Goal: Task Accomplishment & Management: Manage account settings

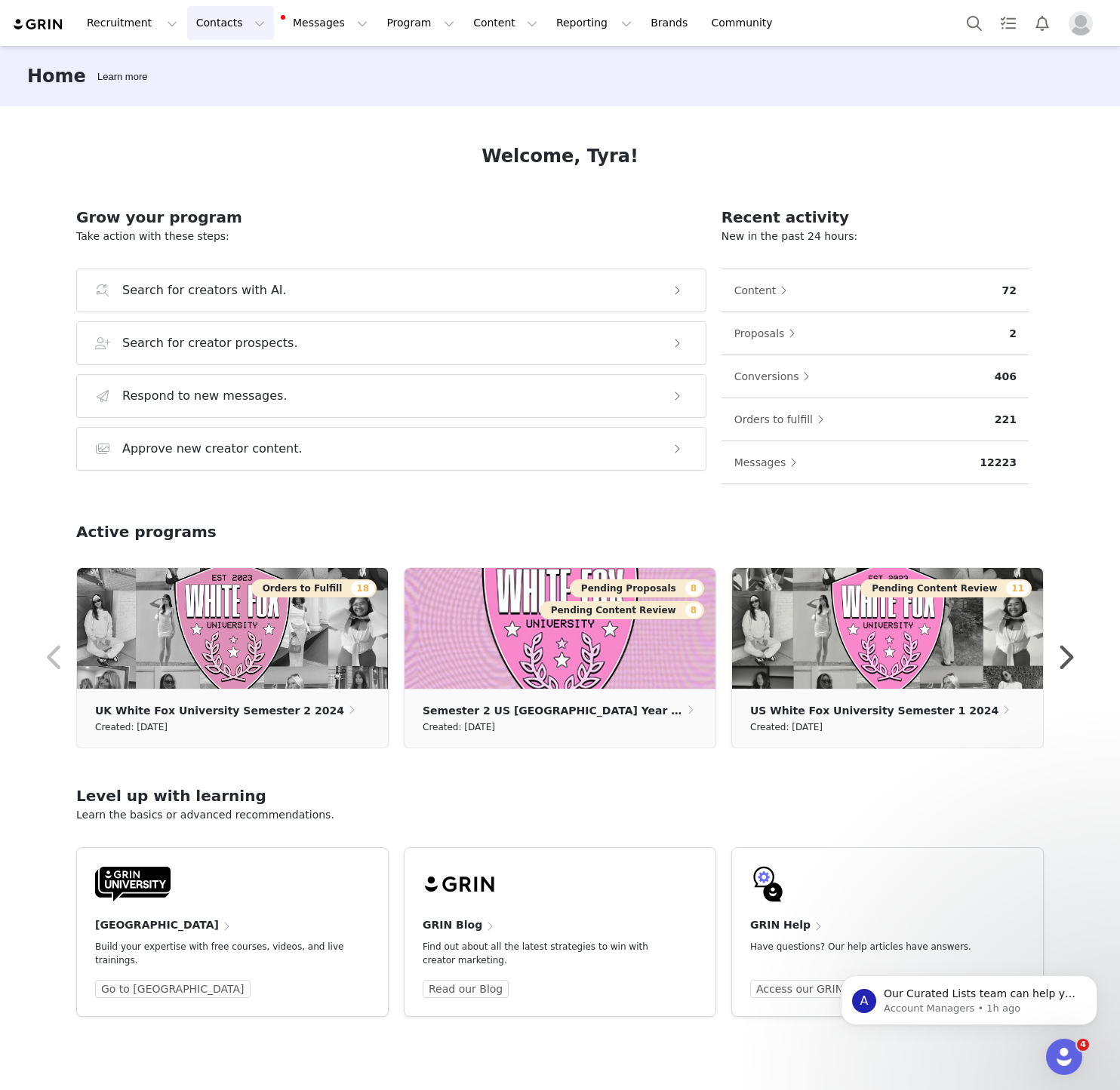
click at [204, 24] on button "Contacts Contacts" at bounding box center [230, 23] width 87 height 34
click at [209, 57] on link "Creators" at bounding box center [236, 67] width 119 height 28
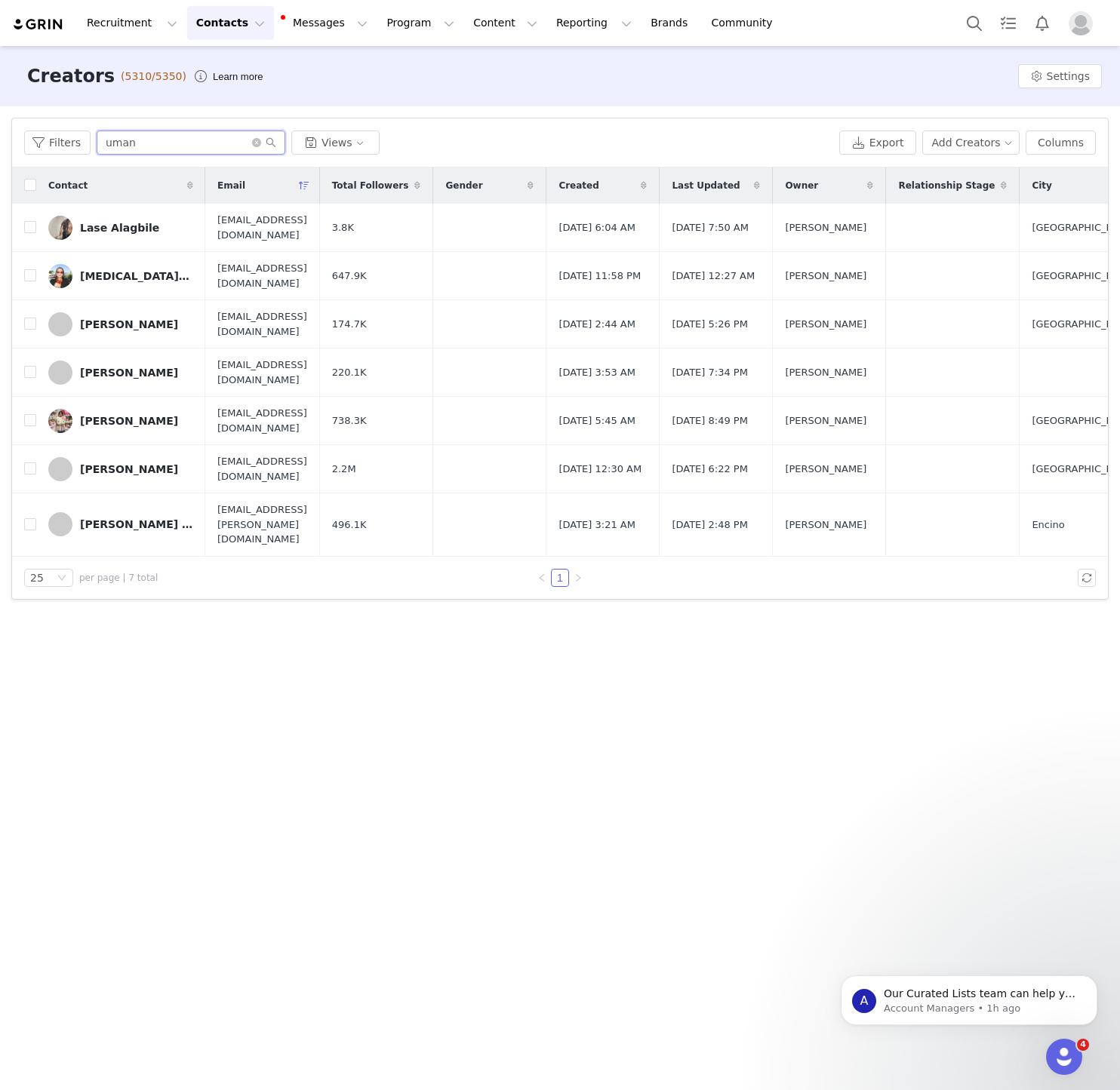
click at [182, 134] on input "uman" at bounding box center [191, 142] width 189 height 24
paste input "Allegra Filipetti"
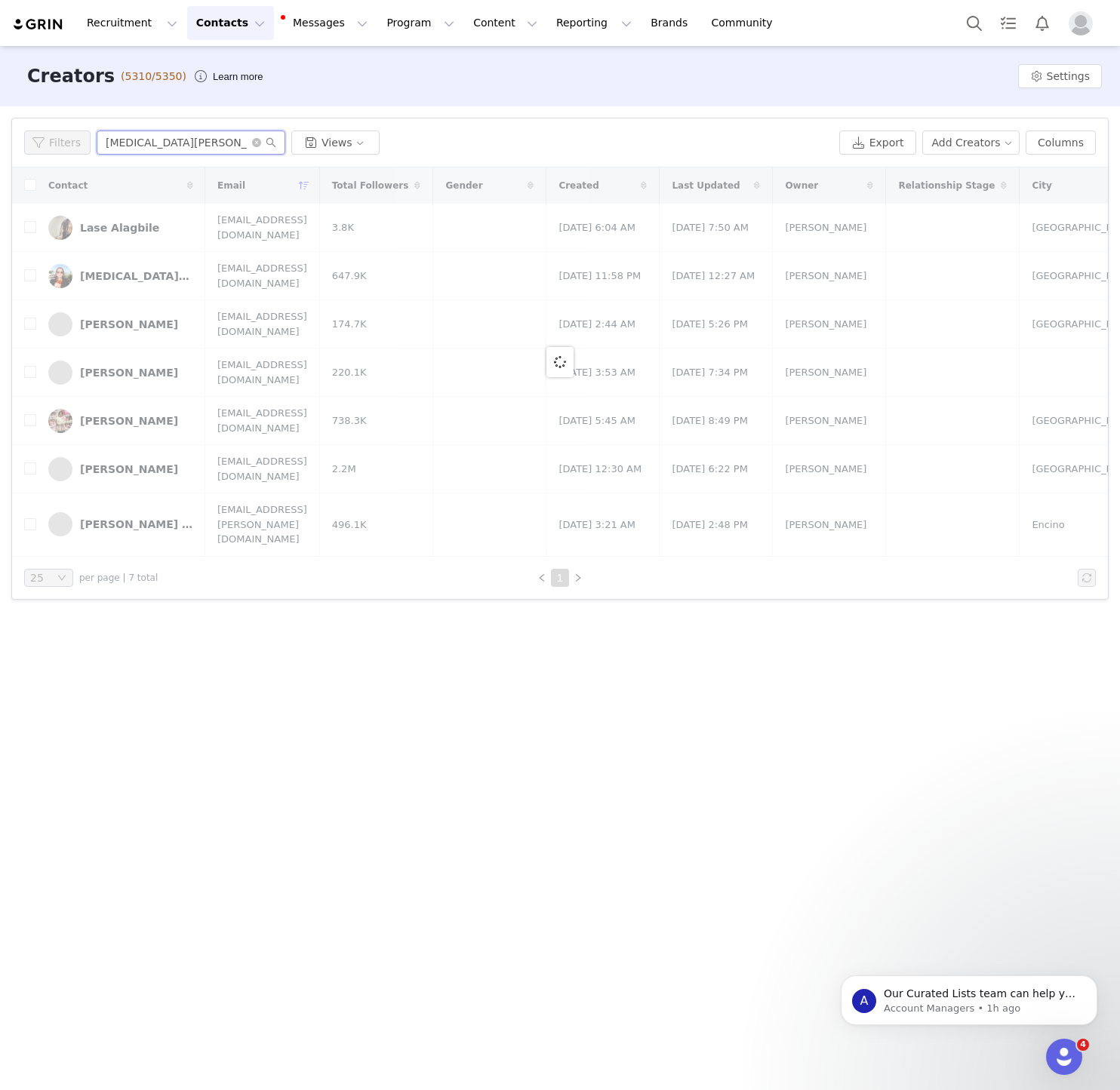
click at [182, 132] on input "Allegra Filipetti" at bounding box center [191, 142] width 189 height 24
click at [170, 150] on input "Allegra Filipetti" at bounding box center [191, 142] width 189 height 24
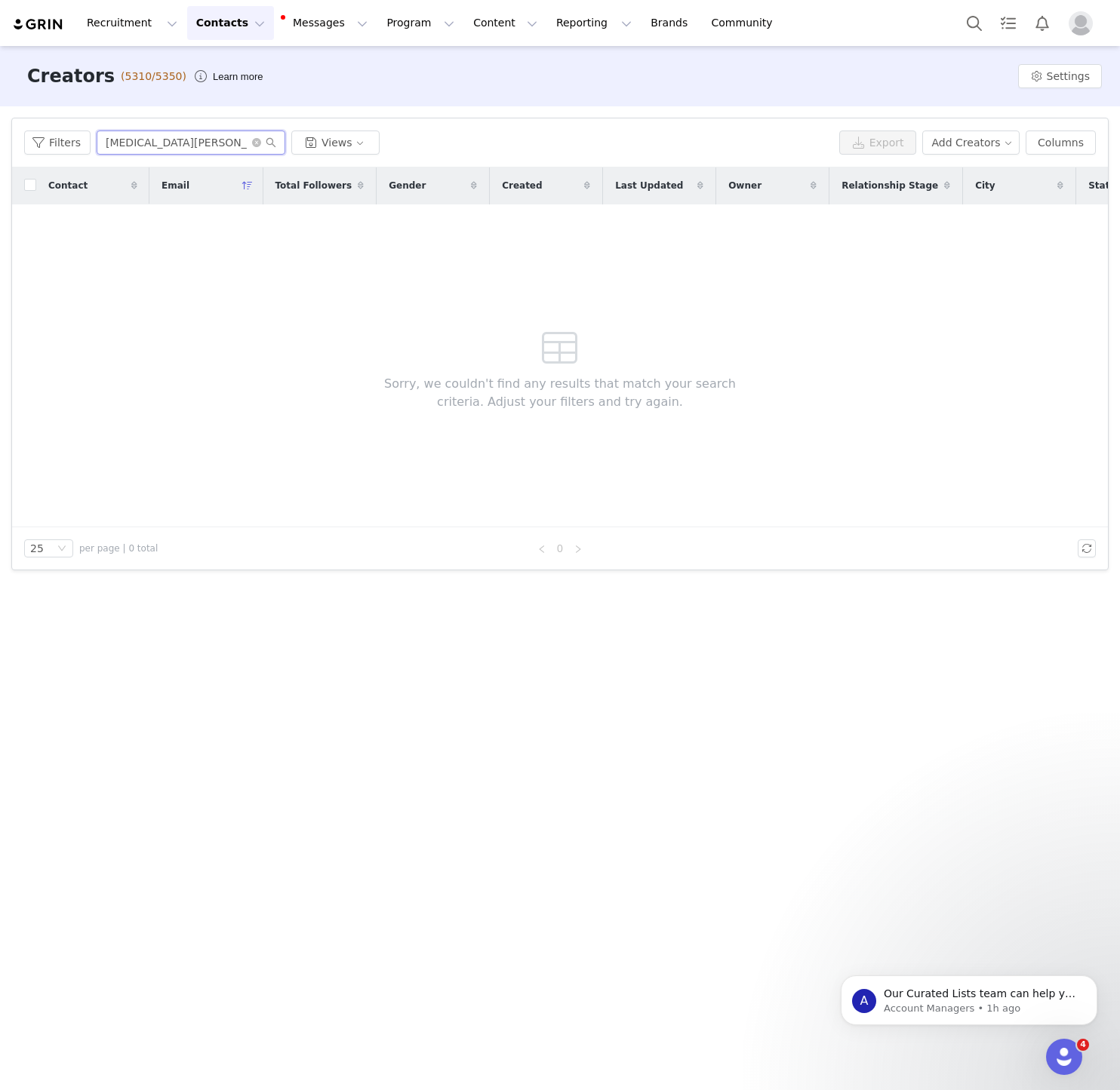
click at [163, 152] on input "Allegra Filipetti" at bounding box center [191, 142] width 189 height 24
click at [165, 142] on input "Allegra Filipetti" at bounding box center [191, 142] width 189 height 24
click at [156, 145] on input "Allegra Filipetti" at bounding box center [191, 142] width 189 height 24
drag, startPoint x: 154, startPoint y: 146, endPoint x: 248, endPoint y: 146, distance: 94.0
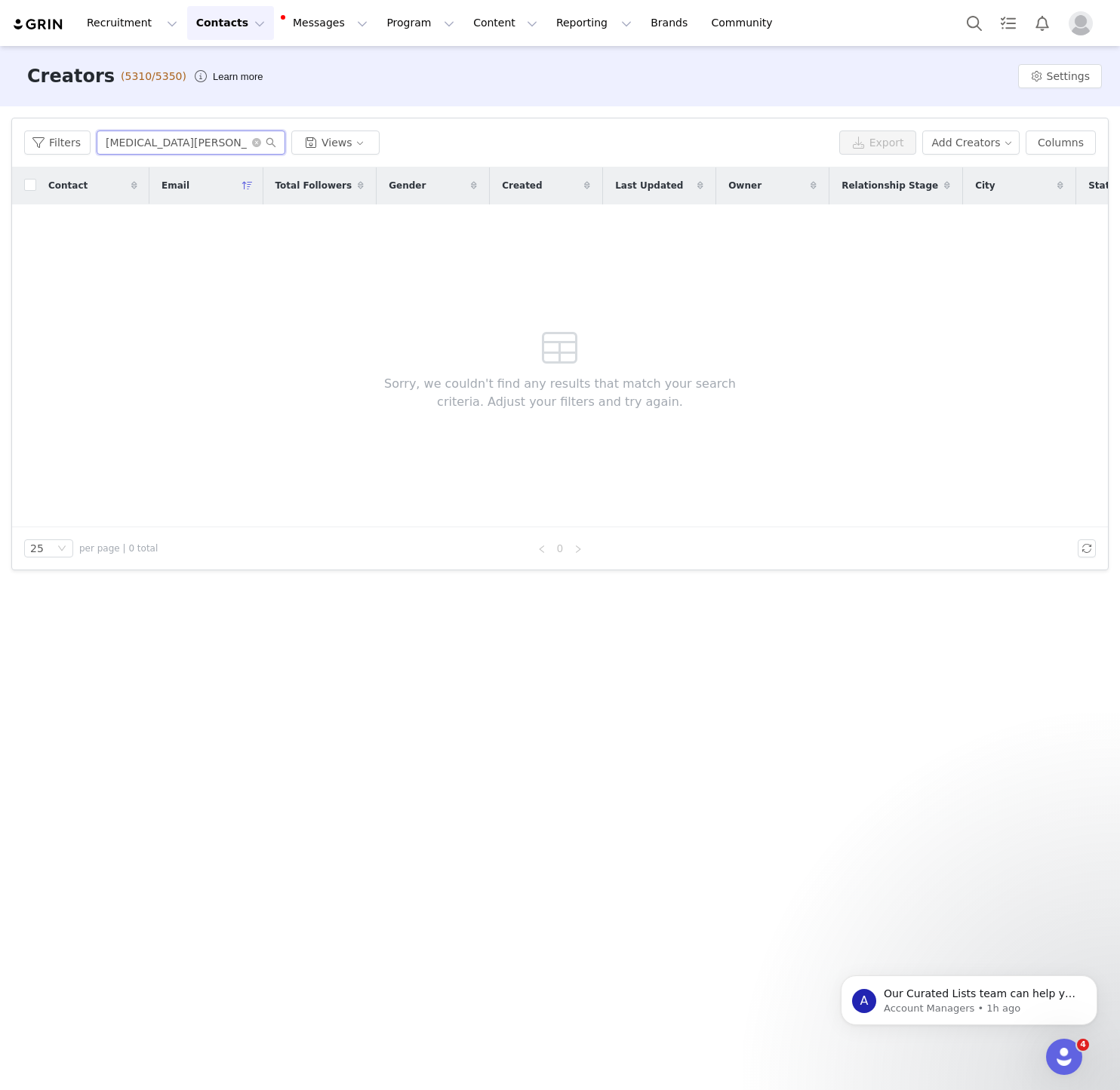
click at [248, 146] on input "Allegra Filipetti" at bounding box center [191, 142] width 189 height 24
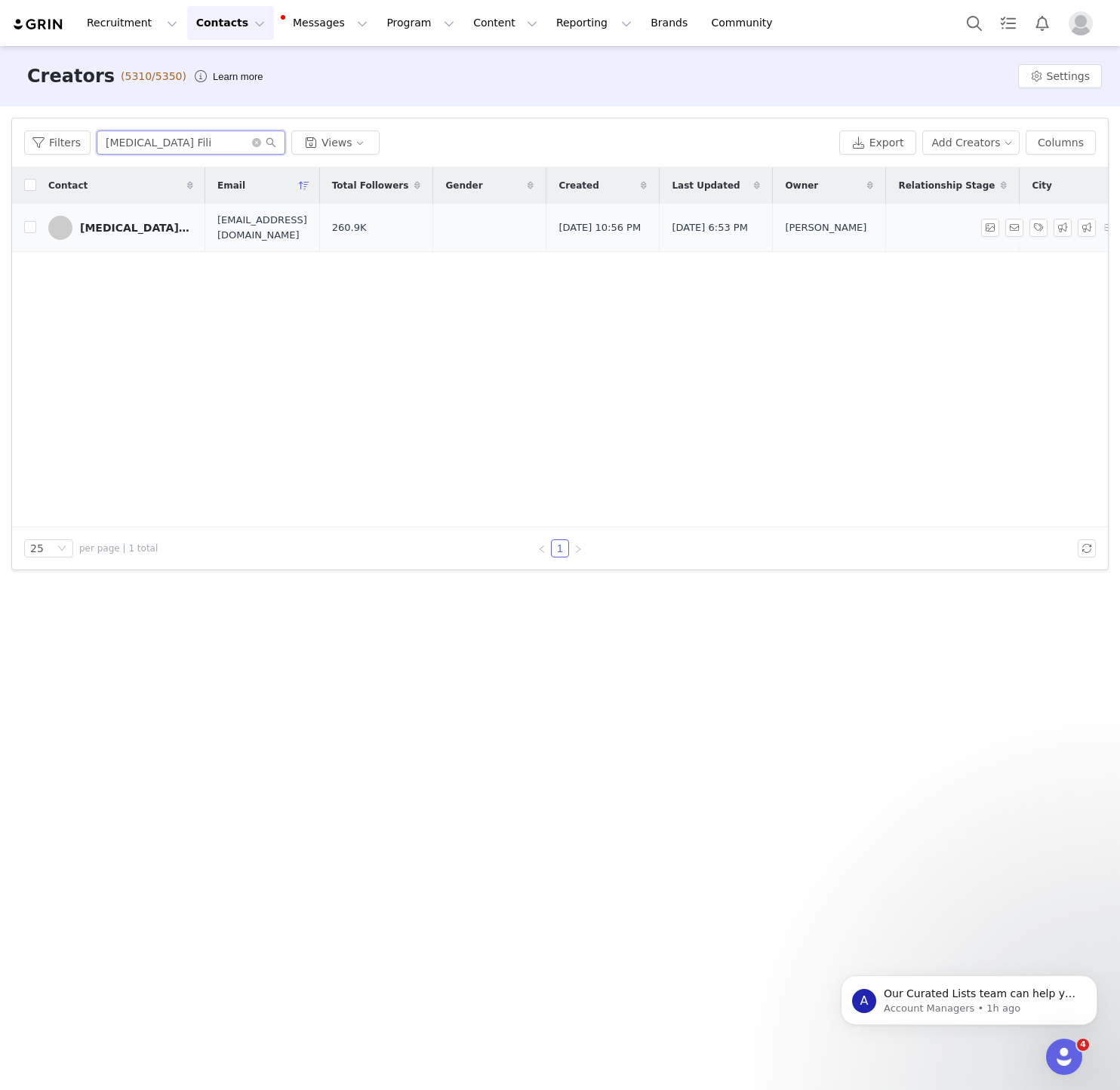
type input "Allegra Fili"
click at [142, 226] on div "Allegra Filippetti" at bounding box center [136, 228] width 113 height 12
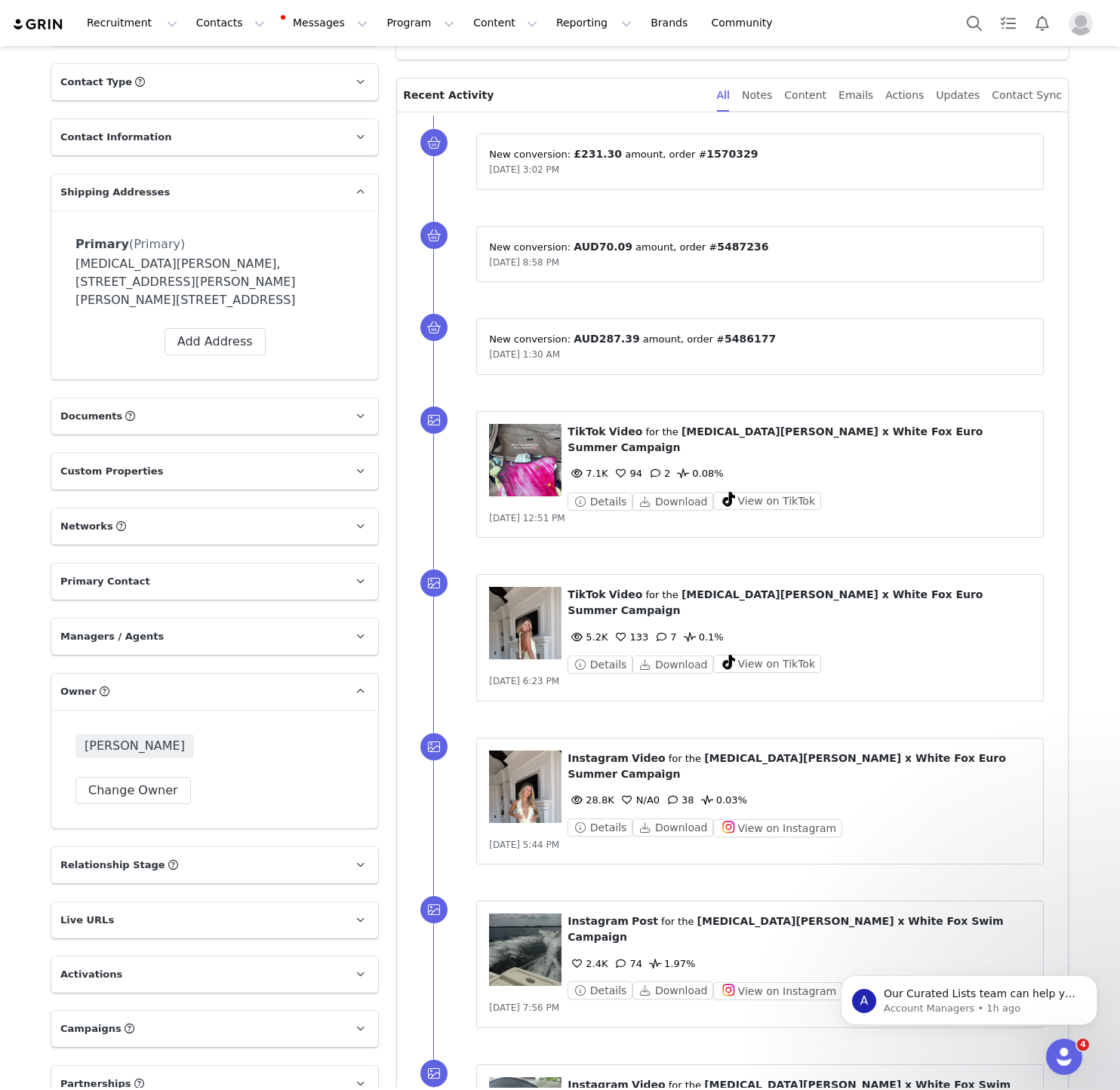
scroll to position [781, 0]
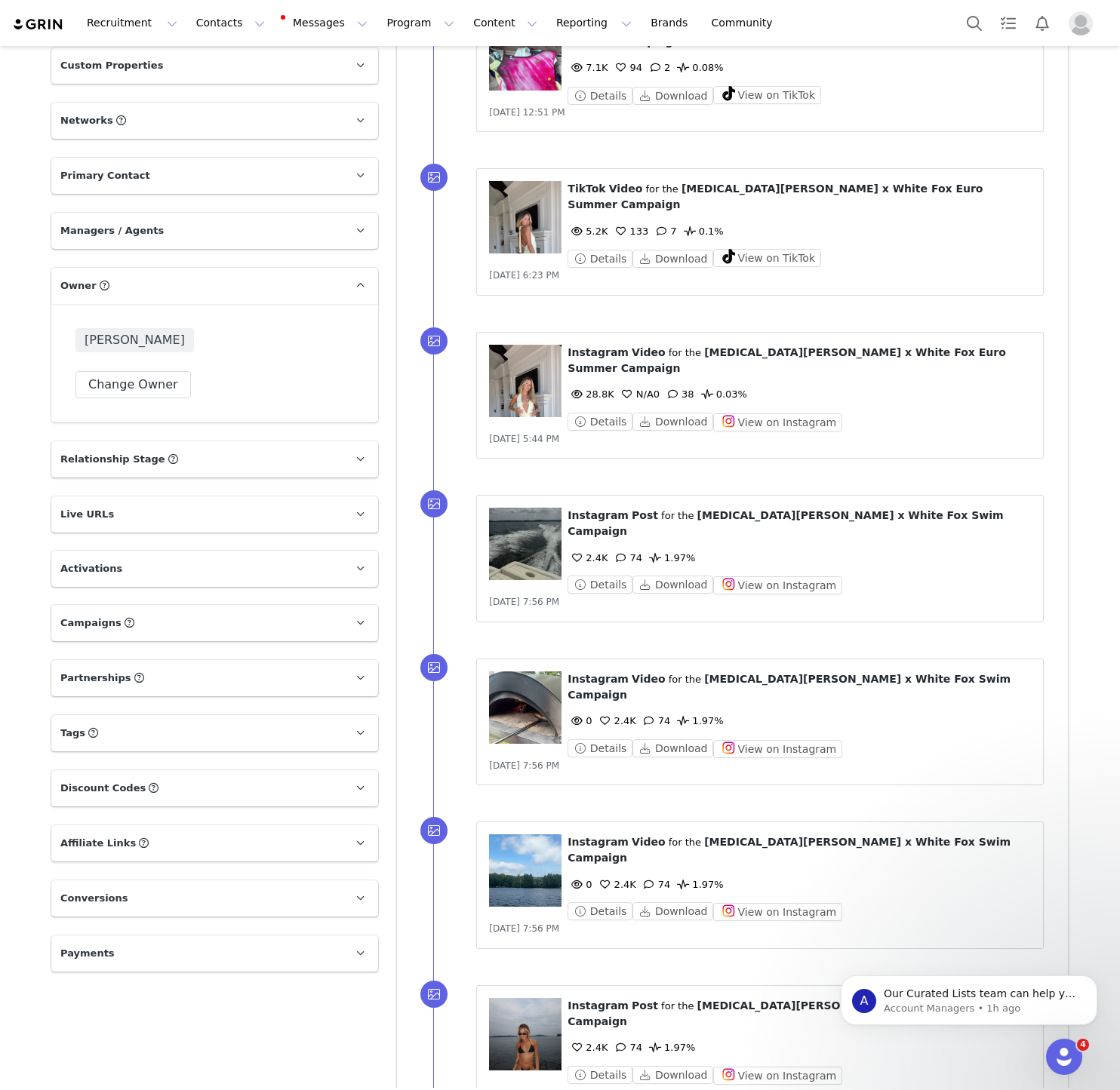
click at [147, 880] on p "Conversions" at bounding box center [196, 898] width 291 height 36
click at [141, 660] on p "Partnerships The partnerships..." at bounding box center [196, 678] width 291 height 36
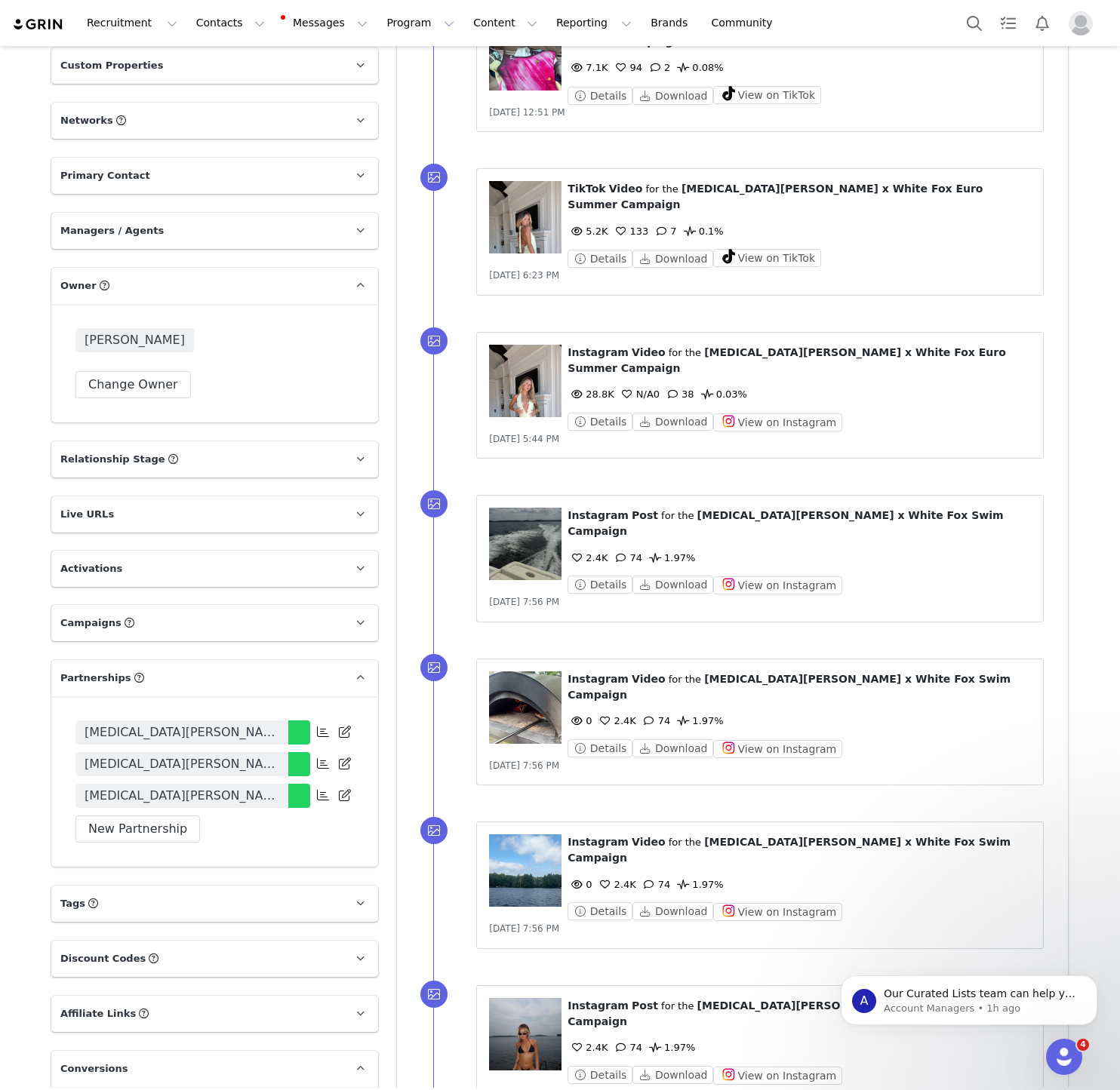
click at [169, 605] on p "Campaigns Any campaigns associated with a contact will be available to them via…" at bounding box center [196, 623] width 291 height 36
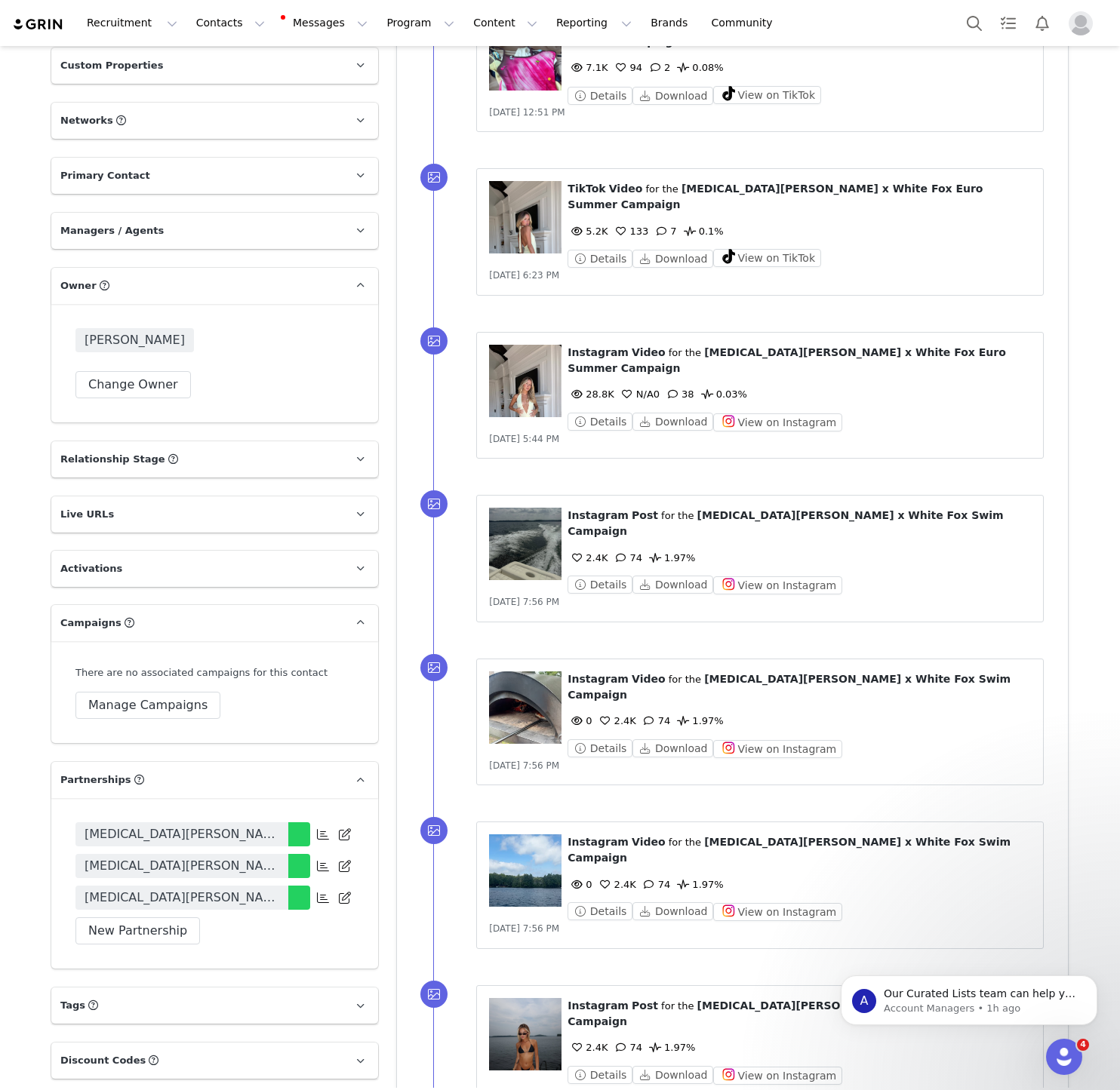
click at [169, 605] on p "Campaigns Any campaigns associated with a contact will be available to them via…" at bounding box center [196, 623] width 291 height 36
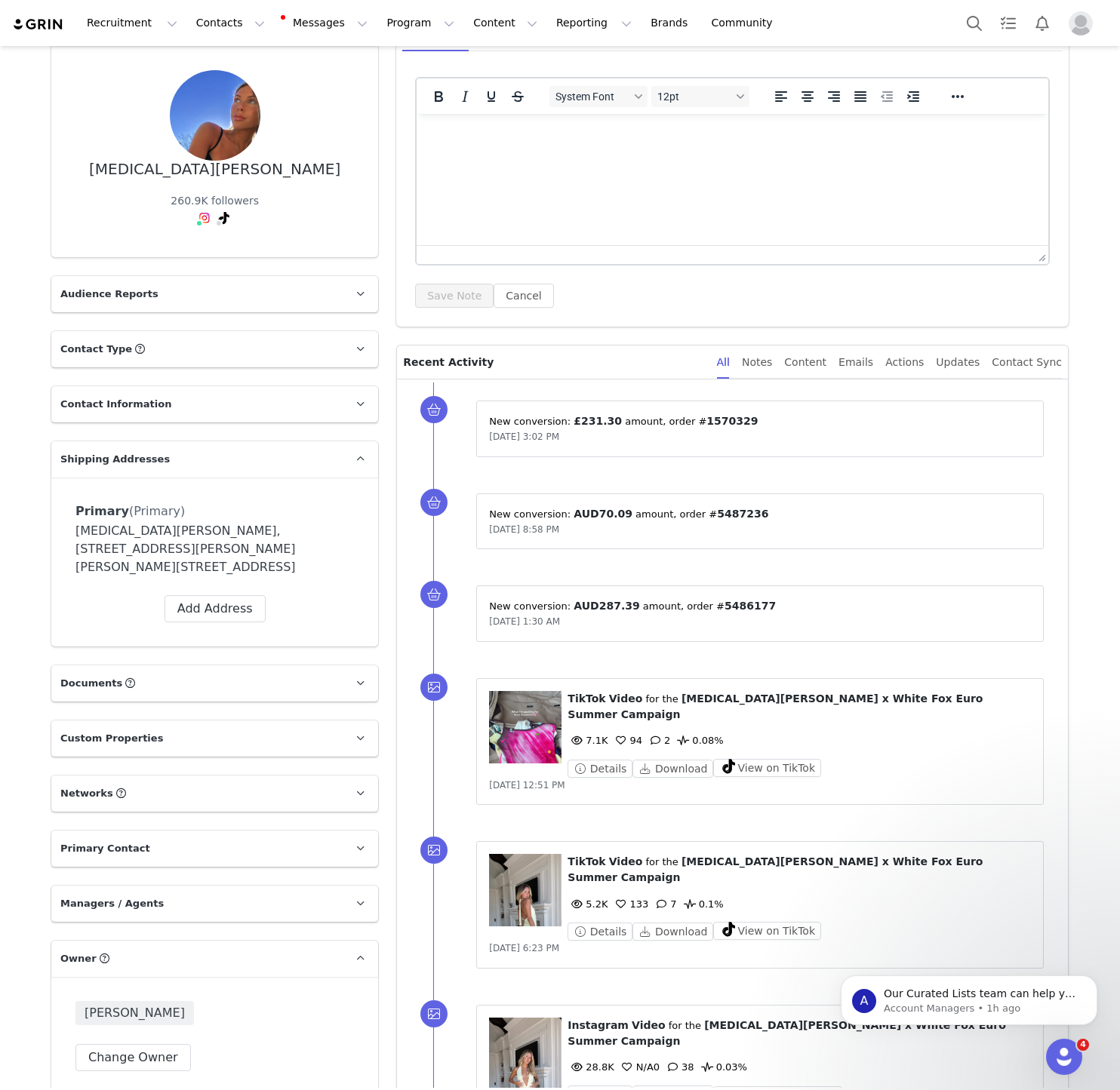
scroll to position [0, 0]
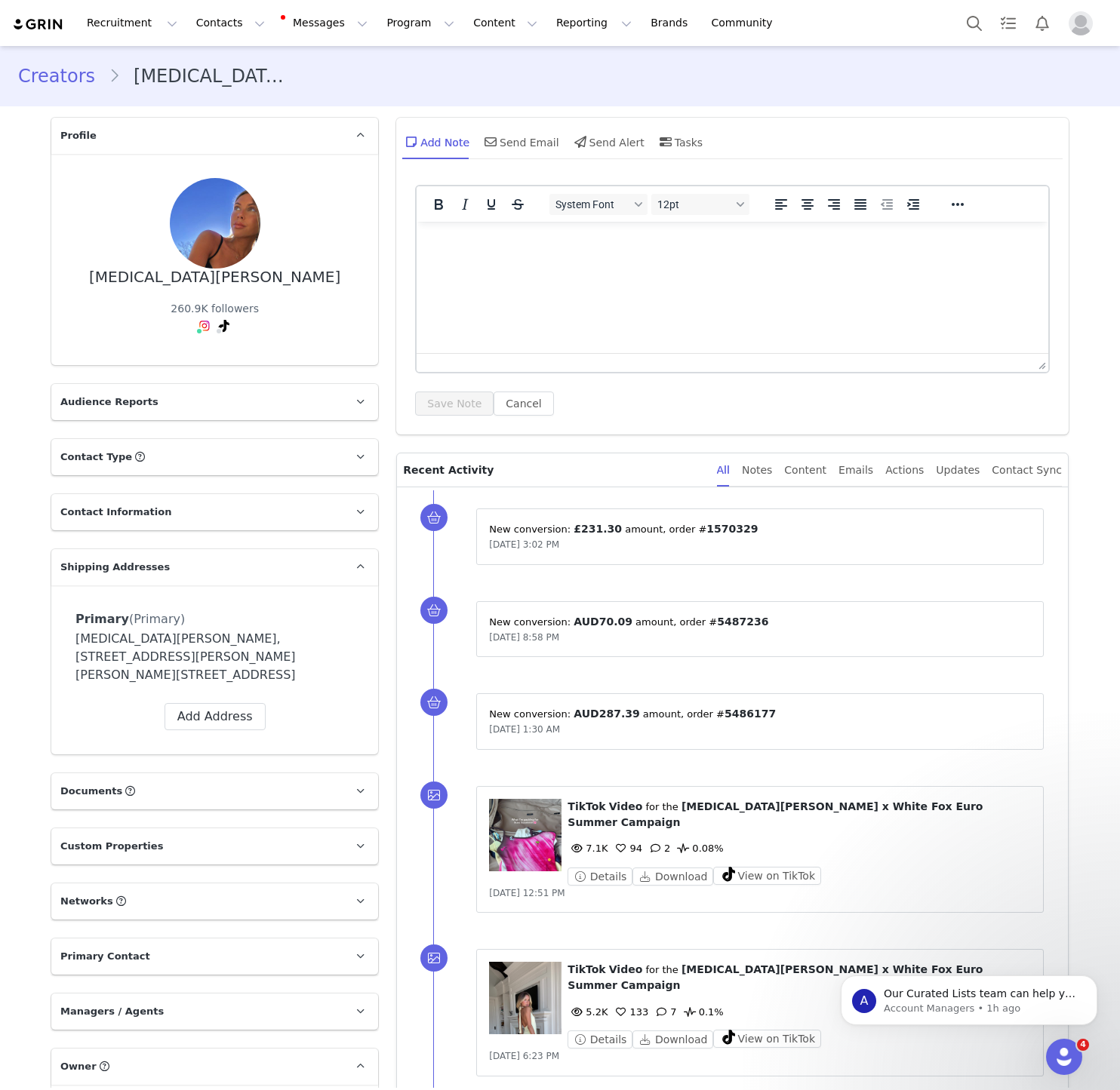
click at [197, 439] on p "Contact Type Contact type can be Creator, Prospect, Application, or Manager." at bounding box center [196, 457] width 291 height 36
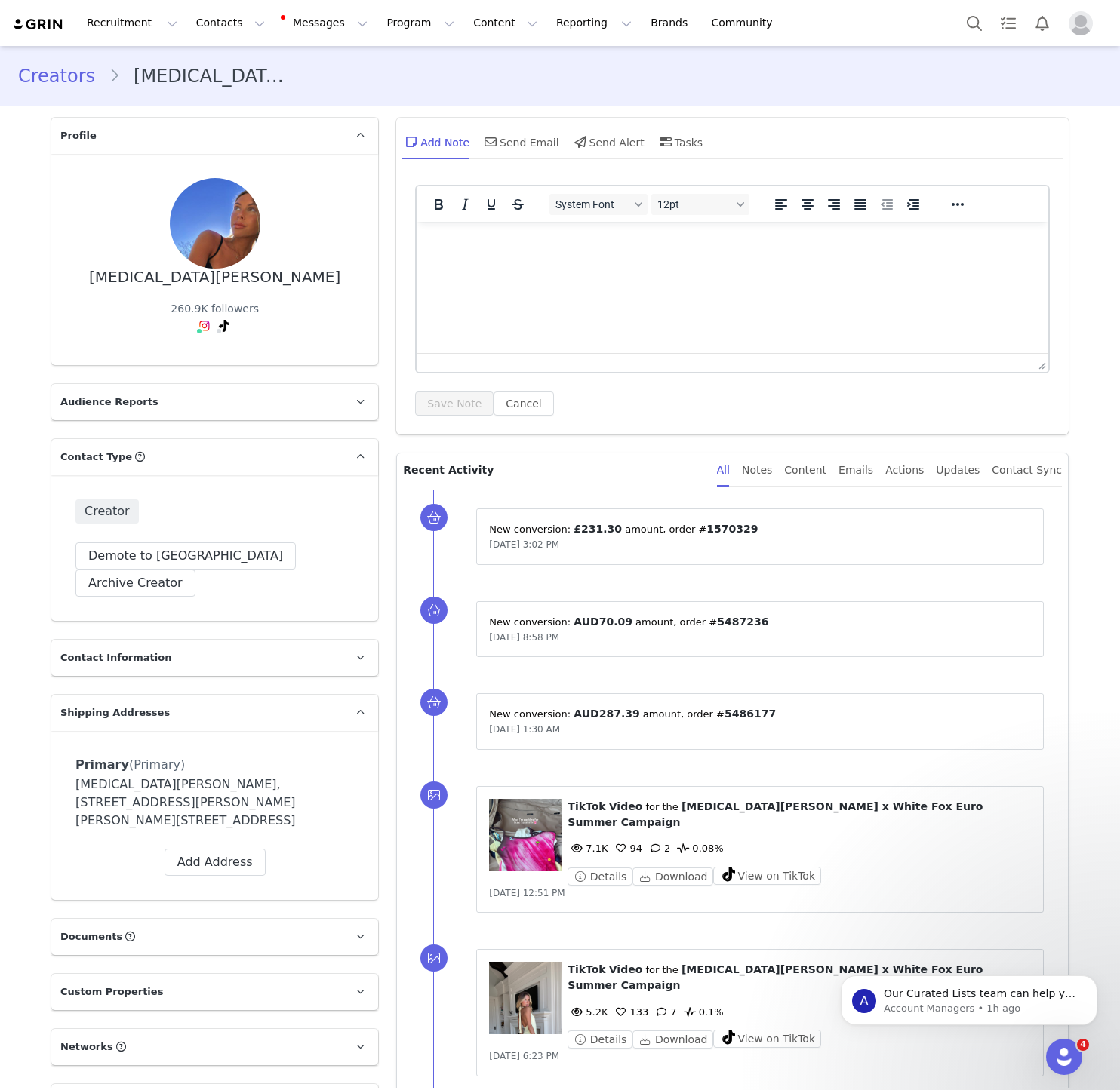
click at [196, 439] on p "Contact Type Contact type can be Creator, Prospect, Application, or Manager." at bounding box center [196, 457] width 291 height 36
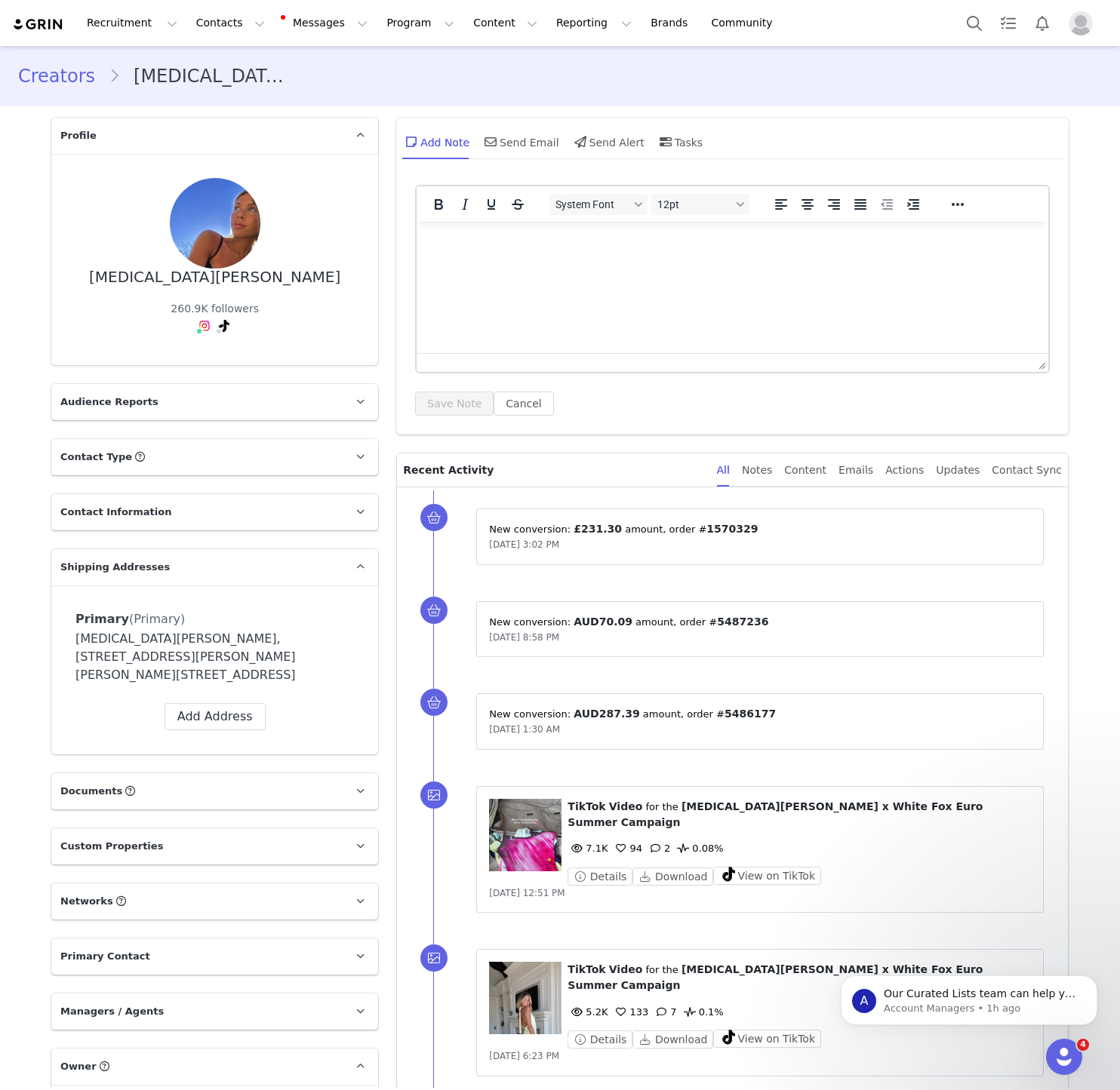
click at [200, 494] on p "Contact Information" at bounding box center [196, 512] width 291 height 36
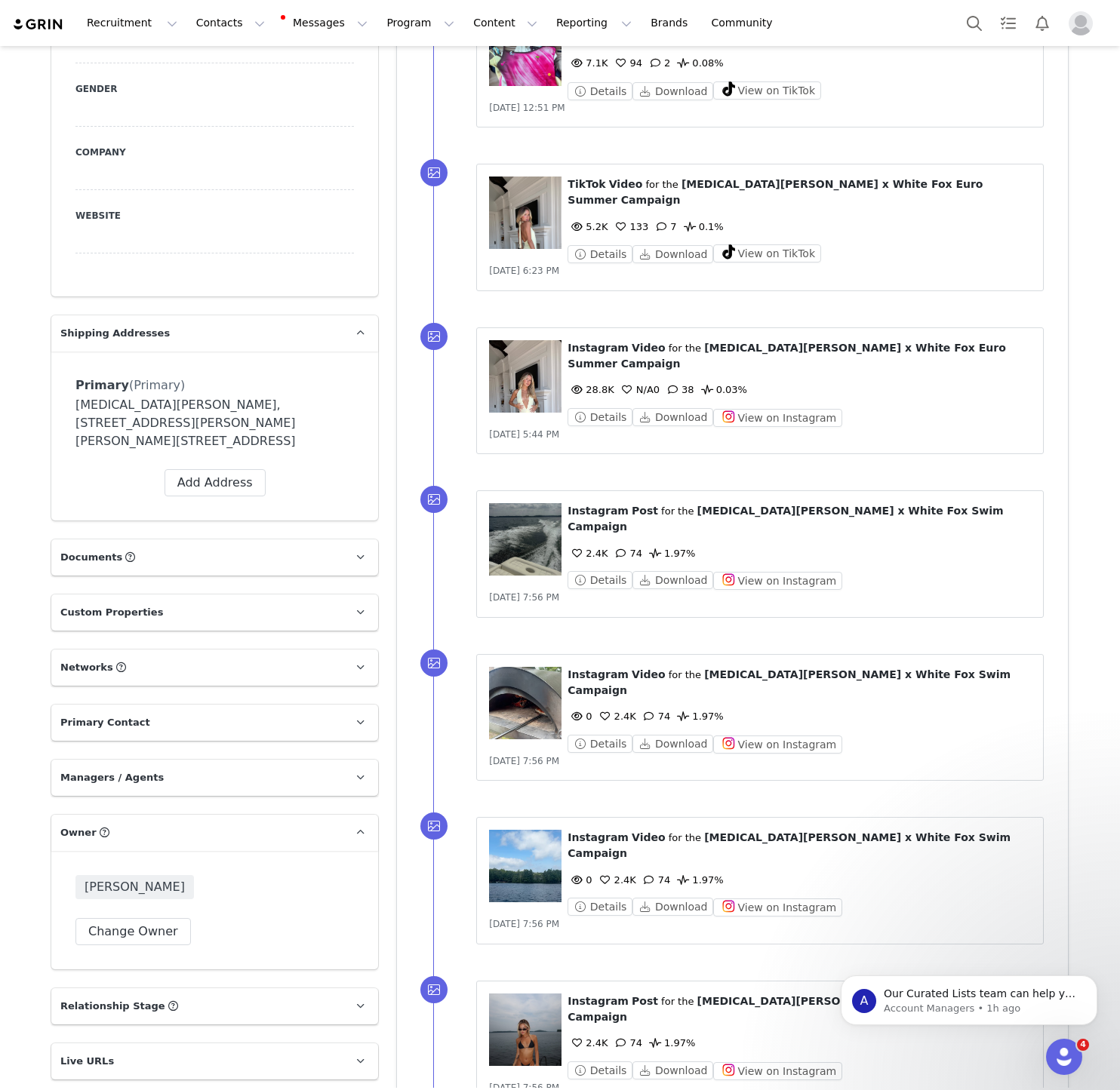
scroll to position [934, 0]
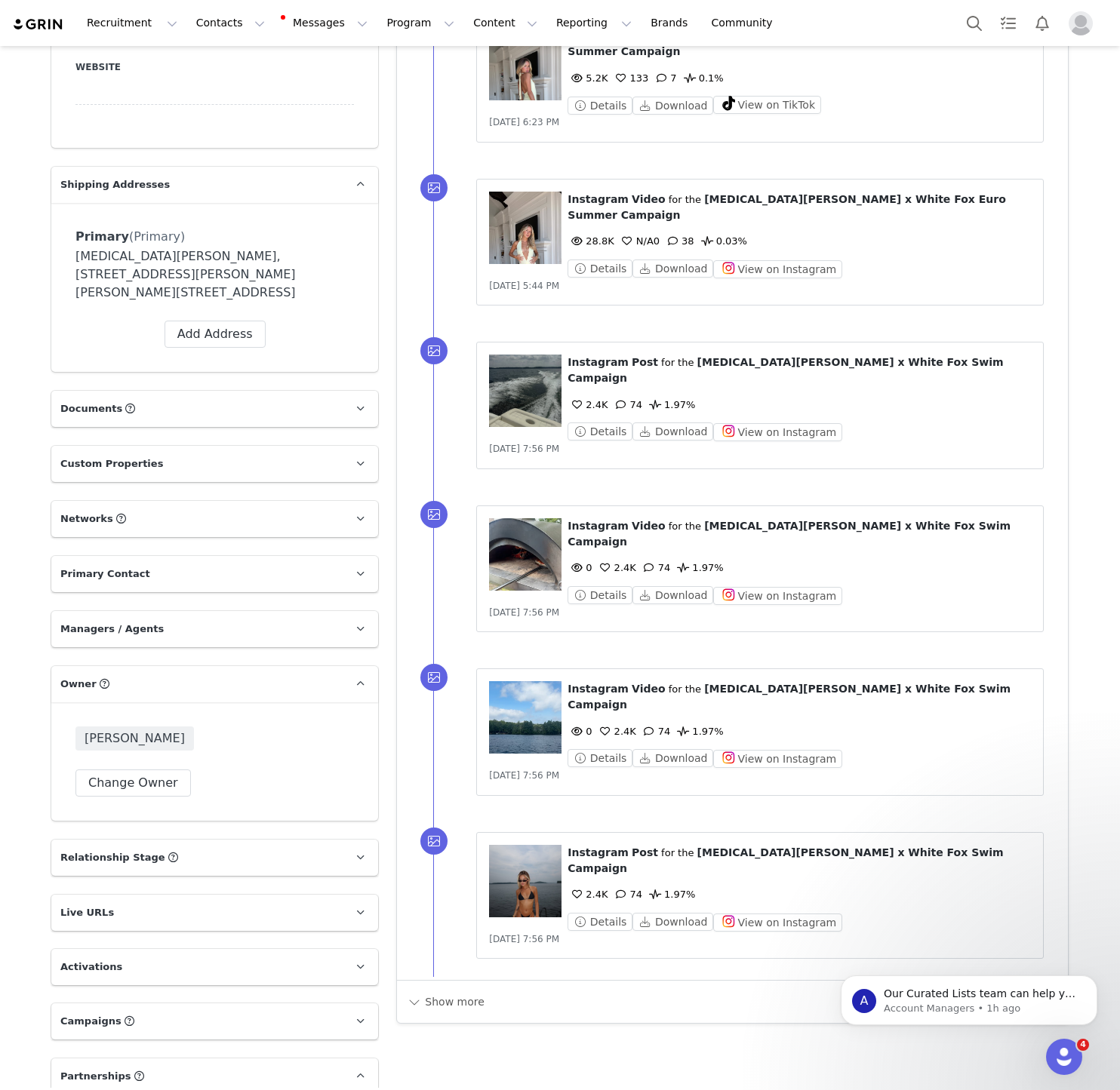
click at [148, 501] on p "Networks You can add or change your creators network URL' here, your active cre…" at bounding box center [196, 518] width 291 height 36
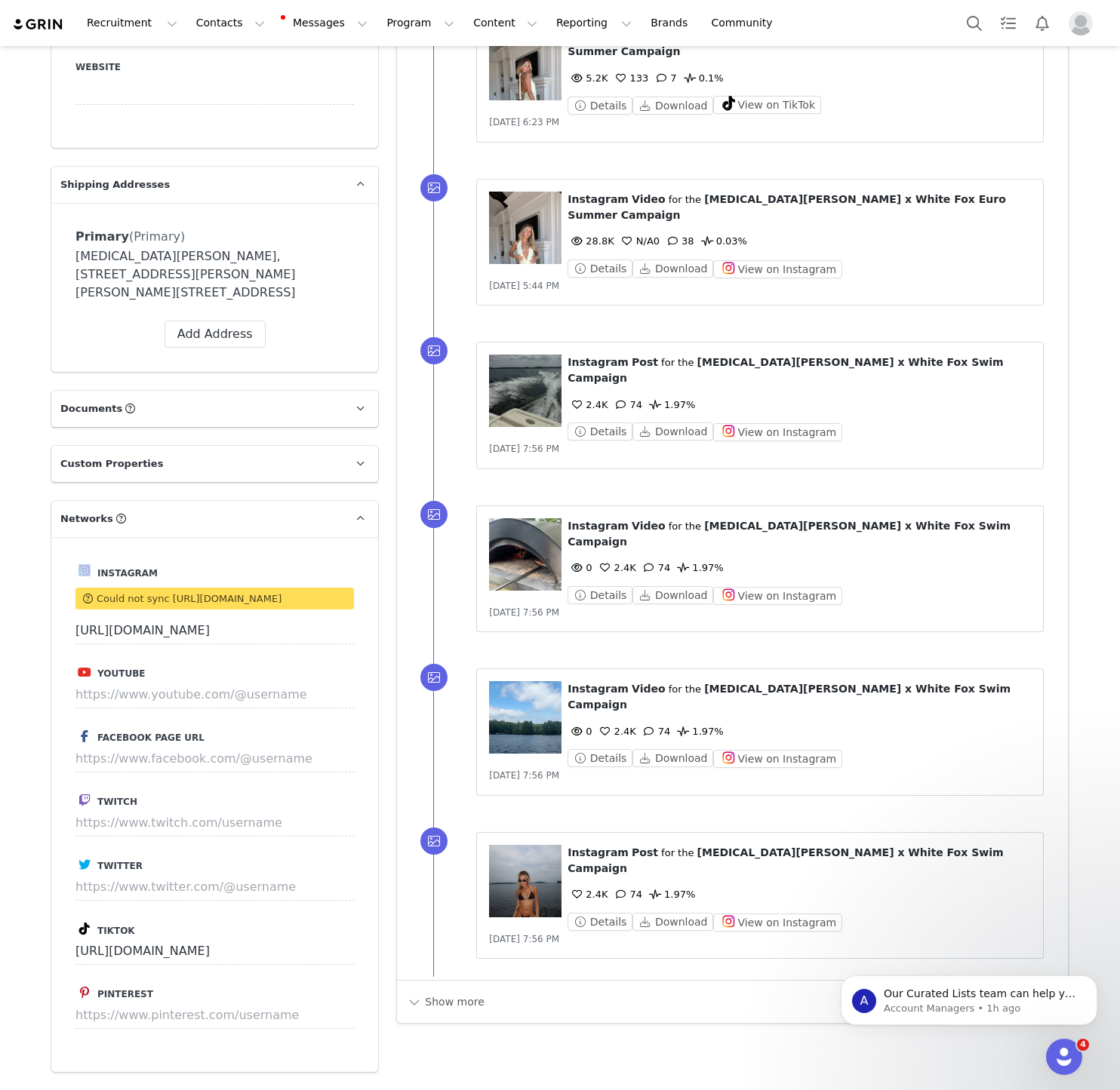
drag, startPoint x: 148, startPoint y: 415, endPoint x: 180, endPoint y: 437, distance: 38.8
click at [177, 501] on p "Networks You can add or change your creators network URL' here, your active cre…" at bounding box center [196, 518] width 291 height 36
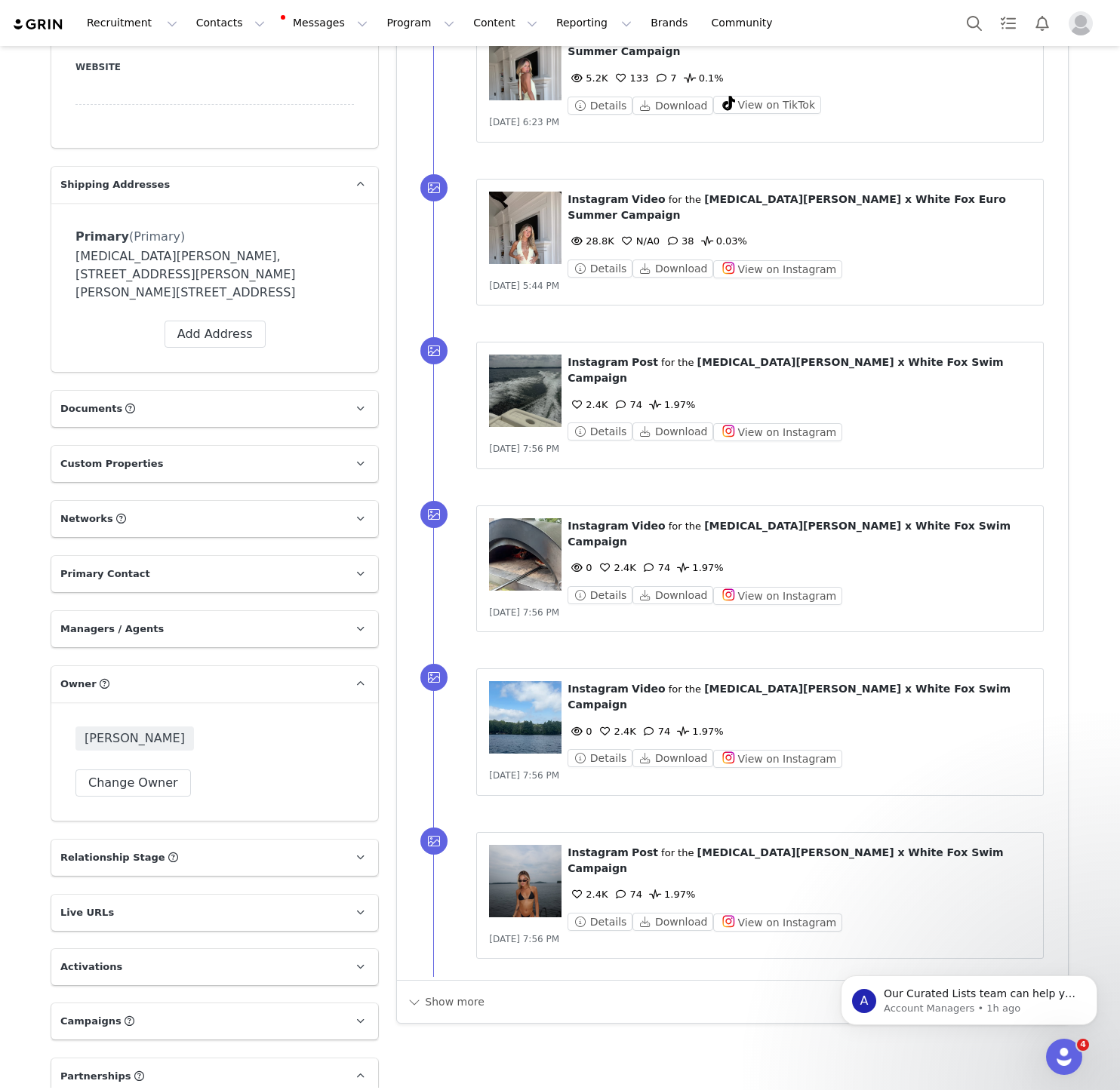
click at [180, 501] on p "Networks You can add or change your creators network URL' here, your active cre…" at bounding box center [196, 518] width 291 height 36
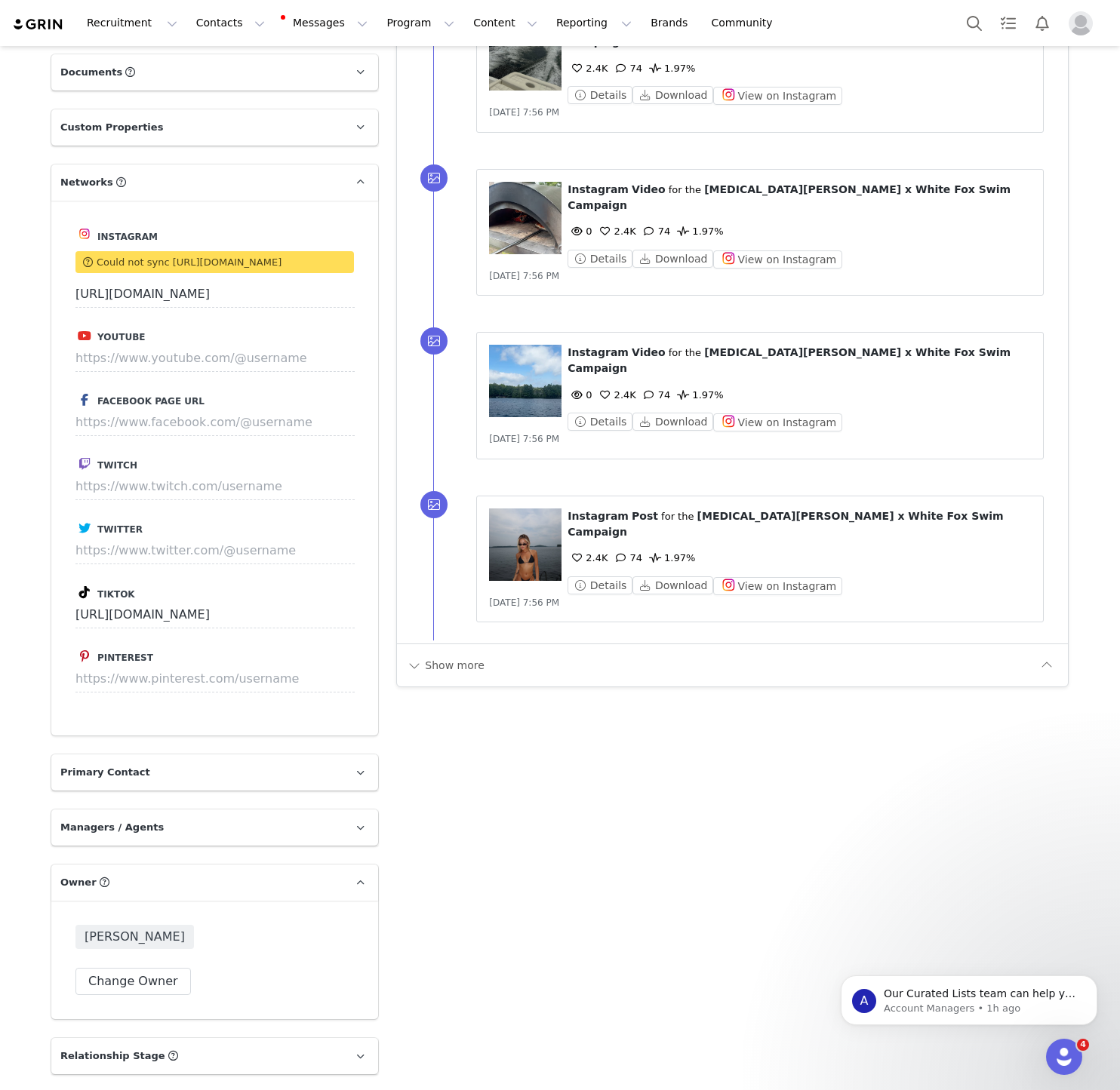
scroll to position [1927, 0]
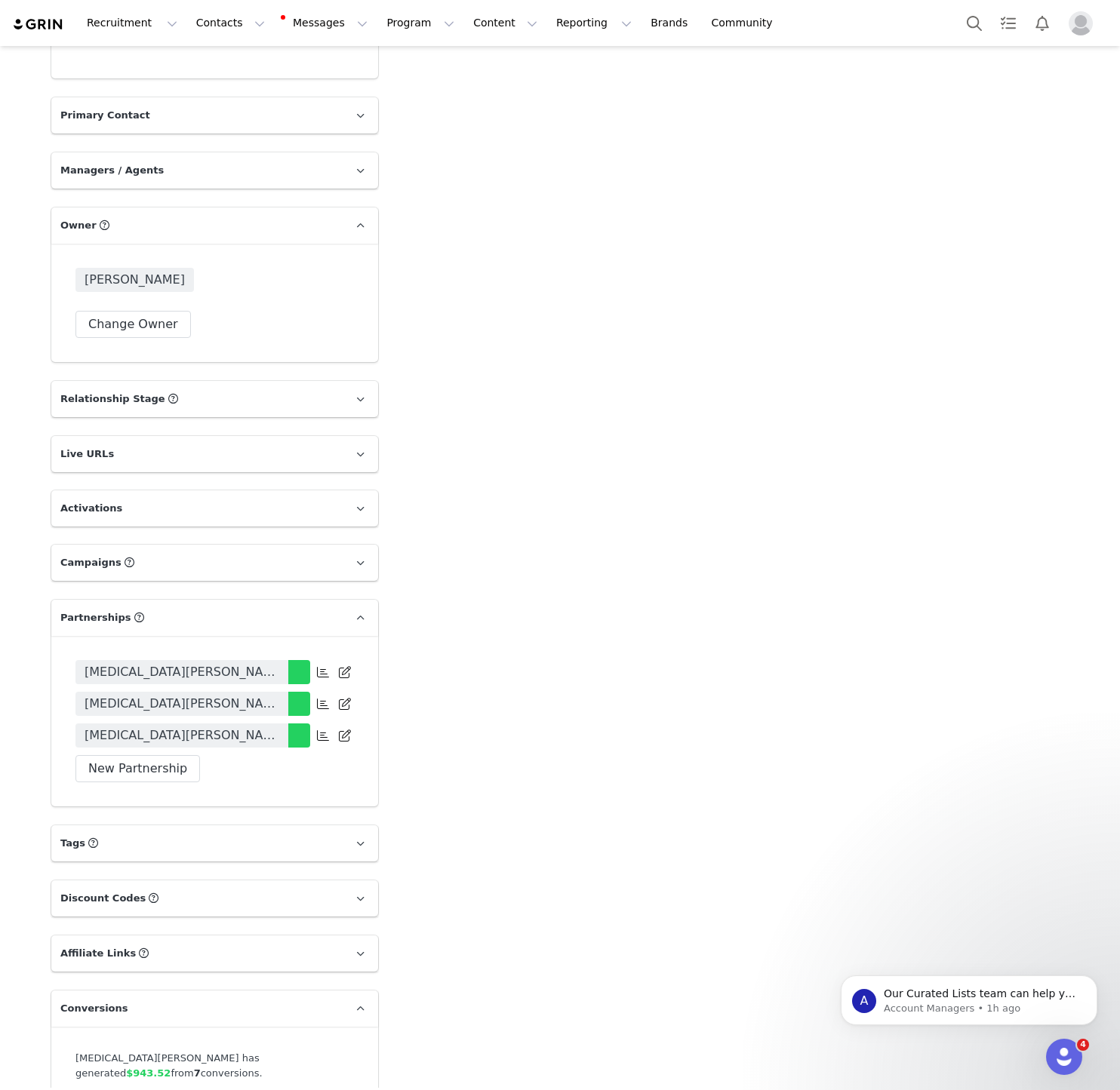
click at [182, 663] on span "Allegra Filippetti x White Fox Euro Summer Campaign" at bounding box center [182, 672] width 195 height 18
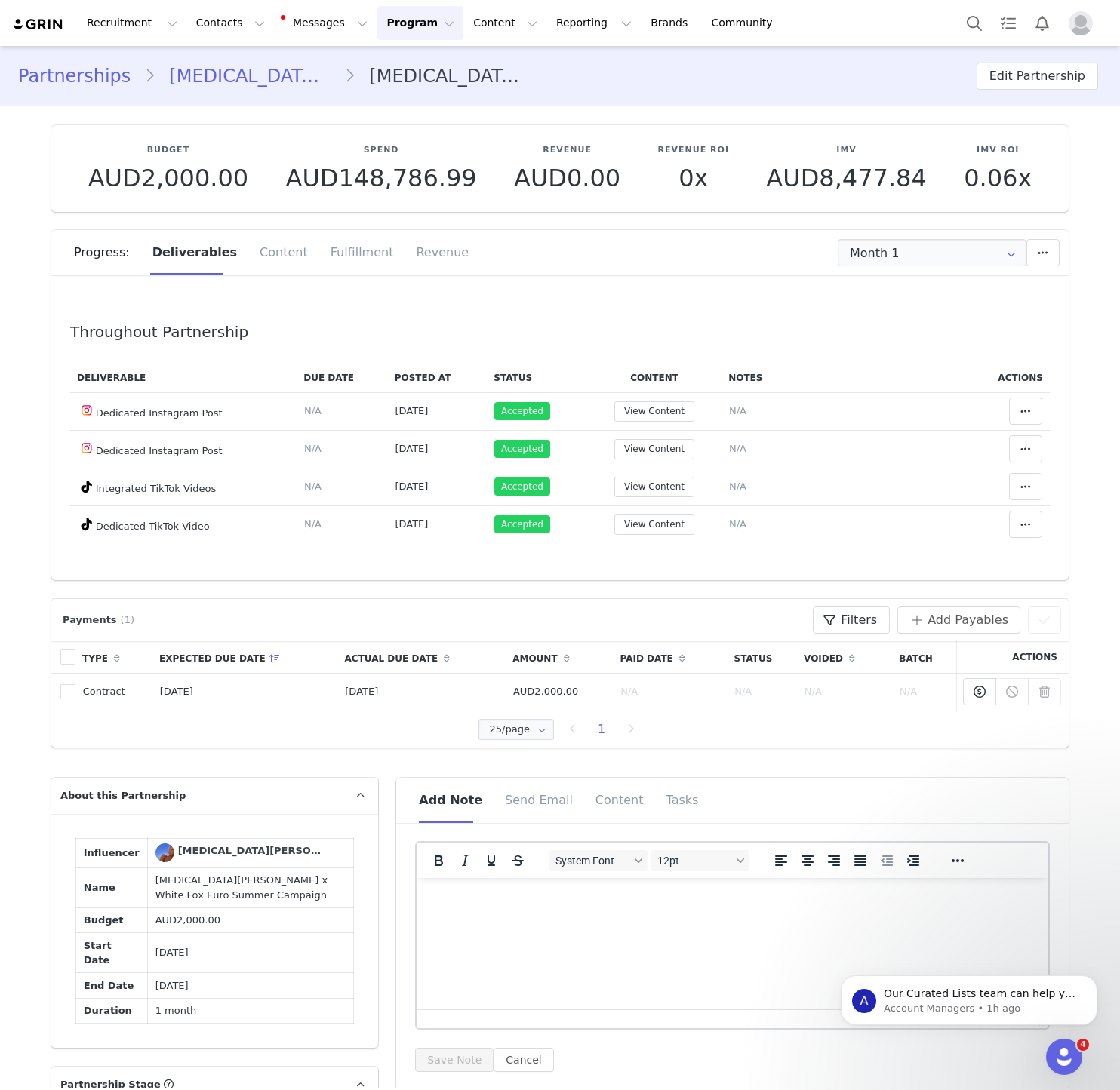
type input "+1 ([GEOGRAPHIC_DATA])"
click at [962, 697] on td "Payment to Allegra Filippetti: AUD2,000.00 Cash Payment Offline Payment The tot…" at bounding box center [1012, 691] width 113 height 38
click at [976, 693] on icon at bounding box center [979, 692] width 12 height 12
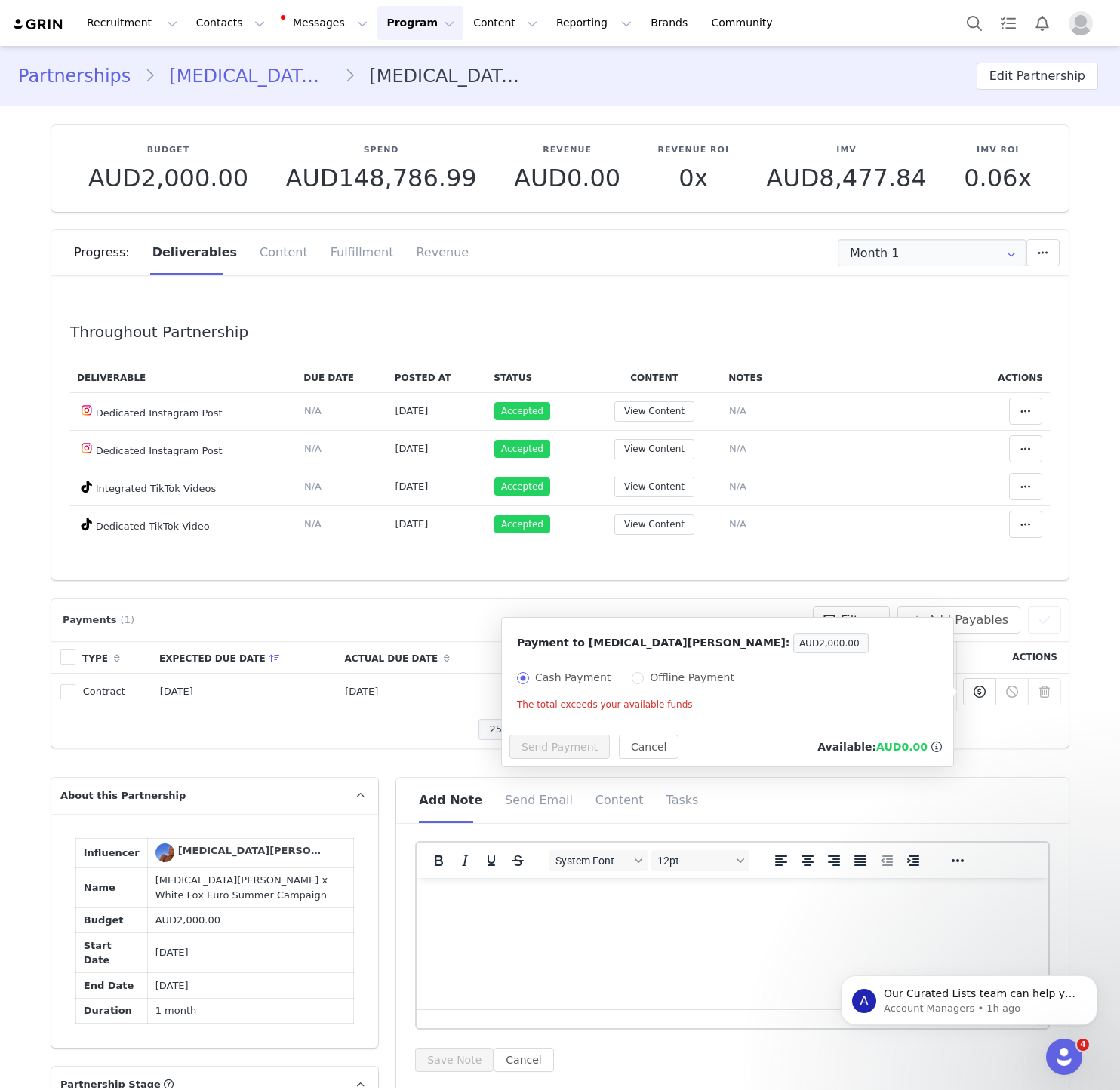
click at [721, 682] on span "Offline Payment" at bounding box center [692, 677] width 97 height 12
click at [644, 682] on input "Offline Payment" at bounding box center [638, 678] width 12 height 12
radio input "true"
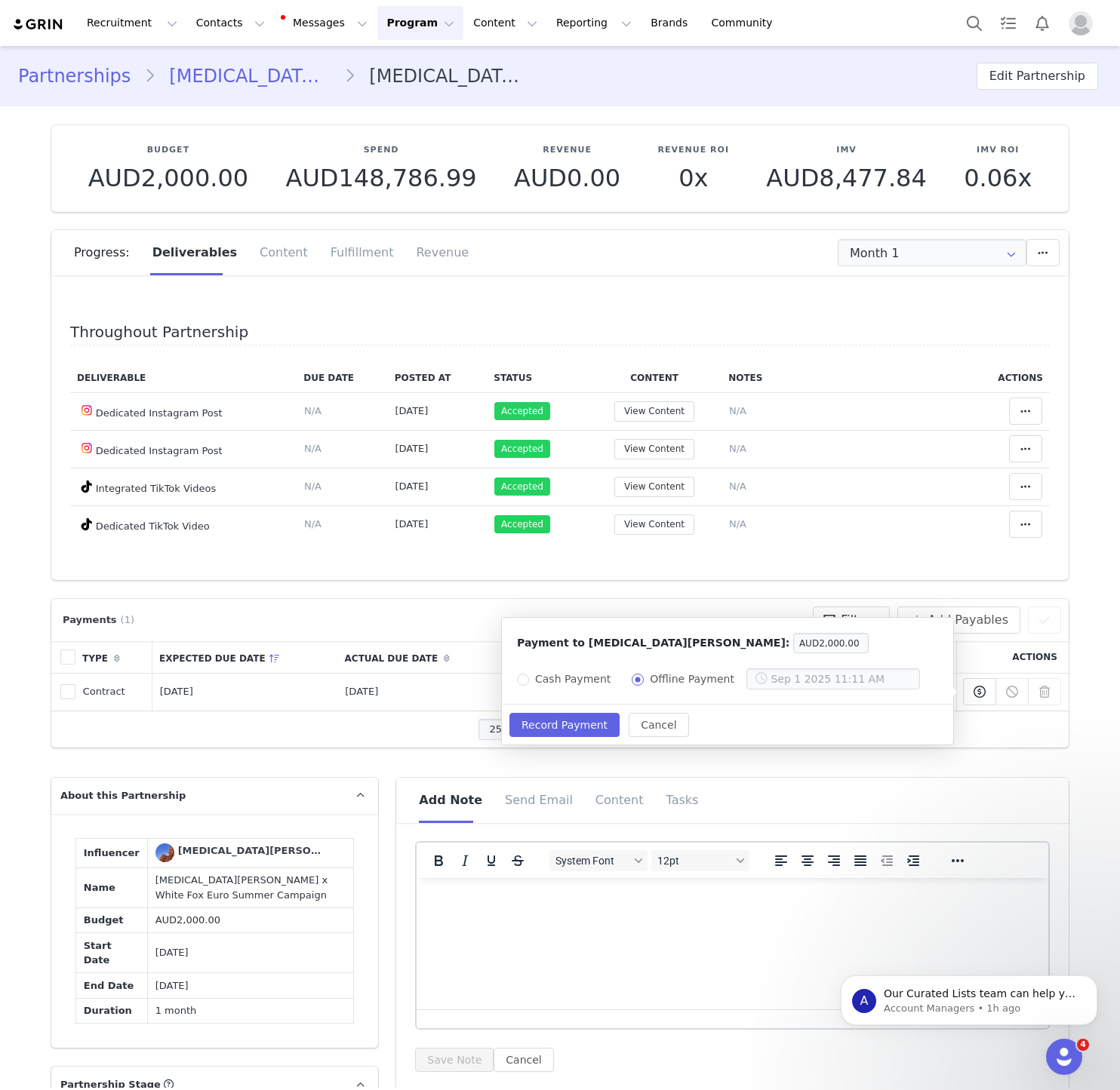
click at [826, 659] on div "Payment to Allegra Filippetti: AUD2,000.00 Cash Payment Offline Payment" at bounding box center [727, 659] width 452 height 83
click at [825, 677] on input "text" at bounding box center [833, 679] width 174 height 21
click at [761, 757] on button "Previous Month" at bounding box center [759, 758] width 8 height 12
click at [924, 822] on span "1" at bounding box center [918, 825] width 18 height 18
type input "Aug 1 2025 12:00 AM"
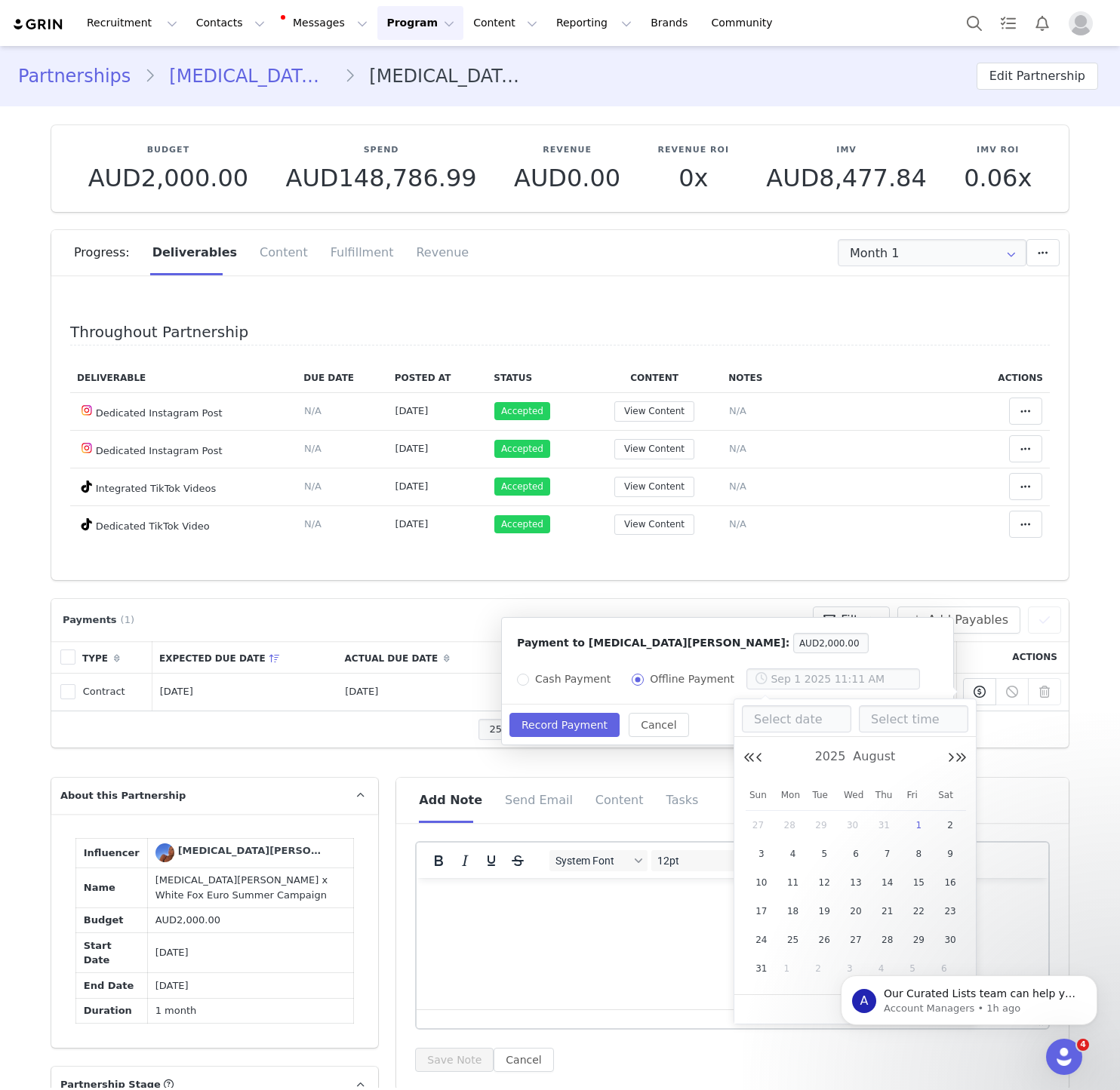
type input "Aug 1 2025"
type input "12:00 AM"
click at [531, 740] on div "Record Payment Cancel" at bounding box center [727, 725] width 452 height 40
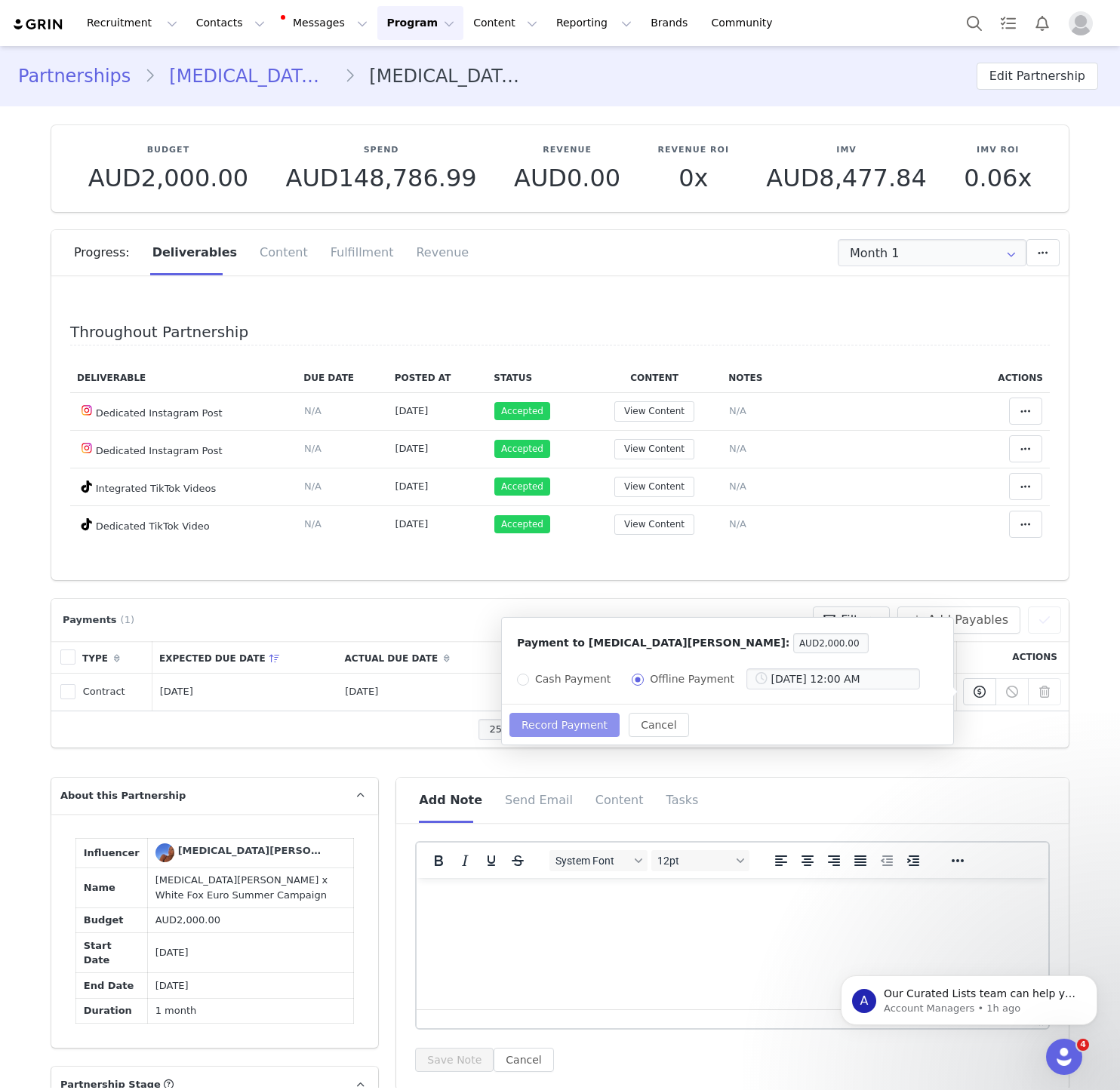
click at [531, 725] on button "Record Payment" at bounding box center [564, 725] width 110 height 24
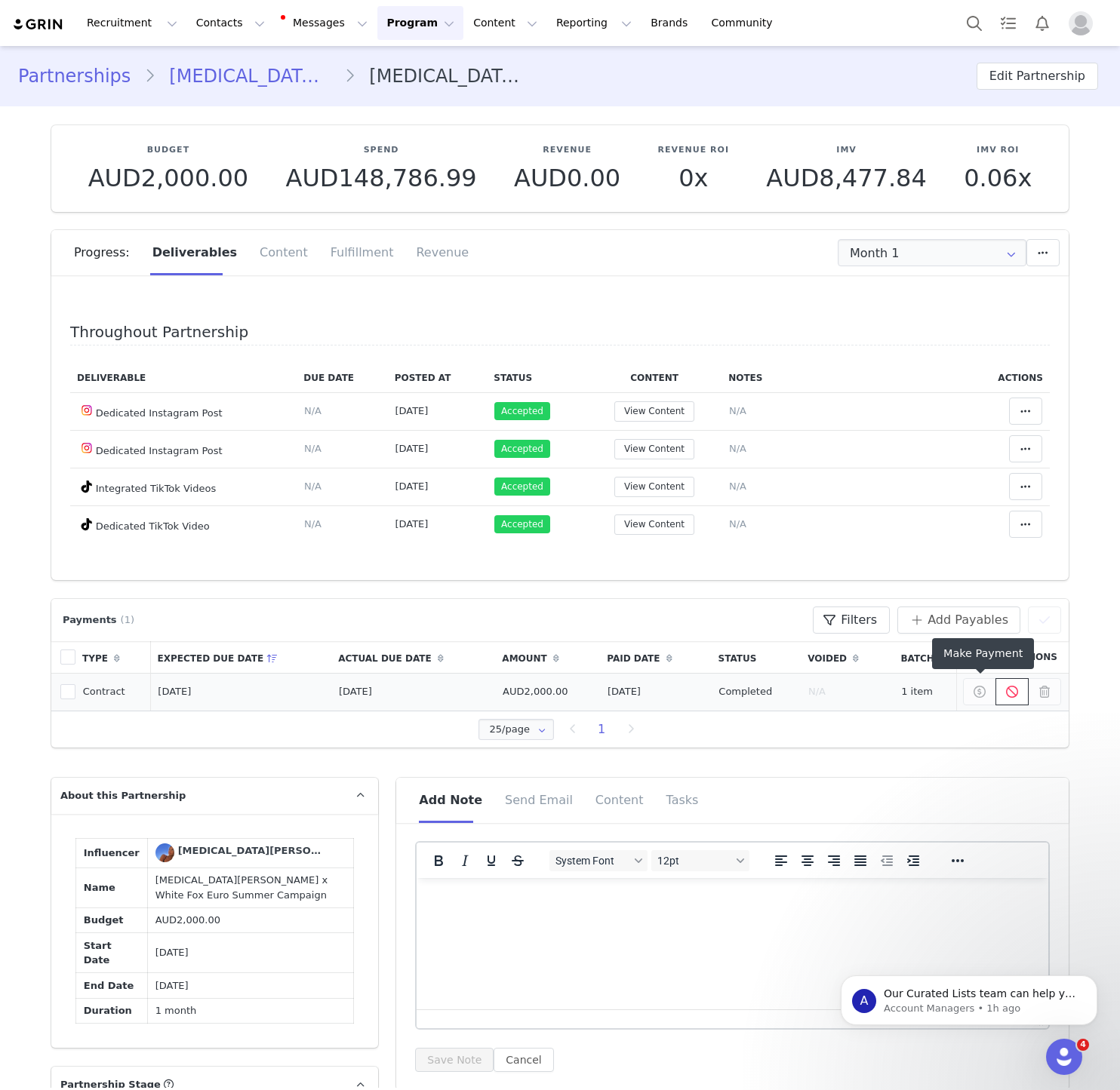
click at [1001, 692] on button at bounding box center [1012, 691] width 33 height 27
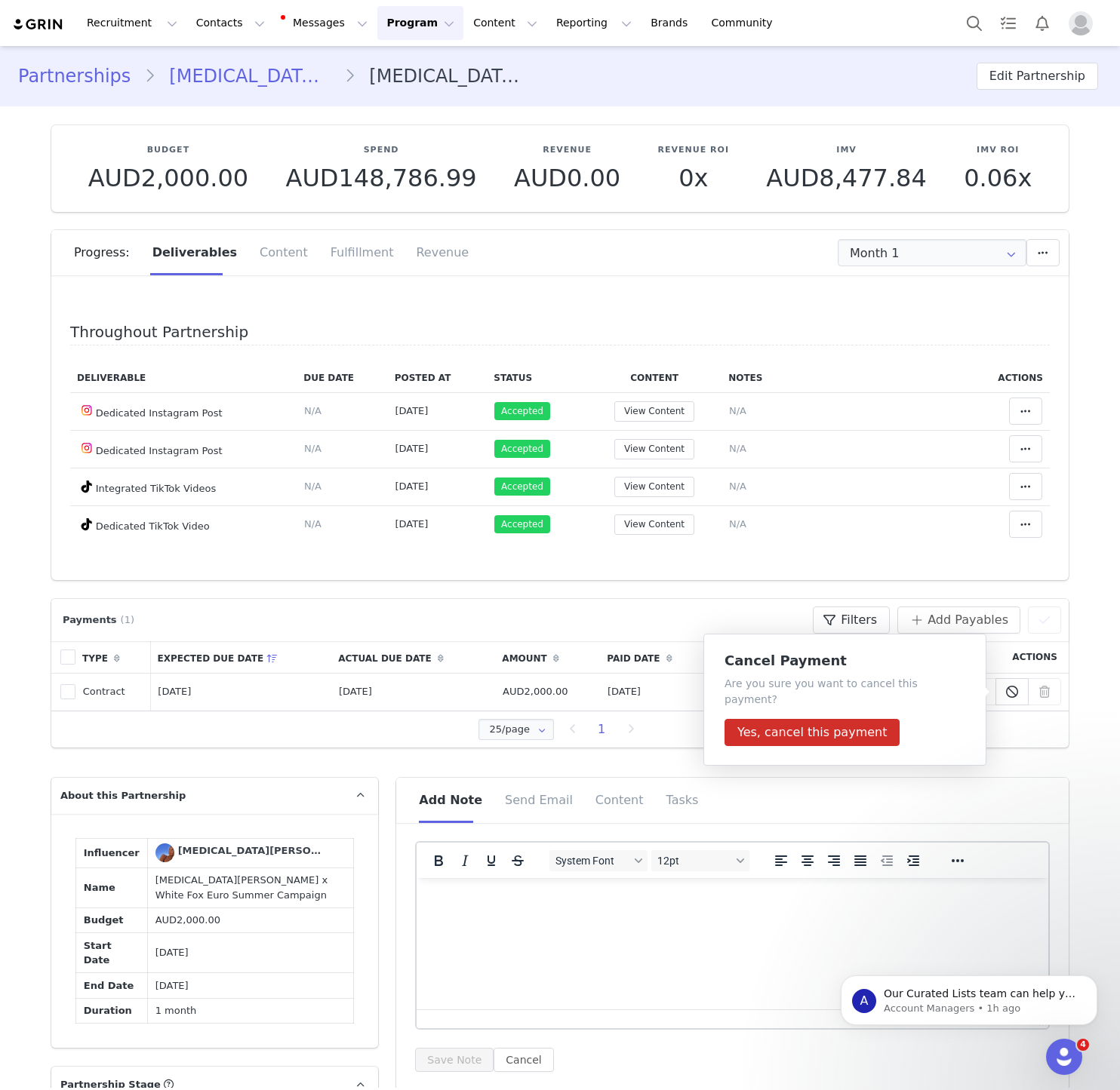
click at [700, 575] on div "Throughout Partnership Deliverable Due Date Posted At Status Content Notes Acti…" at bounding box center [560, 433] width 1017 height 294
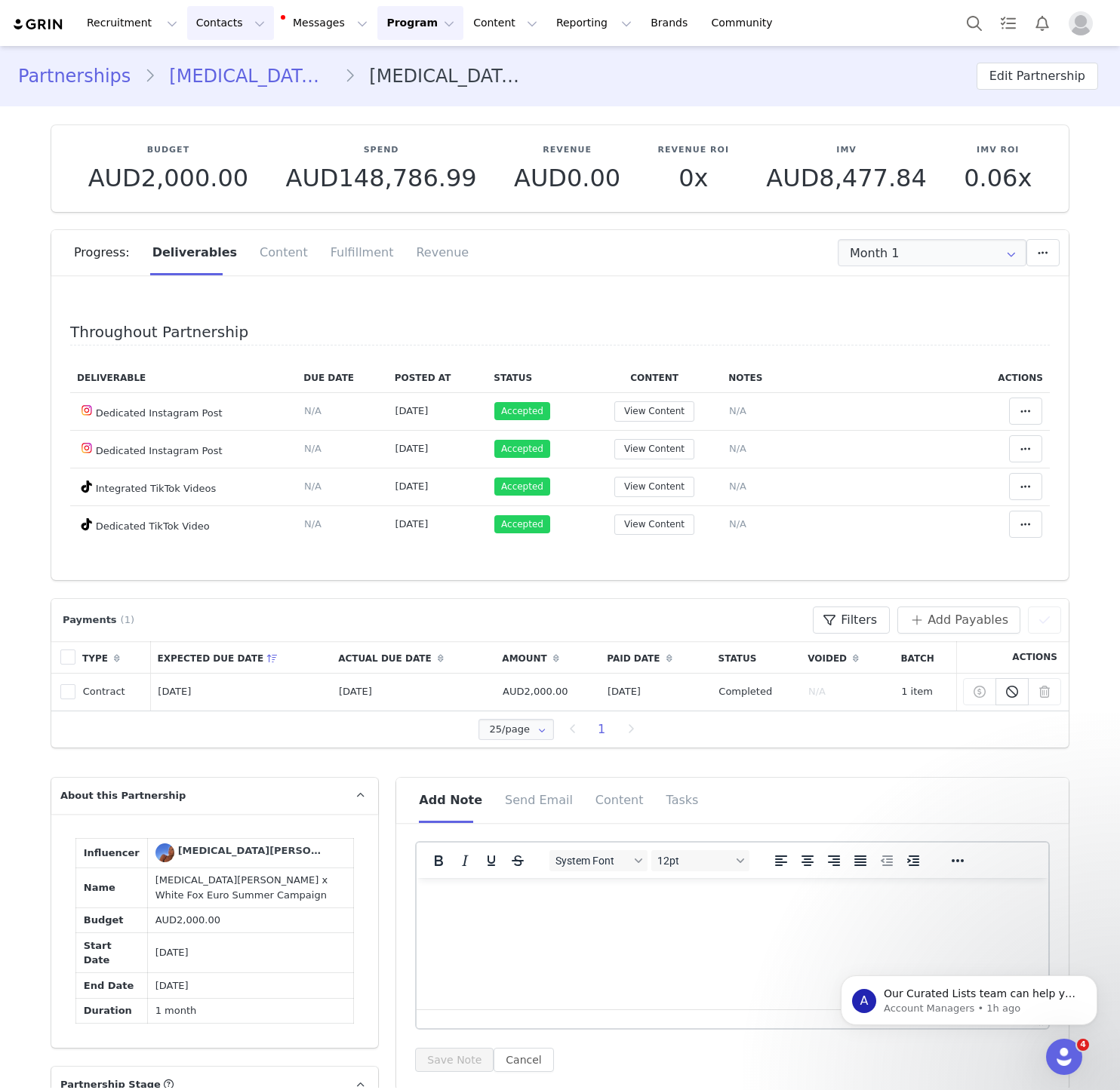
click at [200, 24] on button "Contacts Contacts" at bounding box center [230, 23] width 87 height 34
click at [204, 73] on p "Creators" at bounding box center [212, 67] width 46 height 16
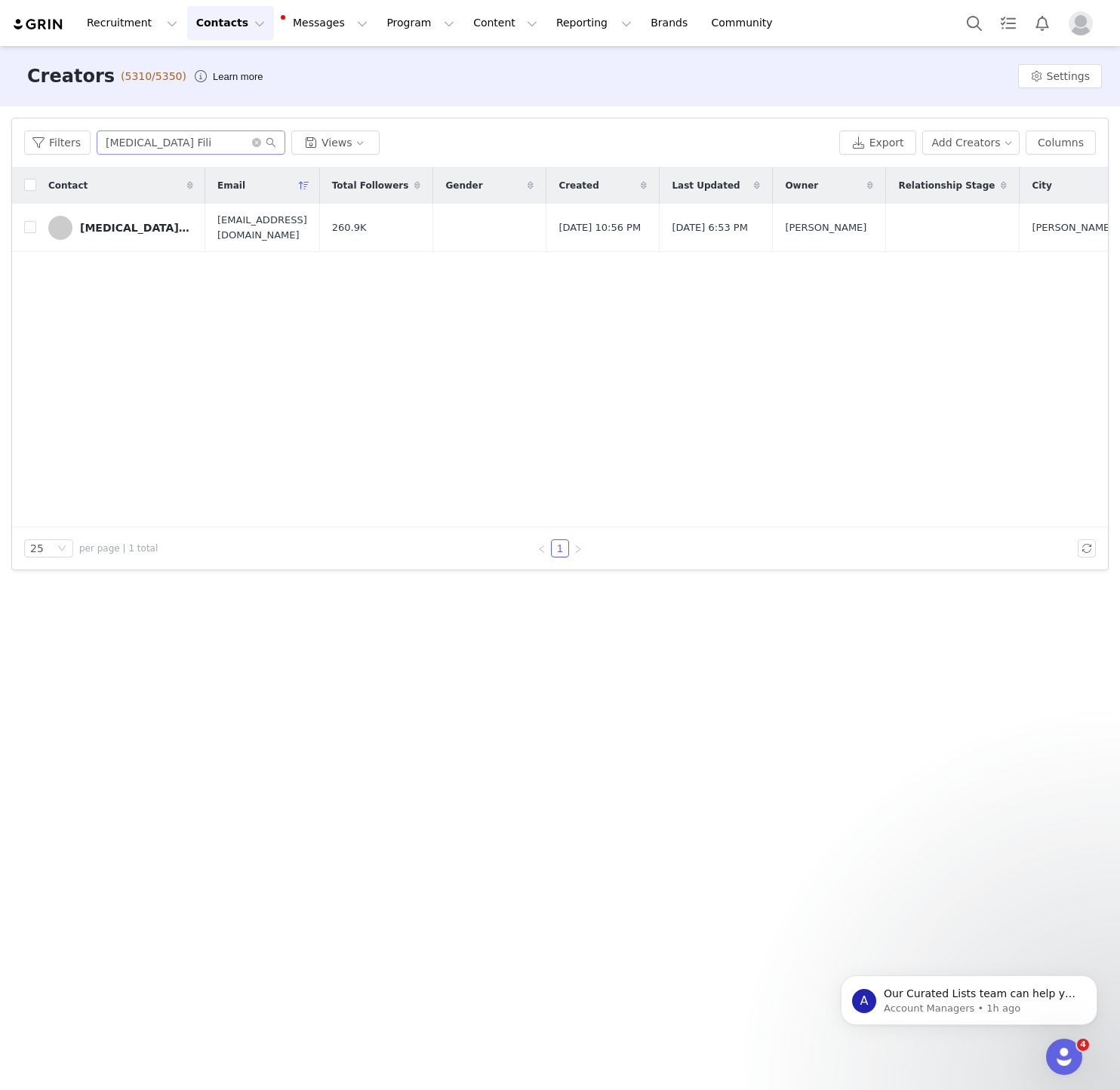
click at [131, 147] on input "Allegra Fili" at bounding box center [191, 142] width 189 height 24
paste input "Malu Canto"
click at [131, 147] on input "Malu Canto Fili" at bounding box center [191, 142] width 189 height 24
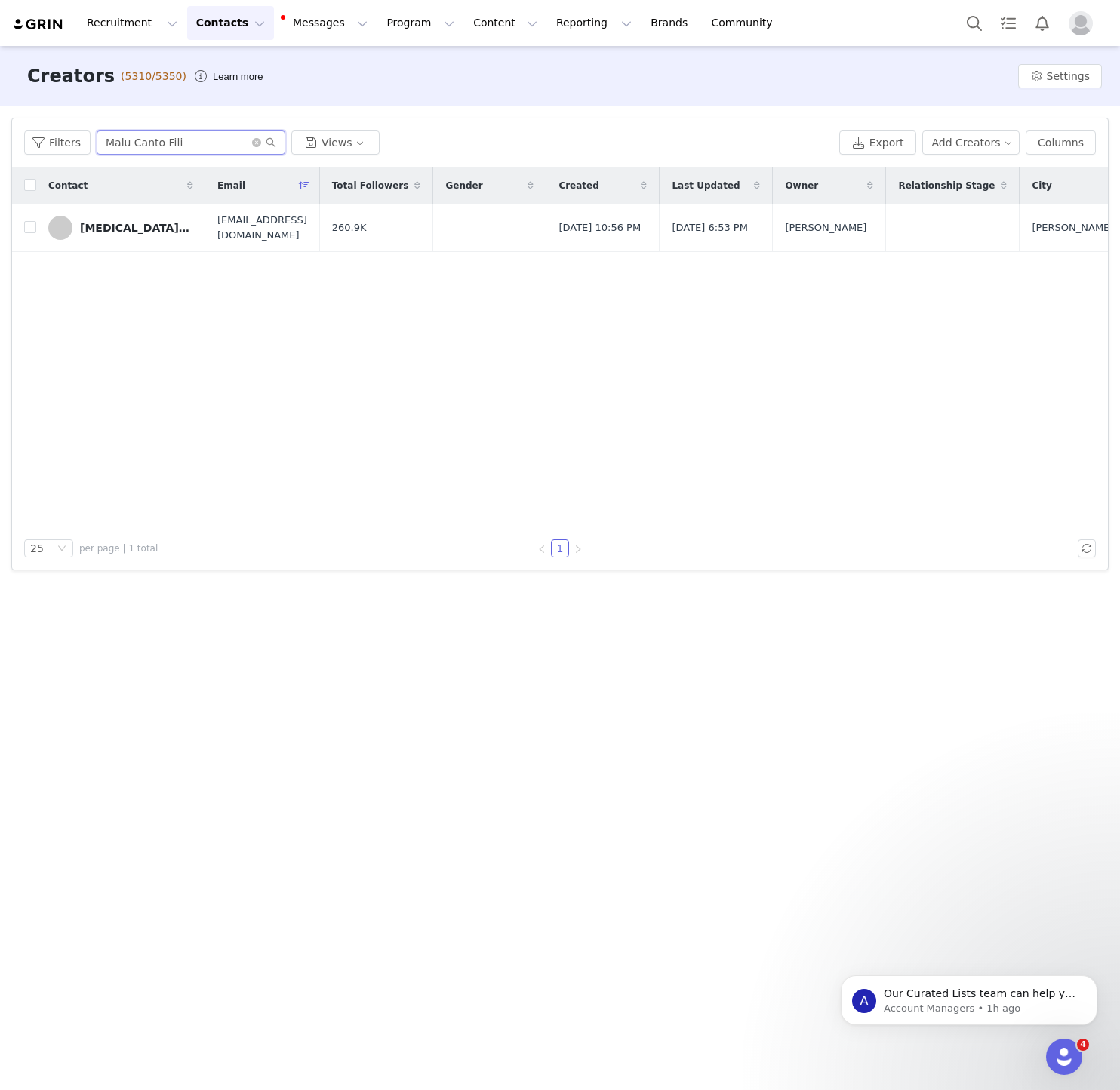
click at [131, 147] on input "Malu Canto Fili" at bounding box center [191, 142] width 189 height 24
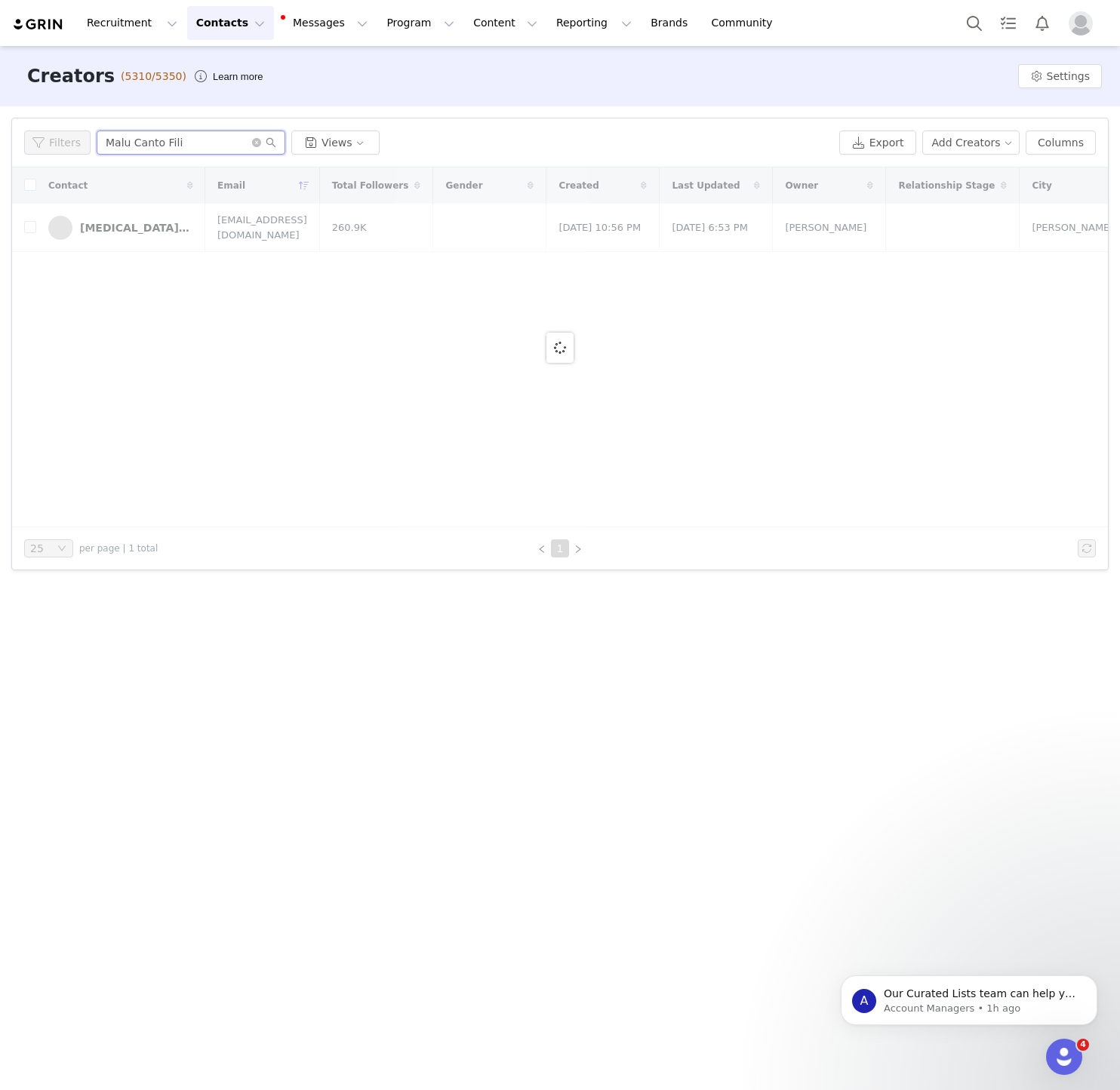
click at [131, 147] on input "Malu Canto Fili" at bounding box center [191, 142] width 189 height 24
paste input "text"
click at [131, 147] on input "Malu Canto" at bounding box center [191, 142] width 189 height 24
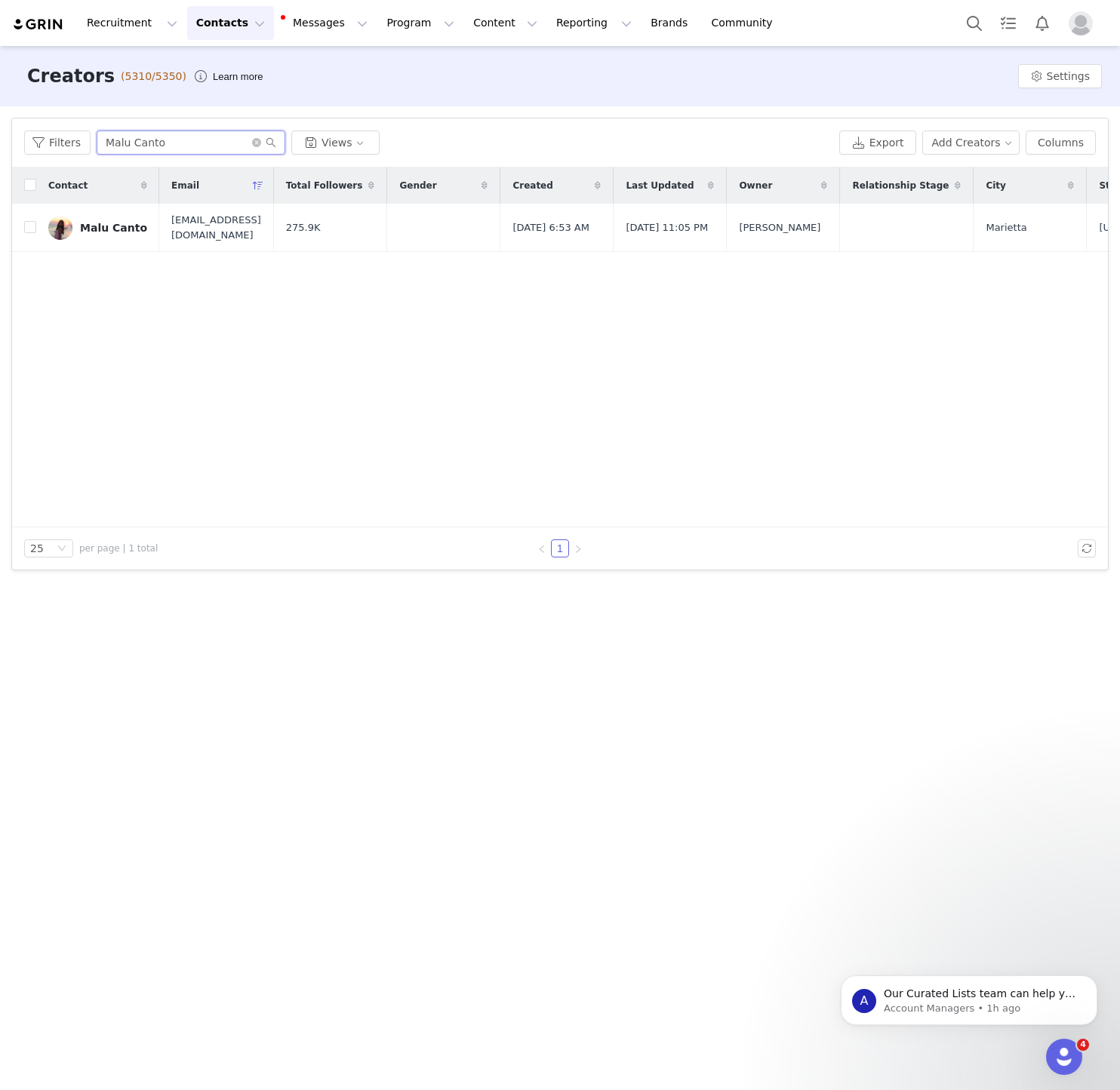
type input "Malu Canto"
click at [101, 259] on div "Contact Email Total Followers Gender Created Last Updated Owner Relationship St…" at bounding box center [560, 348] width 1095 height 360
click at [105, 235] on link "Malu Canto" at bounding box center [98, 227] width 99 height 24
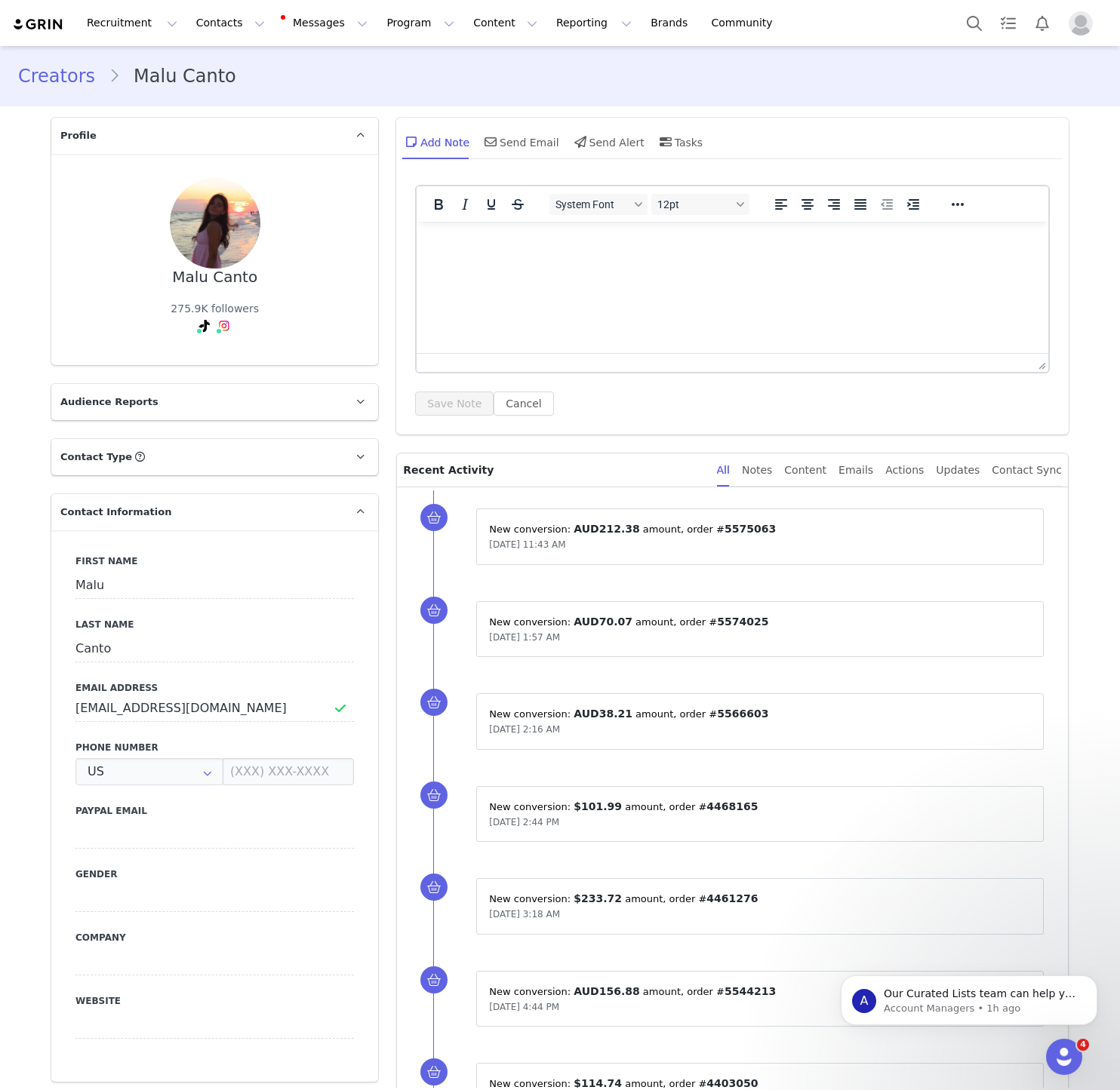
type input "+1 ([GEOGRAPHIC_DATA])"
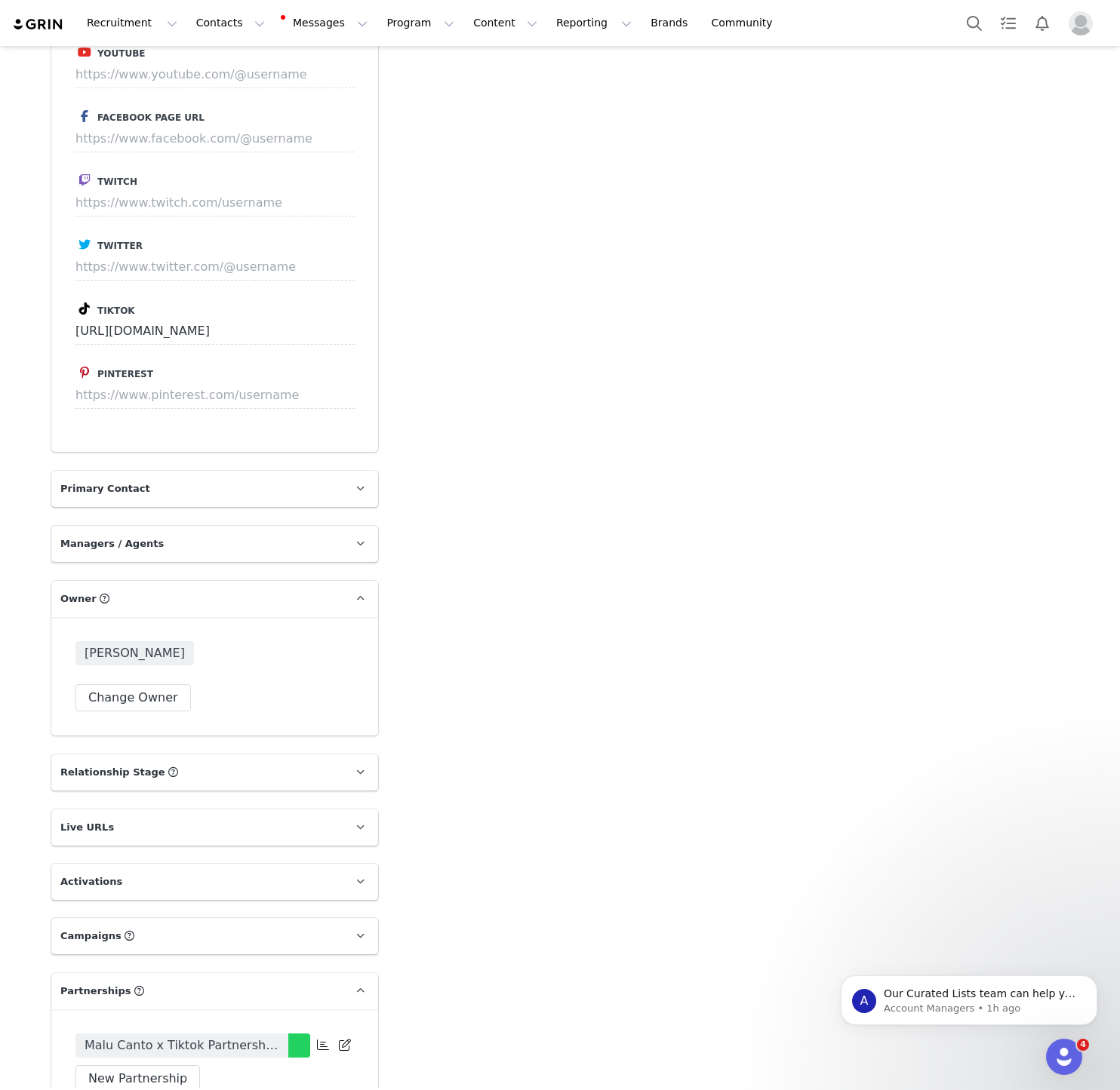
scroll to position [1876, 0]
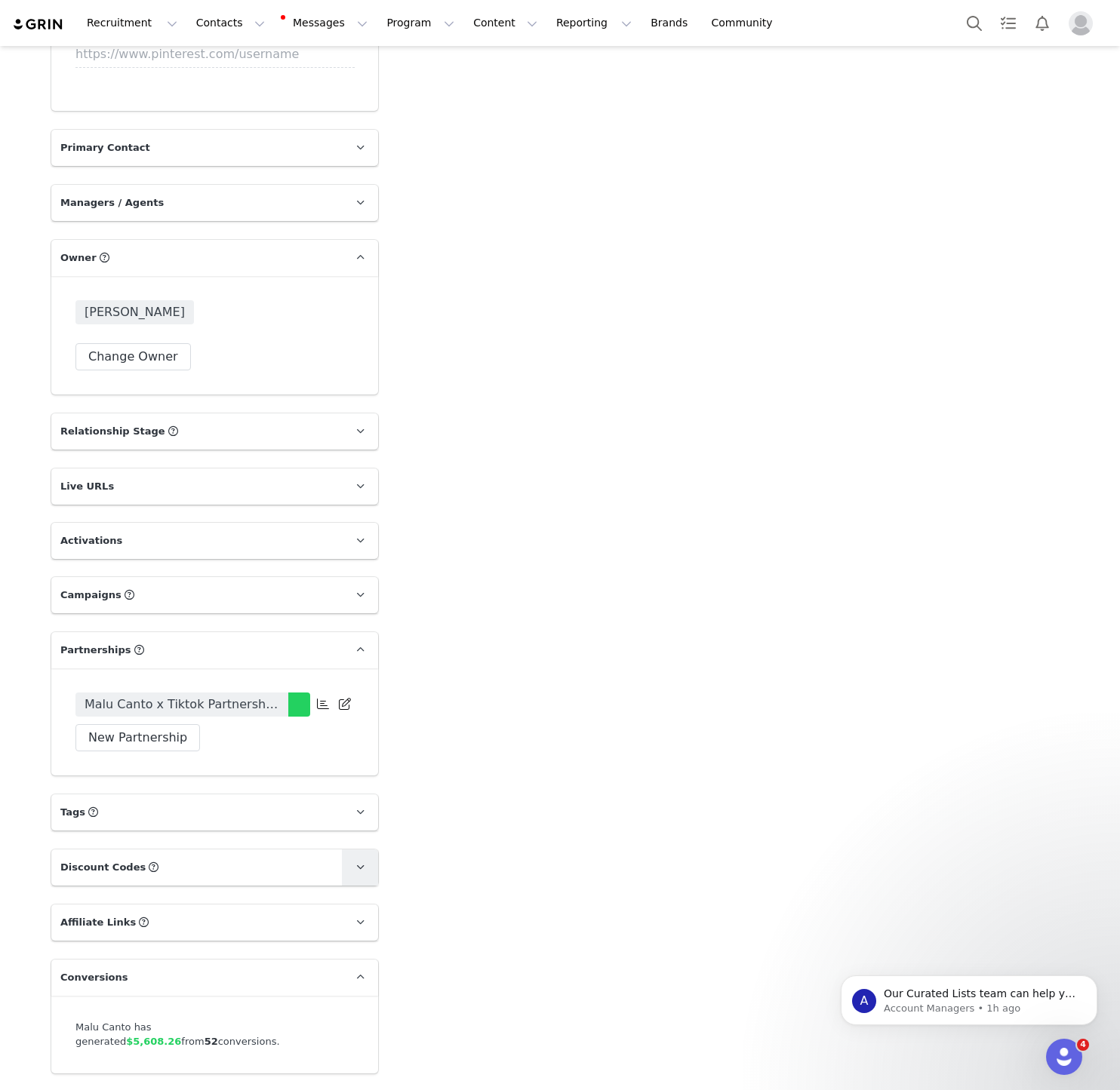
click at [365, 858] on span at bounding box center [359, 867] width 18 height 18
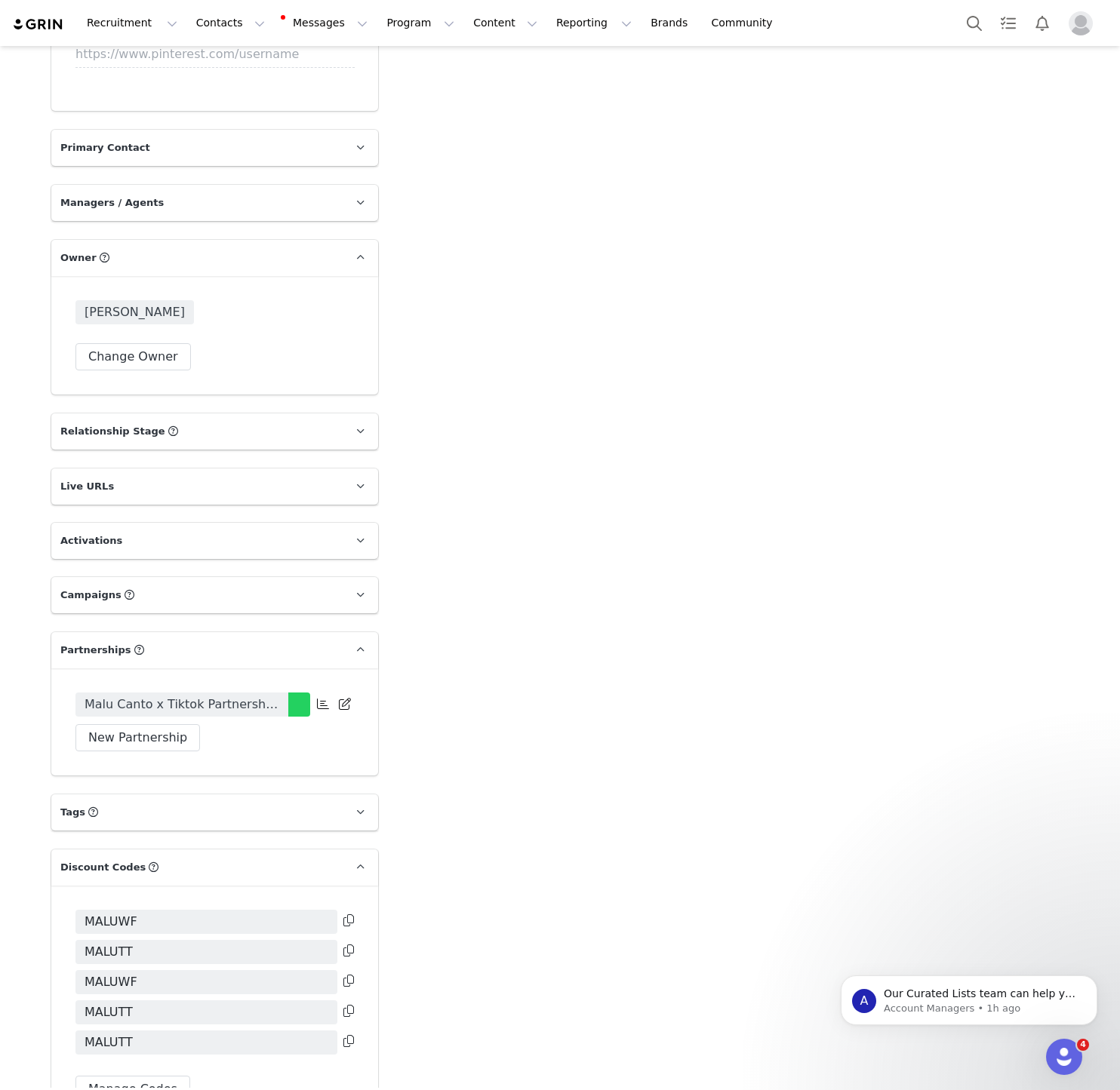
click at [353, 944] on icon at bounding box center [349, 950] width 11 height 12
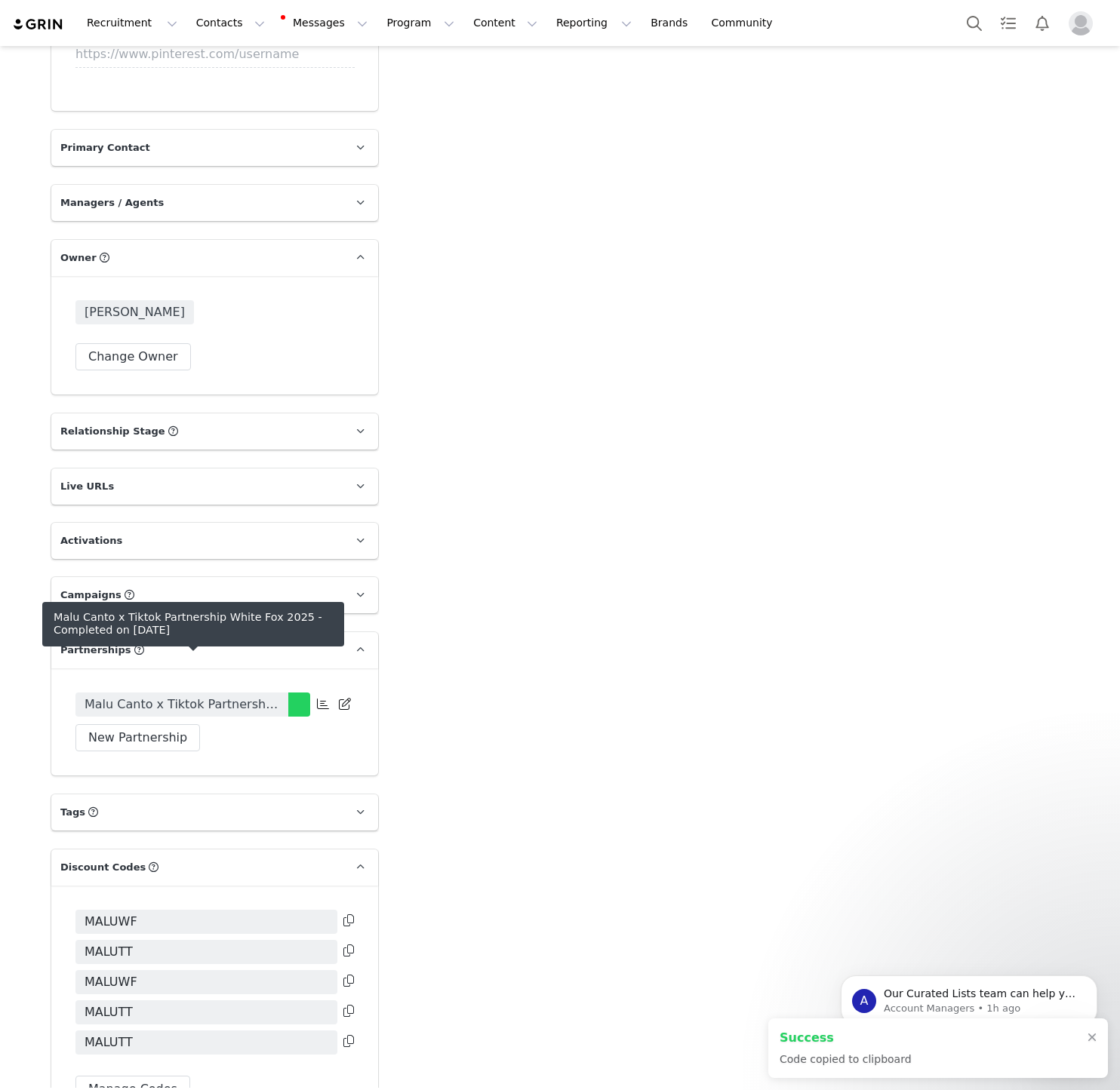
click at [198, 696] on span "Malu Canto x Tiktok Partnership White Fox 2025" at bounding box center [182, 704] width 195 height 18
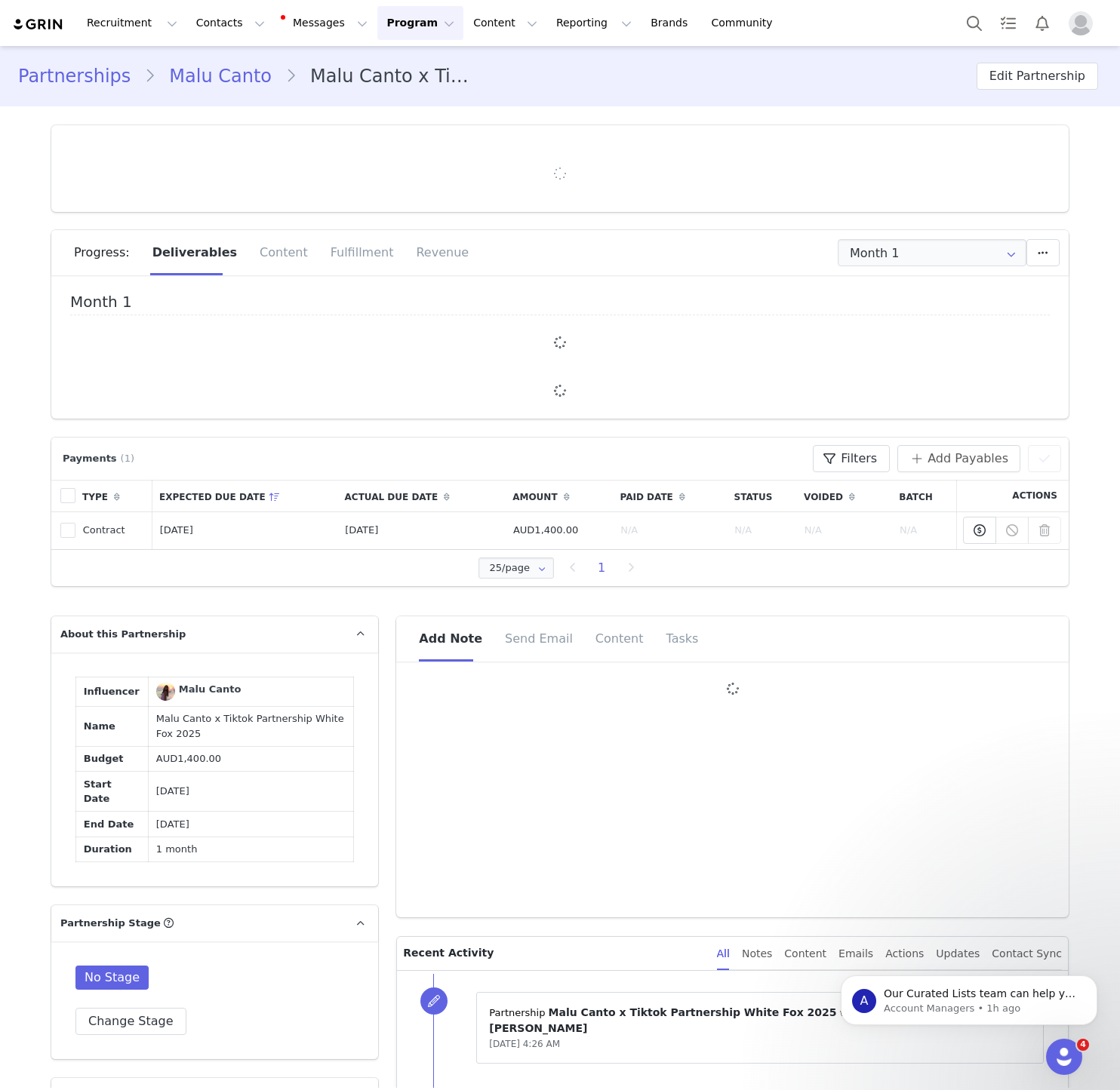
type input "+1 ([GEOGRAPHIC_DATA])"
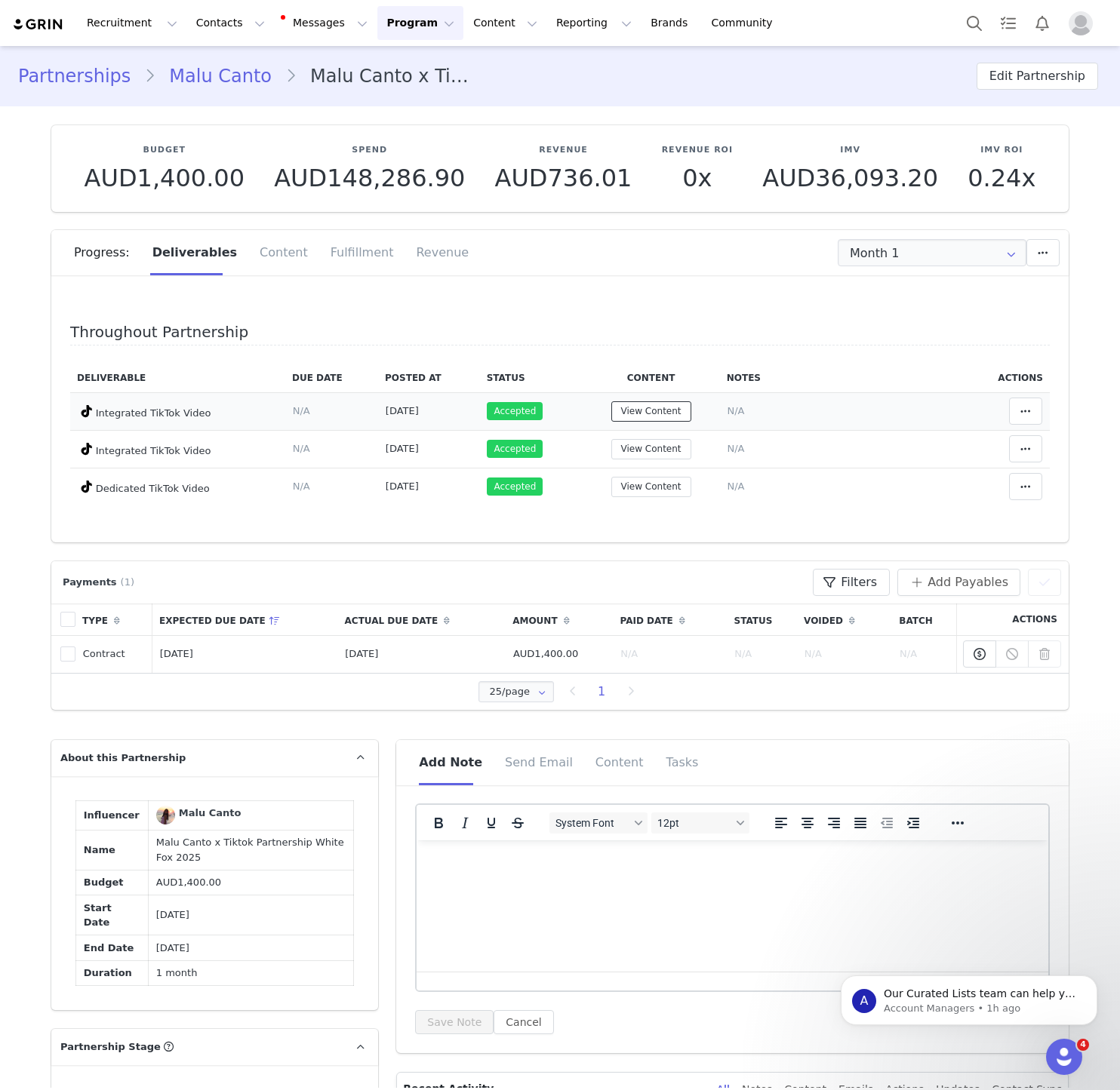
click at [663, 412] on button "View Content" at bounding box center [651, 411] width 80 height 20
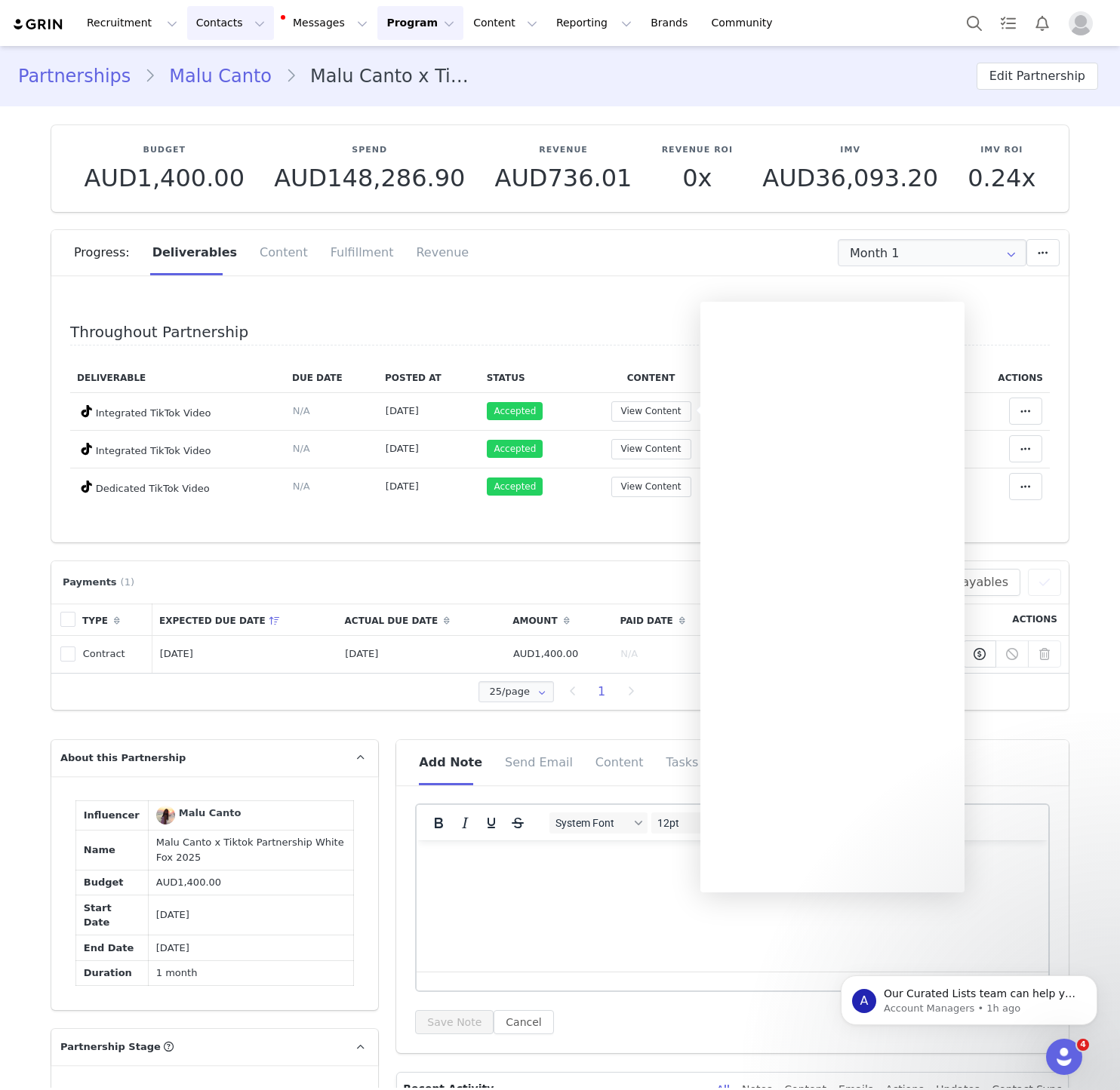
click at [209, 26] on button "Contacts Contacts" at bounding box center [230, 23] width 87 height 34
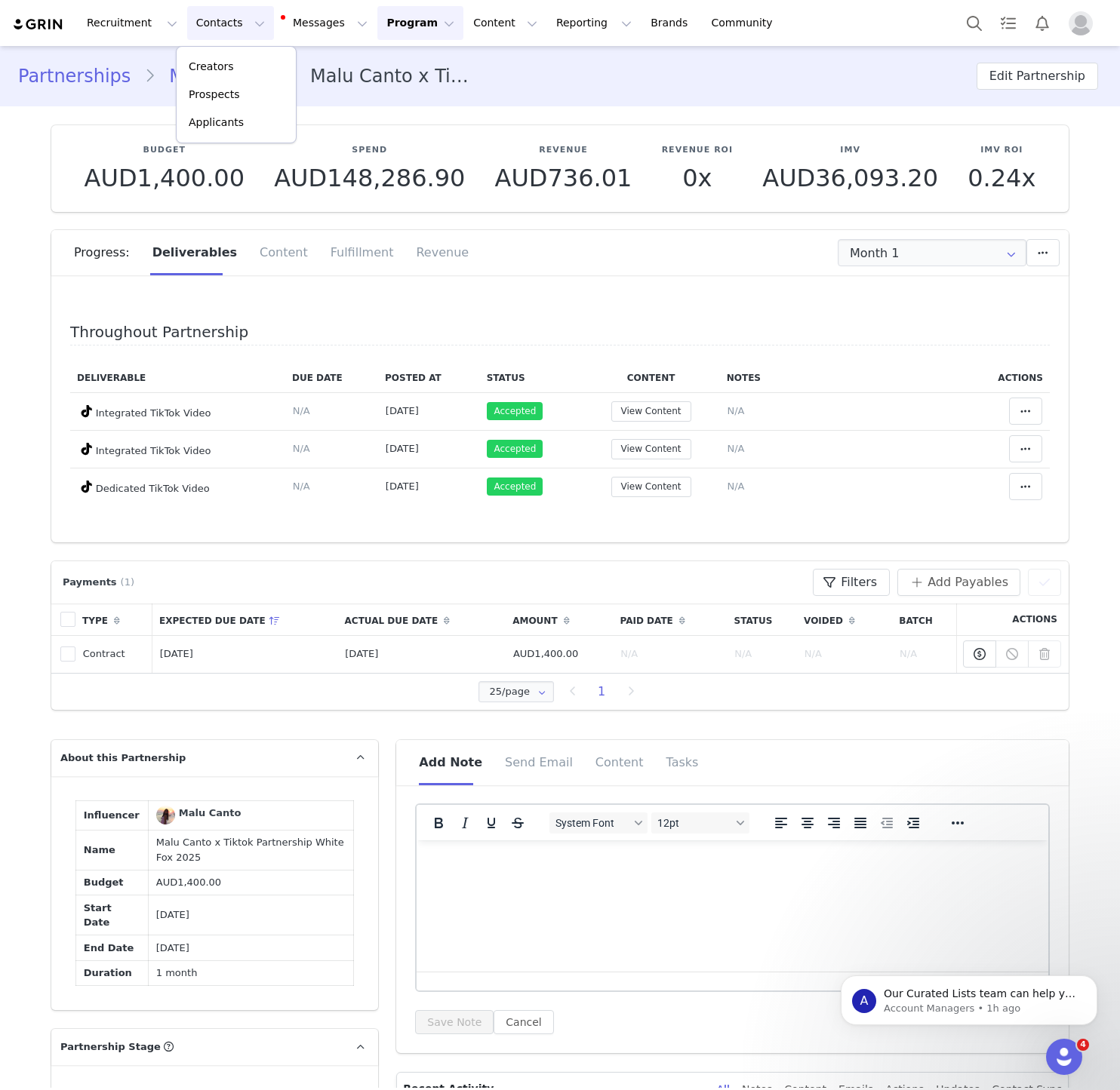
click at [208, 50] on div "Creators Prospects Applicants" at bounding box center [235, 94] width 120 height 97
click at [212, 63] on p "Creators" at bounding box center [212, 67] width 46 height 16
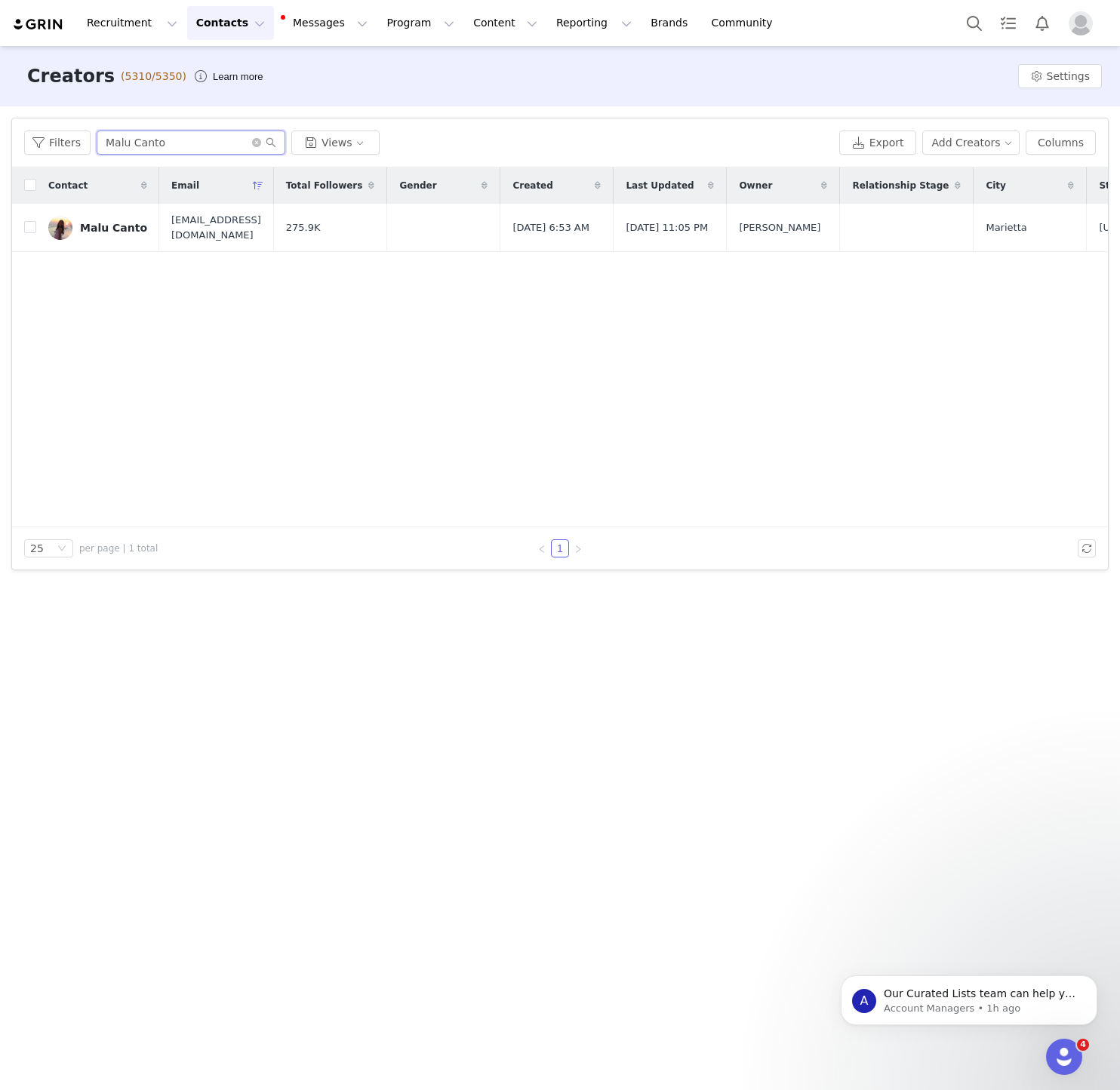
click at [190, 148] on input "Malu Canto" at bounding box center [191, 142] width 189 height 24
paste input "Hilda"
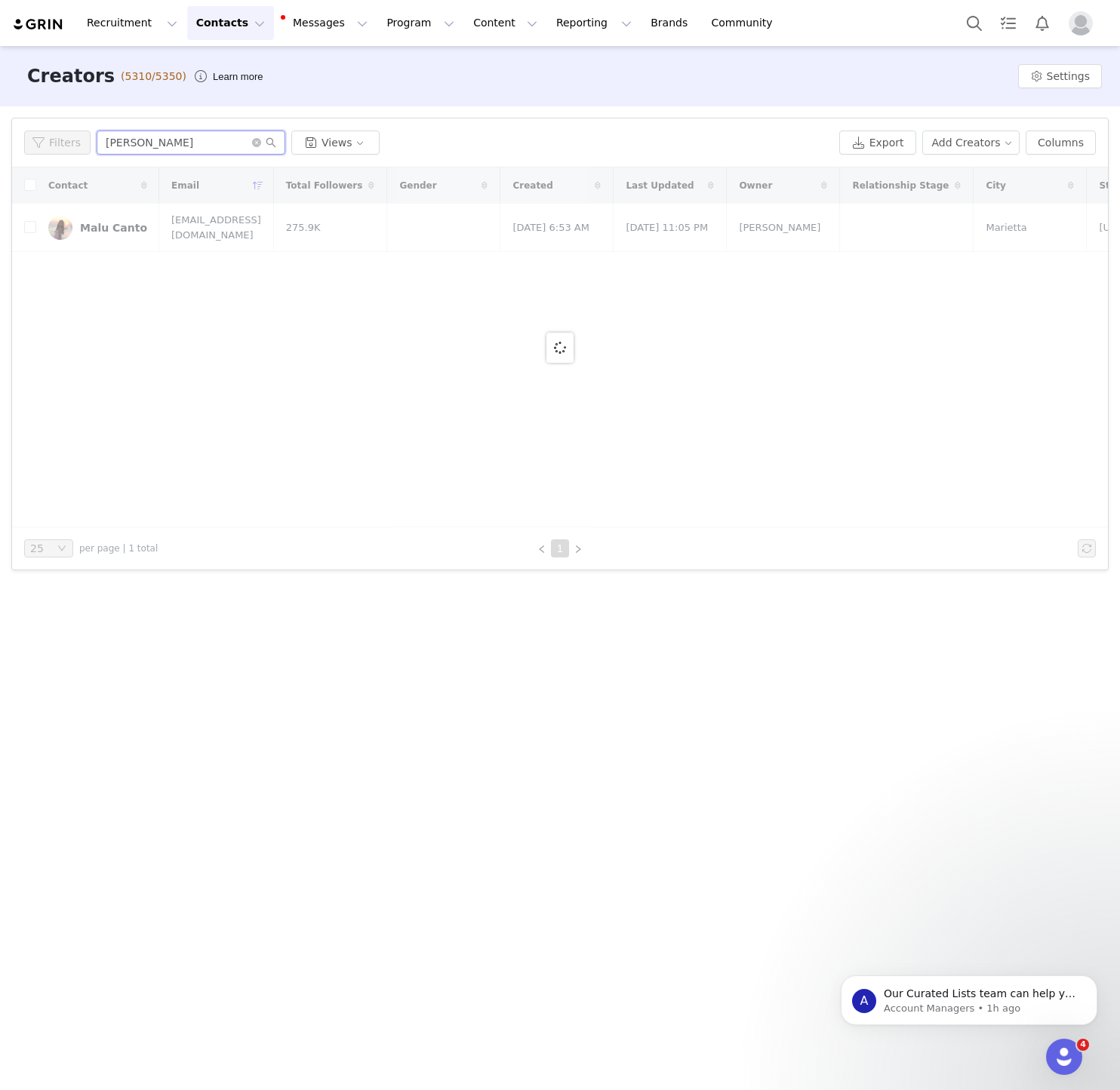
click at [190, 148] on input "Hilda" at bounding box center [191, 142] width 189 height 24
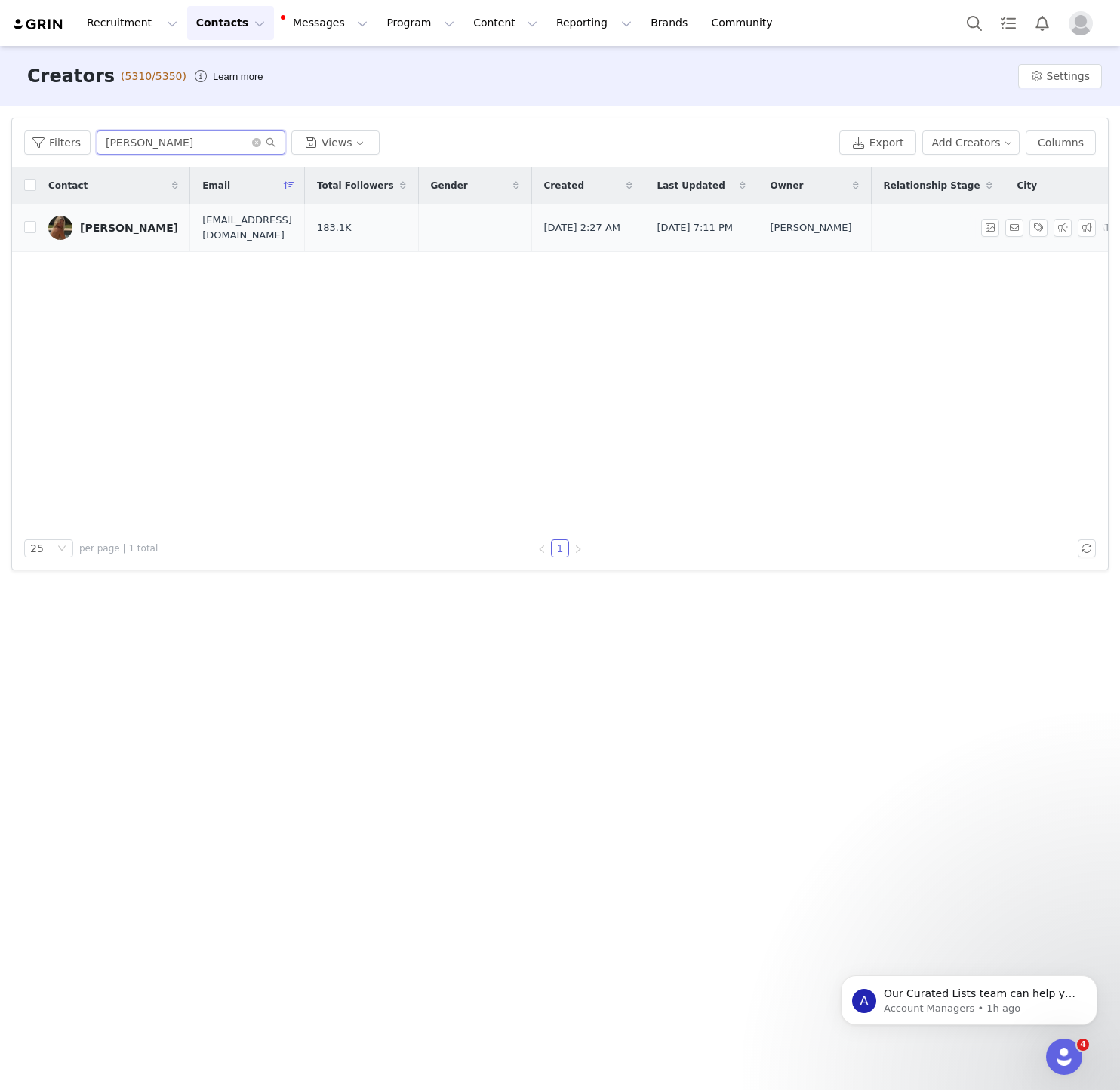
type input "Hilda"
click at [126, 227] on div "Hilda Sigurdsson" at bounding box center [129, 228] width 98 height 12
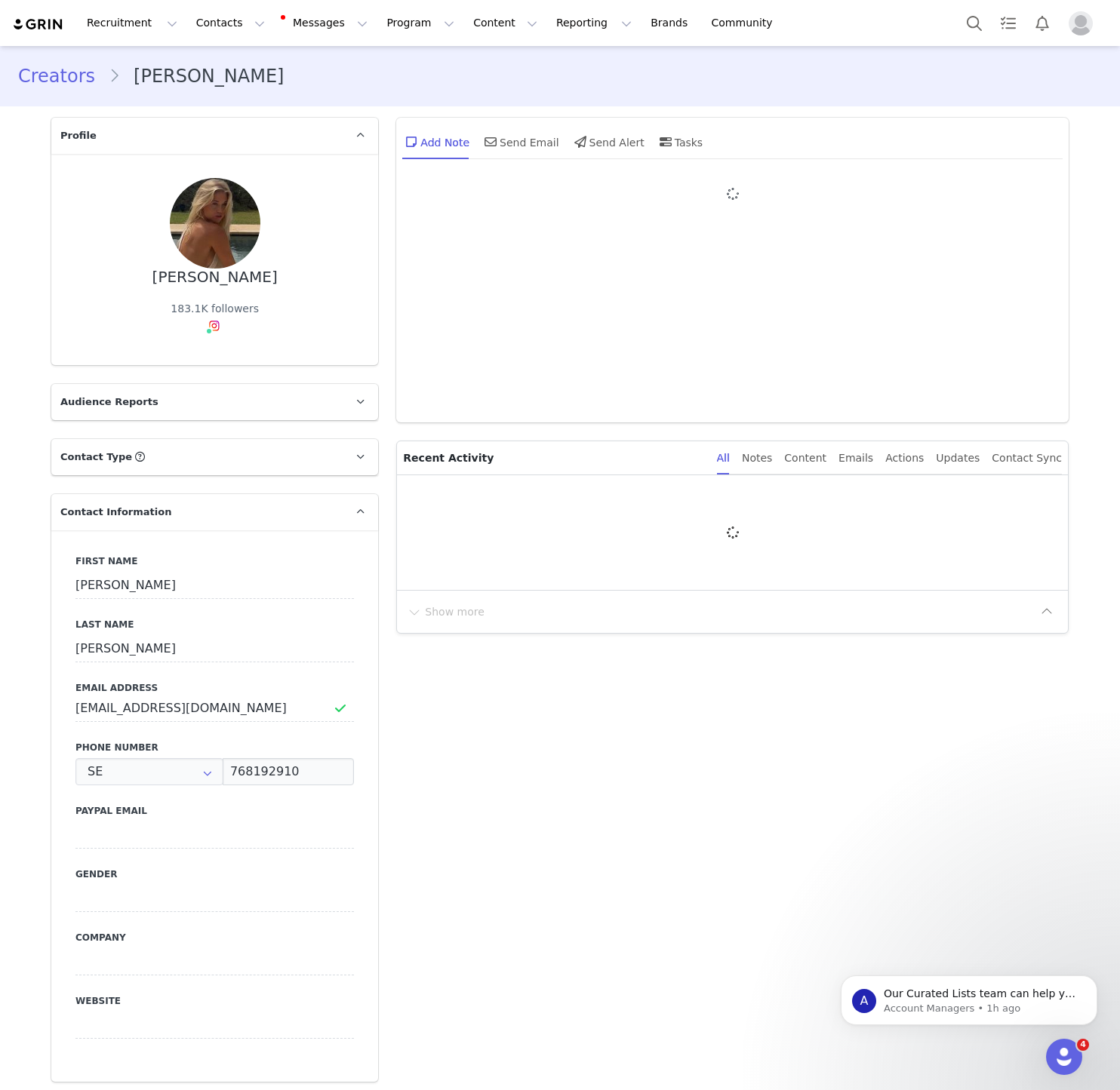
type input "+46 ([GEOGRAPHIC_DATA])"
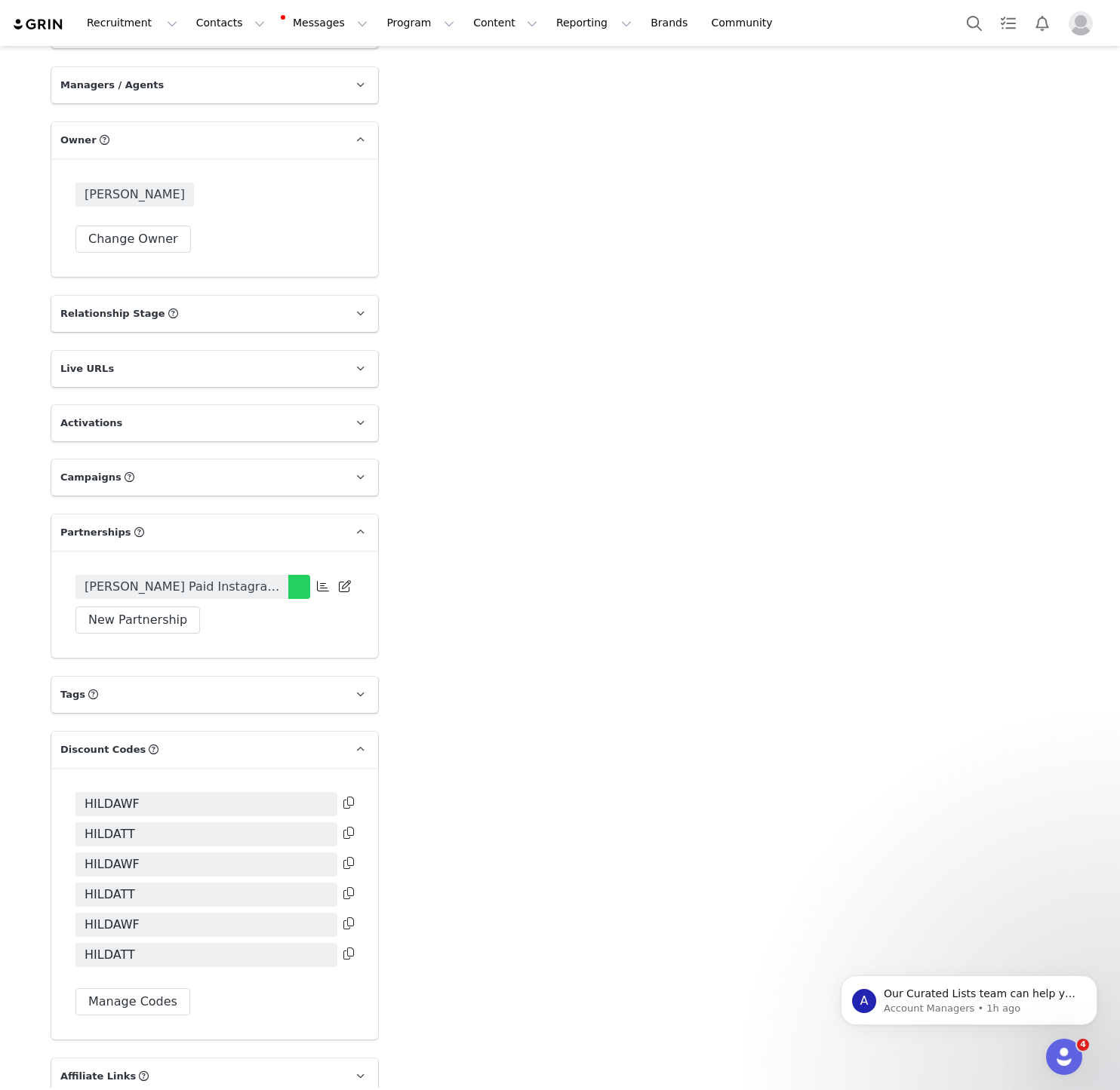
scroll to position [2162, 0]
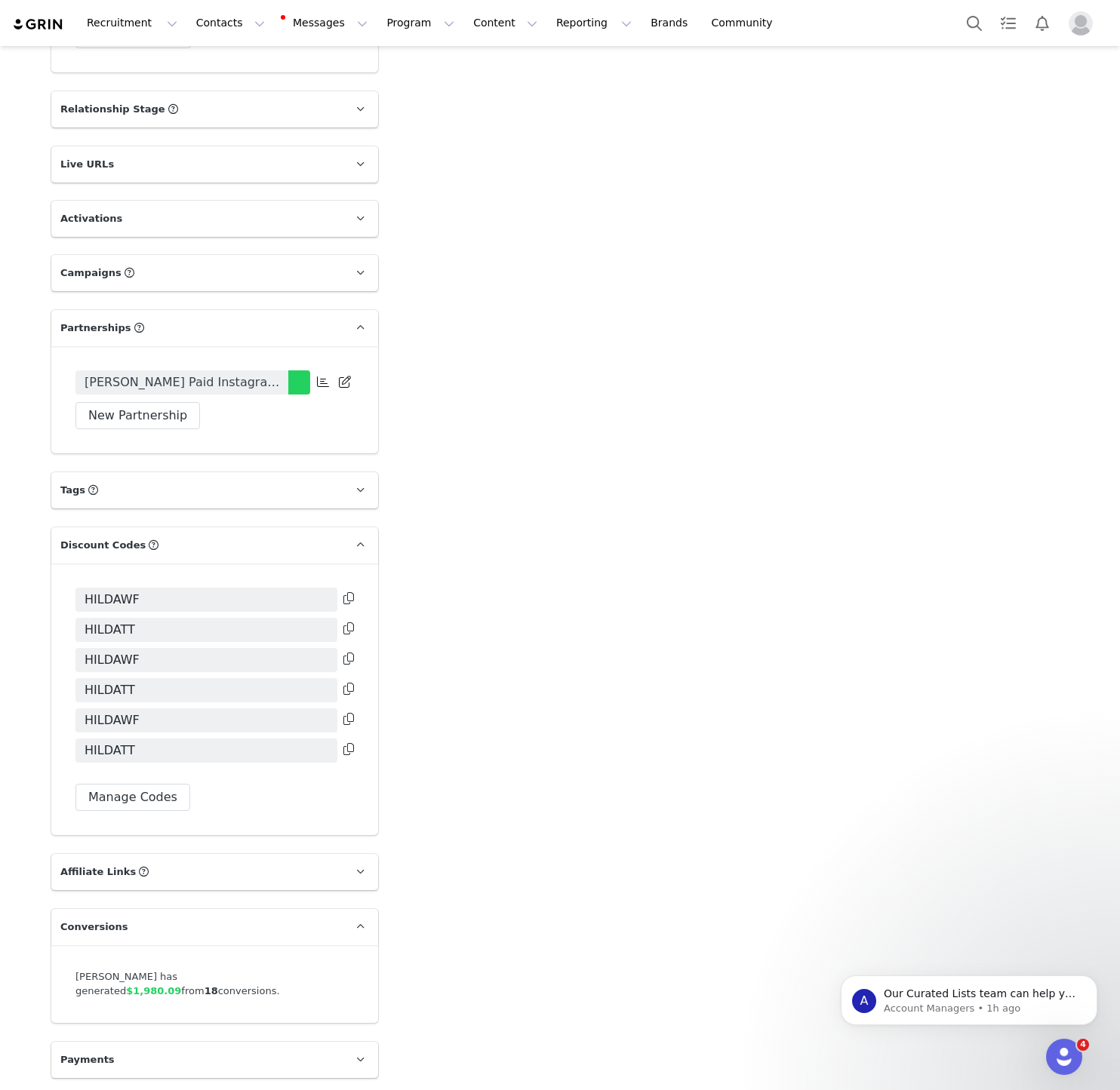
click at [241, 386] on span "Hilda Sigurdsson Paid Instagram and TikTok Collaboration June 2025" at bounding box center [182, 382] width 195 height 18
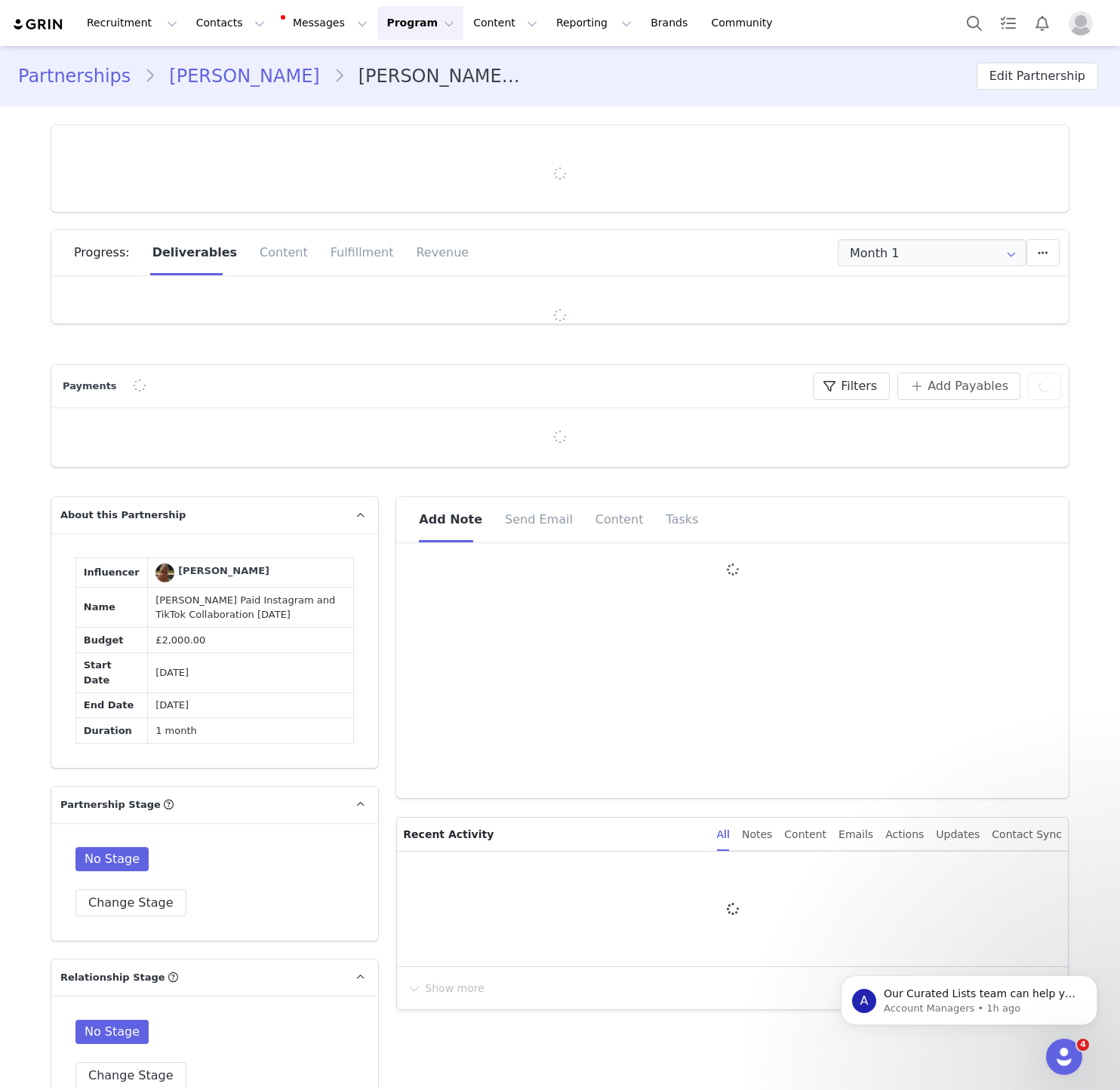
type input "+46 ([GEOGRAPHIC_DATA])"
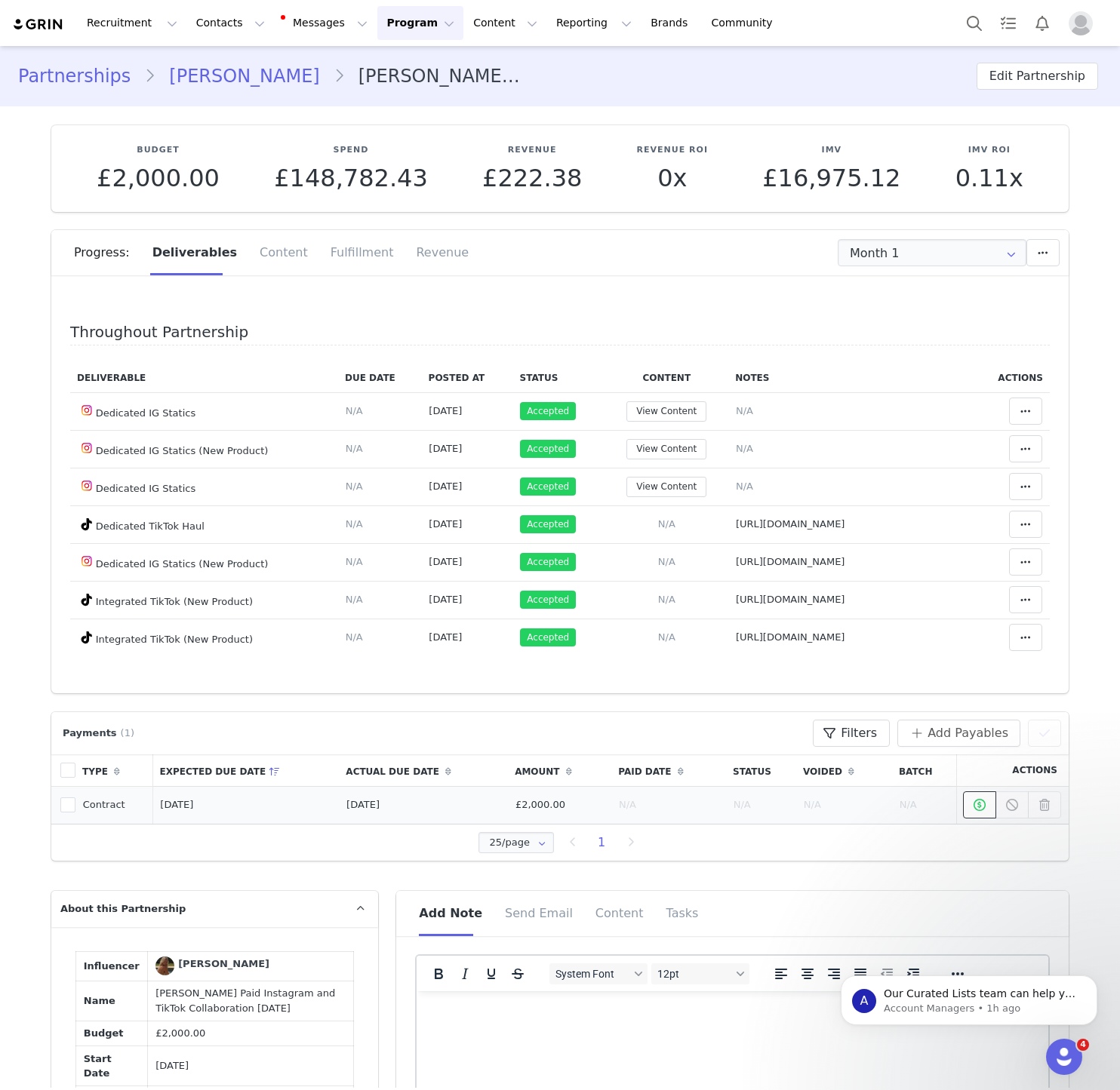
click at [974, 811] on icon at bounding box center [979, 805] width 12 height 12
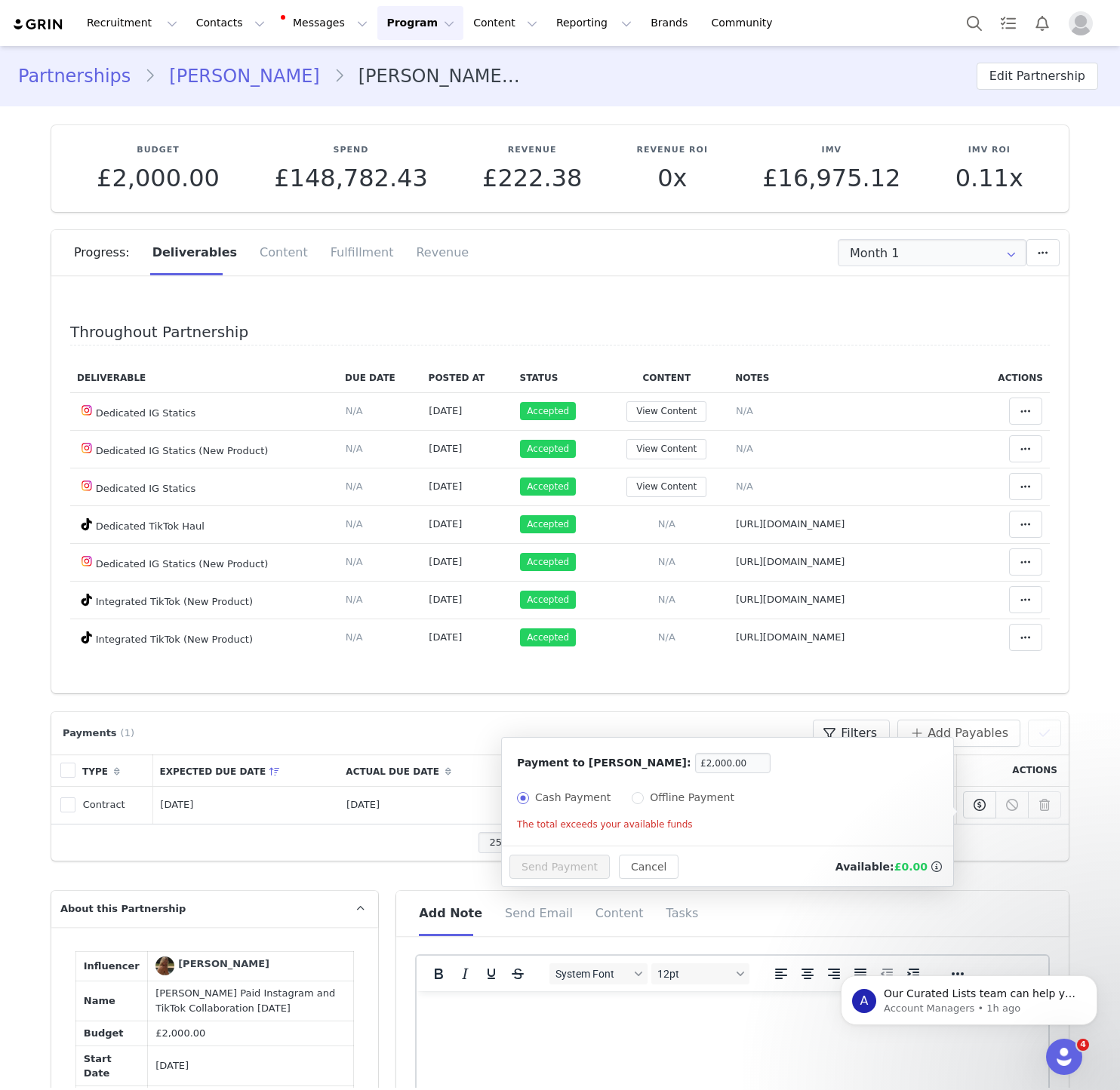
click at [716, 794] on span "Offline Payment" at bounding box center [692, 798] width 97 height 12
click at [644, 794] on input "Offline Payment" at bounding box center [638, 798] width 12 height 12
radio input "true"
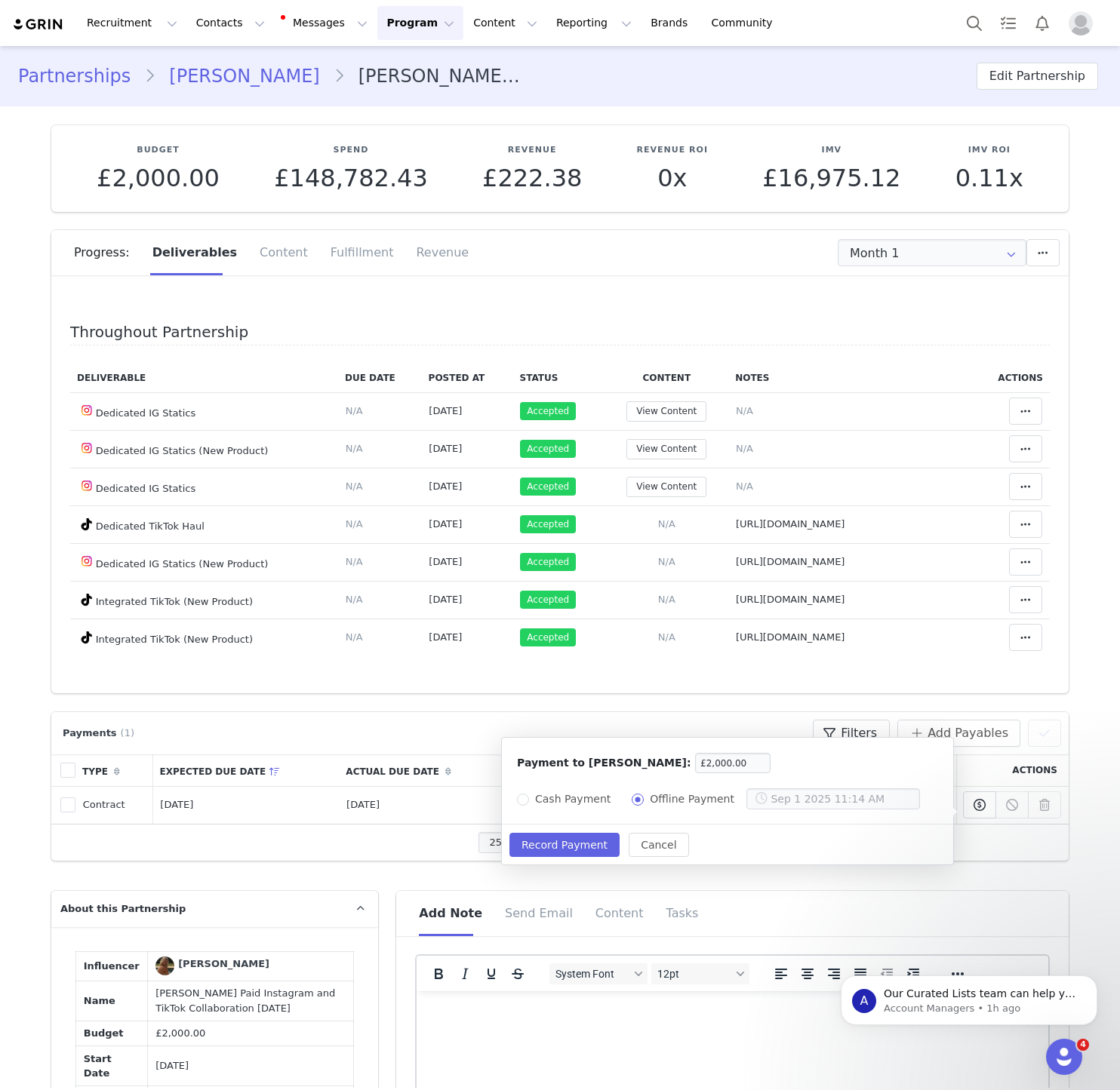
click at [531, 862] on div "Record Payment Cancel" at bounding box center [727, 845] width 452 height 40
click at [531, 853] on button "Record Payment" at bounding box center [564, 844] width 110 height 24
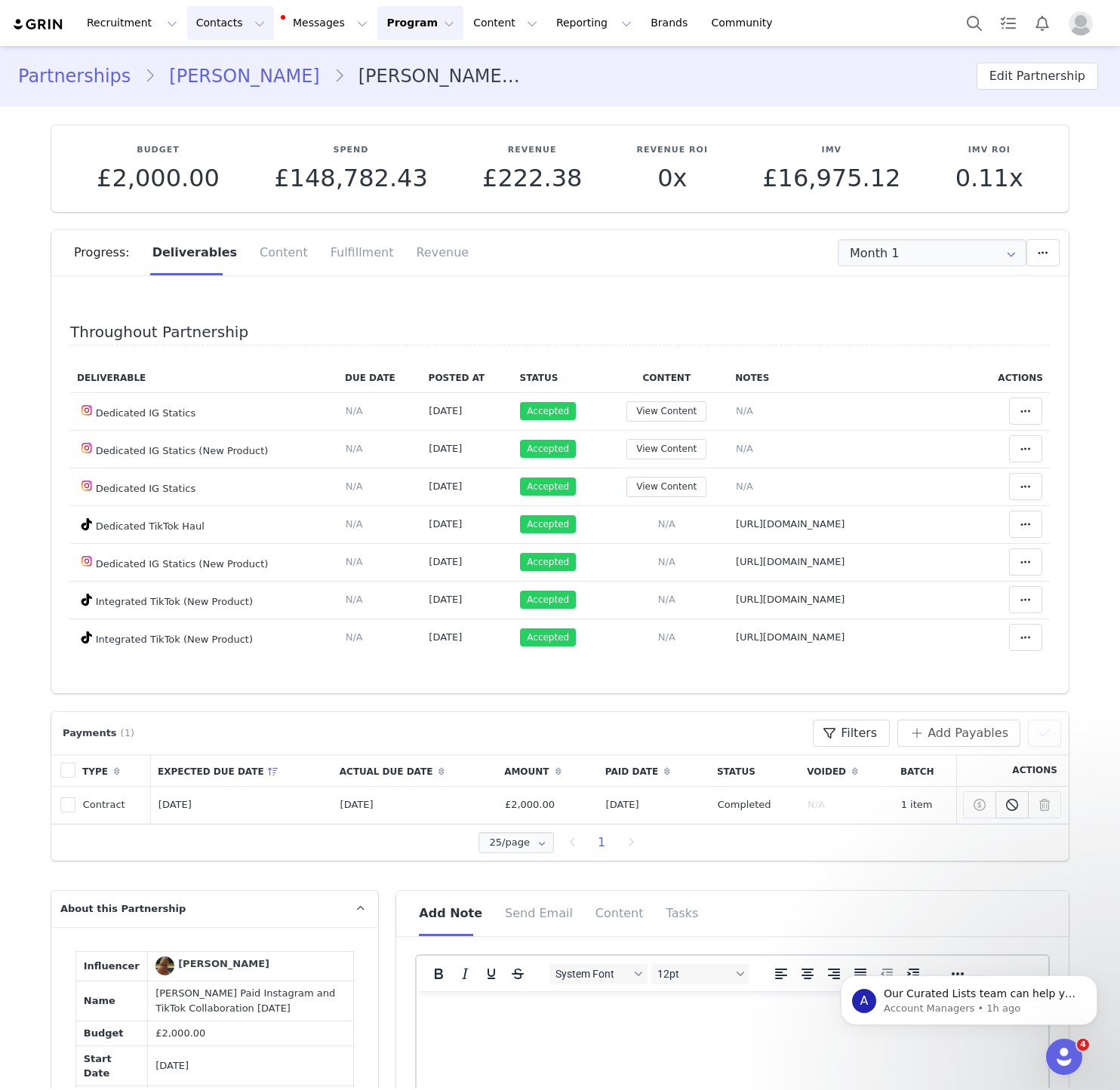
click at [202, 33] on button "Contacts Contacts" at bounding box center [230, 23] width 87 height 34
click at [205, 51] on div "Creators Prospects Applicants" at bounding box center [235, 94] width 120 height 97
click at [205, 69] on p "Creators" at bounding box center [212, 67] width 46 height 16
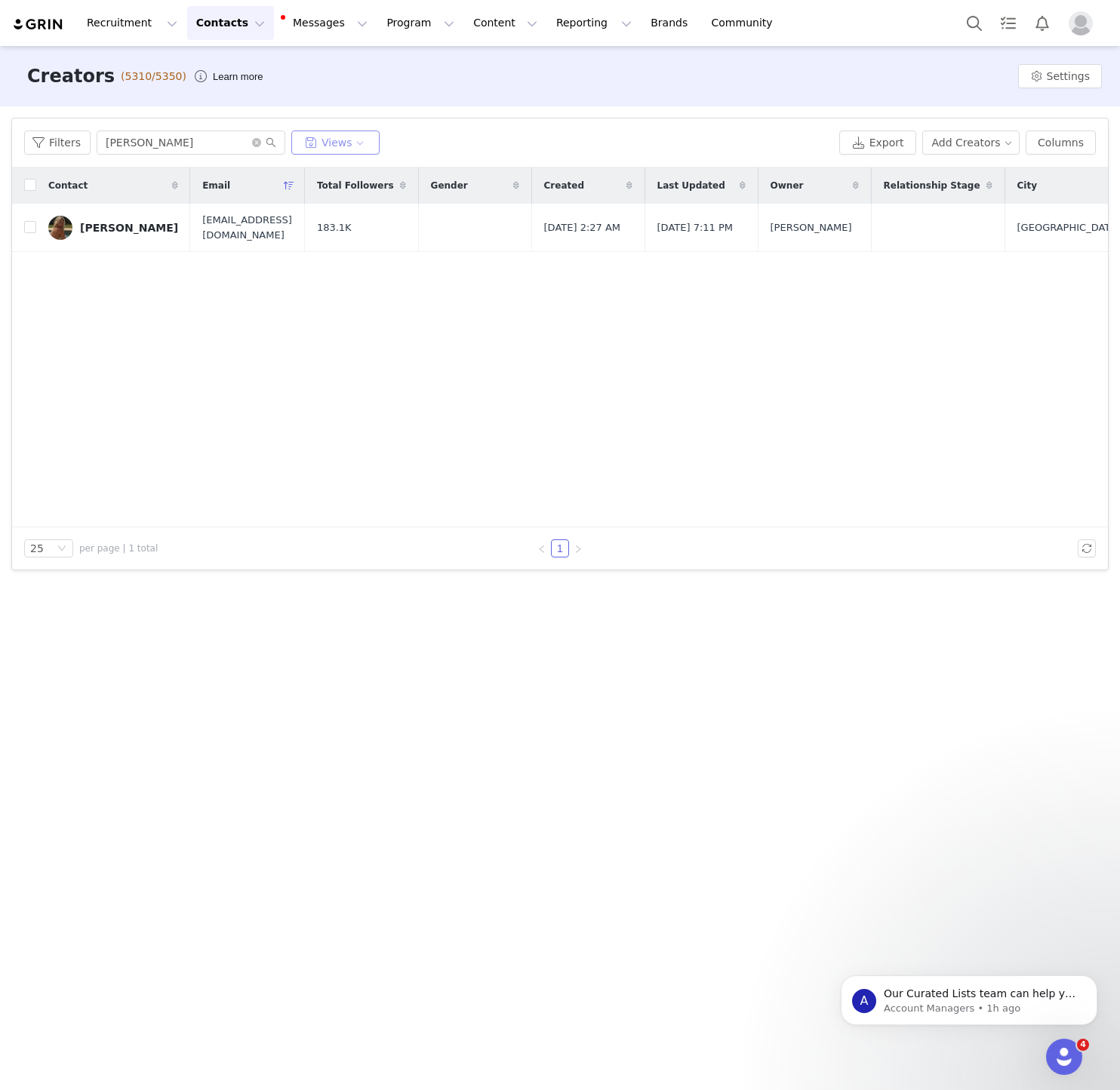
click at [311, 147] on button "Views" at bounding box center [336, 142] width 88 height 24
click at [172, 142] on input "Hilda" at bounding box center [191, 142] width 189 height 24
paste input "Dezia Washington"
type input "Dezia Washington"
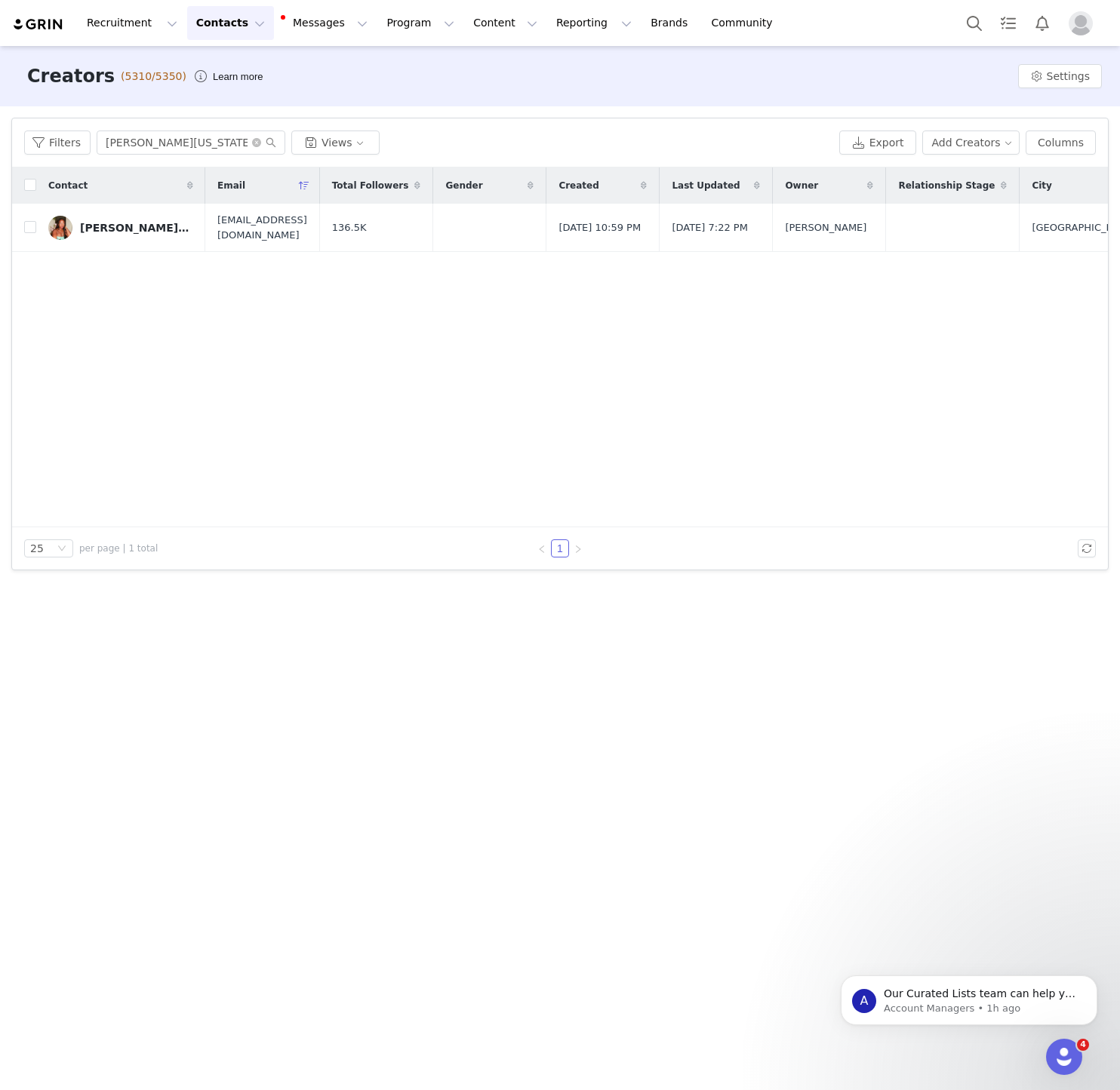
click at [110, 227] on div "Dezia Washington" at bounding box center [136, 228] width 113 height 12
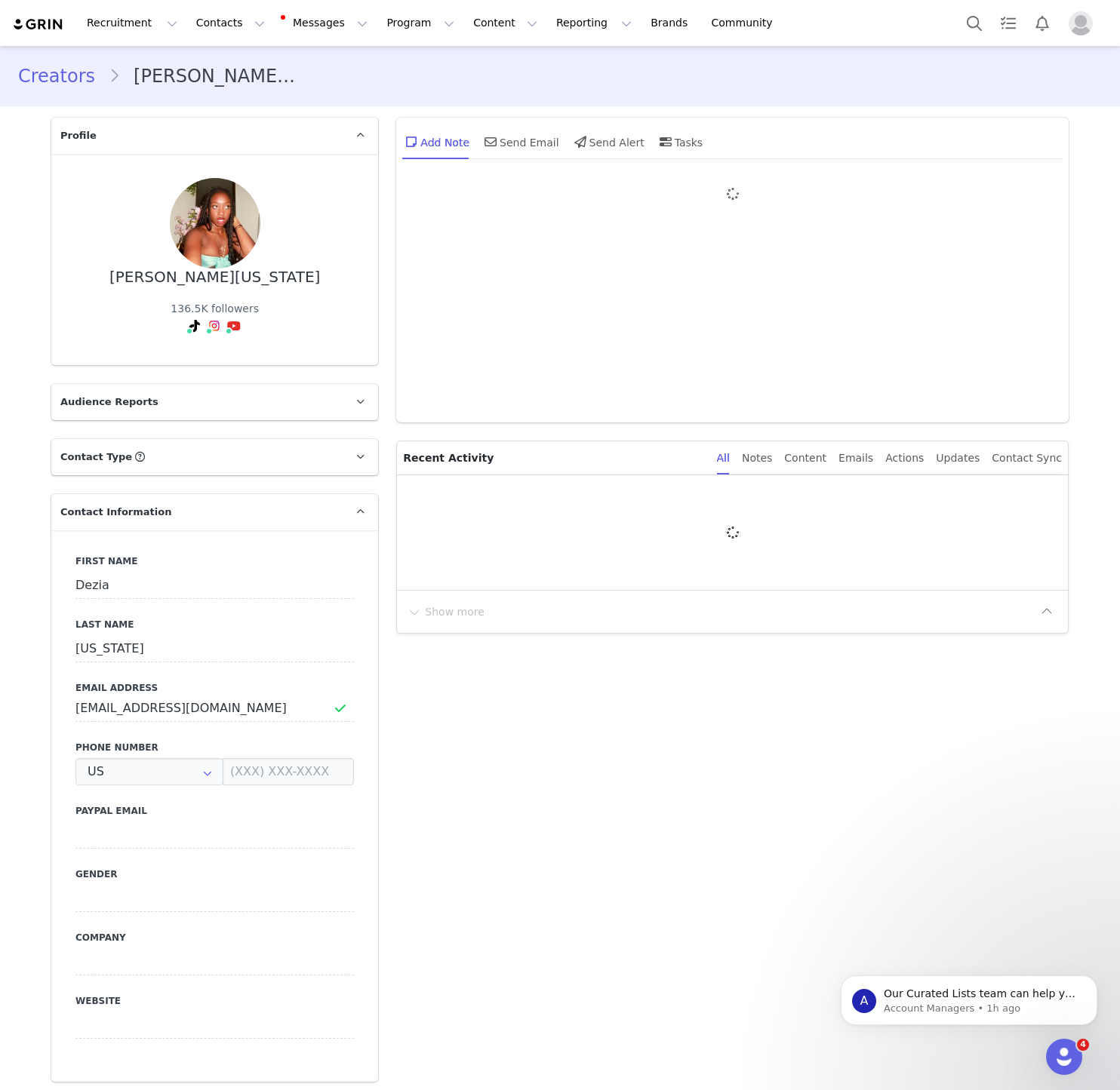
type input "+1 ([GEOGRAPHIC_DATA])"
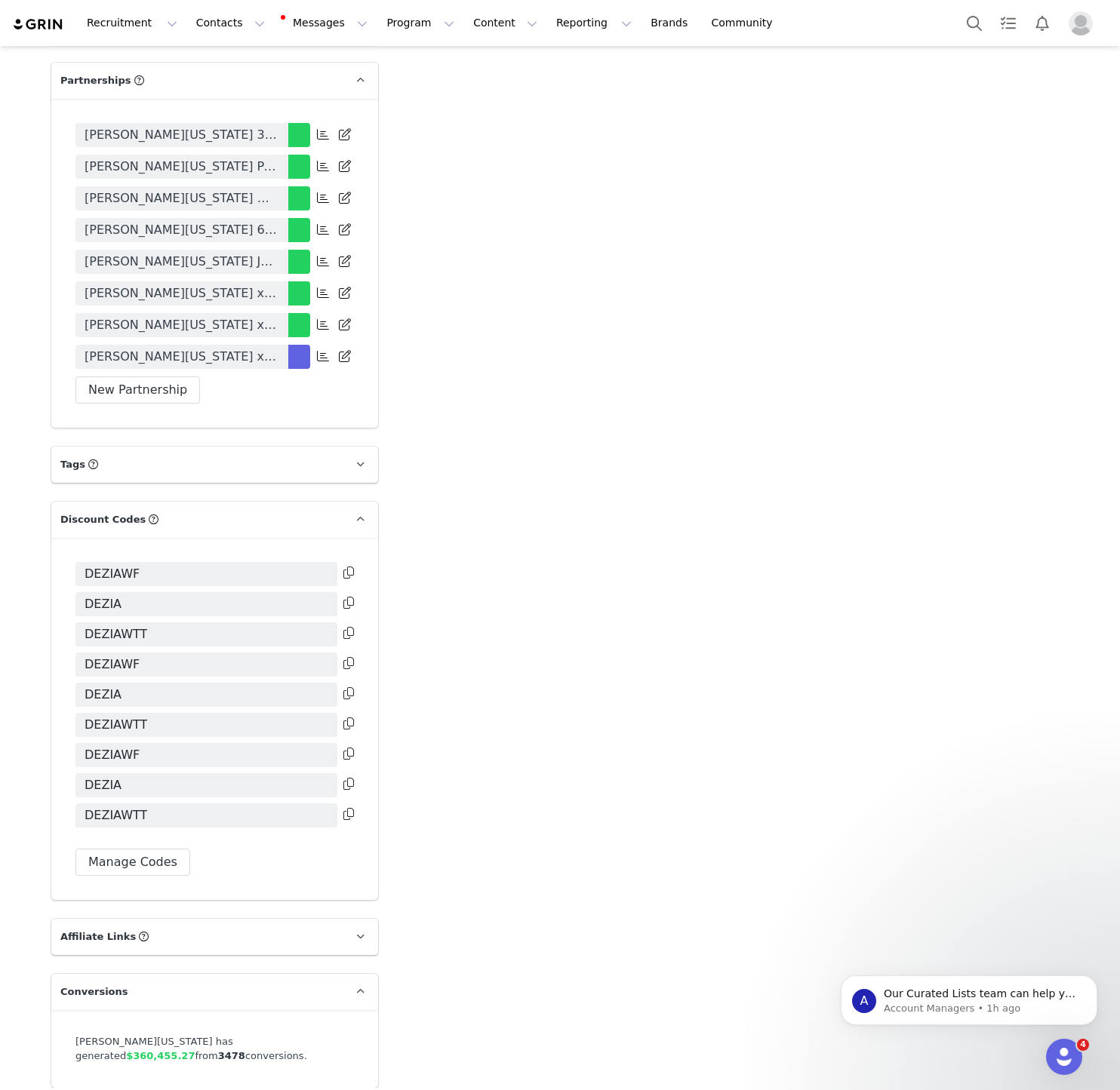
scroll to position [2474, 0]
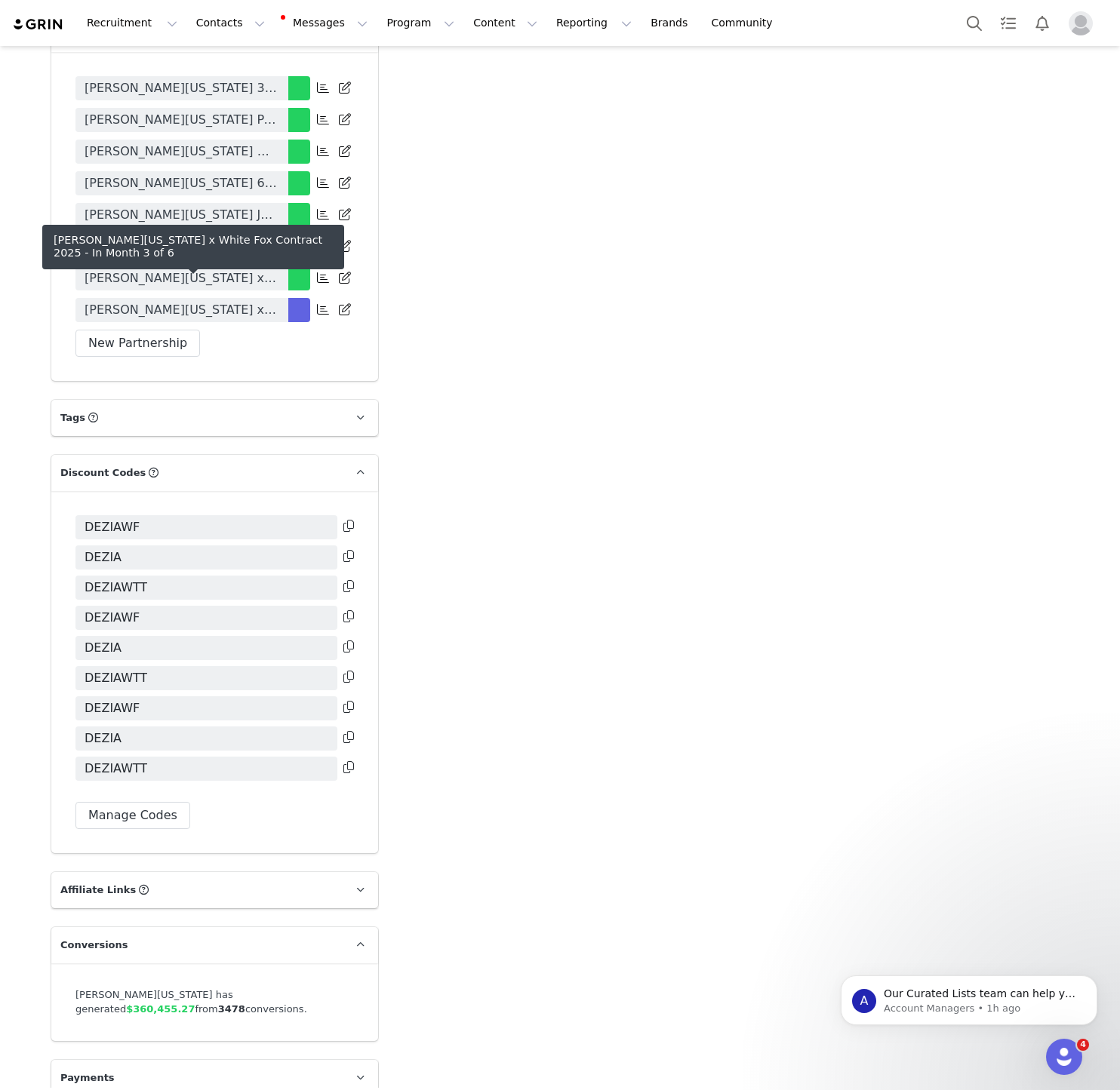
click at [249, 301] on span "Dezia Washington x White Fox Contract 2025" at bounding box center [182, 310] width 195 height 18
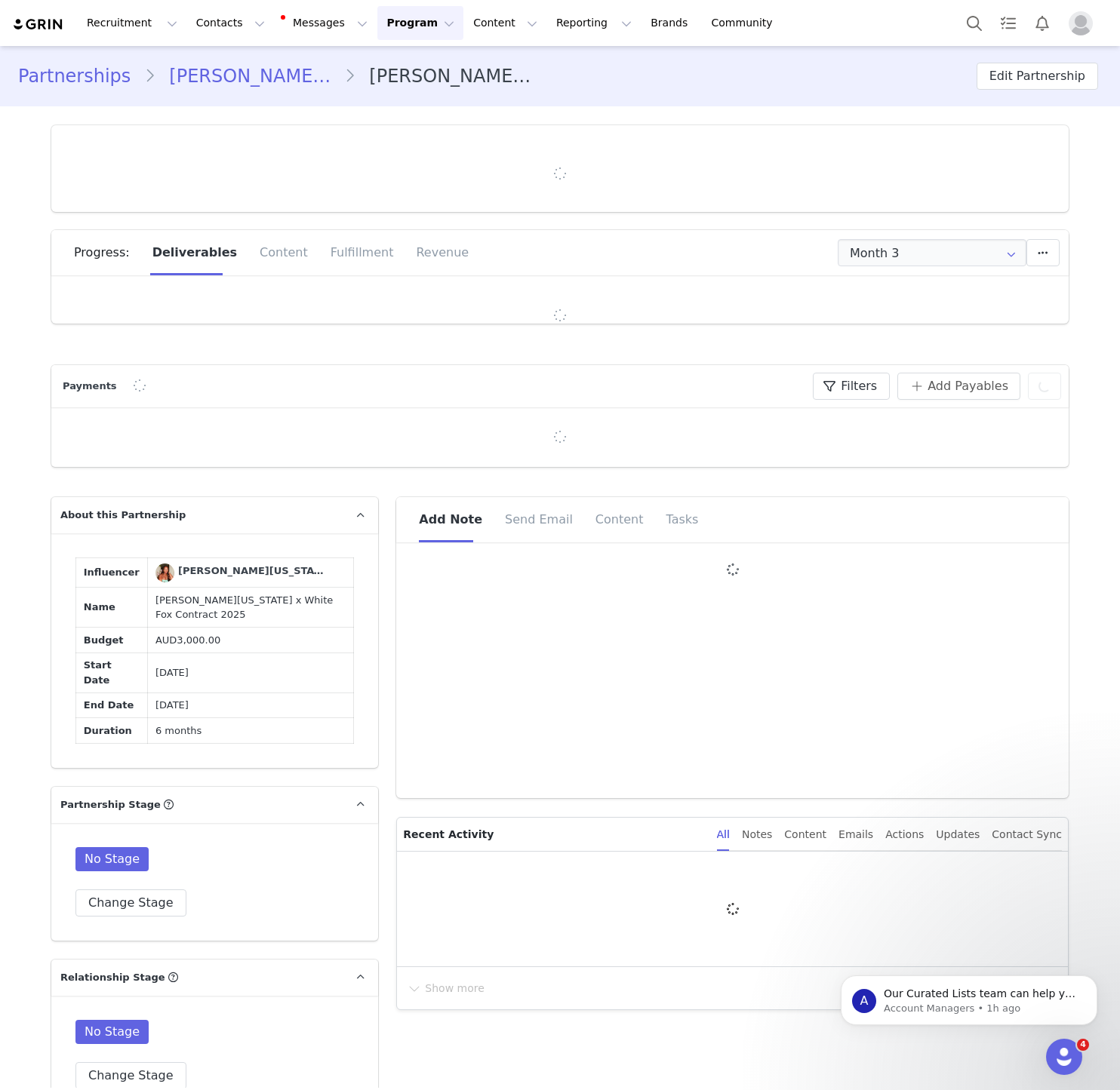
type input "+1 ([GEOGRAPHIC_DATA])"
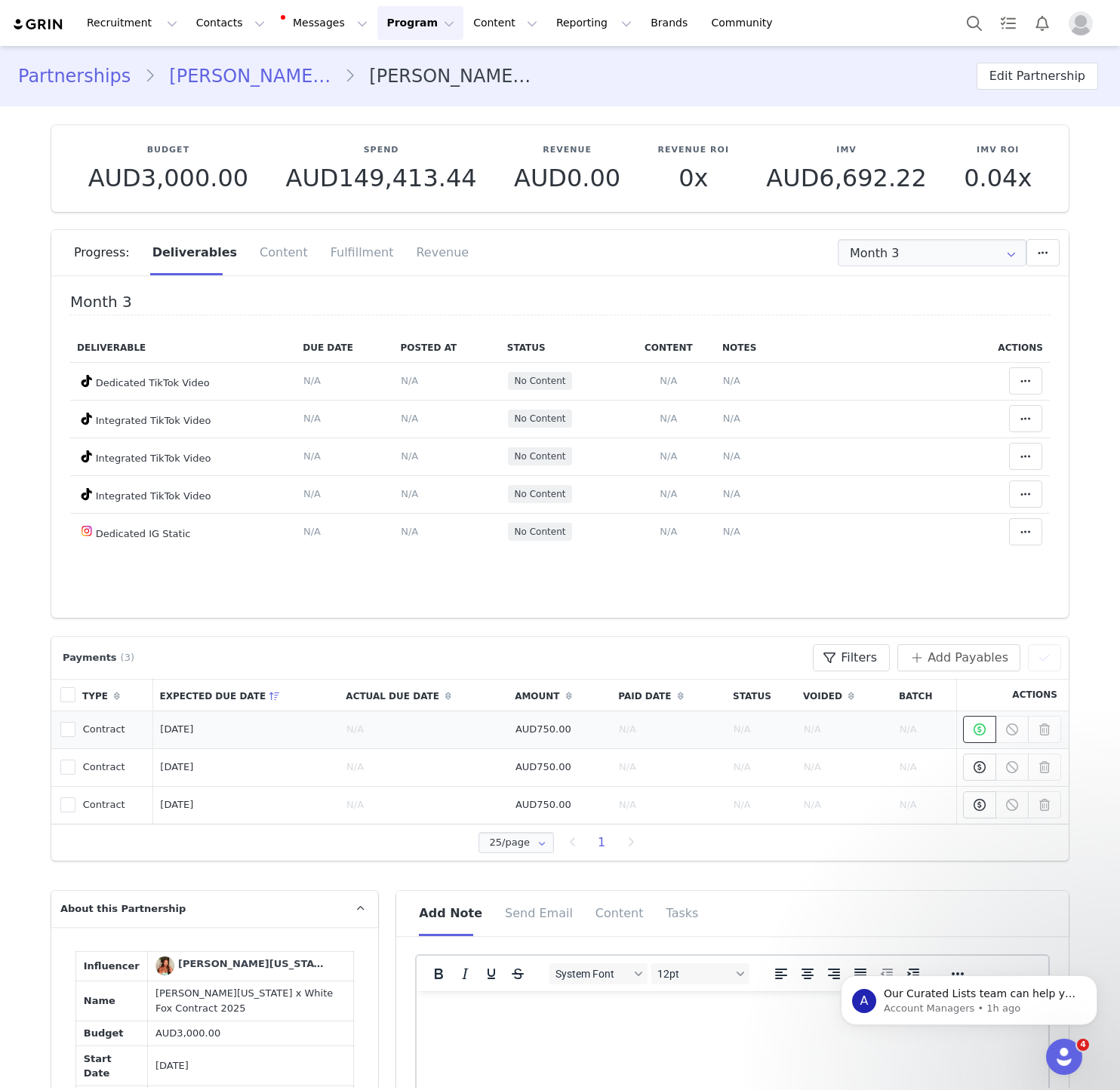
click at [975, 735] on icon at bounding box center [979, 730] width 12 height 12
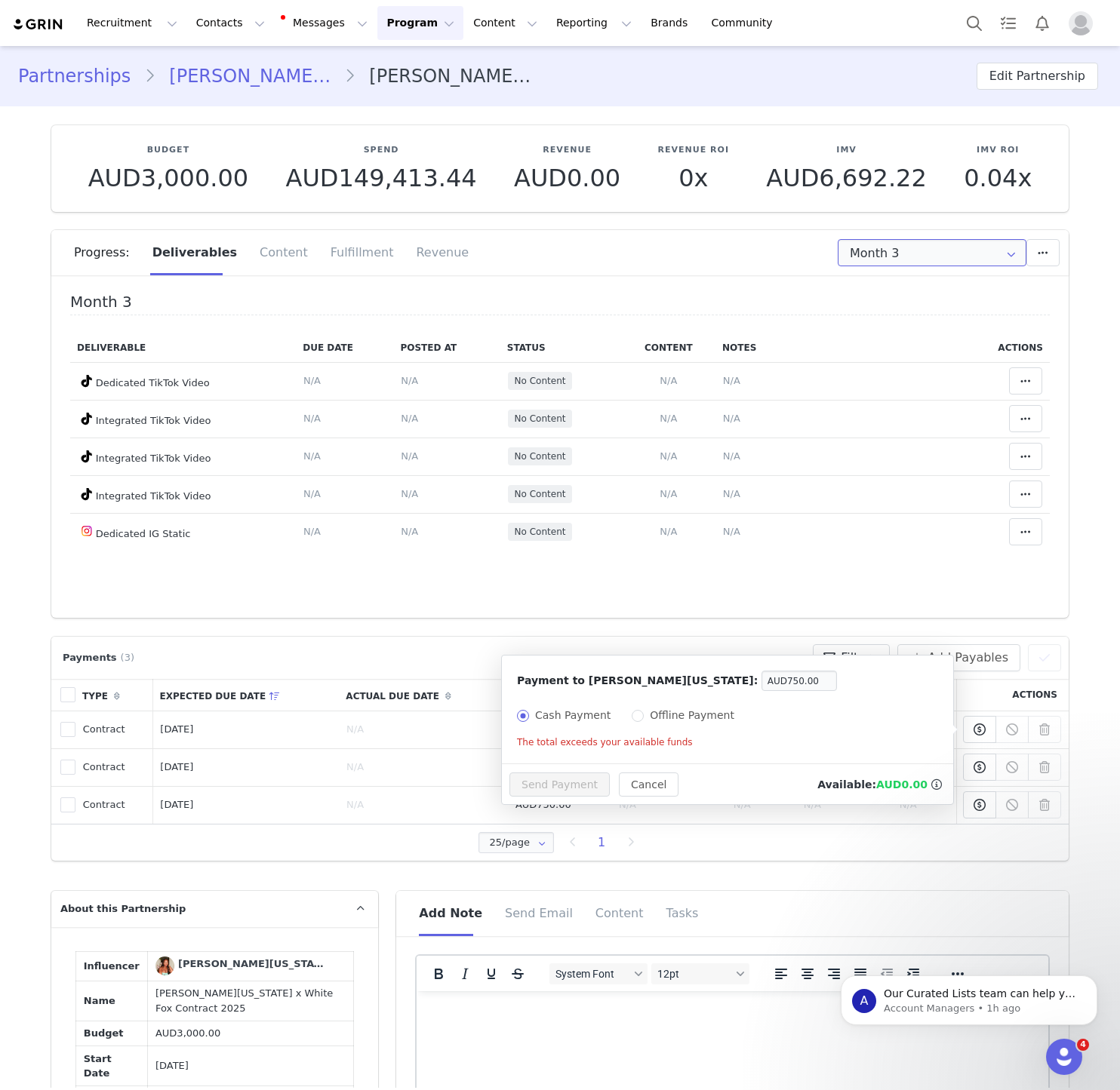
click at [846, 254] on input "Month 3" at bounding box center [931, 252] width 189 height 27
click at [894, 292] on li "Month 1 May 6th - Jun 5th" at bounding box center [931, 292] width 187 height 25
type input "Month 1"
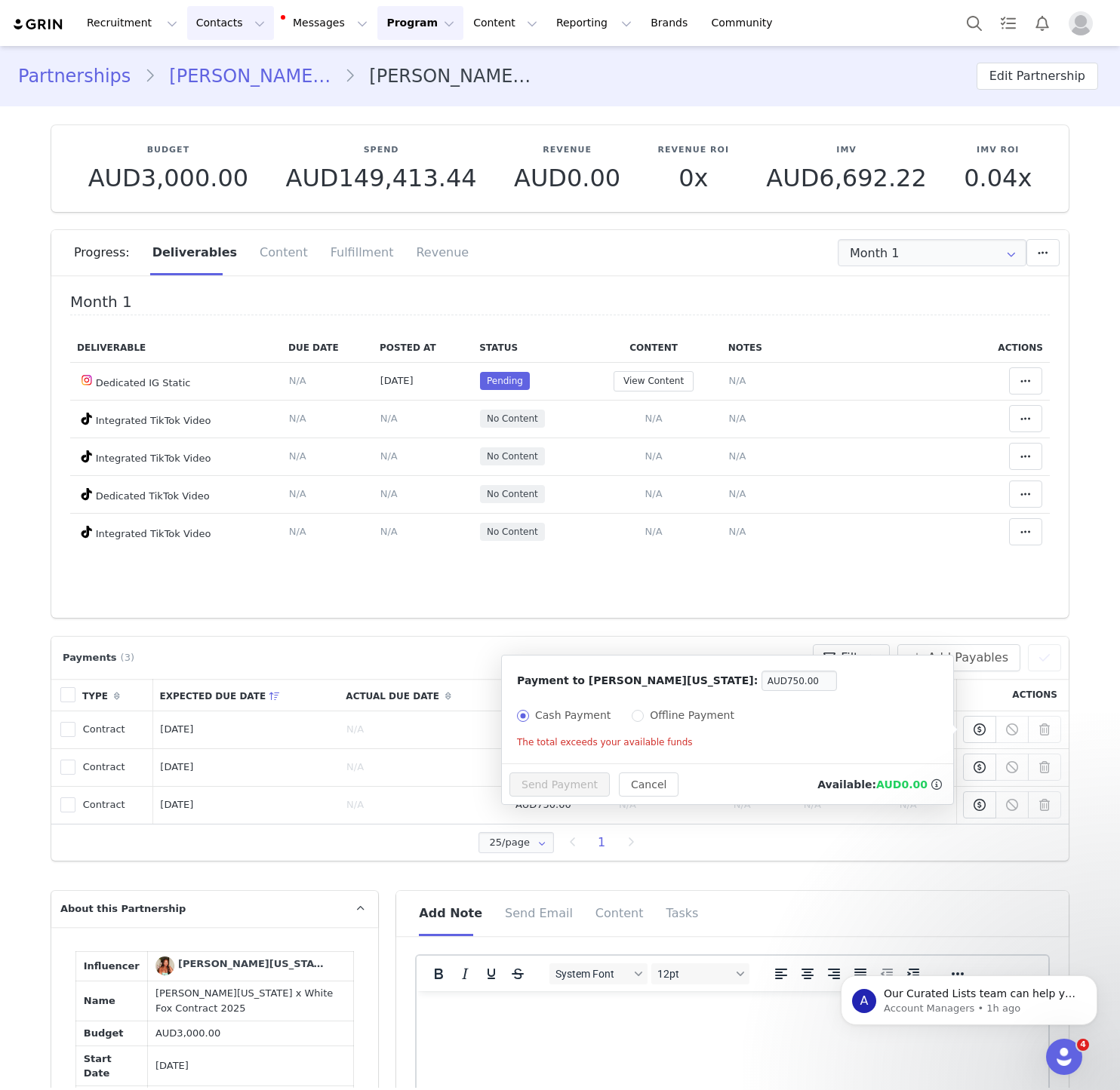
click at [235, 32] on button "Contacts Contacts" at bounding box center [230, 23] width 87 height 34
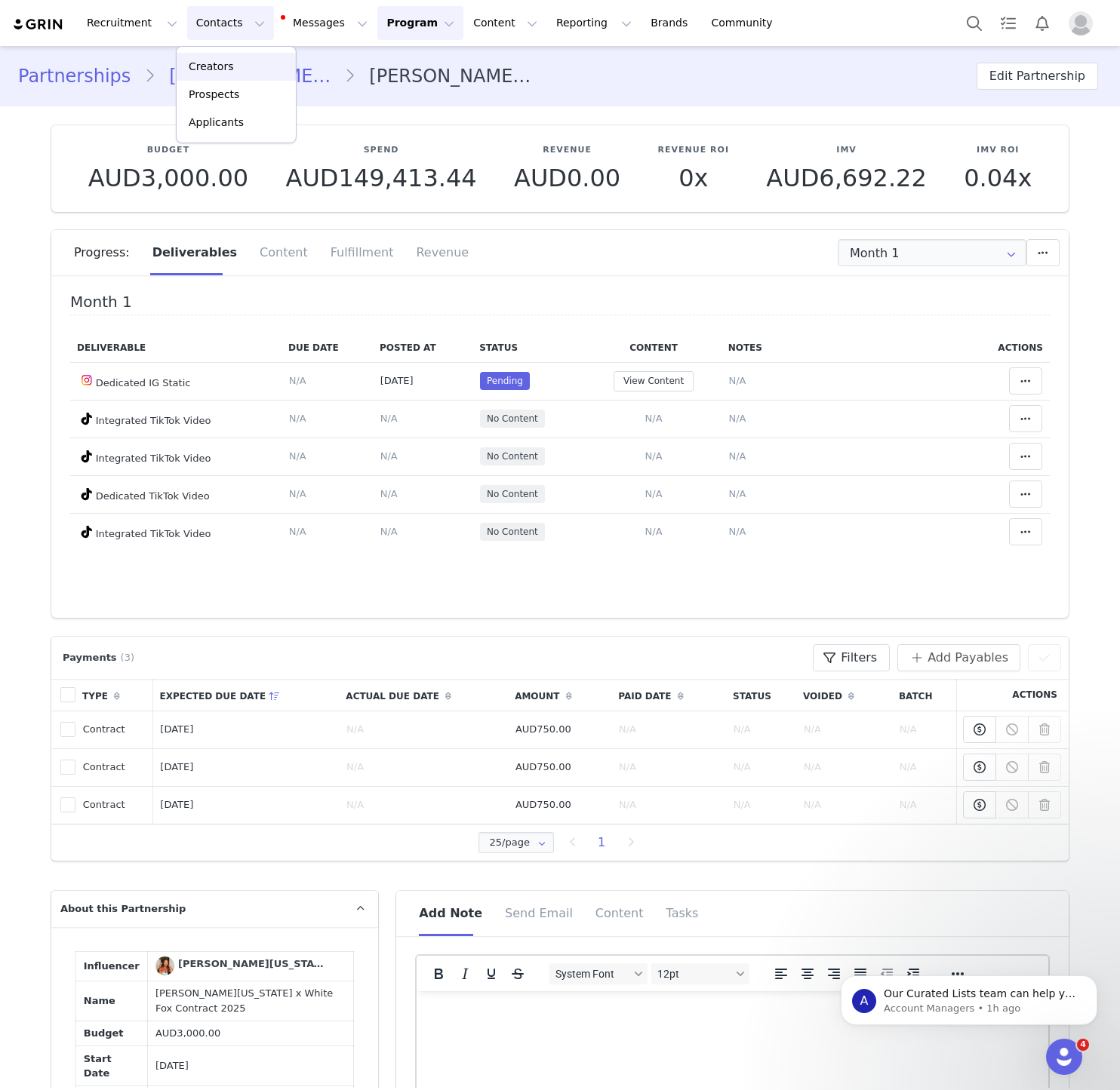
click at [235, 57] on link "Creators" at bounding box center [236, 67] width 119 height 28
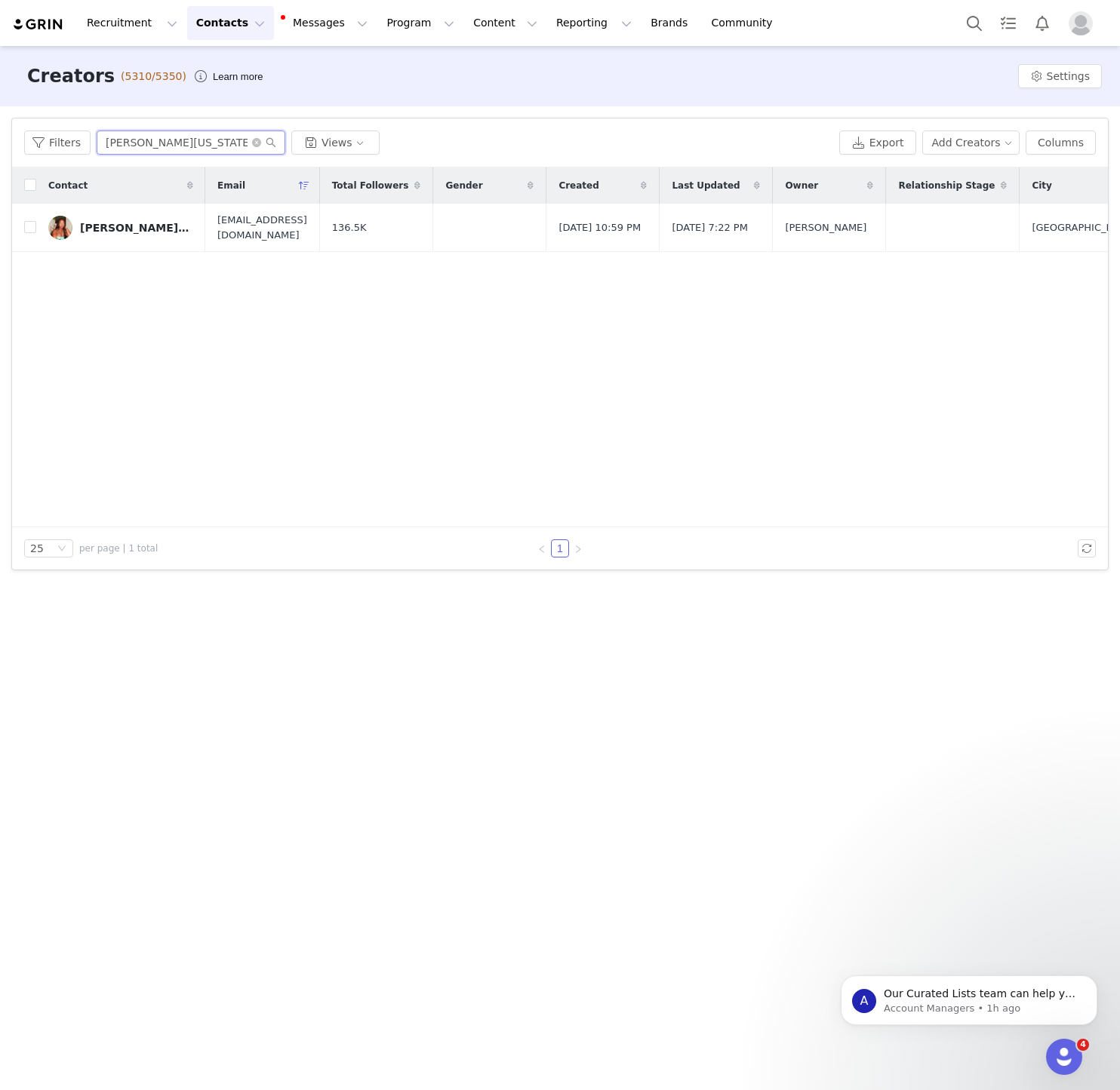
click at [174, 136] on input "Dezia Washington" at bounding box center [191, 142] width 189 height 24
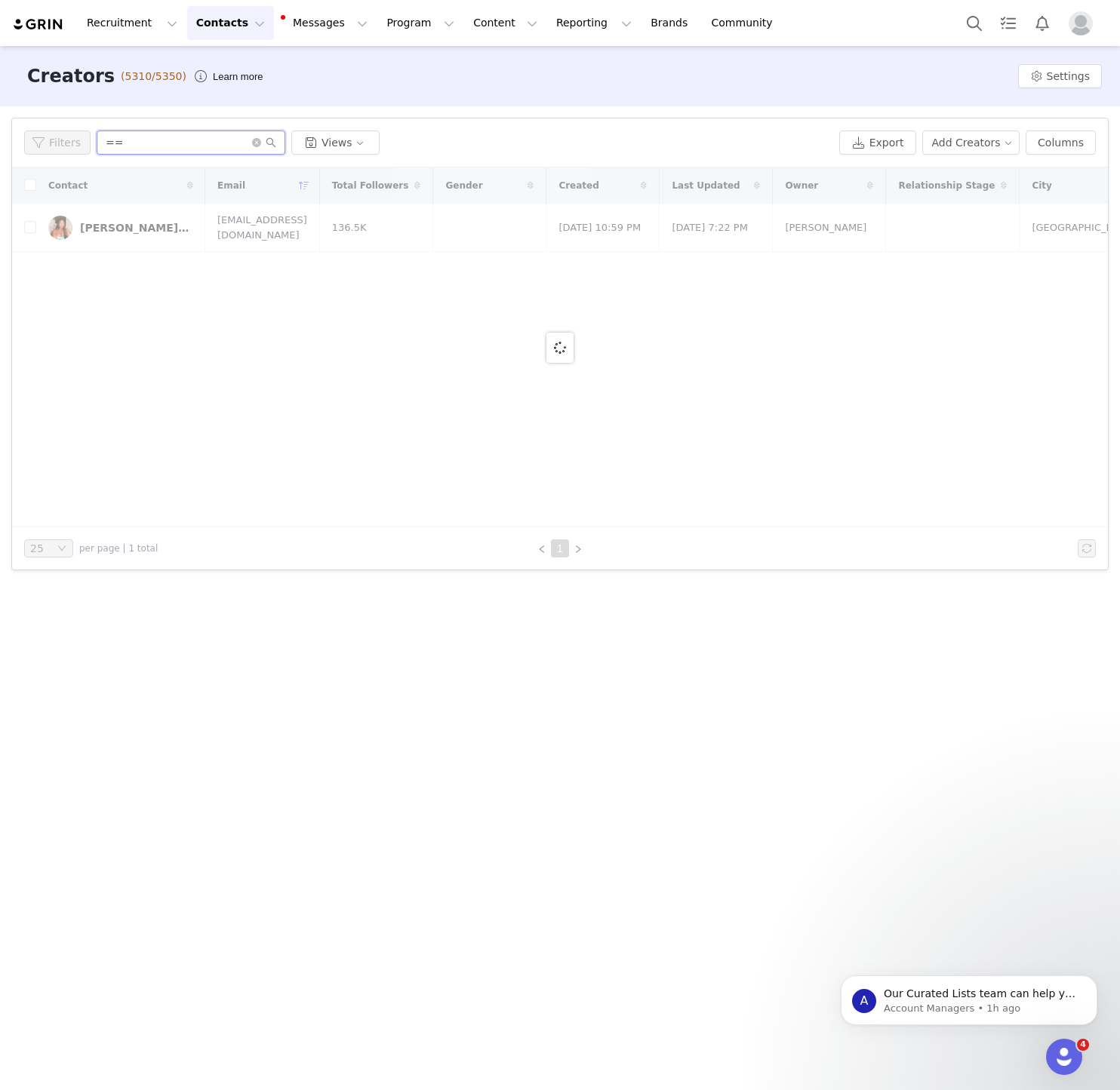
type input "="
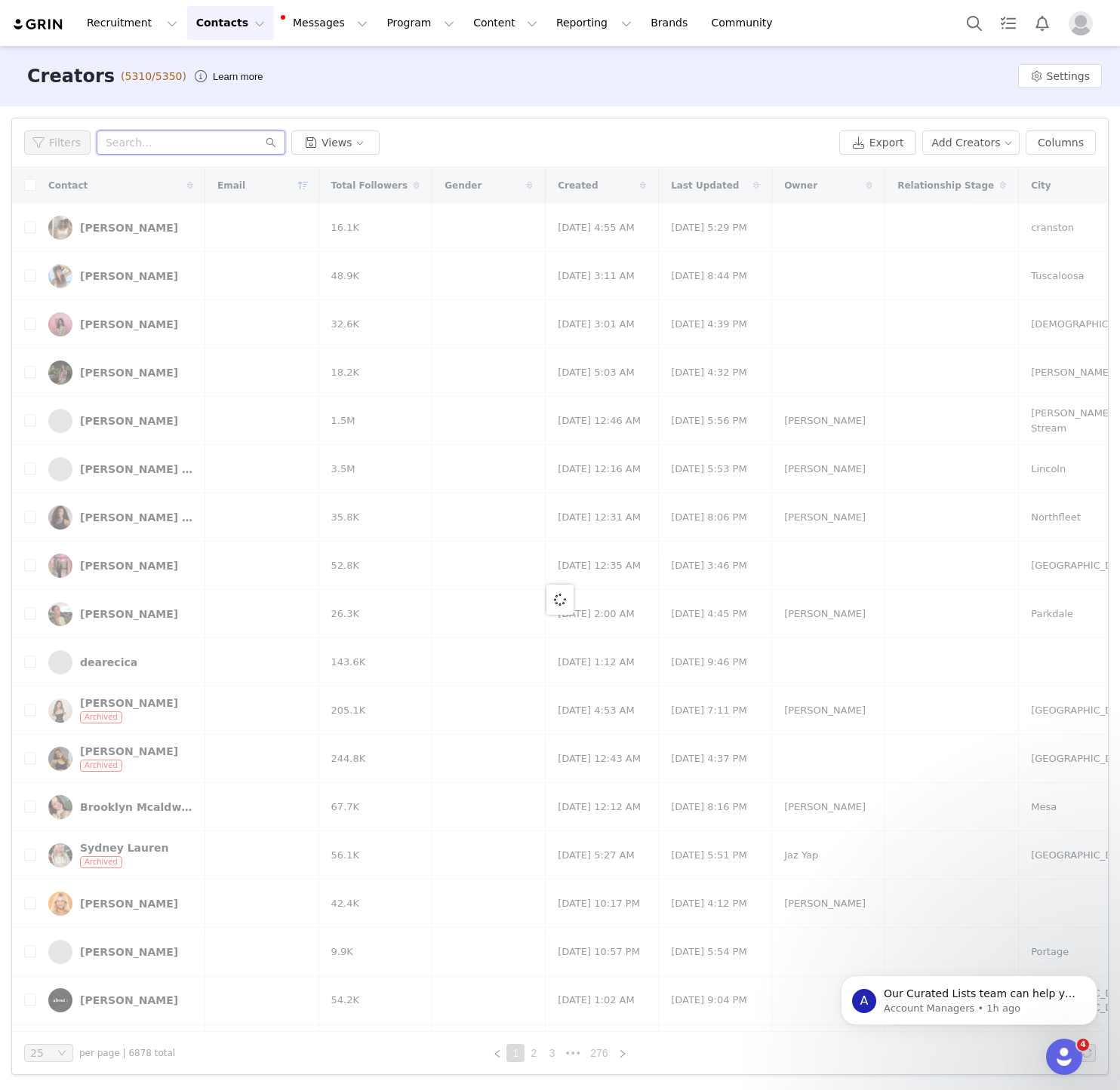
paste input "Mary Sergi"
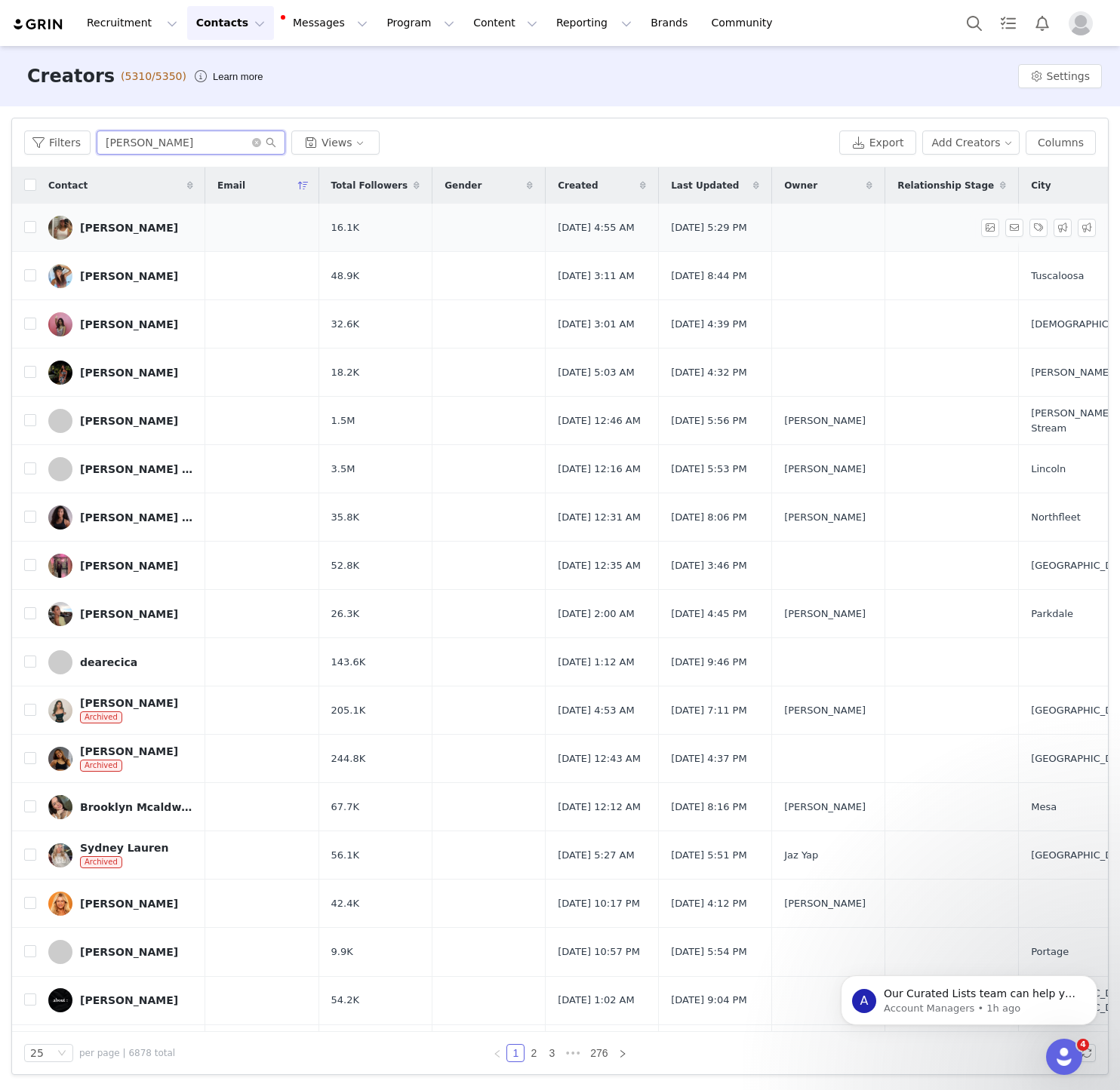
type input "Mary Sergi"
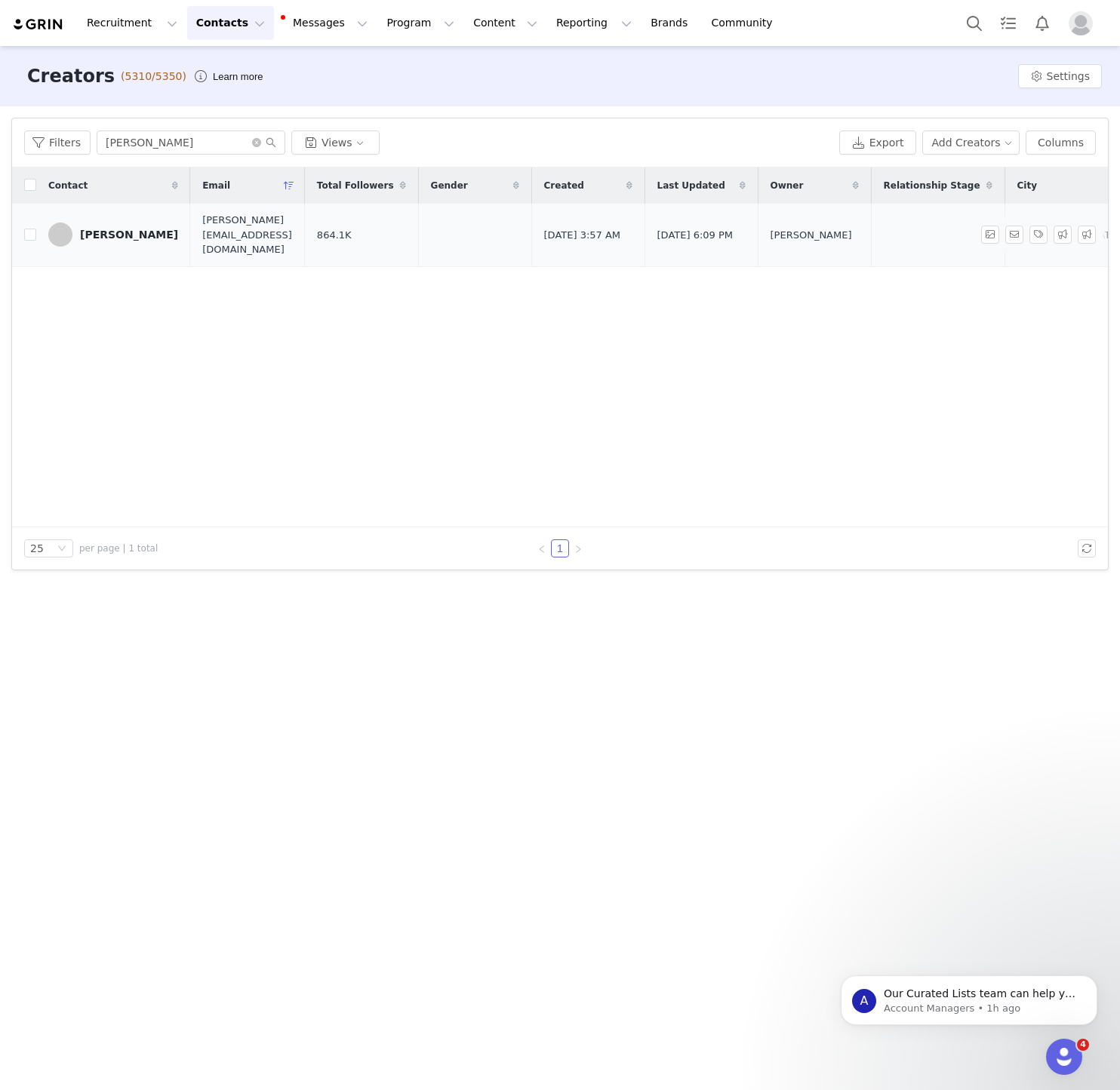
click at [108, 229] on div "Mary Sergi" at bounding box center [129, 235] width 98 height 12
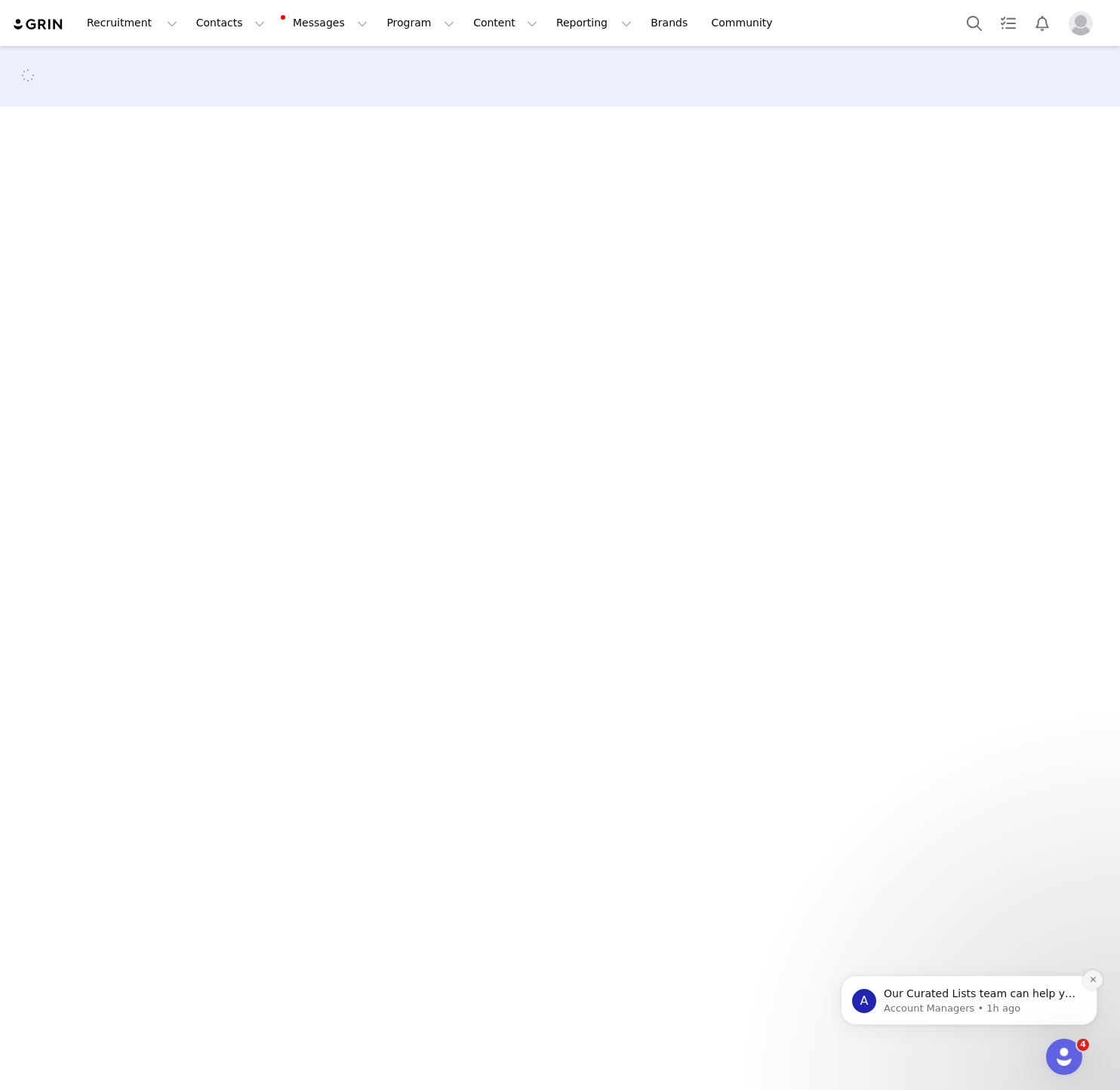
click at [1090, 981] on icon "Dismiss notification" at bounding box center [1092, 979] width 5 height 5
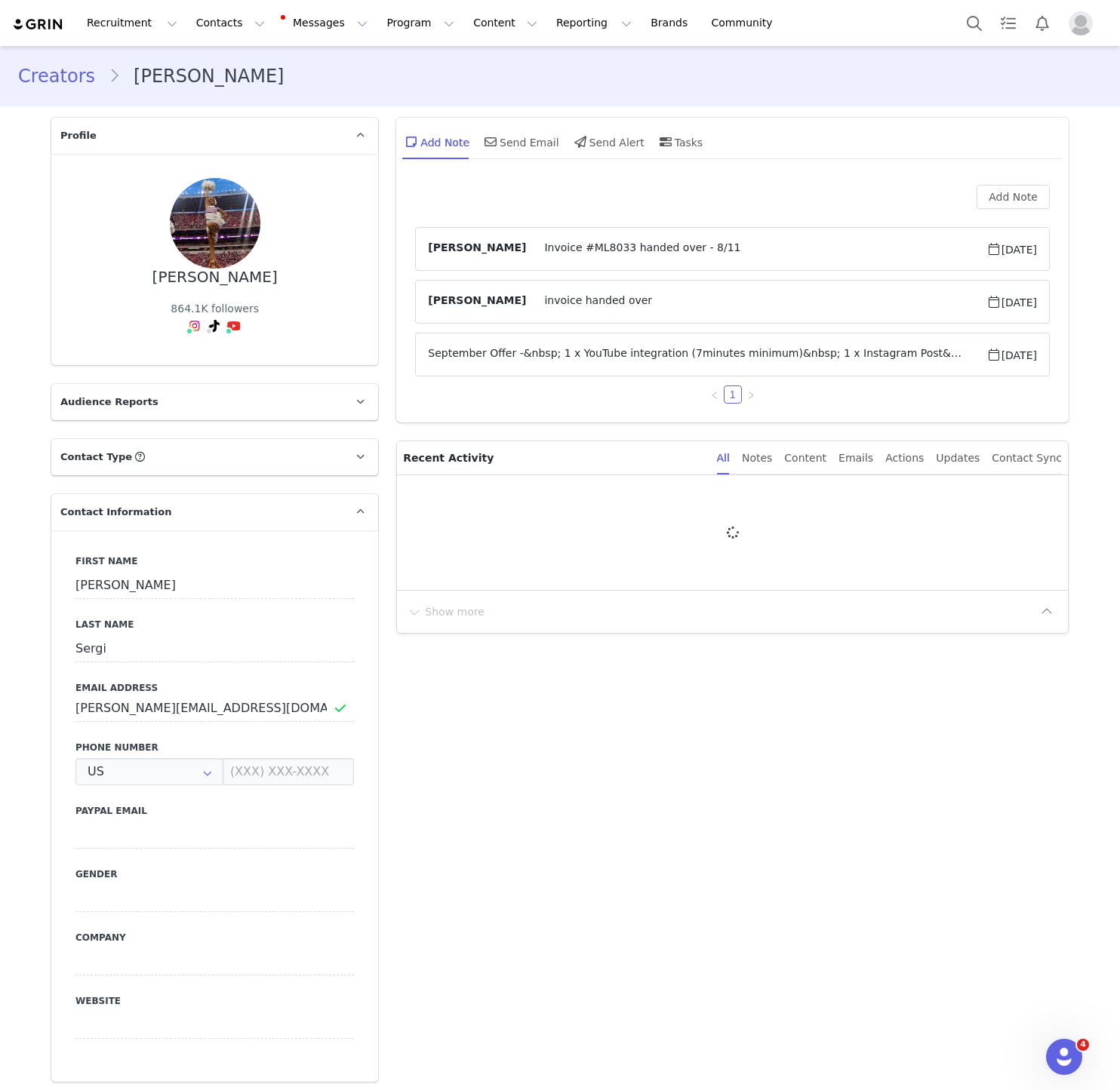
type input "+1 ([GEOGRAPHIC_DATA])"
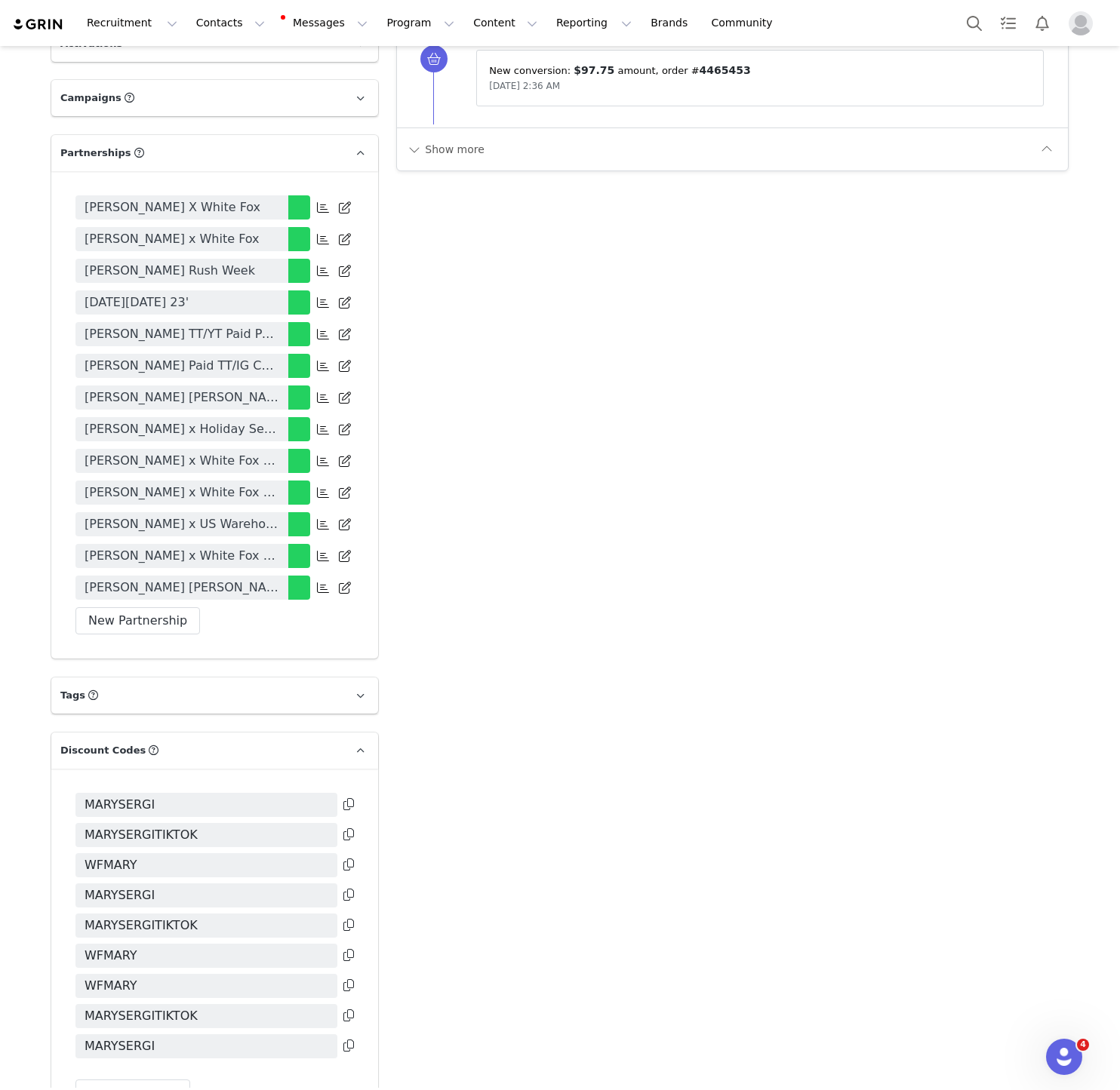
scroll to position [2354, 0]
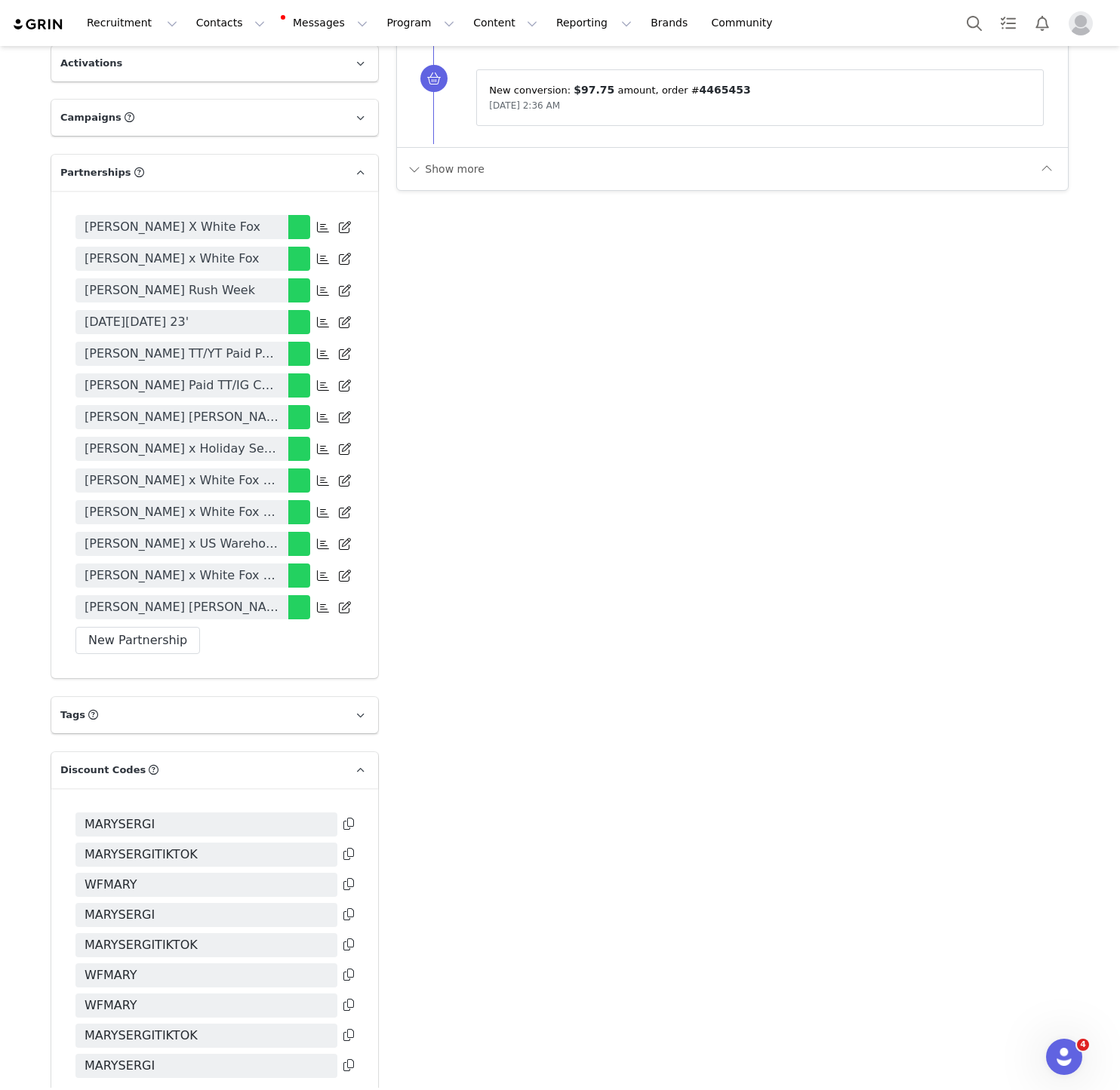
click at [194, 496] on body "Recruitment Recruitment Creator Search Curated Lists Landing Pages Web Extensio…" at bounding box center [560, 545] width 1120 height 1090
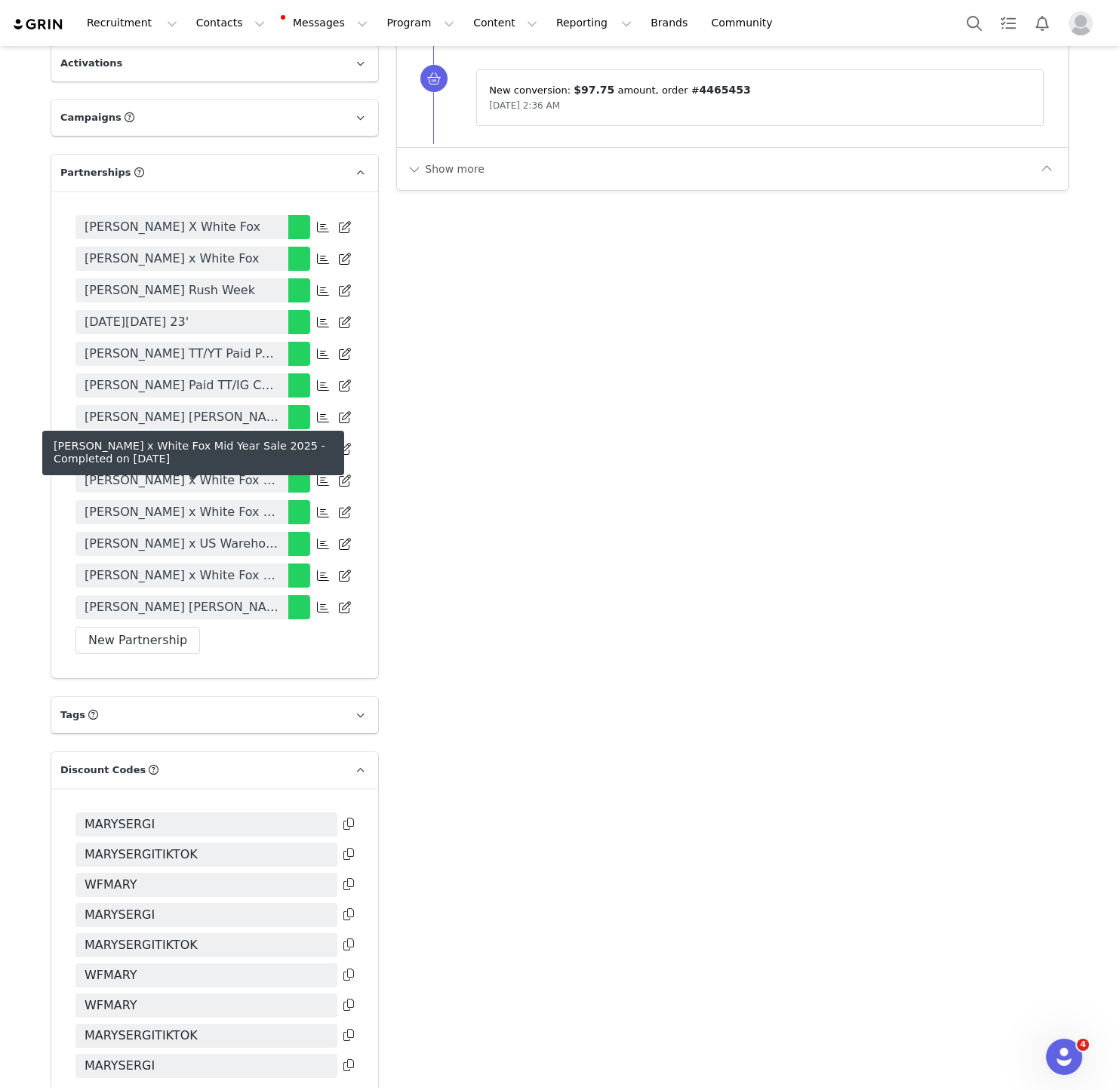
click at [194, 567] on span "Mary Sergi x White Fox Mid Year Sale 2025" at bounding box center [182, 575] width 195 height 18
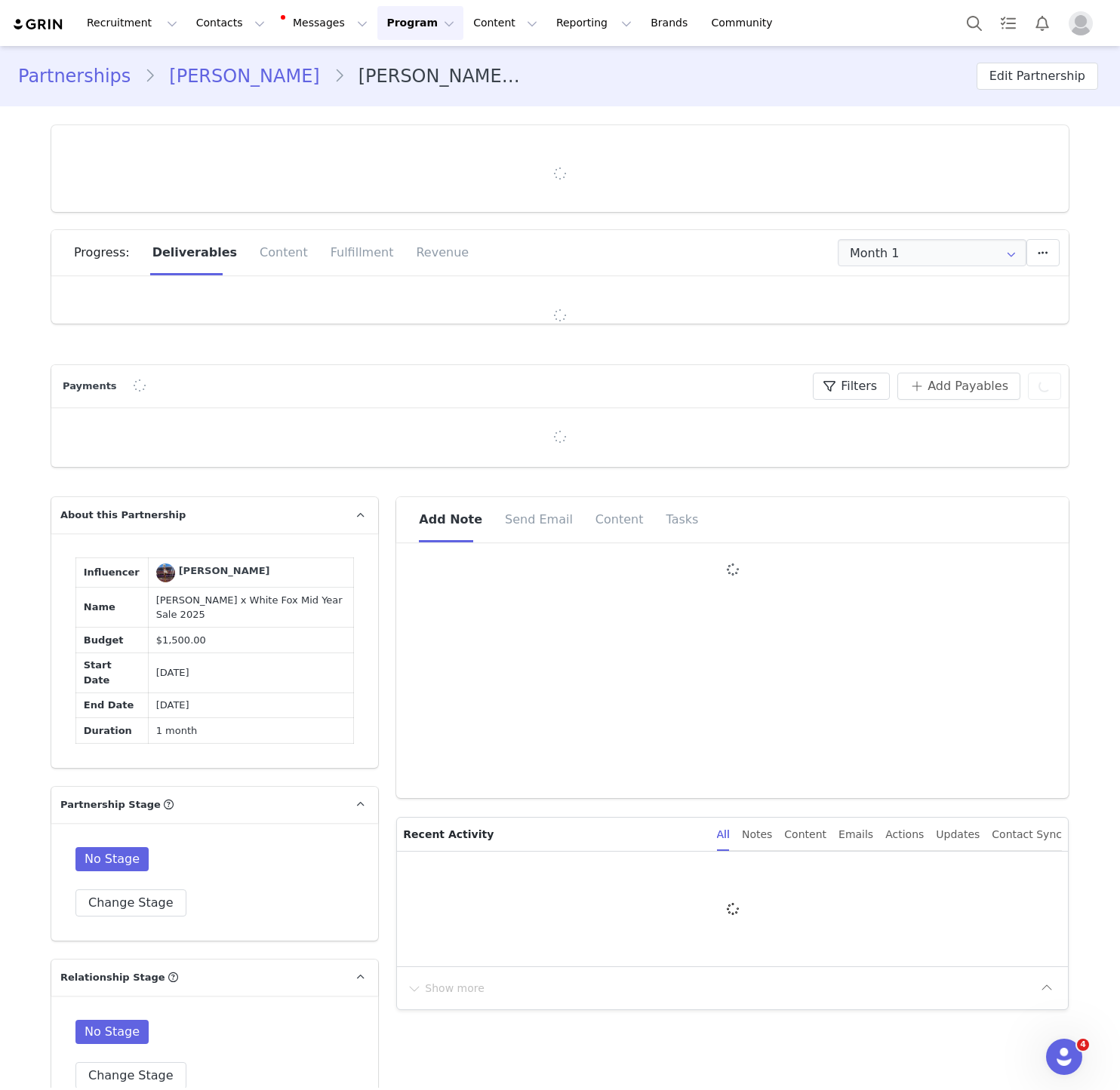
type input "+1 ([GEOGRAPHIC_DATA])"
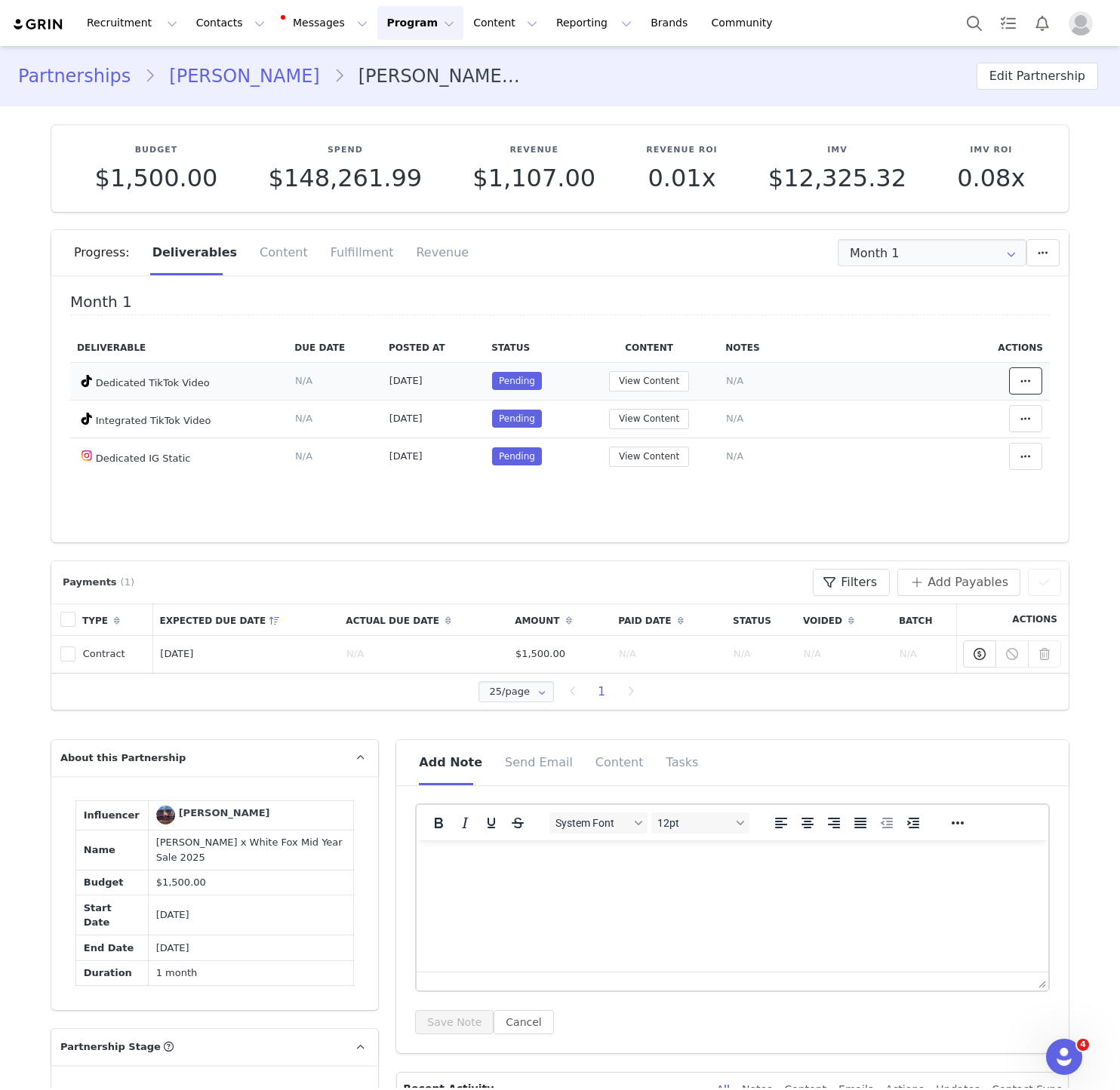
click at [1023, 386] on icon at bounding box center [1025, 381] width 11 height 12
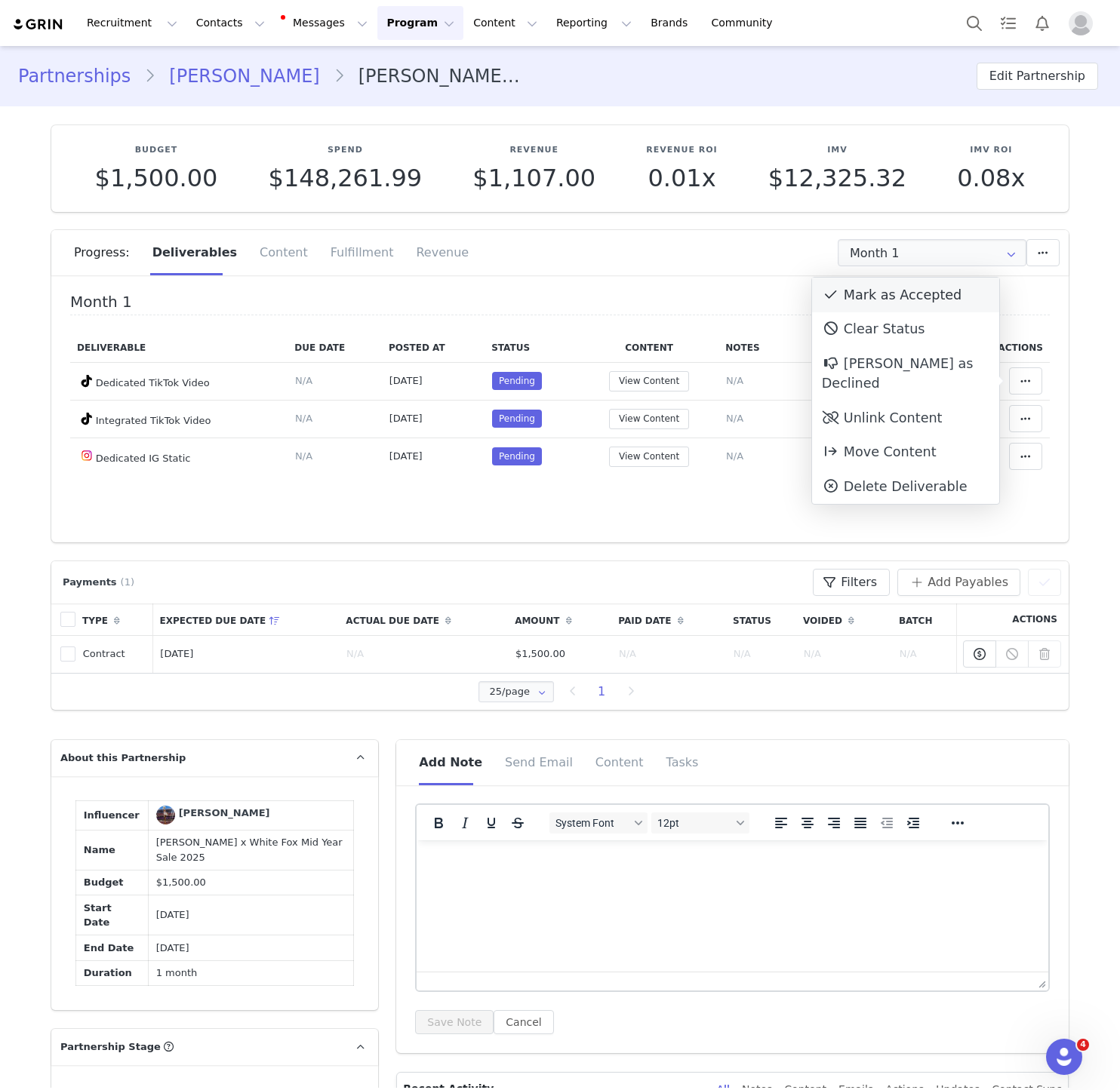
click at [899, 300] on div "Mark as Accepted" at bounding box center [905, 295] width 187 height 35
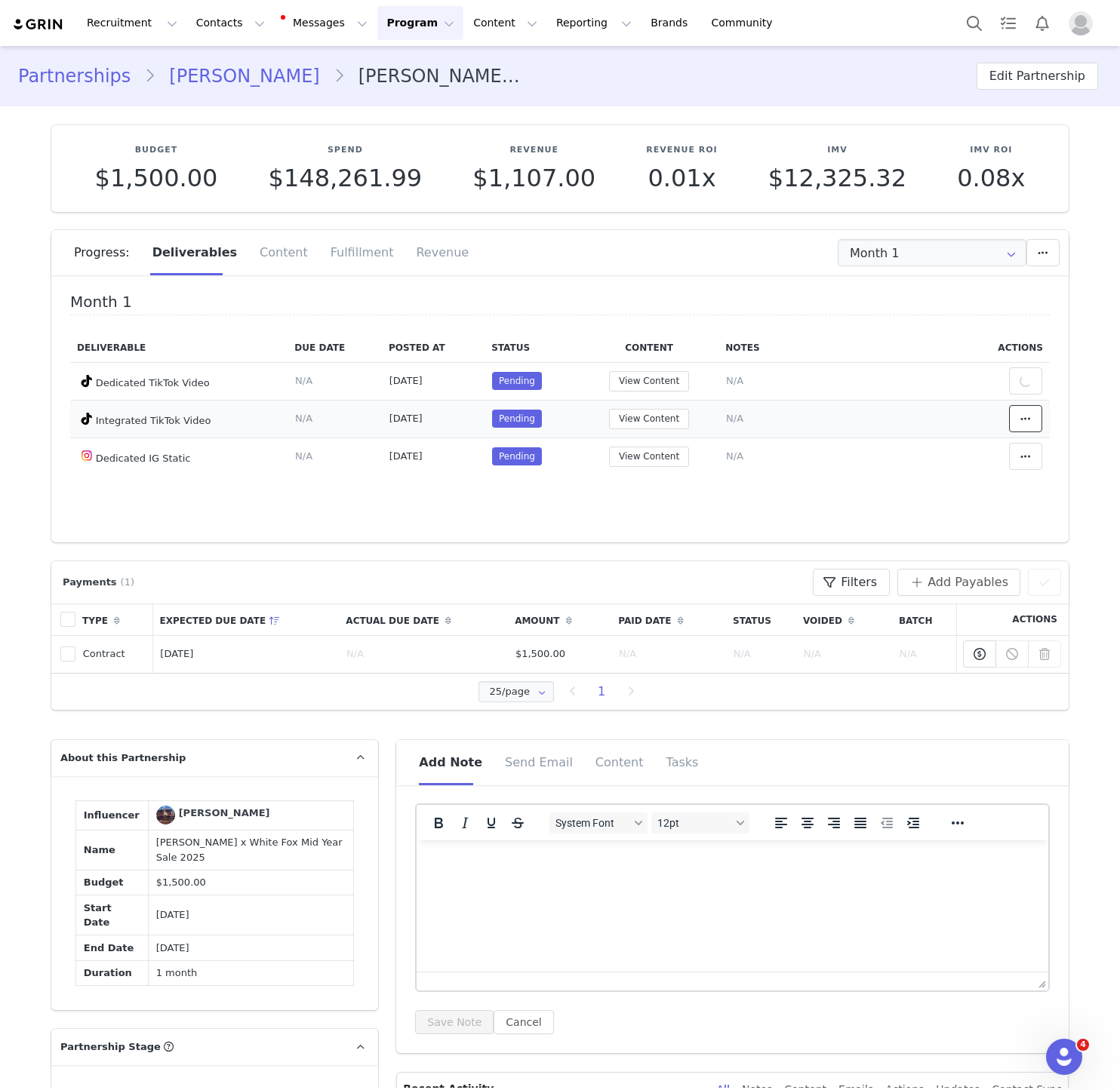
click at [1027, 419] on icon at bounding box center [1025, 419] width 11 height 12
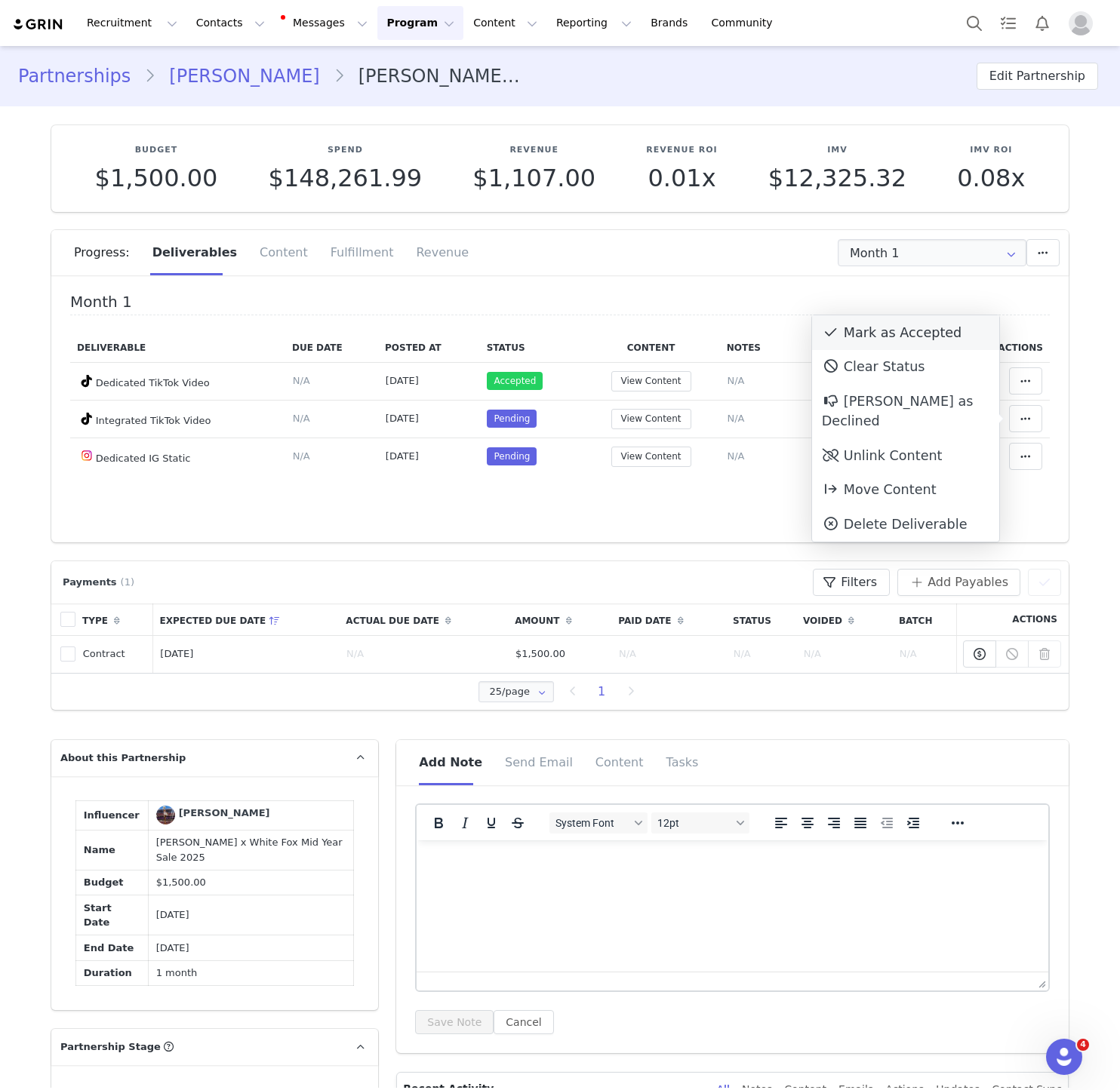
click at [871, 323] on div "Mark as Accepted" at bounding box center [905, 333] width 187 height 35
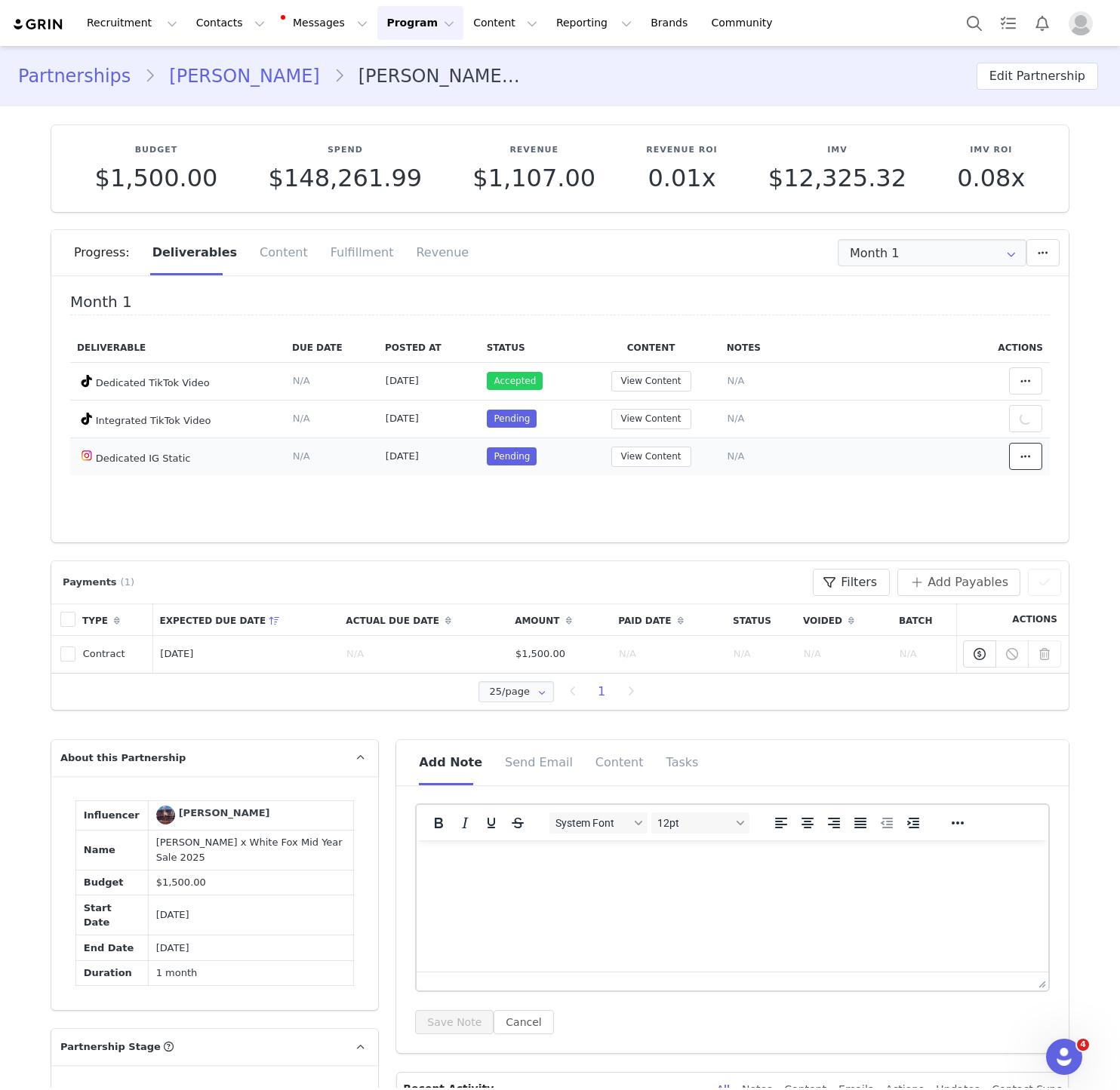
click at [1013, 457] on button at bounding box center [1025, 456] width 33 height 27
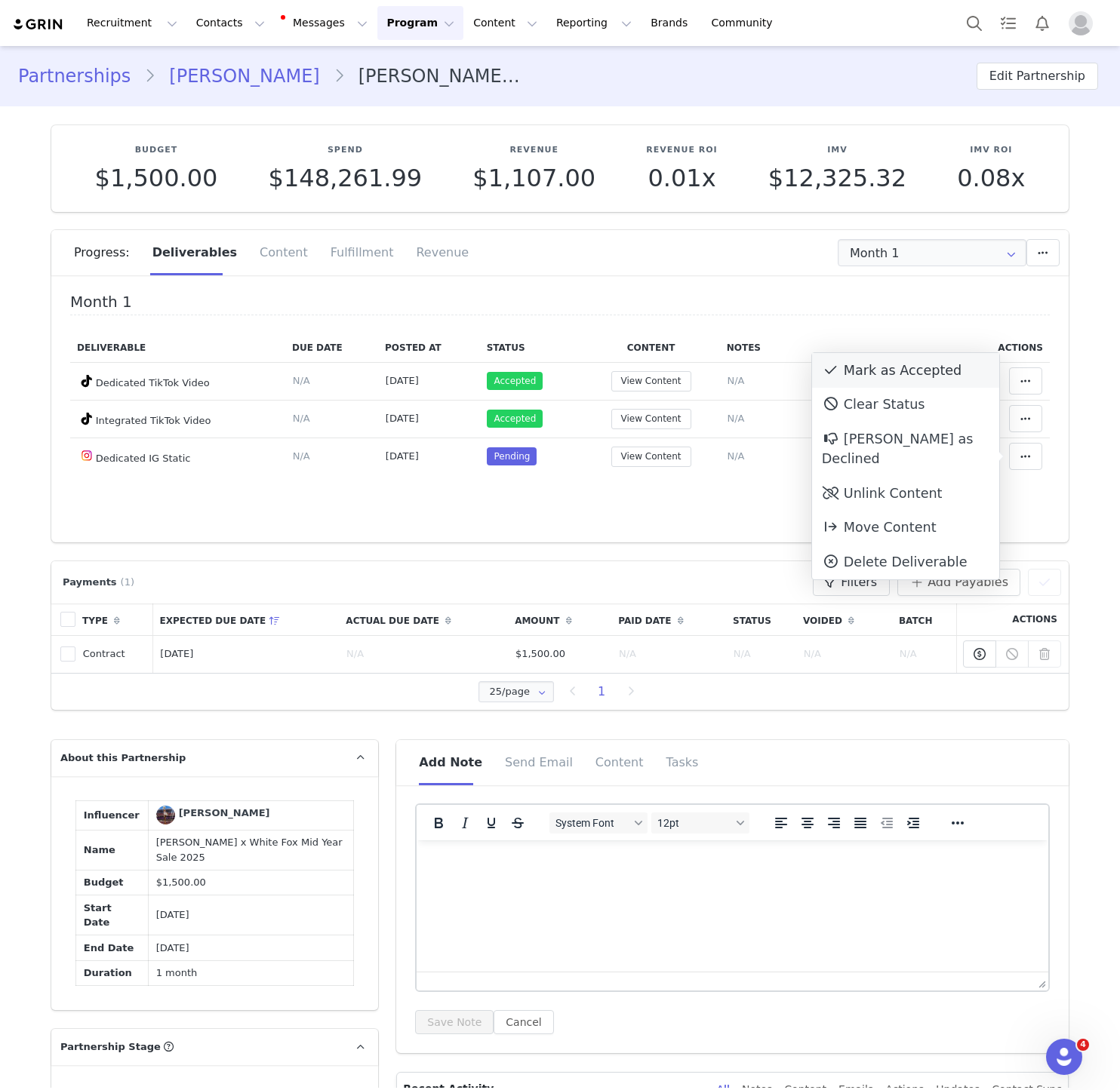
click at [907, 371] on div "Mark as Accepted" at bounding box center [905, 371] width 187 height 35
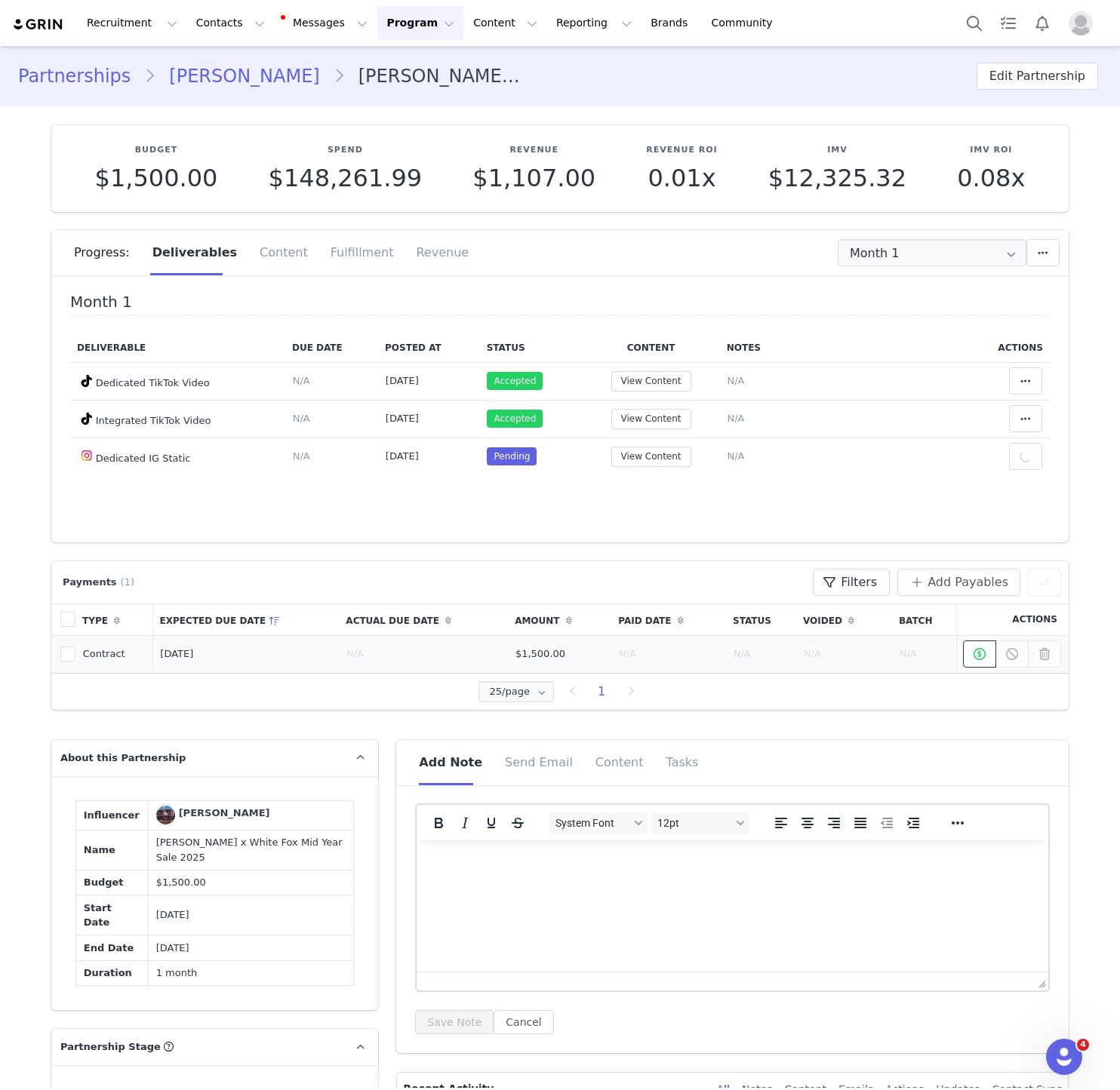
click at [976, 654] on icon at bounding box center [979, 654] width 12 height 12
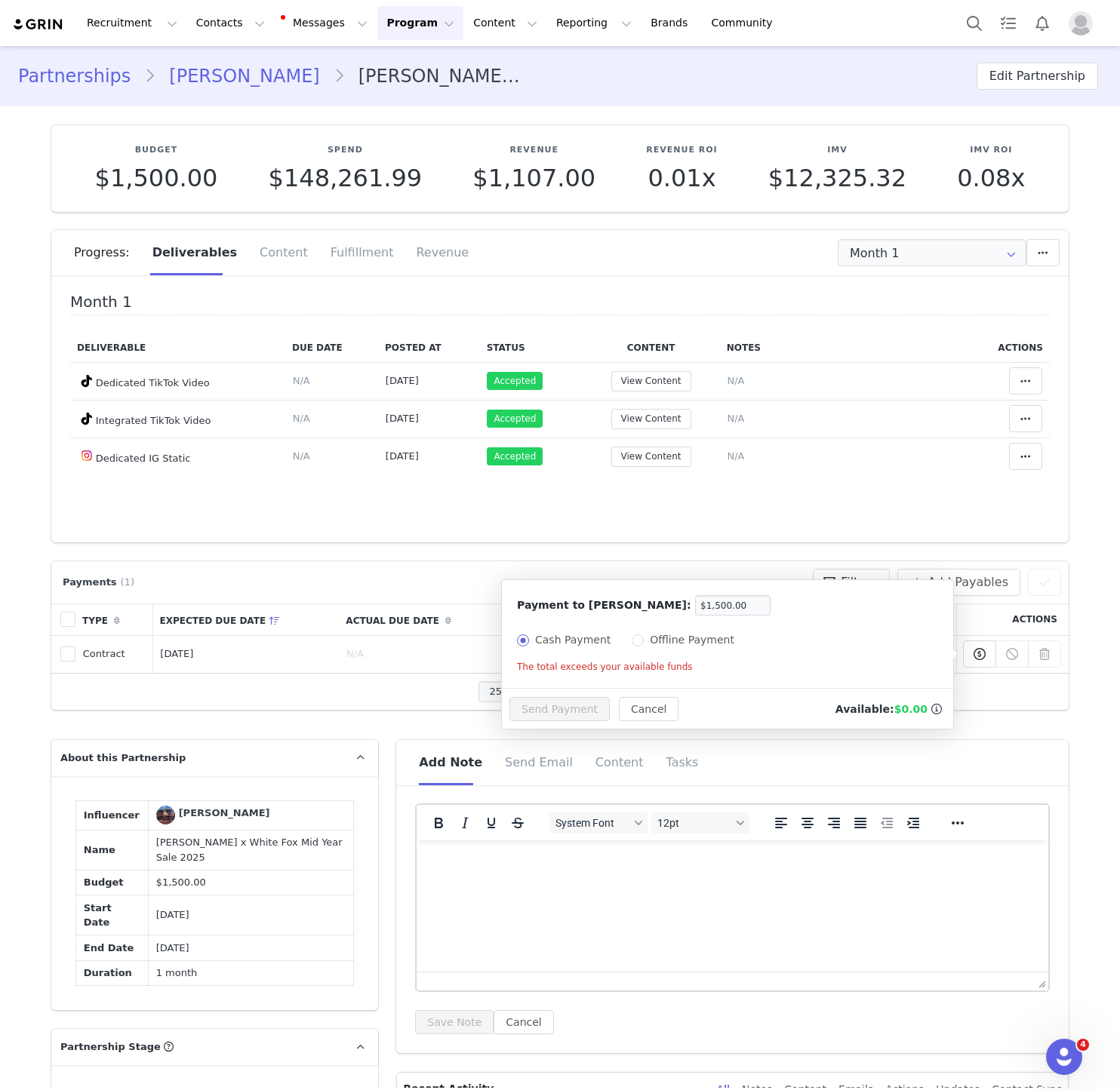
click at [670, 658] on div "Payment to Mary Sergi: $1,500.00 Cash Payment Offline Payment" at bounding box center [727, 619] width 452 height 80
click at [664, 639] on span "Offline Payment" at bounding box center [692, 639] width 97 height 12
click at [644, 639] on input "Offline Payment" at bounding box center [638, 640] width 12 height 12
radio input "true"
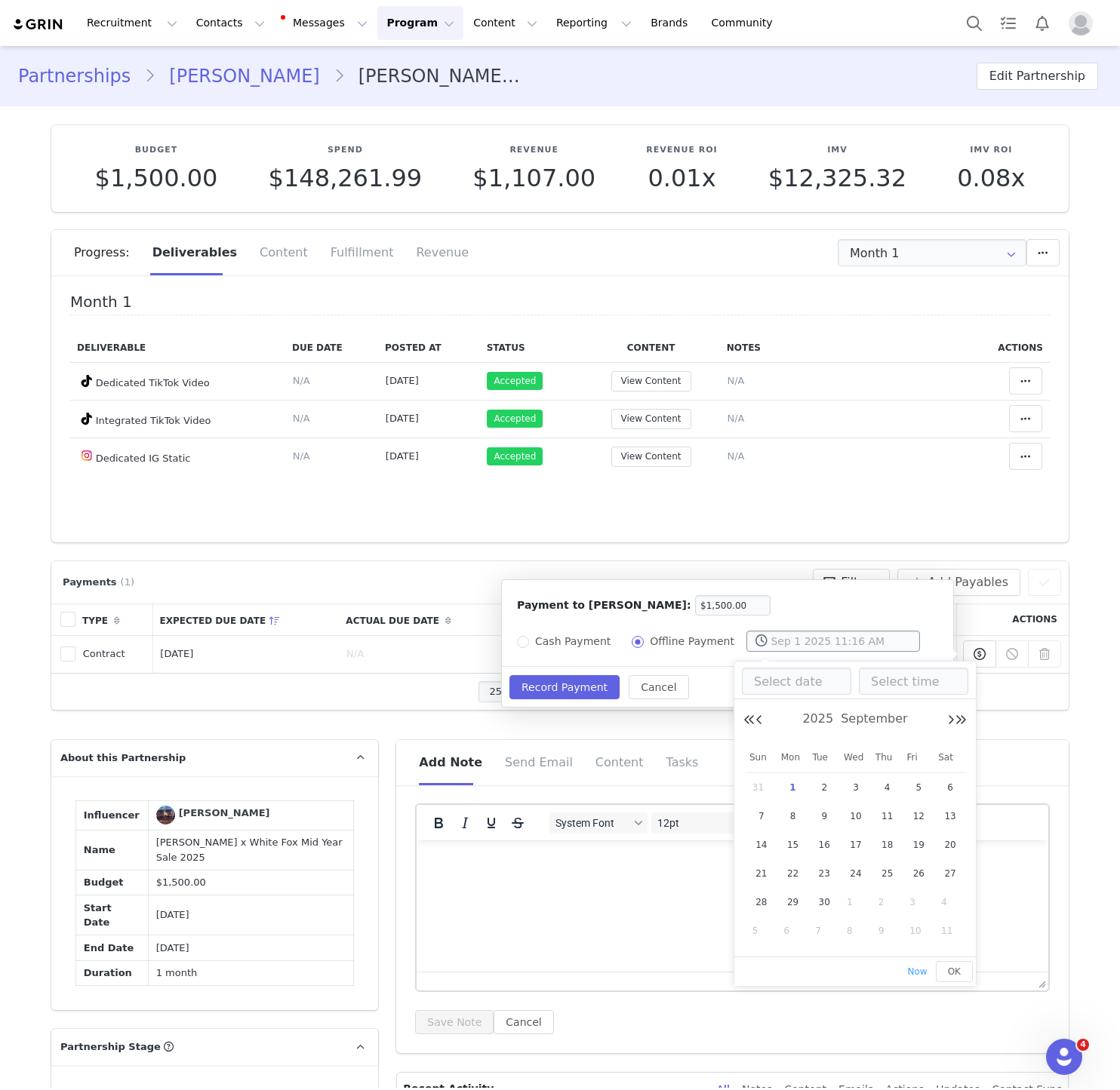
click at [789, 634] on input "text" at bounding box center [833, 641] width 174 height 21
click at [759, 718] on button "Previous Month" at bounding box center [759, 720] width 8 height 12
click at [849, 817] on span "6" at bounding box center [856, 816] width 18 height 18
type input "Aug 6 2025 12:00 AM"
type input "Aug 6 2025"
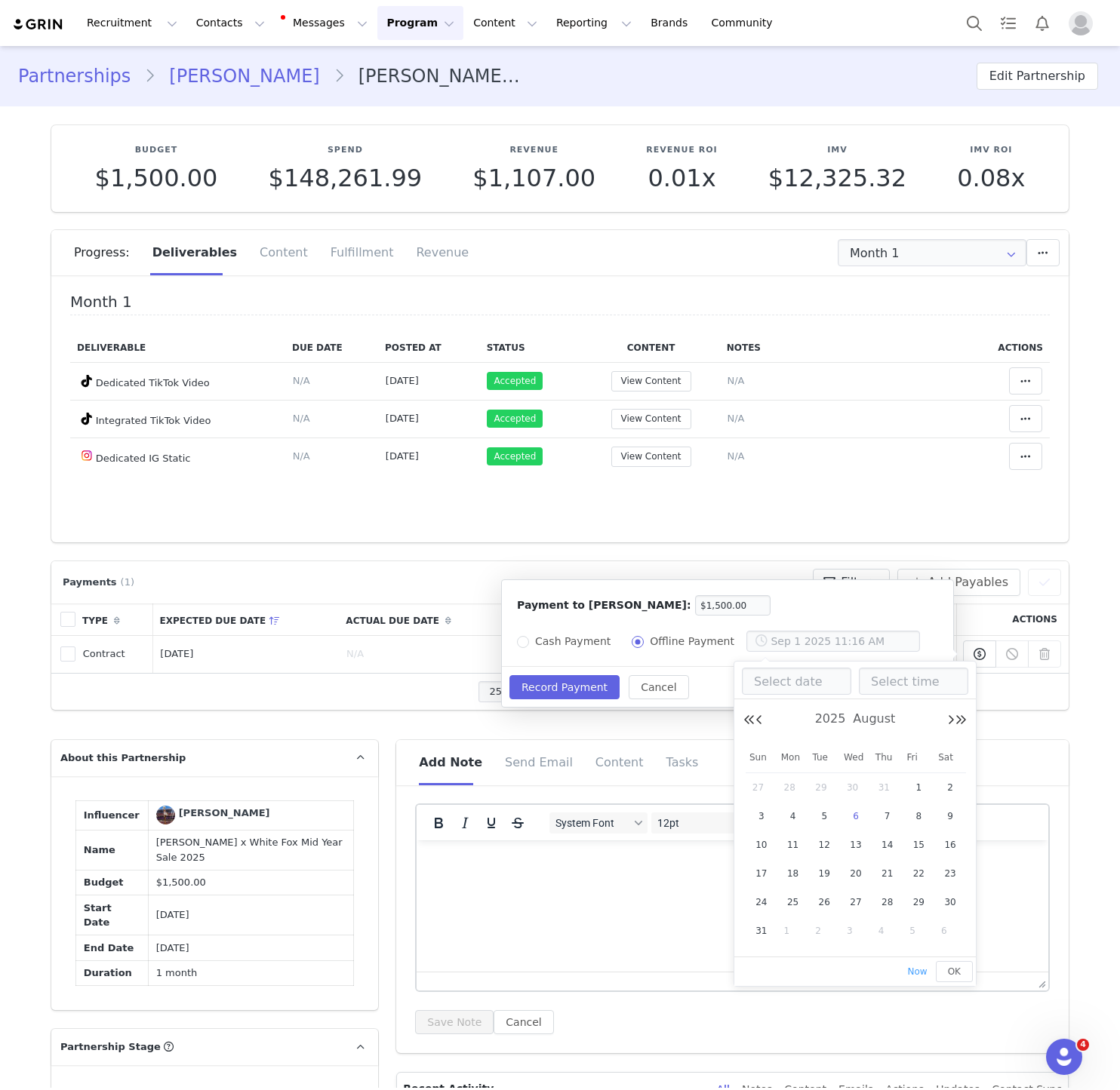
type input "12:00 AM"
click at [543, 696] on button "Record Payment" at bounding box center [564, 687] width 110 height 24
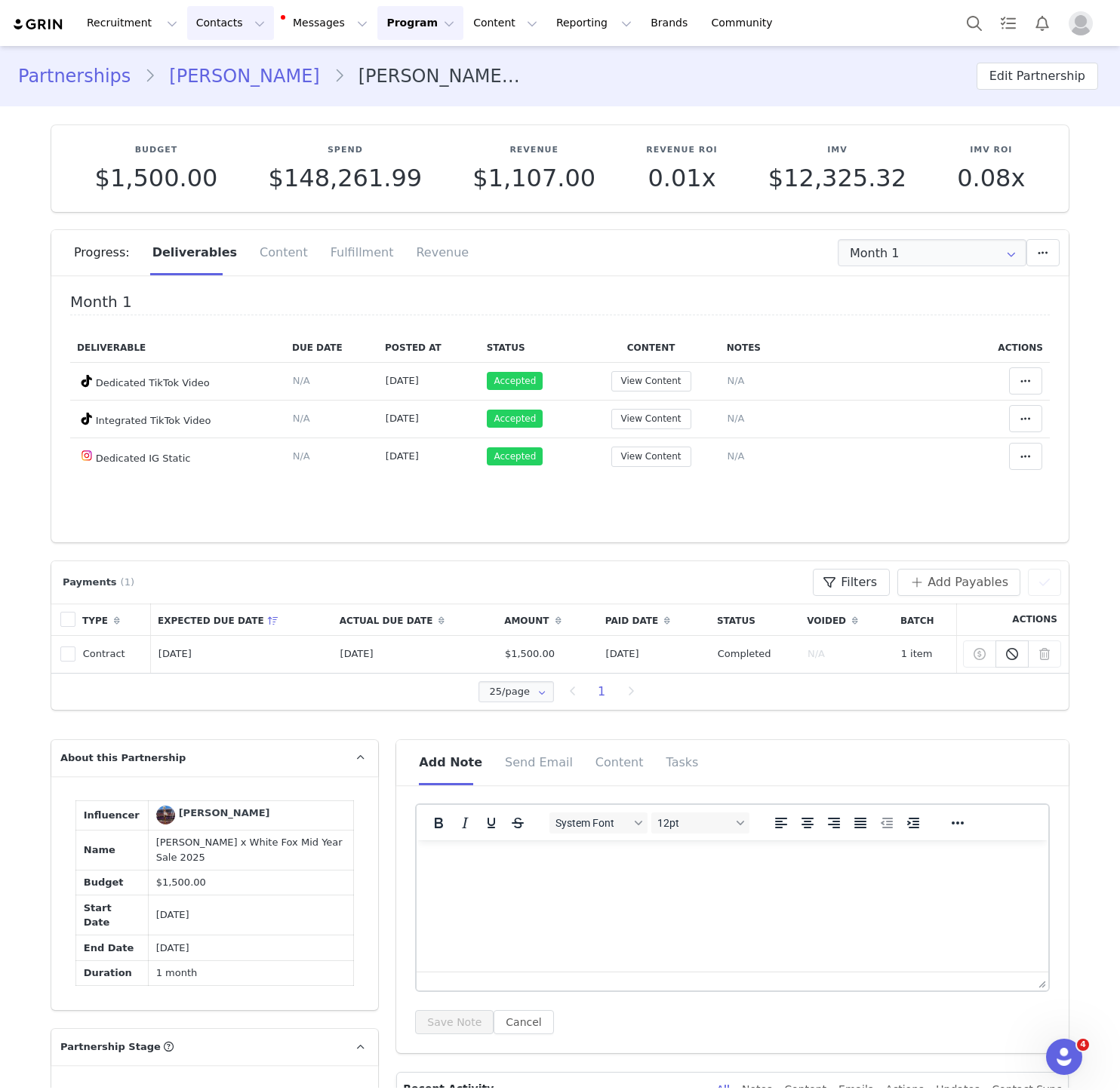
click at [226, 24] on button "Contacts Contacts" at bounding box center [230, 23] width 87 height 34
click at [225, 51] on div "Creators Prospects Applicants" at bounding box center [235, 94] width 120 height 97
click at [224, 59] on p "Creators" at bounding box center [212, 67] width 46 height 16
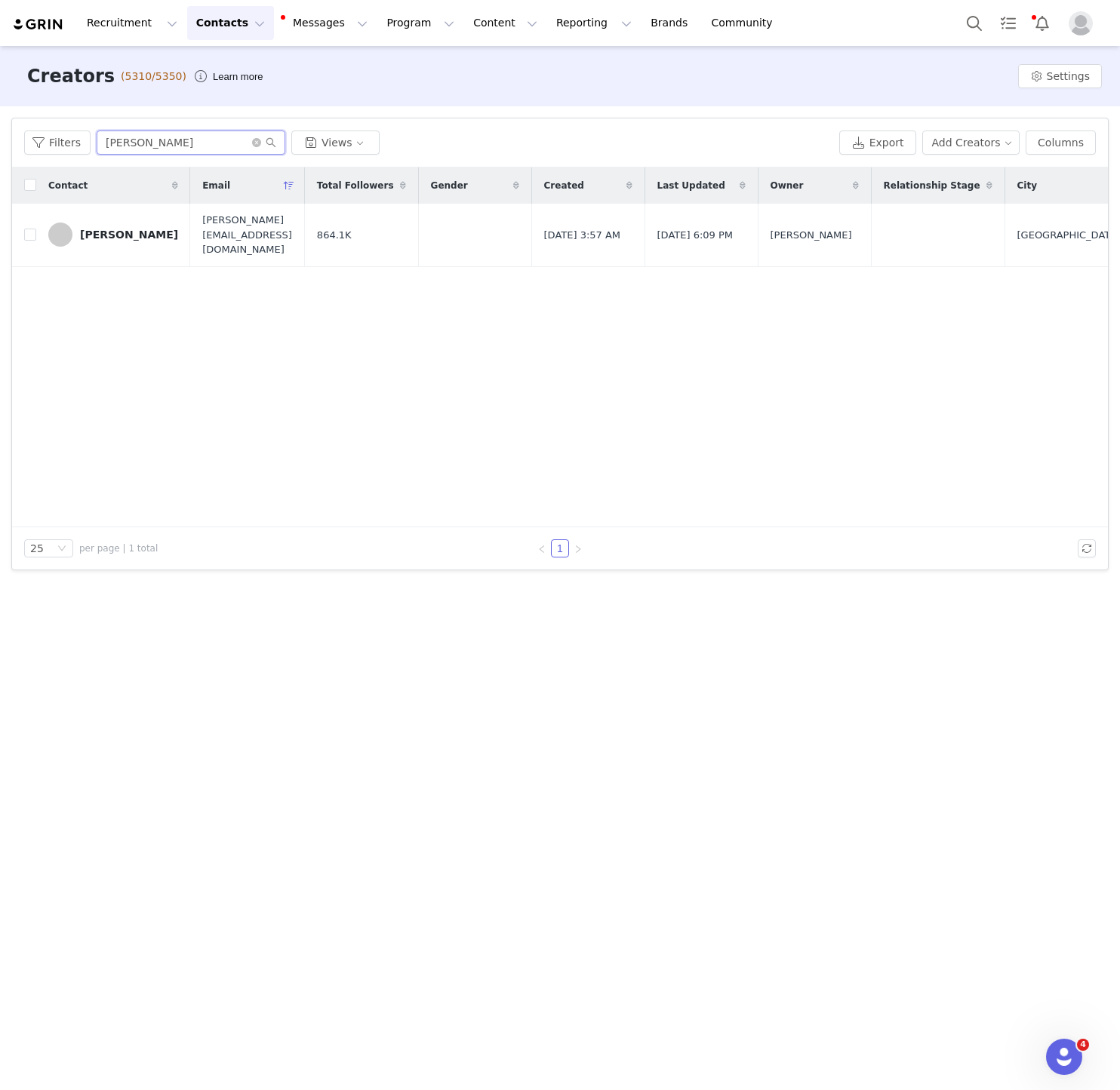
click at [171, 131] on input "Mary Sergi" at bounding box center [191, 142] width 189 height 24
paste input "FRIDA PETTERSON"
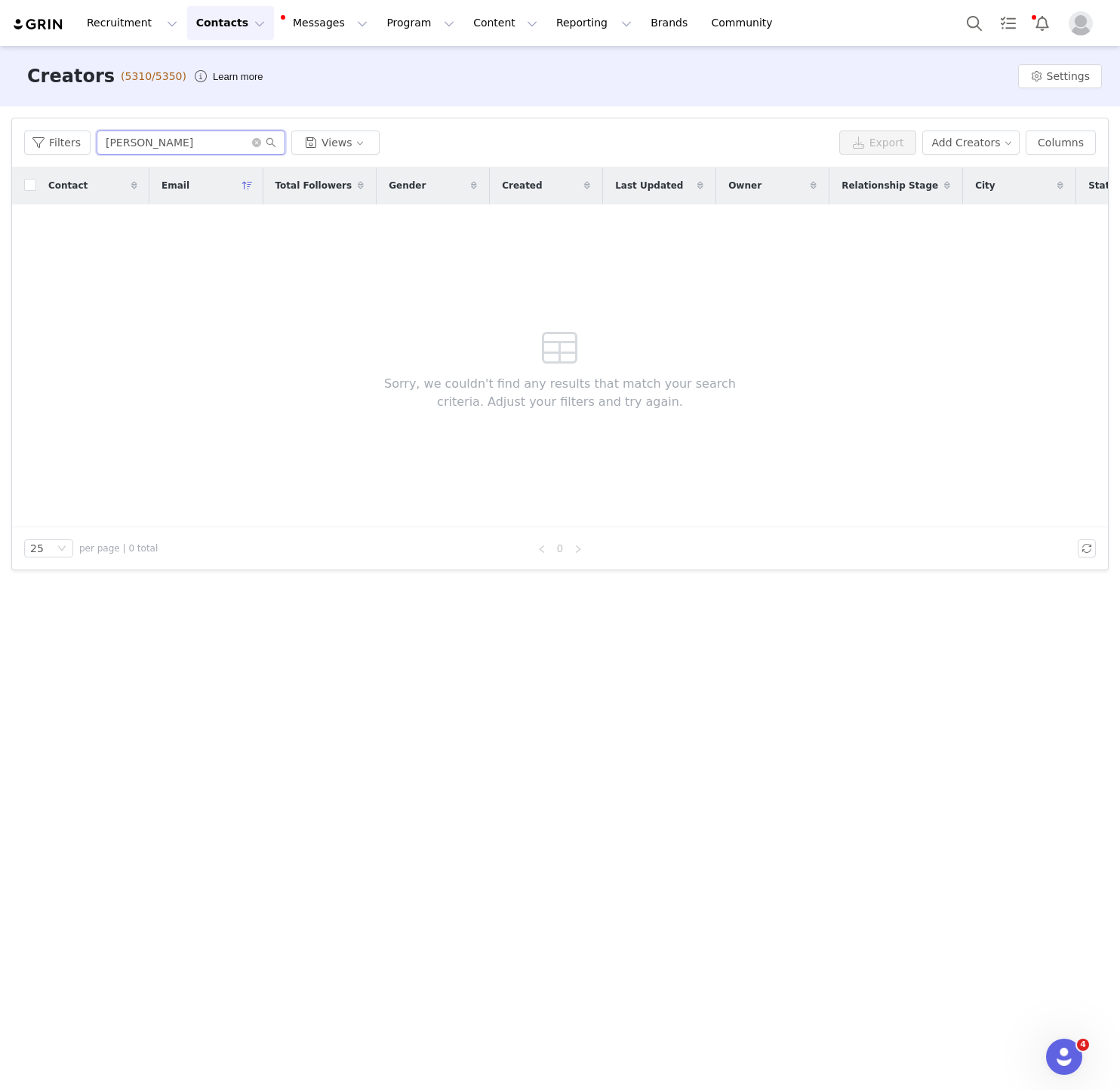
click at [170, 143] on input "FRIDA PETTERSON" at bounding box center [191, 142] width 189 height 24
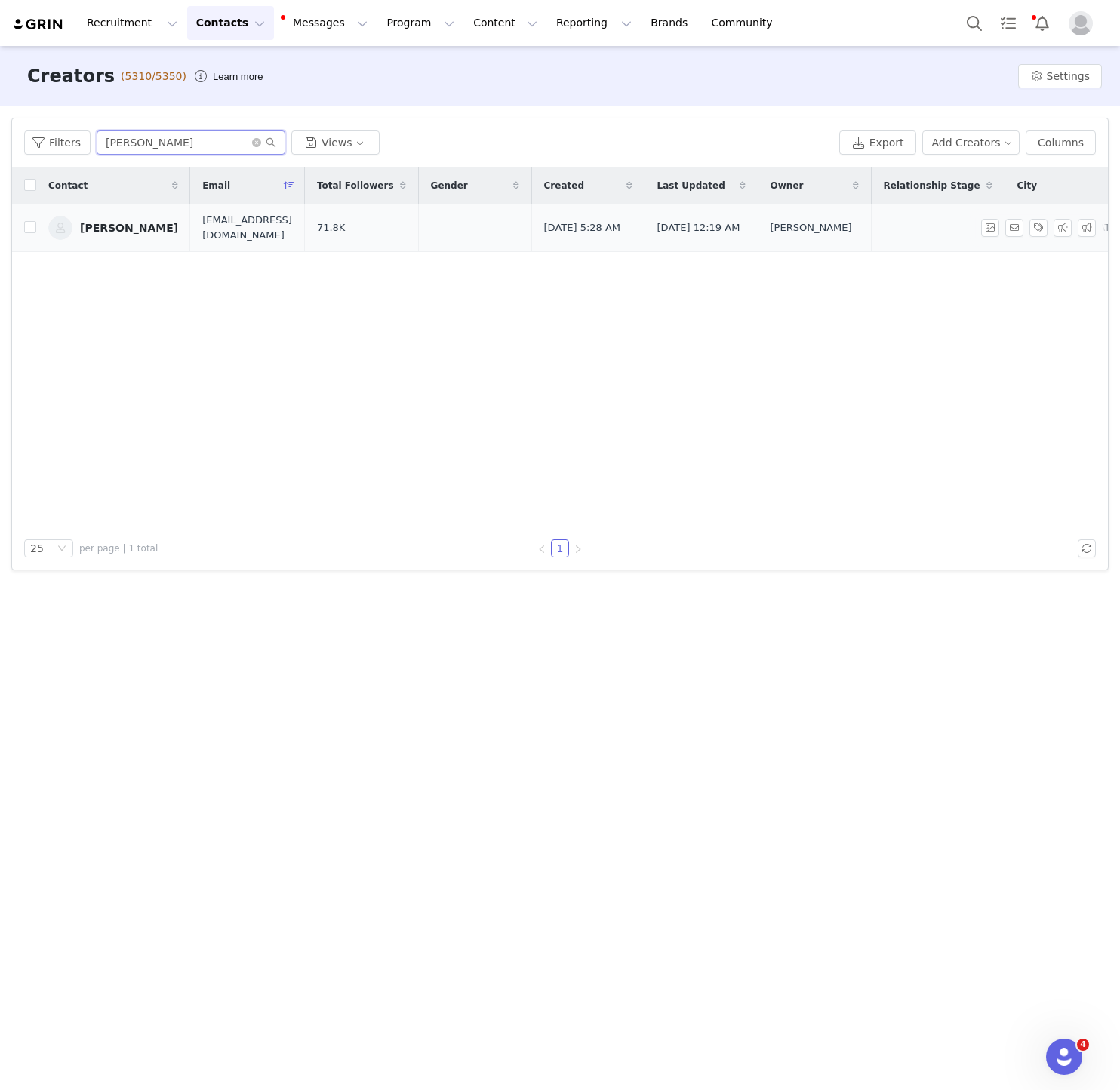
type input "FRIDA"
click at [113, 217] on link "Frida Pettersson" at bounding box center [113, 227] width 130 height 24
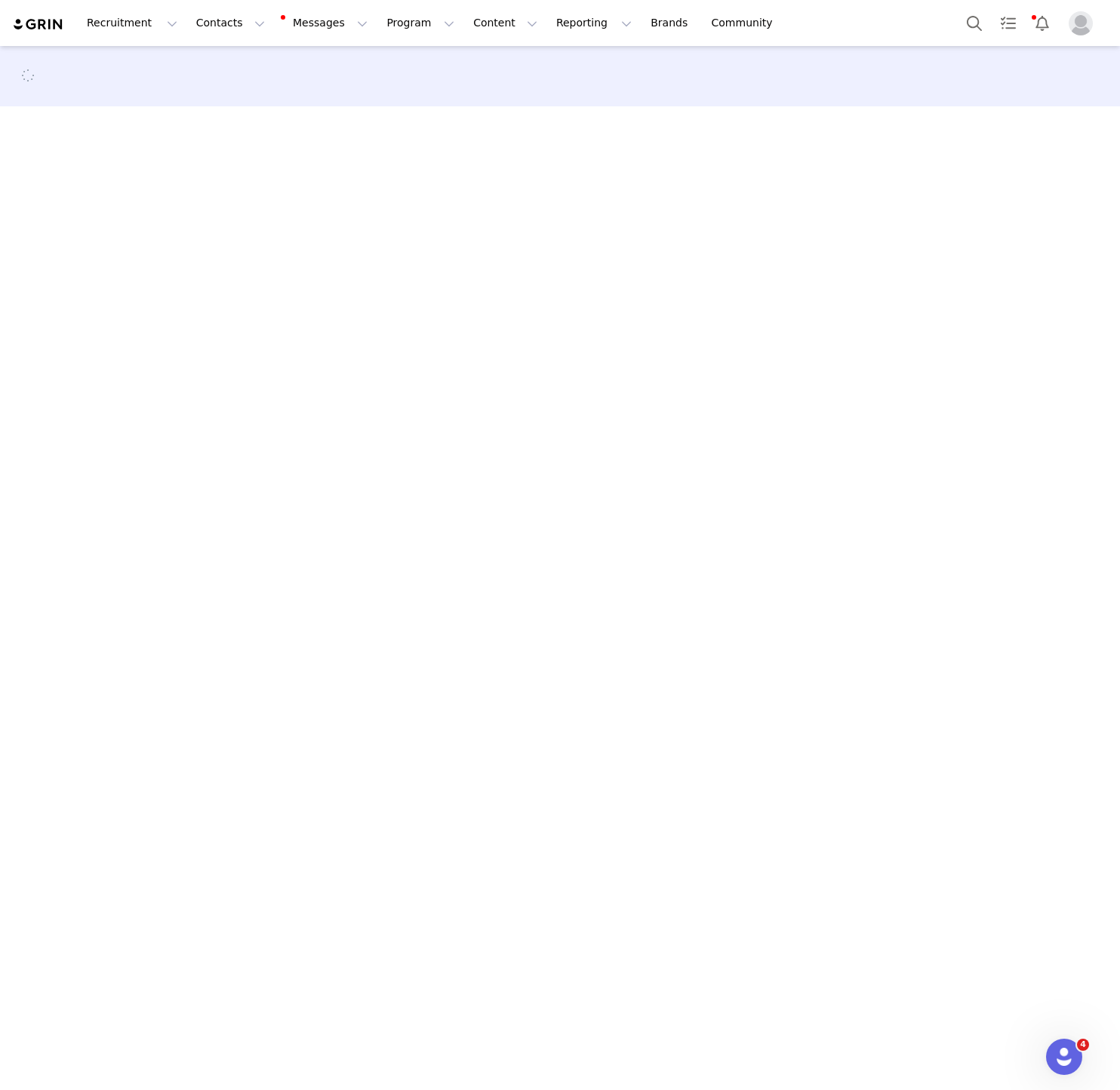
click at [377, 208] on main at bounding box center [560, 567] width 1120 height 1042
click at [409, 252] on main at bounding box center [560, 567] width 1120 height 1042
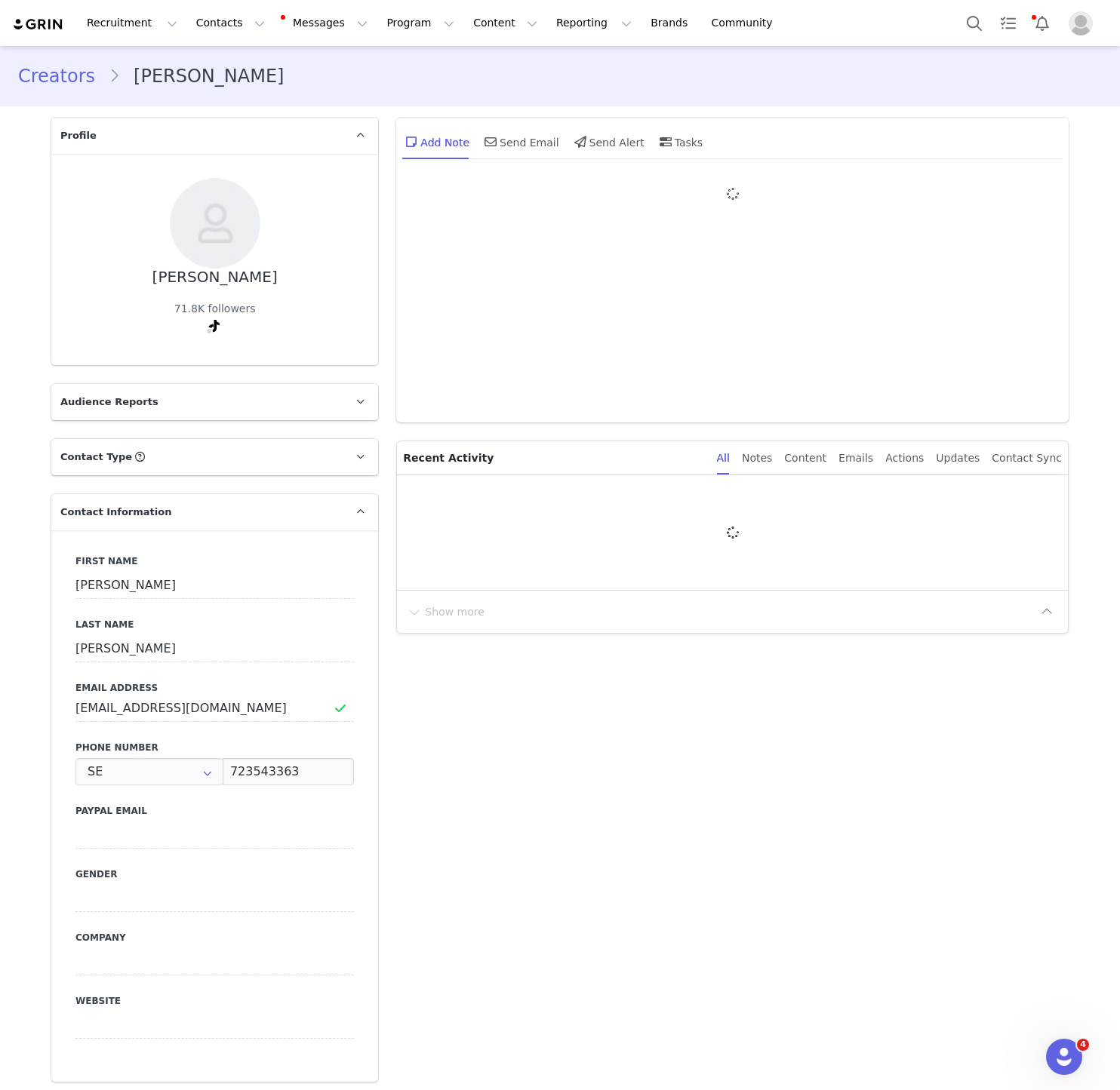
type input "+46 ([GEOGRAPHIC_DATA])"
click at [626, 391] on main "Creators Frida Pettersson Profile Frida Pettersson 71.8K followers Audience Rep…" at bounding box center [560, 567] width 1120 height 1042
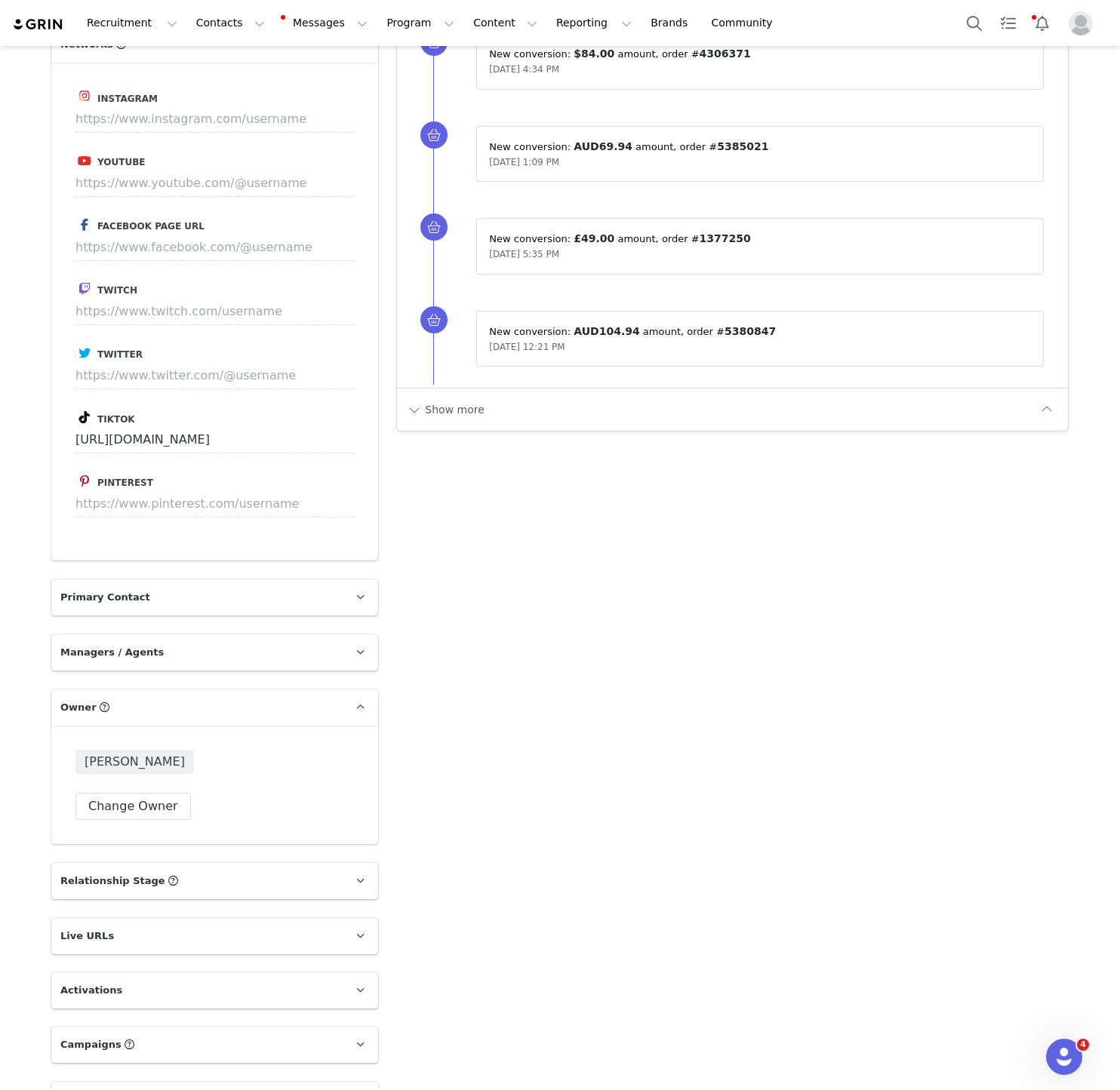
scroll to position [2167, 0]
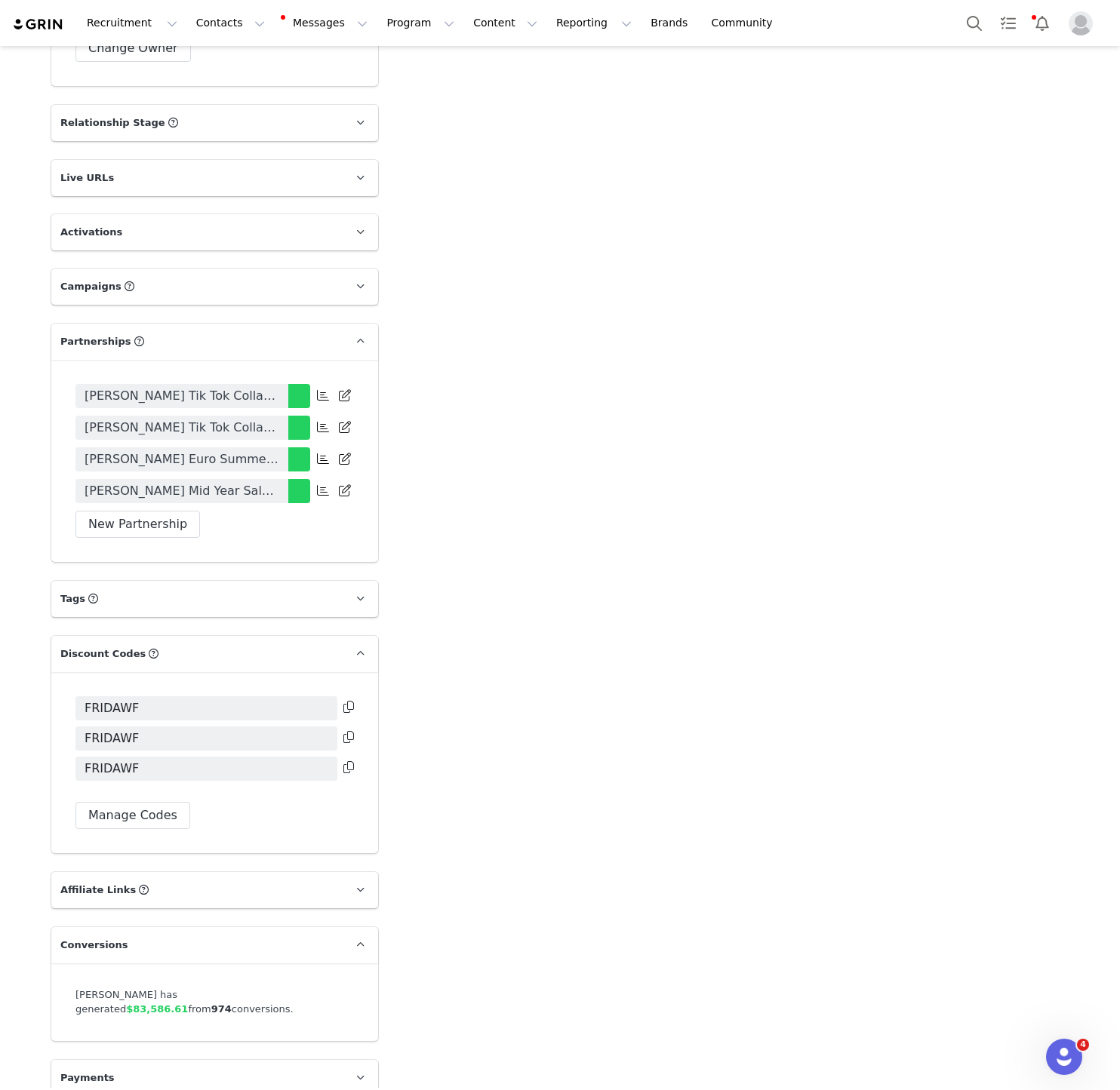
click at [255, 451] on span "Frida Pettersson Euro Summer Campaign 2025" at bounding box center [182, 459] width 195 height 18
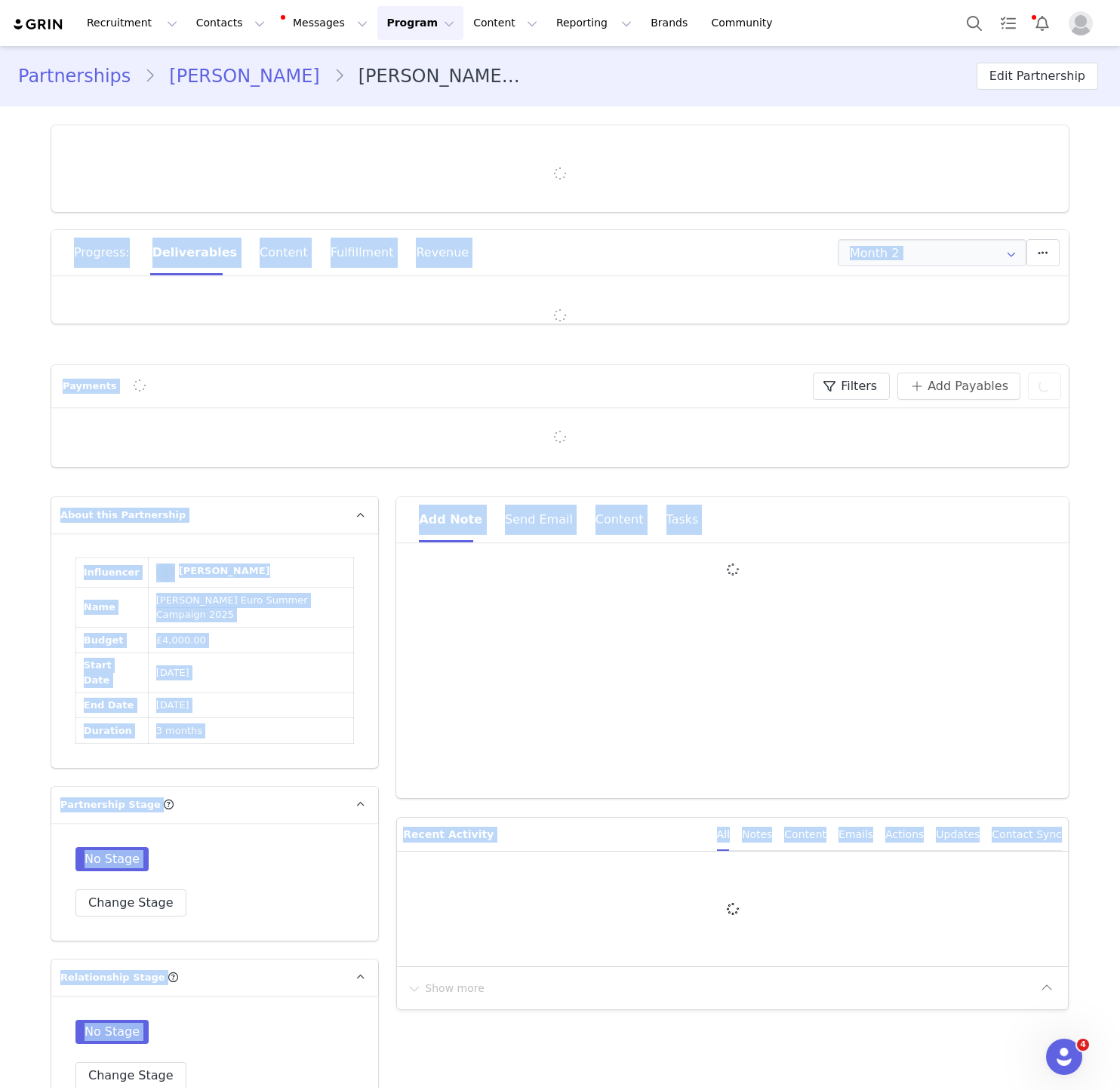
type input "+46 ([GEOGRAPHIC_DATA])"
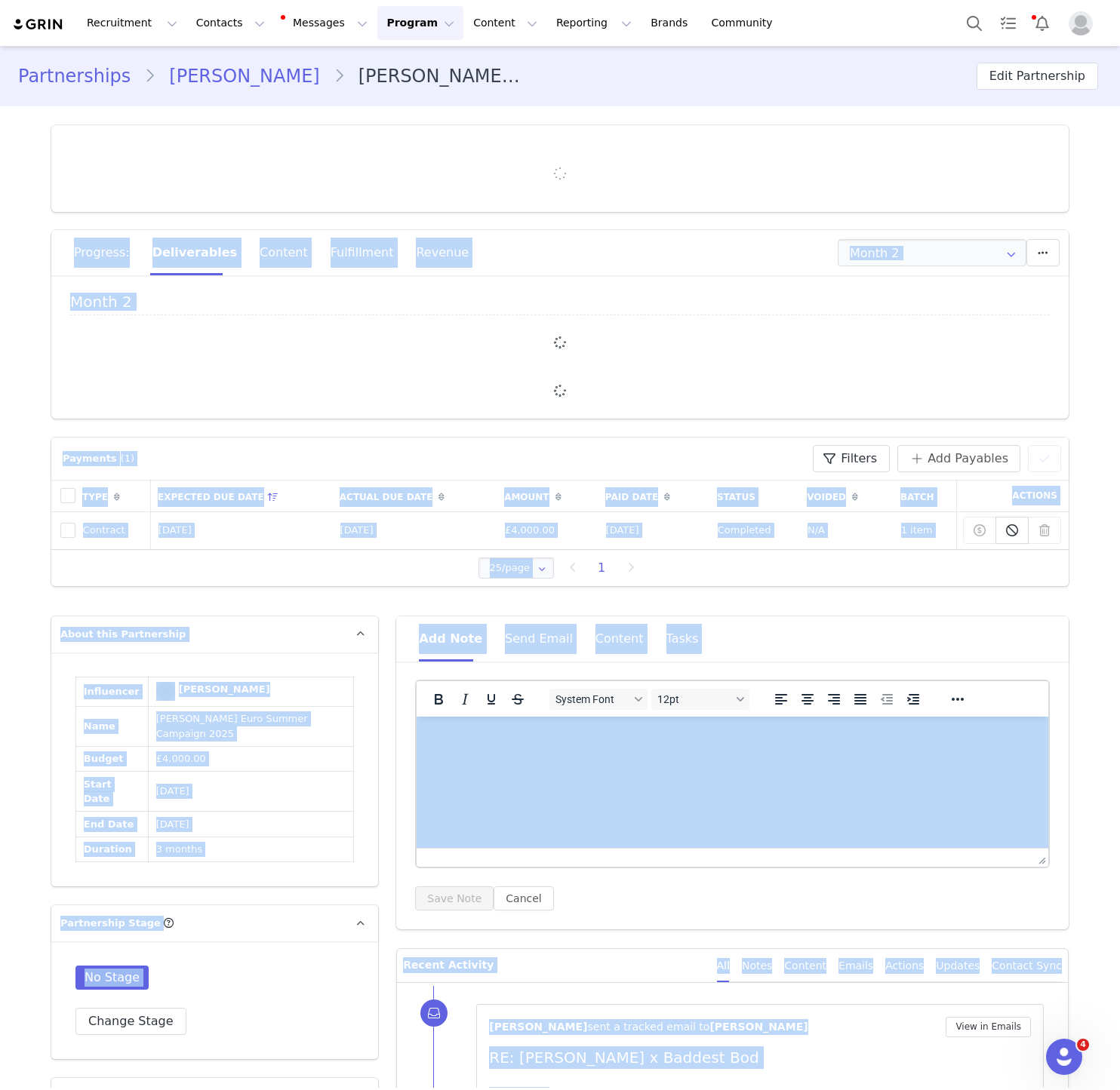
scroll to position [2, 0]
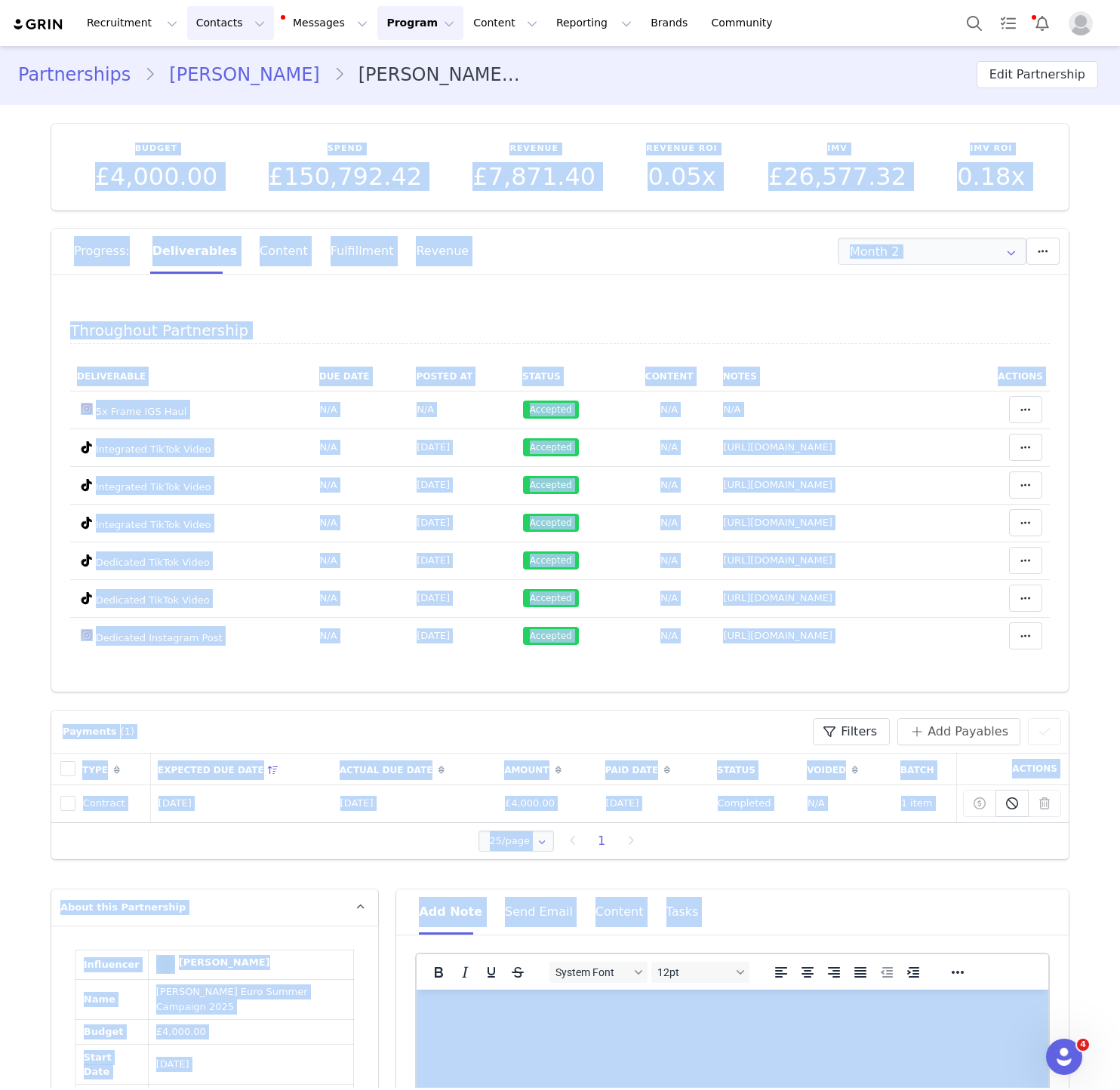
click at [206, 28] on button "Contacts Contacts" at bounding box center [230, 23] width 87 height 34
click at [206, 61] on p "Creators" at bounding box center [212, 67] width 46 height 16
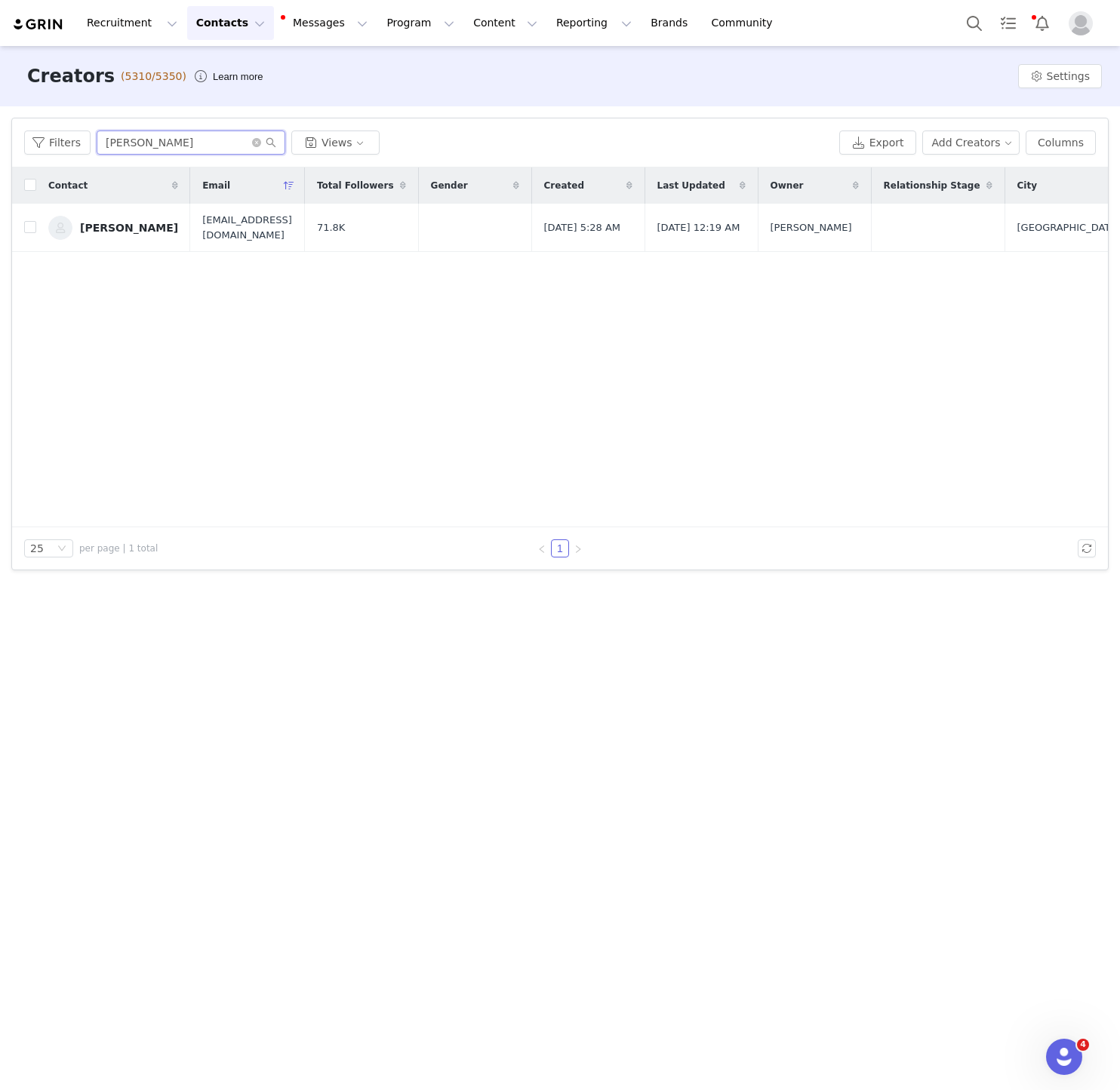
click at [171, 150] on input "FRIDA" at bounding box center [191, 142] width 189 height 24
paste input "JORDAN BECKHAM"
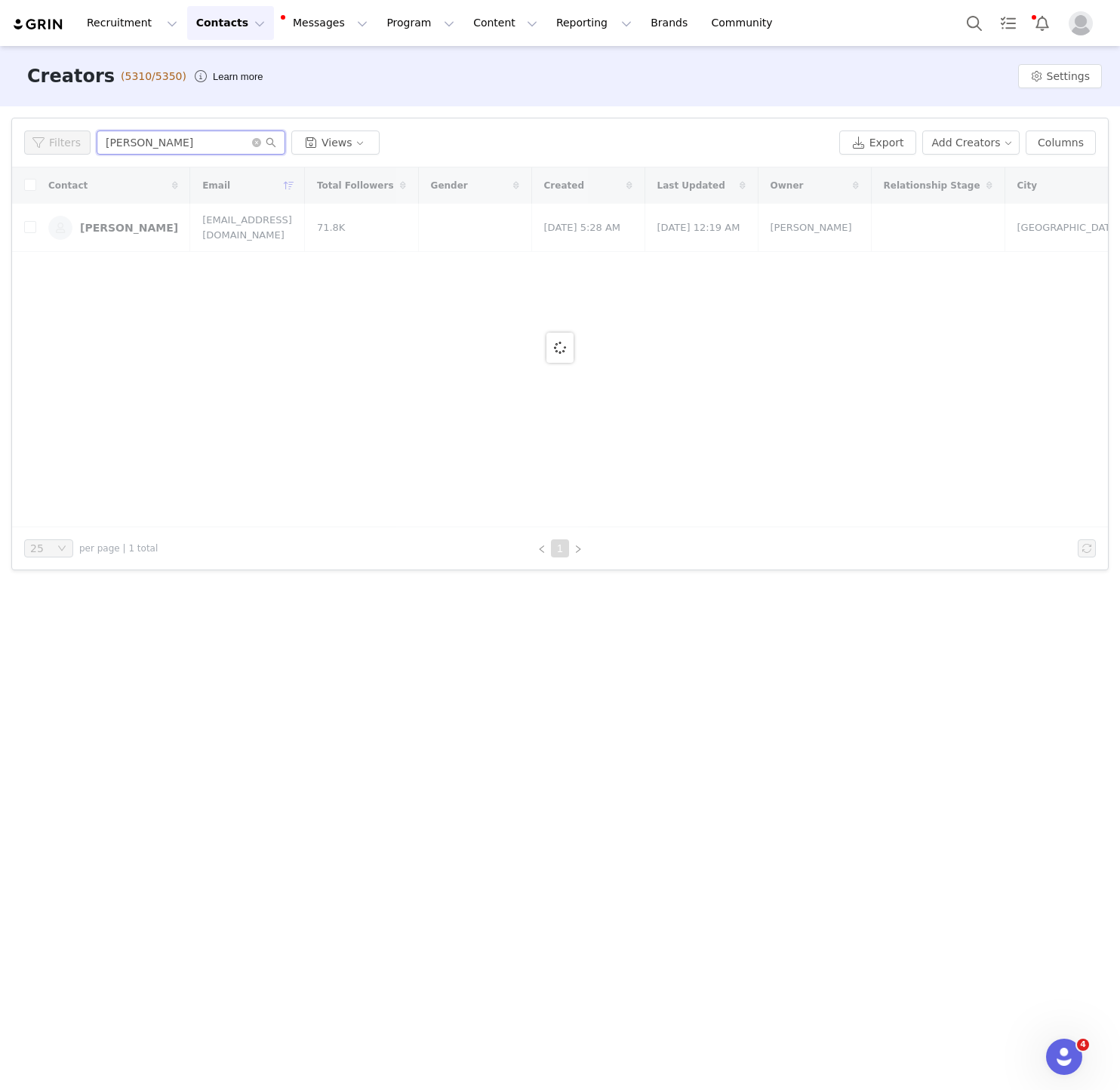
type input "JORDAN BECKHAM"
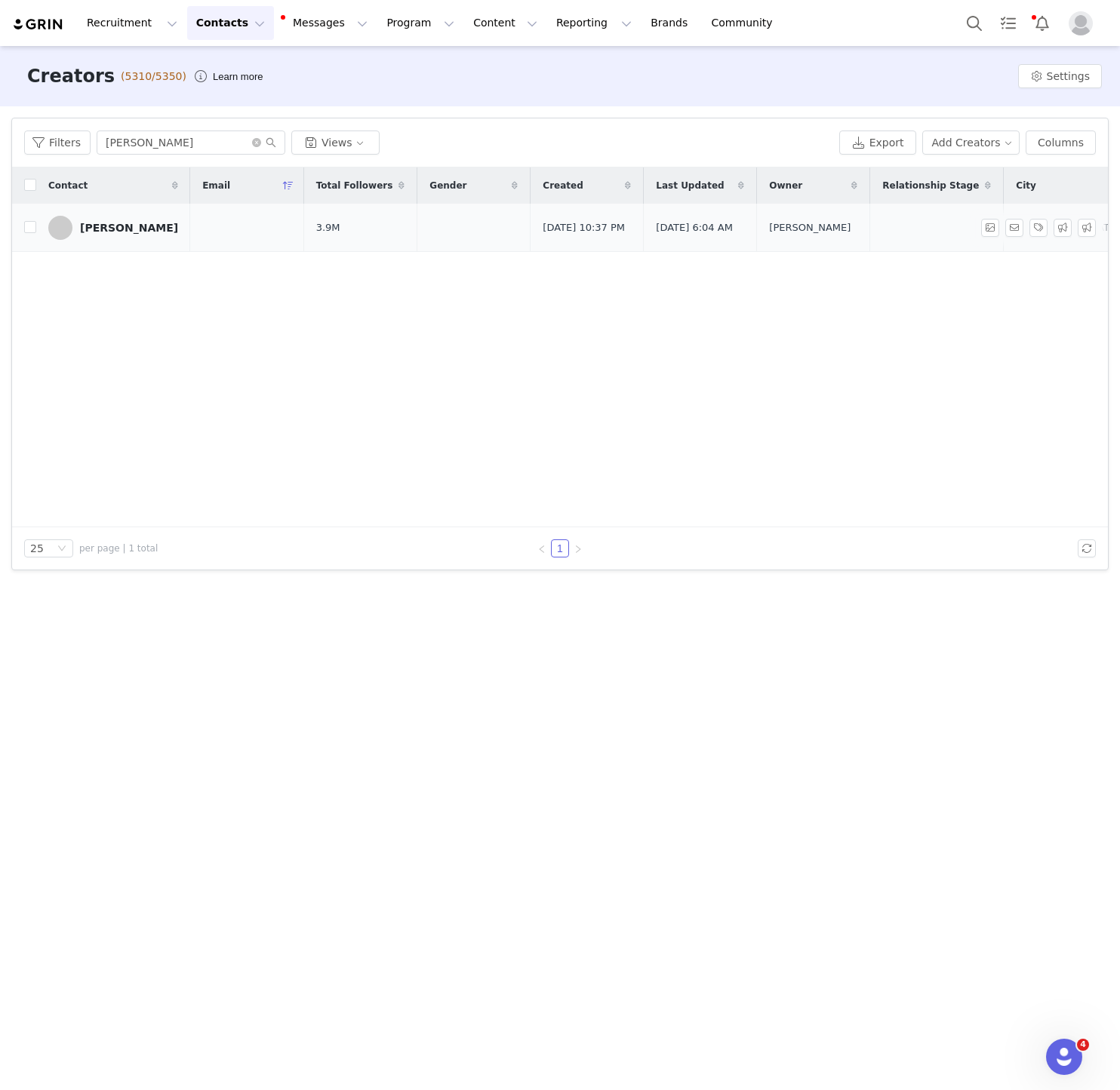
click at [225, 232] on td at bounding box center [246, 227] width 113 height 48
click at [98, 232] on div "Jordan Beckham" at bounding box center [129, 228] width 98 height 12
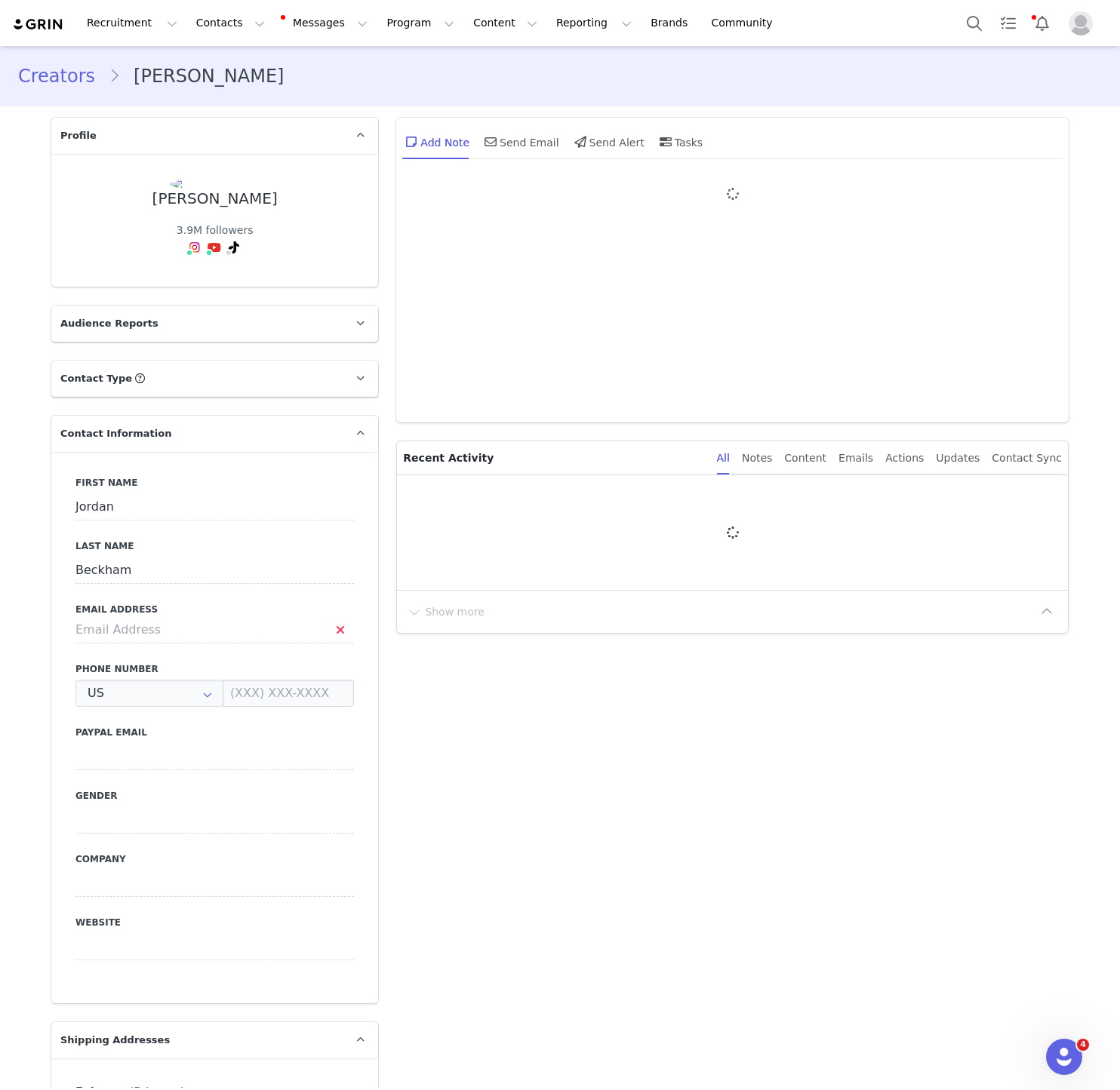
type input "+1 ([GEOGRAPHIC_DATA])"
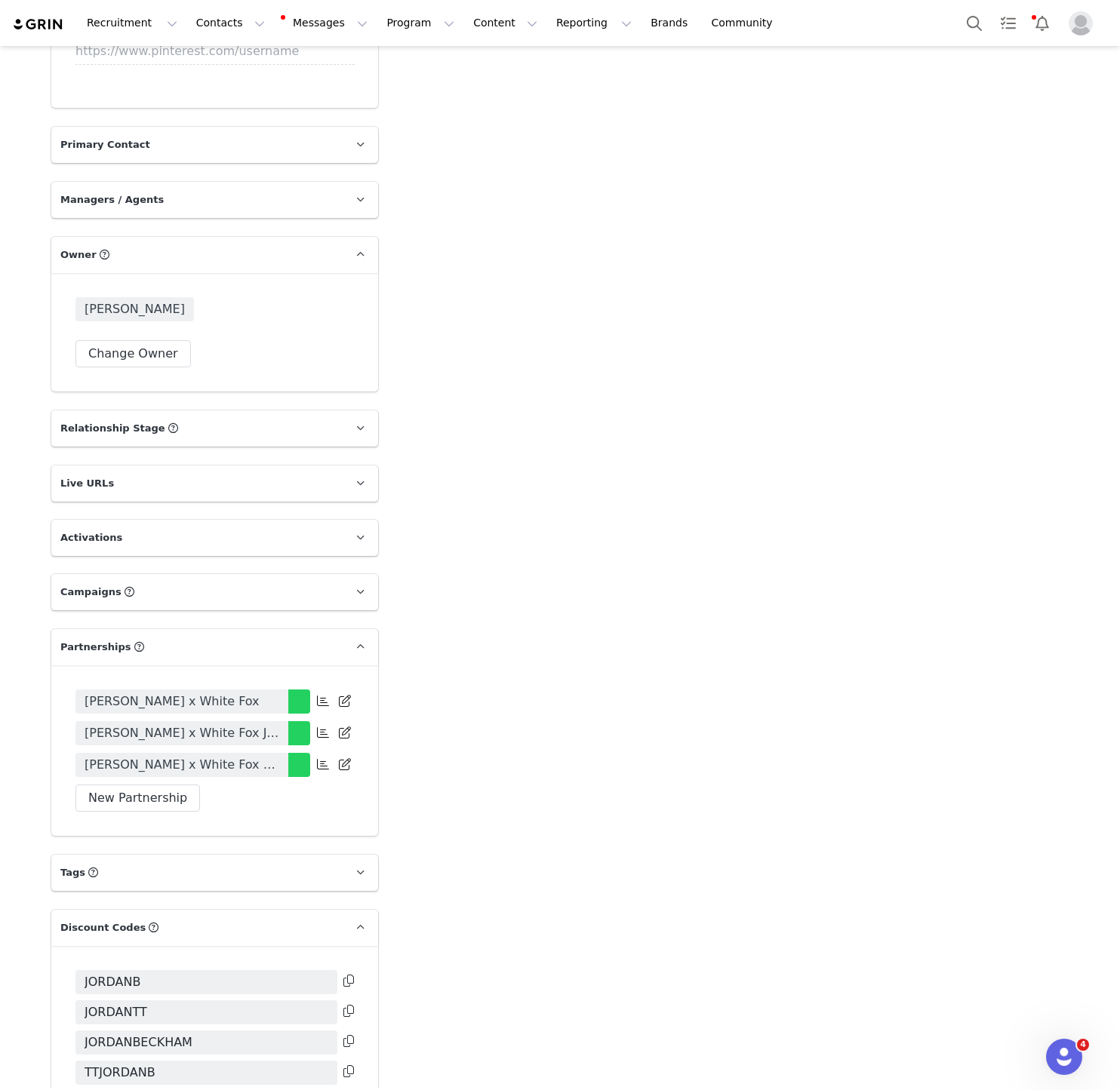
scroll to position [2361, 0]
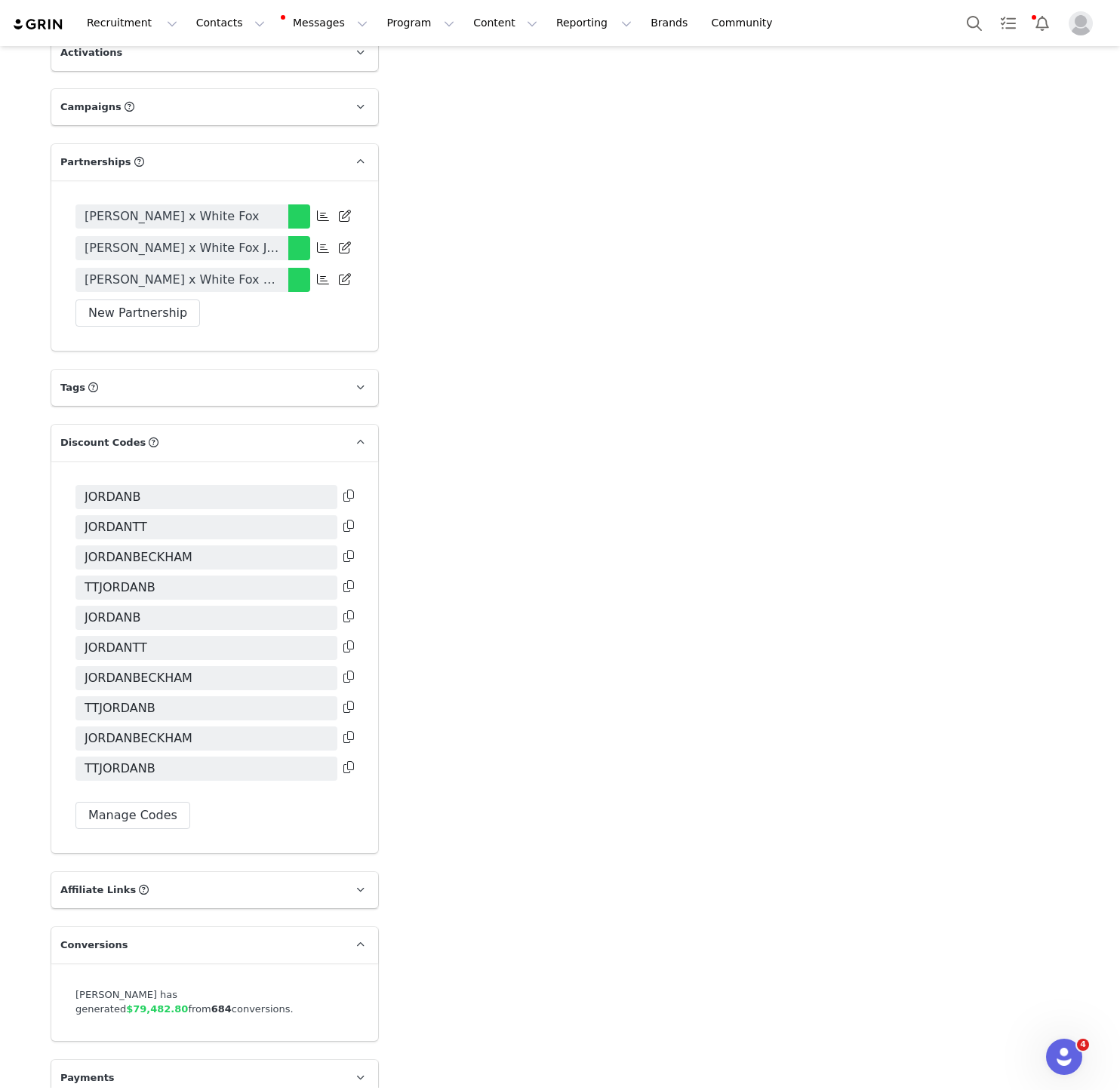
click at [249, 271] on span "Jordan Beckham x White Fox Euro Summer Campaign" at bounding box center [182, 279] width 195 height 18
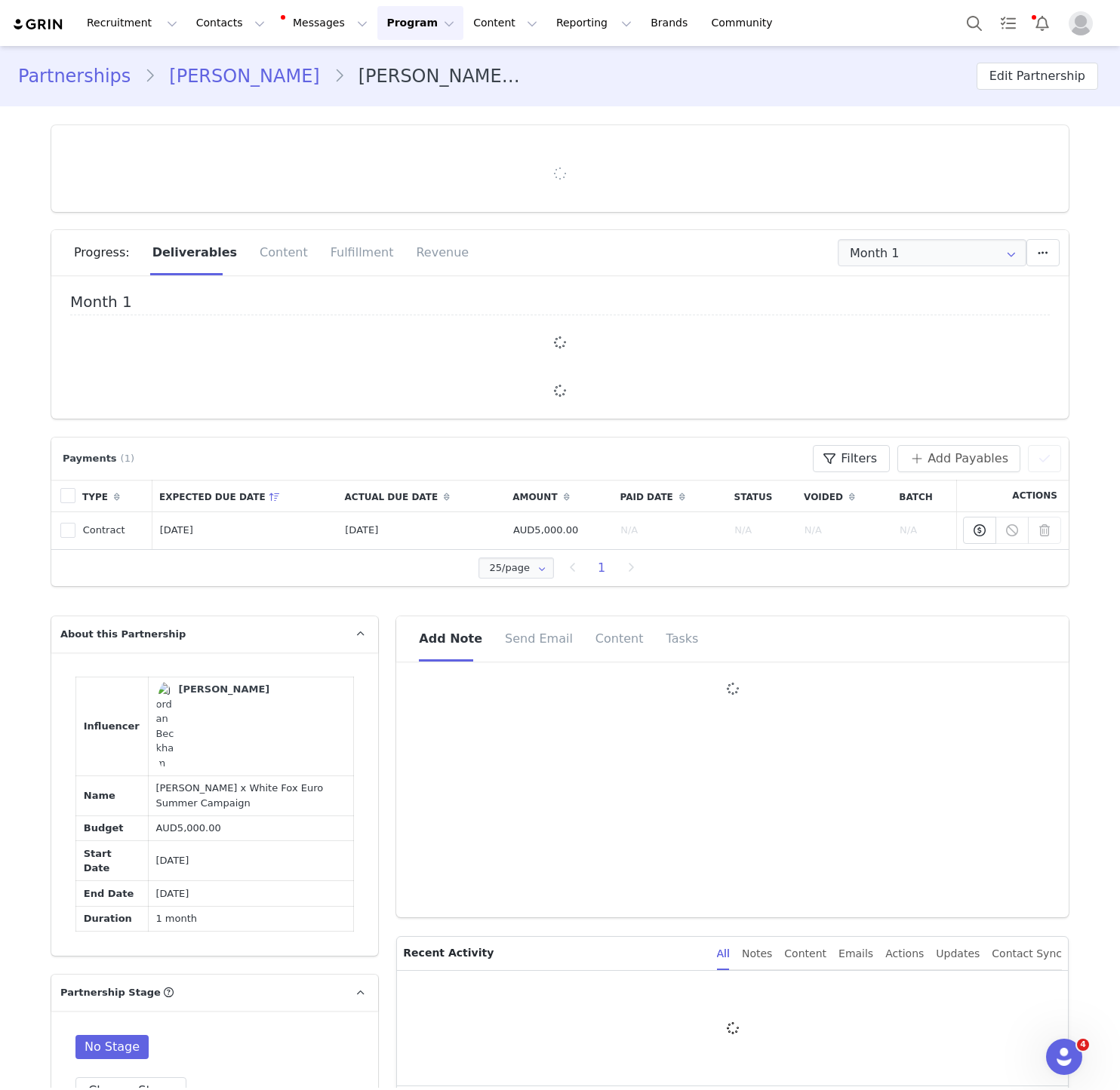
type input "+1 ([GEOGRAPHIC_DATA])"
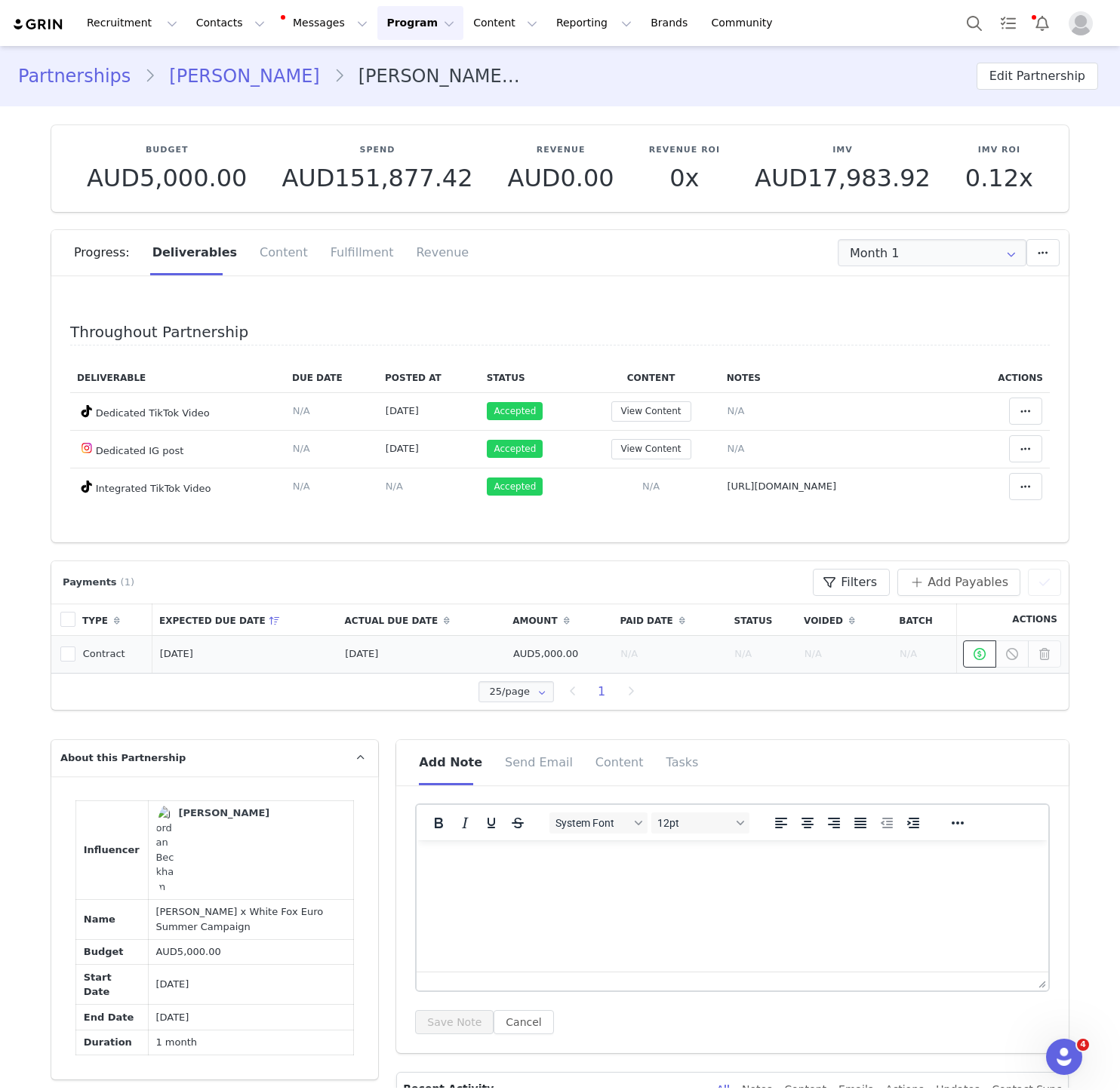
click at [975, 666] on button at bounding box center [979, 653] width 33 height 27
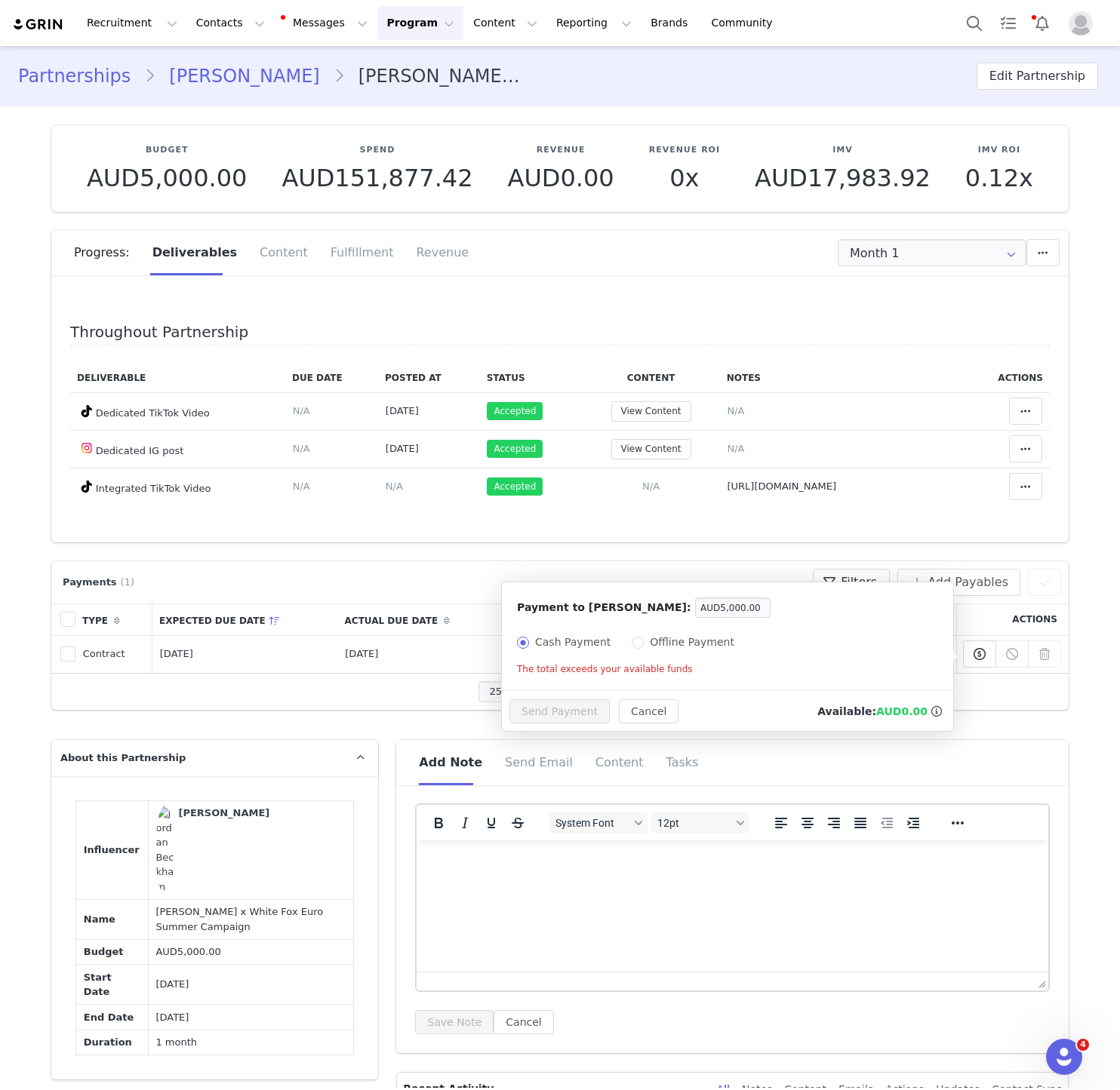
click at [661, 662] on p "The total exceeds your available funds" at bounding box center [726, 668] width 421 height 13
click at [662, 648] on span "Offline Payment" at bounding box center [692, 642] width 97 height 12
click at [644, 648] on input "Offline Payment" at bounding box center [638, 643] width 12 height 12
radio input "true"
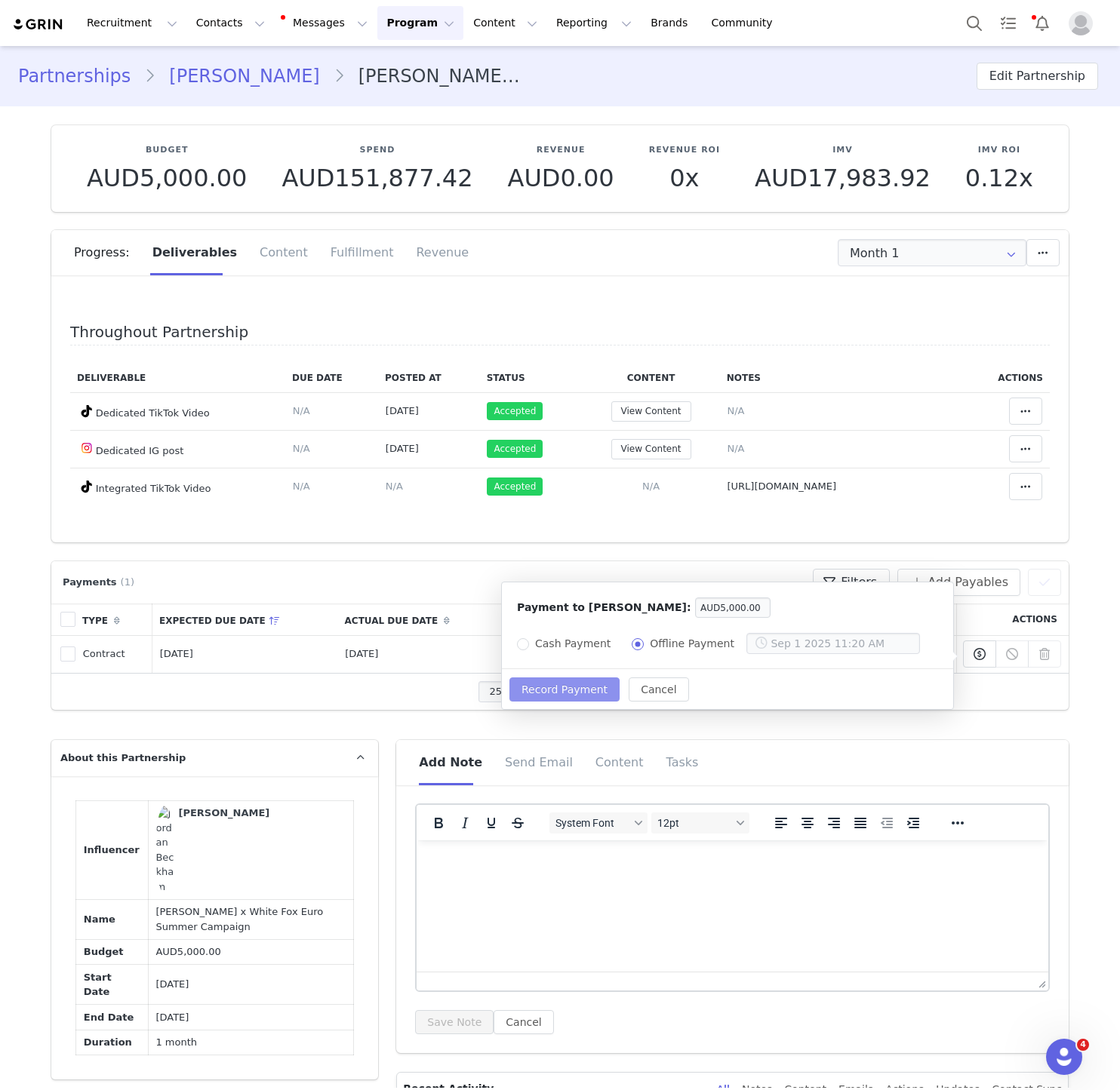
click at [559, 697] on button "Record Payment" at bounding box center [564, 689] width 110 height 24
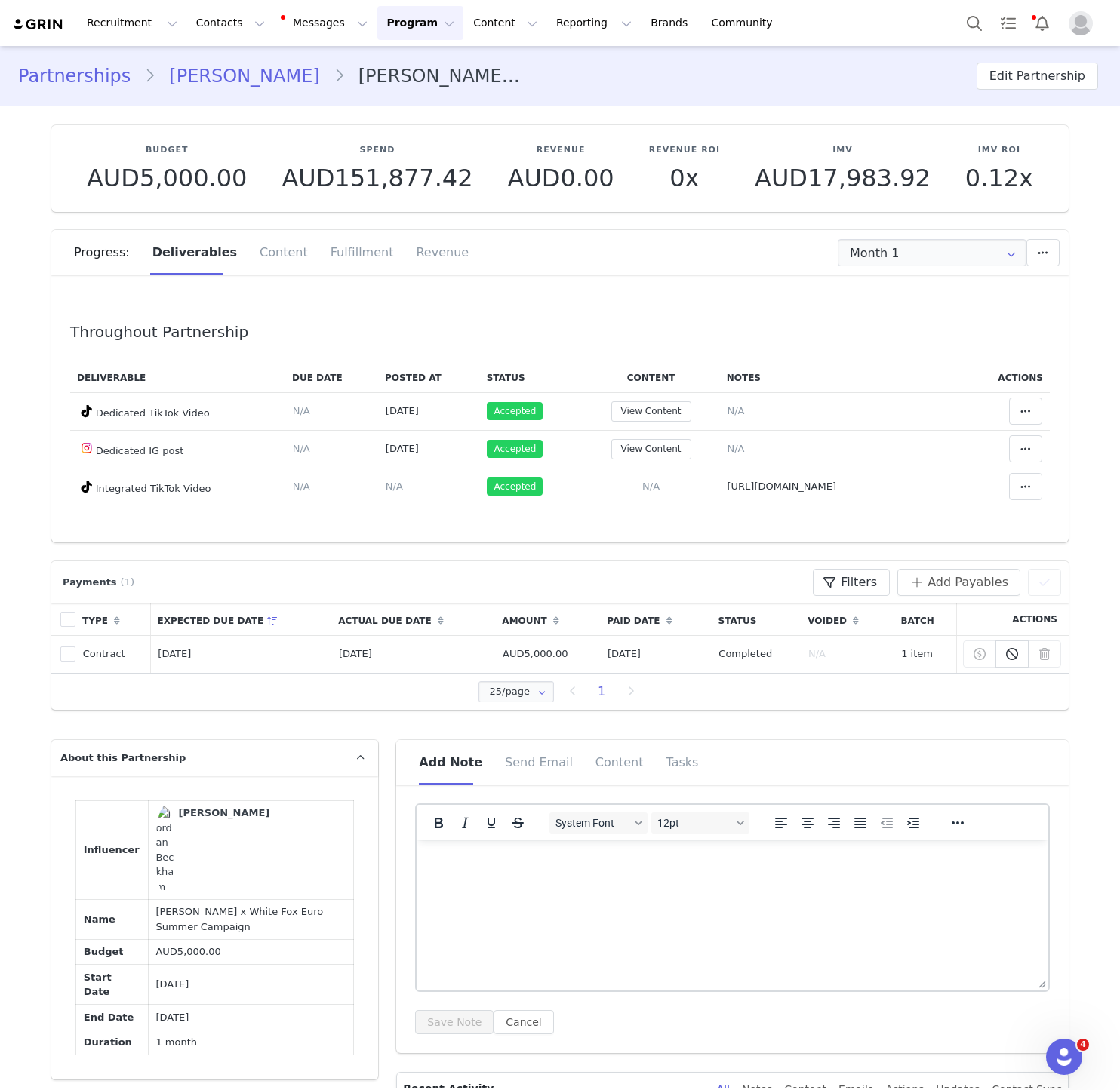
click at [253, 72] on link "Jordan Beckham" at bounding box center [244, 76] width 177 height 27
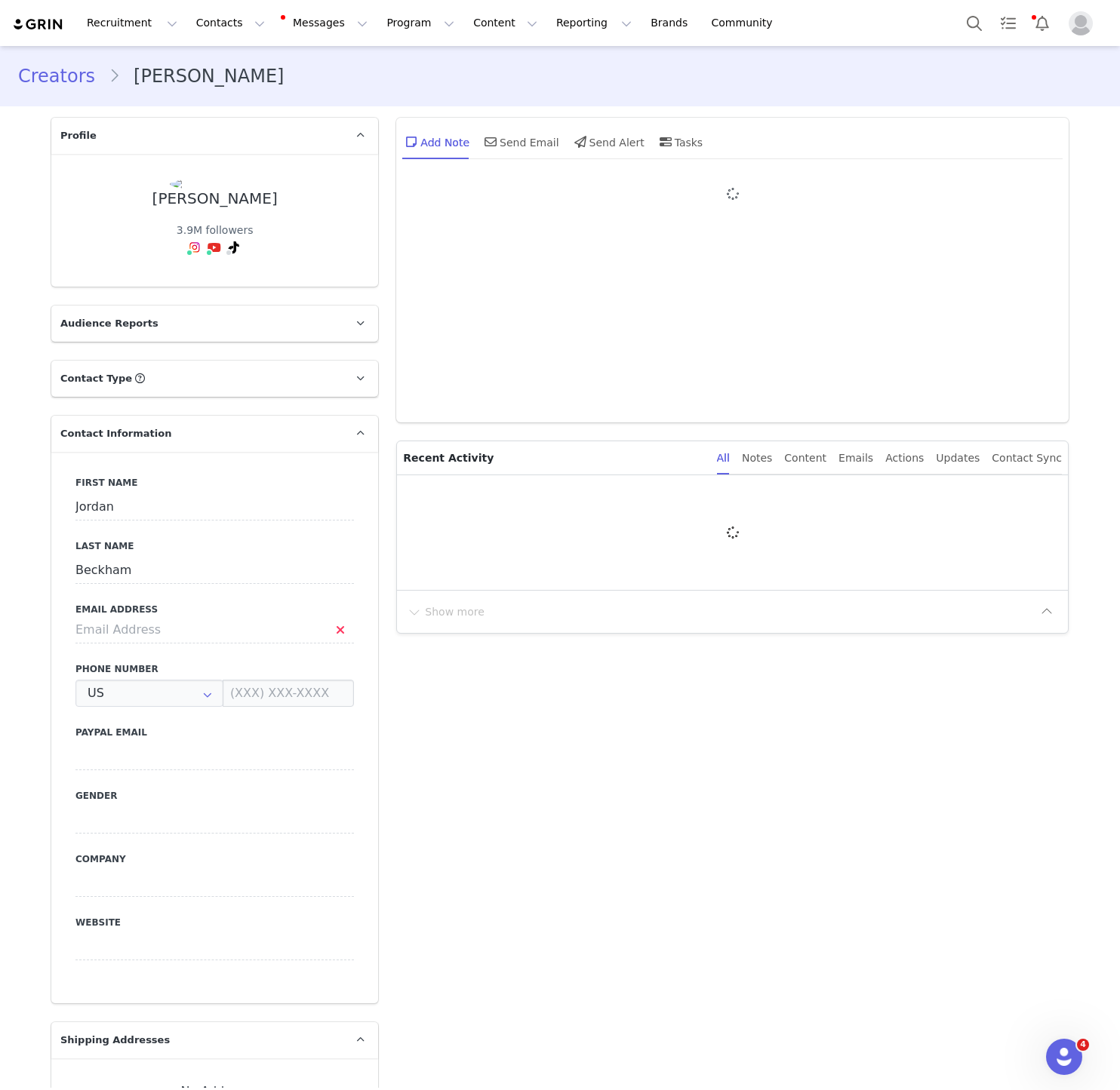
type input "+1 ([GEOGRAPHIC_DATA])"
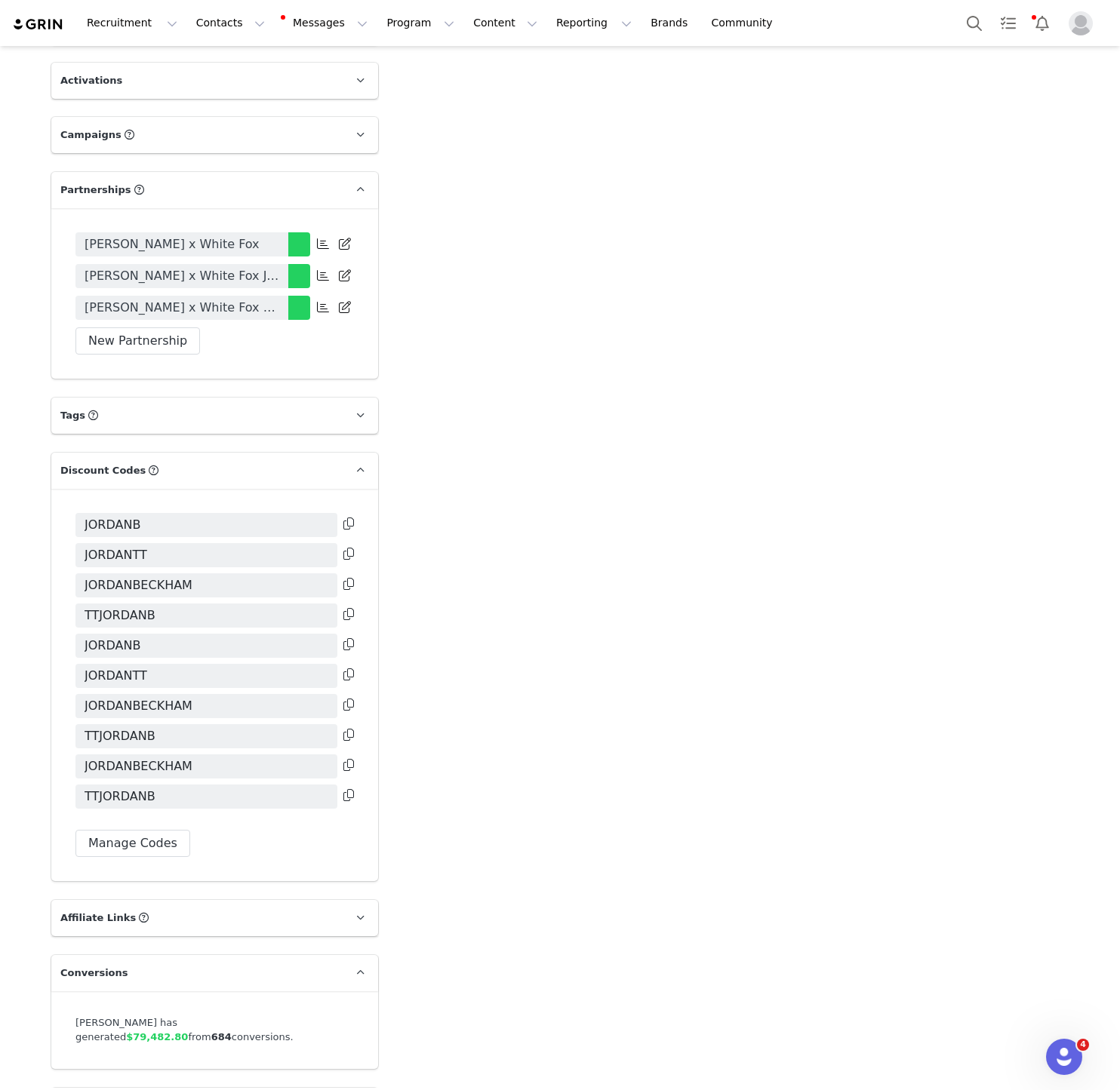
scroll to position [2361, 0]
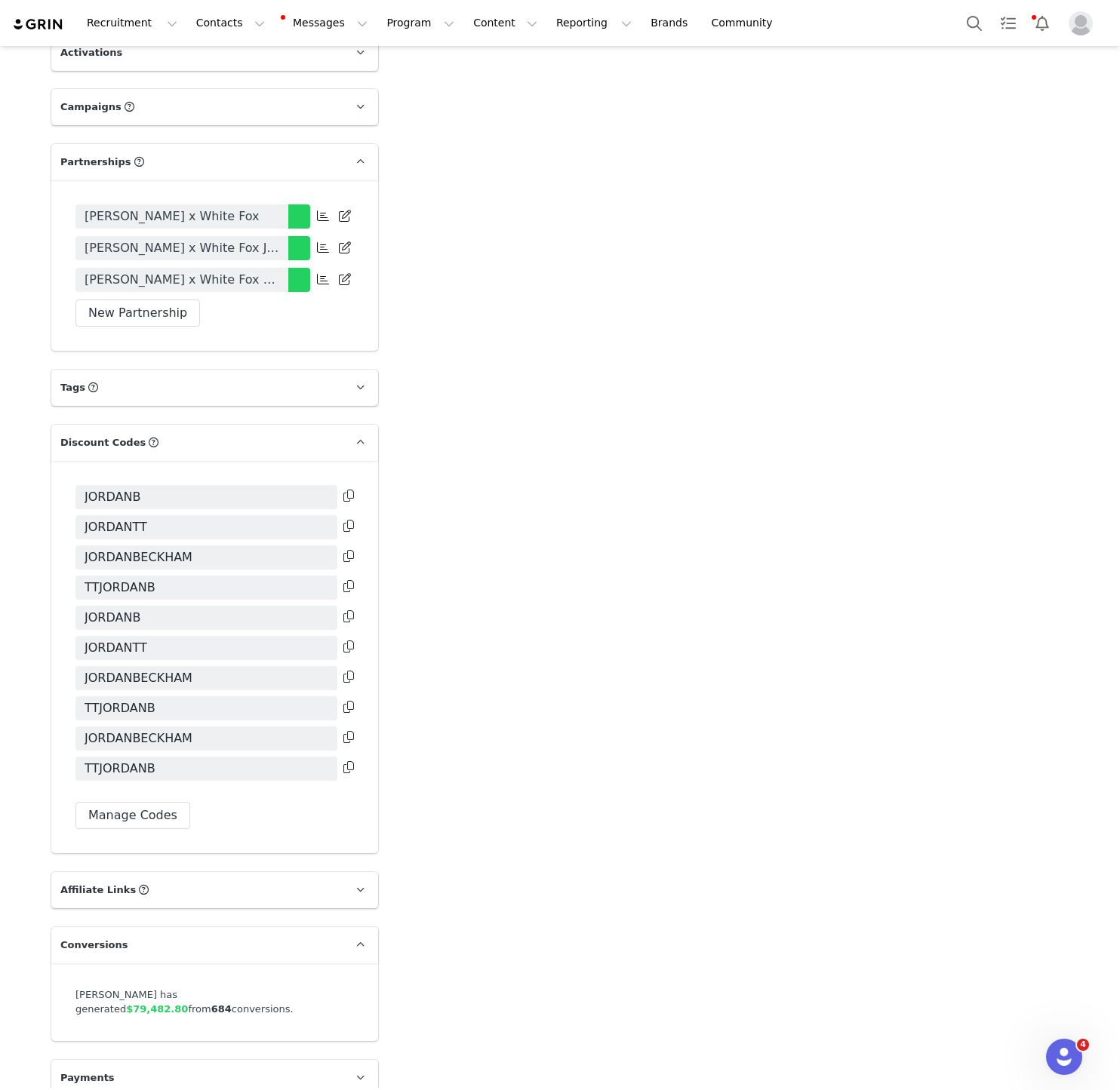
click at [345, 762] on icon at bounding box center [349, 768] width 11 height 12
click at [209, 25] on button "Contacts Contacts" at bounding box center [230, 23] width 87 height 34
click at [206, 54] on link "Creators" at bounding box center [236, 67] width 119 height 28
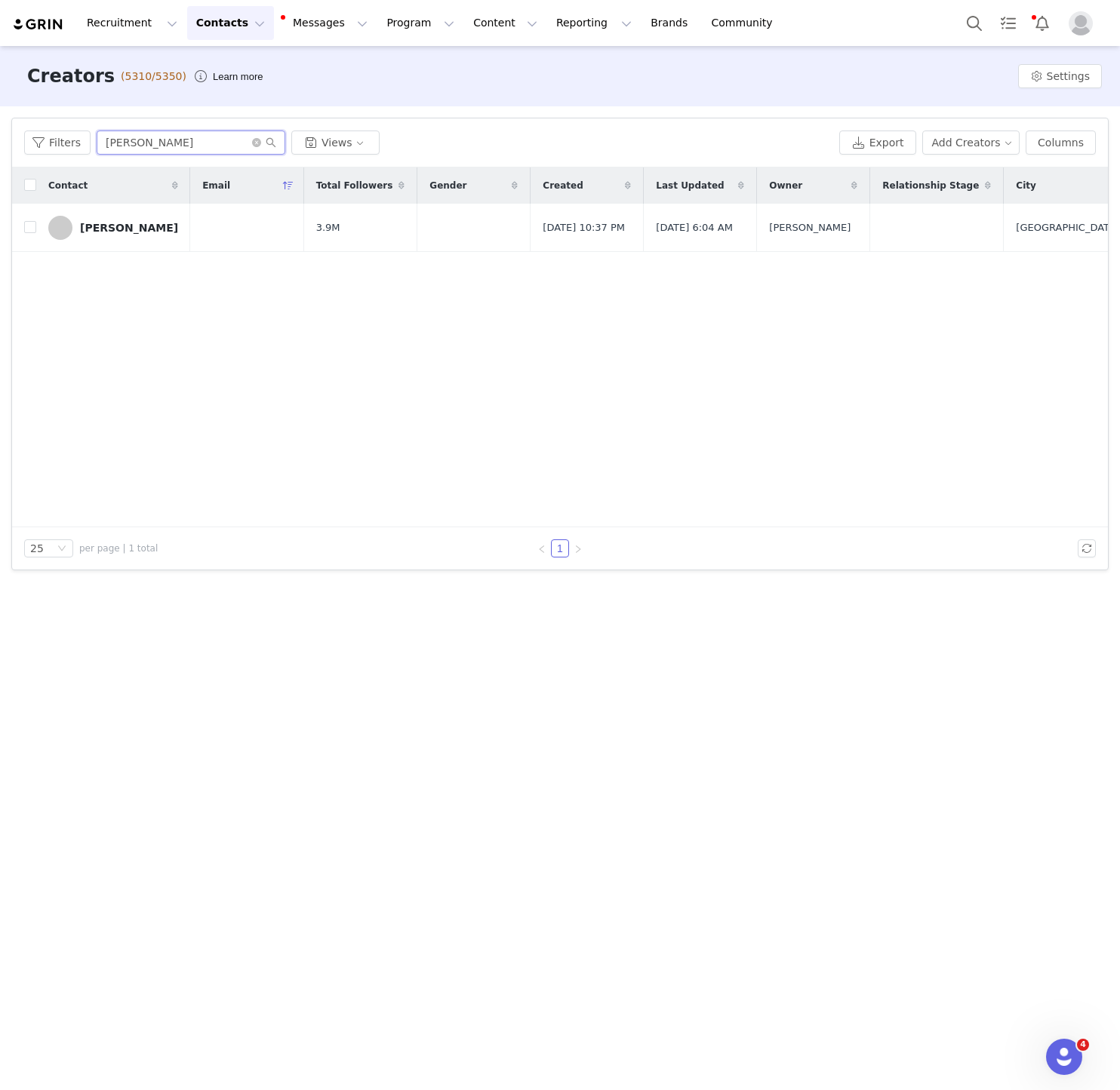
click at [155, 154] on input "JORDAN BECKHAM" at bounding box center [191, 142] width 189 height 24
paste input "PONCE"
type input "PONCE"
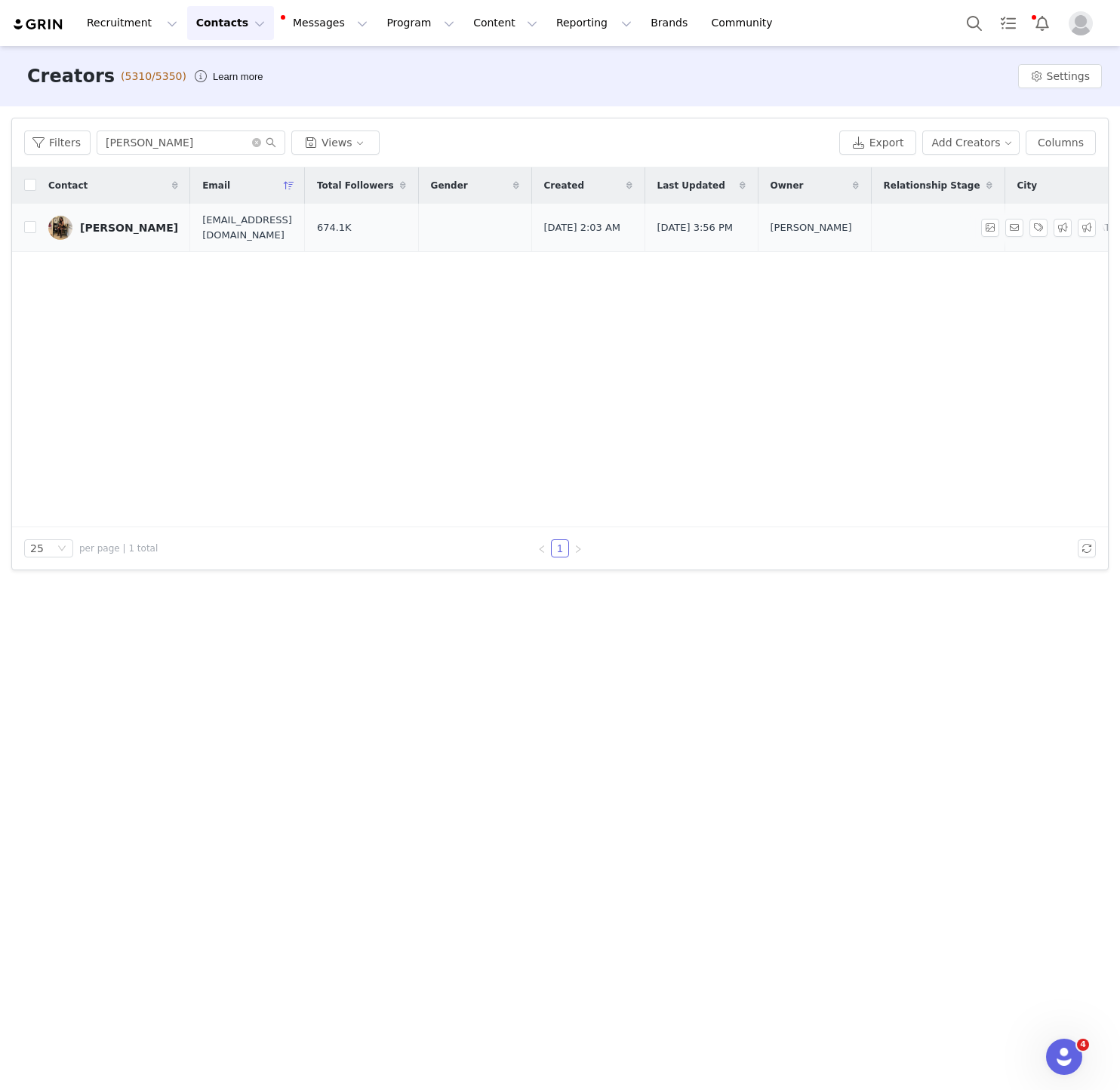
click at [77, 227] on link "Lizbeth Ponce" at bounding box center [113, 227] width 130 height 24
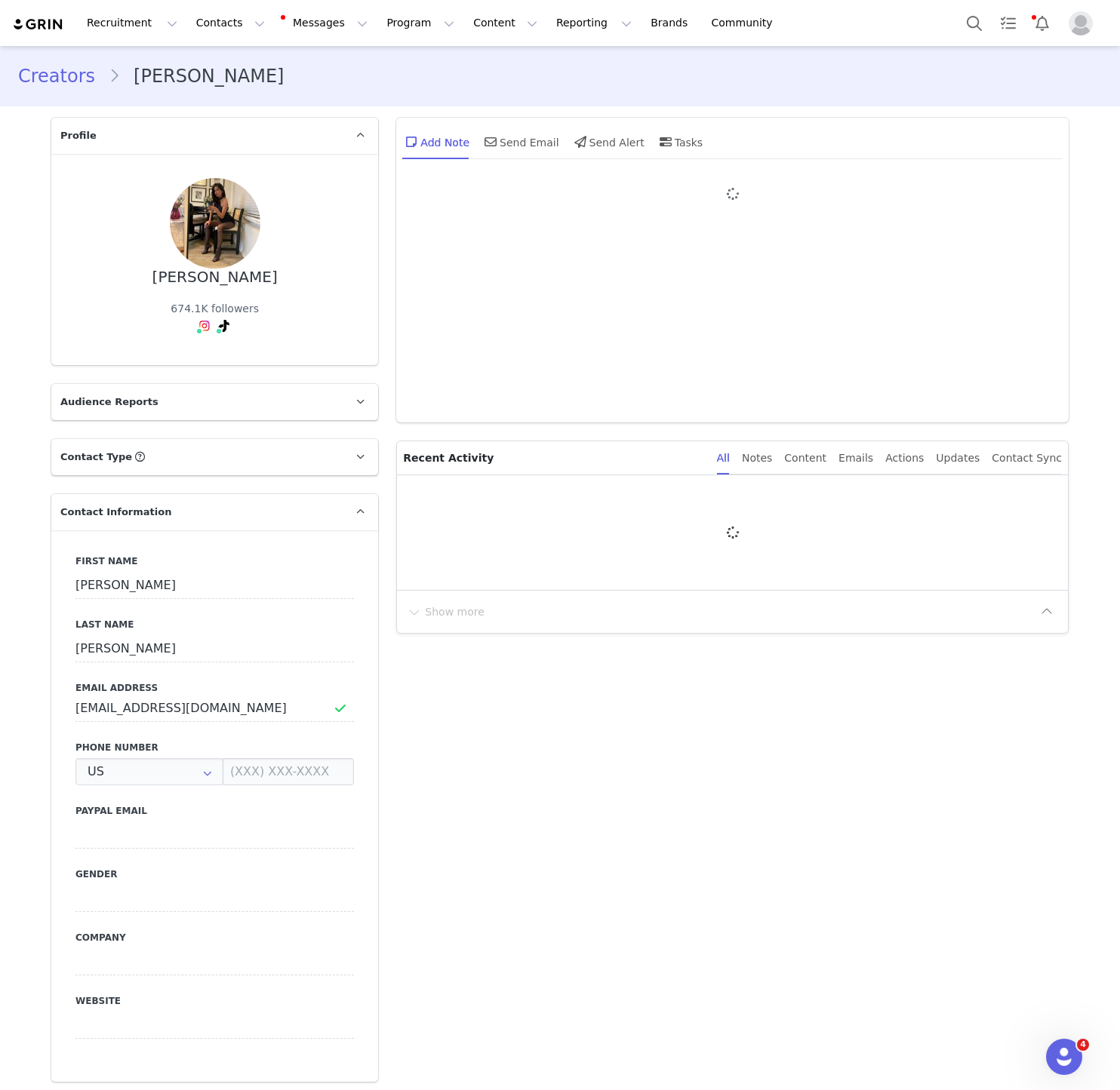
type input "+1 ([GEOGRAPHIC_DATA])"
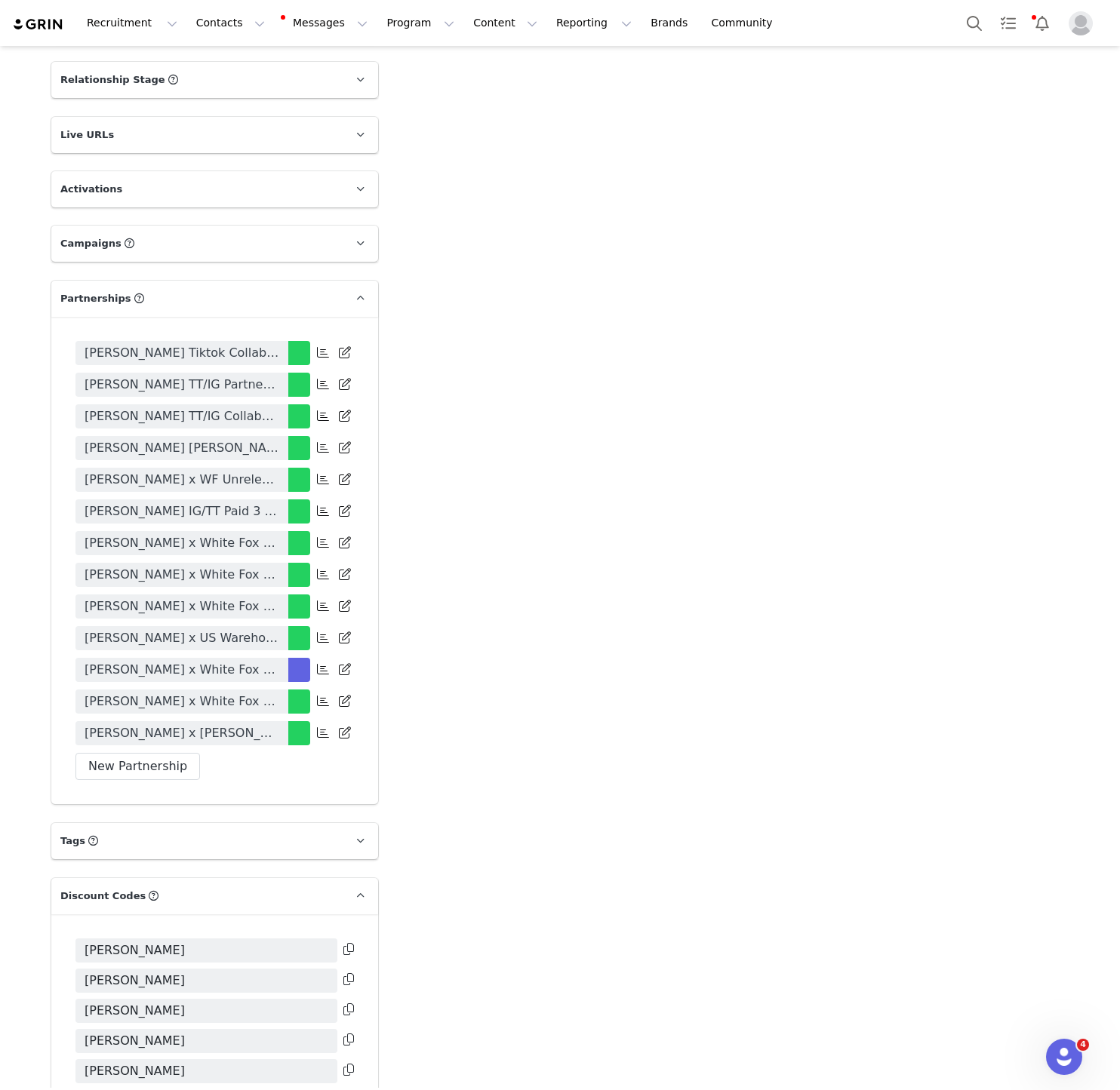
scroll to position [2542, 0]
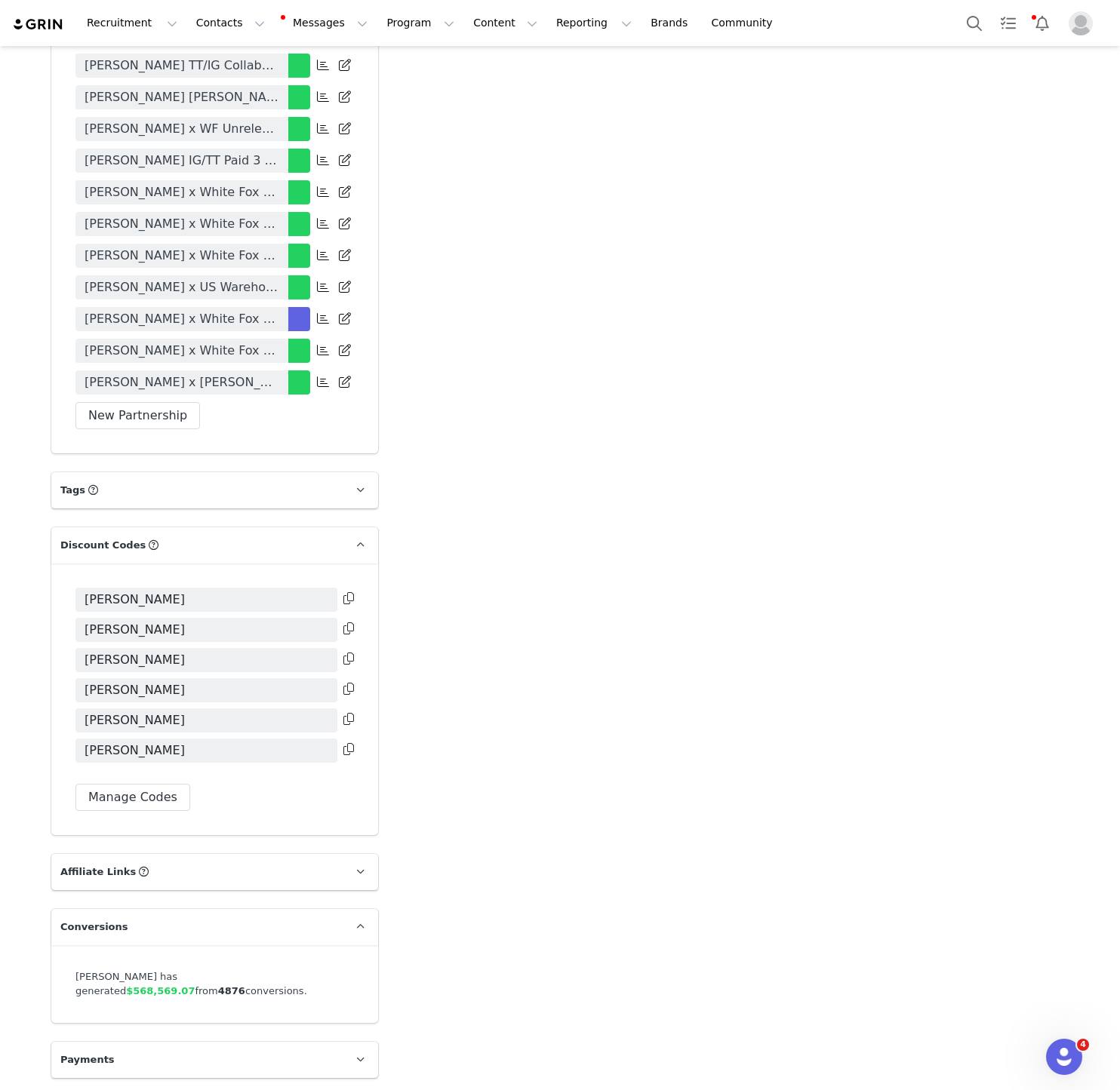
click at [167, 256] on span "Lizbeth Ponce x White Fox Euro Summer" at bounding box center [182, 256] width 195 height 18
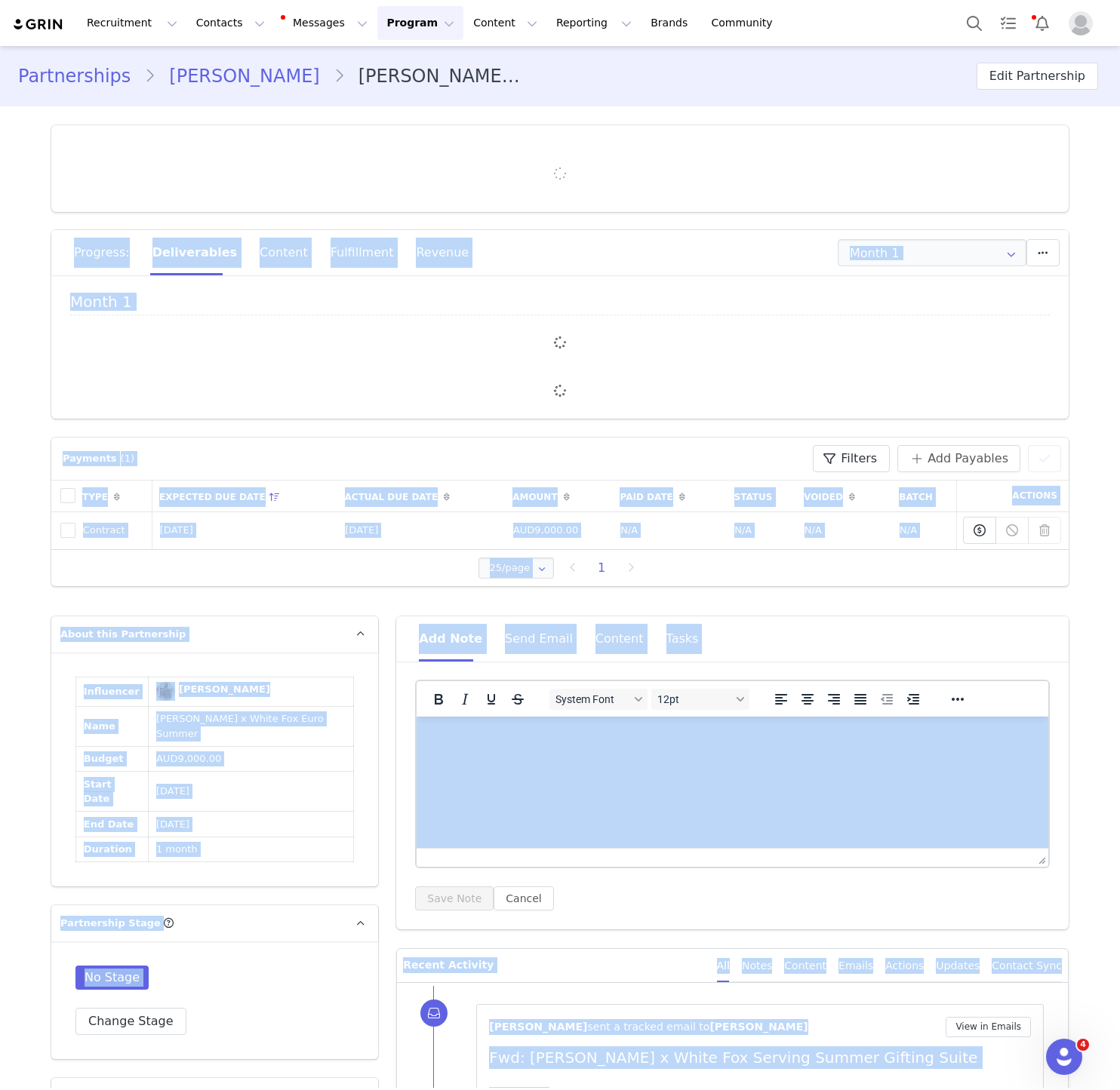
type input "+1 ([GEOGRAPHIC_DATA])"
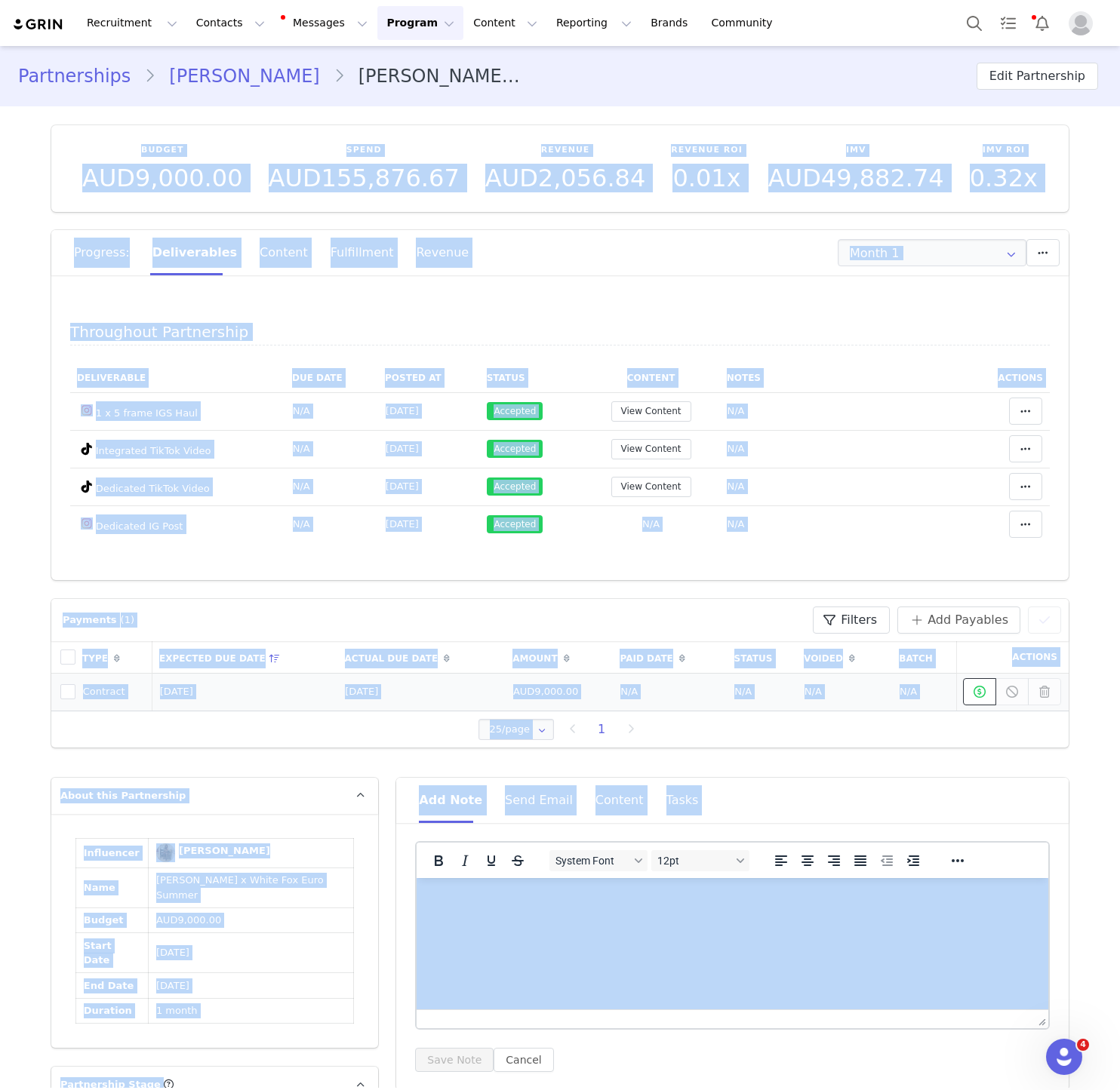
click at [974, 696] on icon at bounding box center [979, 692] width 12 height 12
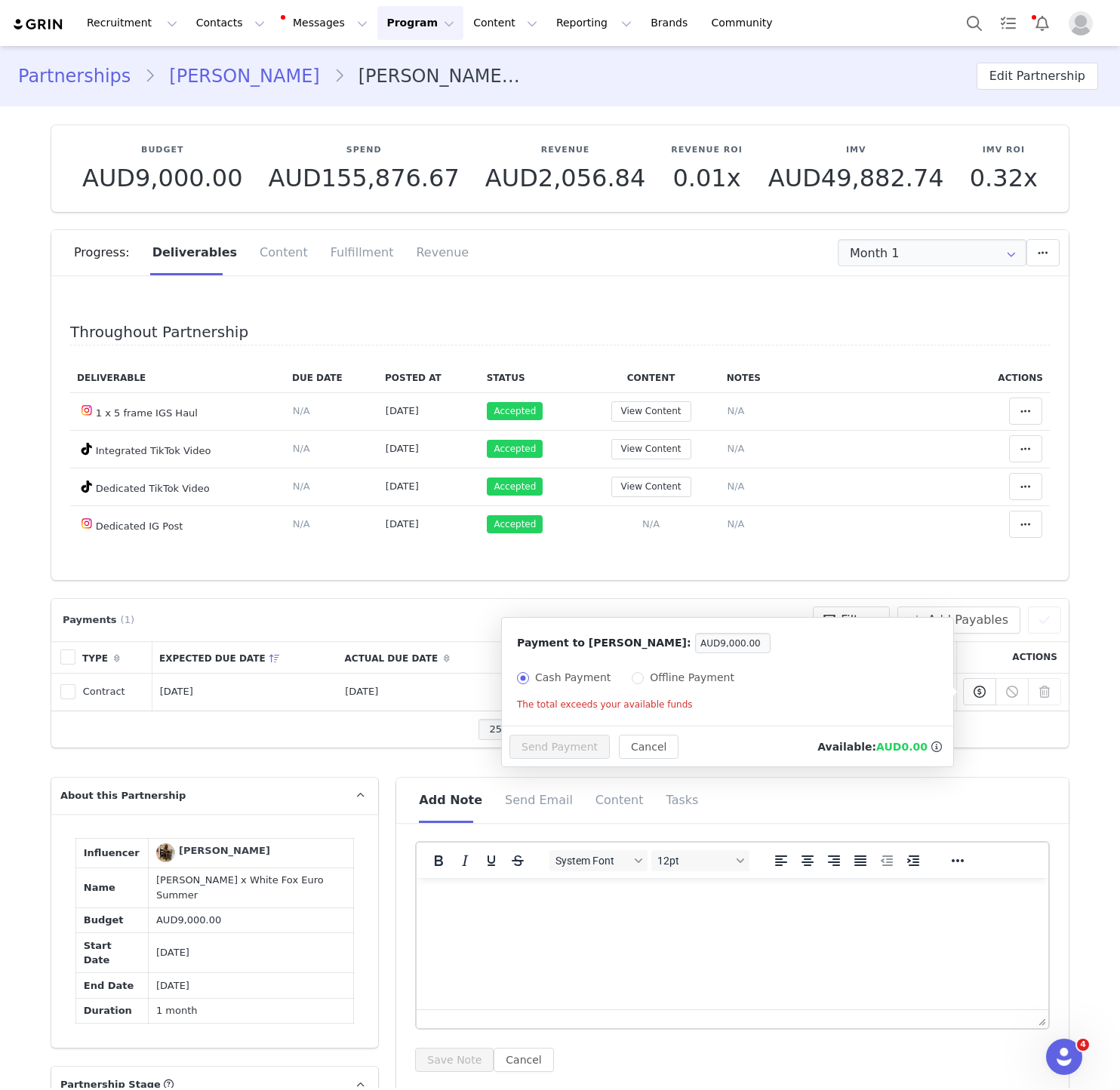
click at [683, 684] on label "Offline Payment" at bounding box center [686, 678] width 109 height 16
click at [644, 684] on input "Offline Payment" at bounding box center [638, 678] width 12 height 12
radio input "true"
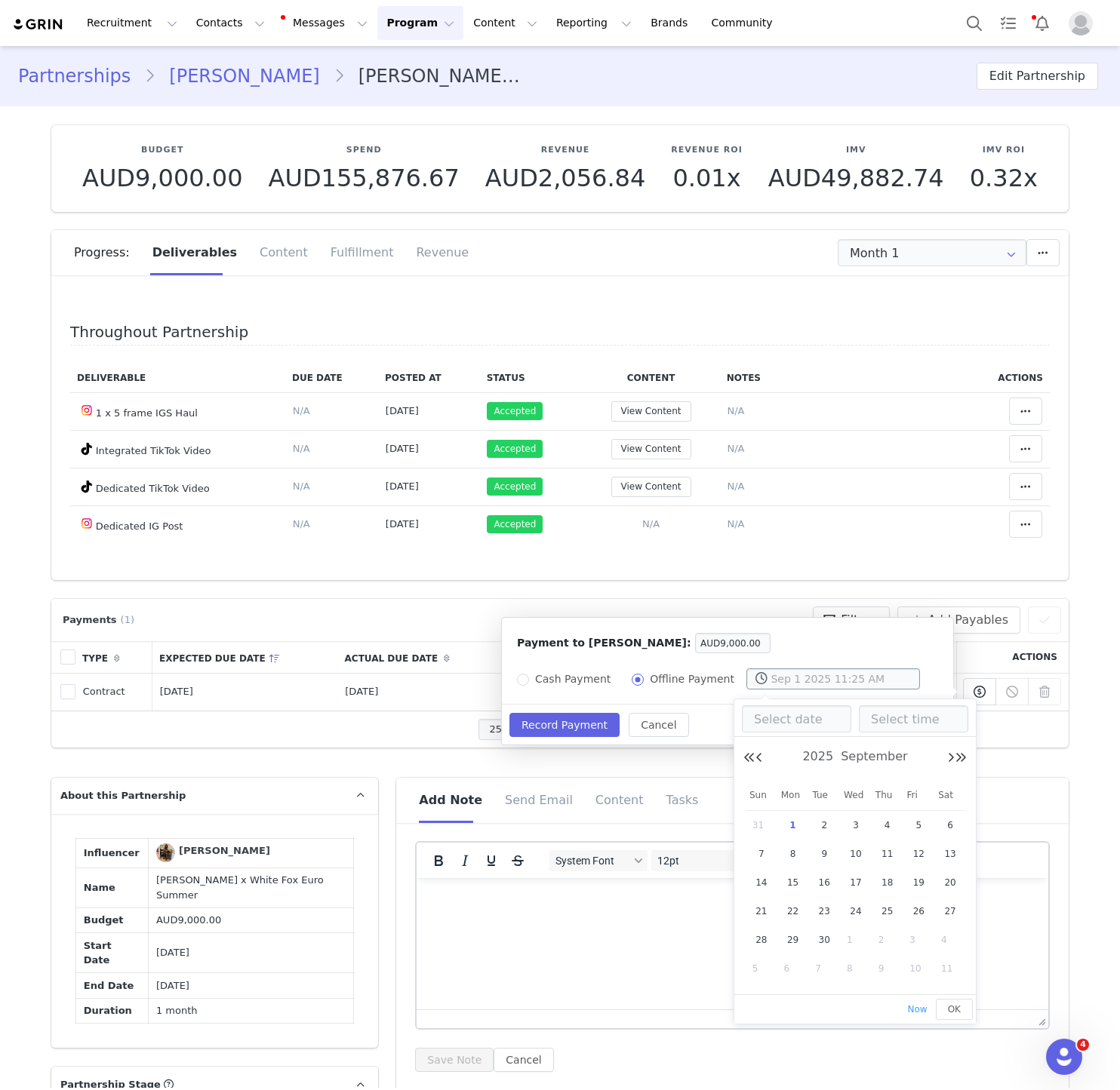
click at [799, 687] on input "text" at bounding box center [833, 679] width 174 height 21
click at [533, 720] on button "Record Payment" at bounding box center [564, 725] width 110 height 24
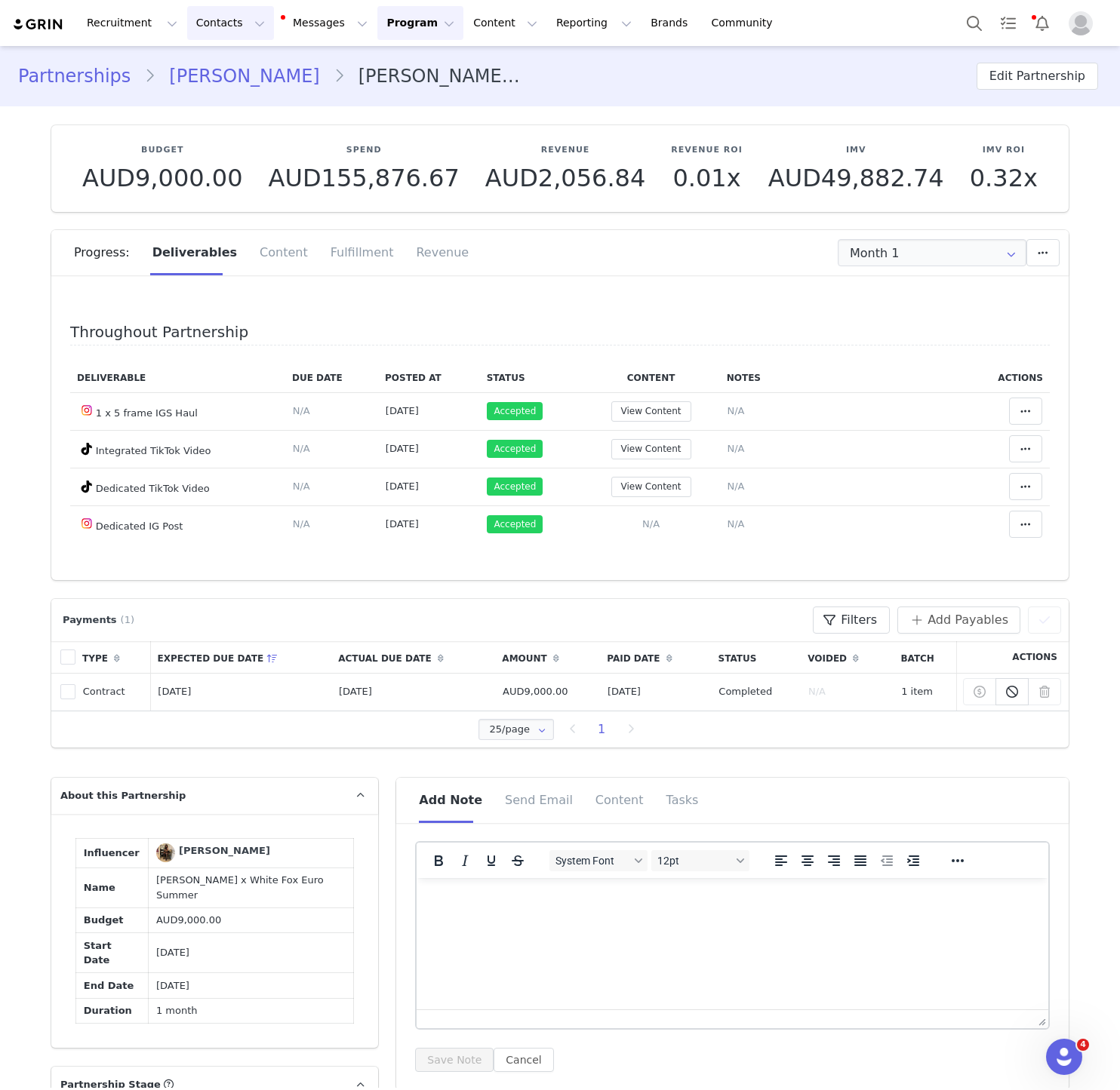
click at [213, 22] on button "Contacts Contacts" at bounding box center [230, 23] width 87 height 34
click at [217, 69] on p "Creators" at bounding box center [212, 67] width 46 height 16
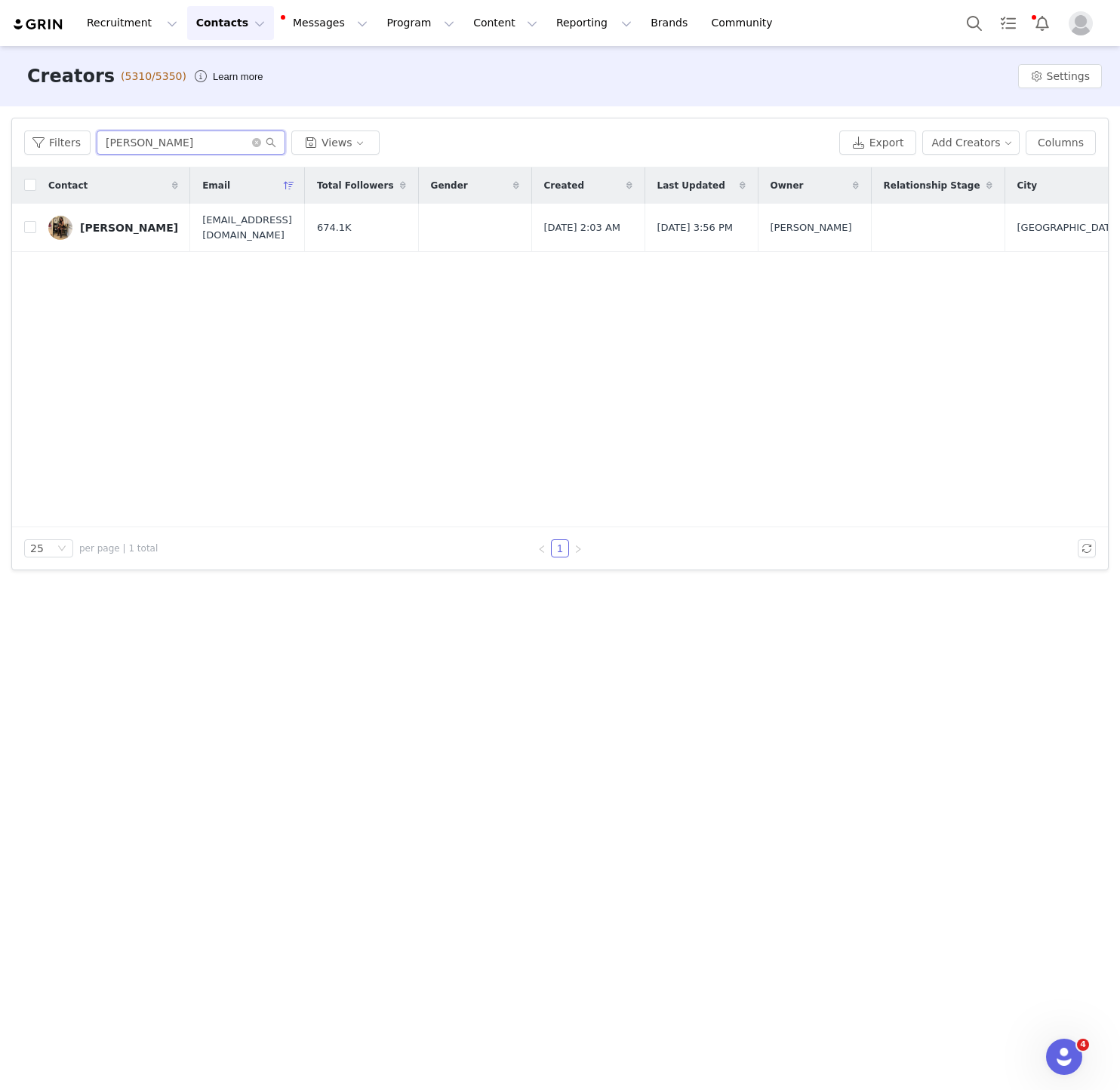
click at [140, 144] on input "PONCE" at bounding box center [191, 142] width 189 height 24
paste input "Olivia Vitale"
type input "Olivia Vitale"
click at [99, 233] on link "Olivia Vitale" at bounding box center [113, 227] width 130 height 24
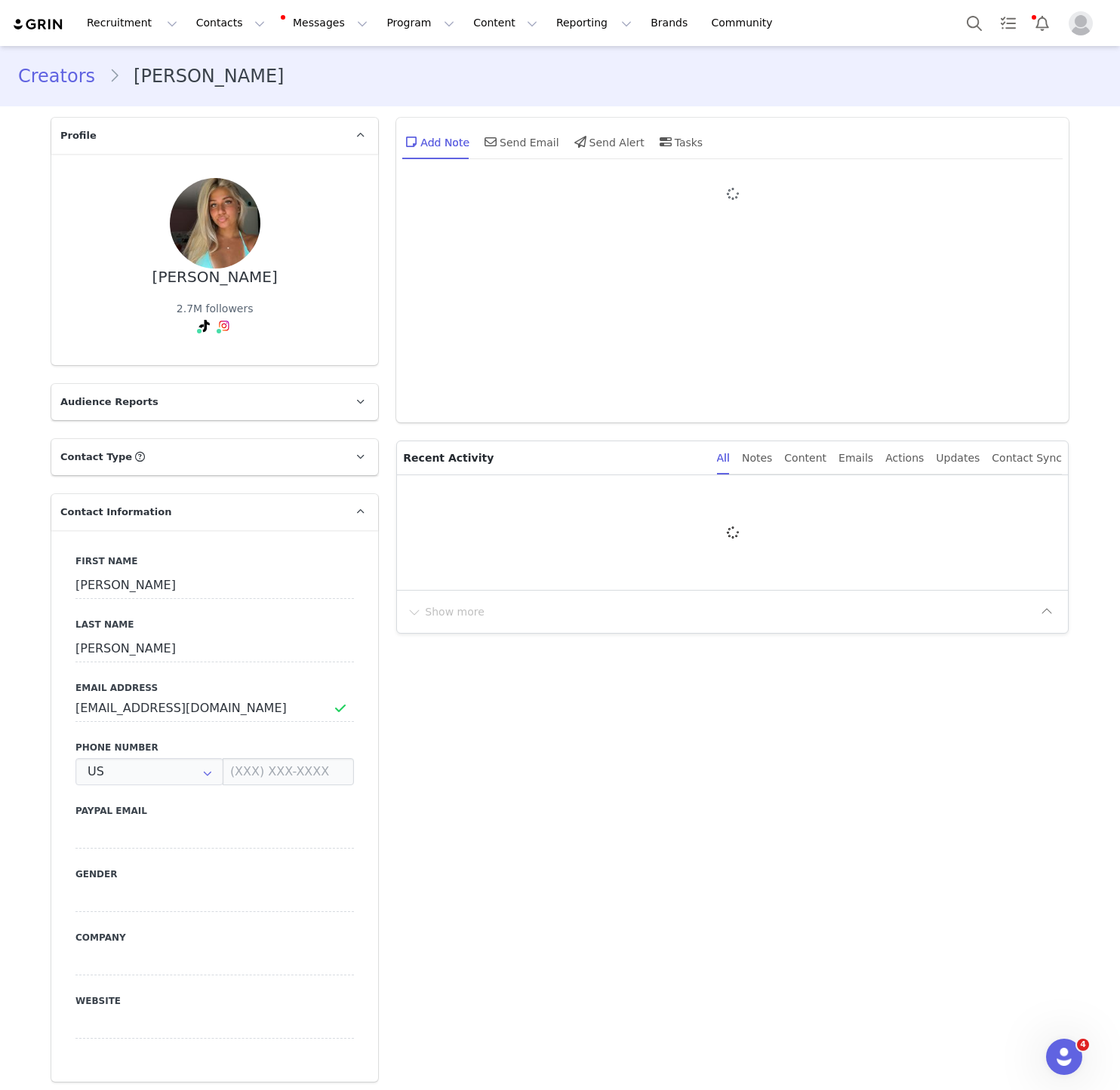
type input "+1 ([GEOGRAPHIC_DATA])"
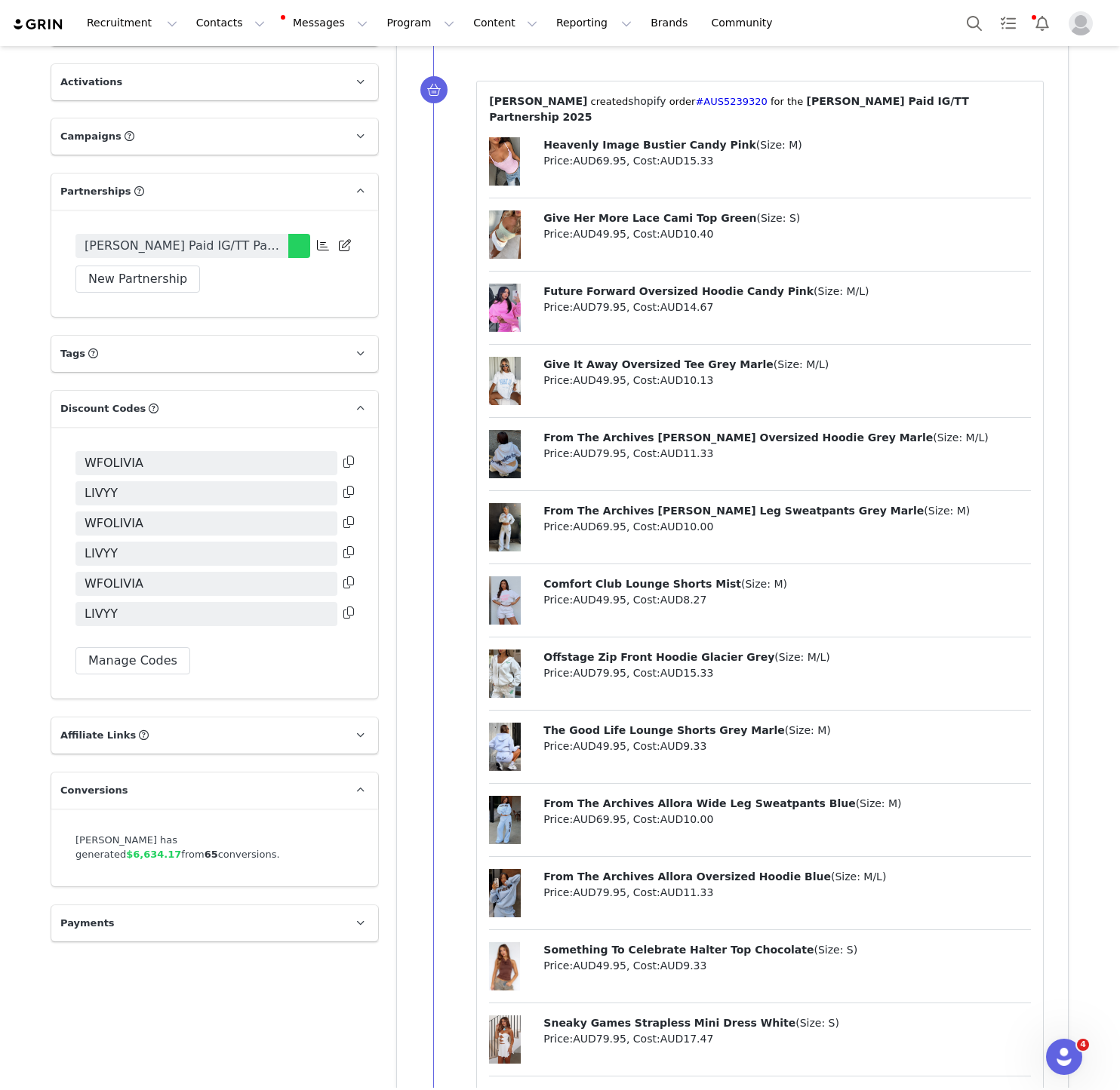
scroll to position [2279, 0]
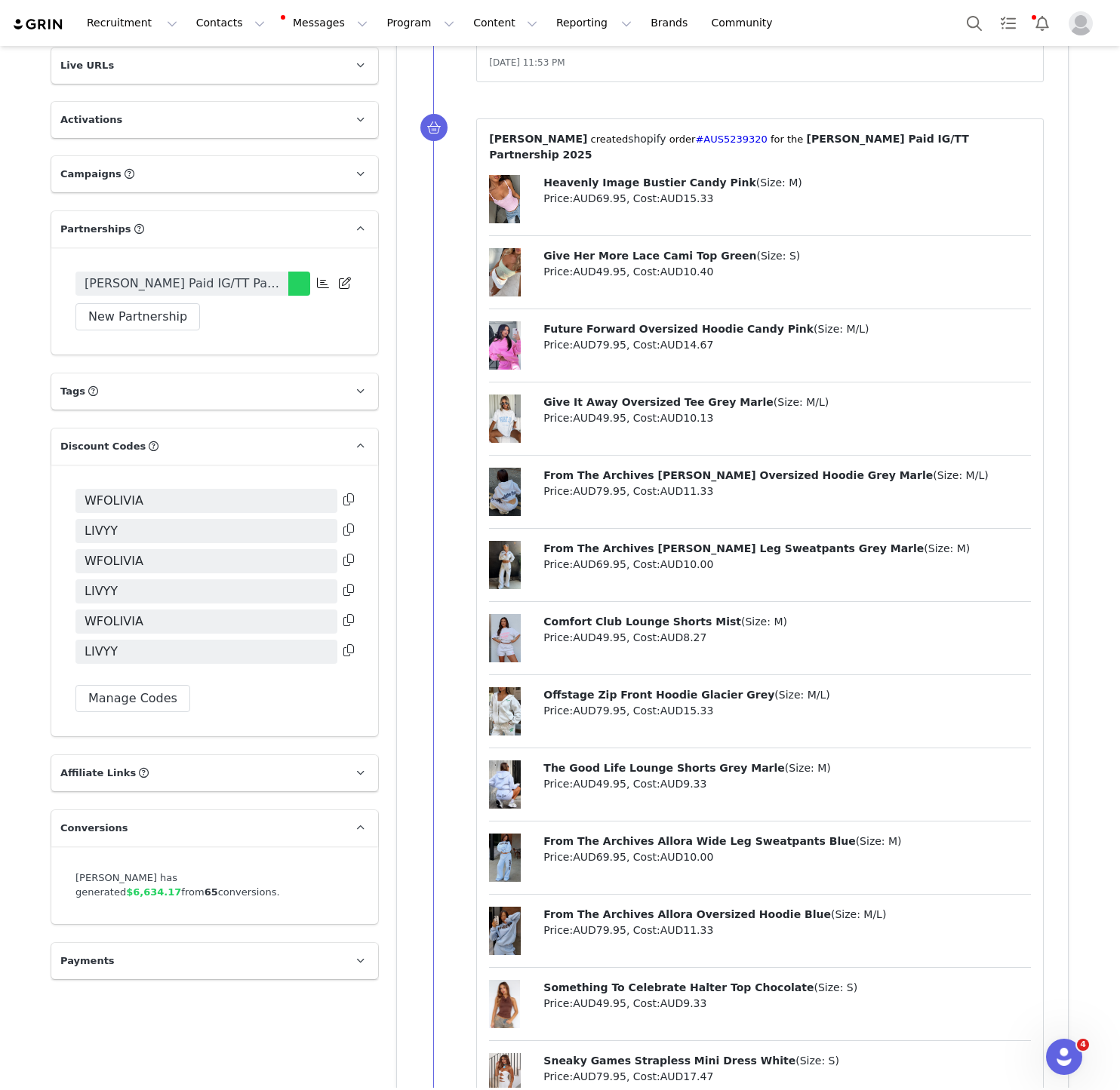
click at [344, 553] on icon at bounding box center [349, 559] width 11 height 12
click at [152, 685] on button "Manage Codes" at bounding box center [133, 698] width 115 height 27
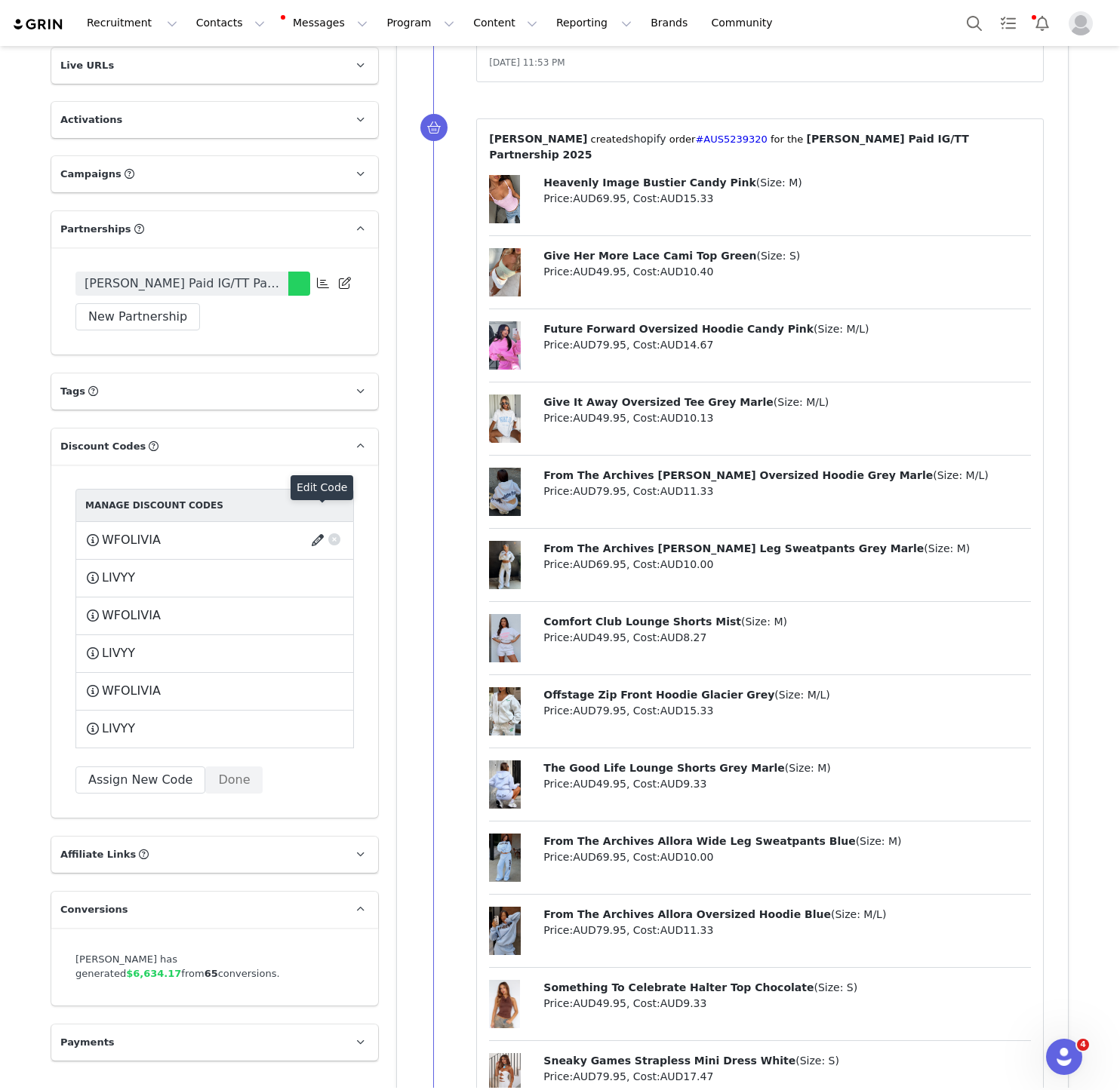
click at [317, 528] on button "button" at bounding box center [320, 539] width 20 height 24
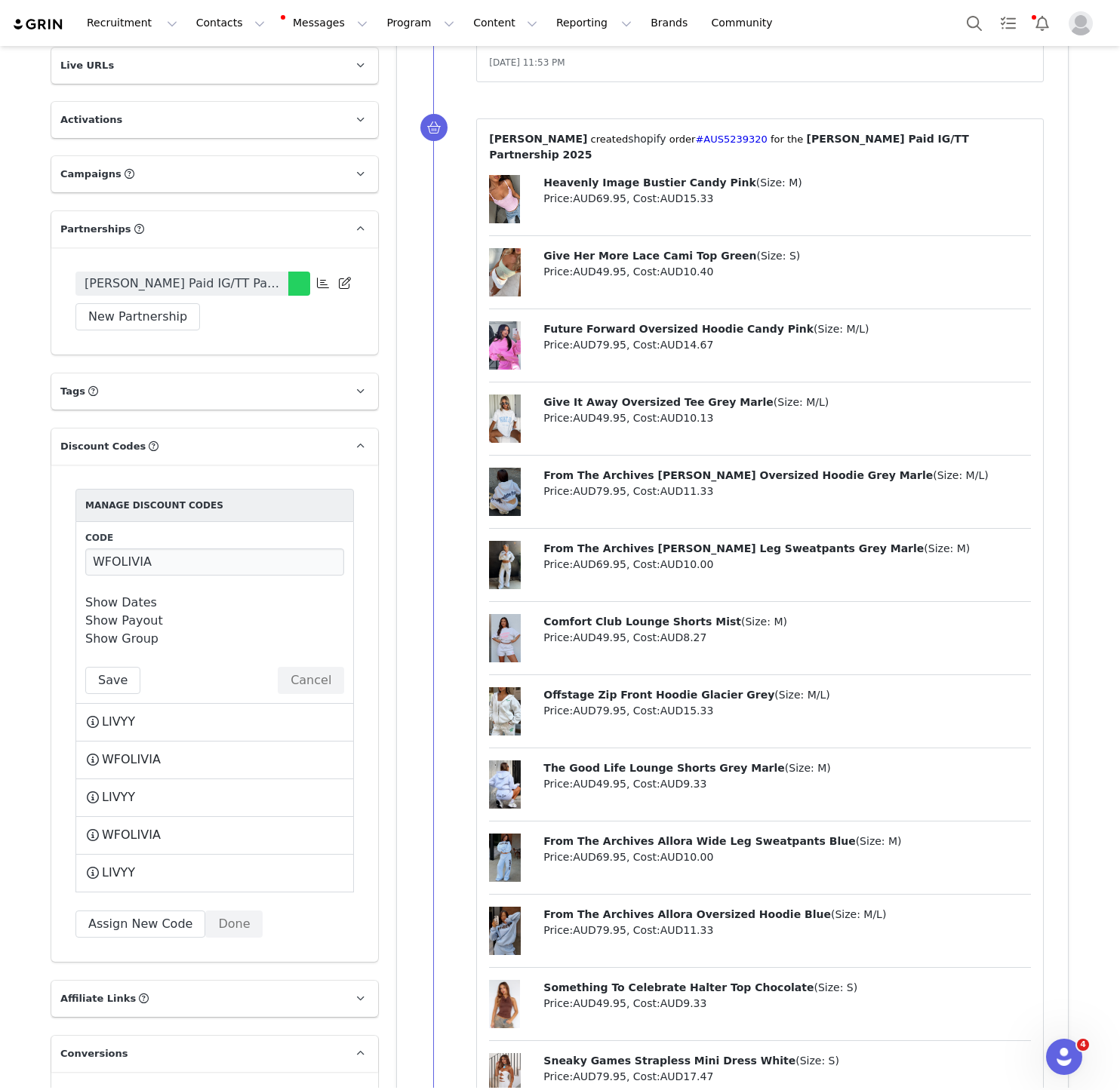
click at [124, 565] on div "Code WFOLIVIA Show Dates Start Date 2023-10-23 09:00:00 am Start Timezone Timez…" at bounding box center [214, 613] width 259 height 163
click at [124, 596] on link "Show Dates" at bounding box center [121, 603] width 72 height 14
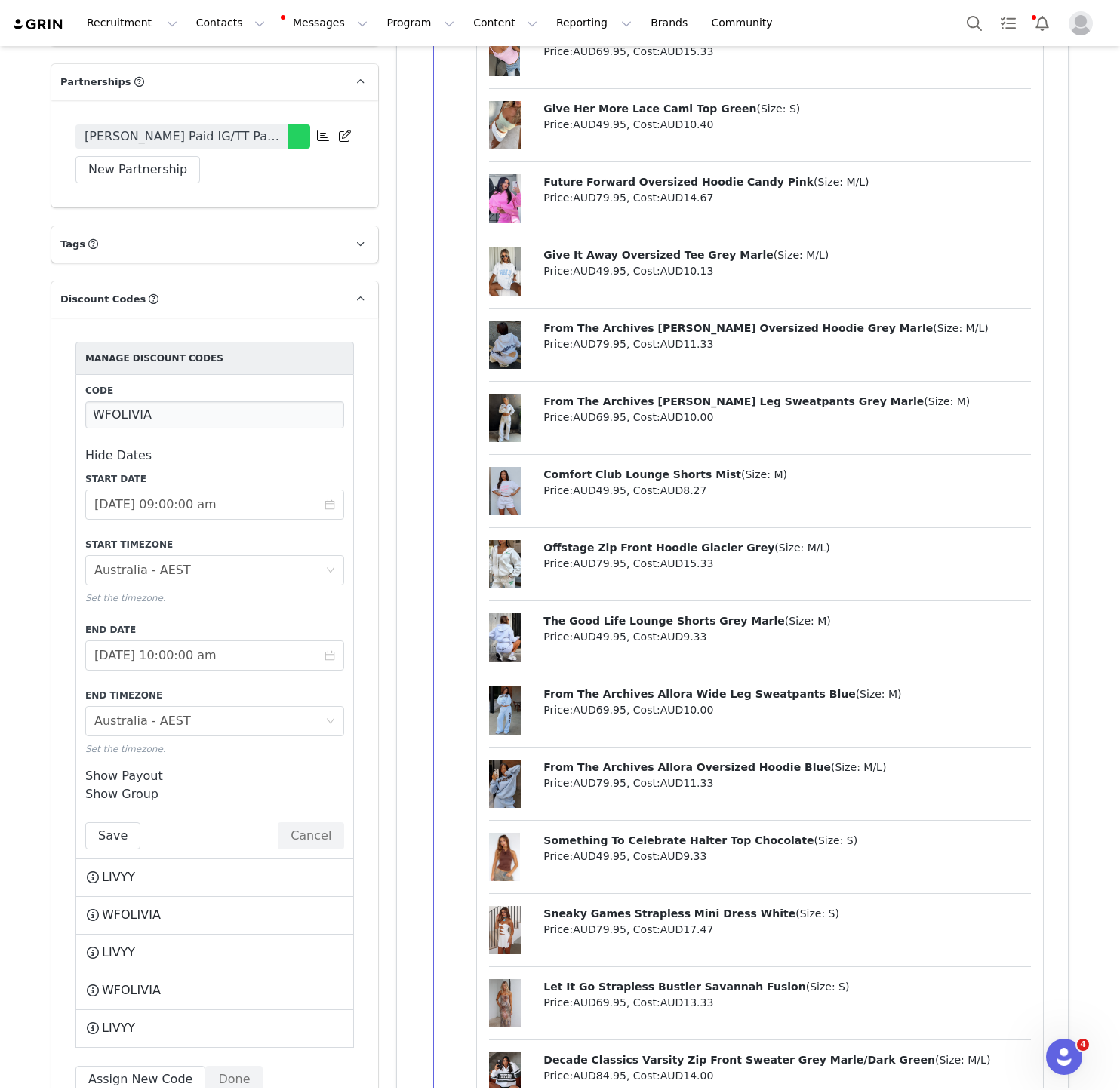
scroll to position [2441, 0]
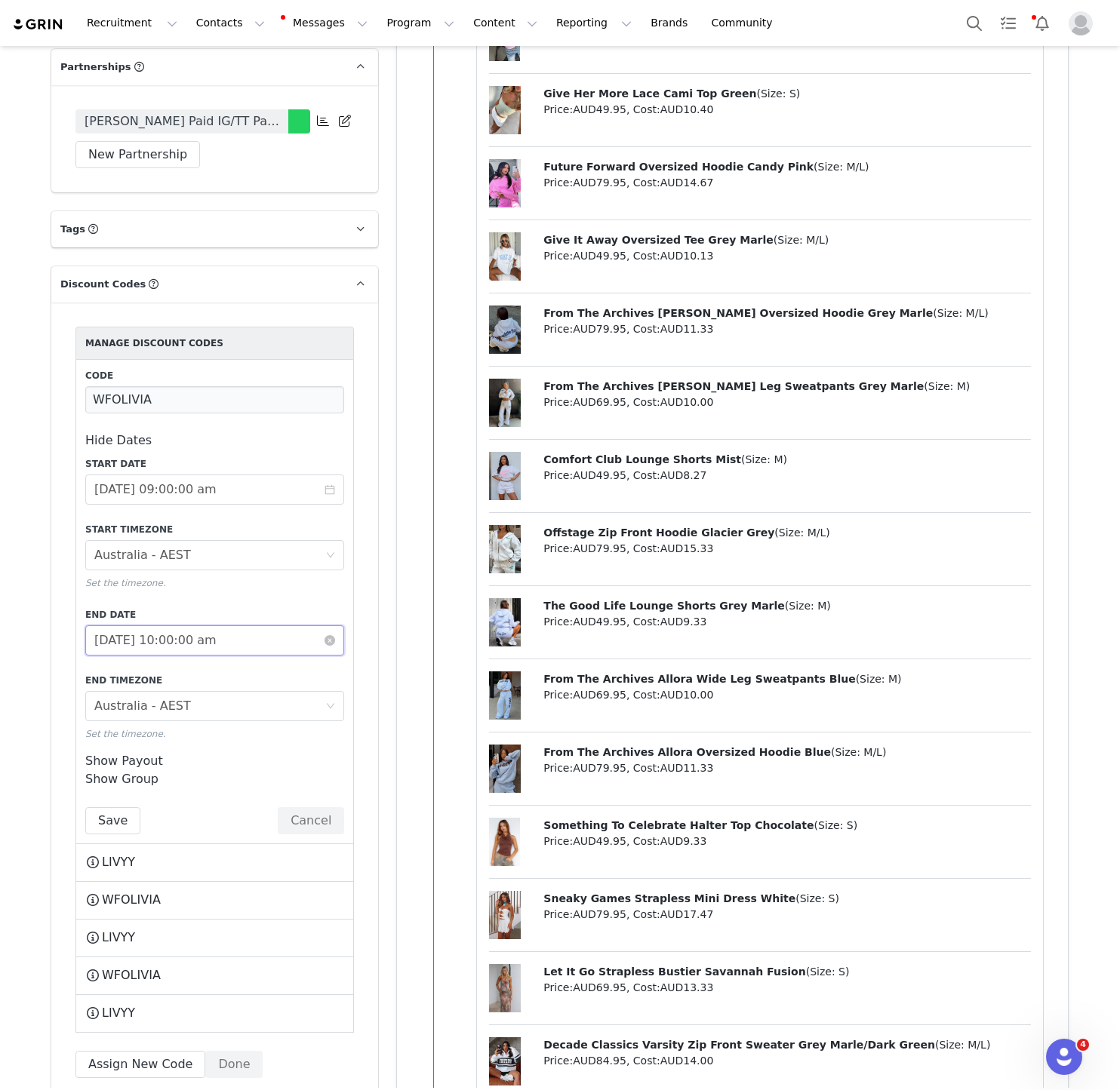
click at [126, 625] on input "2024-08-31 10:00:00 am" at bounding box center [214, 640] width 259 height 30
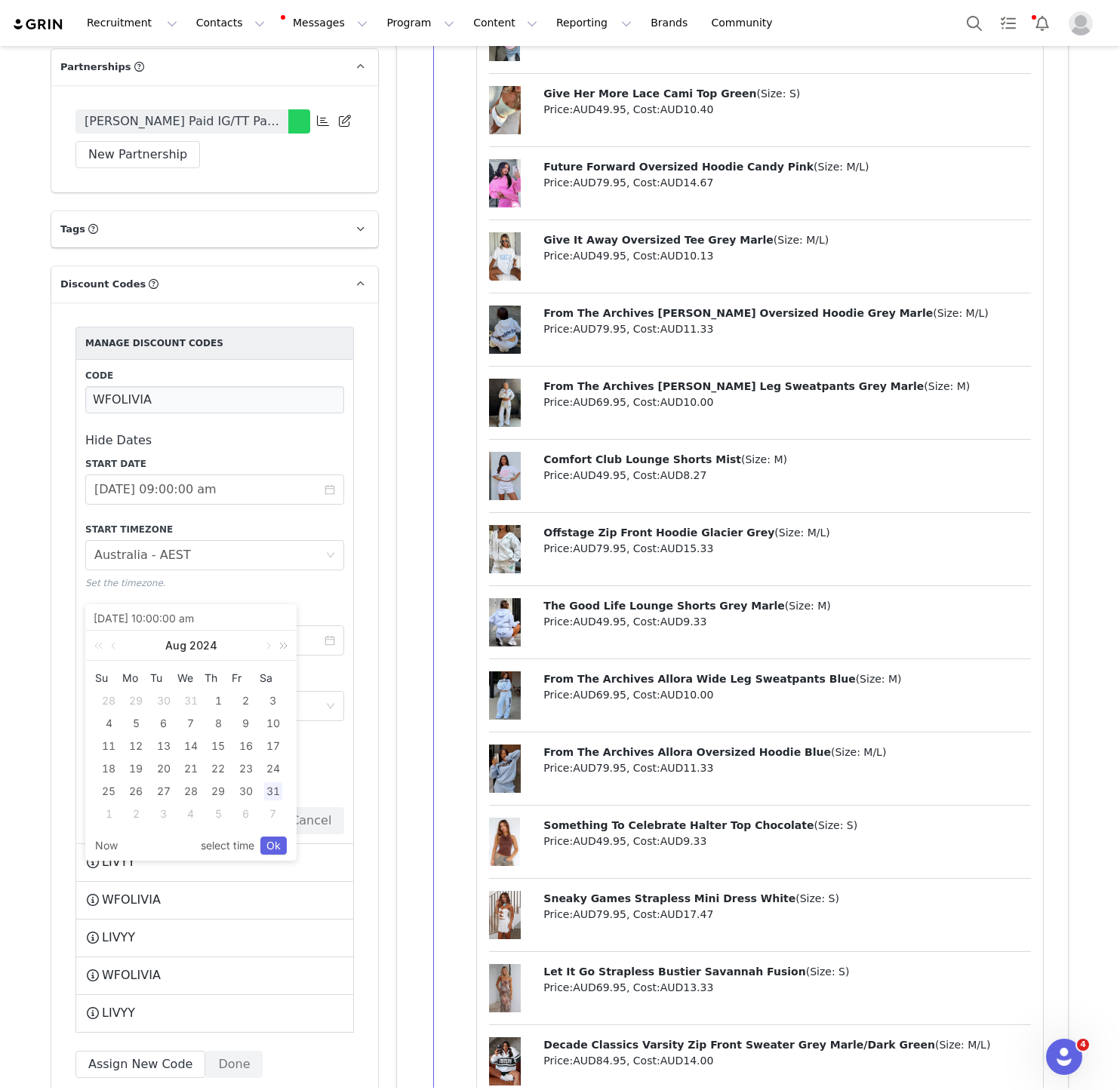
click at [281, 646] on link at bounding box center [280, 646] width 19 height 30
click at [268, 649] on link at bounding box center [266, 646] width 13 height 30
click at [163, 793] on div "30" at bounding box center [163, 791] width 18 height 18
type input "2025-09-30 10:00:00 am"
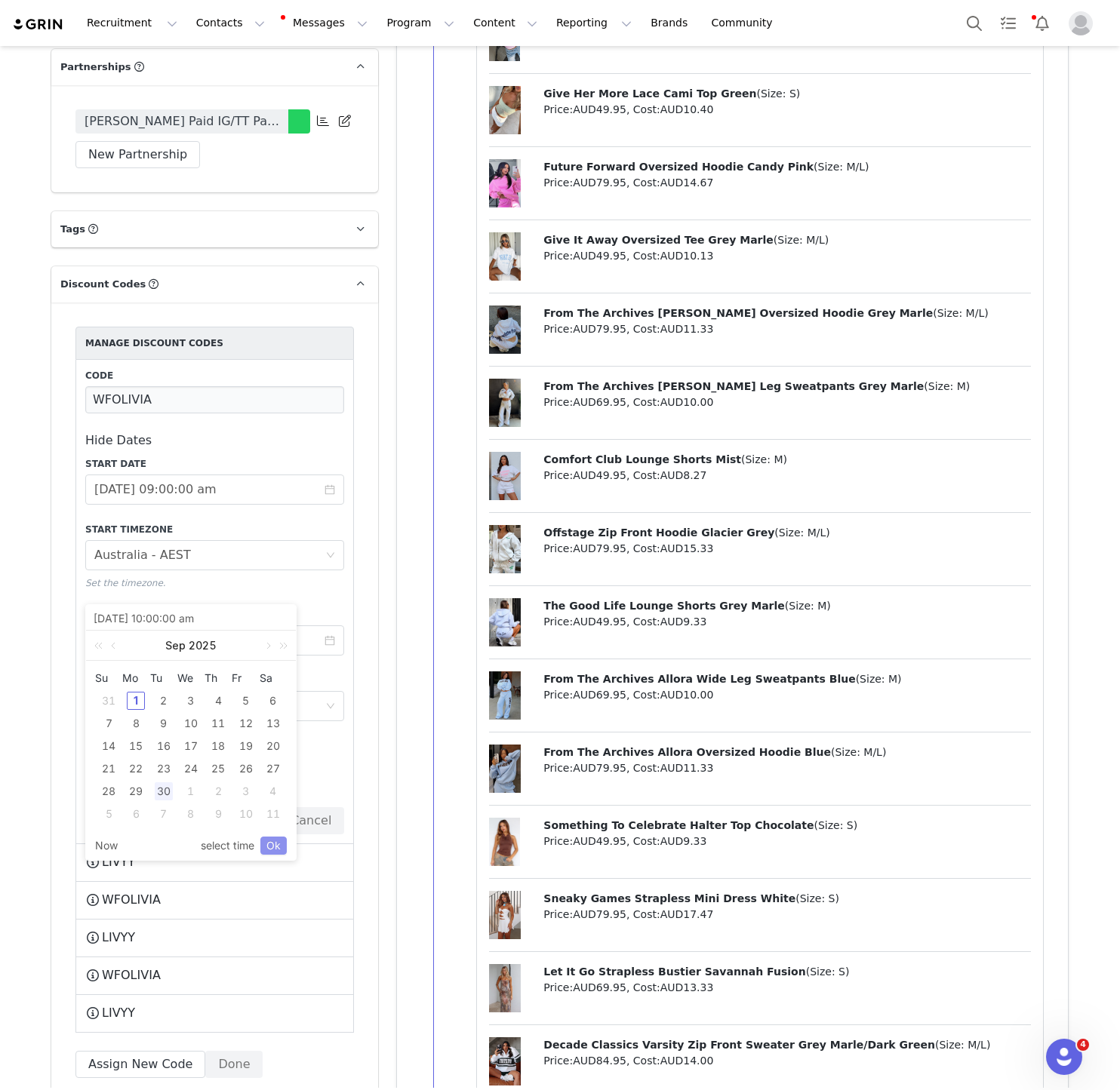
click at [280, 853] on link "Ok" at bounding box center [273, 845] width 26 height 18
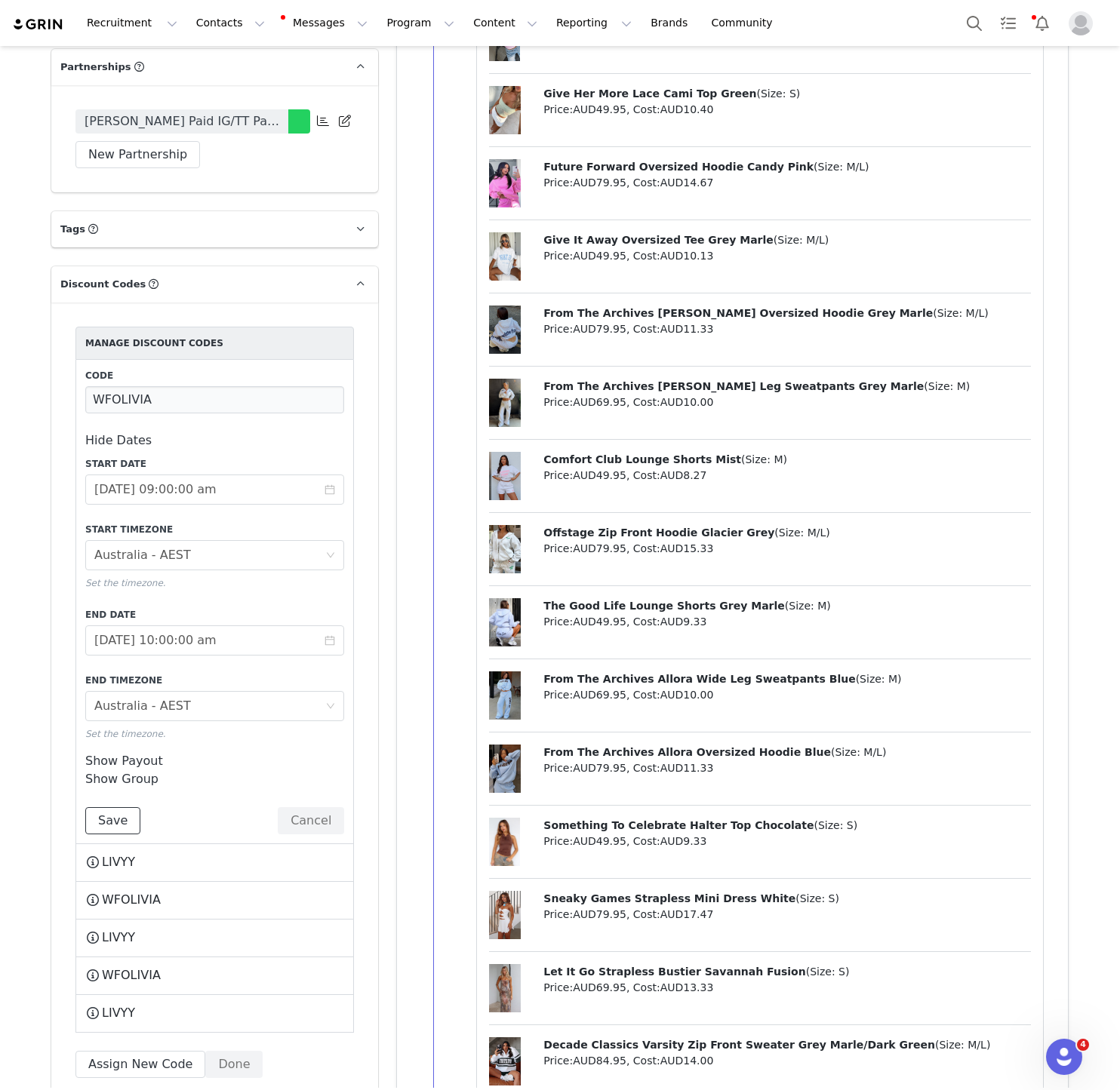
click at [93, 807] on button "Save" at bounding box center [112, 820] width 55 height 27
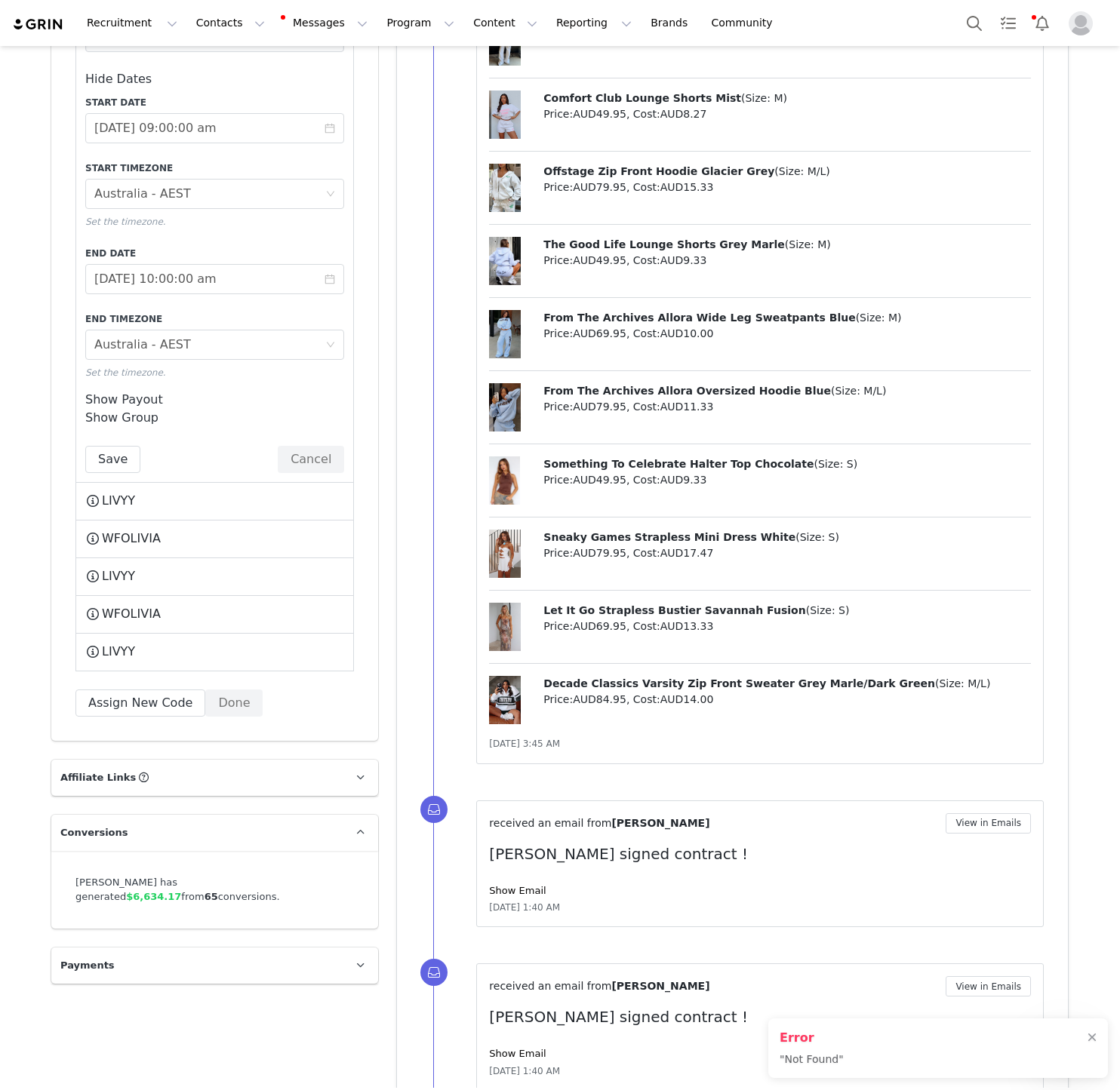
scroll to position [2941, 0]
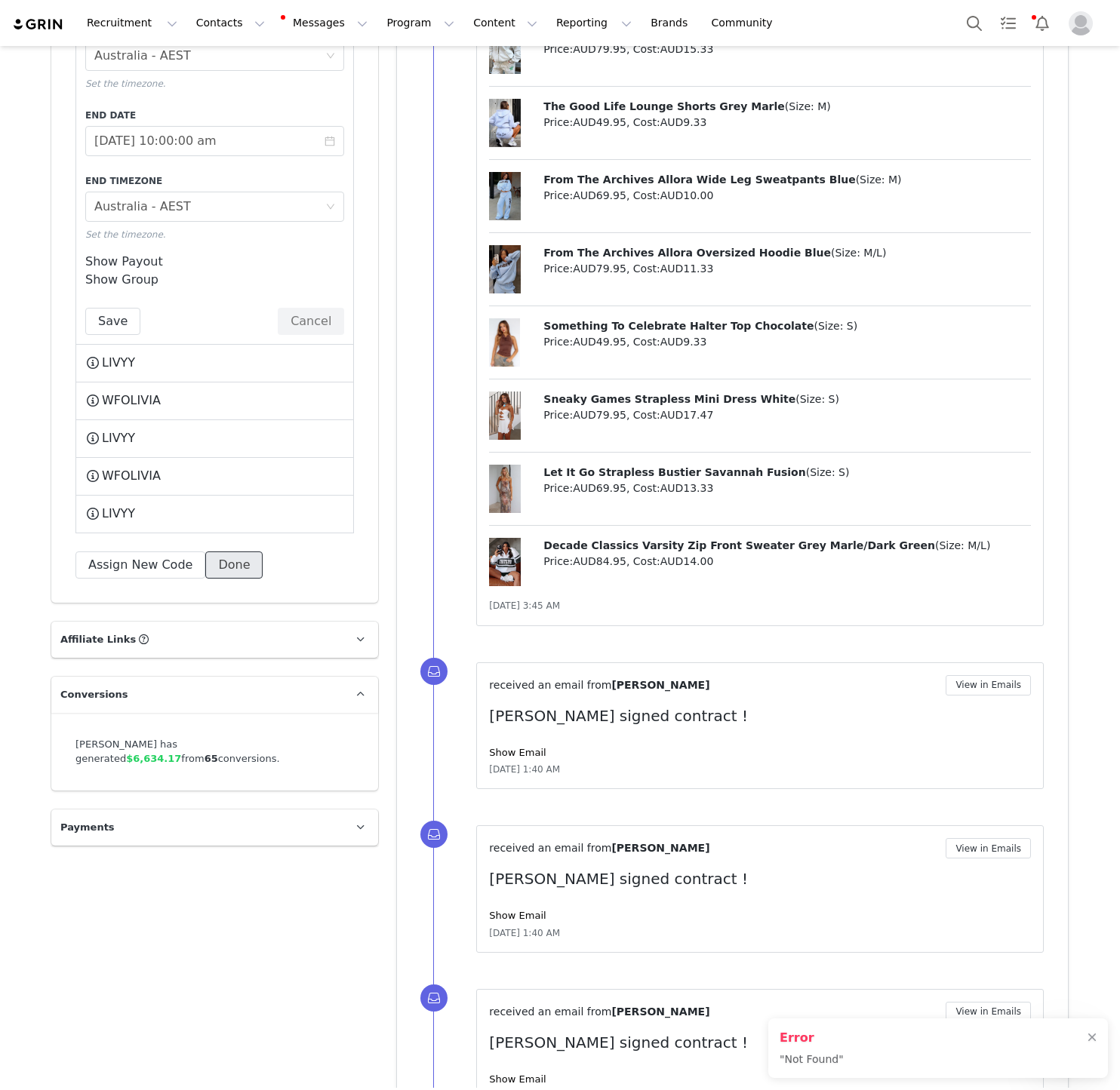
click at [232, 552] on button "Done" at bounding box center [234, 565] width 57 height 27
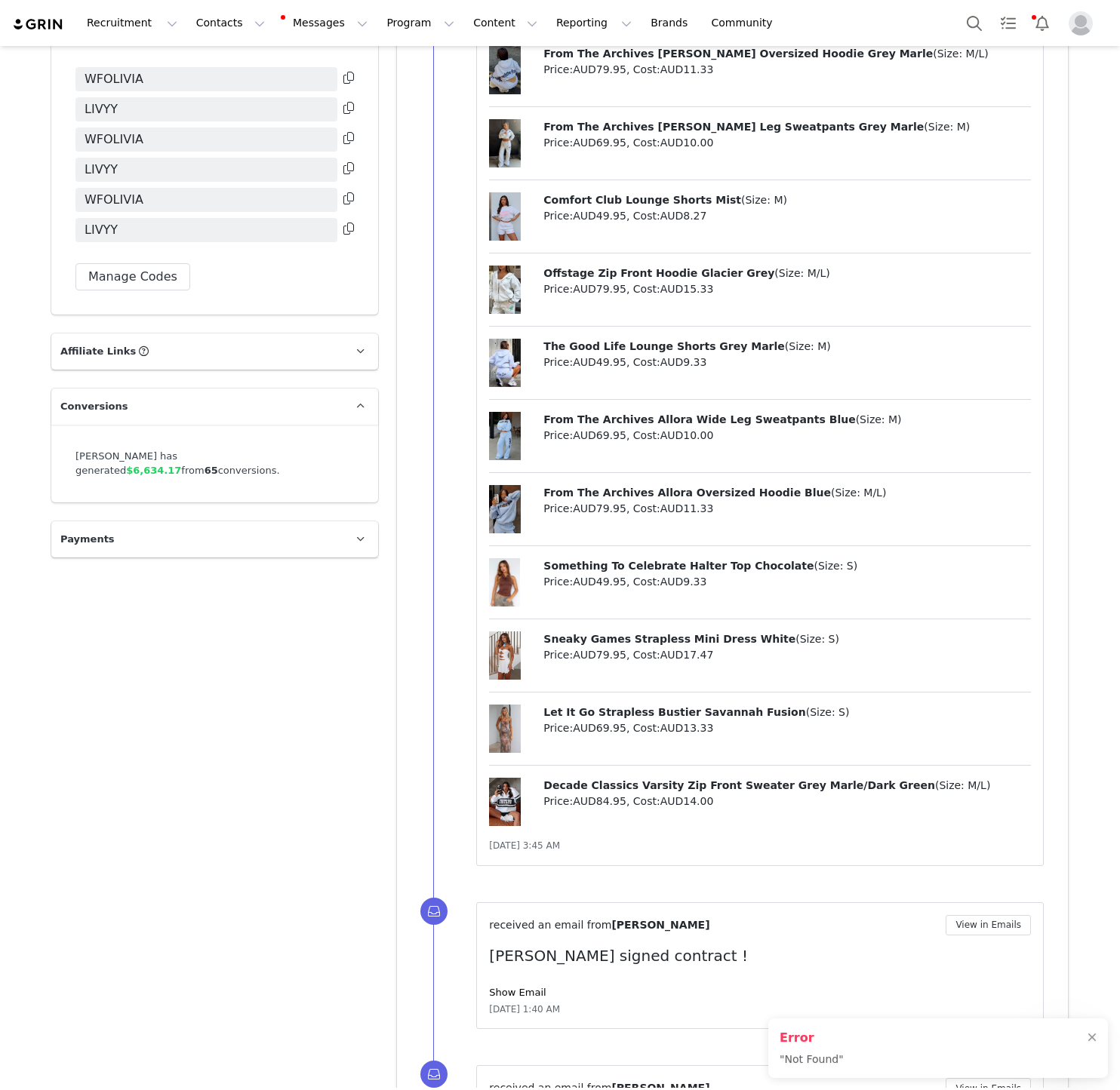
scroll to position [2981, 0]
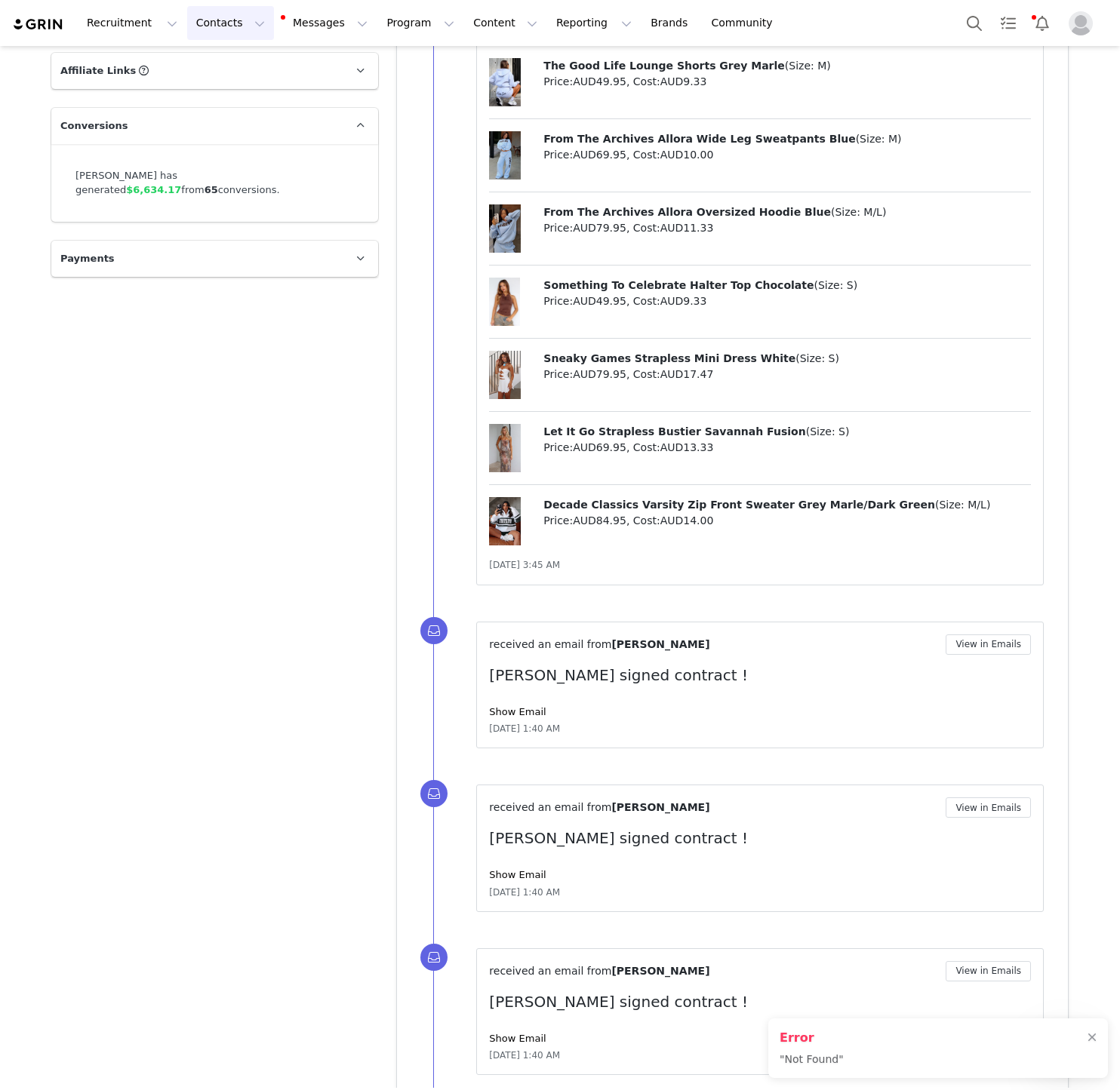
click at [218, 18] on button "Contacts Contacts" at bounding box center [230, 23] width 87 height 34
click at [227, 65] on p "Creators" at bounding box center [212, 67] width 46 height 16
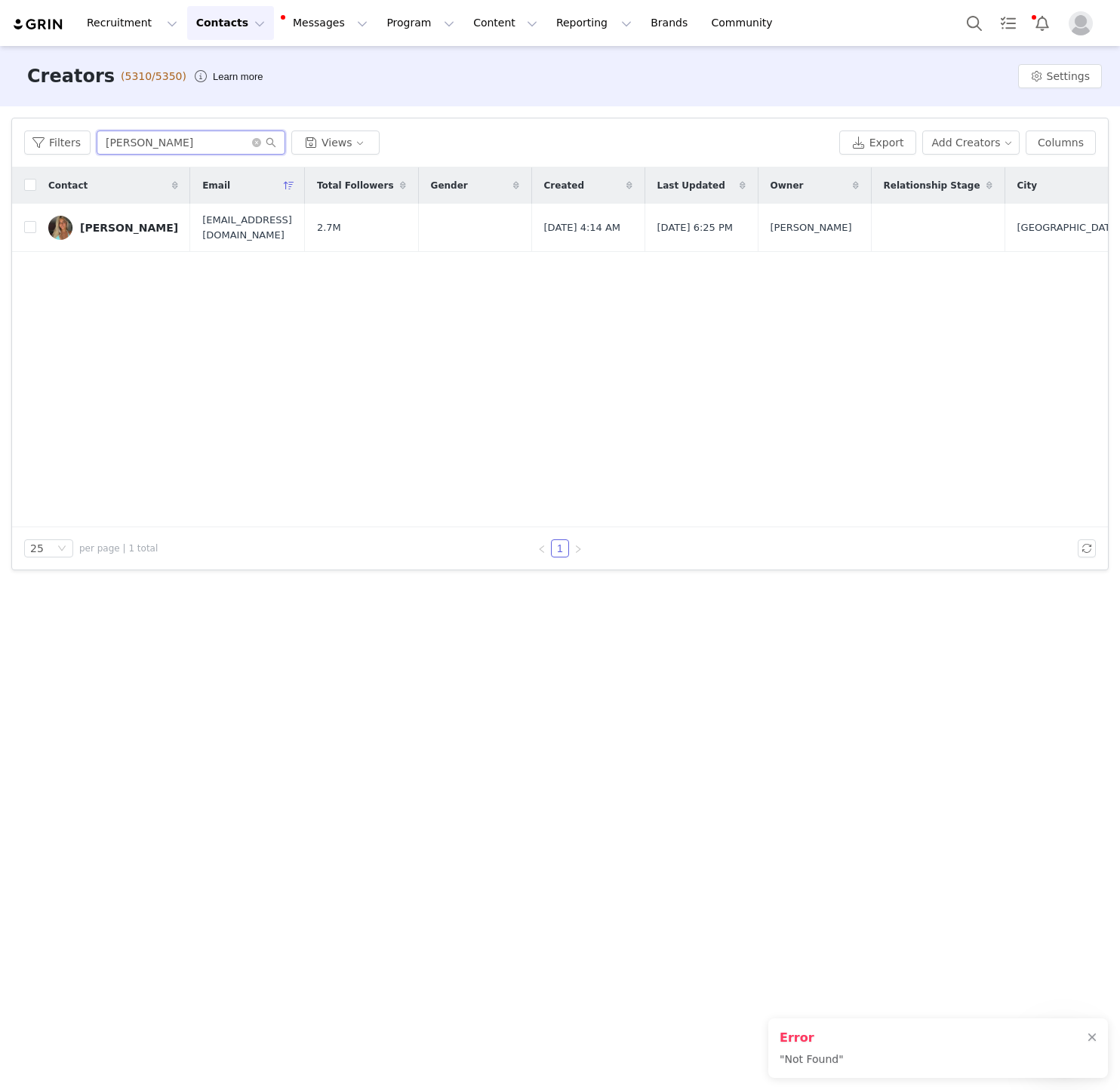
click at [146, 140] on input "Olivia Vitale" at bounding box center [191, 142] width 189 height 24
paste input "Paige Taylor"
type input "Paige Taylor"
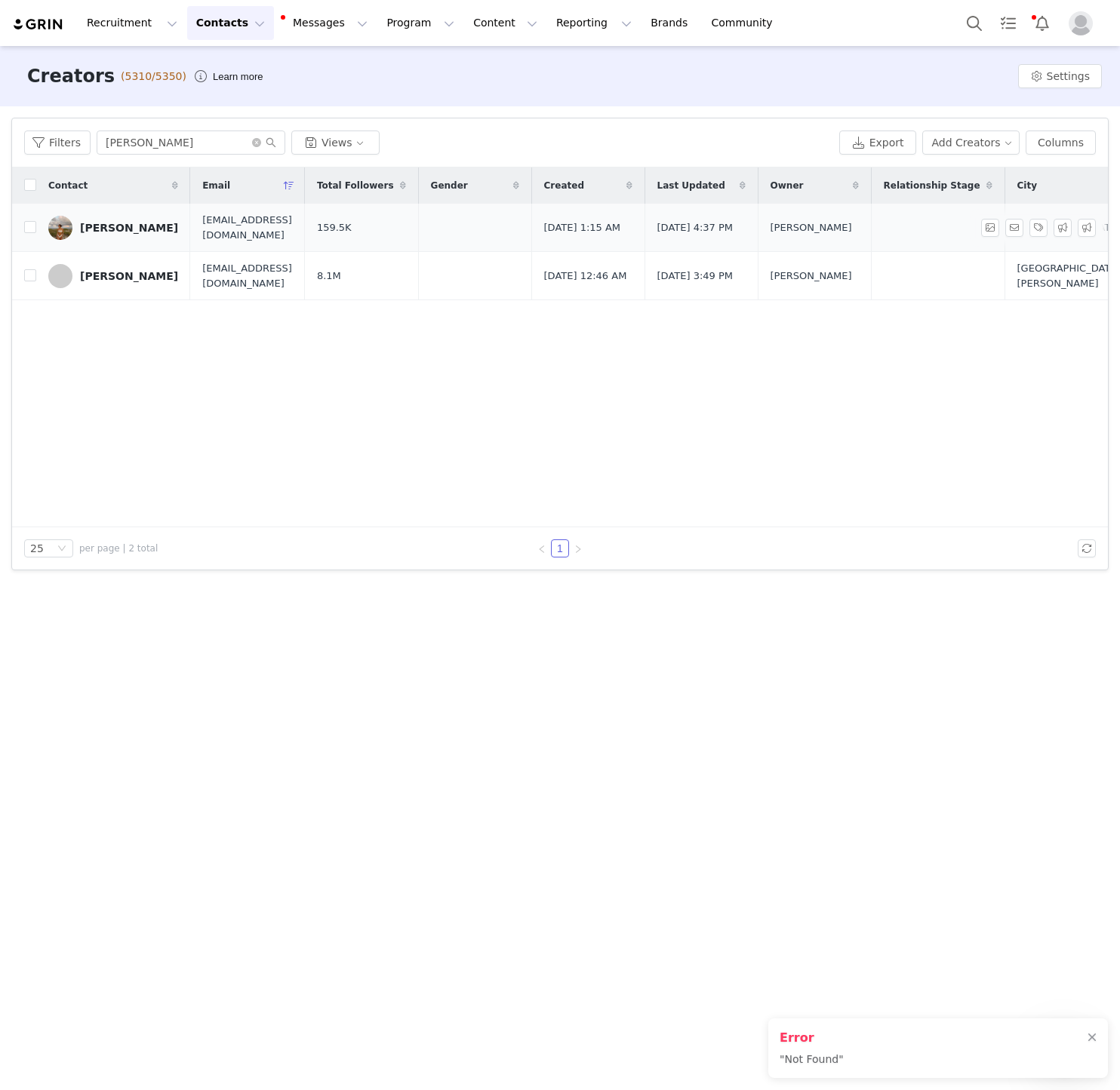
click at [102, 226] on div "Paige Taylor" at bounding box center [129, 228] width 98 height 12
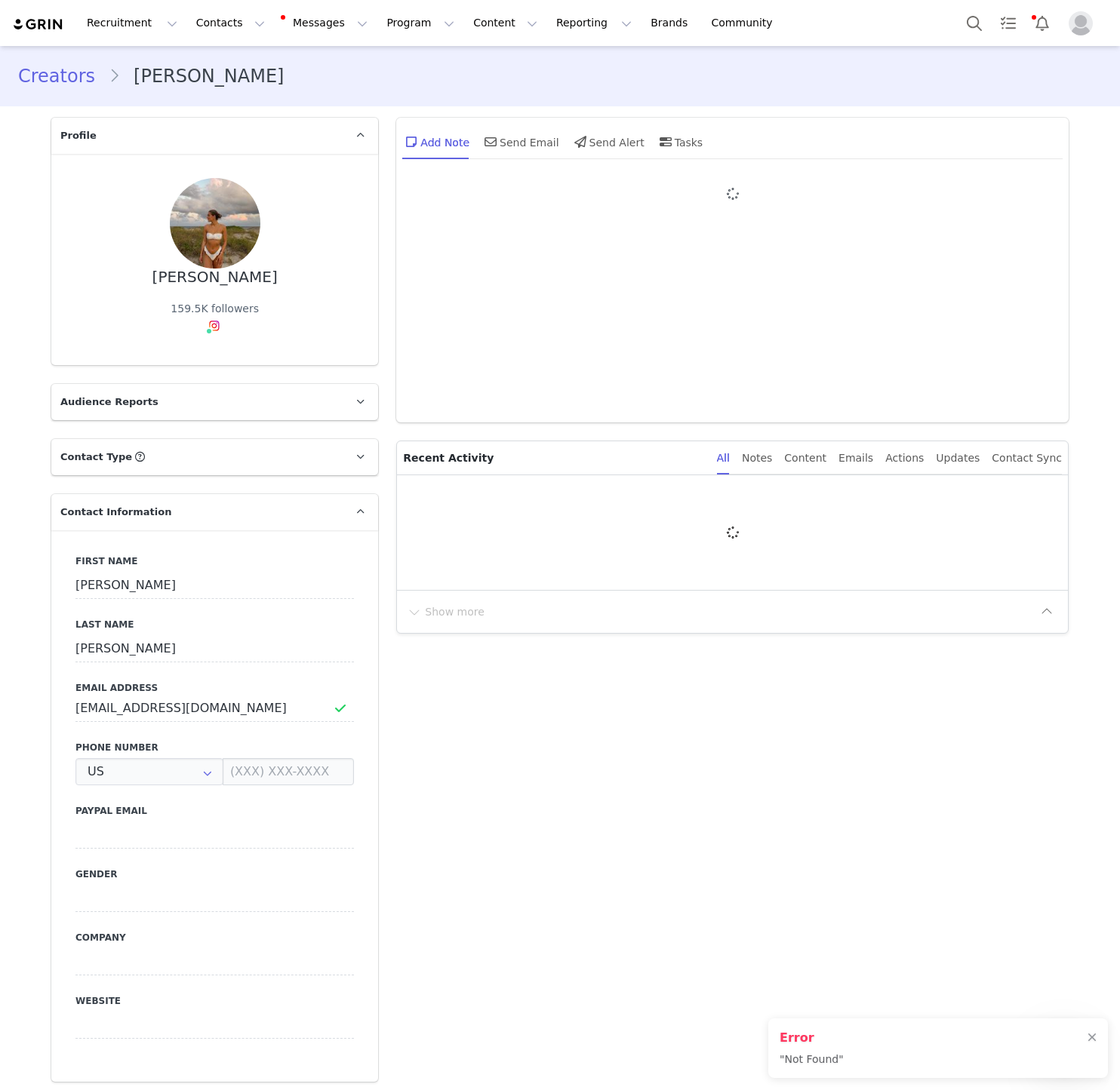
type input "+1 ([GEOGRAPHIC_DATA])"
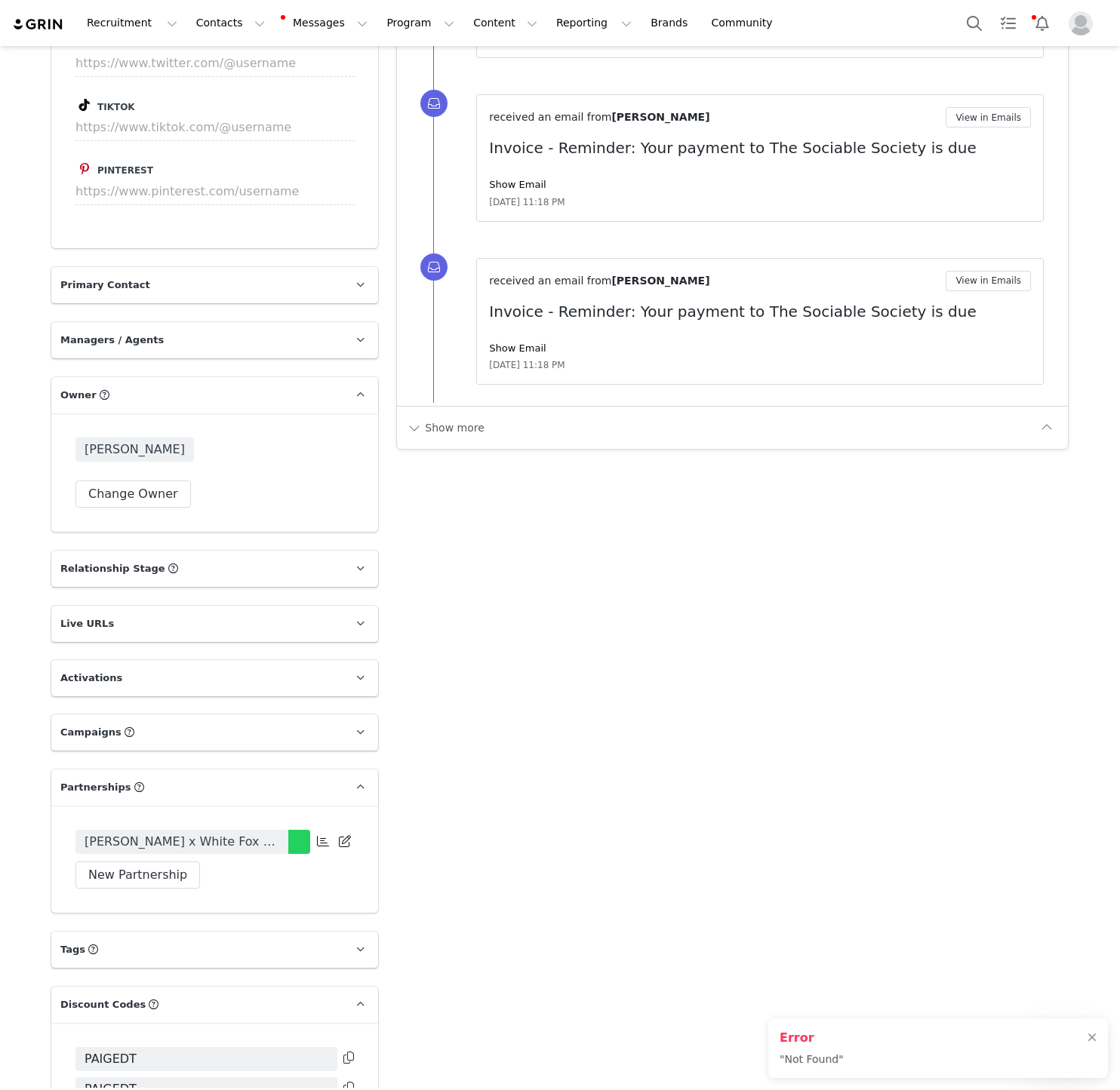
scroll to position [2057, 0]
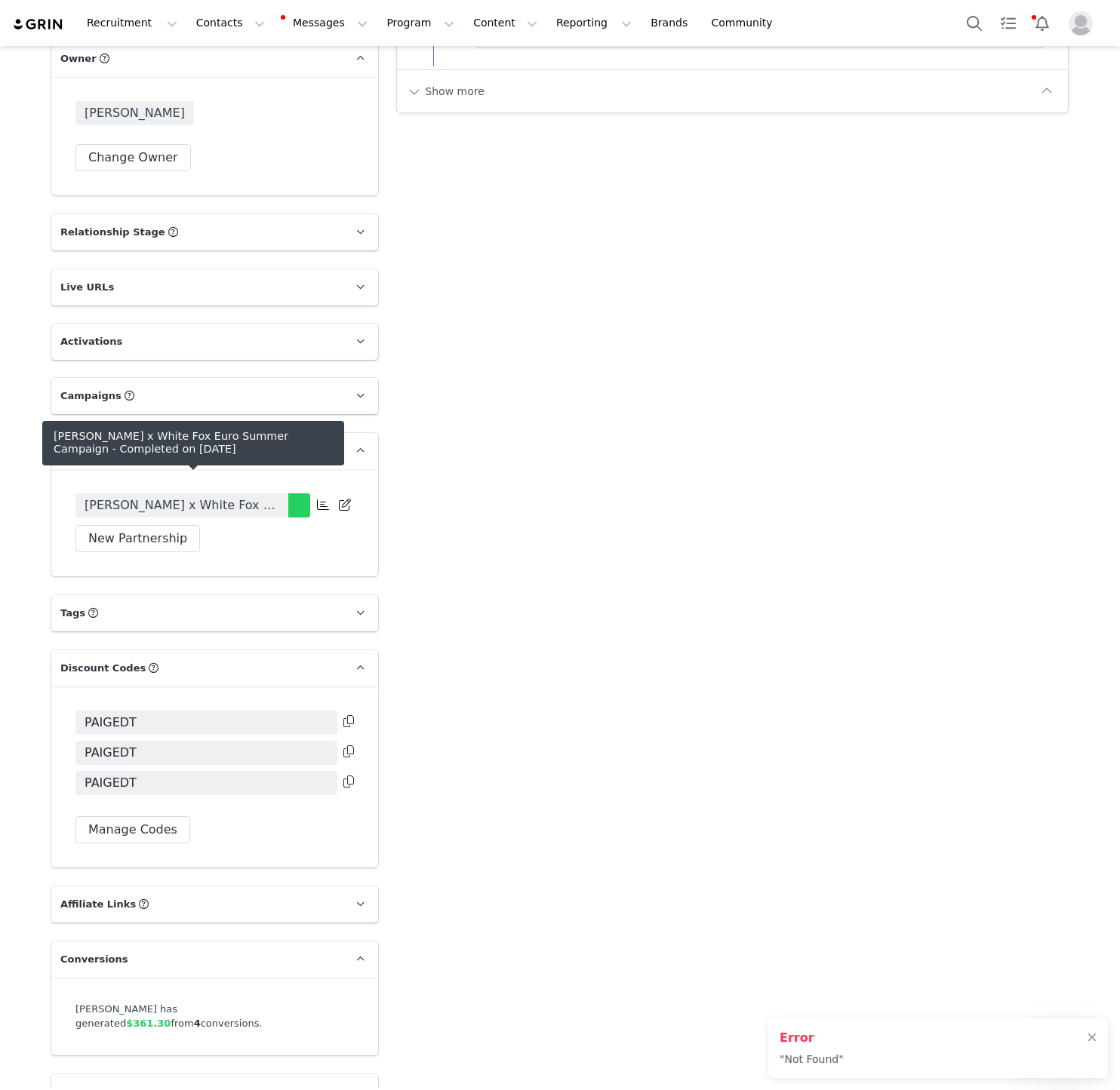
click at [211, 496] on span "Paige Taylor x White Fox Euro Summer Campaign" at bounding box center [182, 505] width 195 height 18
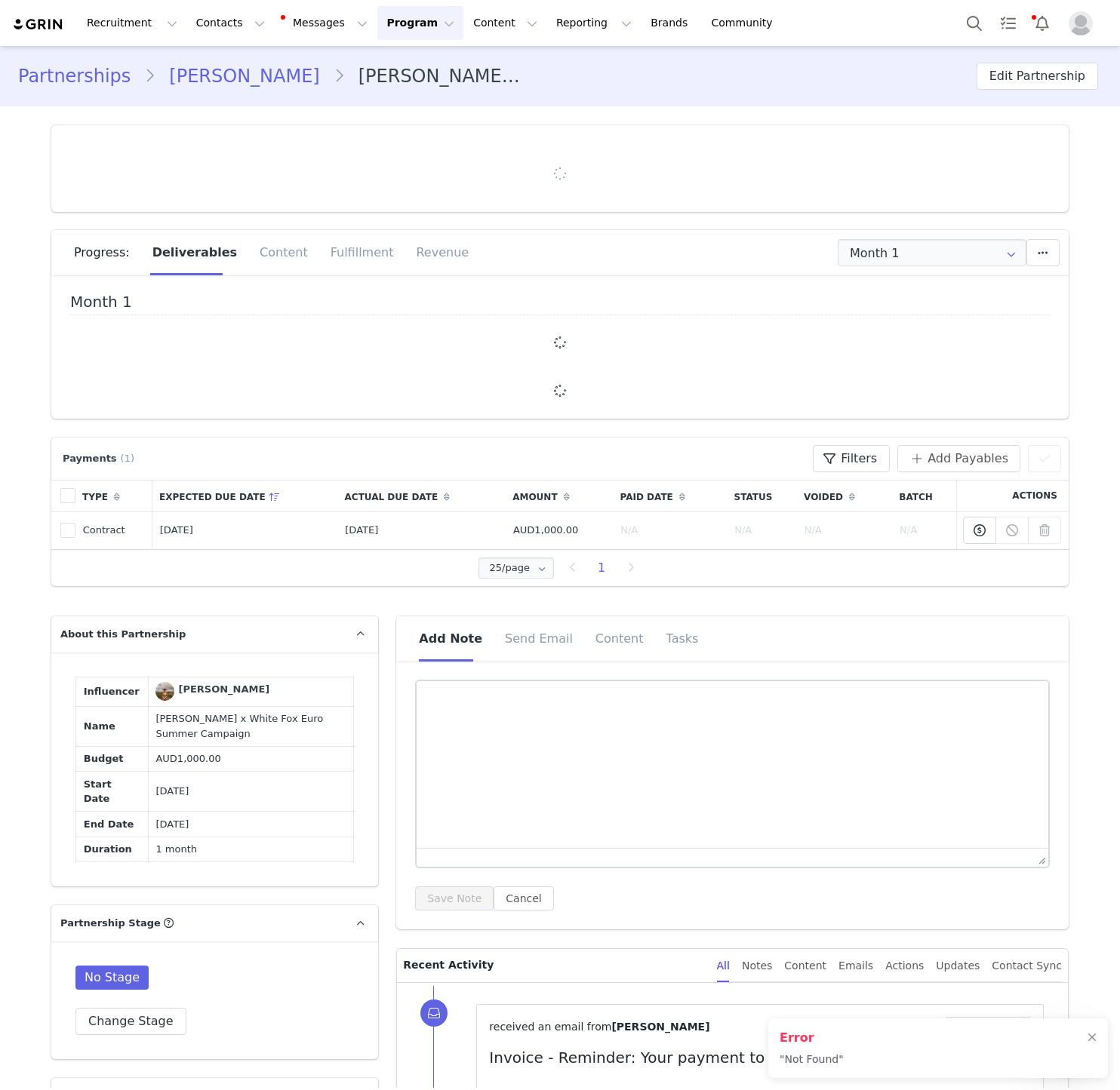
type input "+1 ([GEOGRAPHIC_DATA])"
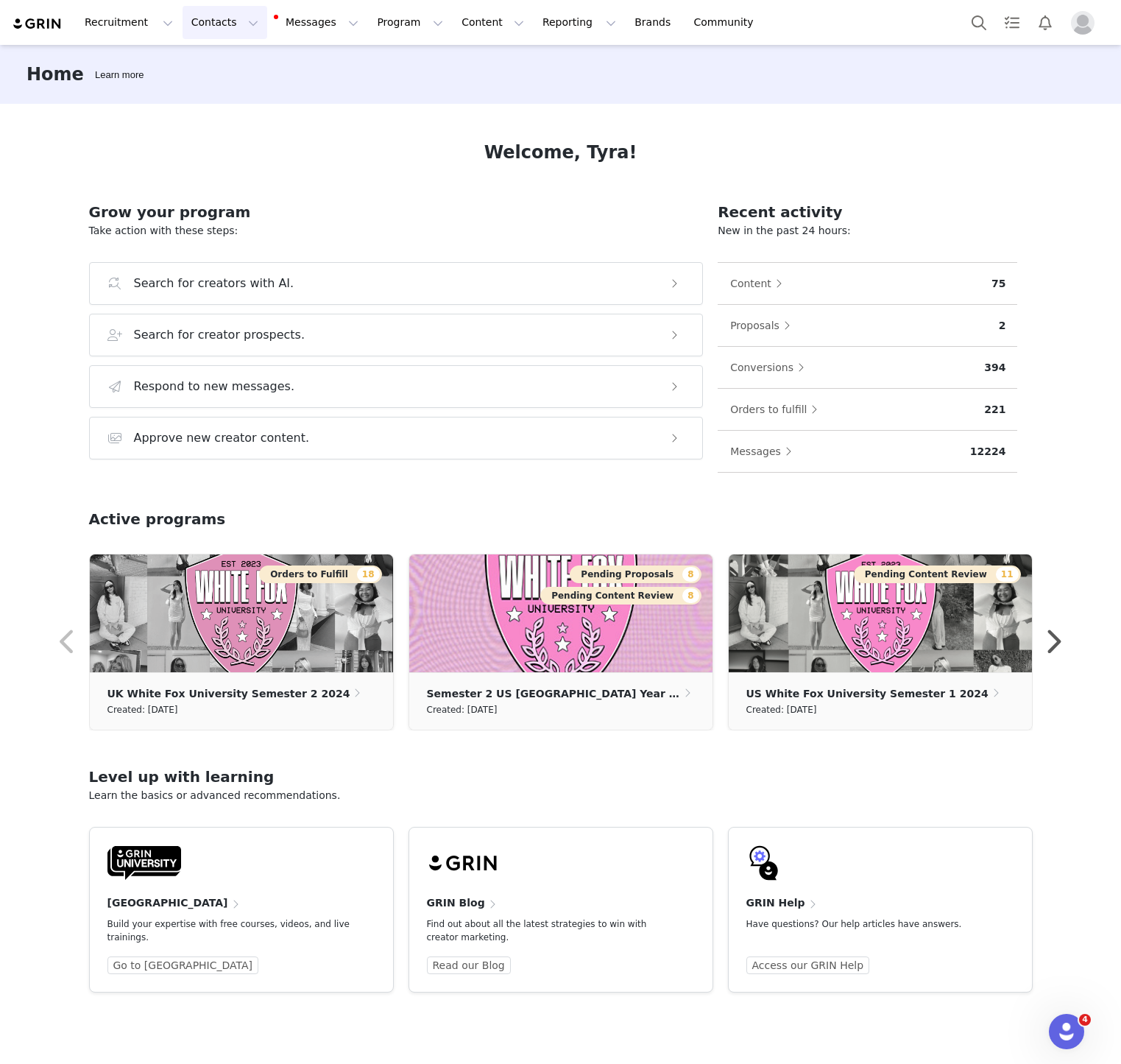
click at [201, 38] on button "Contacts Contacts" at bounding box center [225, 22] width 85 height 33
click at [230, 40] on div "Recruitment Recruitment Creator Search Curated Lists Landing Pages Web Extensio…" at bounding box center [560, 22] width 1121 height 45
click at [214, 24] on button "Contacts Contacts" at bounding box center [225, 22] width 85 height 33
click at [214, 58] on p "Creators" at bounding box center [207, 65] width 45 height 15
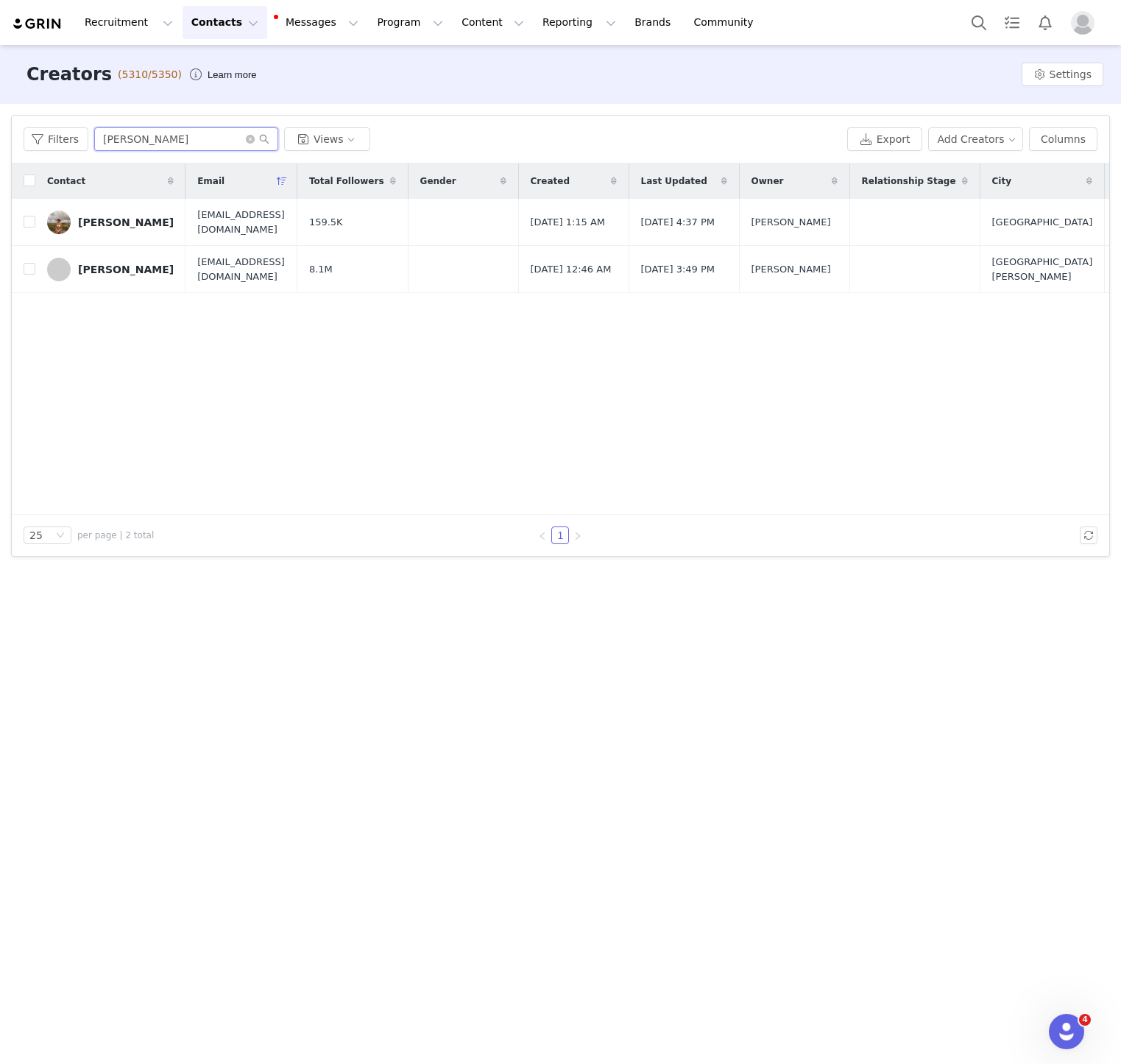
click at [150, 139] on input "[PERSON_NAME]" at bounding box center [186, 139] width 184 height 23
type input "Sara ca"
click at [103, 217] on div "Sara Carrolli" at bounding box center [126, 223] width 96 height 12
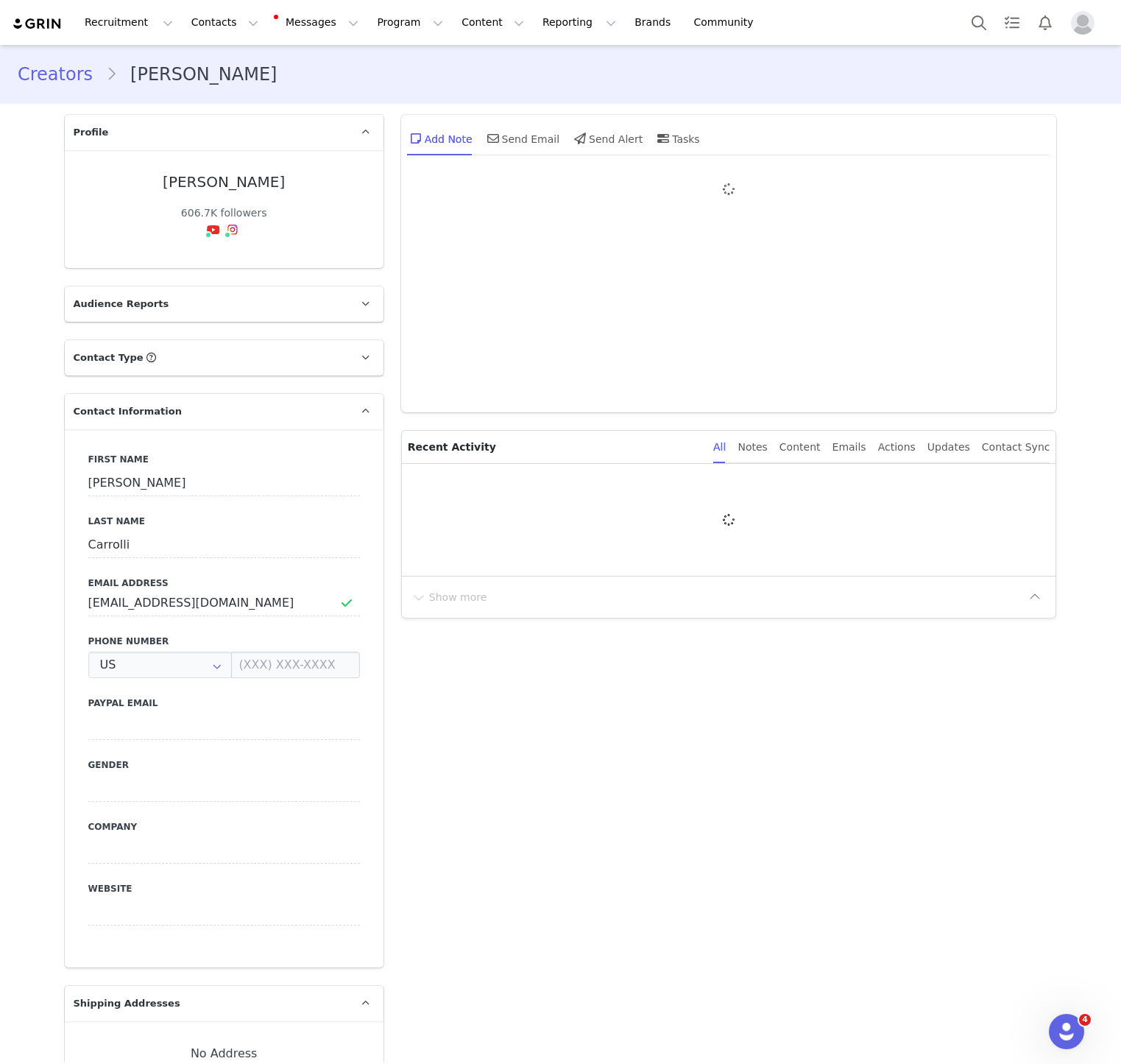
type input "+1 ([GEOGRAPHIC_DATA])"
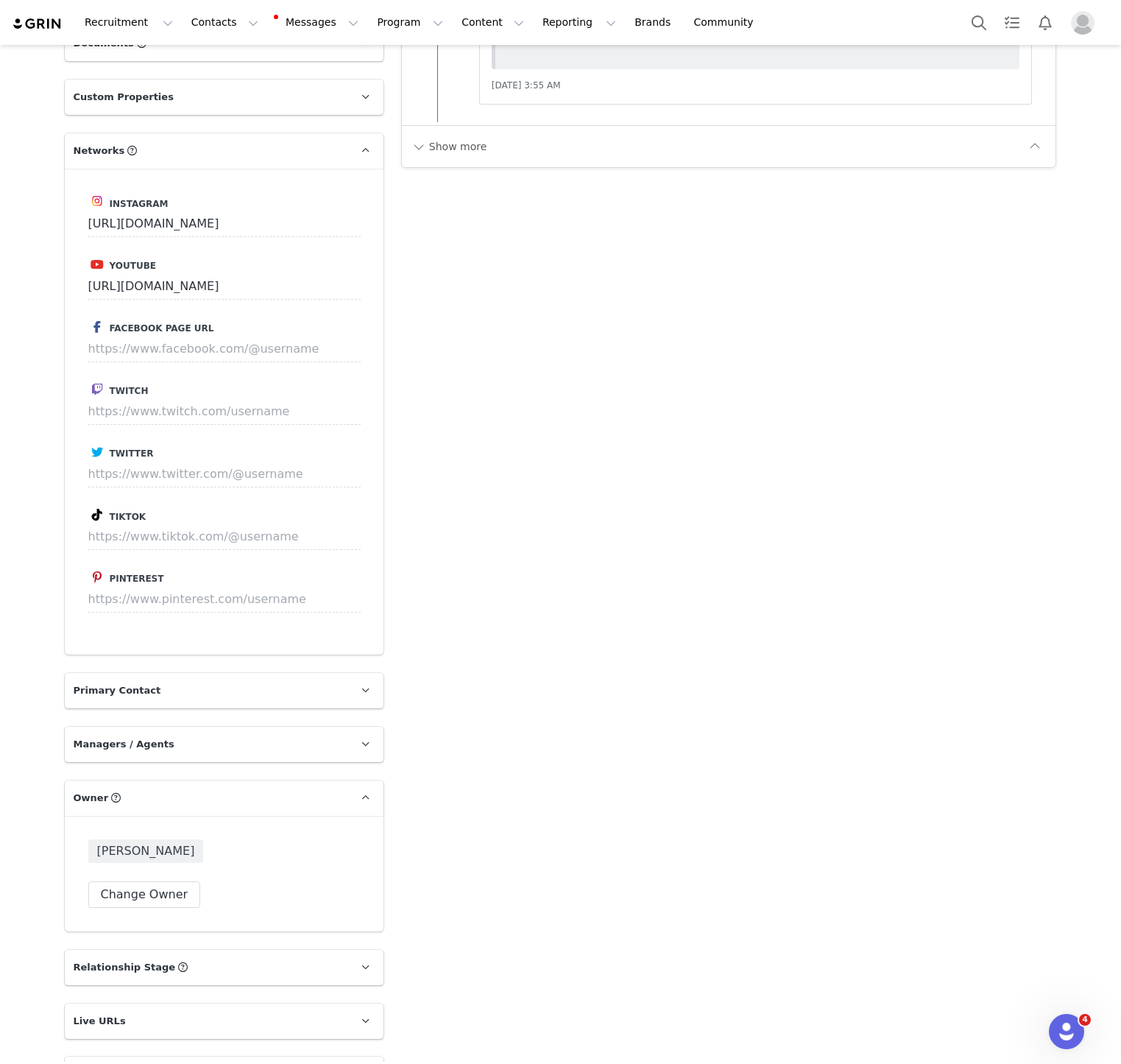
scroll to position [1947, 0]
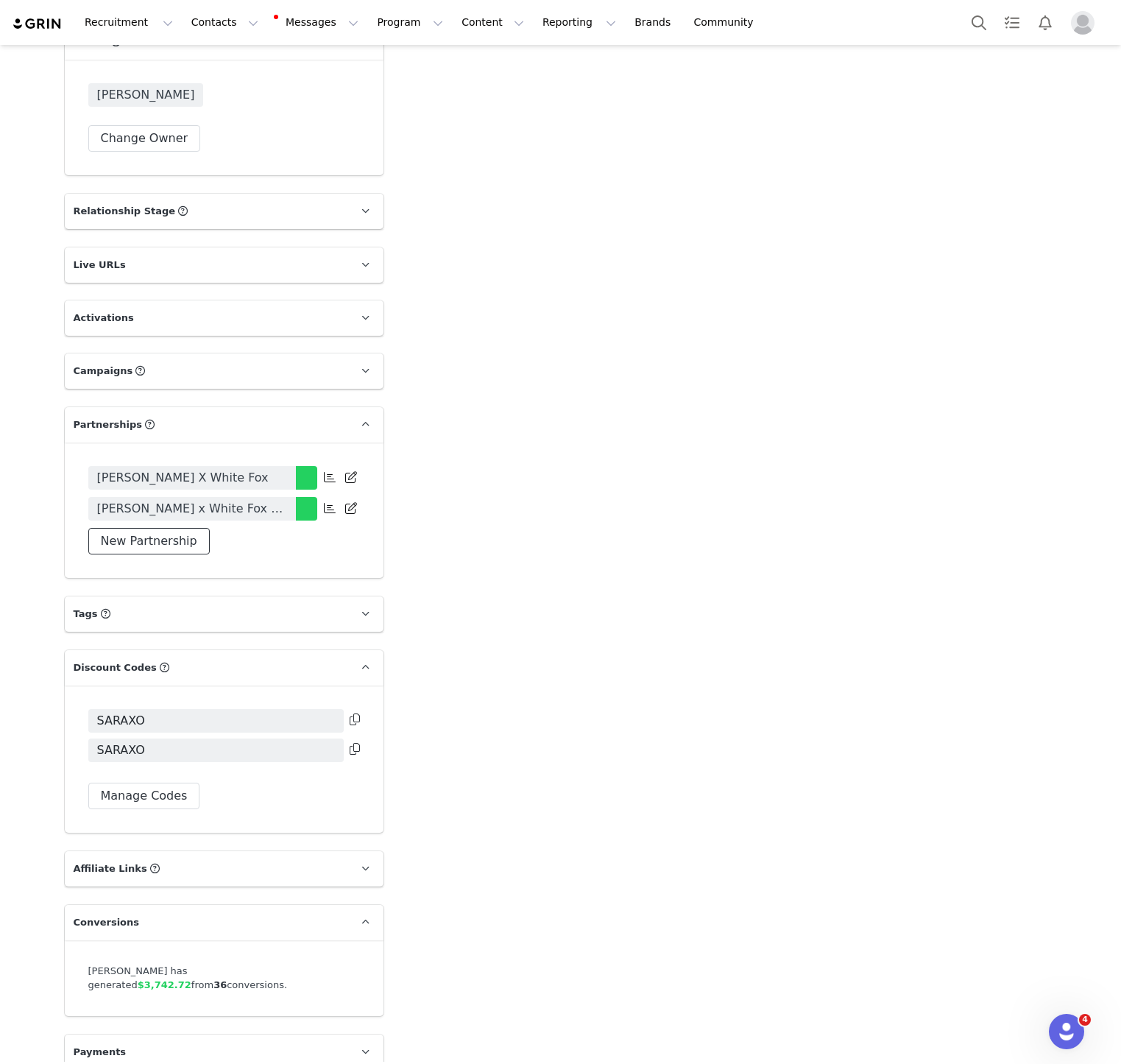
click at [129, 535] on button "New Partnership" at bounding box center [149, 541] width 122 height 27
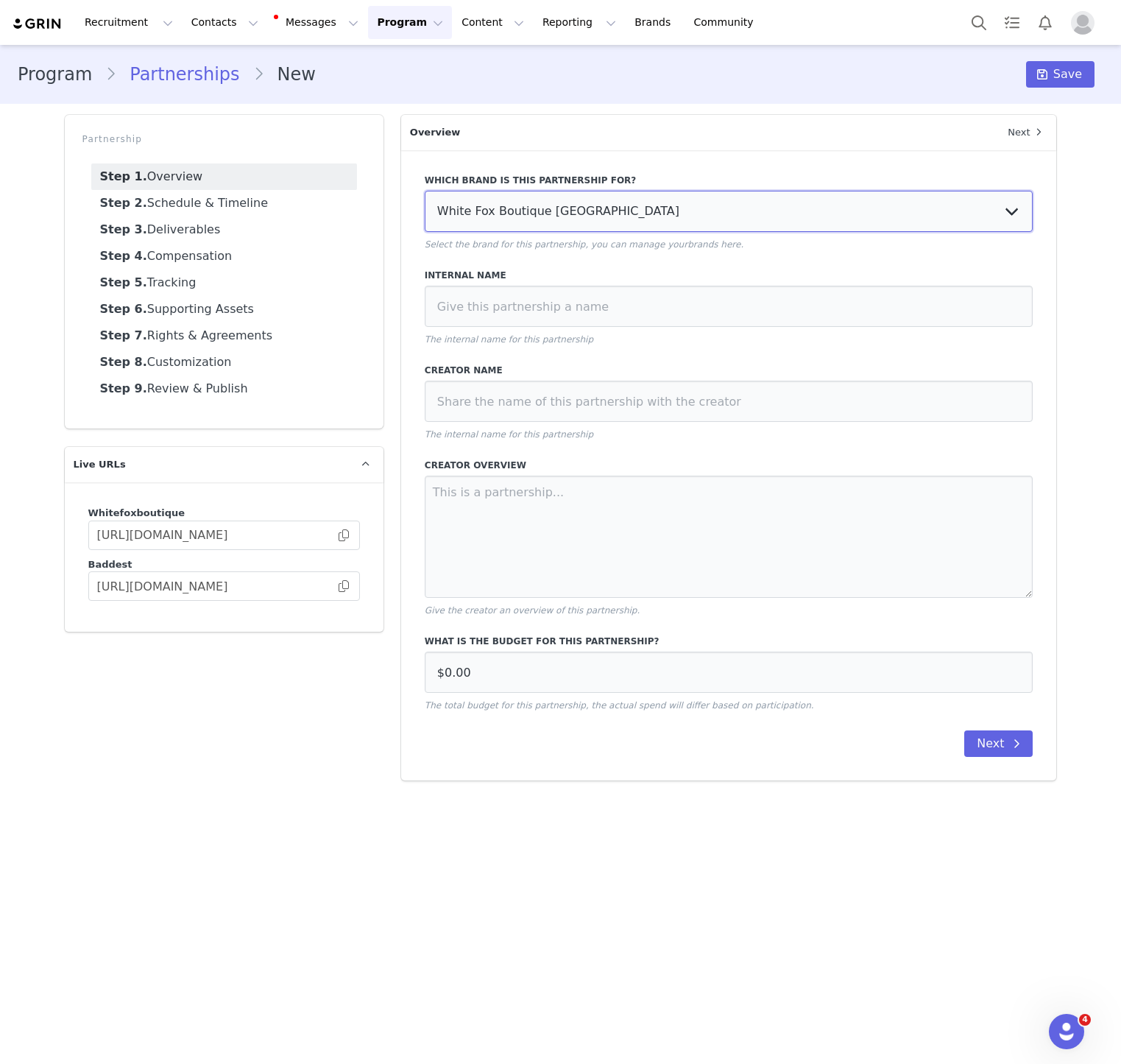
click at [587, 216] on select "White Fox Boutique USA White Fox Boutique AUS White Fox Boutique UK" at bounding box center [729, 211] width 608 height 41
click at [425, 190] on select "White Fox Boutique USA White Fox Boutique AUS White Fox Boutique UK" at bounding box center [729, 211] width 608 height 41
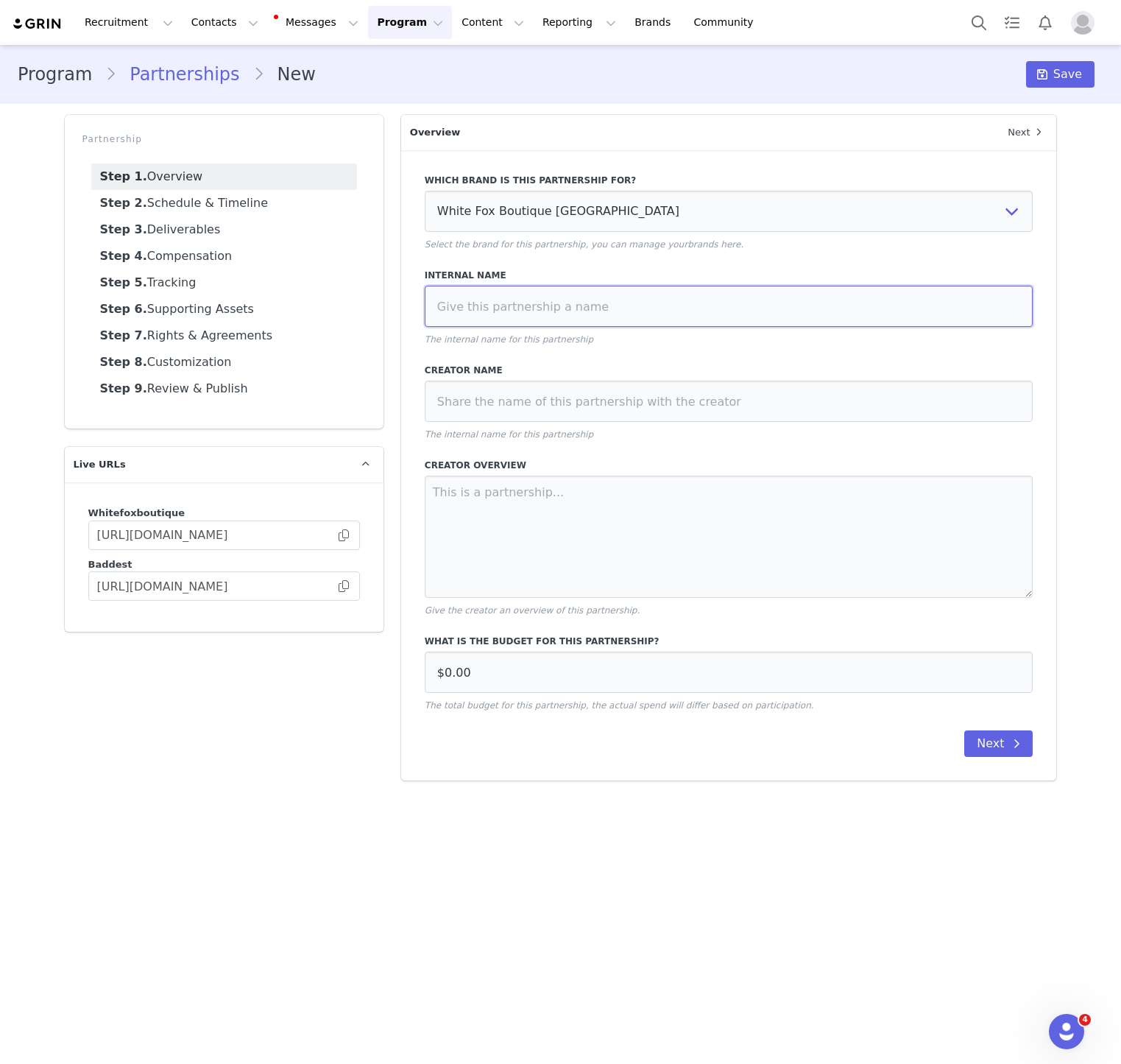
click at [551, 298] on input at bounding box center [729, 306] width 608 height 41
paste input "Sara Carrolli x Paid Youtube Sept 2025"
type input "[PERSON_NAME] x Paid Youtube [DATE]"
click at [515, 433] on p "The internal name for this partnership" at bounding box center [729, 434] width 608 height 13
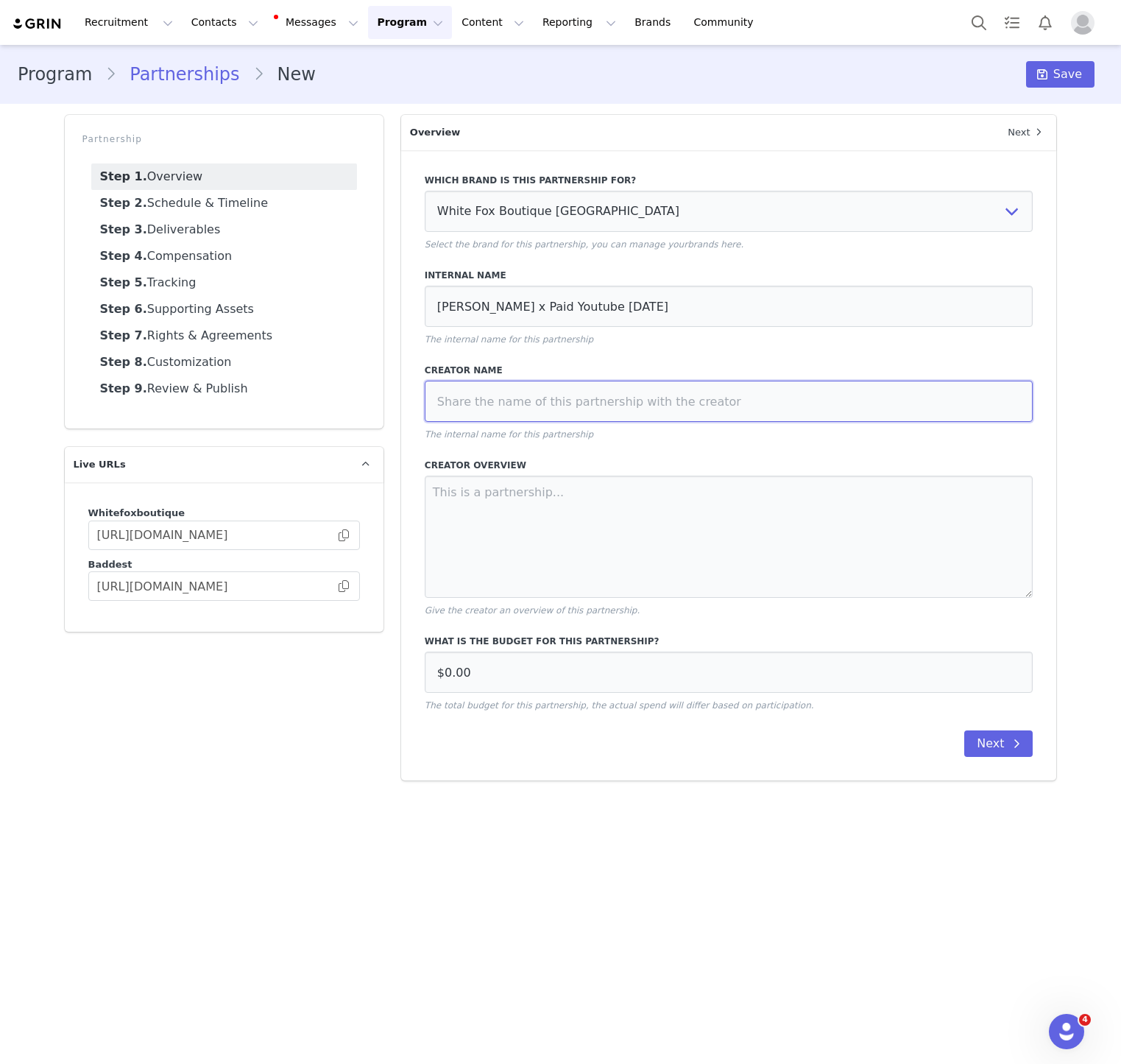
click at [519, 401] on input at bounding box center [729, 401] width 608 height 41
paste input "[PERSON_NAME] x Paid Youtube [DATE]"
type input "[PERSON_NAME] x Paid Youtube [DATE]"
click at [513, 516] on textarea at bounding box center [729, 537] width 608 height 123
paste textarea "1 x Dedicated IG Static 1 x Integrated YouTube Try On Haul"
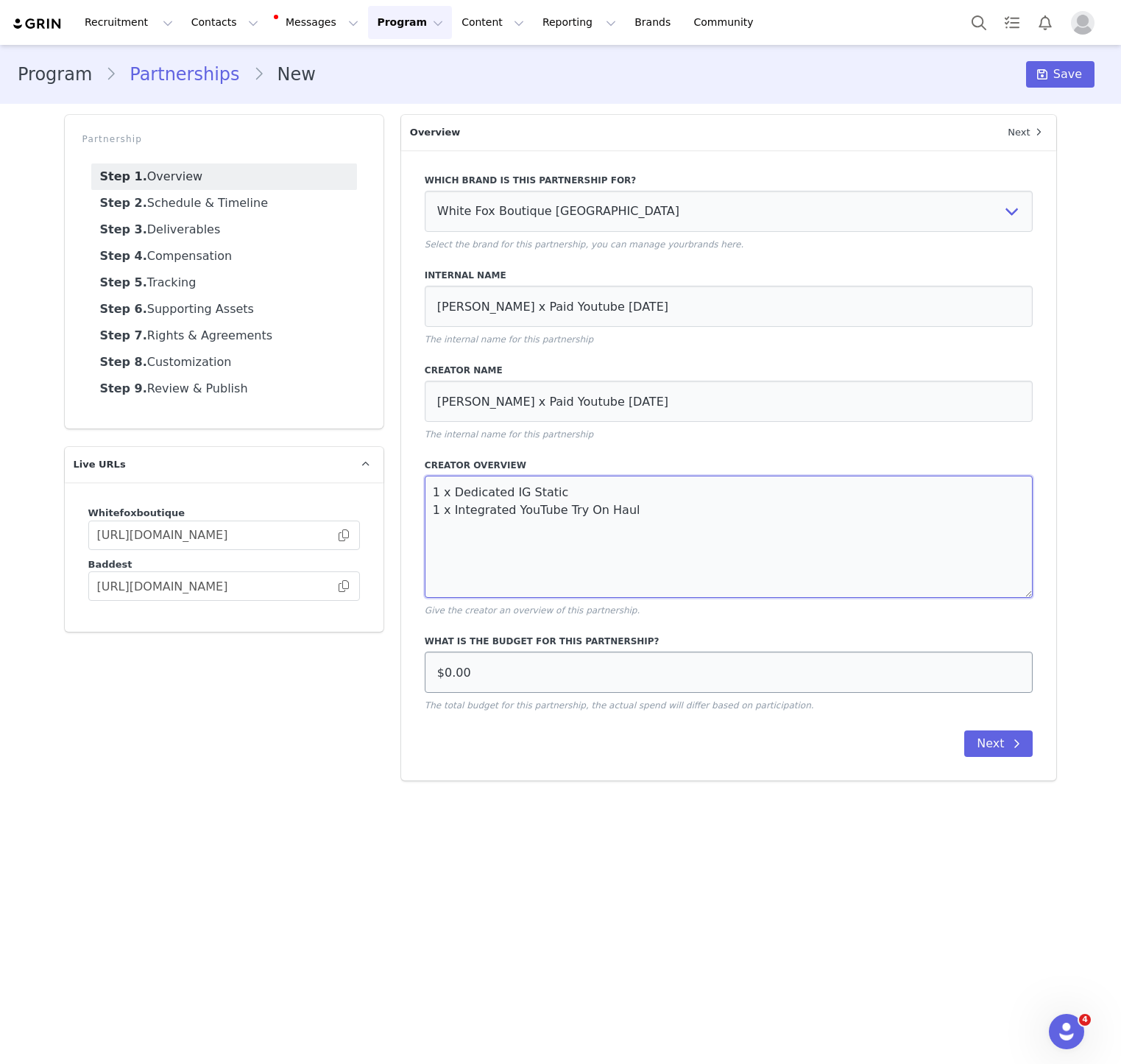
type textarea "1 x Dedicated IG Static 1 x Integrated YouTube Try On Haul"
click at [717, 676] on input "$0.00" at bounding box center [729, 672] width 608 height 41
type input "$4,000.00"
click at [818, 734] on div "Next" at bounding box center [729, 743] width 608 height 27
click at [1010, 746] on span at bounding box center [1016, 743] width 18 height 18
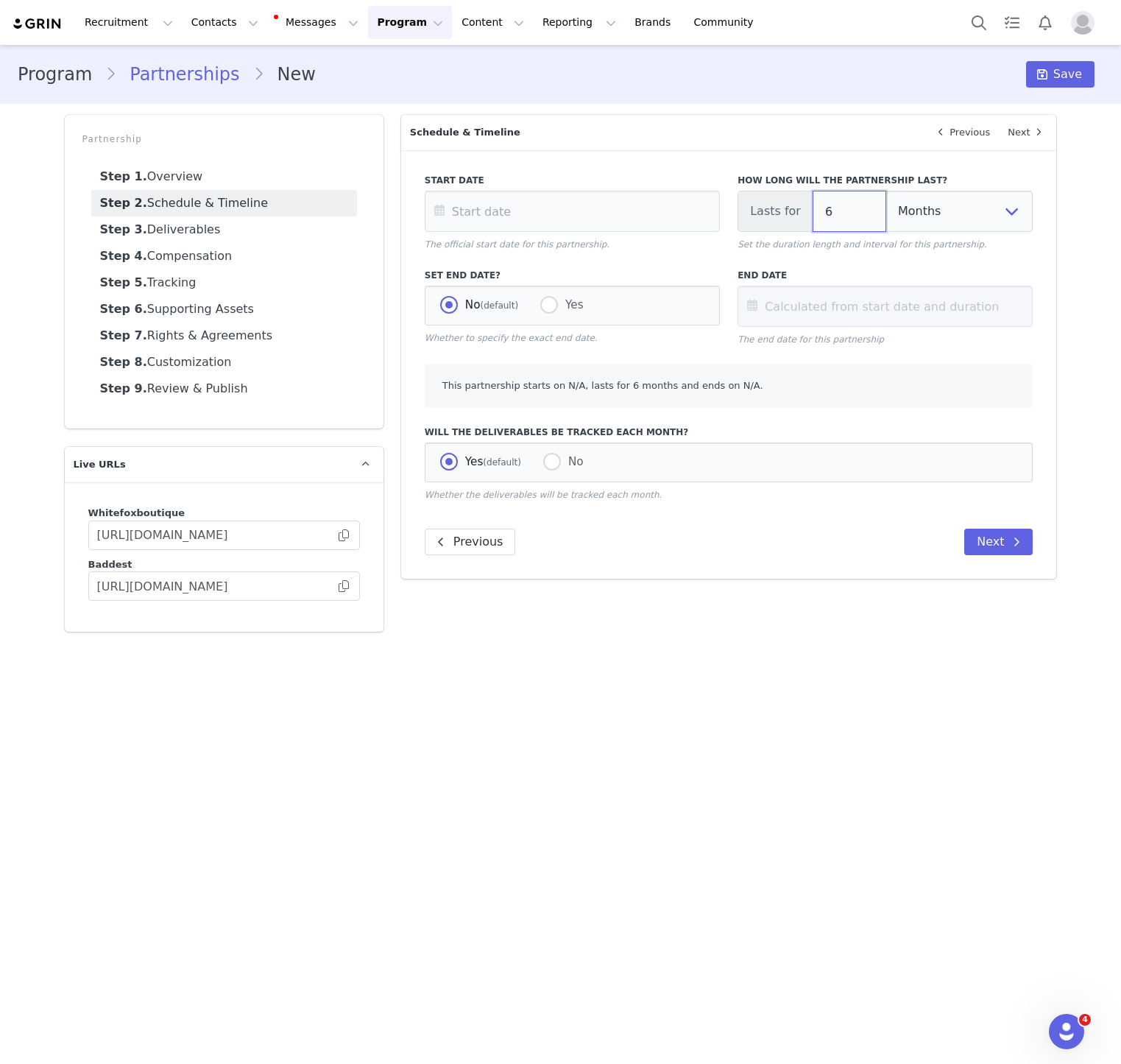
click at [836, 209] on input "6" at bounding box center [849, 211] width 74 height 41
type input "1"
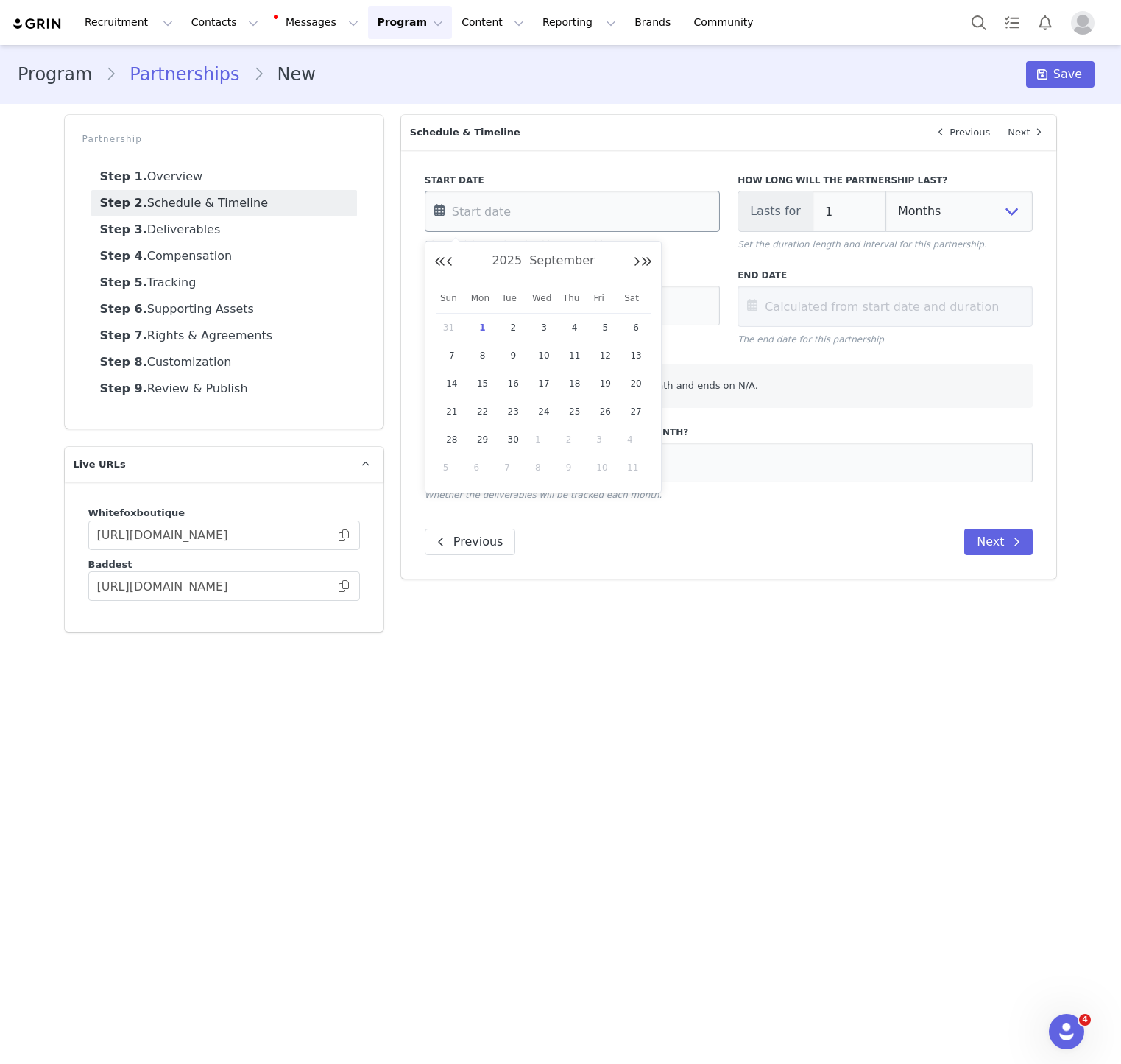
click at [504, 195] on input "text" at bounding box center [572, 211] width 295 height 41
click at [446, 329] on span "31" at bounding box center [452, 328] width 18 height 18
type input "Aug 31 2025"
type input "Sep 30 2025"
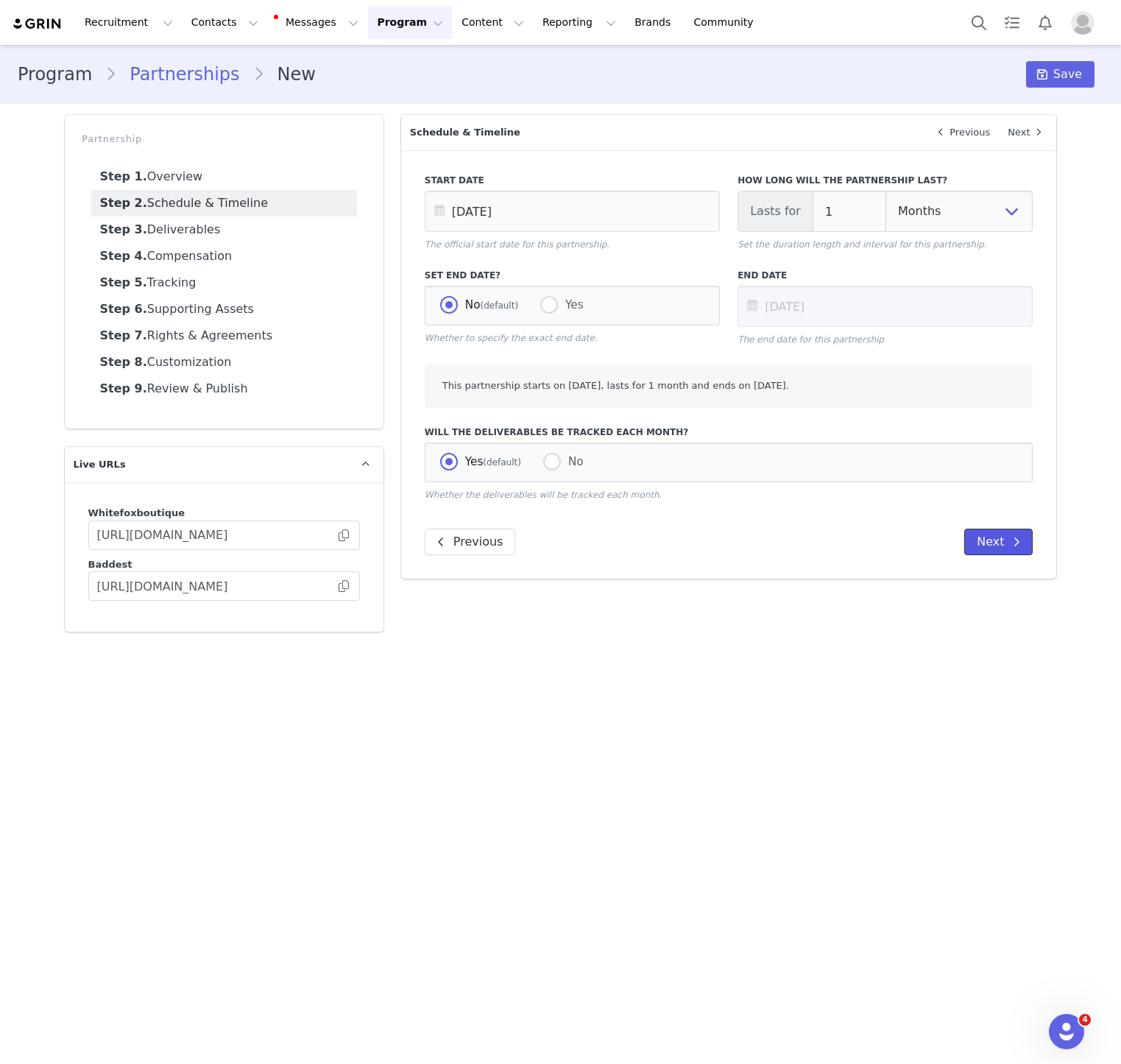
click at [1011, 547] on span at bounding box center [1016, 542] width 18 height 18
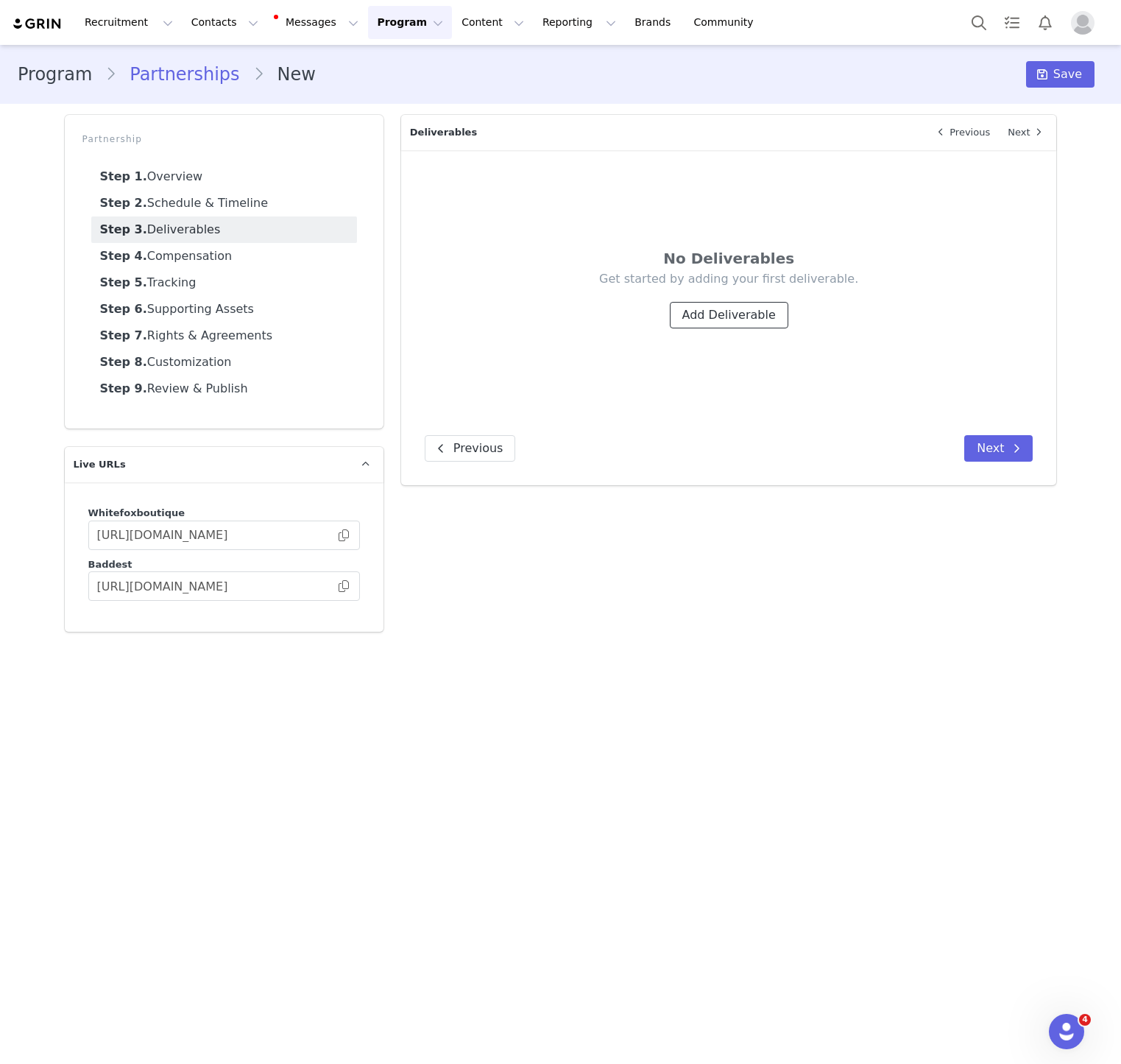
click at [780, 321] on button "Add Deliverable" at bounding box center [729, 315] width 118 height 27
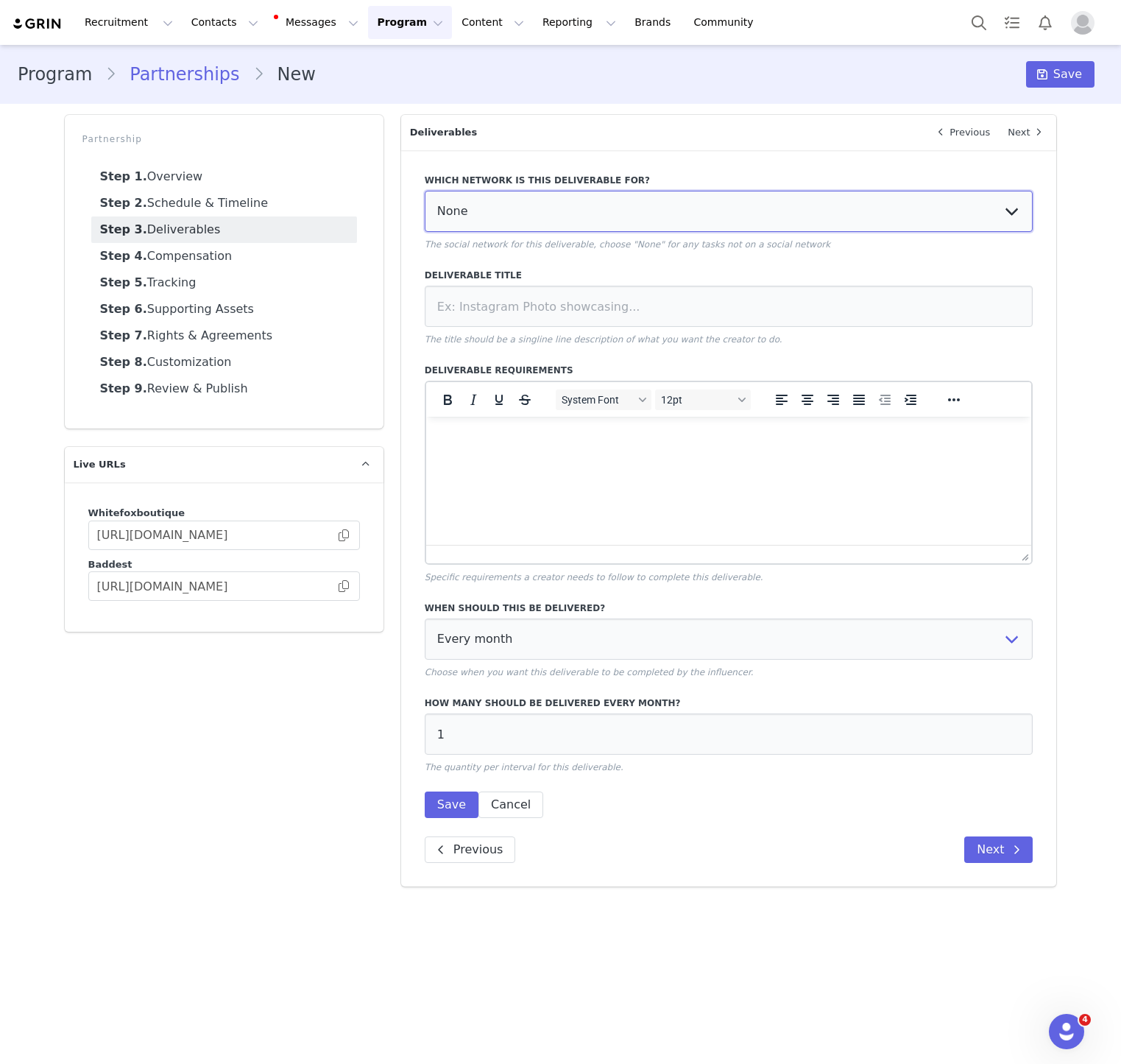
click at [478, 208] on select "None YouTube Twitter Instagram Facebook Twitch TikTok Pinterest" at bounding box center [729, 211] width 608 height 41
select select "1"
click at [425, 190] on select "None YouTube Twitter Instagram Facebook Twitch TikTok Pinterest" at bounding box center [729, 211] width 608 height 41
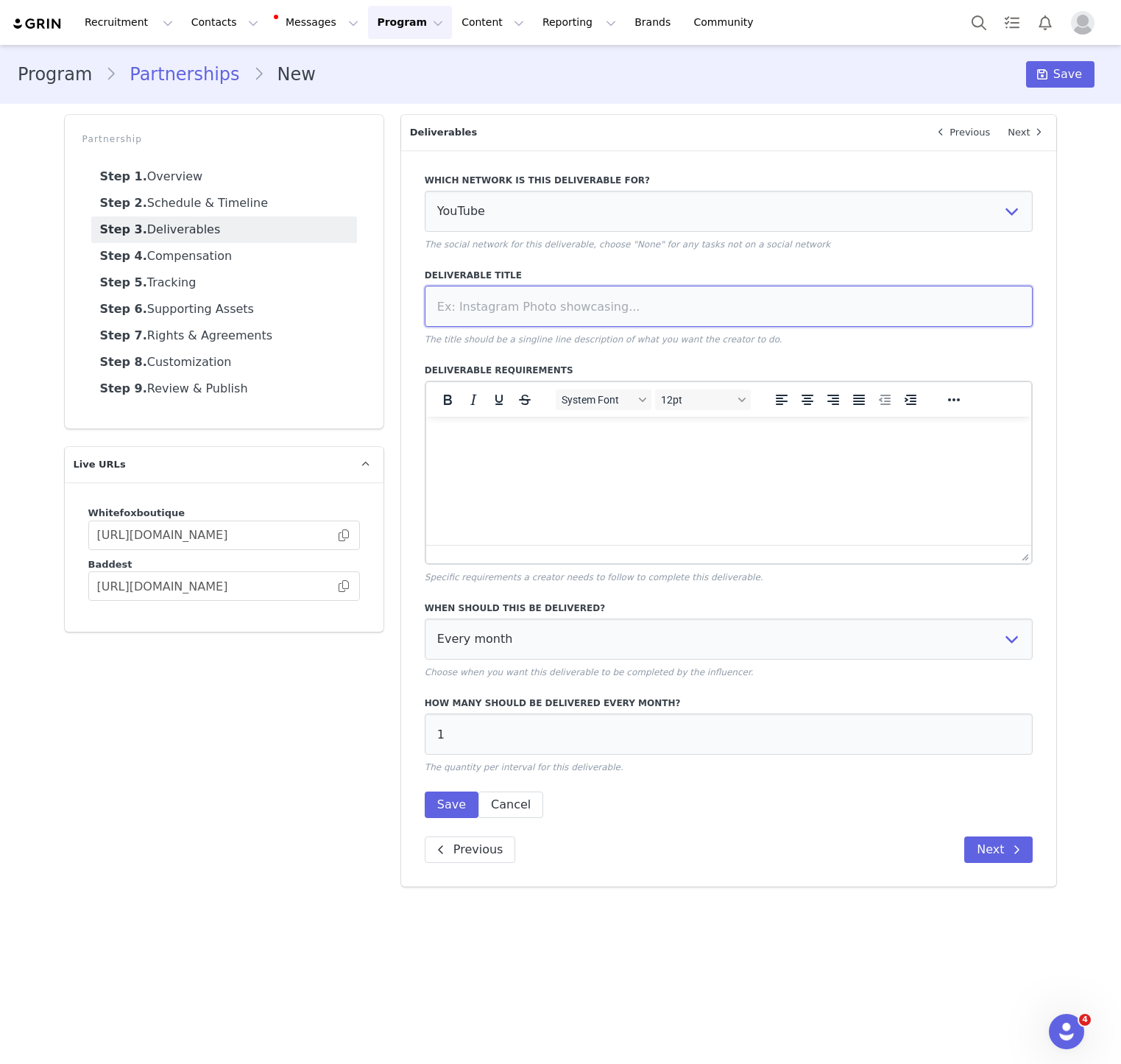
click at [483, 307] on input at bounding box center [729, 306] width 608 height 41
paste input "Integrated YouTube Try On Haul"
type input "Integrated YouTube Try On Haul"
click at [509, 456] on html at bounding box center [728, 436] width 606 height 39
click at [777, 456] on html at bounding box center [728, 436] width 606 height 39
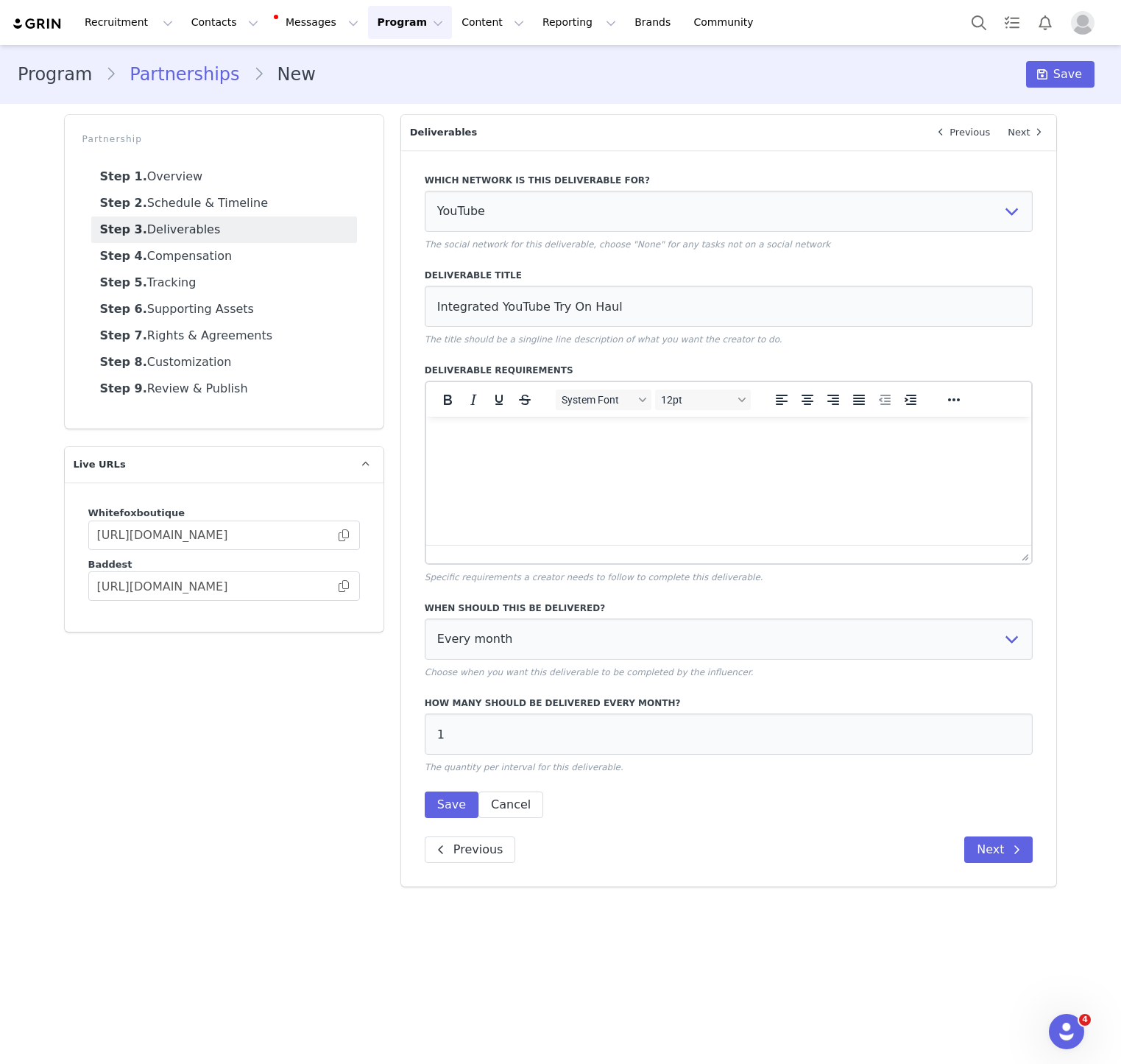
scroll to position [457, 0]
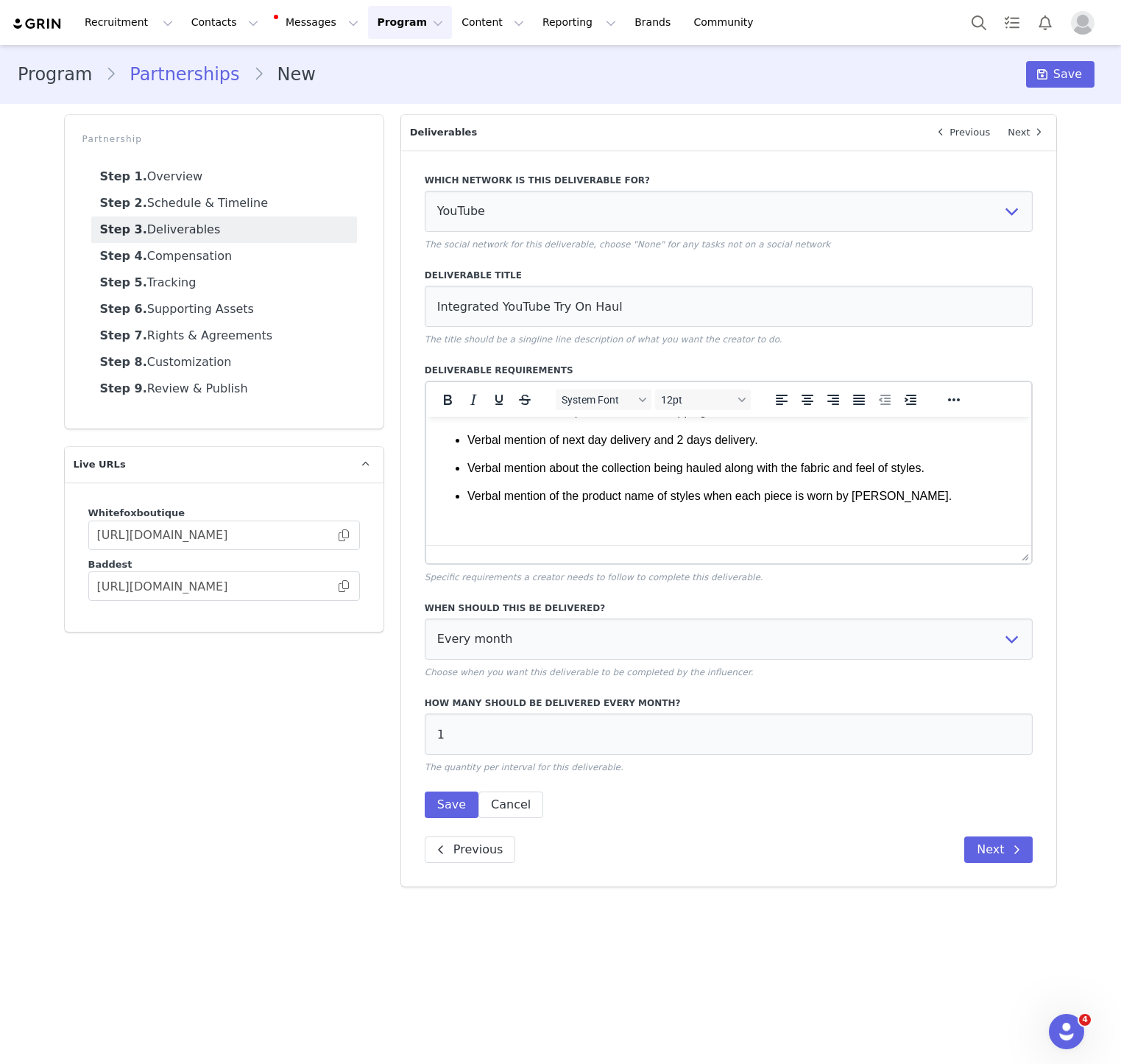
click at [706, 616] on div "When should this be delivered? Every month Every other month In specific months…" at bounding box center [729, 640] width 608 height 77
click at [672, 657] on select "Every month Every other month In specific months Throughout partnership" at bounding box center [729, 639] width 608 height 41
select select "throughout"
click at [425, 618] on select "Every month Every other month In specific months Throughout partnership" at bounding box center [729, 639] width 608 height 41
click at [467, 810] on button "Save" at bounding box center [452, 804] width 54 height 27
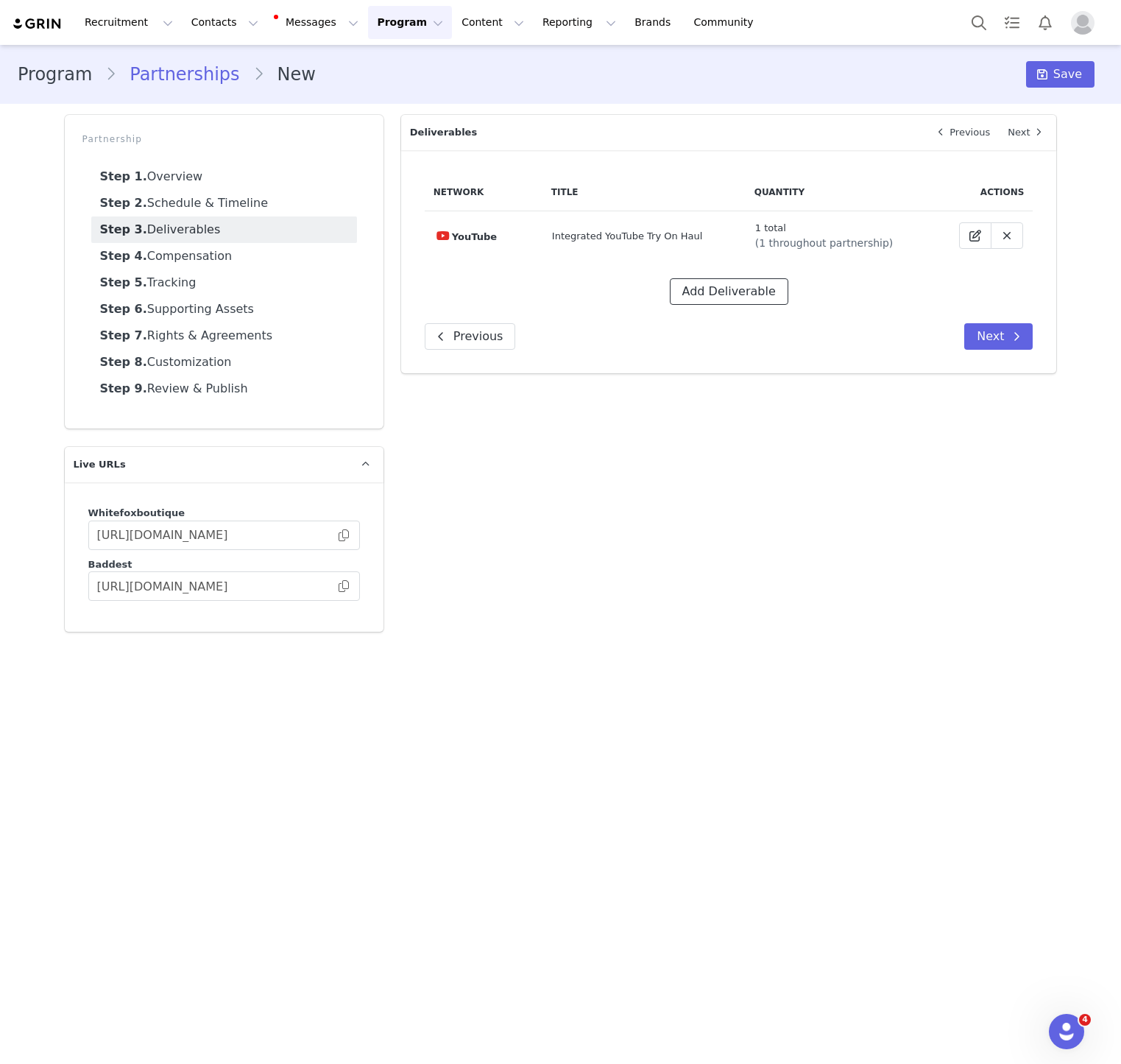
click at [717, 298] on button "Add Deliverable" at bounding box center [729, 292] width 118 height 27
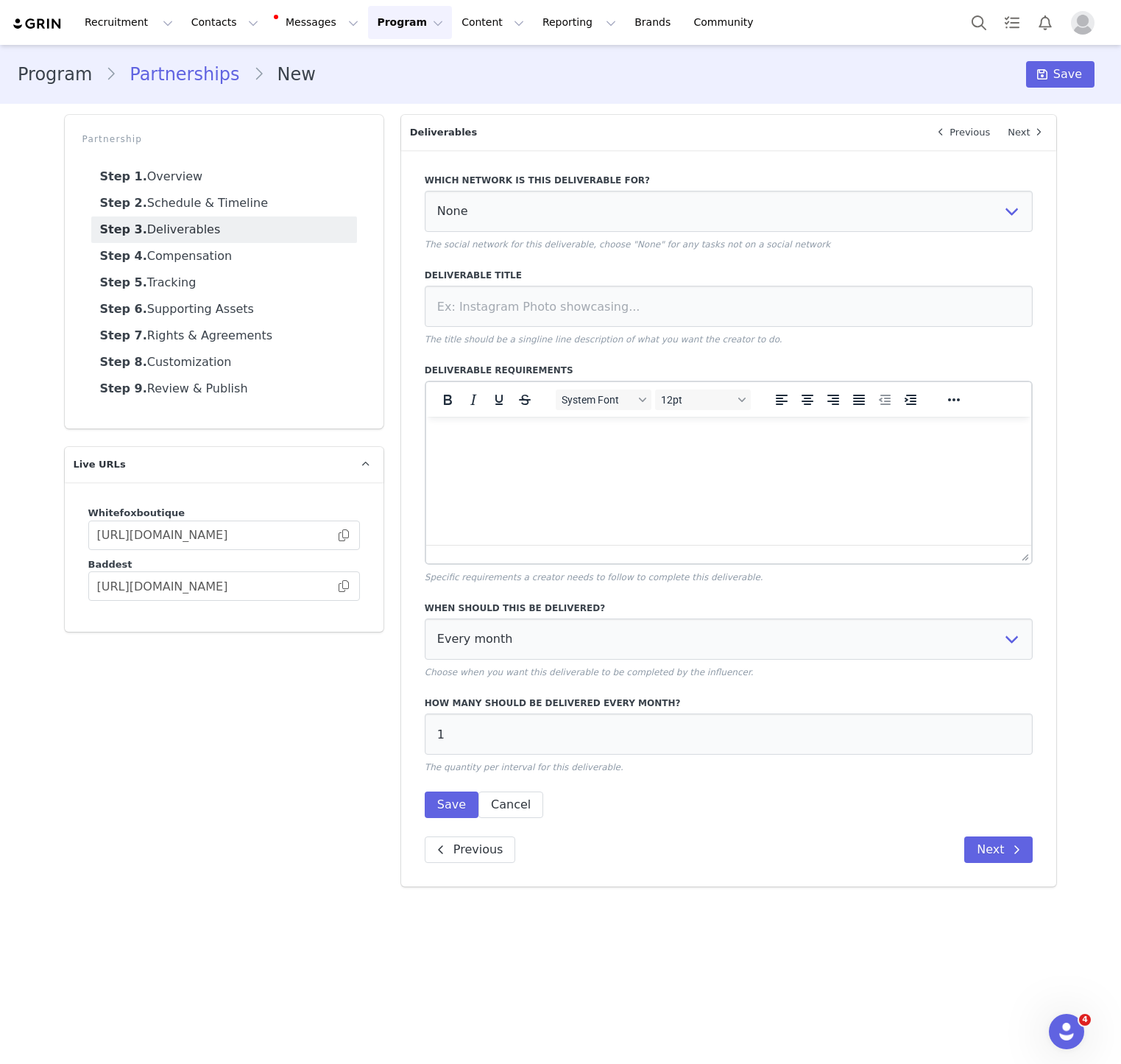
scroll to position [0, 0]
click at [666, 207] on select "None YouTube Twitter Instagram Facebook Twitch TikTok Pinterest" at bounding box center [729, 211] width 608 height 41
select select "5"
click at [425, 190] on select "None YouTube Twitter Instagram Facebook Twitch TikTok Pinterest" at bounding box center [729, 211] width 608 height 41
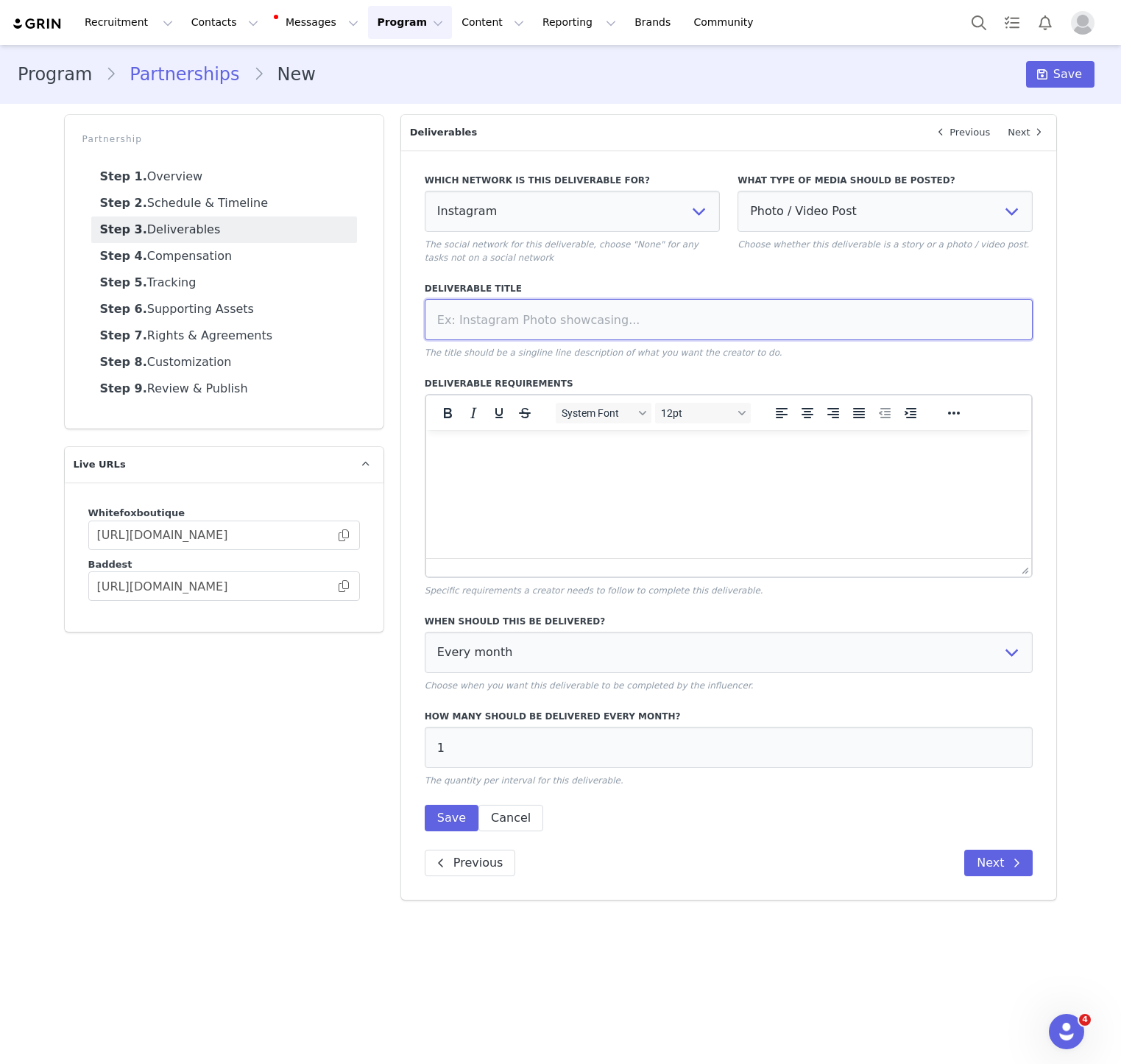
click at [647, 313] on input at bounding box center [729, 320] width 608 height 41
paste input "Dedicated IG post"
type input "Dedicated IG post"
select select
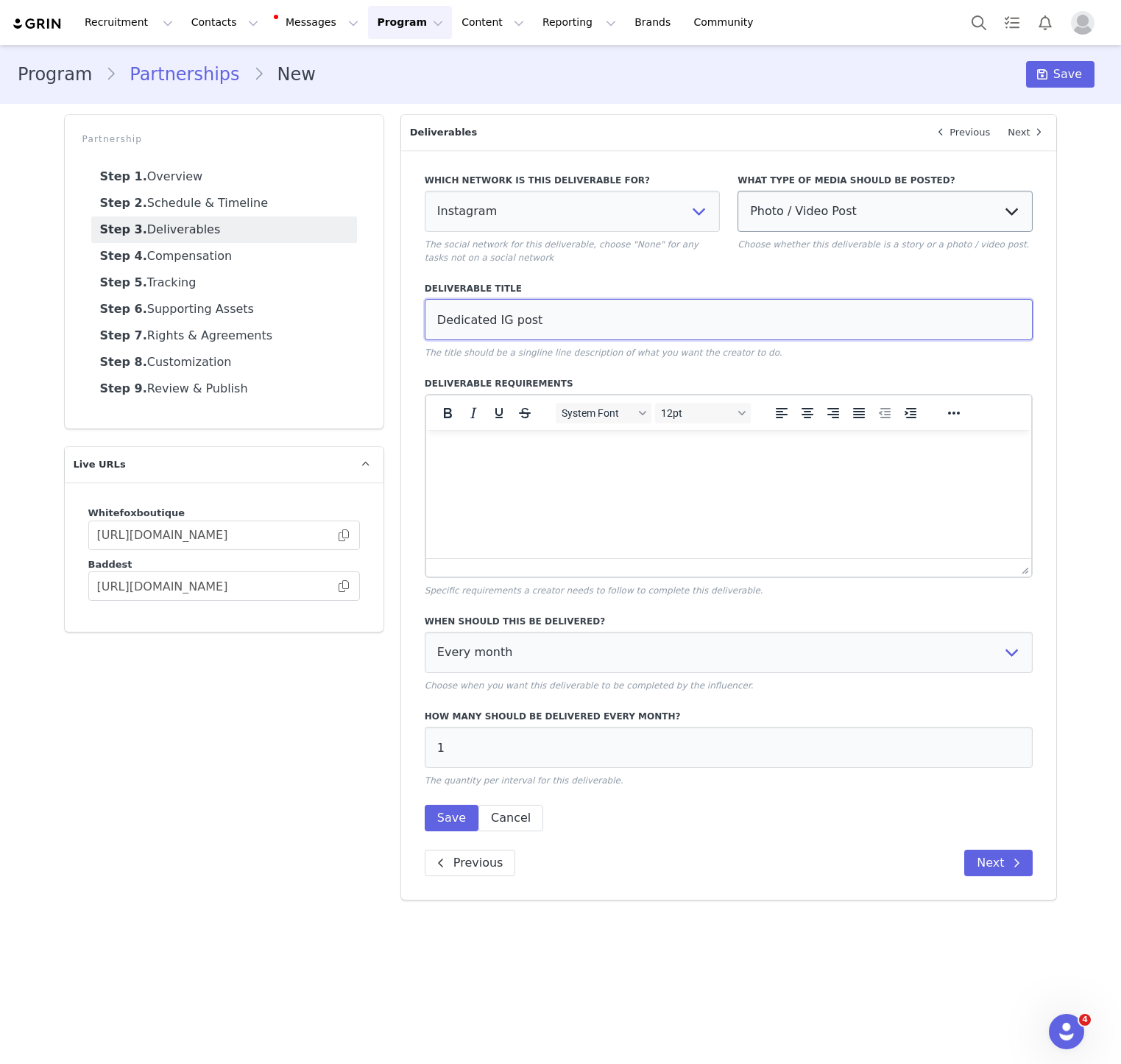
type input "Dedicated IG post"
click at [821, 204] on select "Photo / Video Post Story Text in Bio Highlight Reel" at bounding box center [885, 211] width 295 height 41
select select
click at [738, 190] on select "Photo / Video Post Story Text in Bio Highlight Reel" at bounding box center [885, 211] width 295 height 41
click at [667, 470] on html at bounding box center [728, 450] width 606 height 39
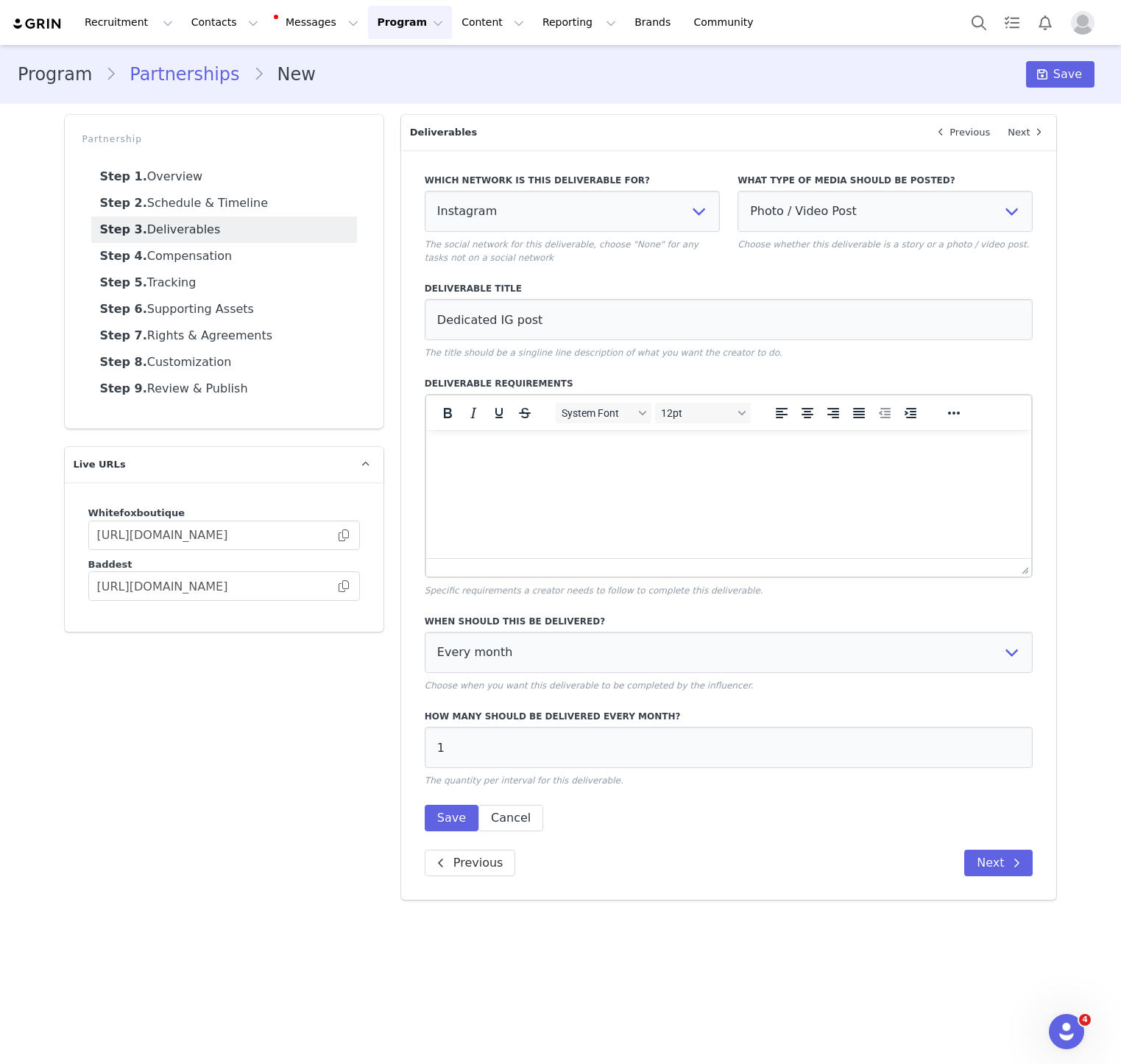
paste body "Rich Text Area. Press ALT-0 for help."
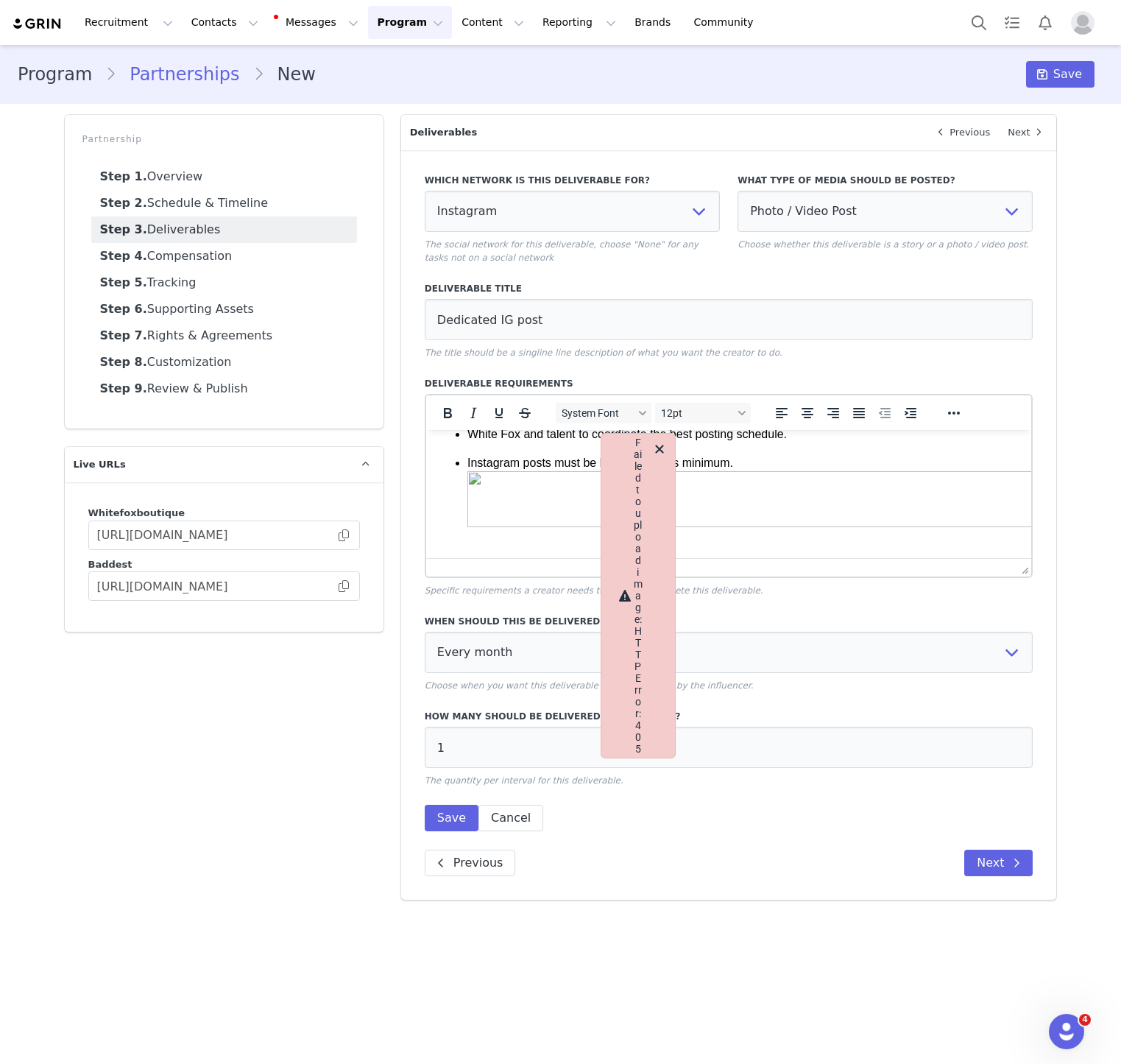
click at [500, 508] on img "Rich Text Area. Press ALT-0 for help." at bounding box center [757, 499] width 579 height 56
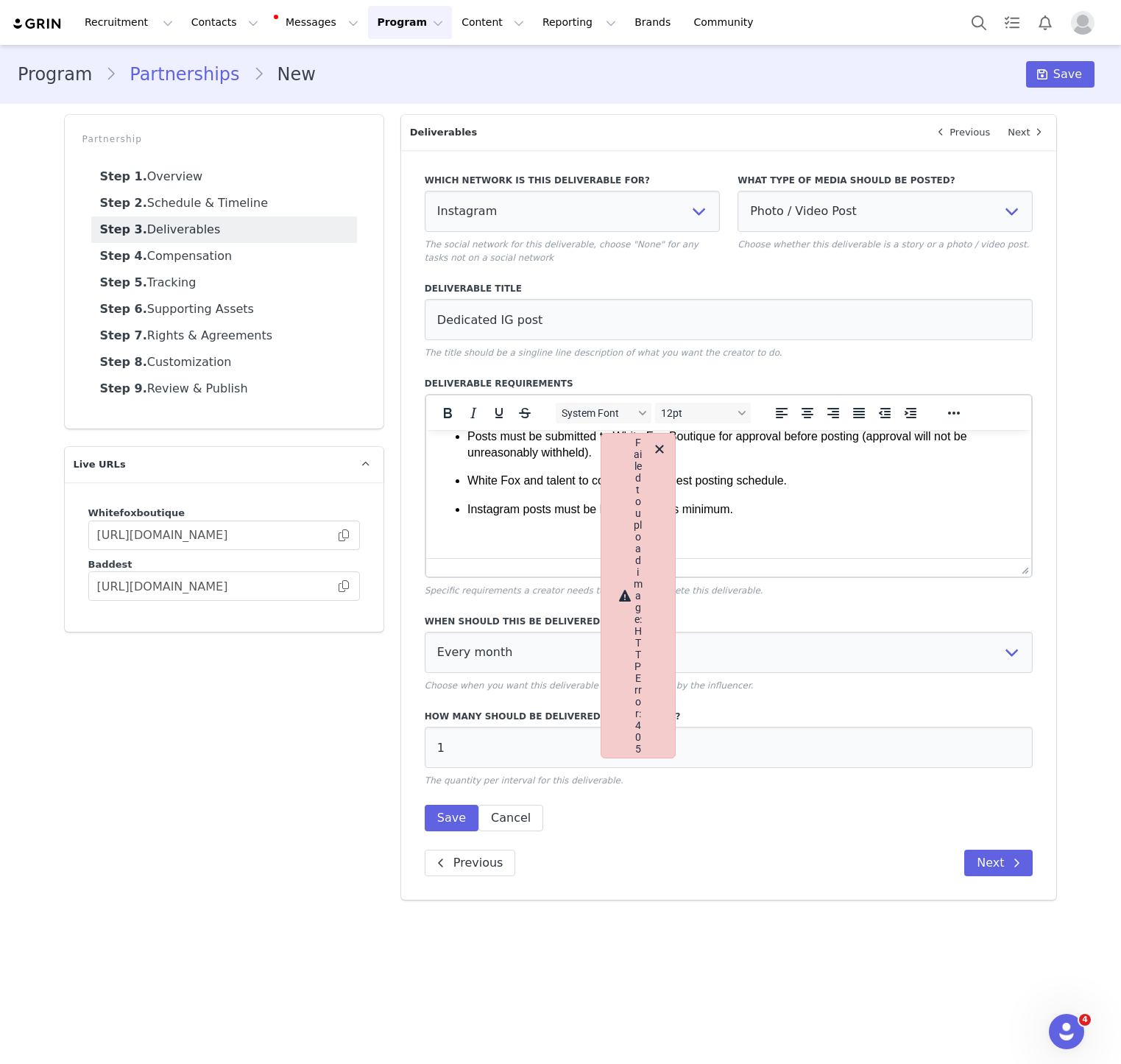
click at [467, 511] on li "Instagram posts must be live for 30 days minimum." at bounding box center [743, 509] width 553 height 16
click at [656, 447] on icon "Close" at bounding box center [658, 448] width 8 height 8
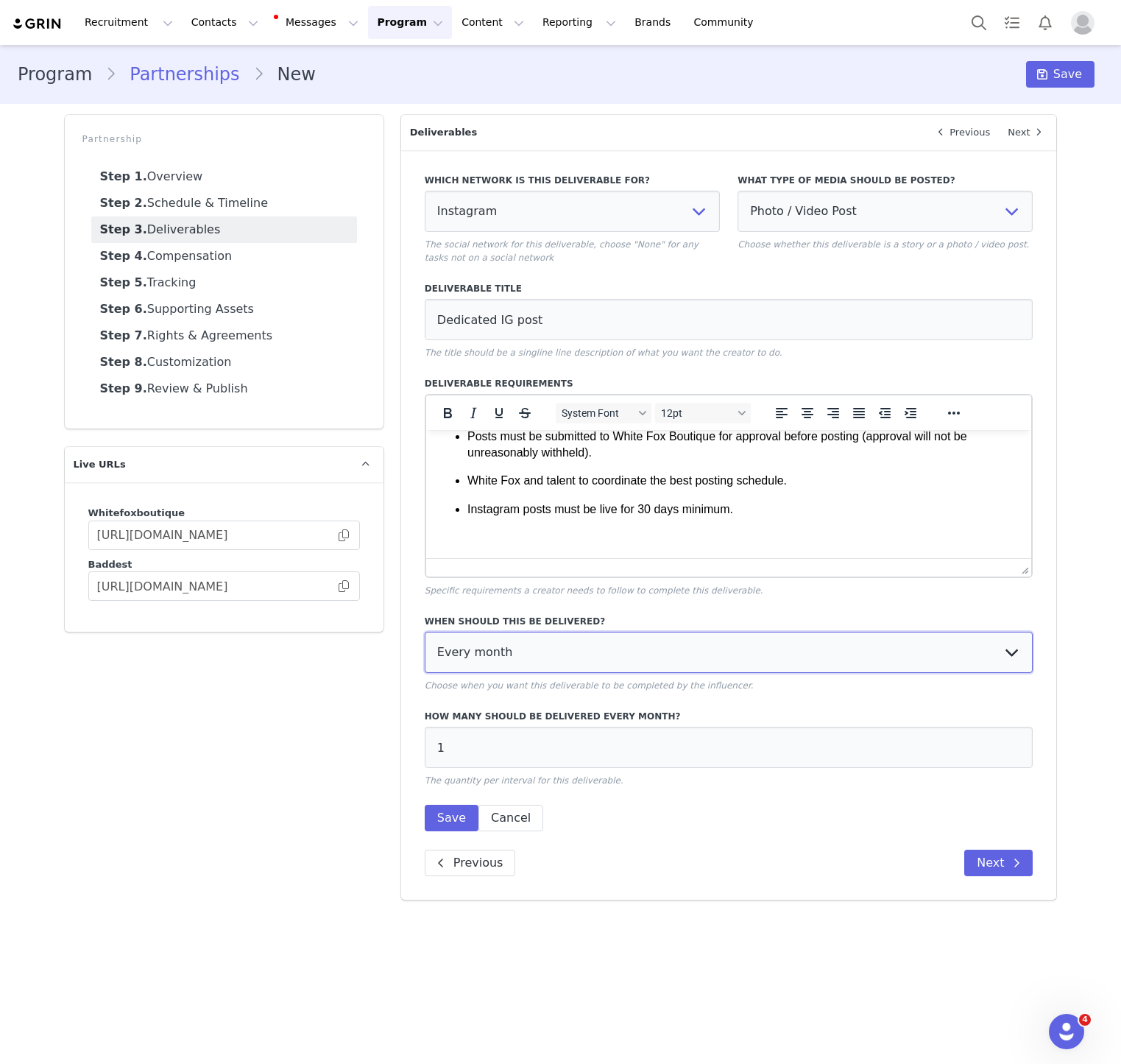
click at [608, 634] on select "Every month Every other month In specific months Throughout partnership" at bounding box center [729, 652] width 608 height 41
select select "throughout"
click at [425, 632] on select "Every month Every other month In specific months Throughout partnership" at bounding box center [729, 652] width 608 height 41
click at [445, 816] on button "Save" at bounding box center [452, 818] width 54 height 27
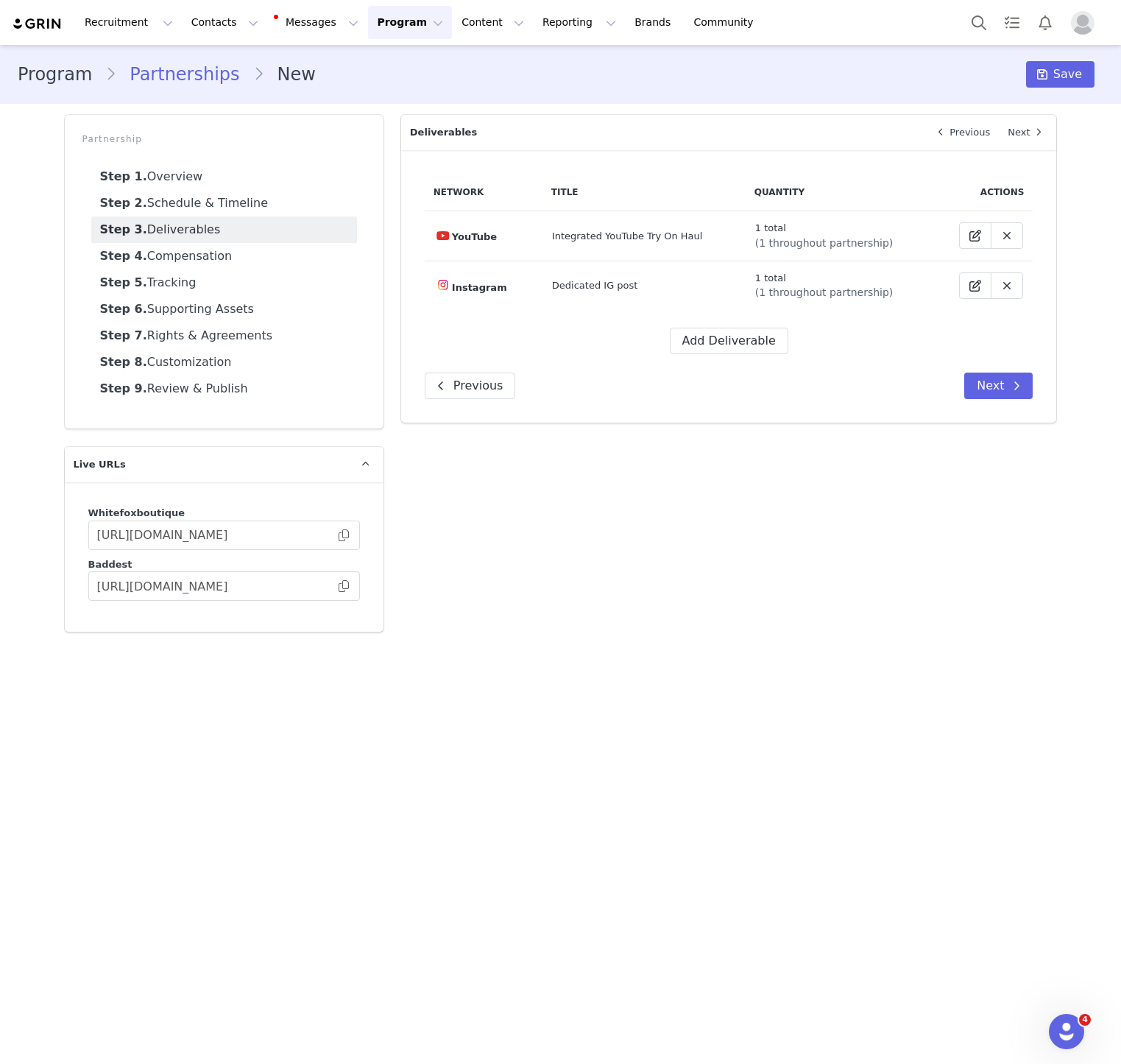
drag, startPoint x: 770, startPoint y: 420, endPoint x: 969, endPoint y: 408, distance: 199.4
click at [773, 420] on div "Network Title Quantity Actions YouTube Integrated YouTube Try On Haul 1 total (…" at bounding box center [728, 286] width 656 height 273
click at [1013, 393] on span at bounding box center [1016, 386] width 18 height 18
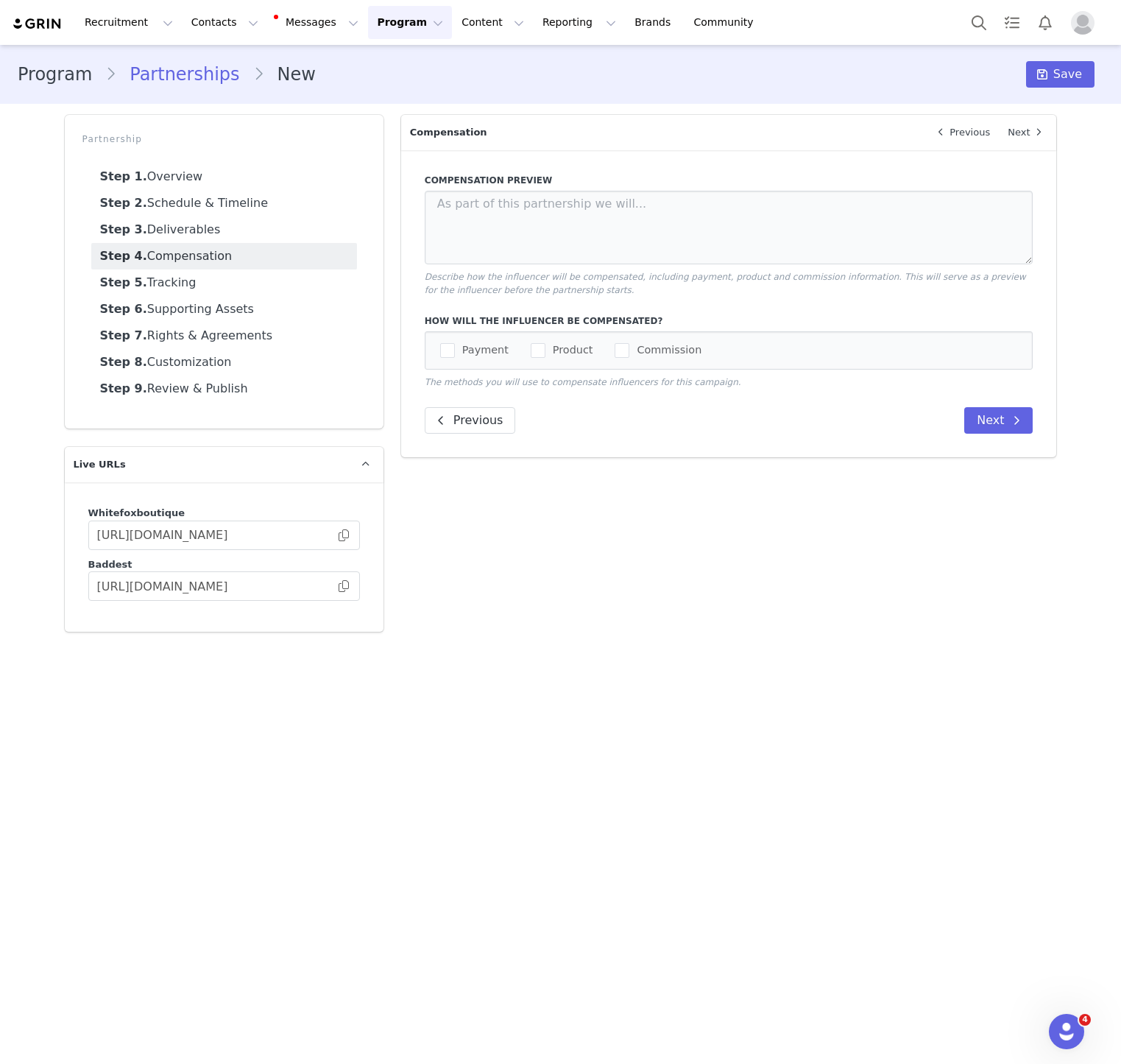
click at [542, 364] on div "Payment Product Commission" at bounding box center [729, 350] width 608 height 39
click at [545, 348] on span "Product" at bounding box center [569, 350] width 48 height 14
click at [545, 343] on input "Product" at bounding box center [545, 343] width 0 height 0
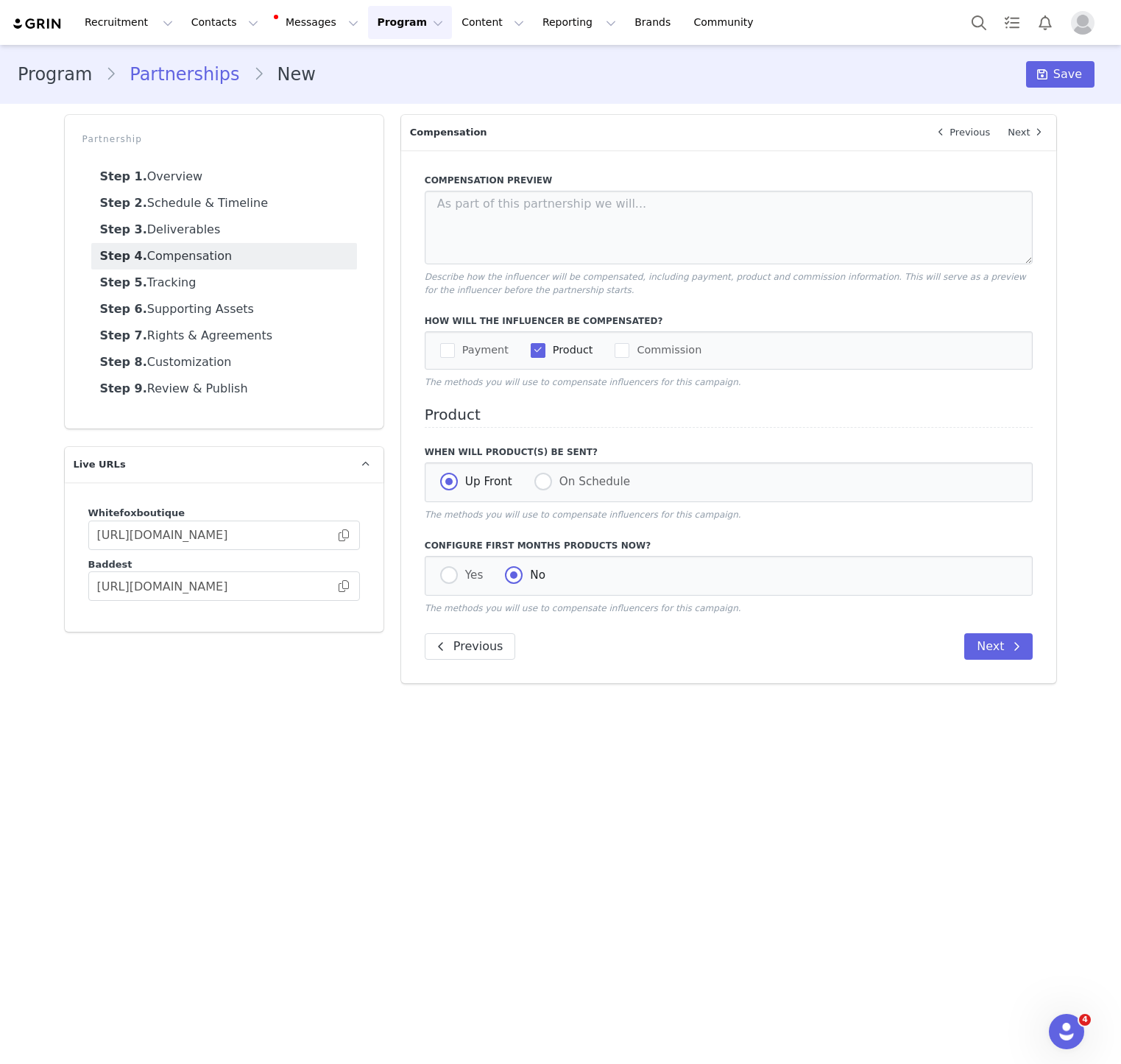
click at [438, 358] on div "Payment Product Commission" at bounding box center [729, 350] width 608 height 39
click at [447, 356] on span "checkbox-group" at bounding box center [447, 350] width 15 height 15
click at [455, 343] on input "Payment" at bounding box center [455, 343] width 0 height 0
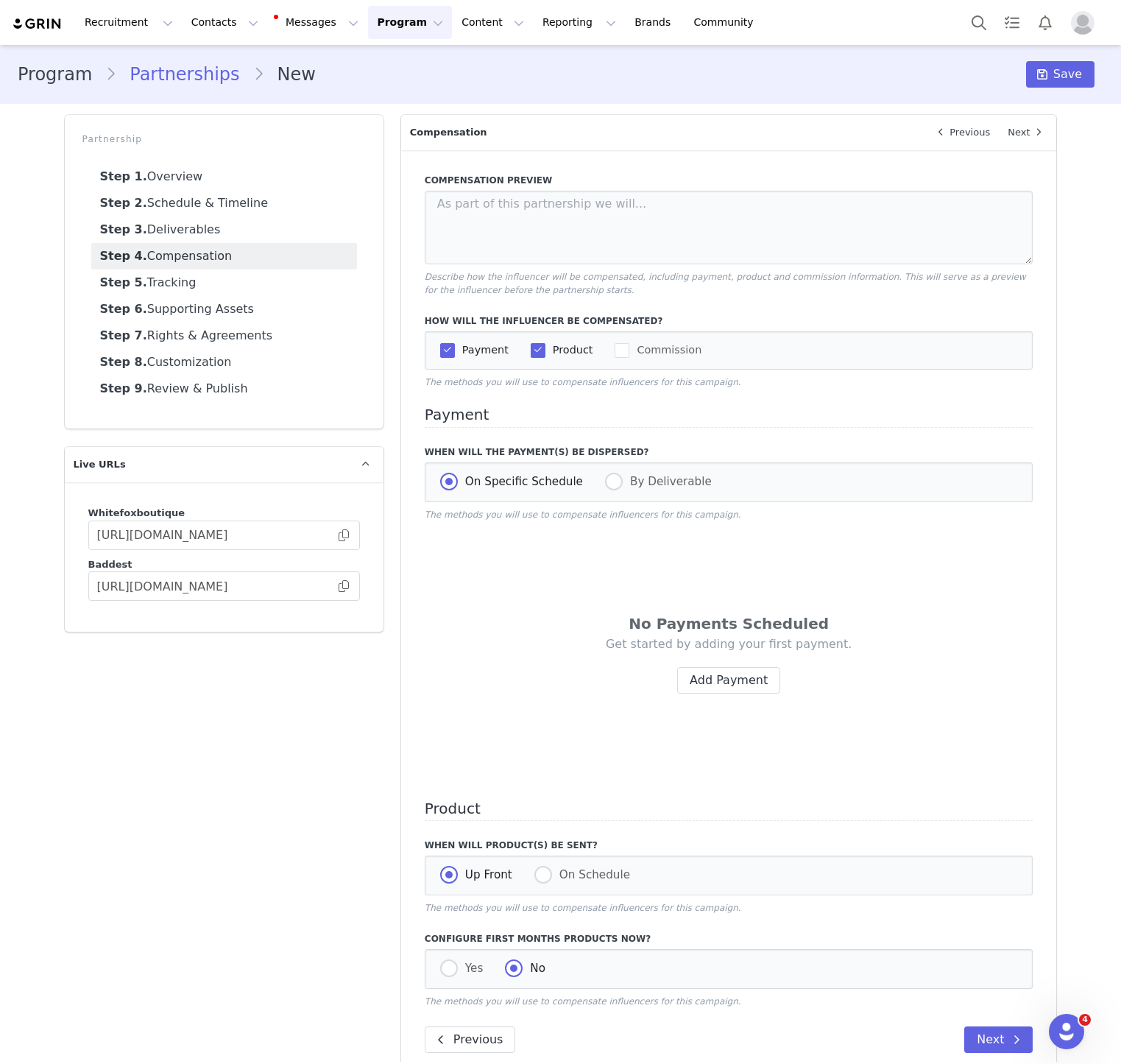
click at [739, 702] on div "No Payments Scheduled Get started by adding your first payment. Add Payment" at bounding box center [729, 660] width 608 height 243
click at [740, 679] on button "Add Payment" at bounding box center [728, 680] width 103 height 27
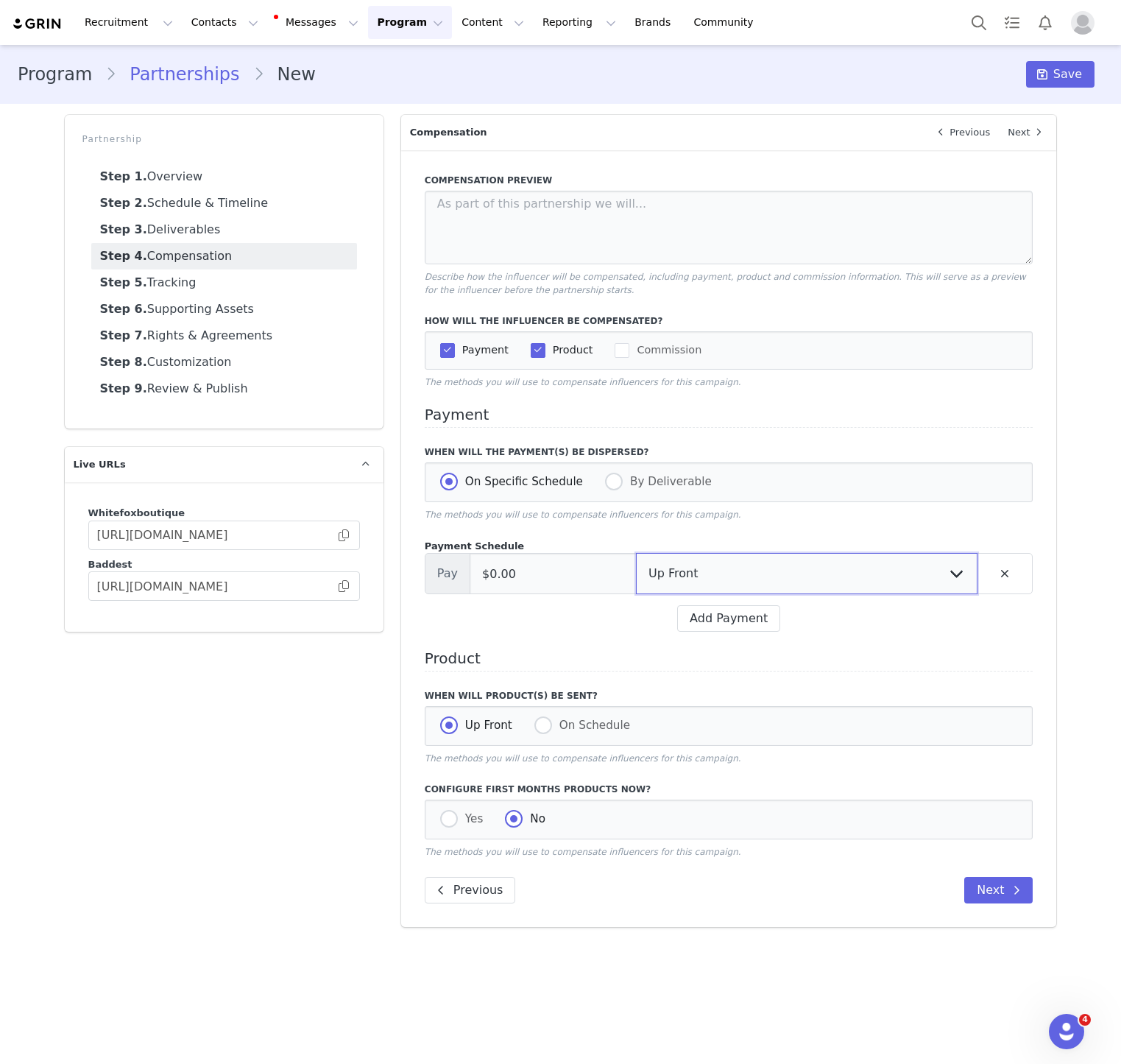
click at [738, 577] on select "Up Front Month 1 Upon Completion" at bounding box center [806, 574] width 342 height 41
select select "completion"
click at [636, 554] on select "Up Front Month 1 Upon Completion" at bounding box center [806, 574] width 342 height 41
click at [522, 569] on input "$0.00" at bounding box center [553, 574] width 167 height 41
type input "$4,000.00"
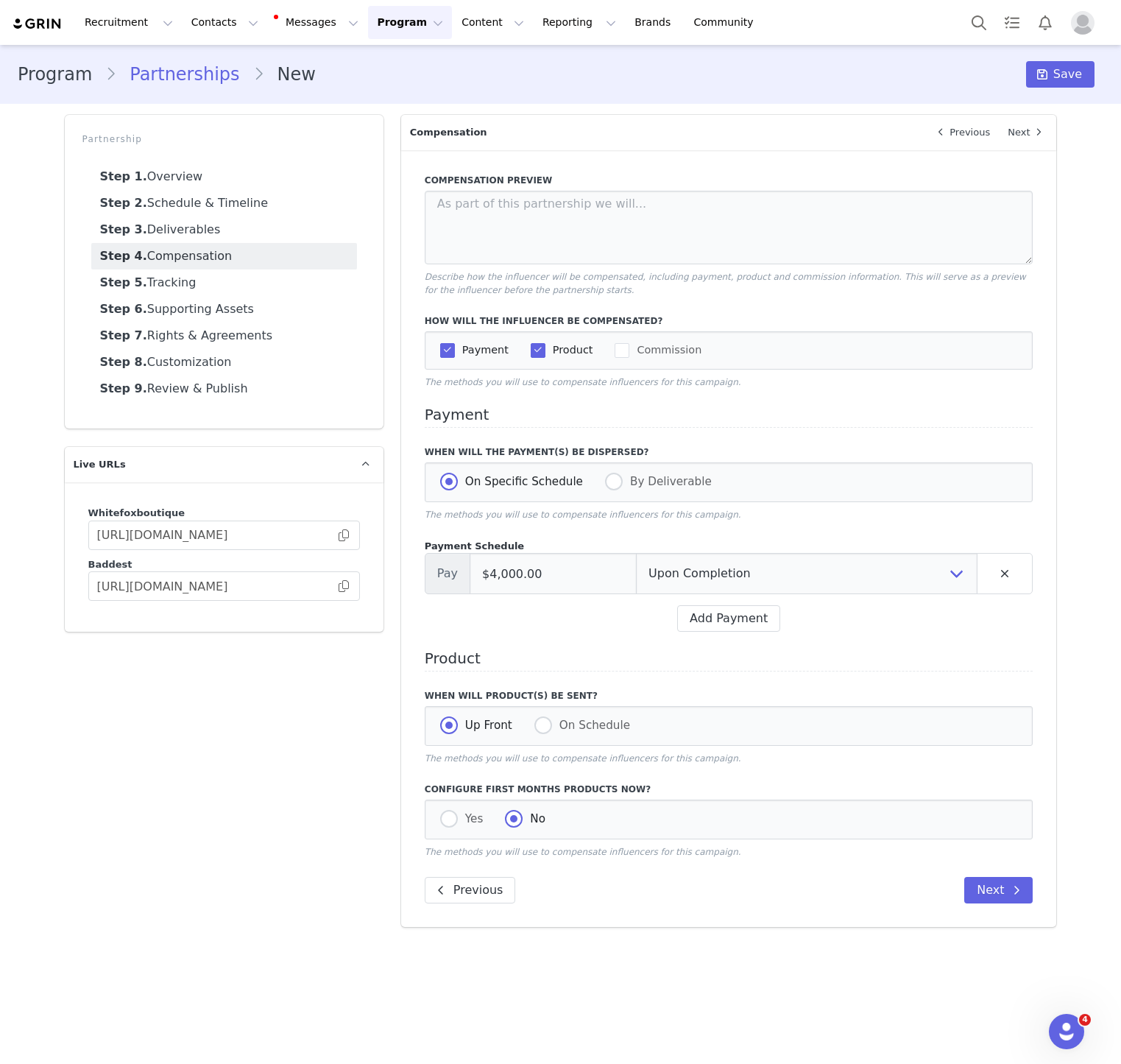
click at [625, 661] on h4 "Product" at bounding box center [729, 660] width 608 height 21
click at [467, 833] on div "Yes No" at bounding box center [729, 820] width 608 height 39
click at [461, 823] on span "Yes" at bounding box center [471, 818] width 26 height 13
click at [458, 823] on input "Yes" at bounding box center [449, 820] width 18 height 19
radio input "true"
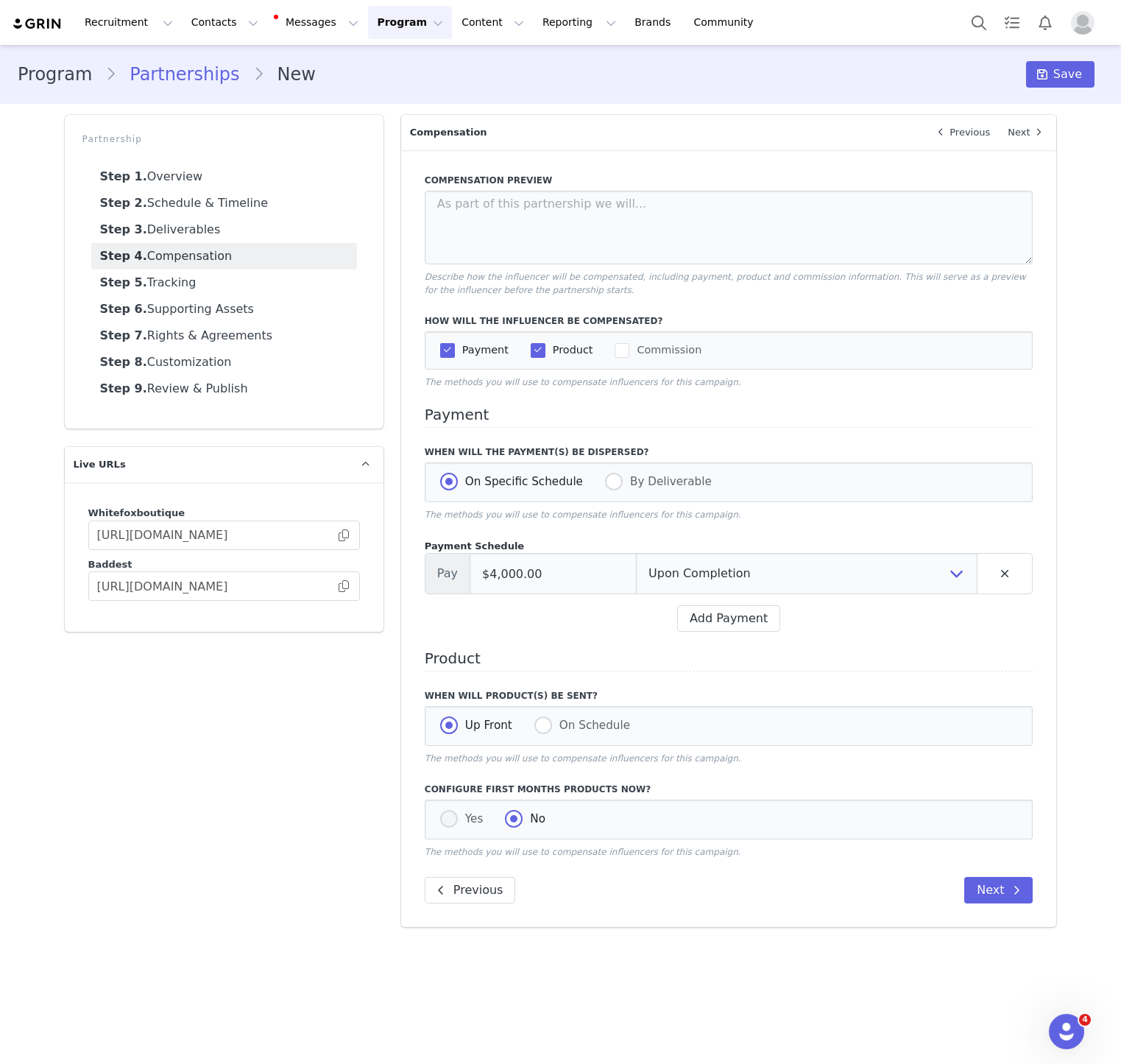
radio input "false"
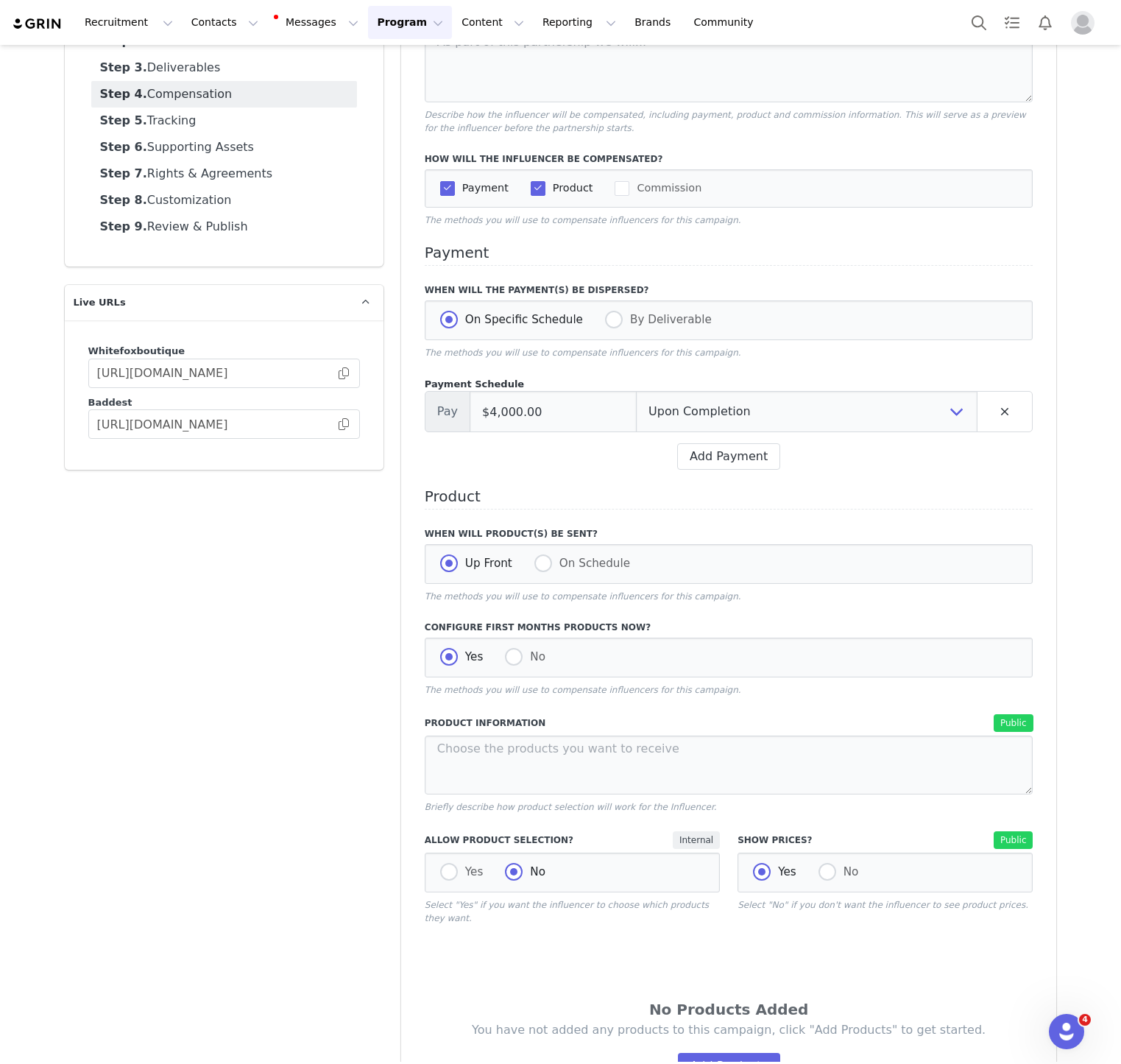
scroll to position [175, 0]
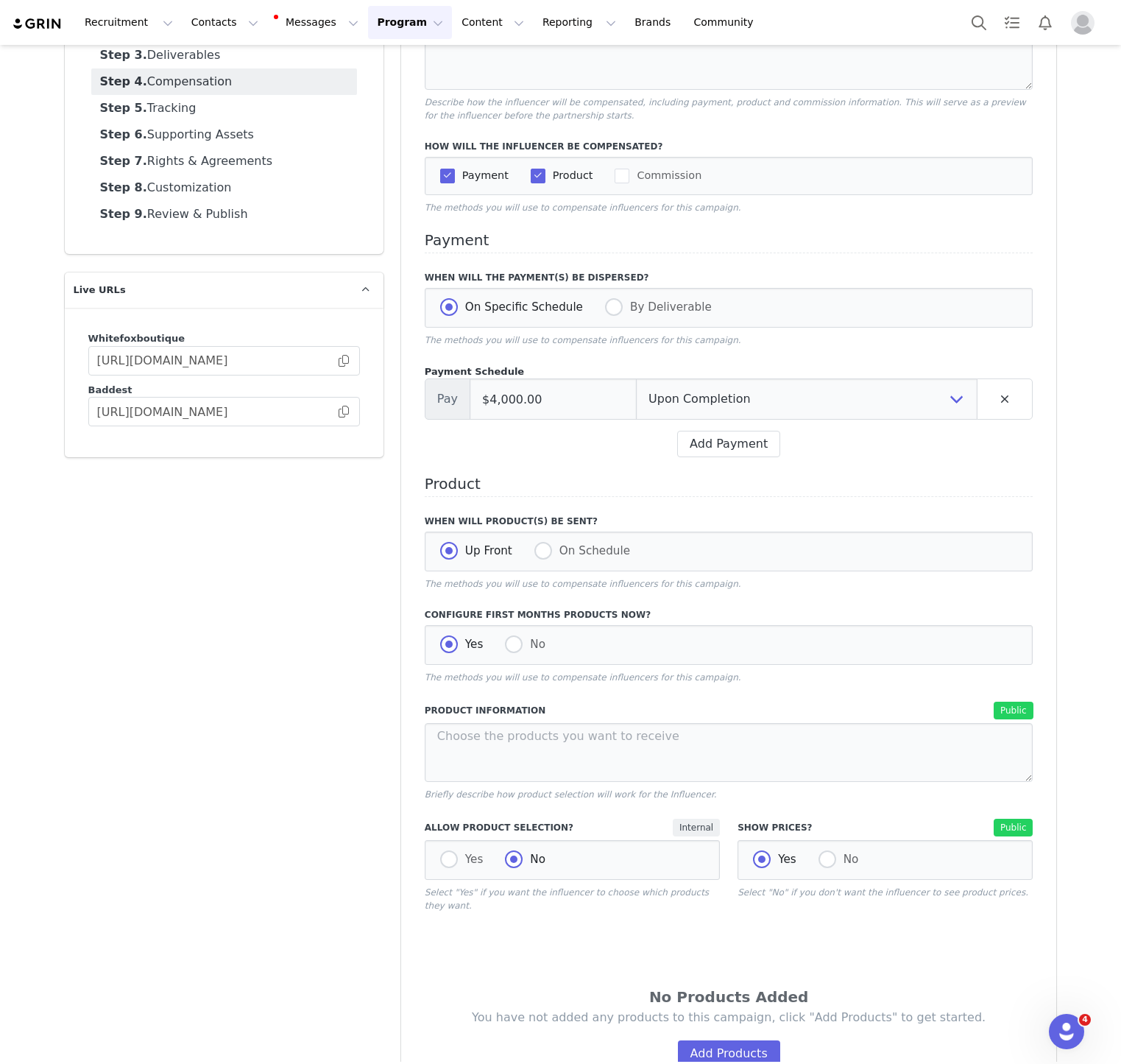
click at [453, 850] on div "Yes No" at bounding box center [572, 860] width 295 height 39
click at [447, 861] on span at bounding box center [449, 859] width 18 height 18
click at [447, 861] on input "Yes" at bounding box center [449, 860] width 18 height 19
radio input "true"
radio input "false"
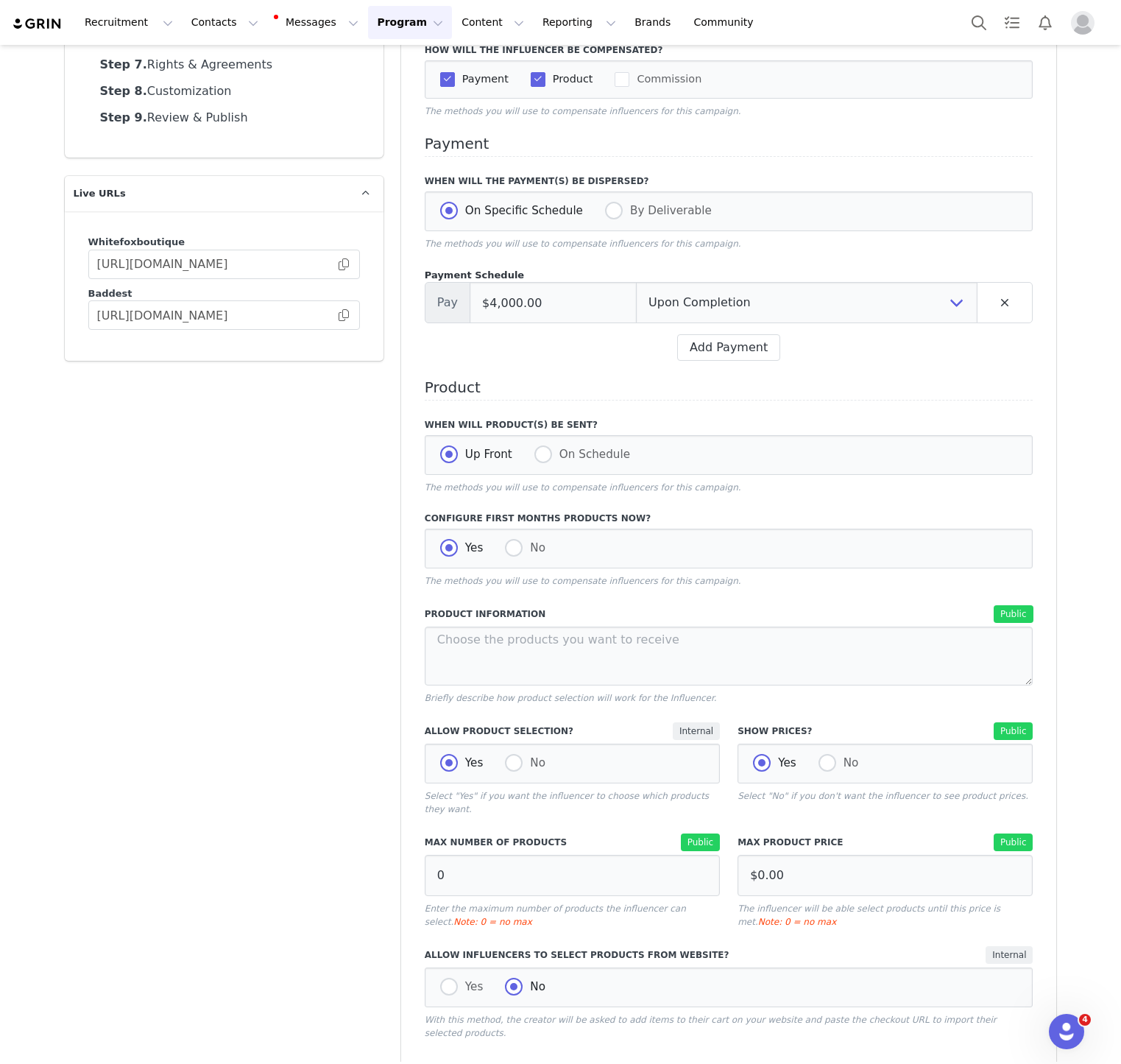
scroll to position [310, 0]
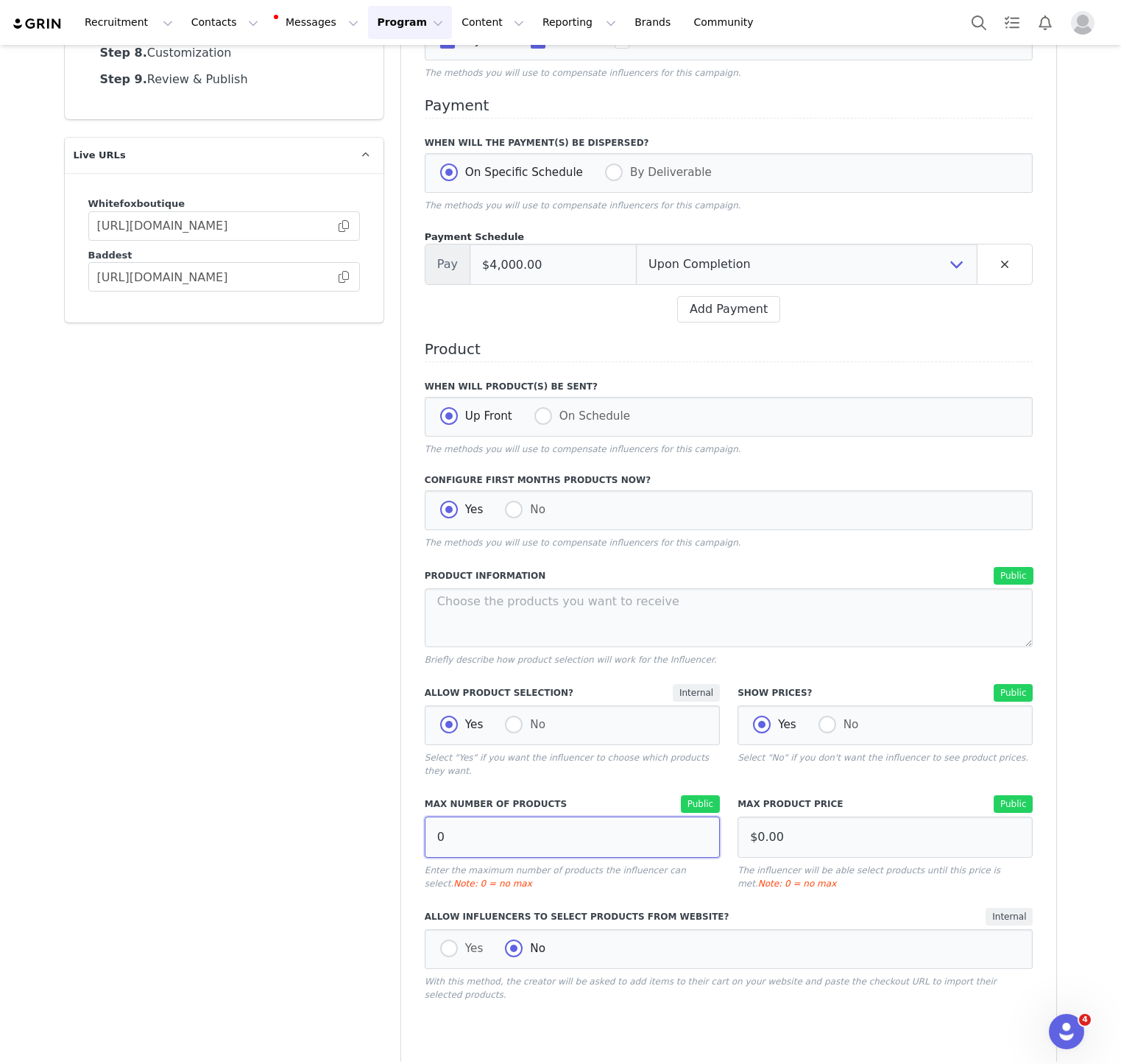
click at [498, 833] on input "0" at bounding box center [572, 837] width 295 height 41
type input "15"
click at [512, 876] on p "Enter the maximum number of products the influencer can select. Note: 0 = no max" at bounding box center [572, 876] width 295 height 27
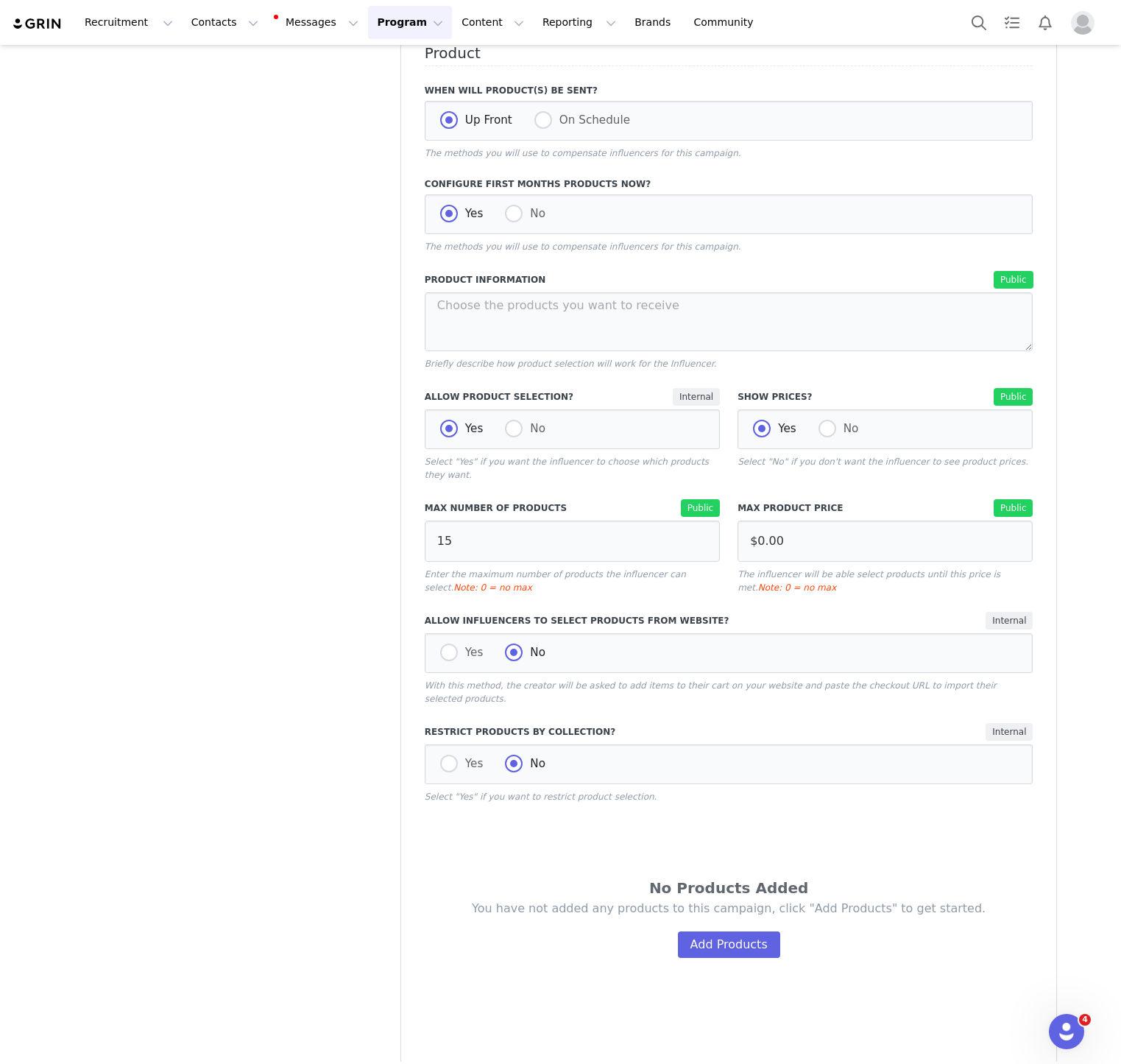
scroll to position [675, 0]
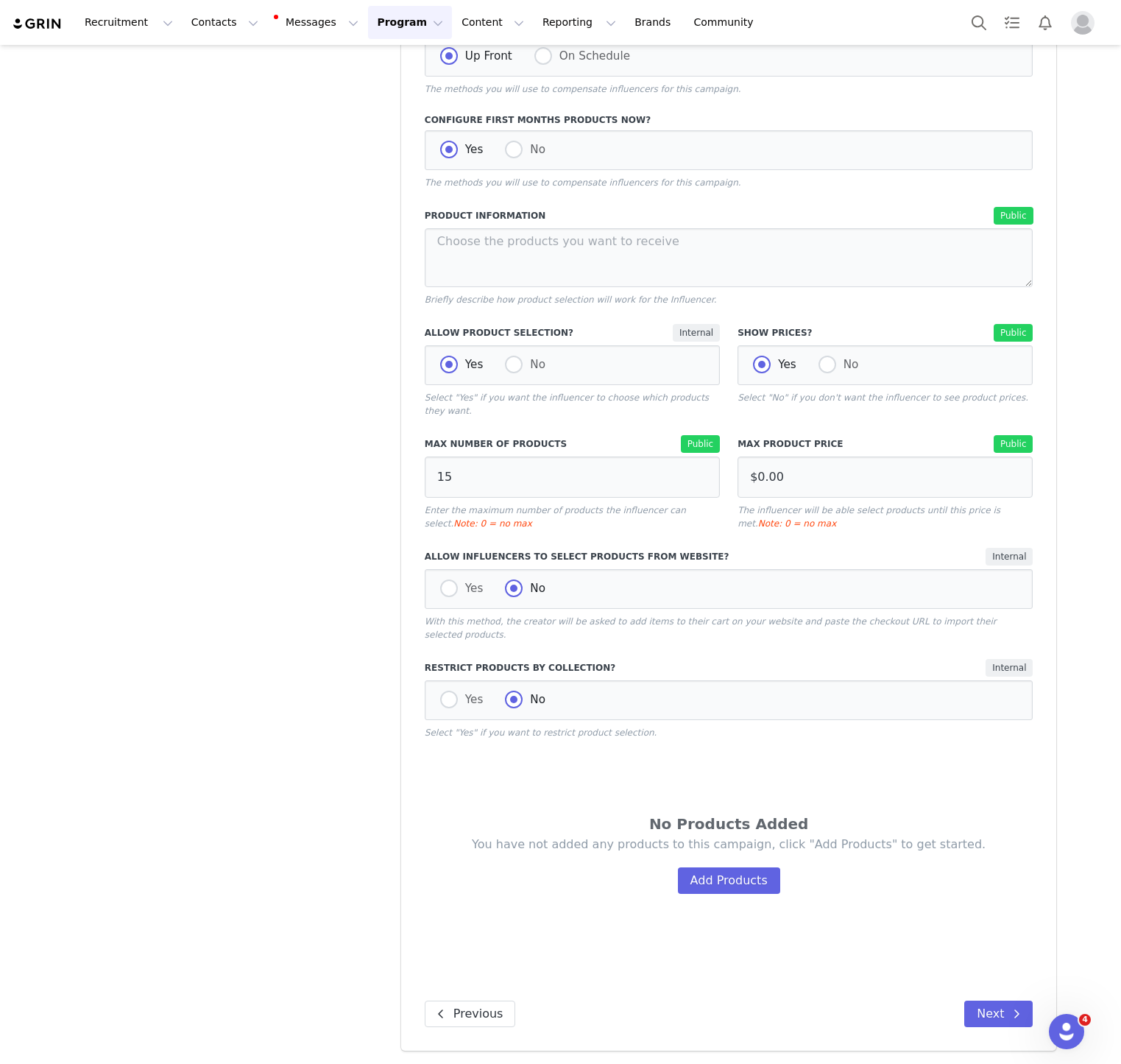
click at [747, 931] on div "No Products Added You have not added any products to this campaign, click "Add …" at bounding box center [729, 860] width 608 height 243
click at [739, 874] on button "Add Products" at bounding box center [728, 881] width 102 height 27
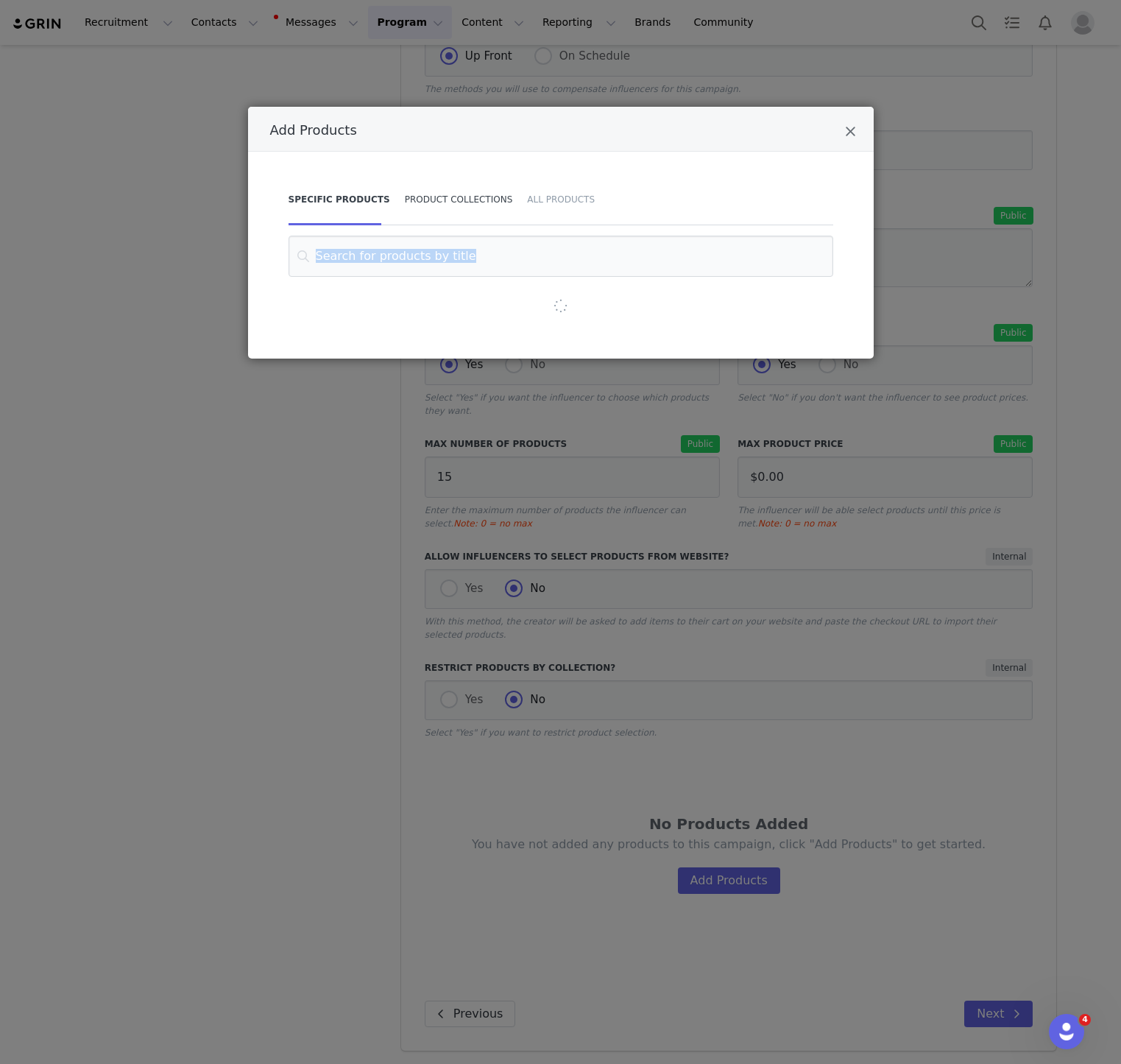
drag, startPoint x: 781, startPoint y: 908, endPoint x: 446, endPoint y: 204, distance: 779.6
click at [463, 256] on div "Add Products Specific Products Product Collections All Products" at bounding box center [560, 532] width 1121 height 1064
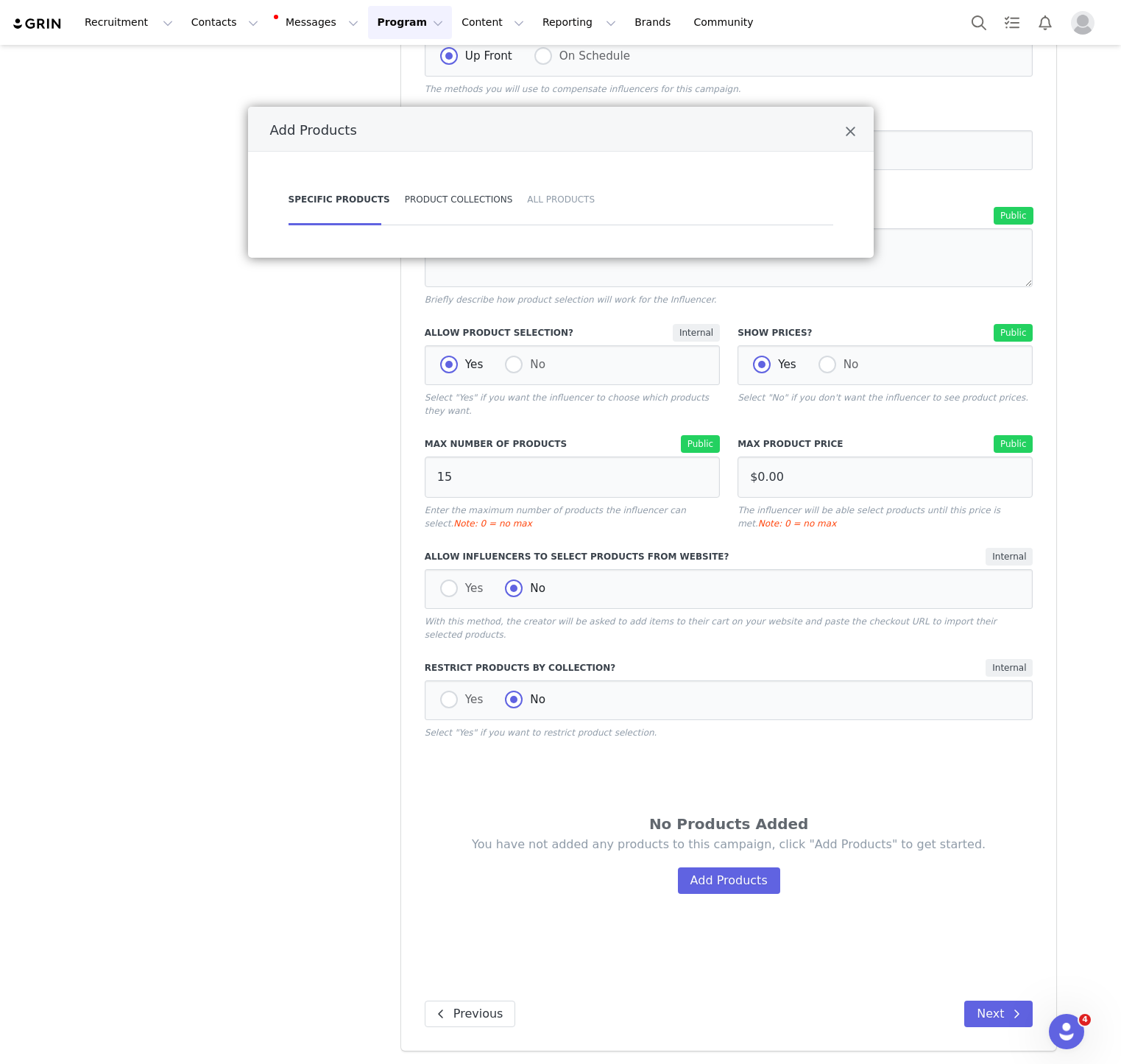
click at [446, 199] on div "Product Collections" at bounding box center [459, 200] width 123 height 51
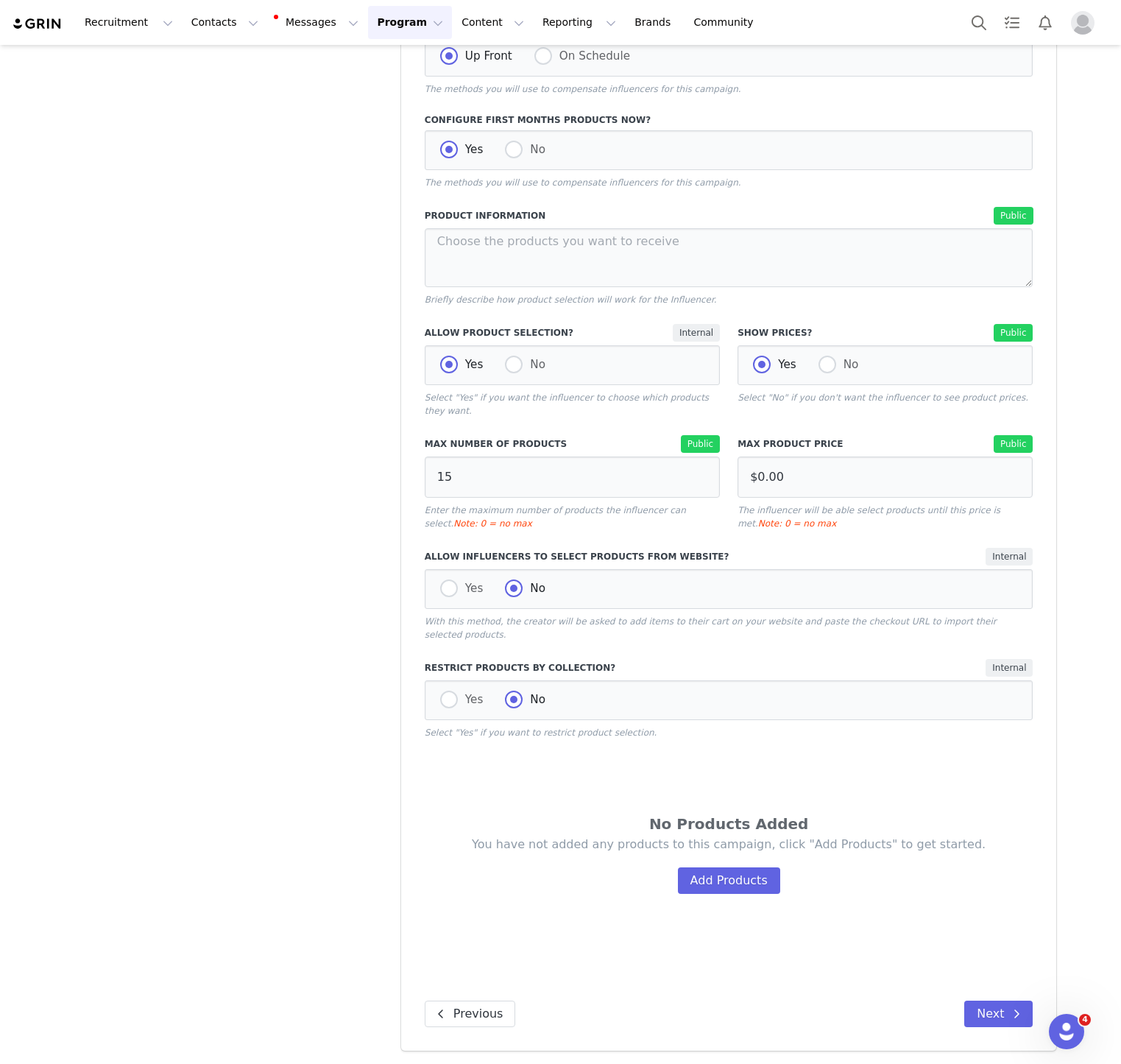
click at [722, 866] on div "You have not added any products to this campaign, click "Add Products" to get s…" at bounding box center [728, 865] width 520 height 57
click at [715, 890] on button "Add Products" at bounding box center [728, 881] width 102 height 27
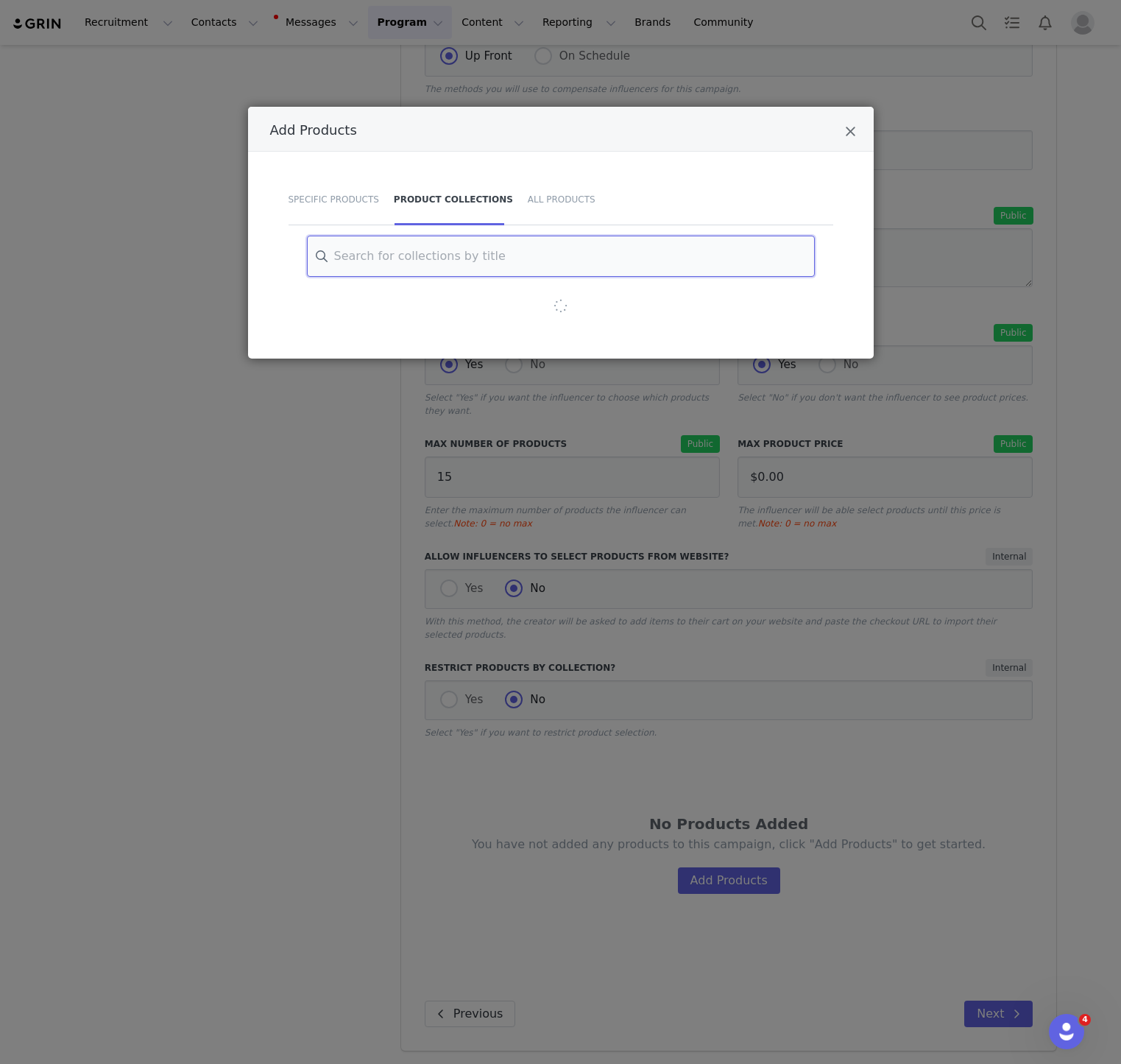
click at [456, 260] on input "Add Products" at bounding box center [560, 256] width 508 height 41
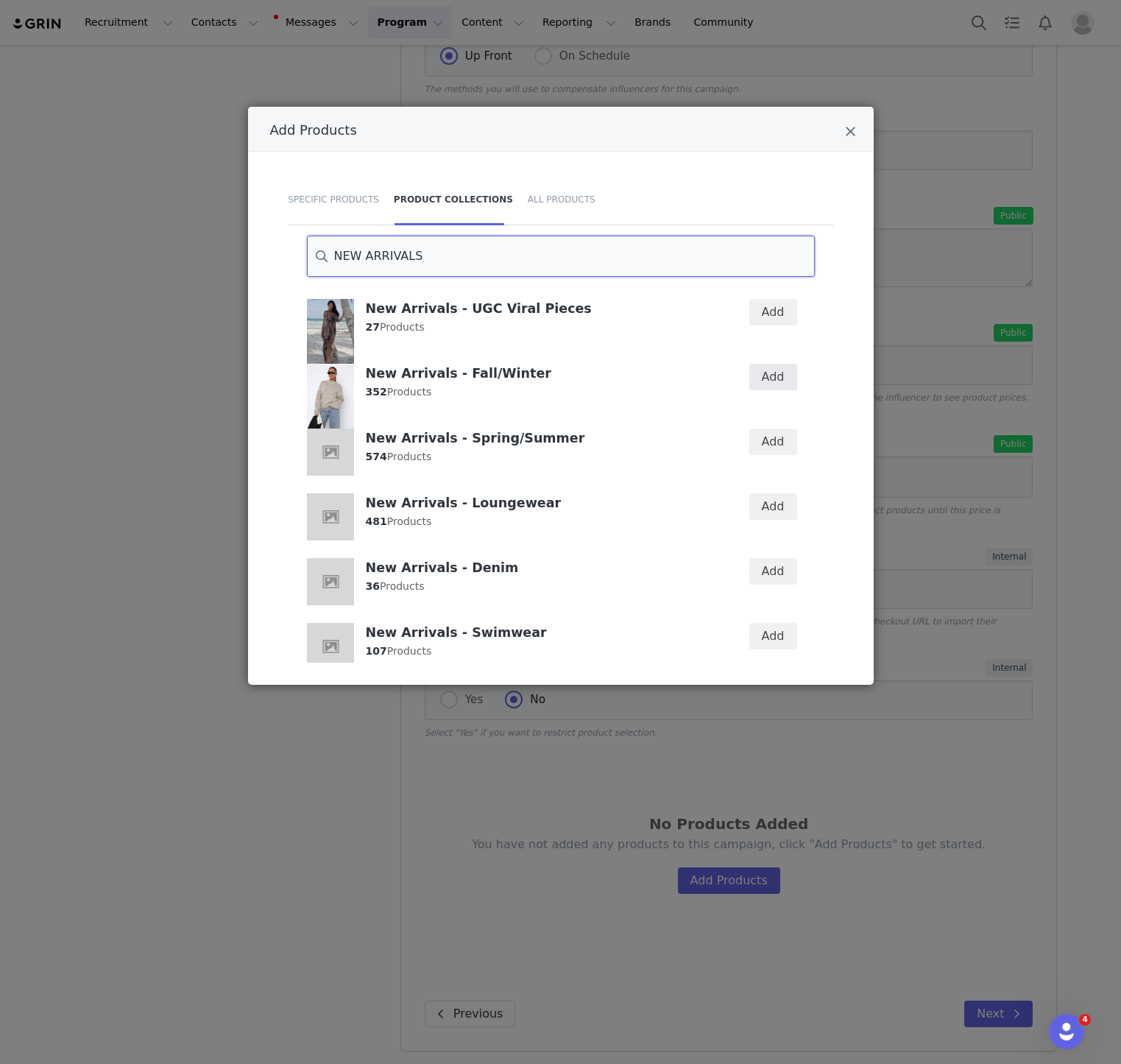
type input "NEW ARRIVALS"
click at [778, 383] on button "Add" at bounding box center [773, 376] width 48 height 27
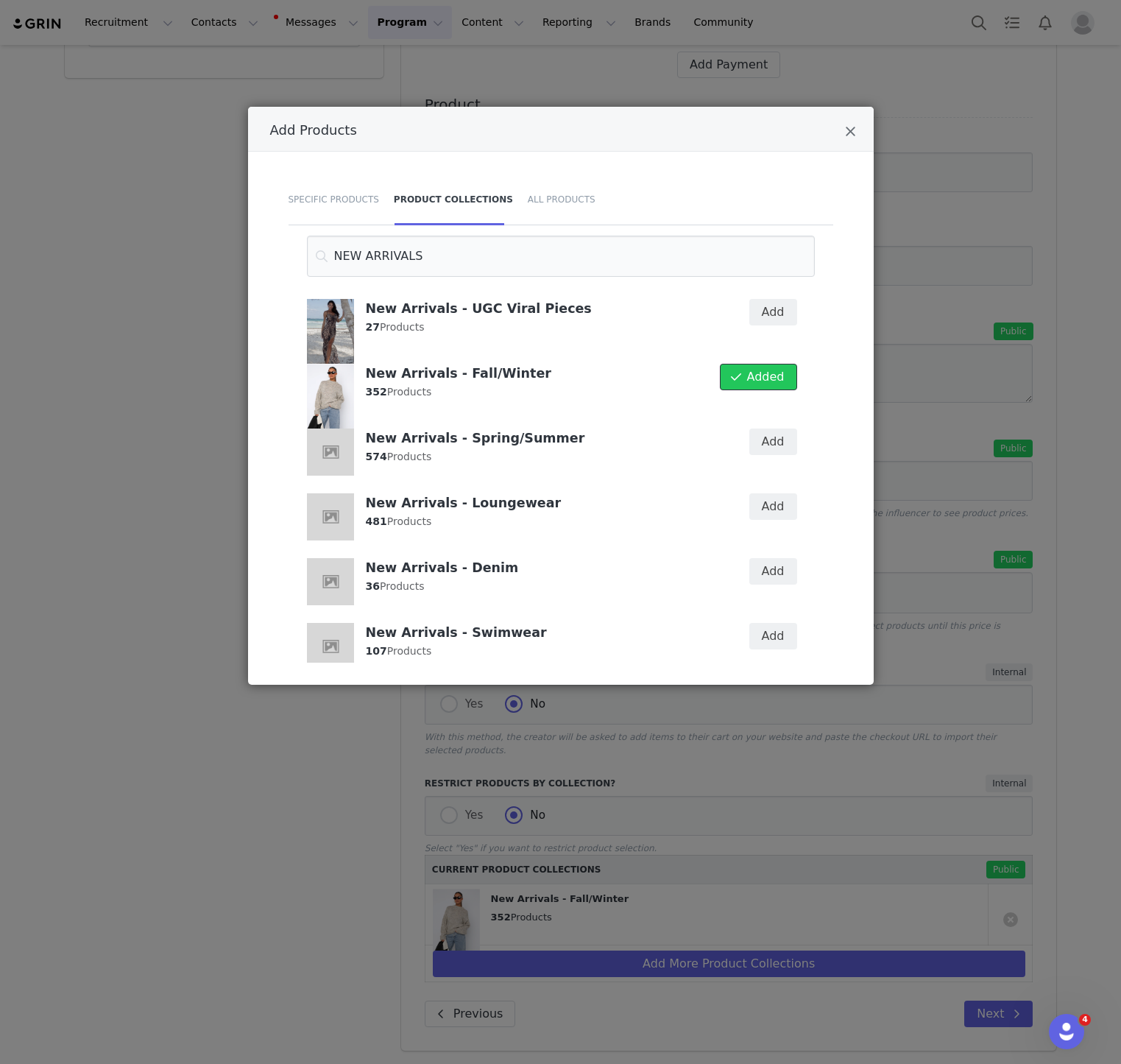
scroll to position [559, 0]
click at [772, 443] on button "Add" at bounding box center [773, 442] width 48 height 27
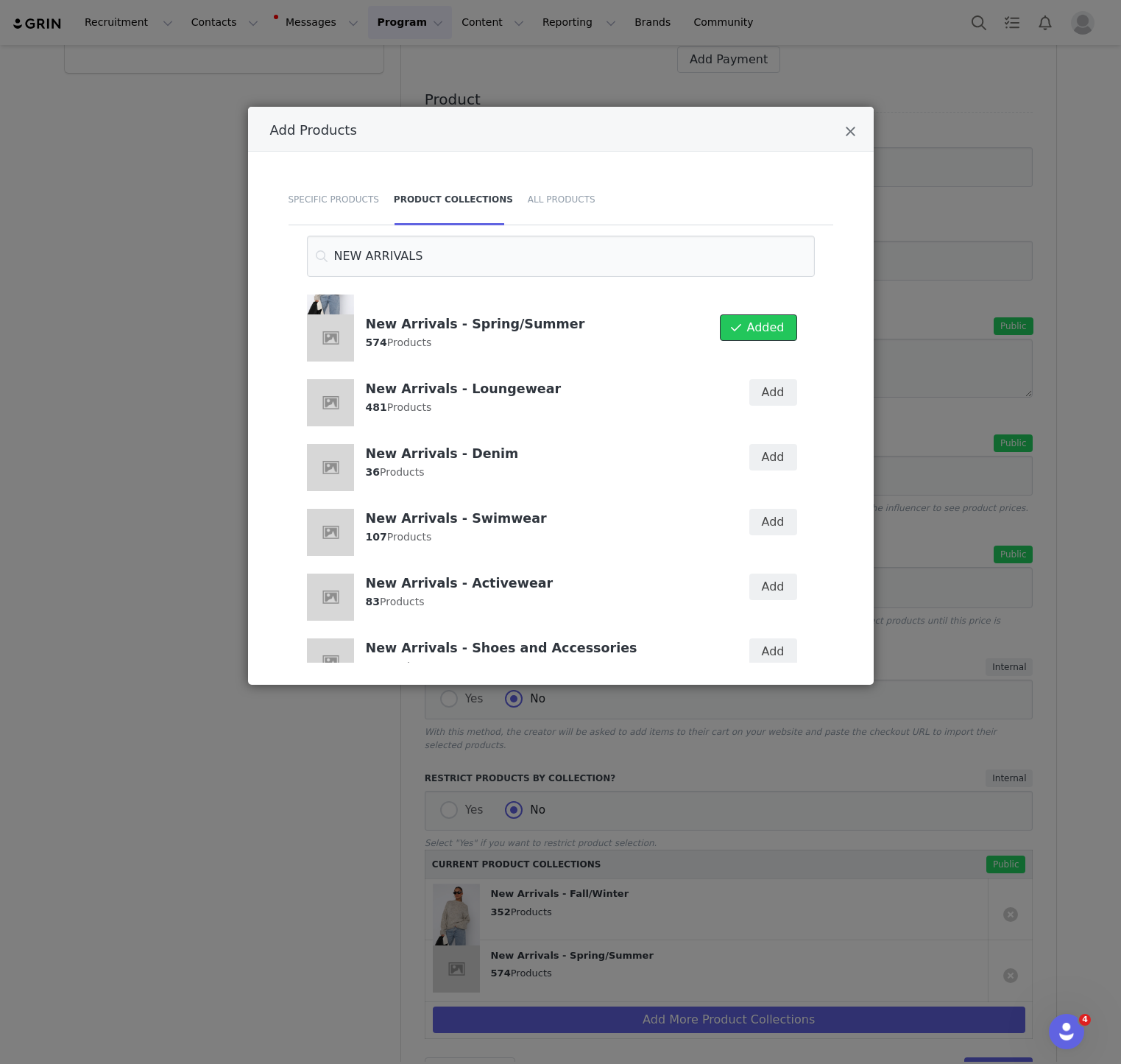
scroll to position [151, 0]
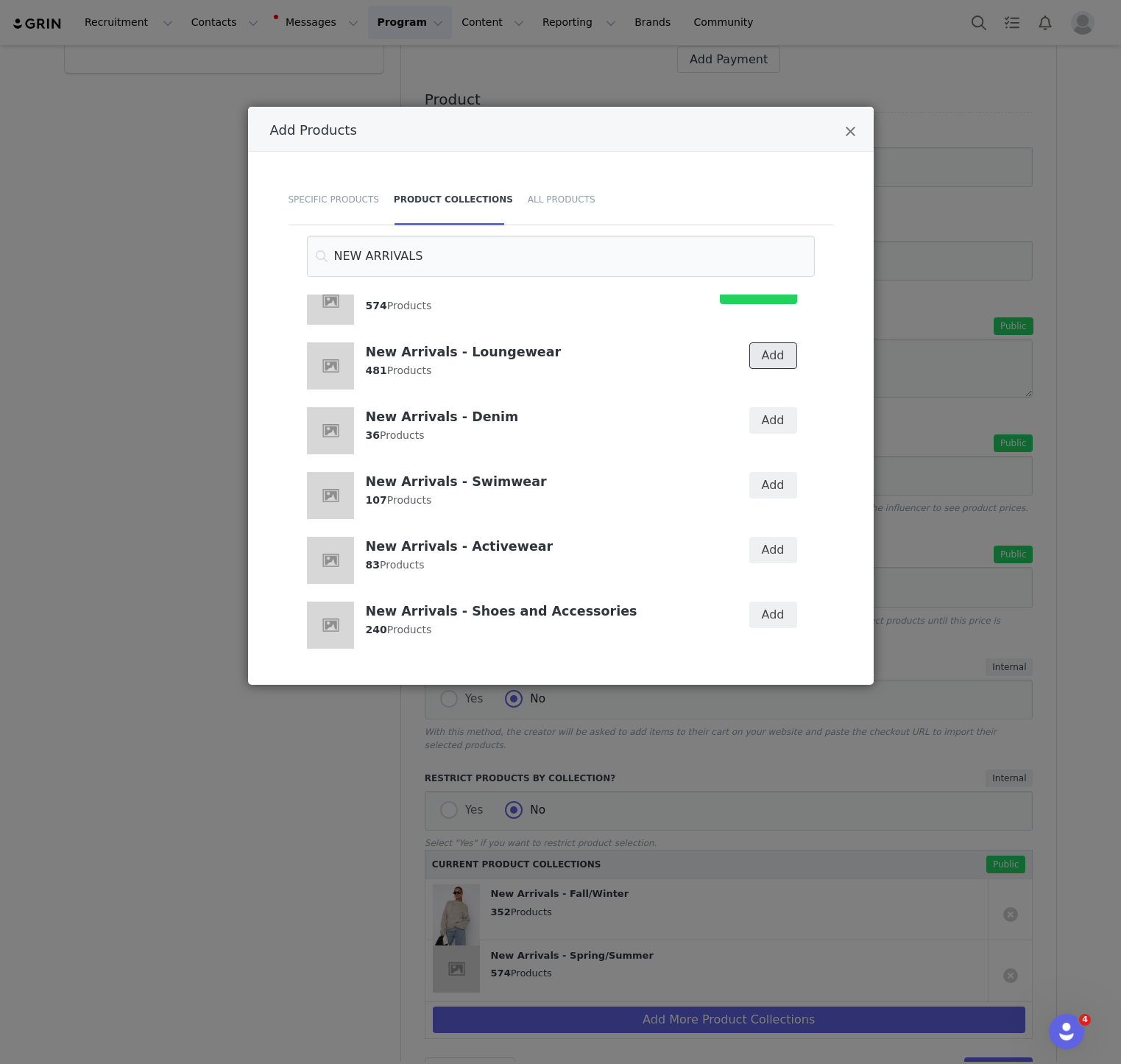
click at [775, 362] on button "Add" at bounding box center [773, 355] width 48 height 27
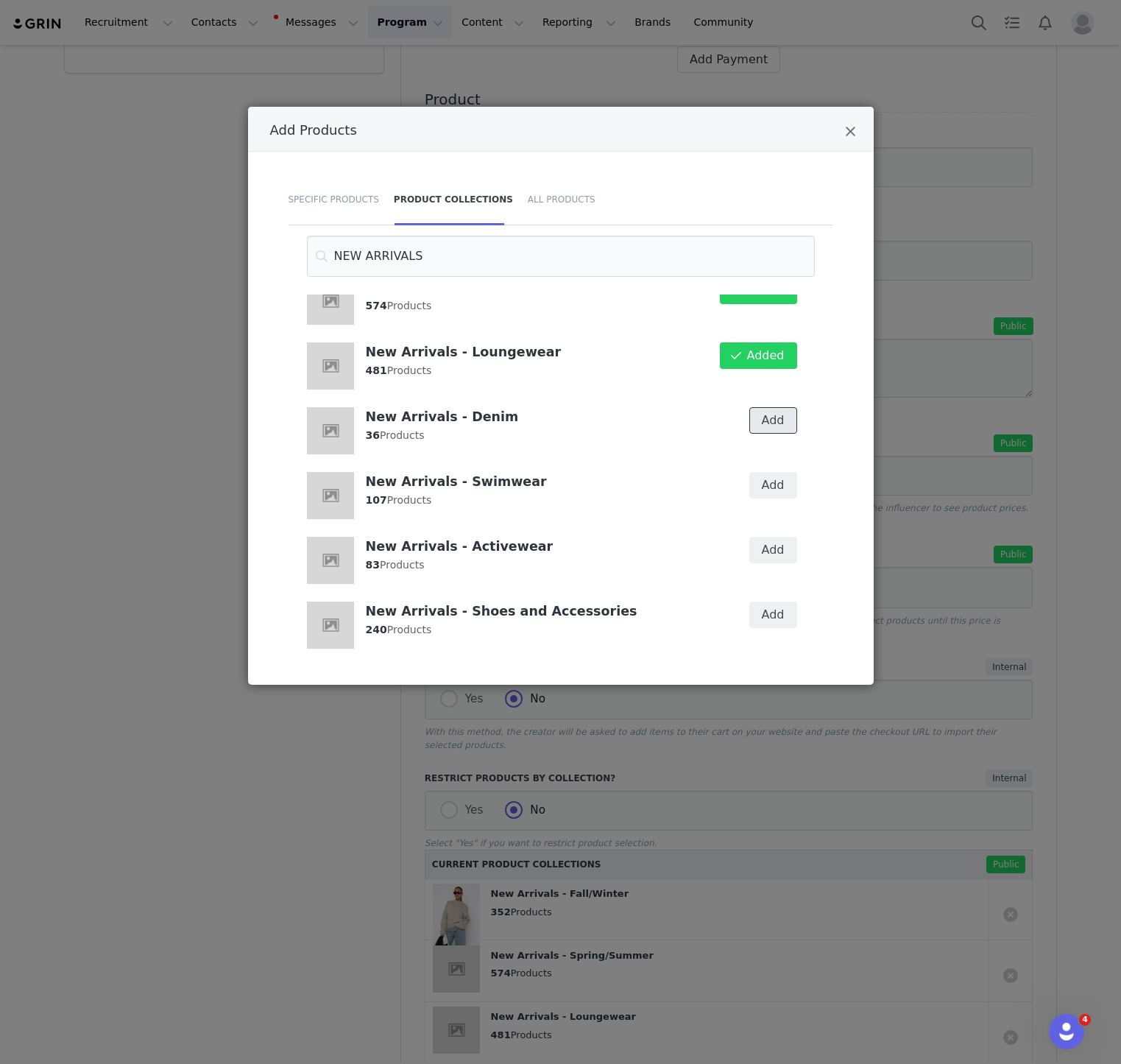
click at [775, 423] on button "Add" at bounding box center [773, 420] width 48 height 27
click at [772, 482] on button "Add" at bounding box center [773, 485] width 48 height 27
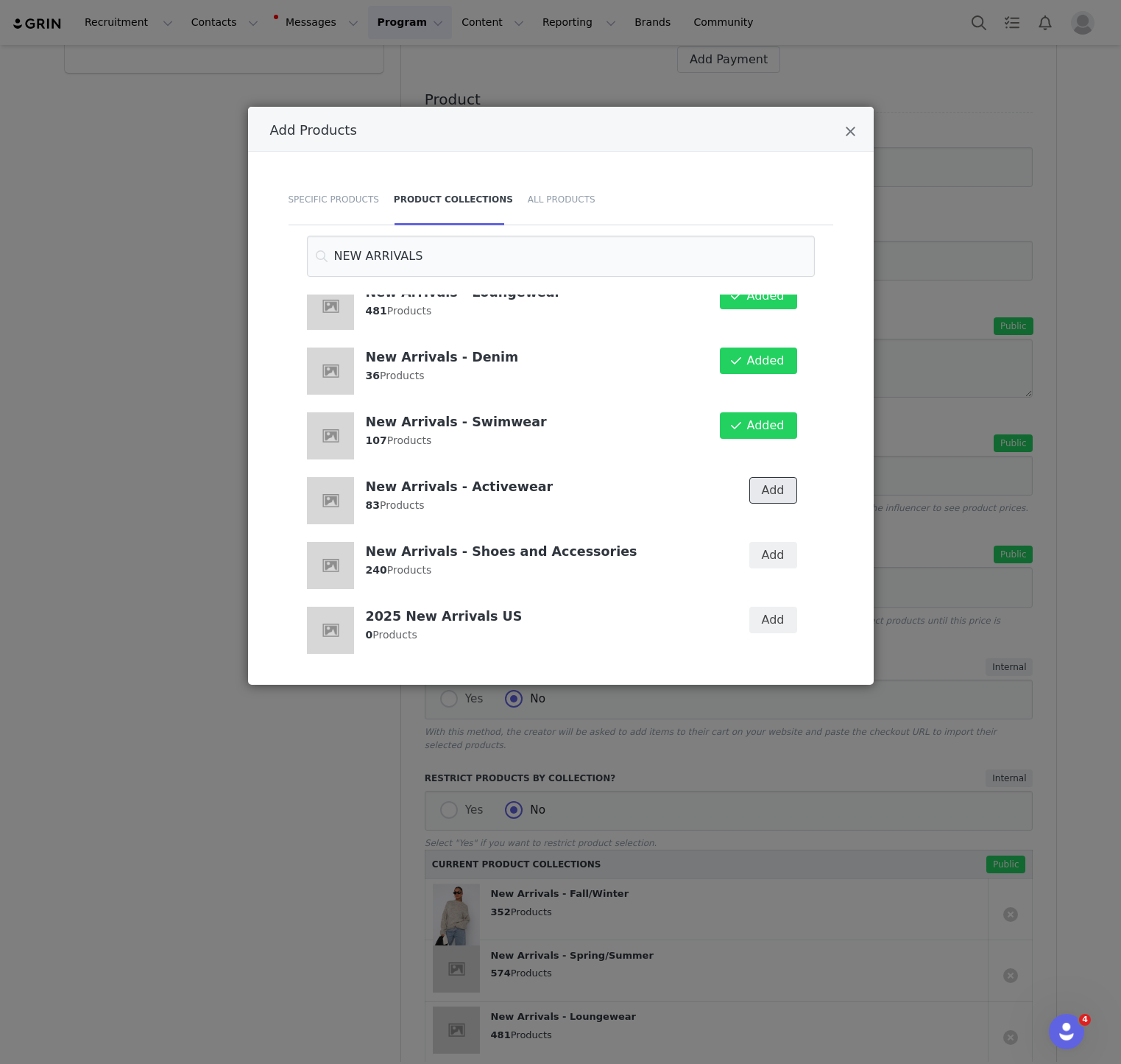
click at [766, 491] on button "Add" at bounding box center [773, 490] width 48 height 27
click at [763, 545] on button "Add" at bounding box center [773, 555] width 48 height 27
click at [854, 122] on div "Add Products" at bounding box center [560, 129] width 626 height 45
click at [848, 119] on div "Add Products" at bounding box center [560, 129] width 626 height 45
click at [848, 143] on div "Add Products" at bounding box center [560, 129] width 626 height 45
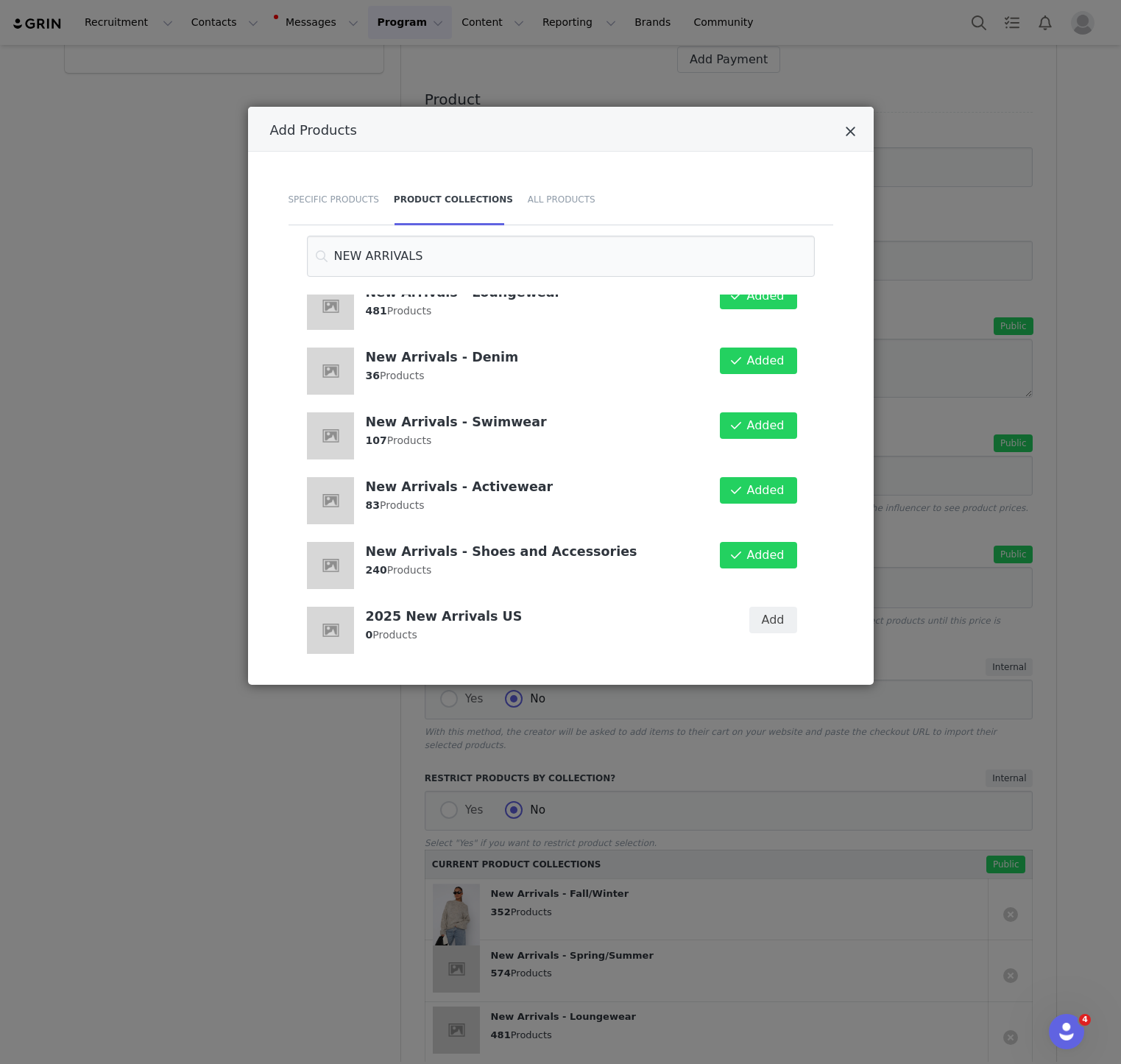
click at [850, 133] on icon "Close" at bounding box center [850, 131] width 11 height 15
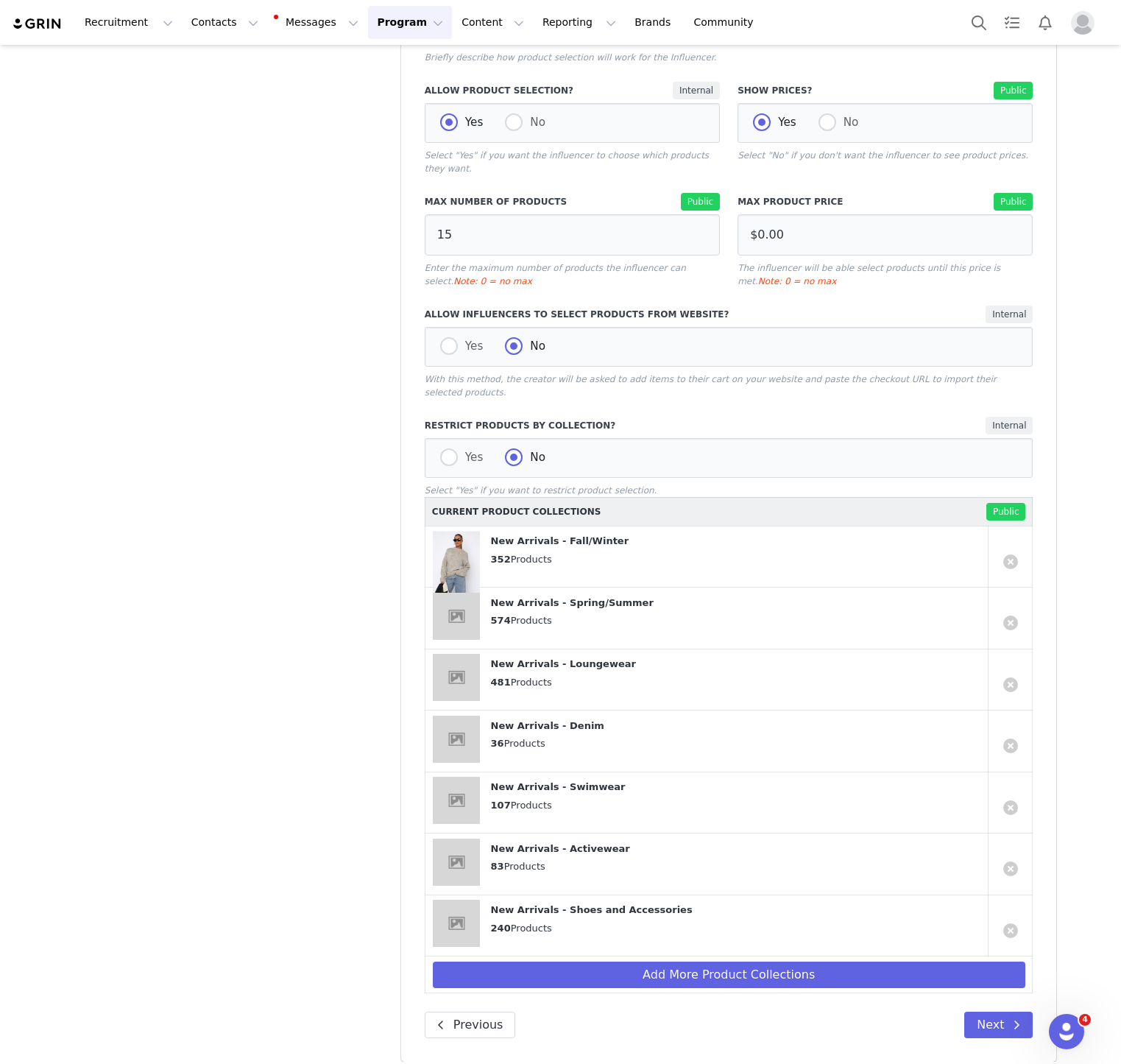
scroll to position [926, 0]
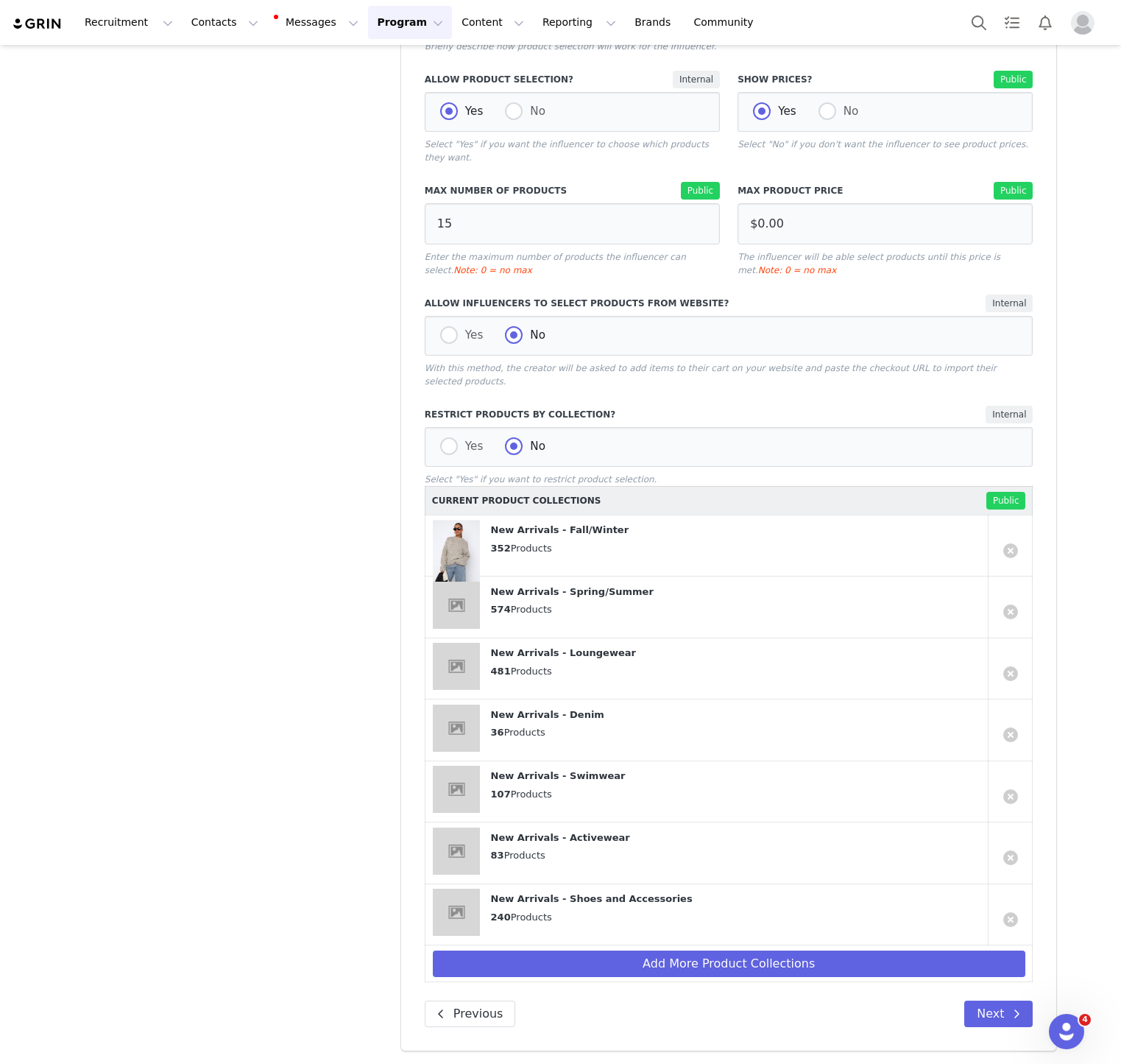
click at [1005, 1031] on div "Compensation Preview Describe how the influencer will be compensated, including…" at bounding box center [728, 139] width 656 height 1824
click at [1005, 1018] on button "Next" at bounding box center [998, 1013] width 69 height 27
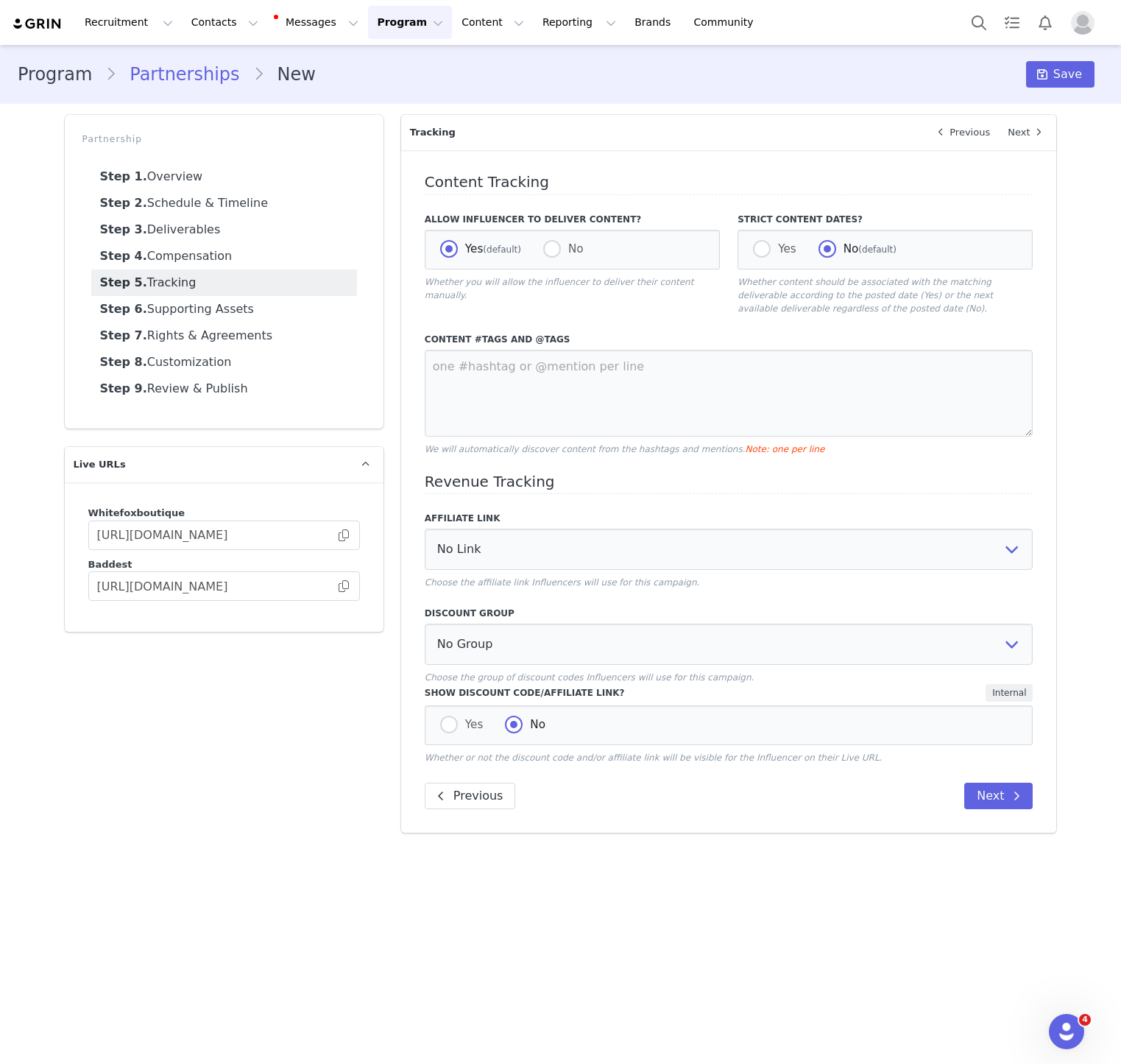
scroll to position [0, 0]
click at [478, 376] on textarea at bounding box center [729, 393] width 608 height 87
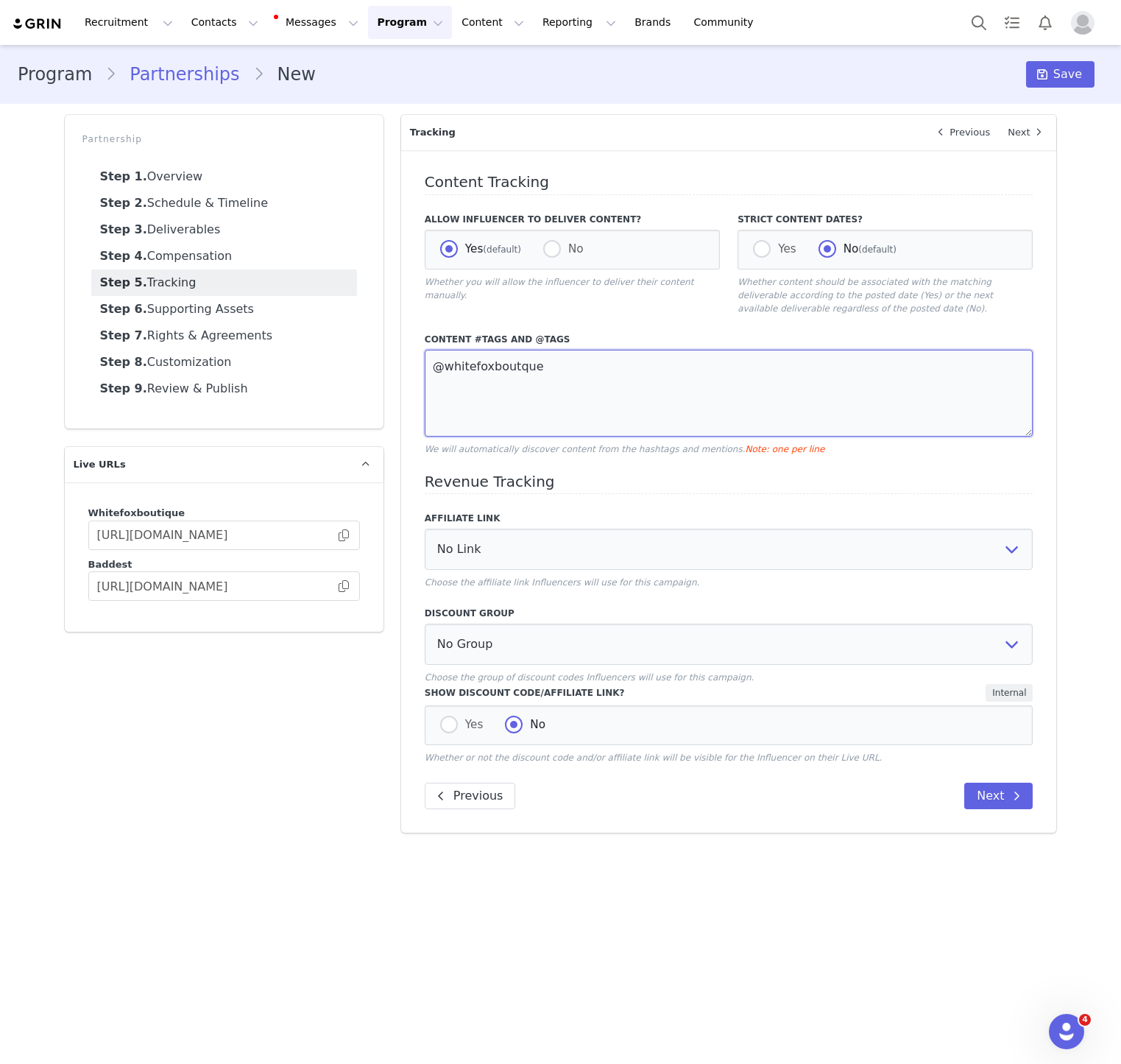
click at [515, 366] on textarea "@whitefoxboutque" at bounding box center [729, 393] width 608 height 87
click at [479, 366] on textarea "@whitefoxboutique" at bounding box center [729, 393] width 608 height 87
click at [675, 380] on textarea "@whitefoxboutique" at bounding box center [729, 393] width 608 height 87
paste textarea "whitefoxboutique"
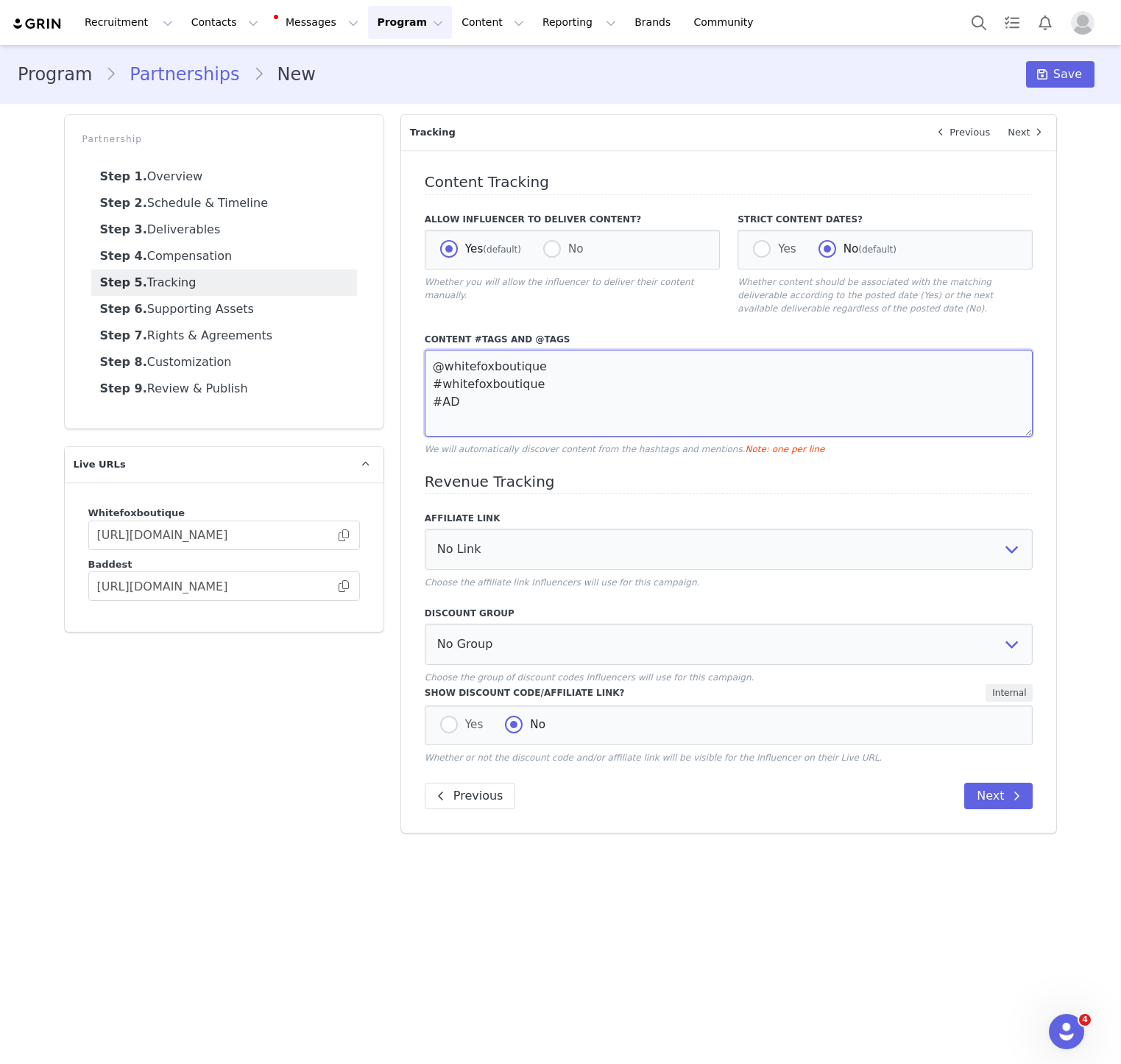
type textarea "@whitefoxboutique #whitefoxboutique #AD"
click at [737, 468] on div "Content Tracking Allow Influencer to Deliver Content? Yes (default) No Whether …" at bounding box center [728, 491] width 656 height 682
click at [535, 434] on textarea "@whitefoxboutique #whitefoxboutique #AD" at bounding box center [729, 393] width 608 height 87
click at [538, 388] on textarea "@whitefoxboutique #whitefoxboutique #AD" at bounding box center [729, 393] width 608 height 87
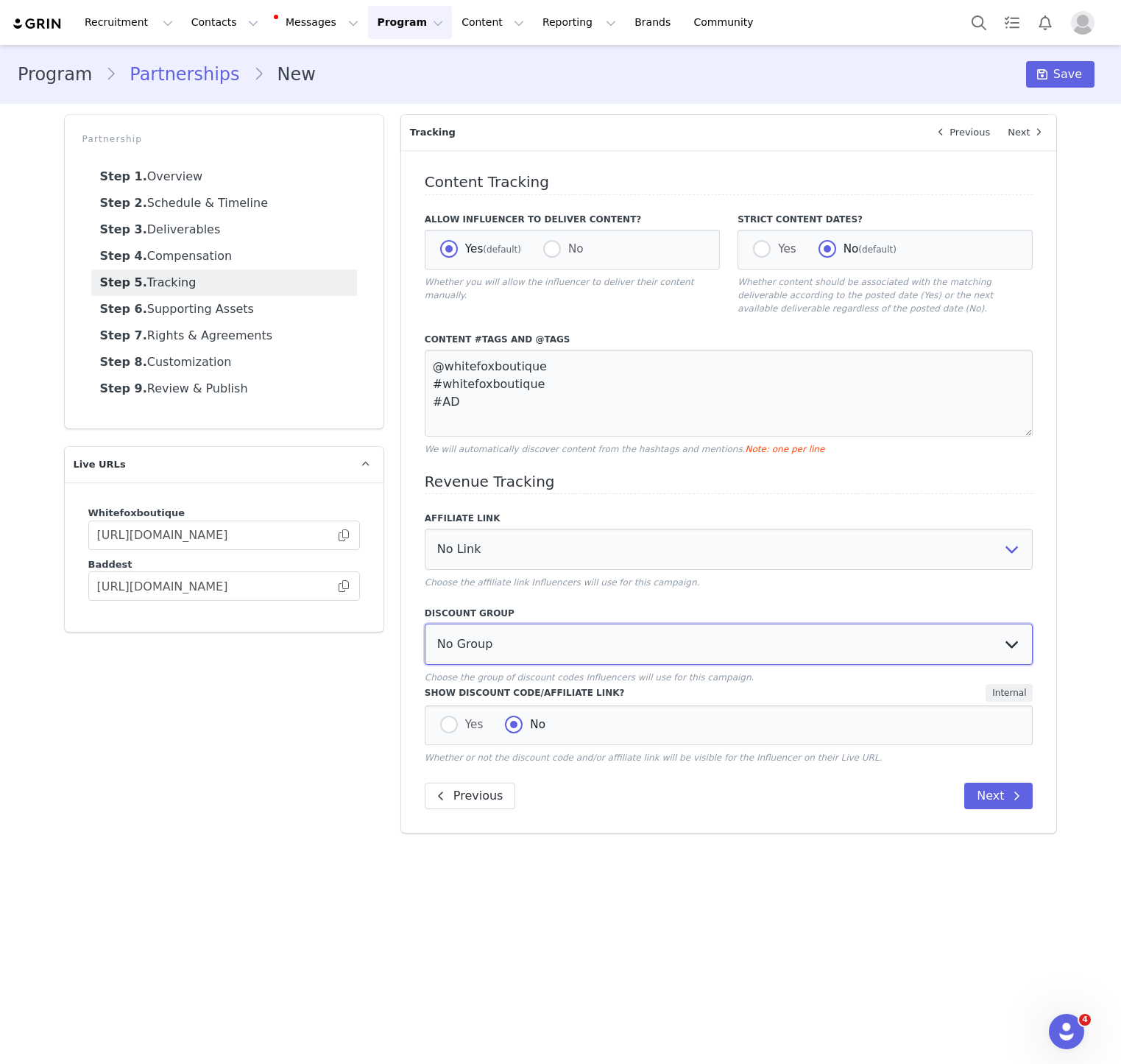
click at [546, 636] on select "No Group Influencer Code Affiliate Code 15% commission Affiliate Code 10% Commi…" at bounding box center [729, 644] width 608 height 41
select select "1988"
click at [425, 624] on select "No Group Influencer Code Affiliate Code 15% commission Affiliate Code 10% Commi…" at bounding box center [729, 644] width 608 height 41
drag, startPoint x: 431, startPoint y: 750, endPoint x: 435, endPoint y: 741, distance: 9.8
click at [431, 748] on div "Show discount code/affiliate link? Internal Yes No Whether or not the discount …" at bounding box center [729, 724] width 608 height 81
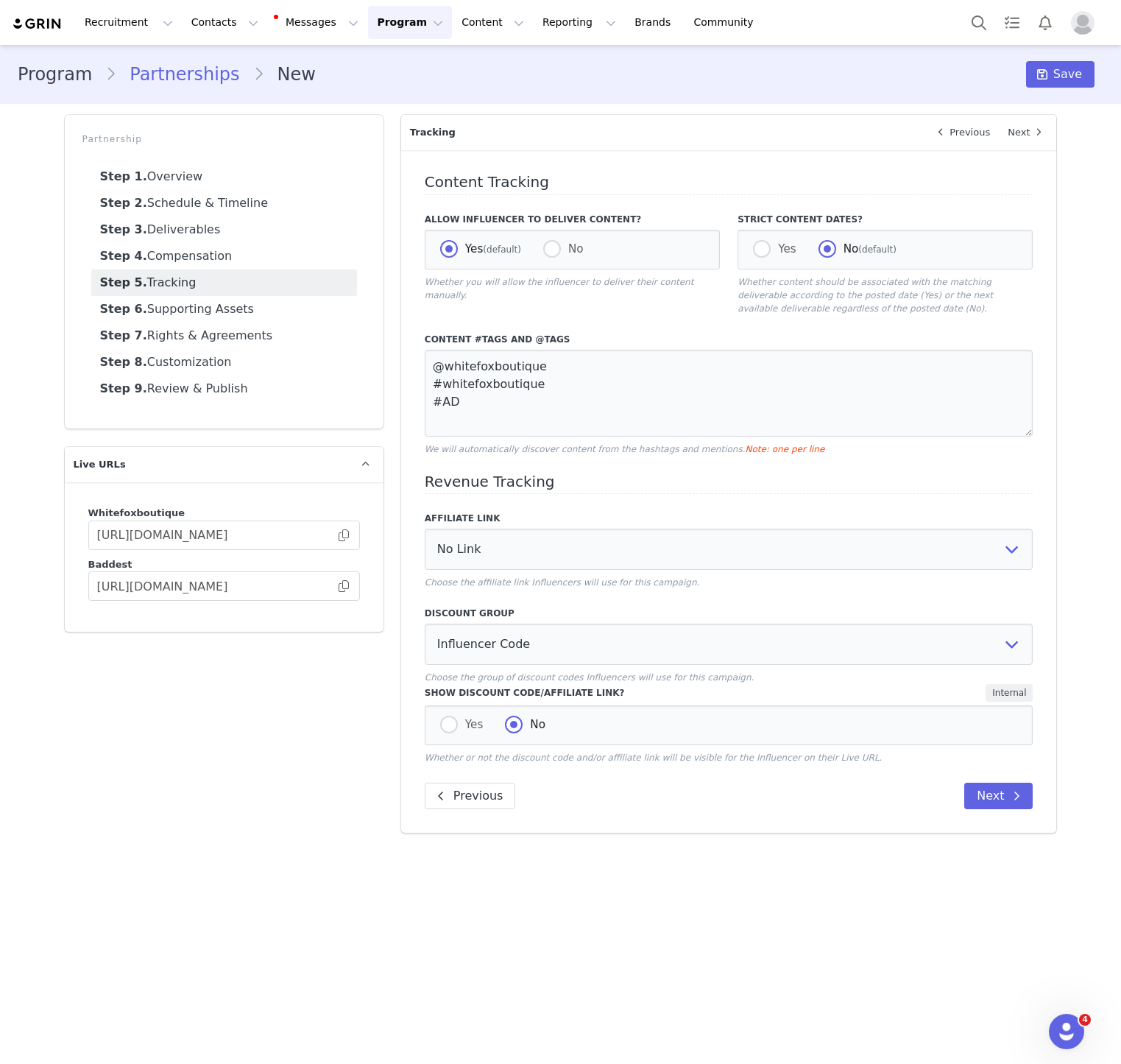
click at [438, 730] on div "Yes No" at bounding box center [729, 725] width 608 height 39
click at [462, 730] on span "Yes" at bounding box center [471, 724] width 26 height 13
click at [458, 730] on input "Yes" at bounding box center [449, 725] width 18 height 19
radio input "true"
radio input "false"
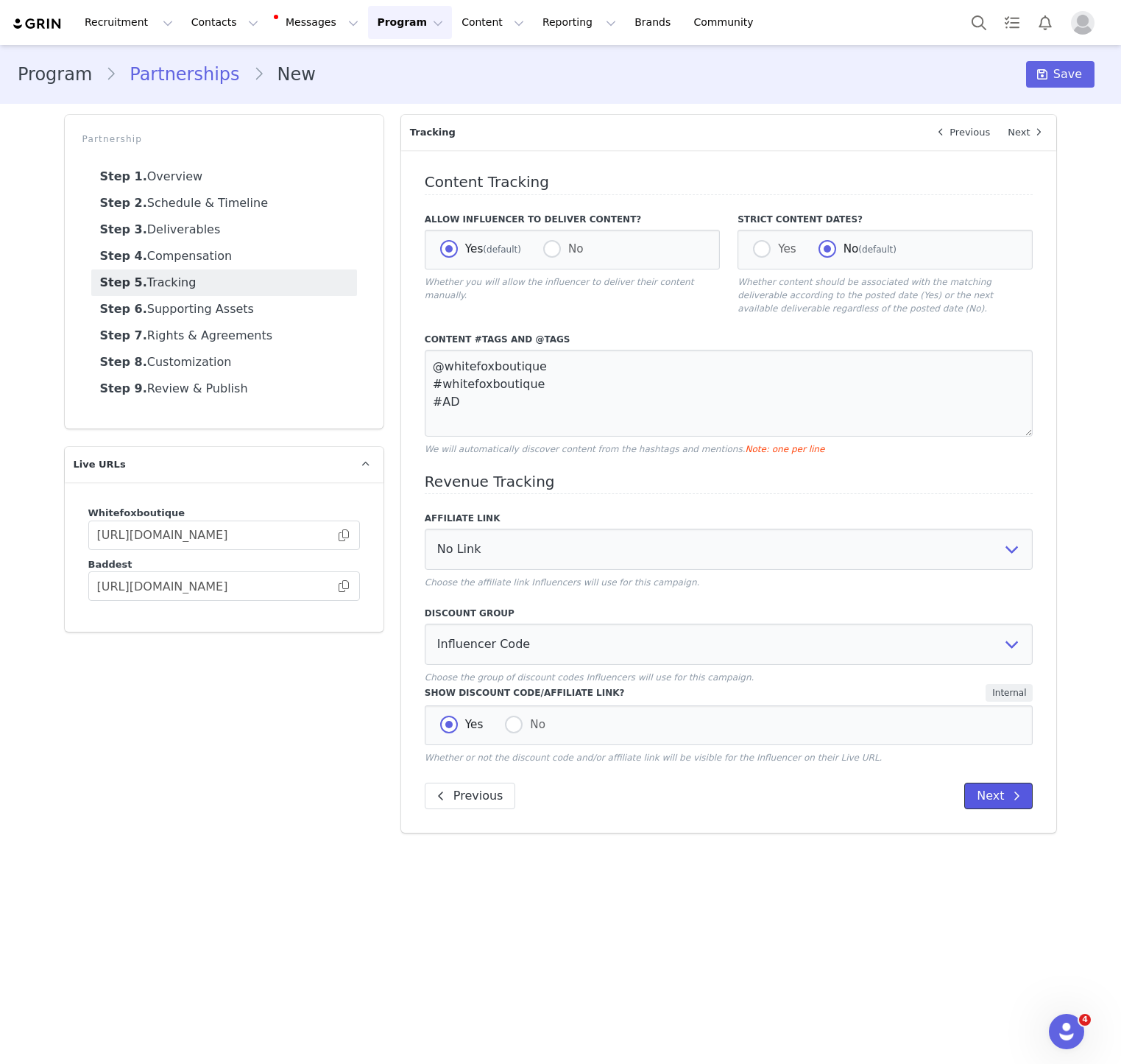
click at [988, 801] on button "Next" at bounding box center [998, 796] width 69 height 27
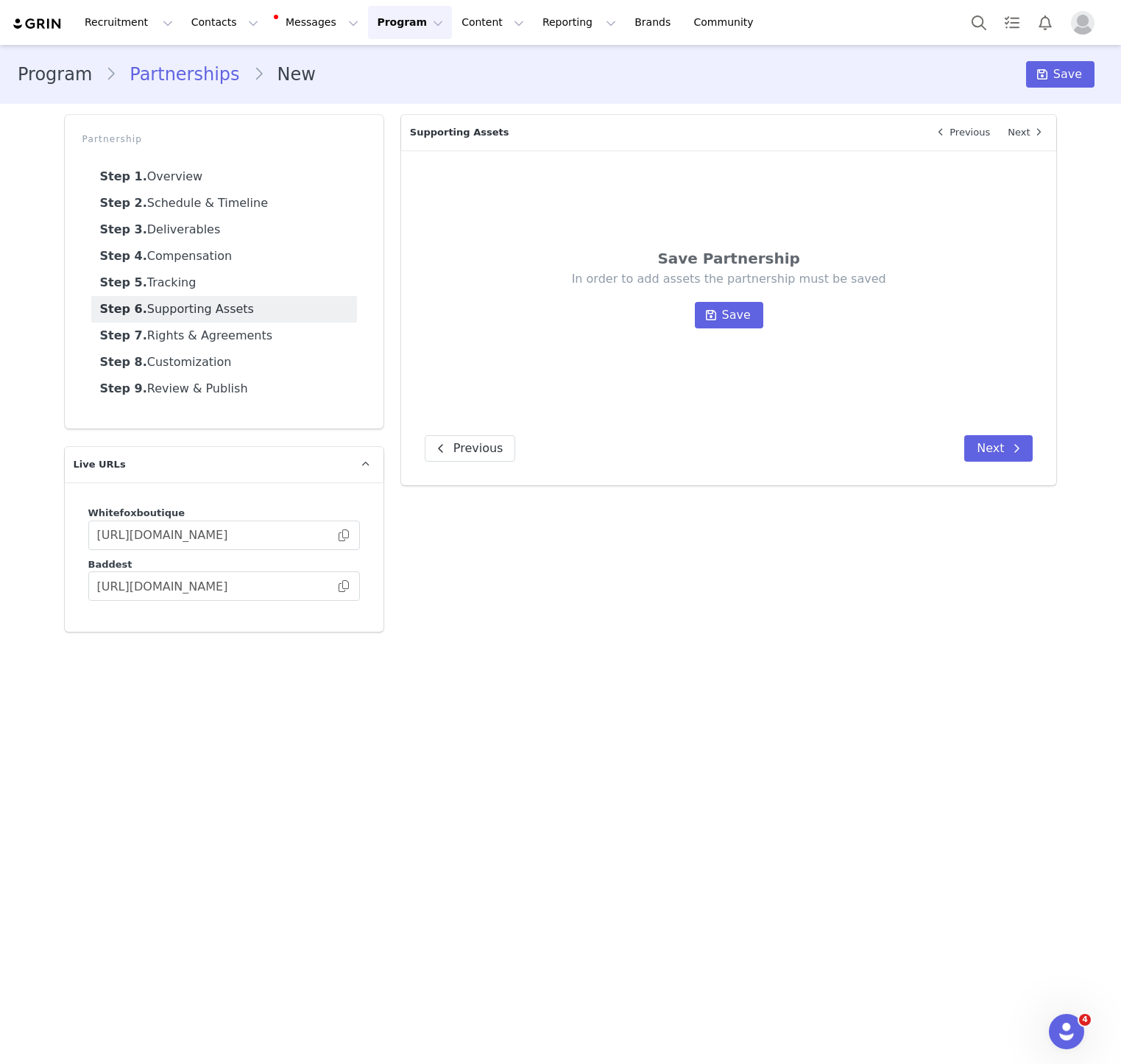
click at [711, 330] on div "Save Partnership In order to add assets the partnership must be saved Save" at bounding box center [729, 295] width 608 height 243
click at [716, 316] on icon at bounding box center [711, 316] width 10 height 12
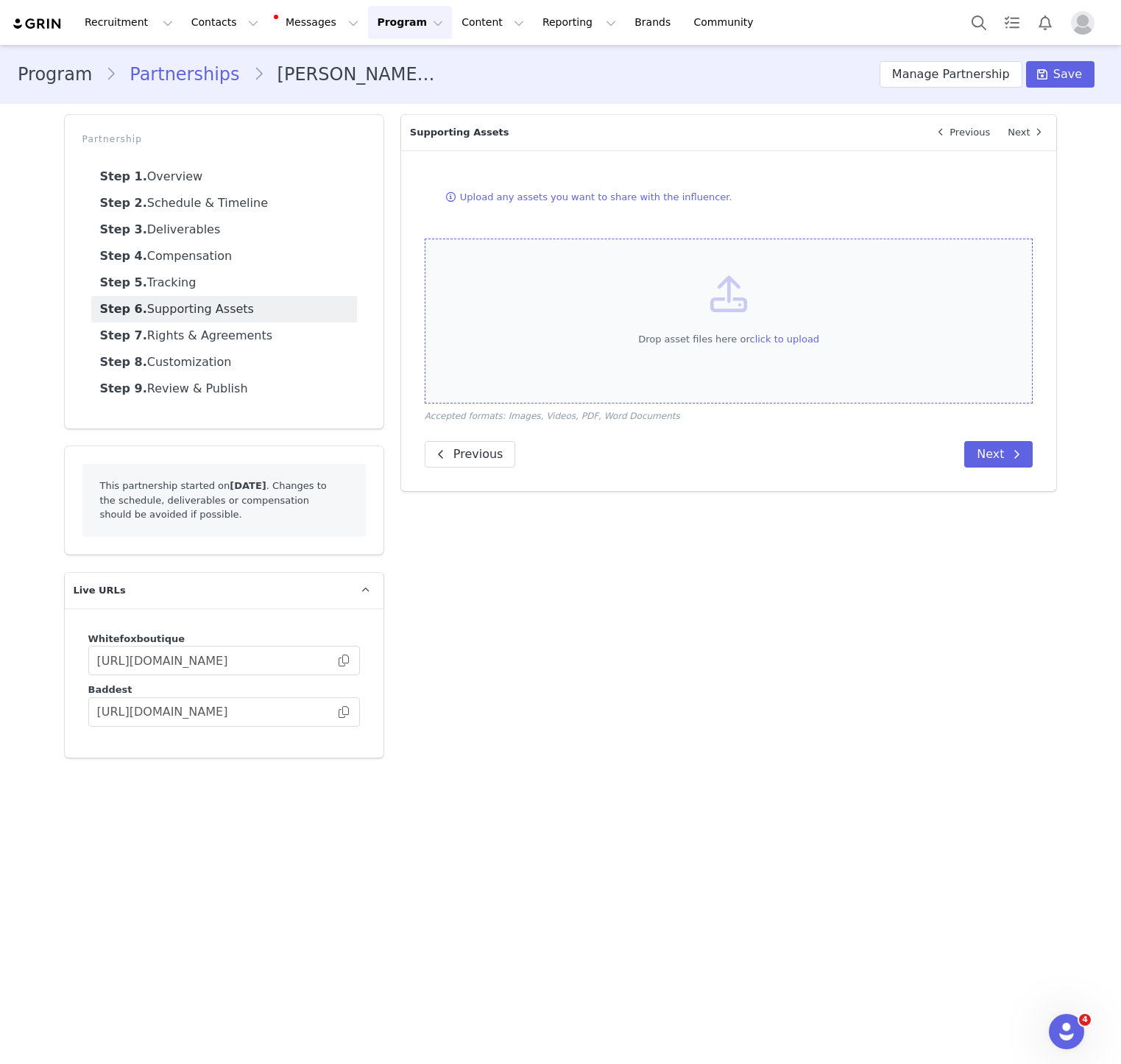
click at [830, 331] on div "Drop asset files here or click to upload" at bounding box center [729, 321] width 608 height 165
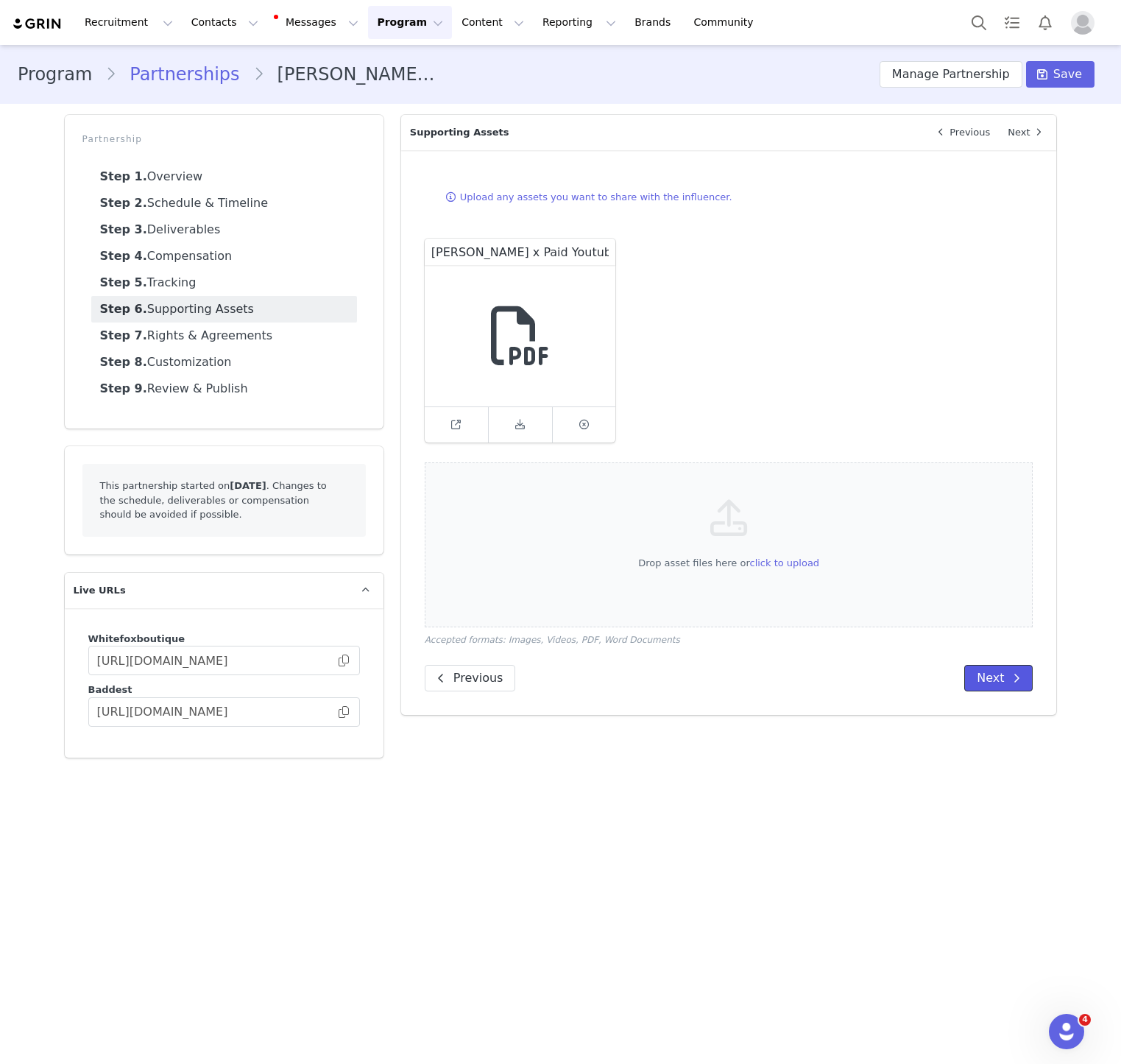
click at [968, 678] on button "Next" at bounding box center [998, 678] width 69 height 27
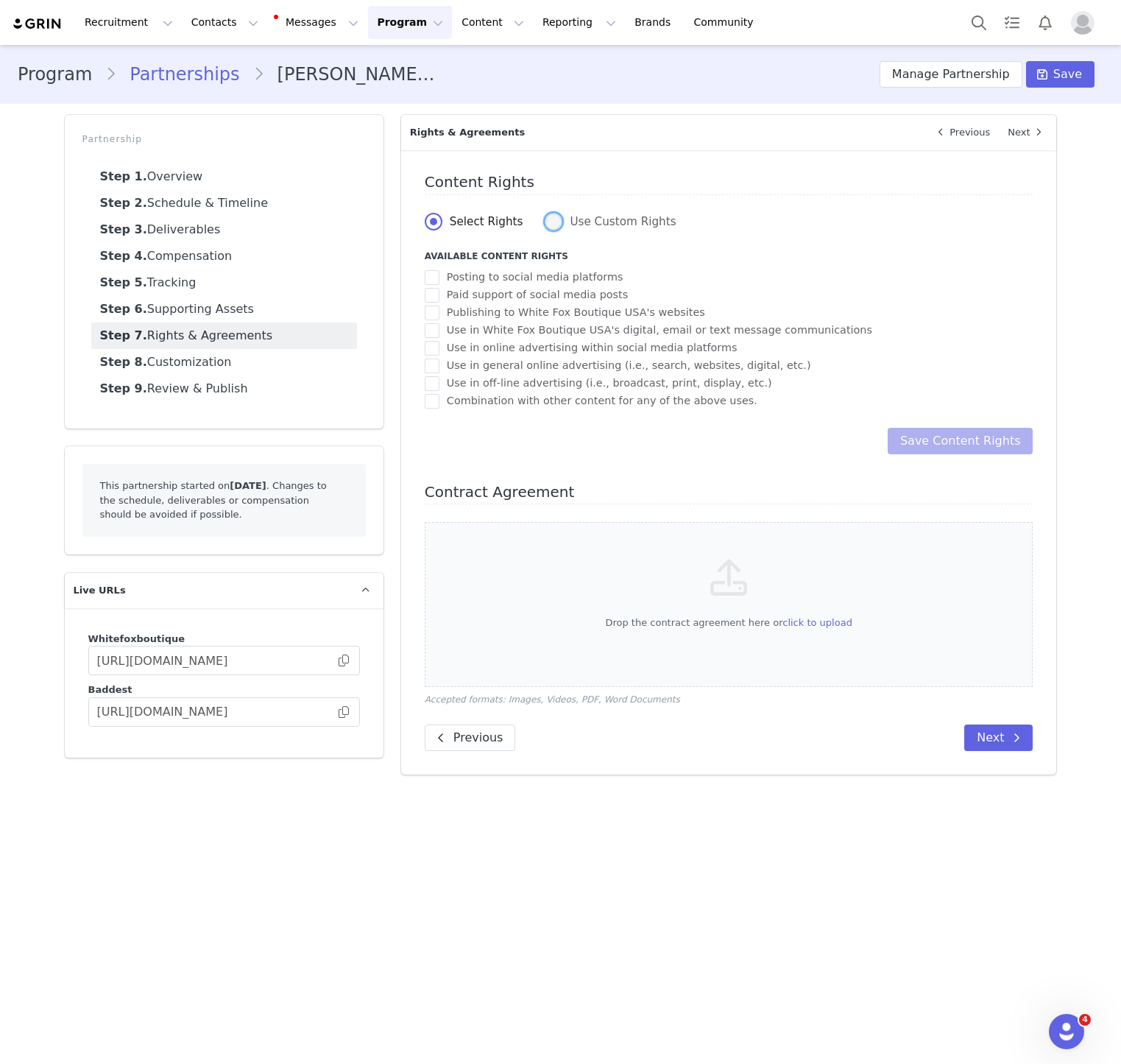
click at [621, 232] on label "Use Custom Rights" at bounding box center [610, 222] width 131 height 19
click at [562, 232] on input "Use Custom Rights" at bounding box center [554, 222] width 18 height 19
radio input "true"
radio input "false"
radio input "true"
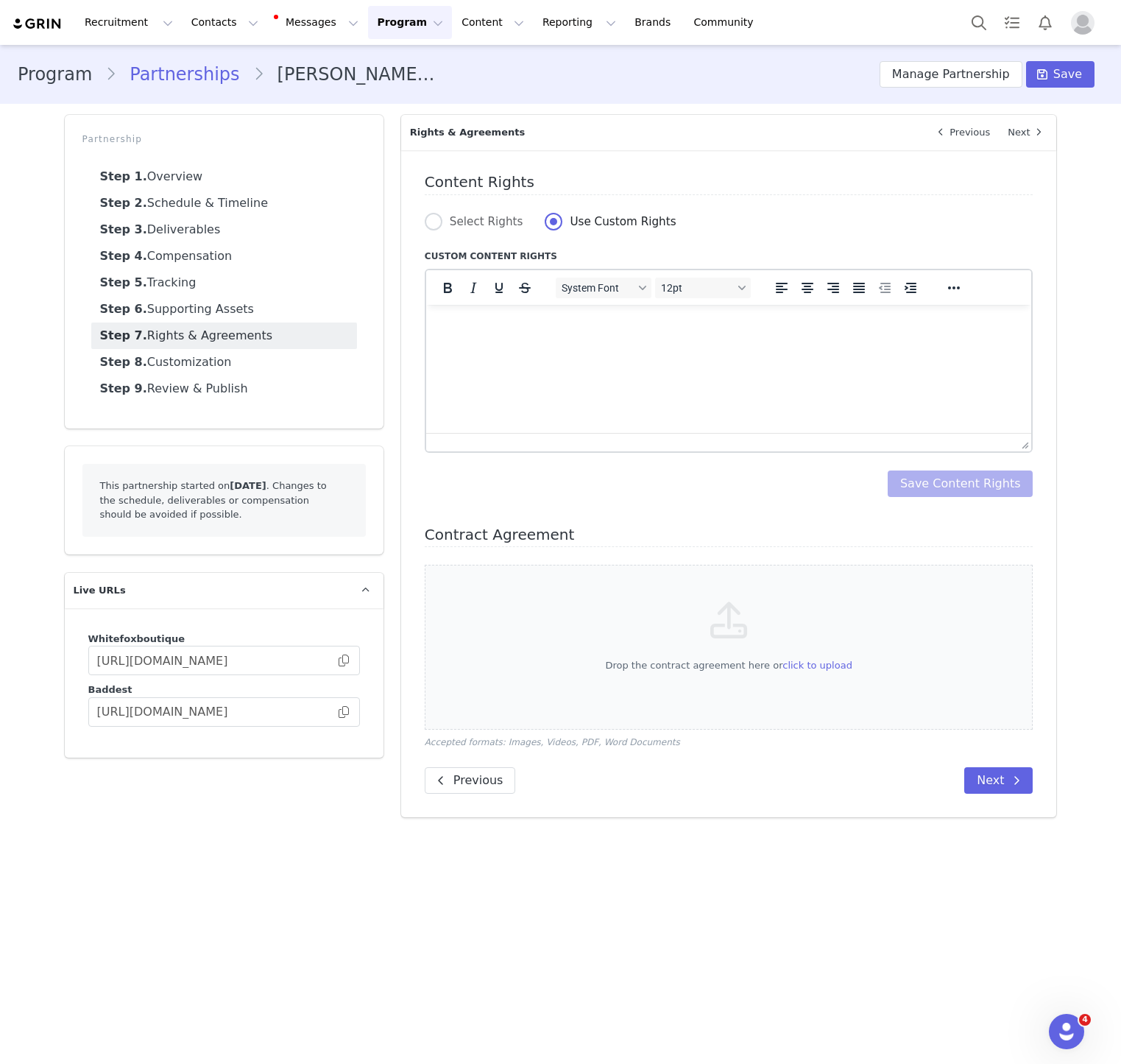
click at [535, 334] on html at bounding box center [728, 324] width 606 height 39
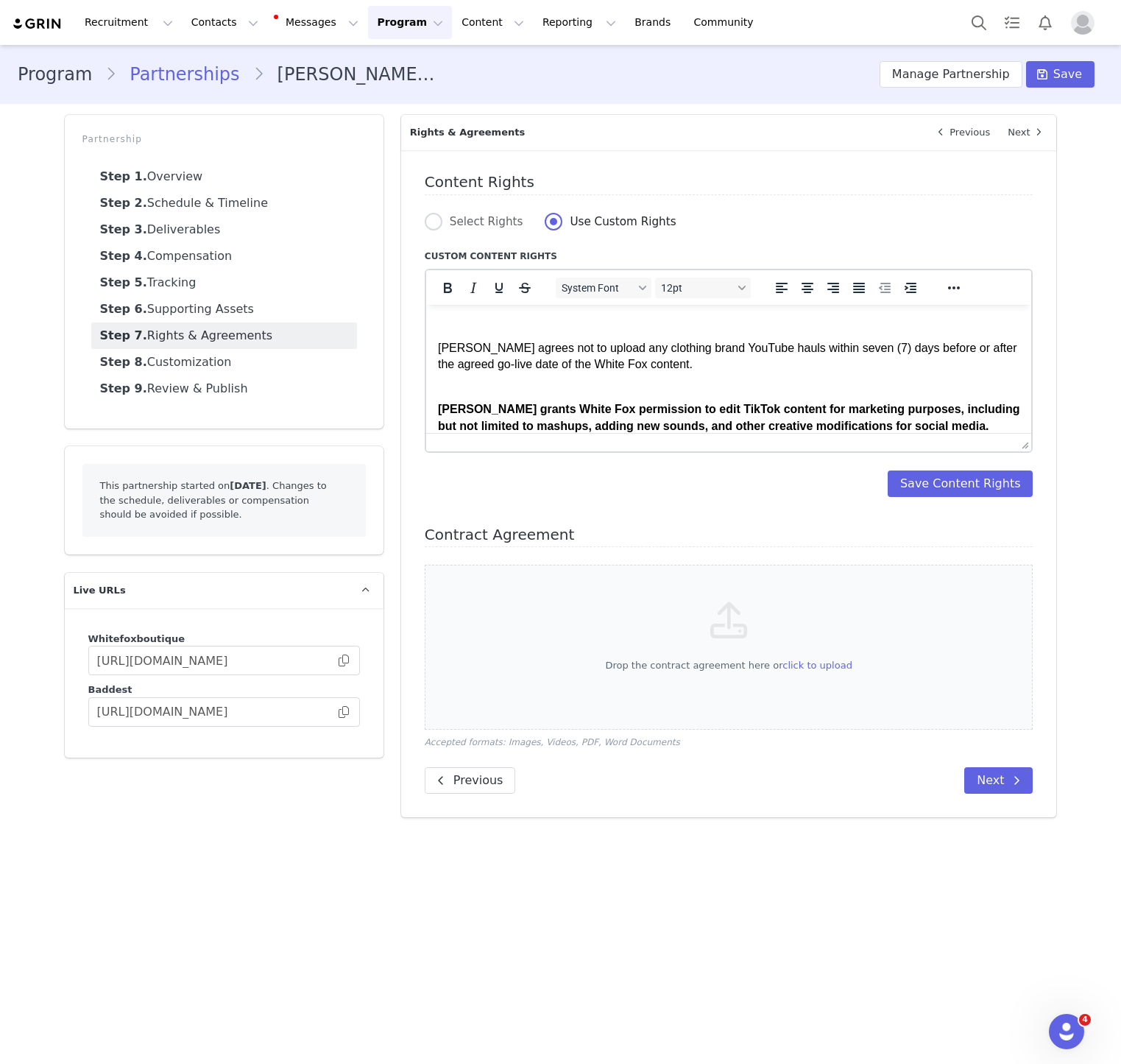
click at [916, 466] on div "Select Rights Use Custom Rights Custom Content Rights System Font 12pt To open …" at bounding box center [729, 355] width 608 height 285
click at [916, 480] on button "Save Content Rights" at bounding box center [961, 484] width 146 height 27
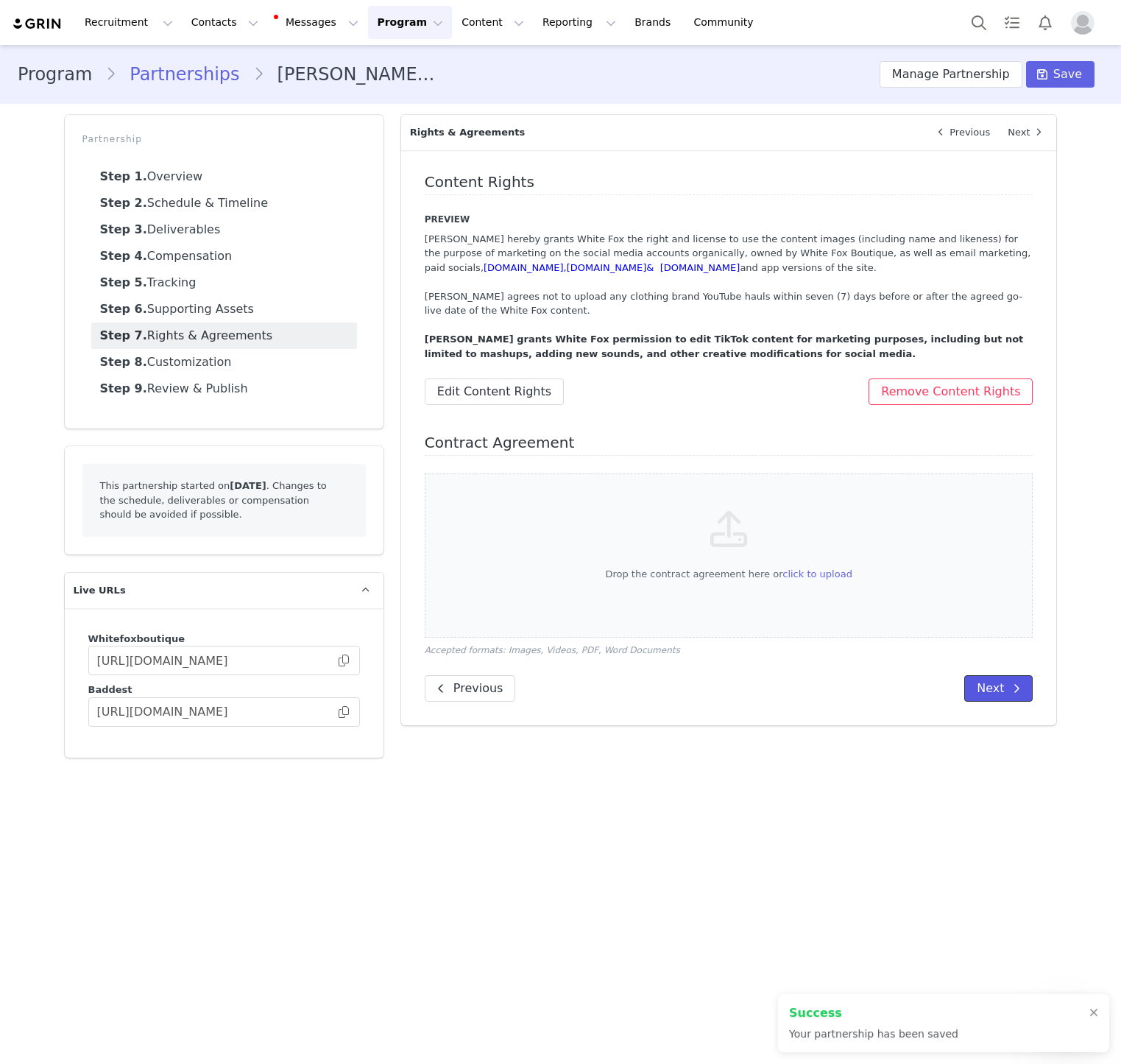
click at [1010, 693] on span at bounding box center [1016, 688] width 18 height 18
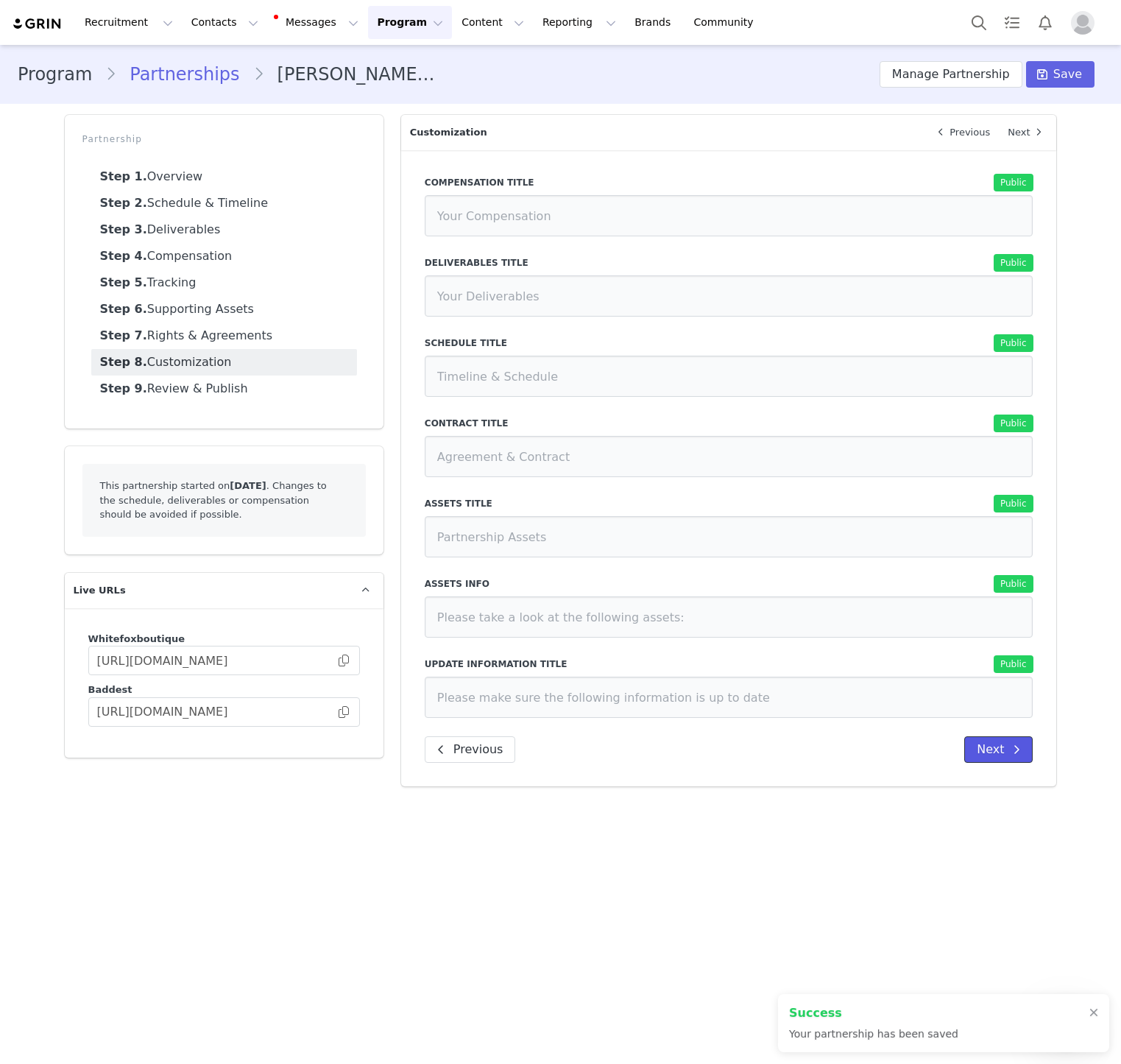
click at [1004, 752] on button "Next" at bounding box center [998, 749] width 69 height 27
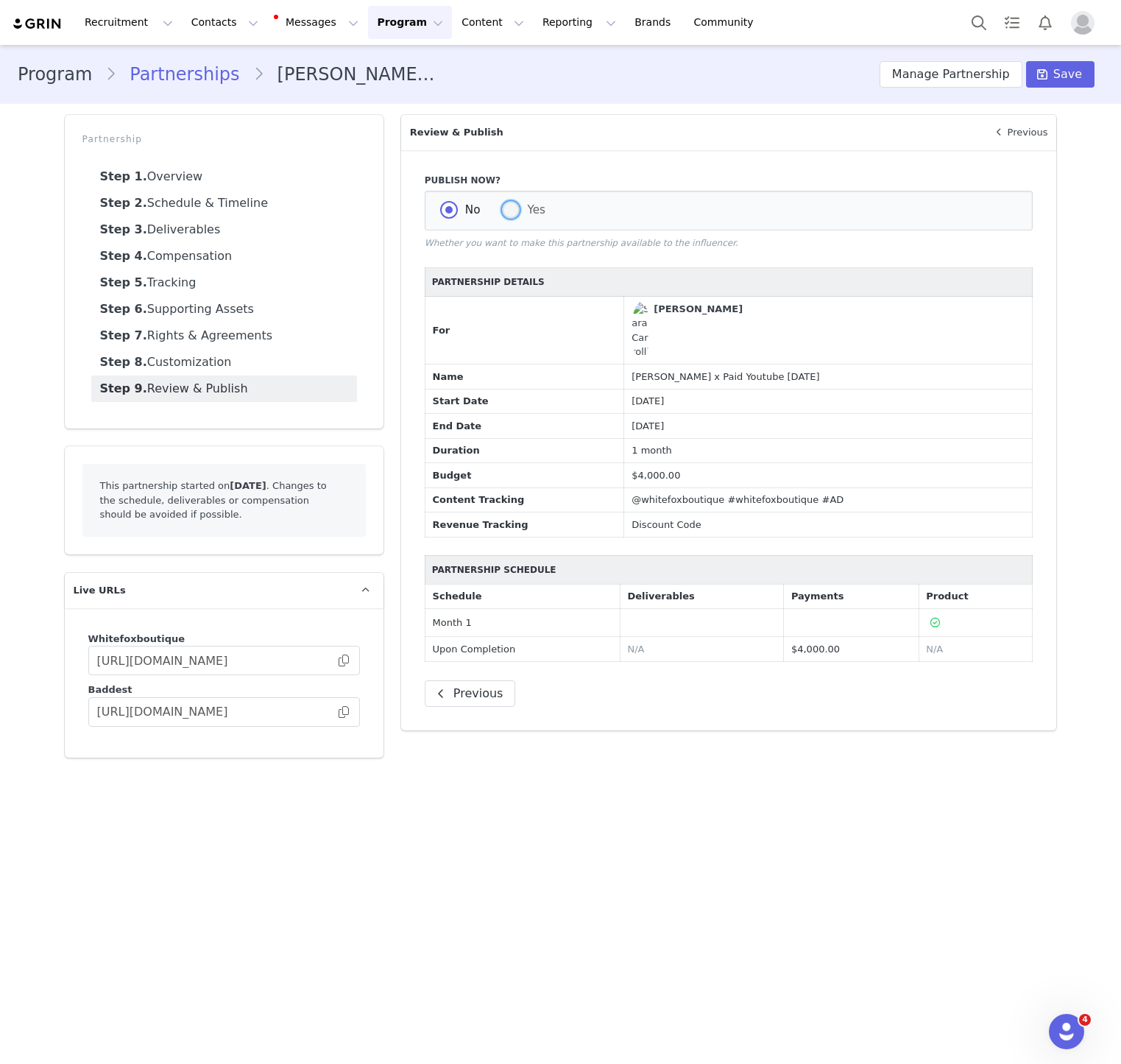
click at [529, 213] on span "Yes" at bounding box center [532, 209] width 26 height 13
click at [519, 213] on input "Yes" at bounding box center [511, 210] width 18 height 19
radio input "true"
radio input "false"
radio input "true"
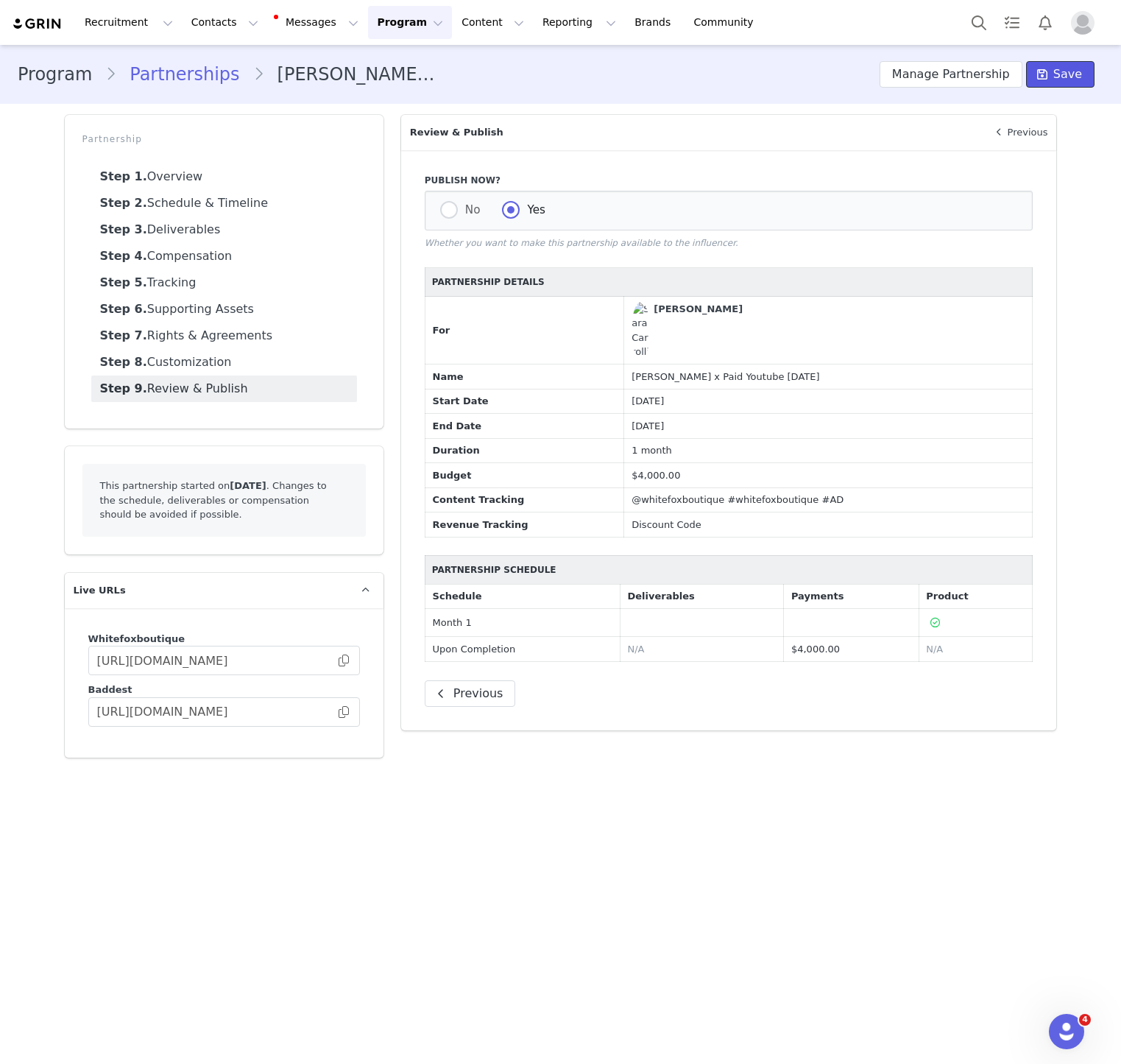
click at [1056, 78] on span "Save" at bounding box center [1067, 74] width 28 height 18
click at [346, 660] on span at bounding box center [343, 660] width 15 height 0
click at [339, 669] on input "https://whitefoxboutique.grin.live/dcd2e4ef-ec67-477b-92fe-4f26e6778695" at bounding box center [224, 660] width 272 height 29
click at [345, 660] on span at bounding box center [343, 660] width 15 height 0
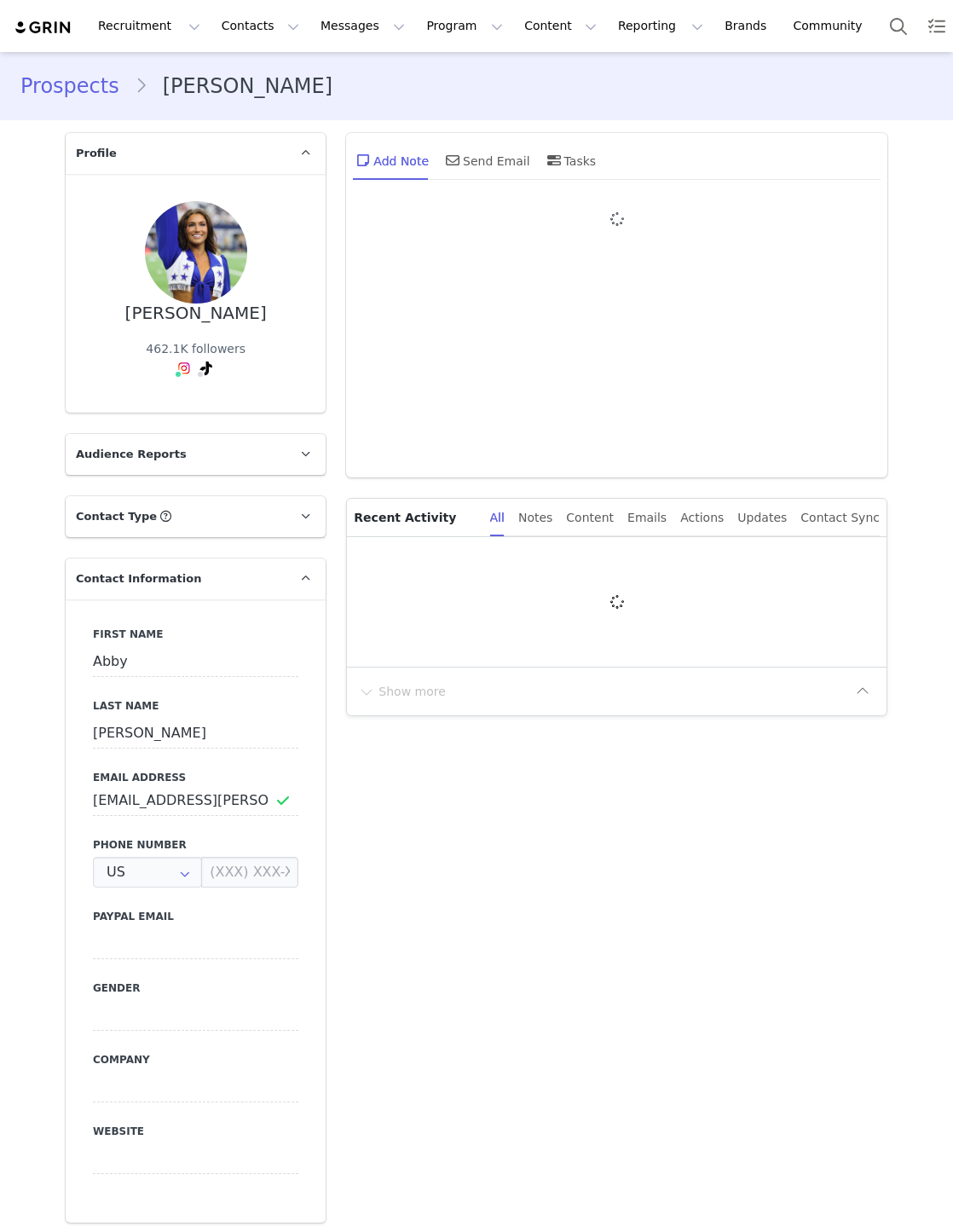
type input "+1 ([GEOGRAPHIC_DATA])"
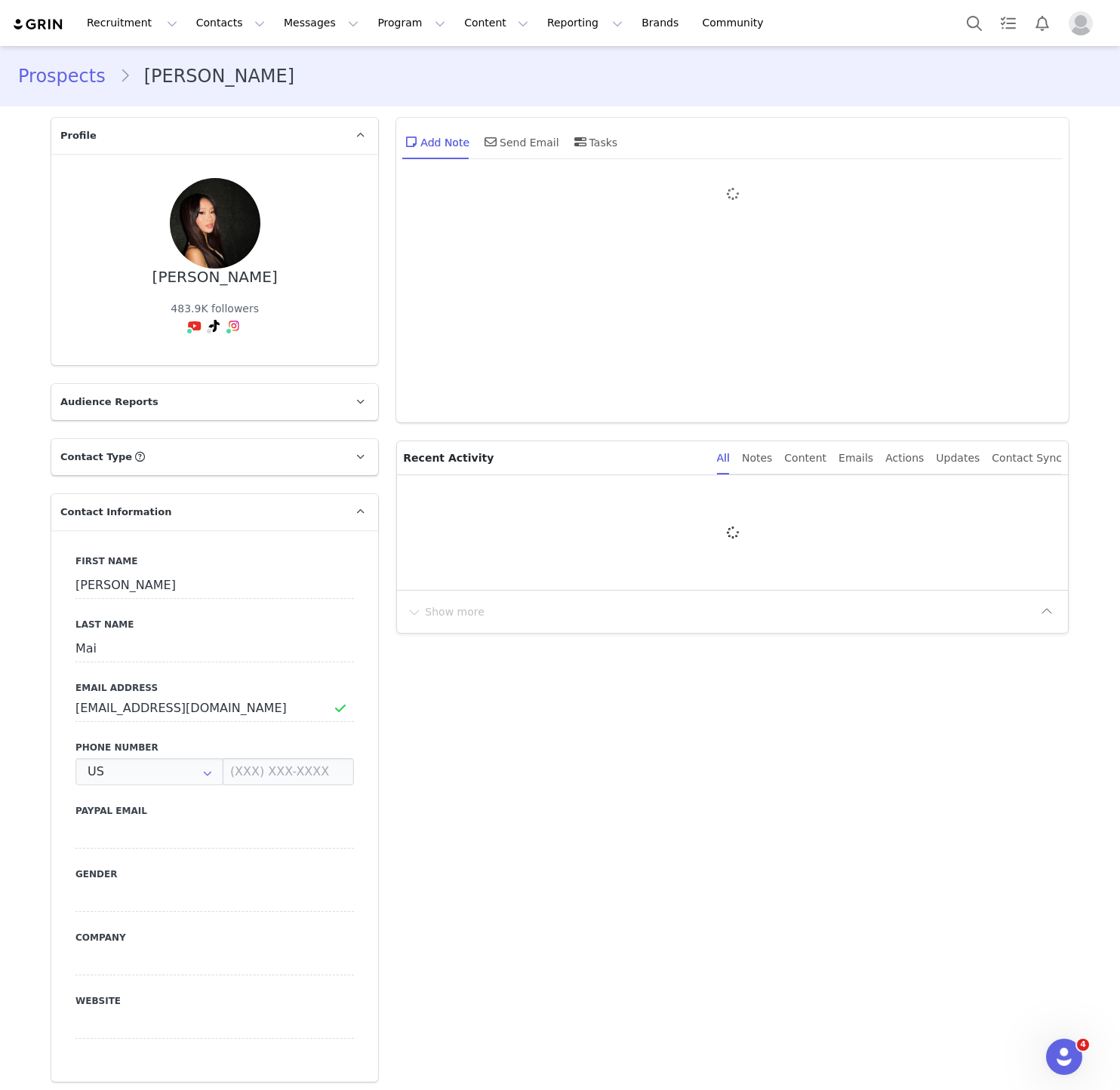
type input "+1 ([GEOGRAPHIC_DATA])"
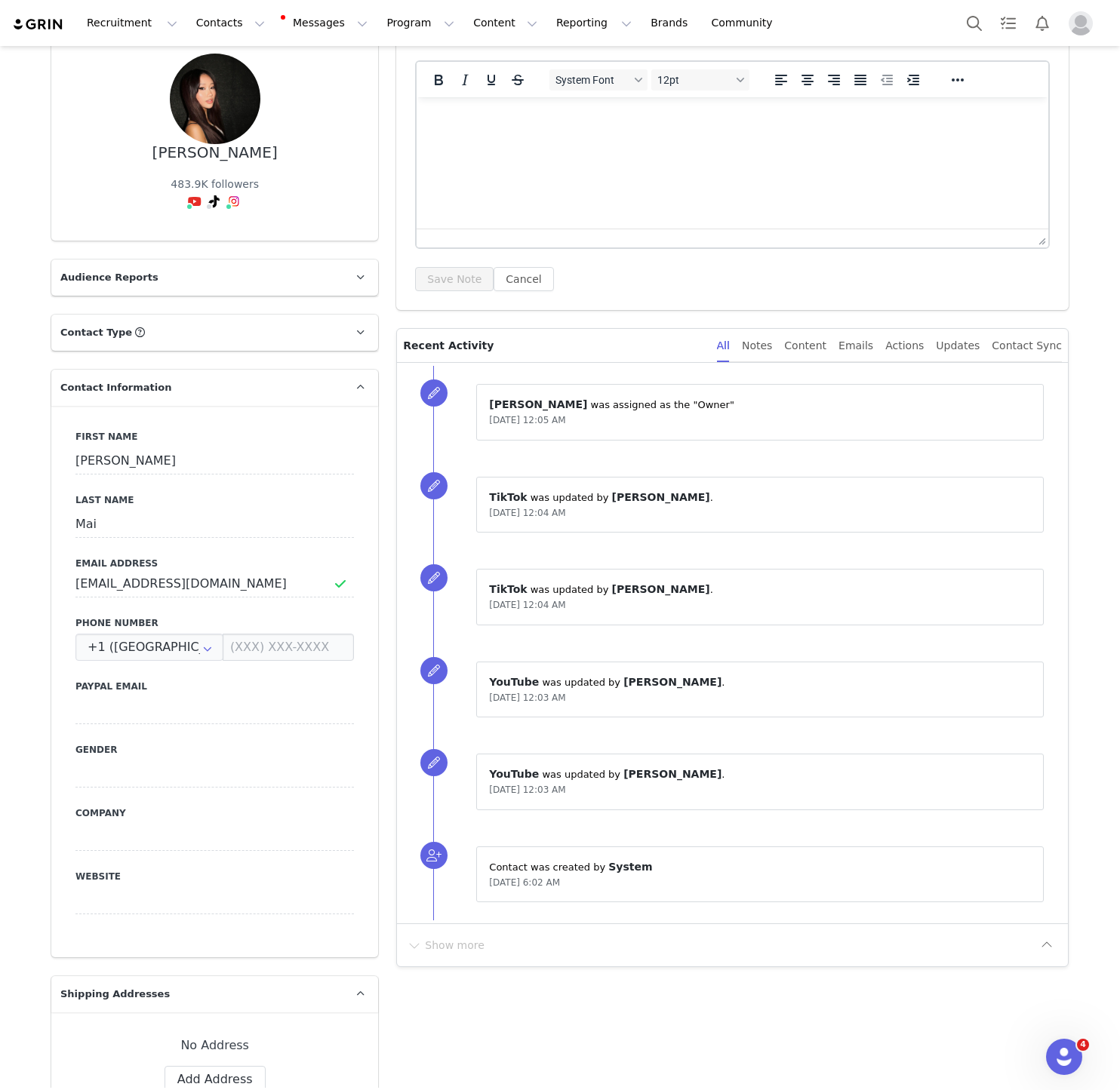
scroll to position [129, 0]
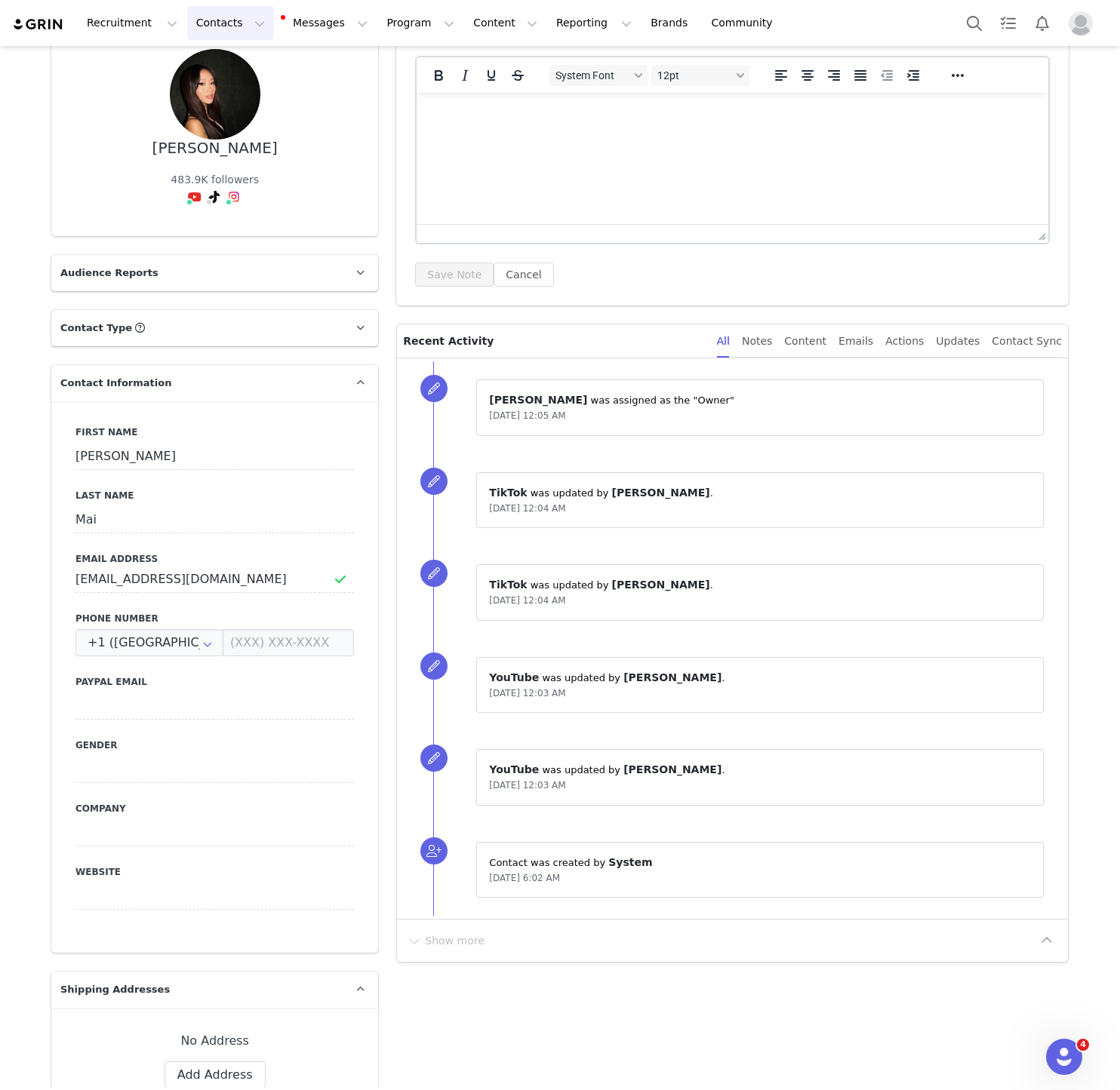
click at [227, 16] on button "Contacts Contacts" at bounding box center [230, 23] width 87 height 34
click at [216, 68] on p "Creators" at bounding box center [212, 67] width 46 height 16
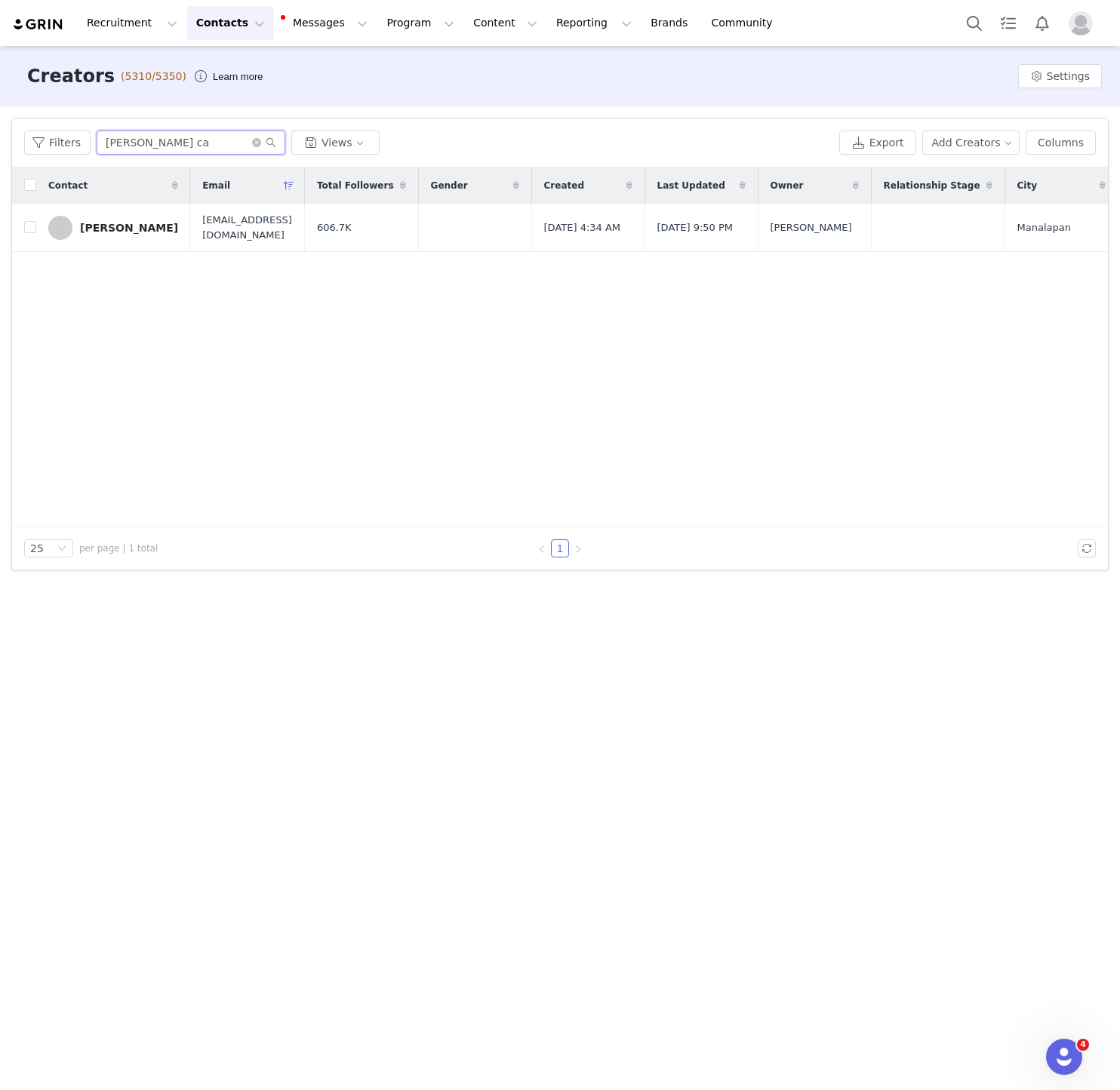
click at [181, 150] on input "Sara ca" at bounding box center [191, 142] width 189 height 24
paste input "ofia Valladarres"
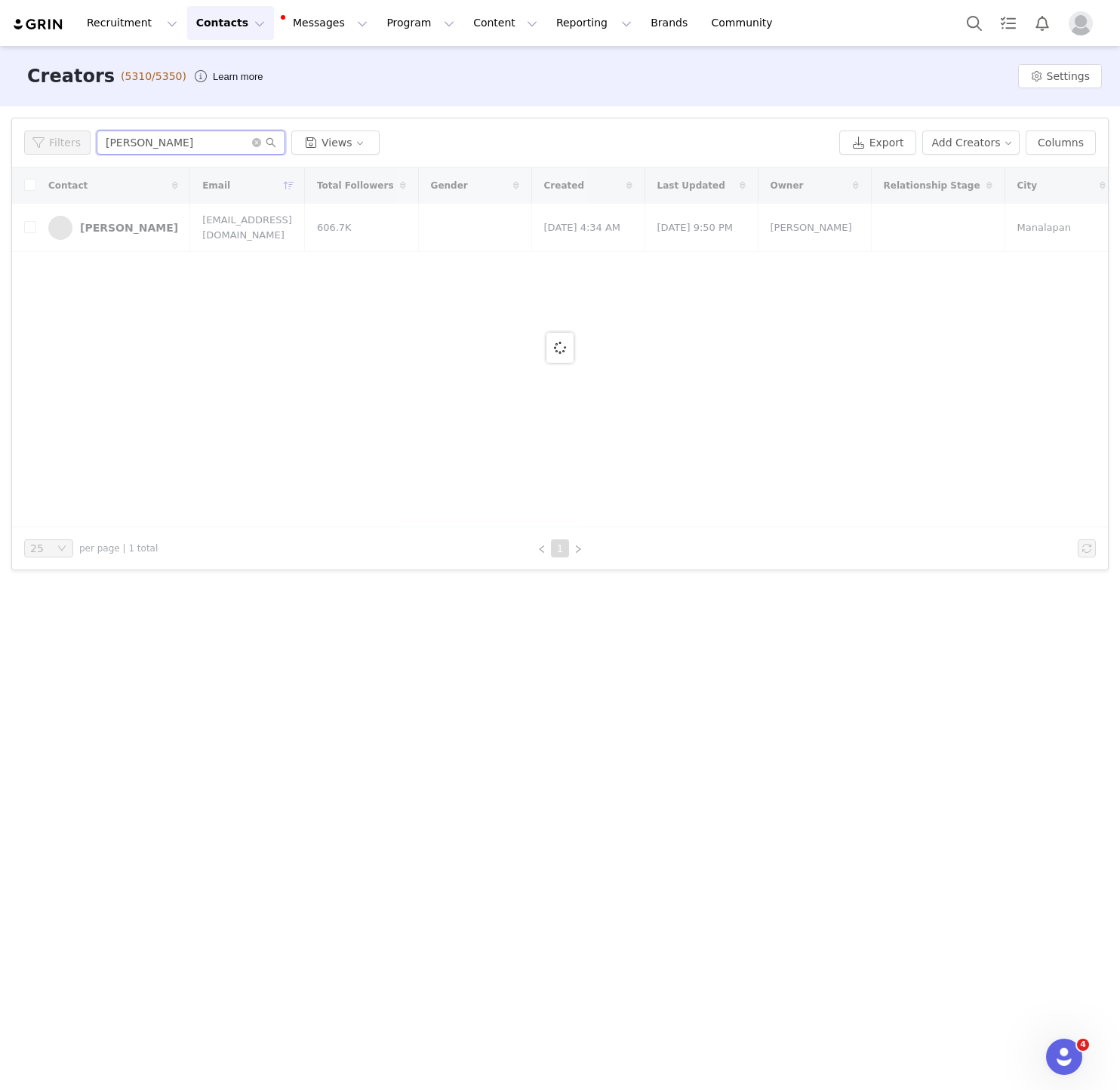
click at [181, 147] on input "Sofia Valladarres" at bounding box center [191, 142] width 189 height 24
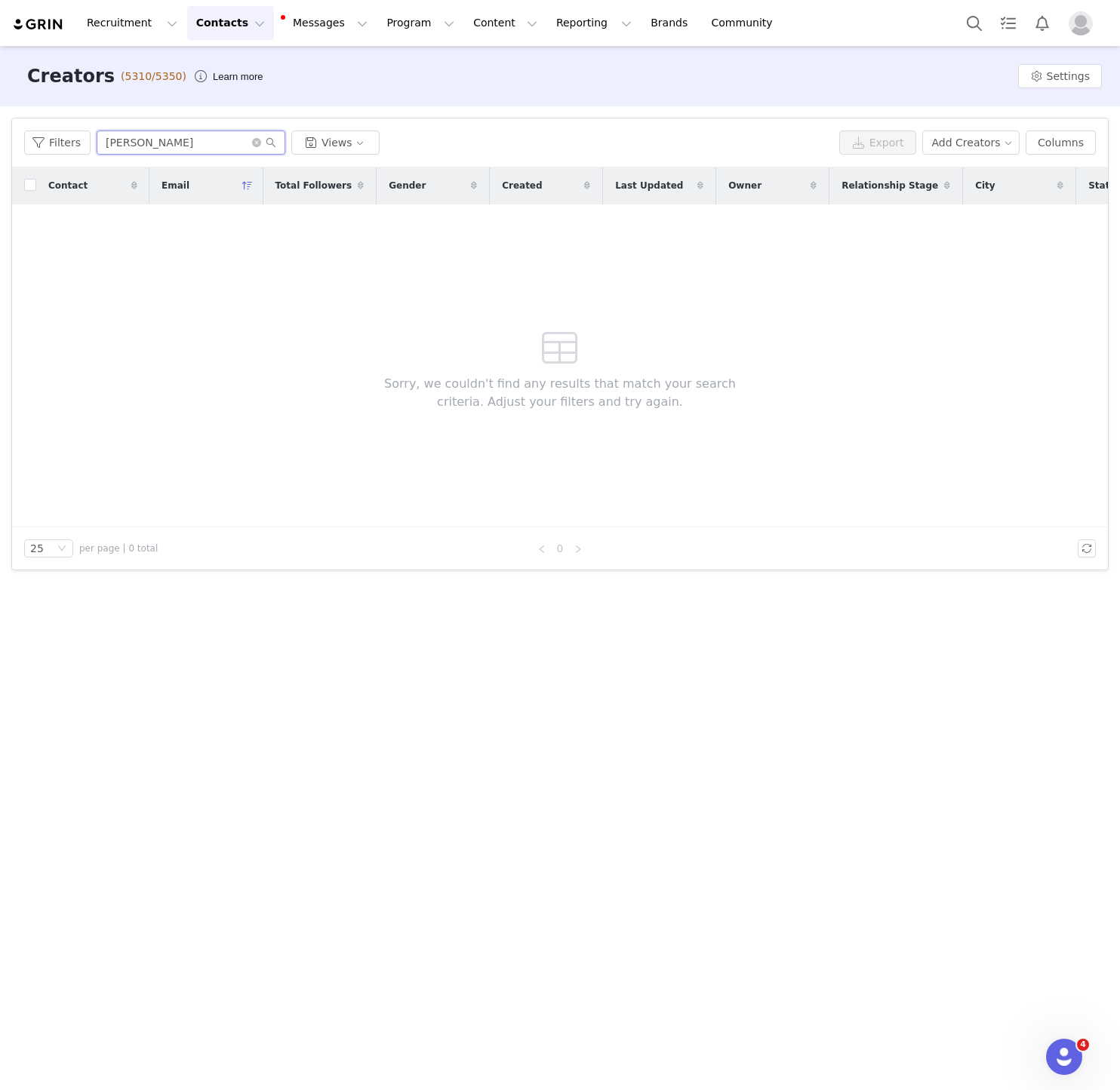
click at [175, 141] on input "Sofia Valladarres" at bounding box center [191, 142] width 189 height 24
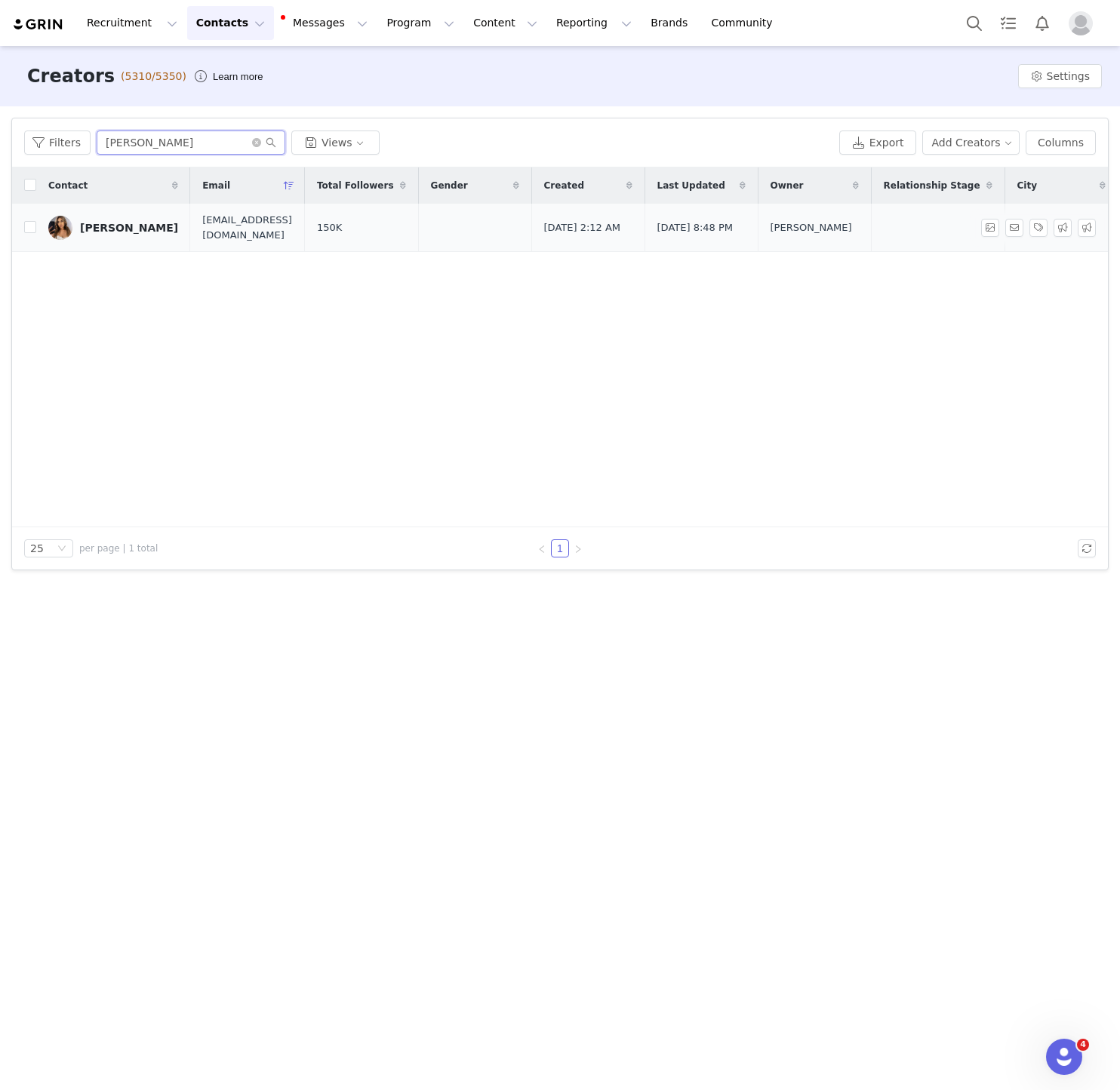
type input "Sofia Valladares"
click at [115, 239] on link "Sofia Valladares" at bounding box center [113, 227] width 130 height 24
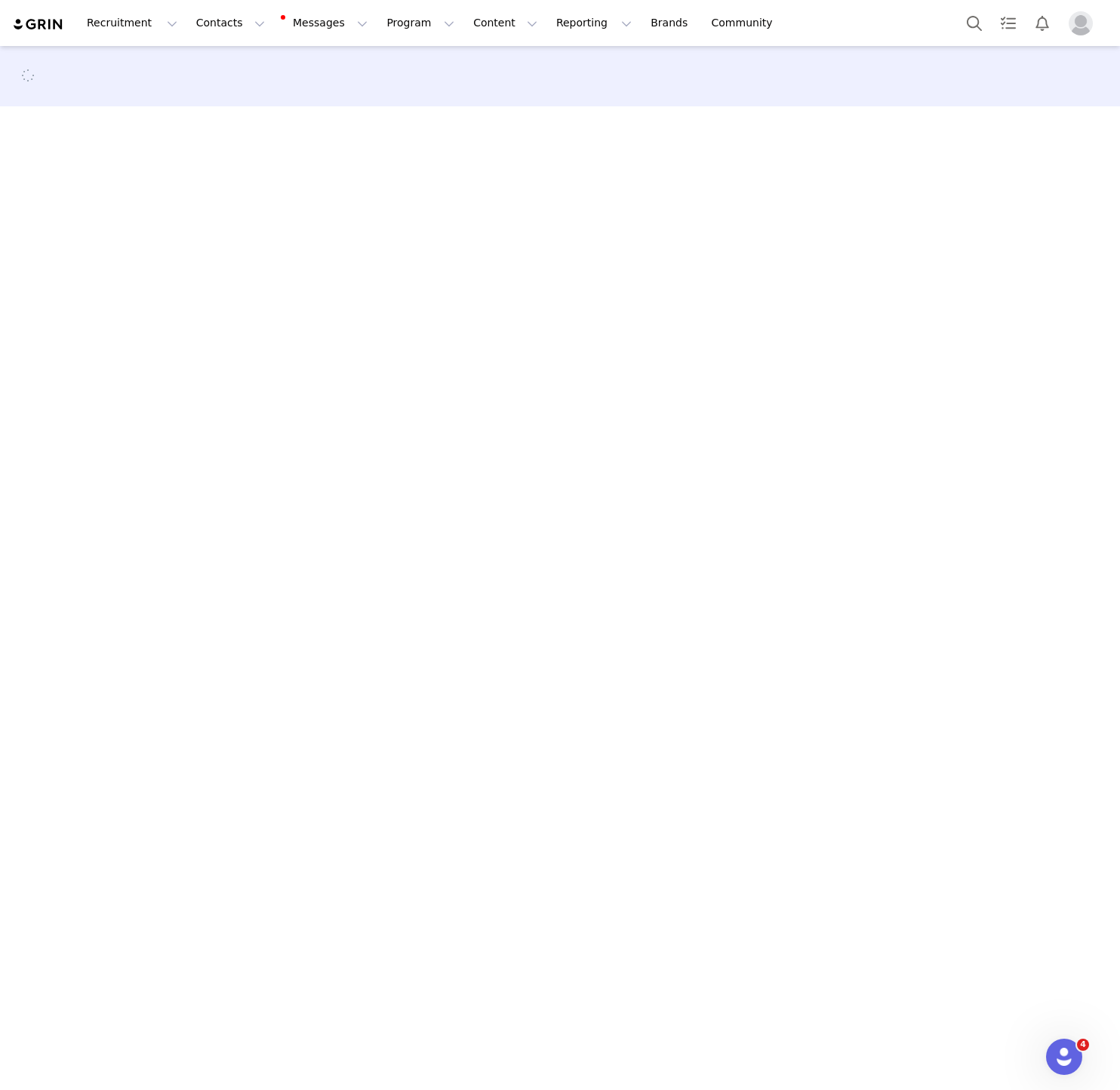
click at [134, 232] on main at bounding box center [560, 567] width 1120 height 1042
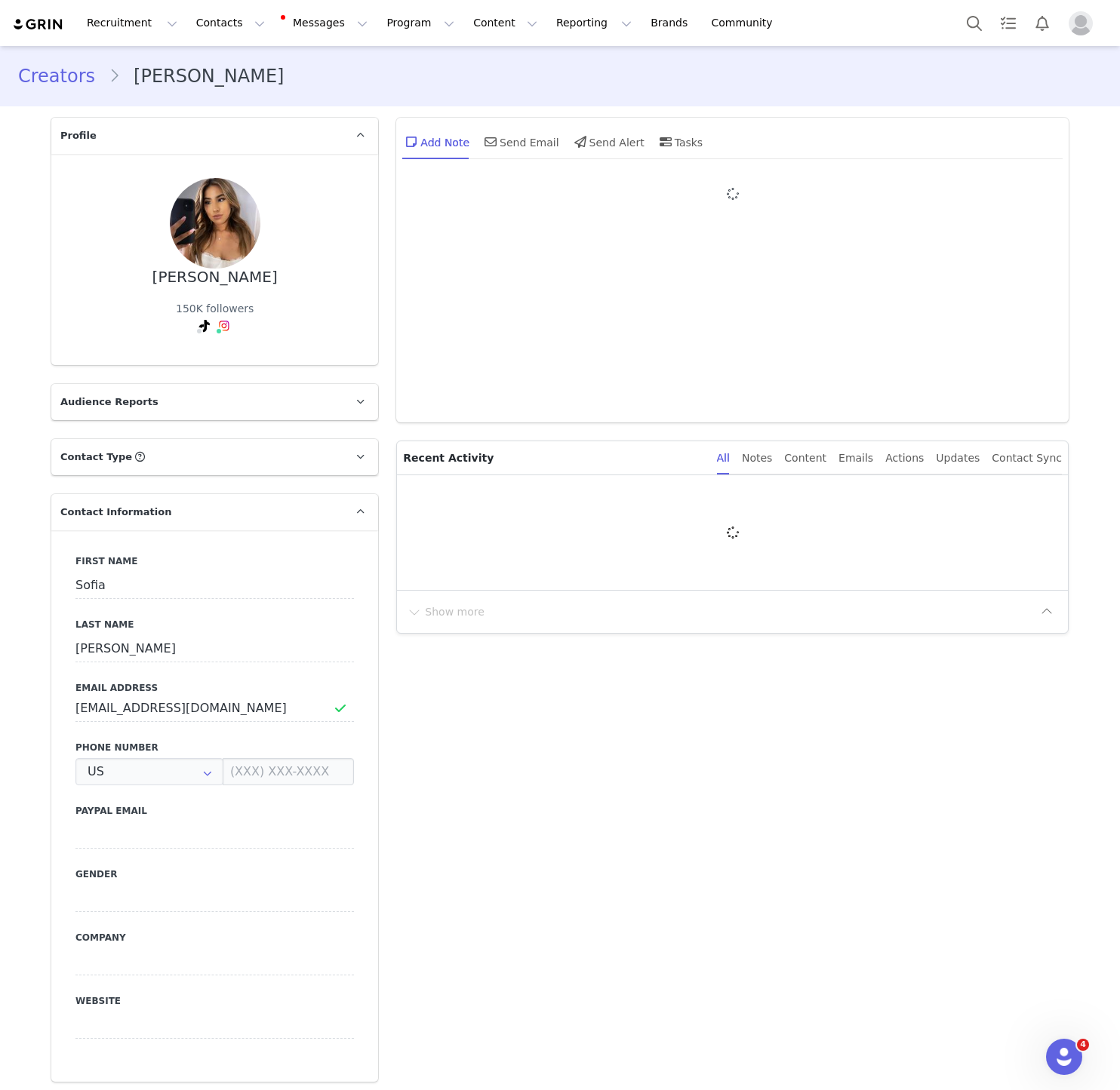
type input "+1 ([GEOGRAPHIC_DATA])"
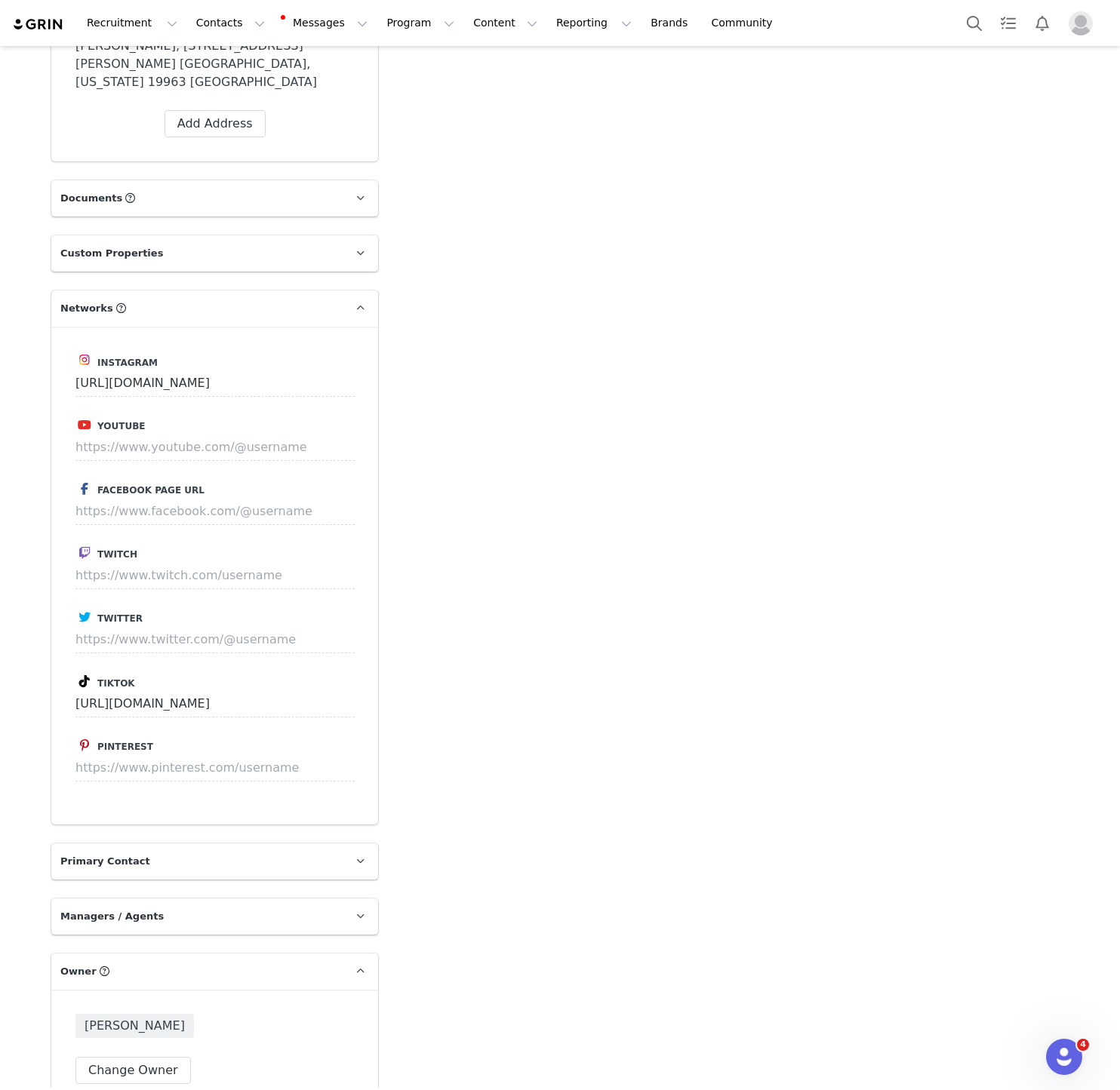
scroll to position [2512, 0]
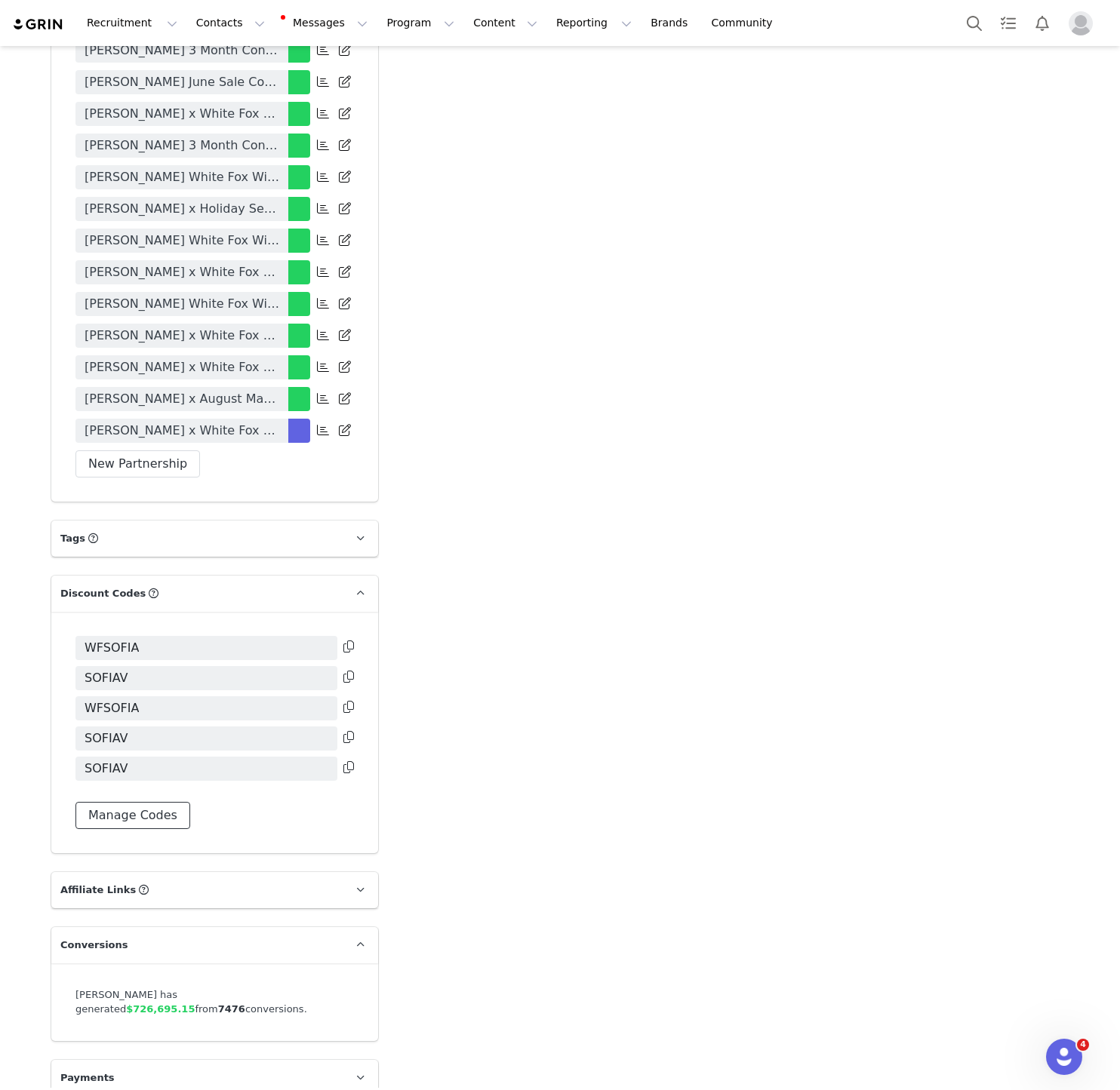
click at [121, 802] on button "Manage Codes" at bounding box center [133, 815] width 115 height 27
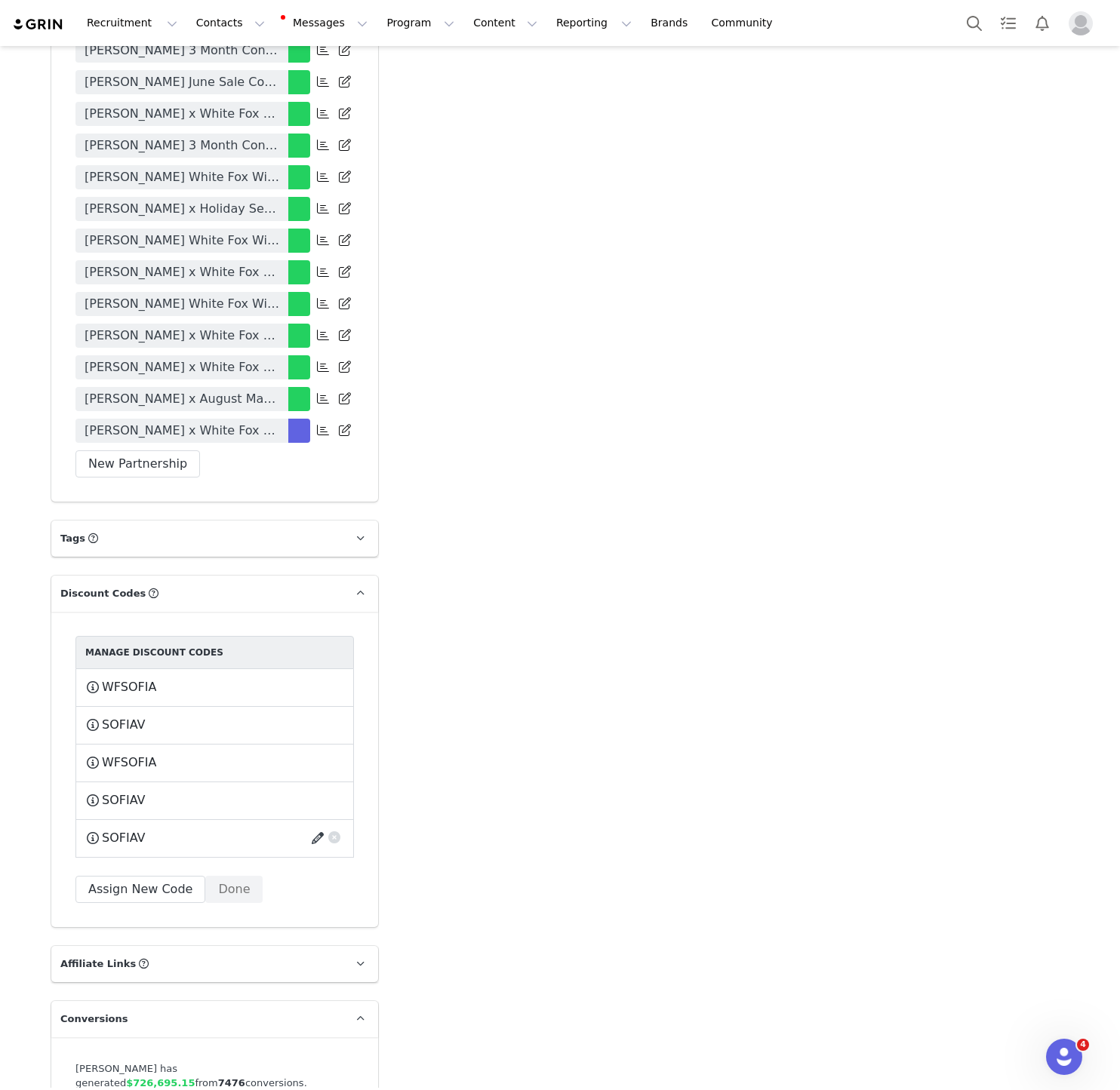
click at [310, 826] on button "button" at bounding box center [320, 837] width 20 height 24
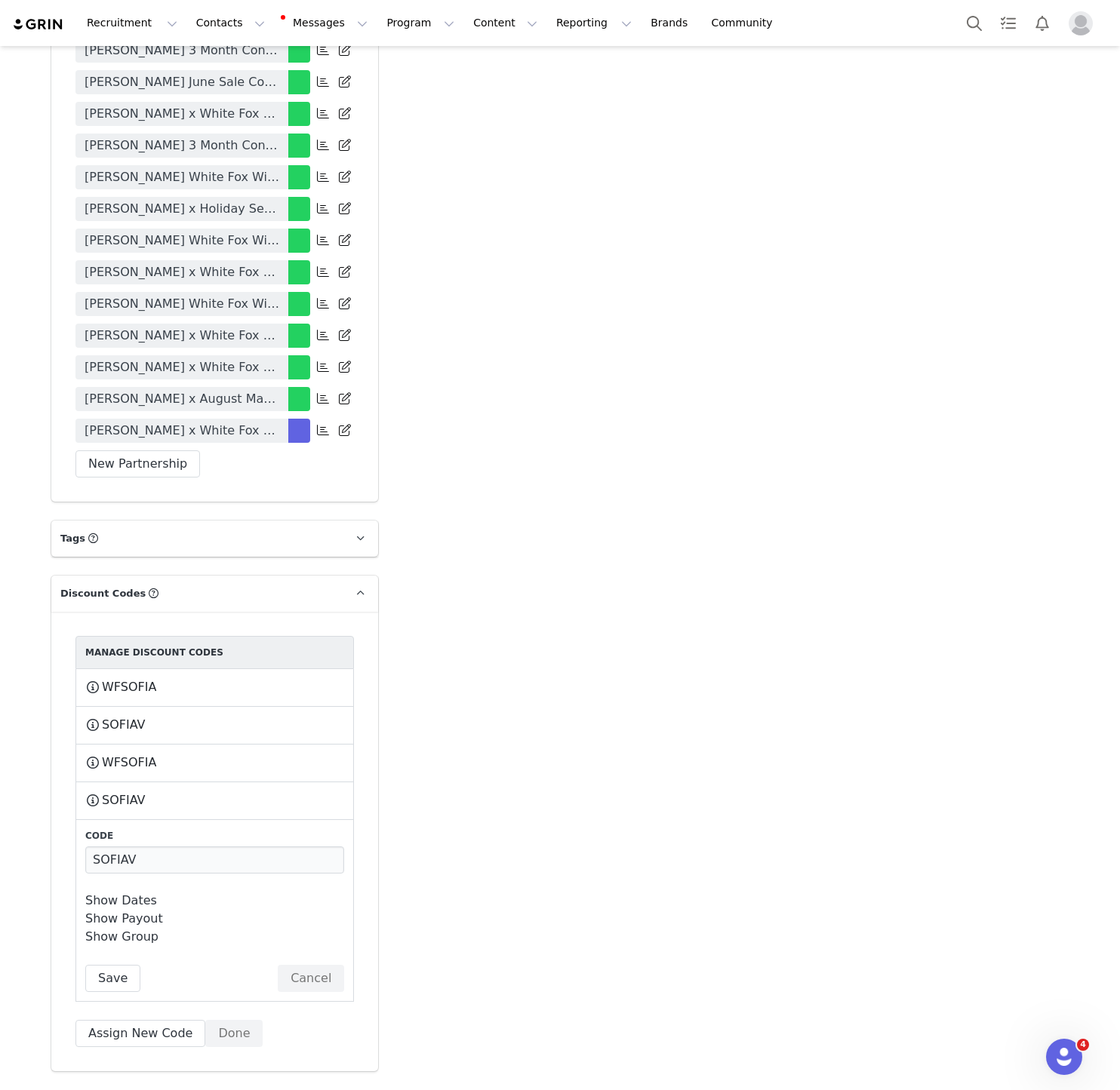
click at [131, 893] on link "Show Dates" at bounding box center [121, 900] width 72 height 14
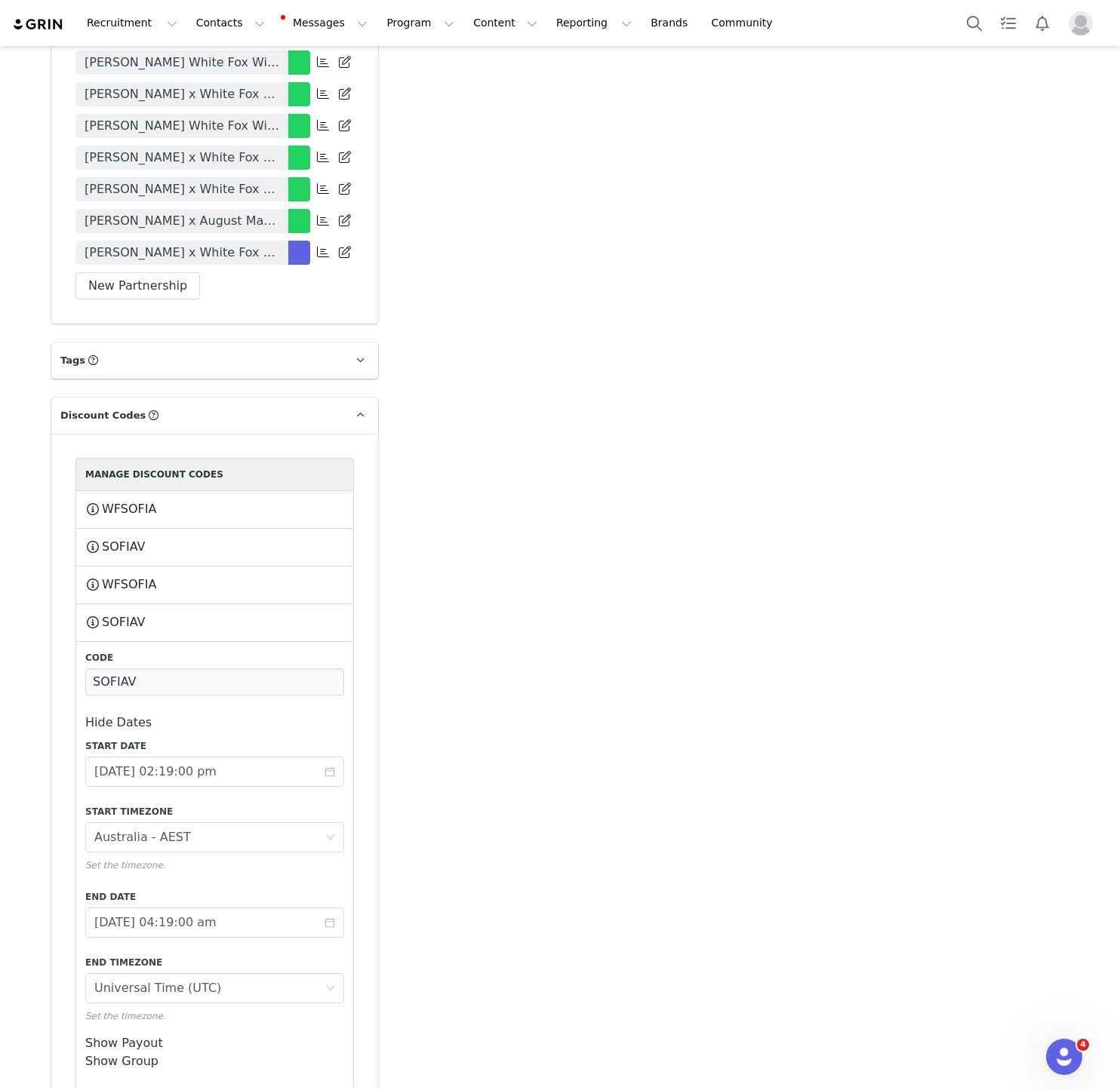
scroll to position [2732, 0]
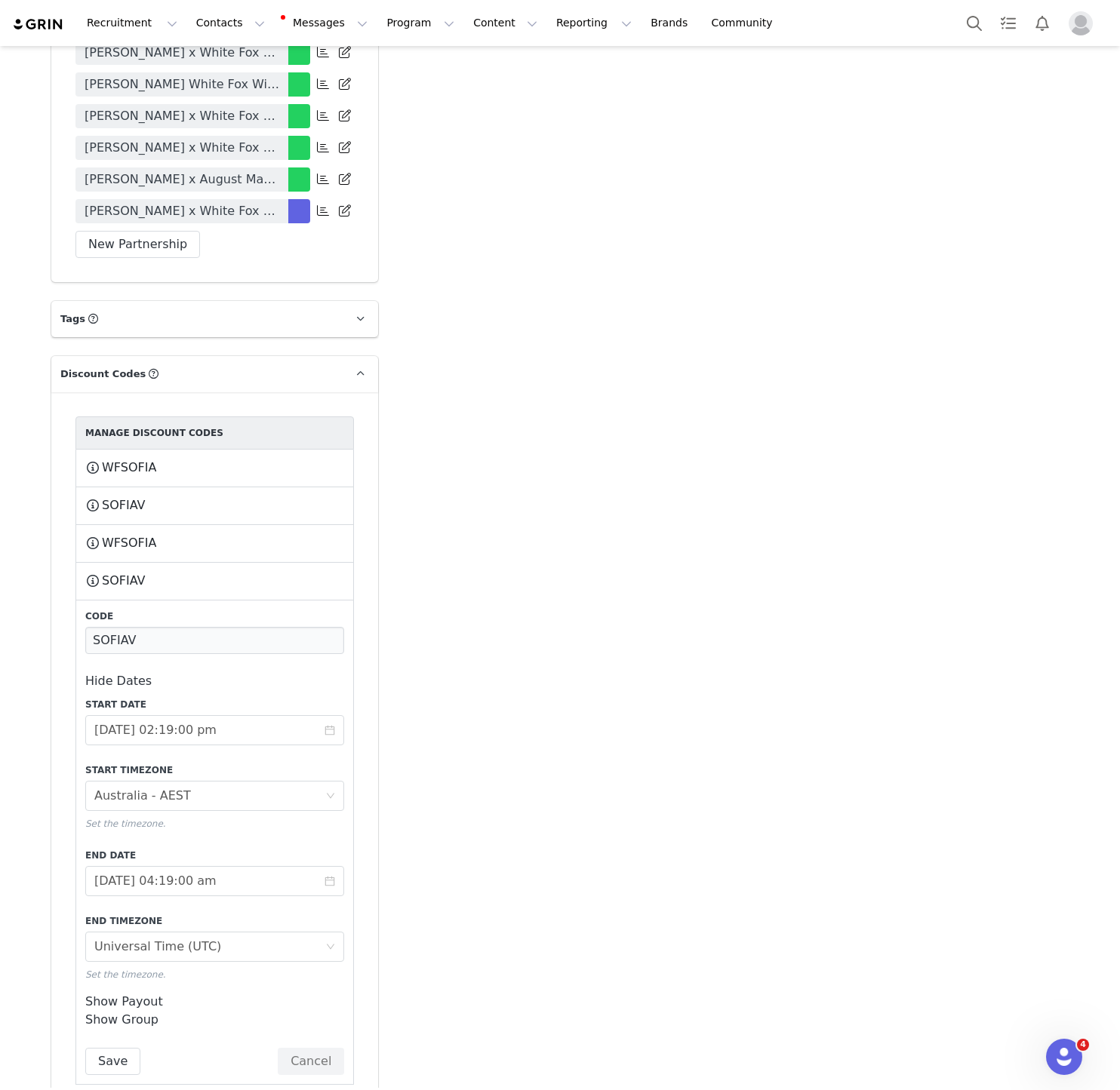
click at [131, 881] on div "Start Date 2024-08-08 02:19:00 pm Start Timezone Timezone Australia - AEST Set …" at bounding box center [214, 839] width 259 height 284
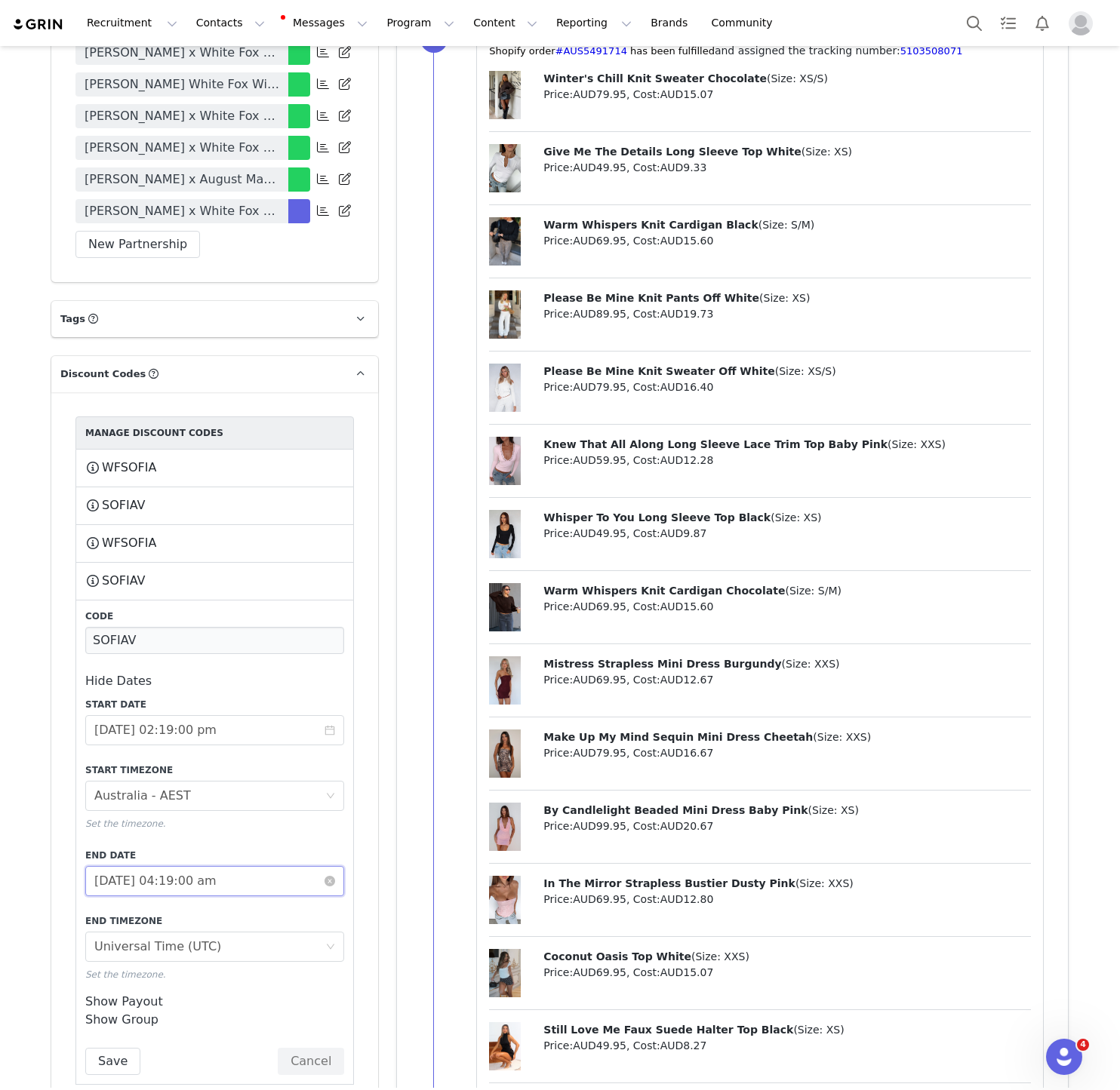
click at [155, 866] on input "2024-10-08 04:19:00 am" at bounding box center [214, 881] width 259 height 30
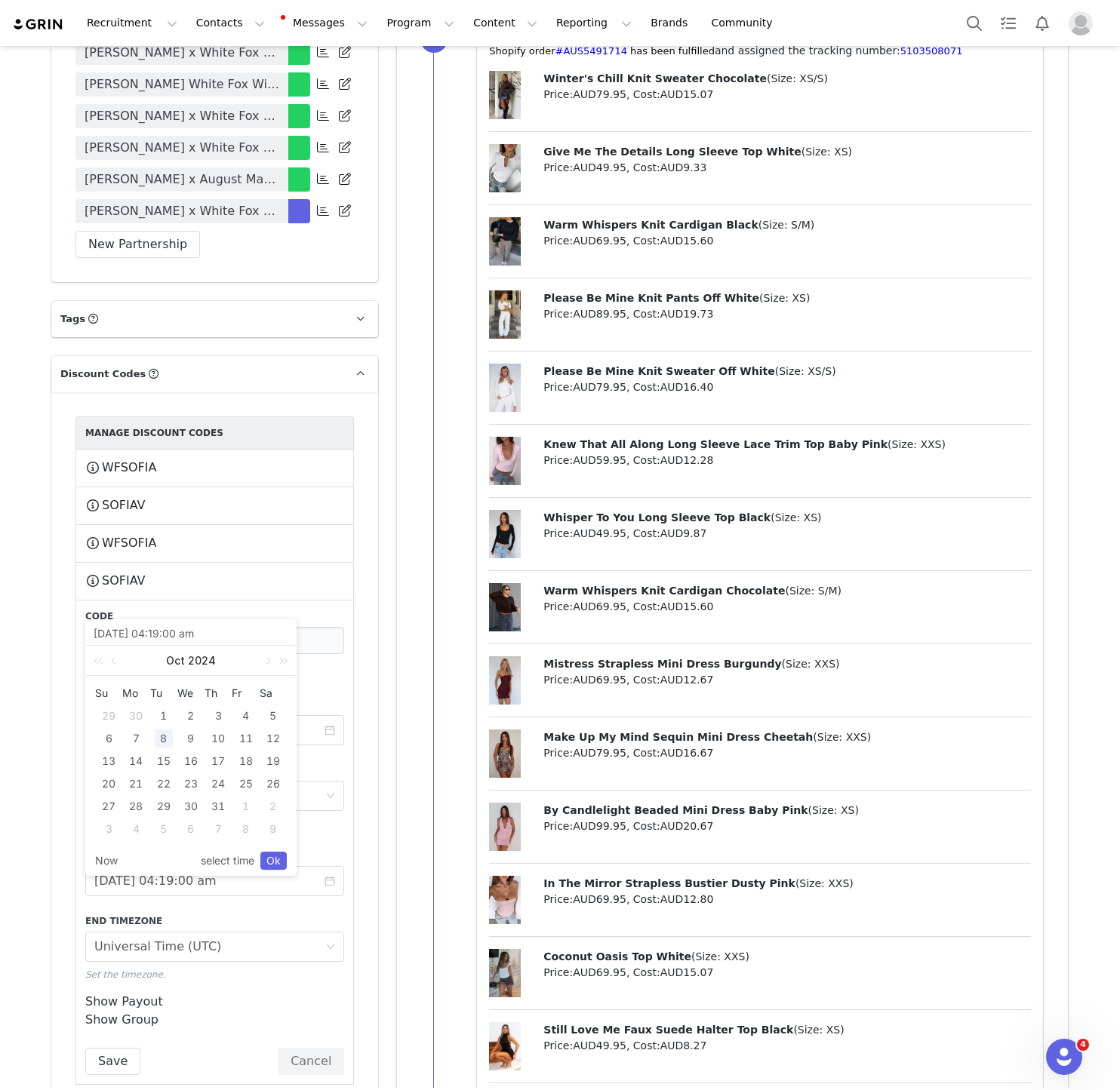
click at [322, 697] on label "Start Date" at bounding box center [214, 704] width 259 height 13
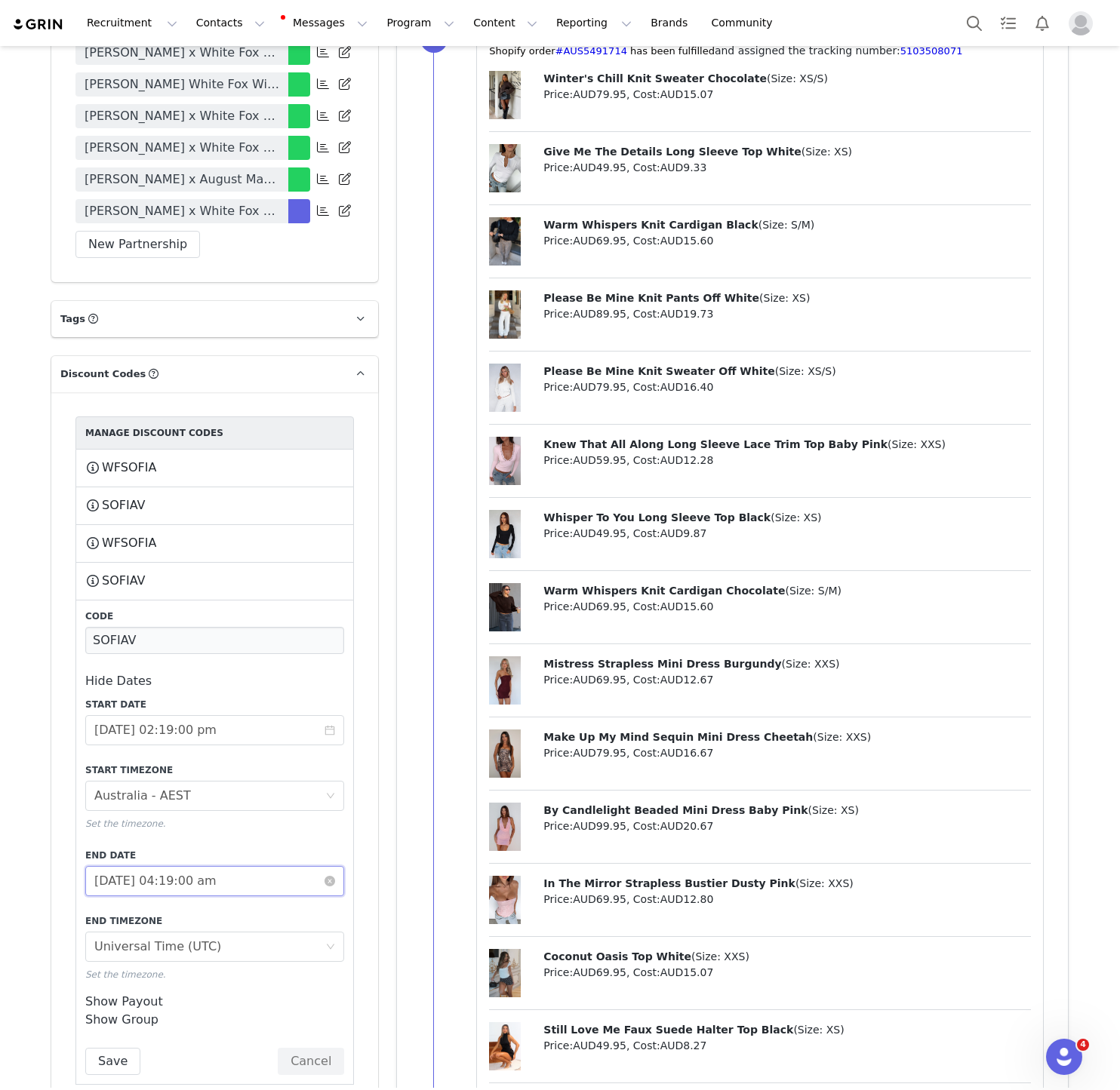
click at [189, 869] on input "2024-10-08 04:19:00 am" at bounding box center [214, 881] width 259 height 30
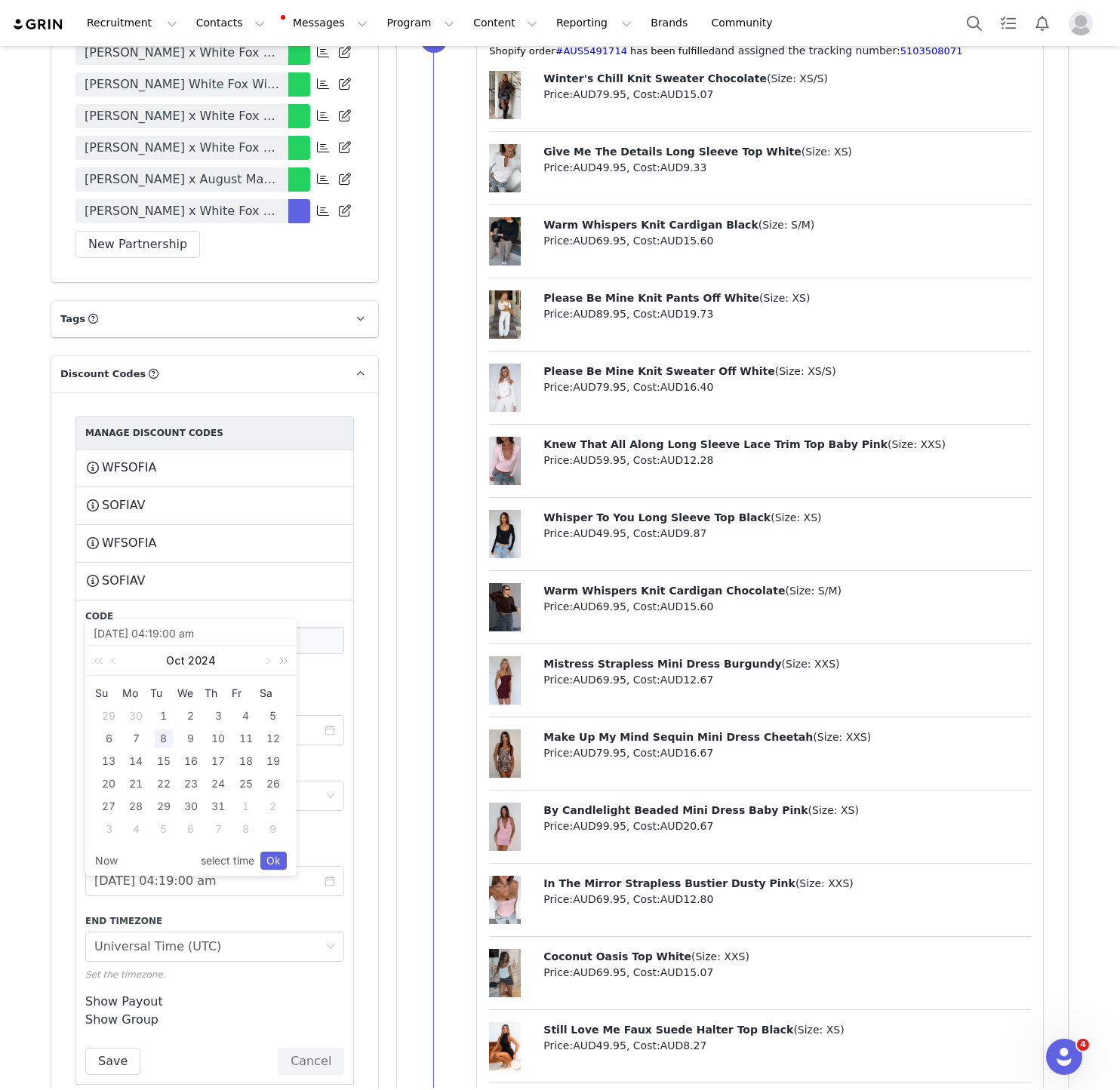
click at [288, 659] on link at bounding box center [280, 660] width 19 height 30
click at [269, 660] on link at bounding box center [266, 660] width 13 height 30
click at [276, 801] on div "31" at bounding box center [273, 806] width 18 height 18
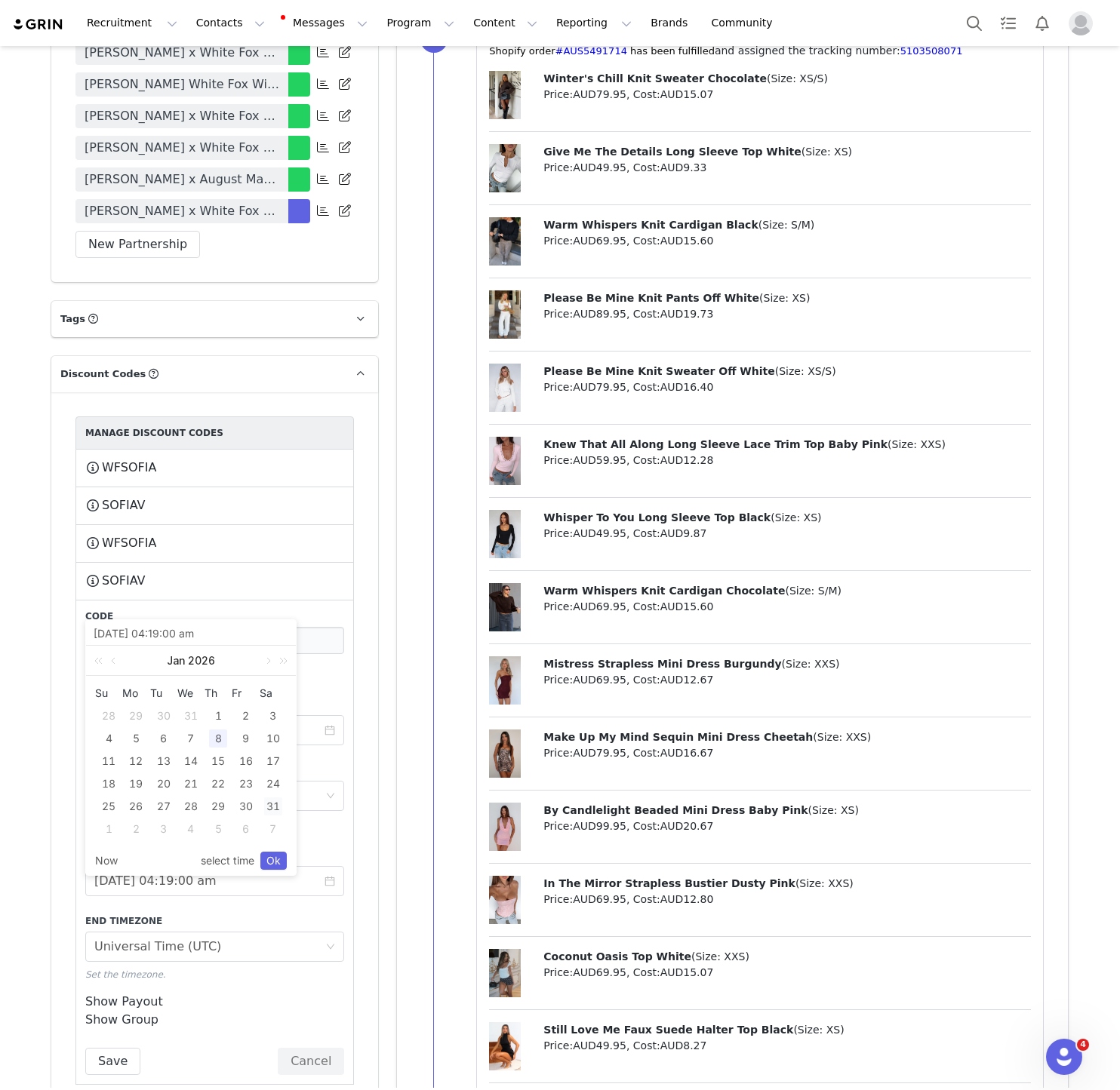
type input "2026-01-31 04:19:00 am"
click at [264, 863] on link "Ok" at bounding box center [273, 861] width 26 height 18
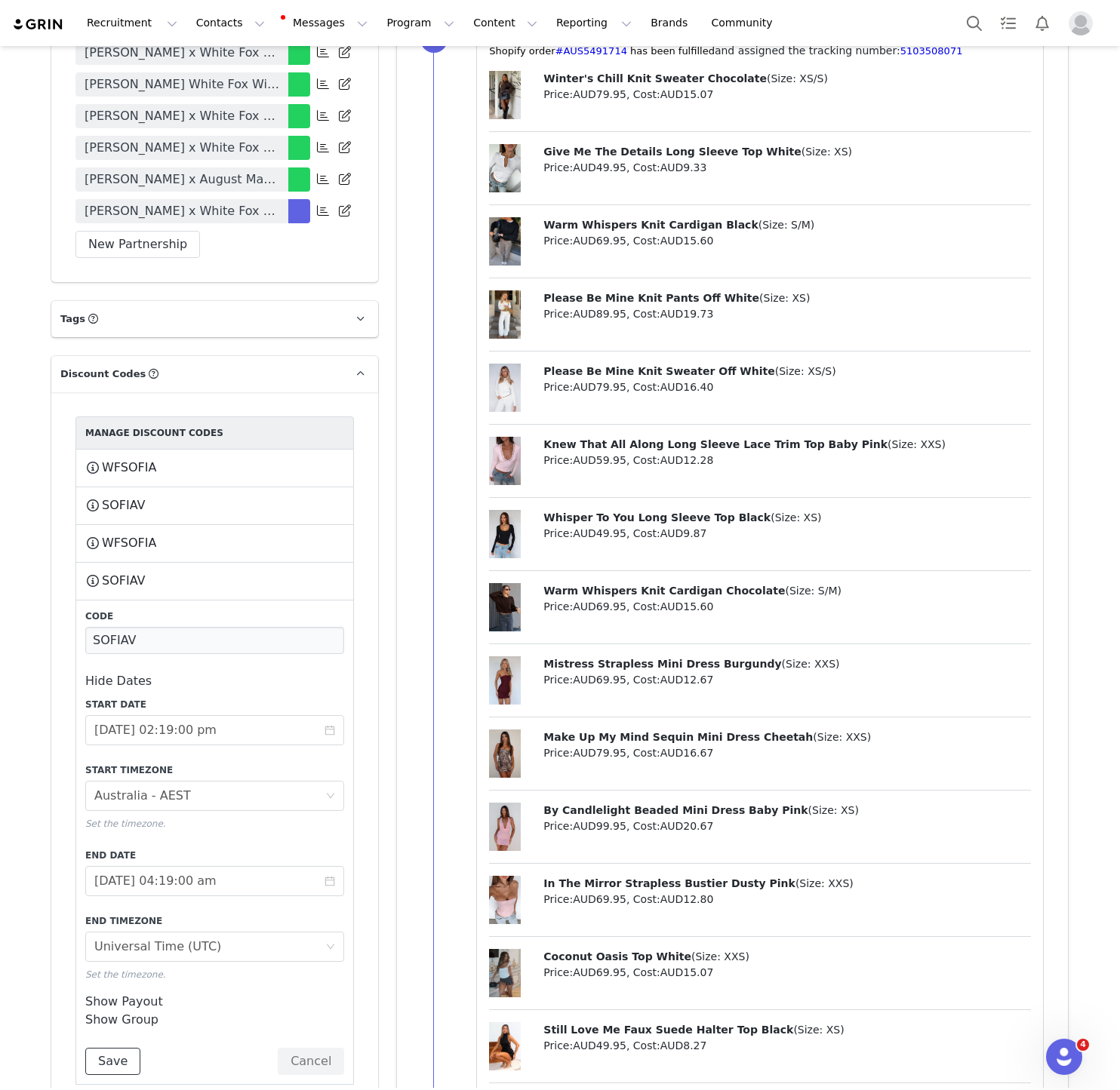
click at [111, 1048] on button "Save" at bounding box center [112, 1061] width 55 height 27
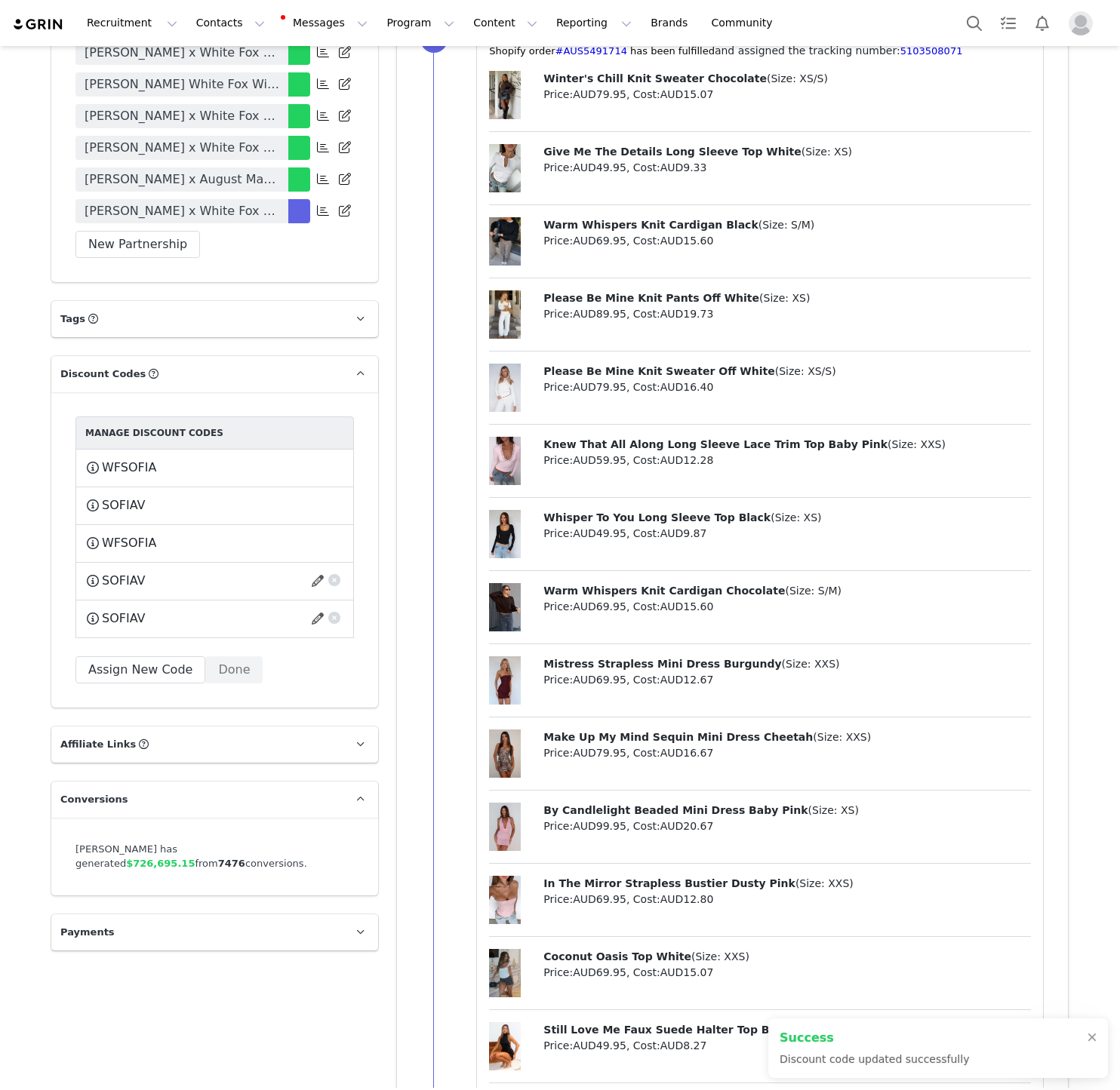
click at [307, 572] on div "SOFIAV This code will no longer be usable and any revenue attribution will be l…" at bounding box center [214, 581] width 259 height 18
click at [319, 569] on button "button" at bounding box center [320, 581] width 20 height 24
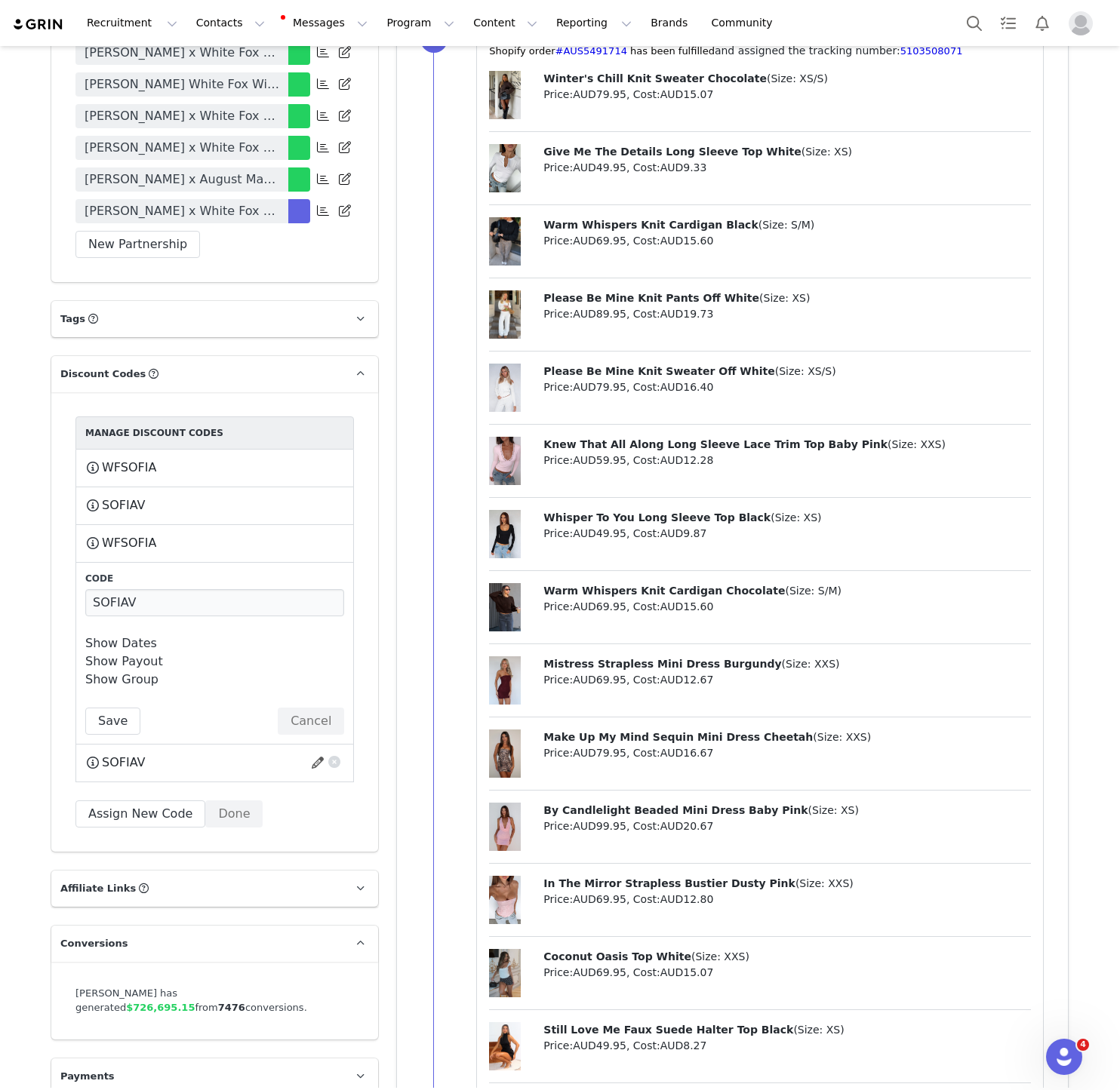
click at [142, 636] on link "Show Dates" at bounding box center [121, 643] width 72 height 14
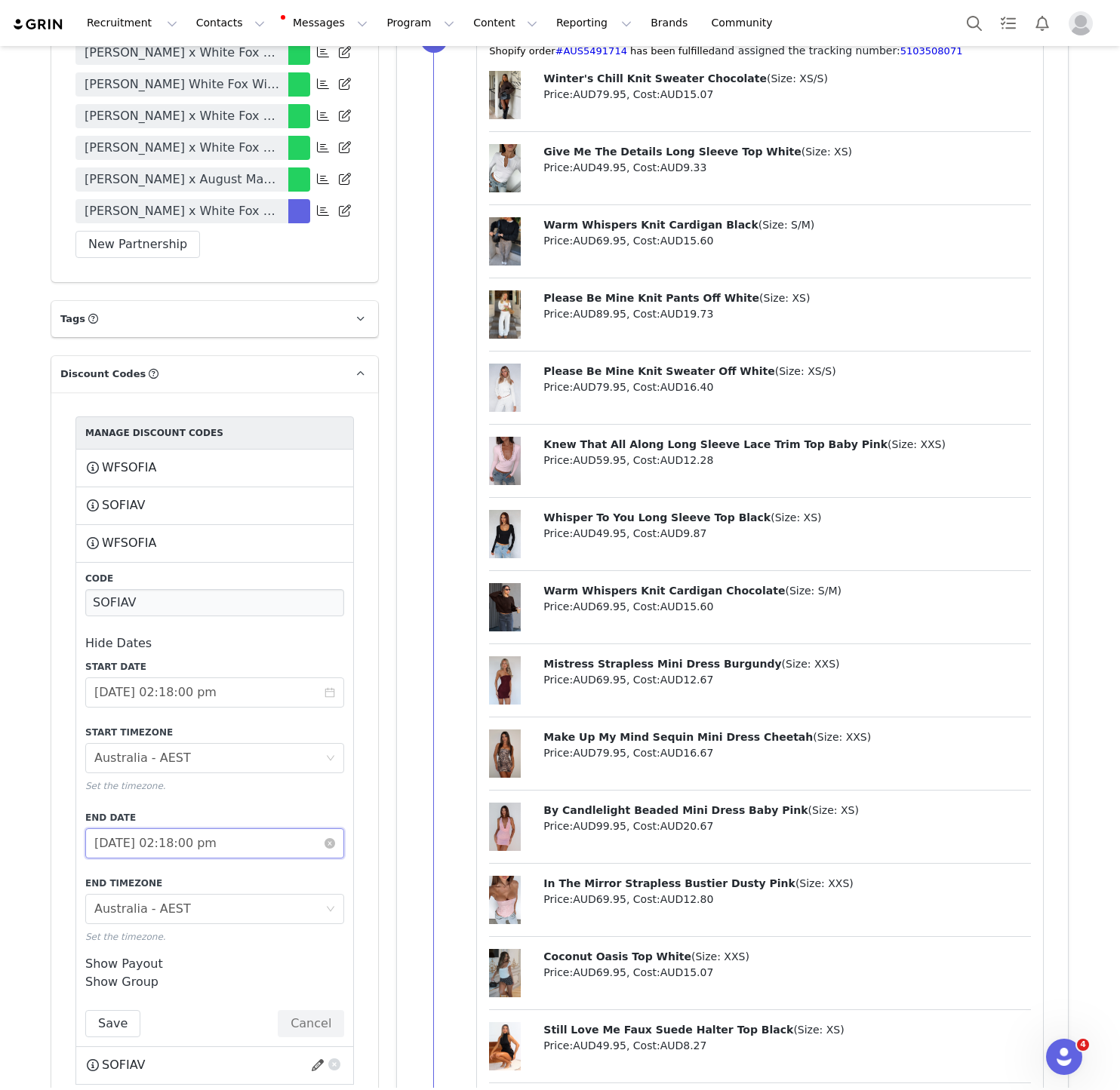
click at [203, 832] on input "2025-07-28 02:18:00 pm" at bounding box center [214, 843] width 259 height 30
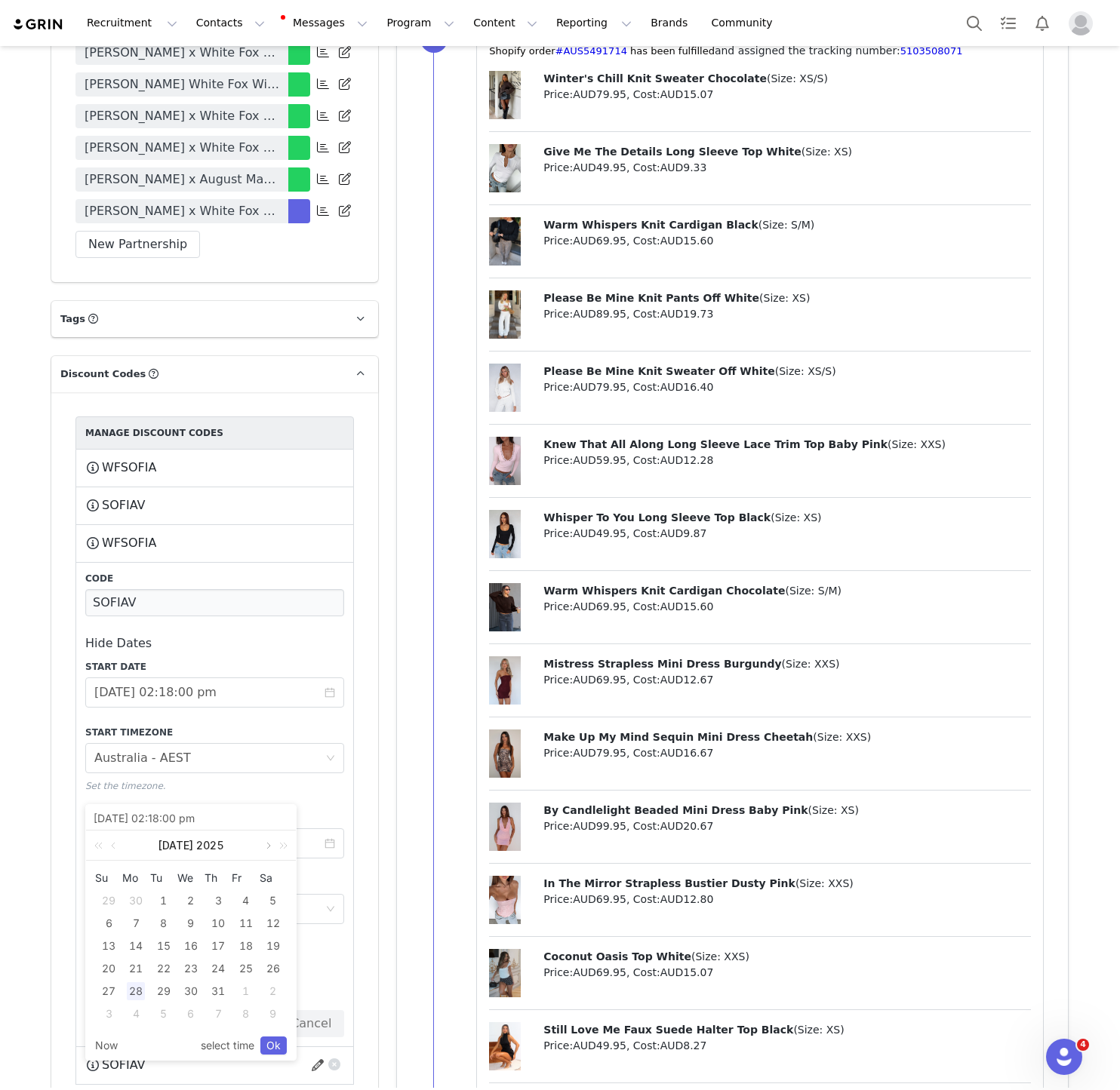
click at [265, 843] on link at bounding box center [266, 846] width 13 height 30
click at [264, 847] on link at bounding box center [266, 846] width 13 height 30
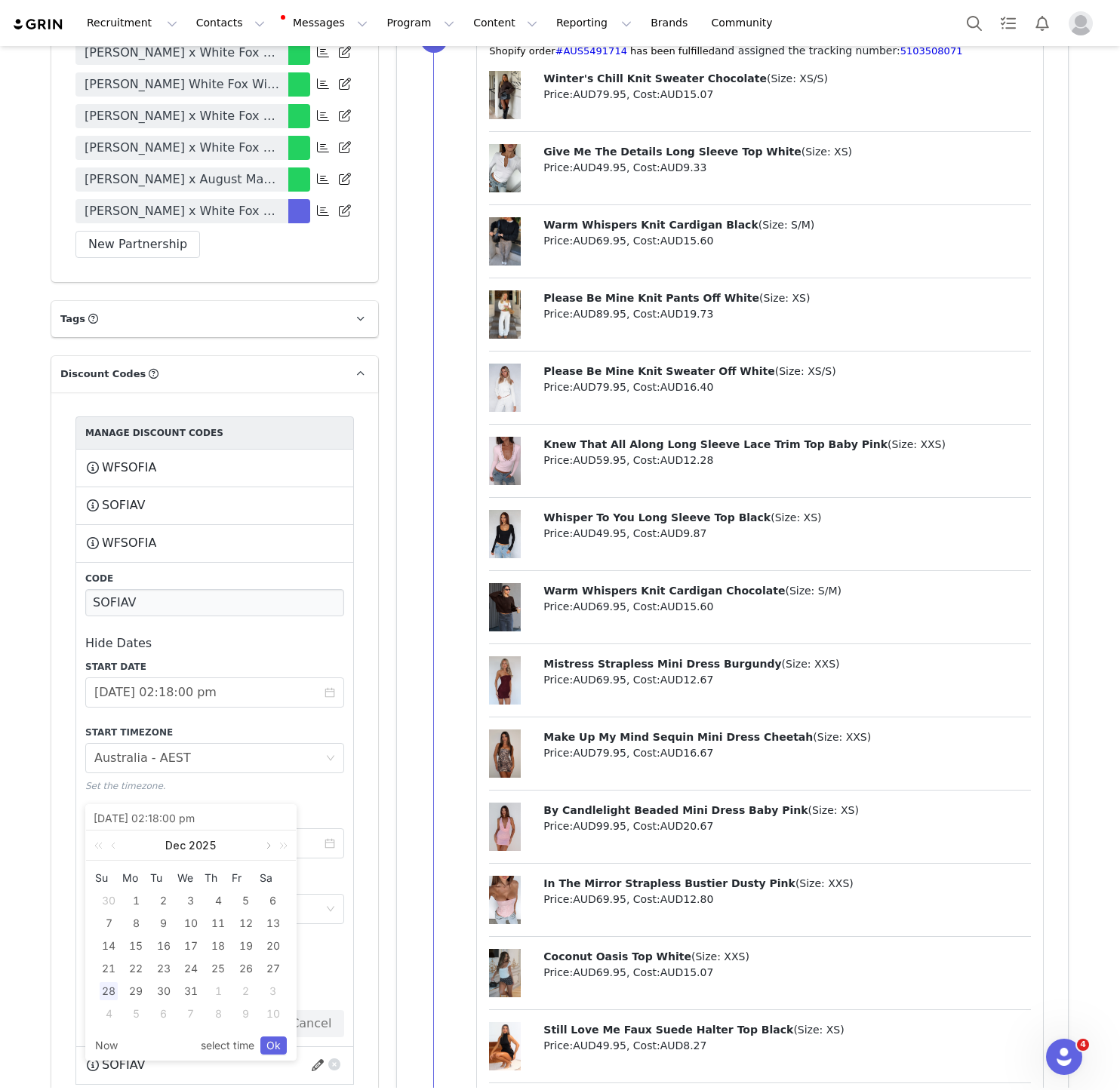
click at [264, 847] on link at bounding box center [266, 846] width 13 height 30
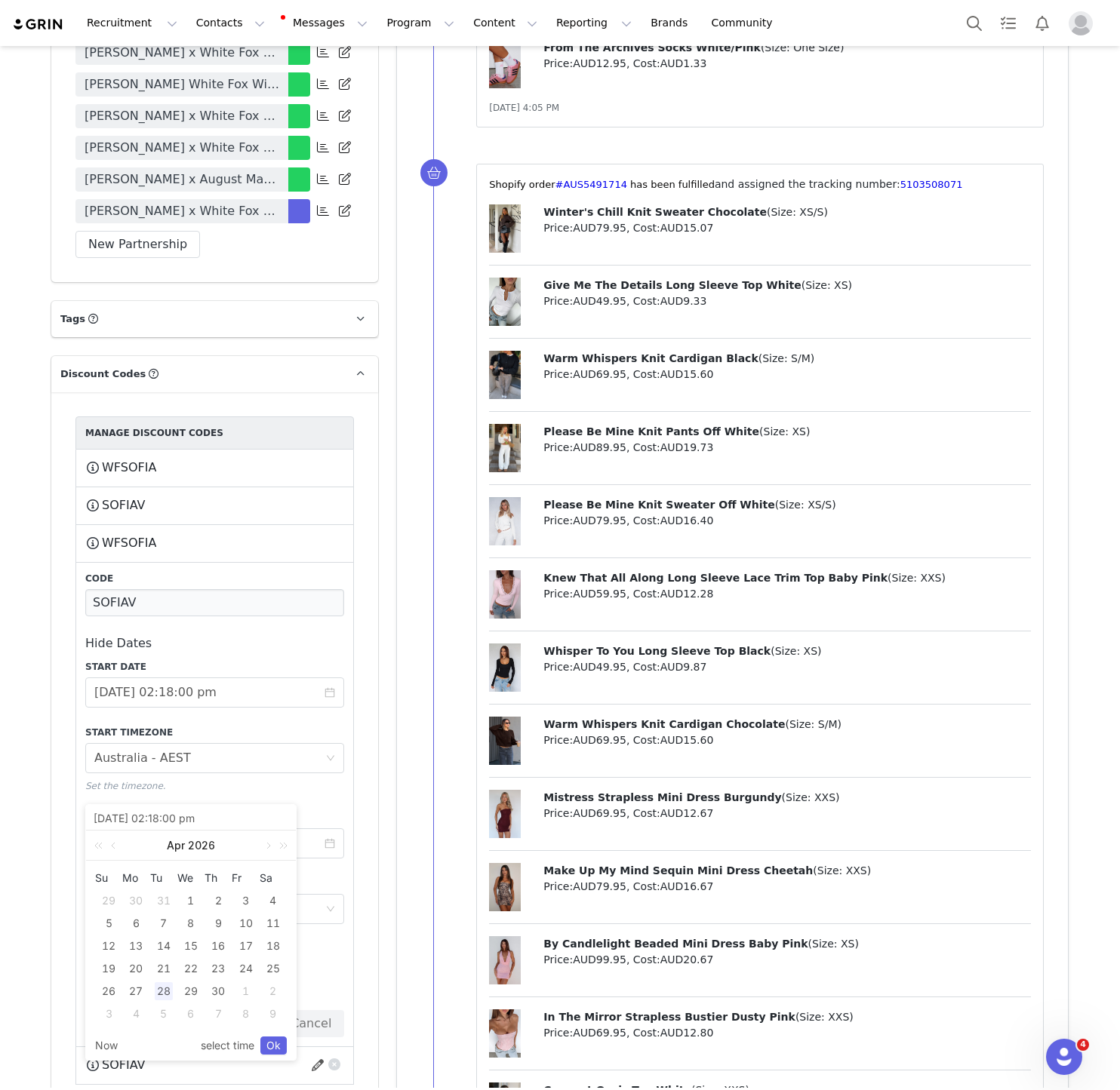
click at [162, 997] on div "28" at bounding box center [163, 991] width 18 height 18
type input "2026-04-28 02:18:00 pm"
click at [272, 1045] on link "Ok" at bounding box center [273, 1045] width 26 height 18
click at [93, 1010] on button "Save" at bounding box center [112, 1023] width 55 height 27
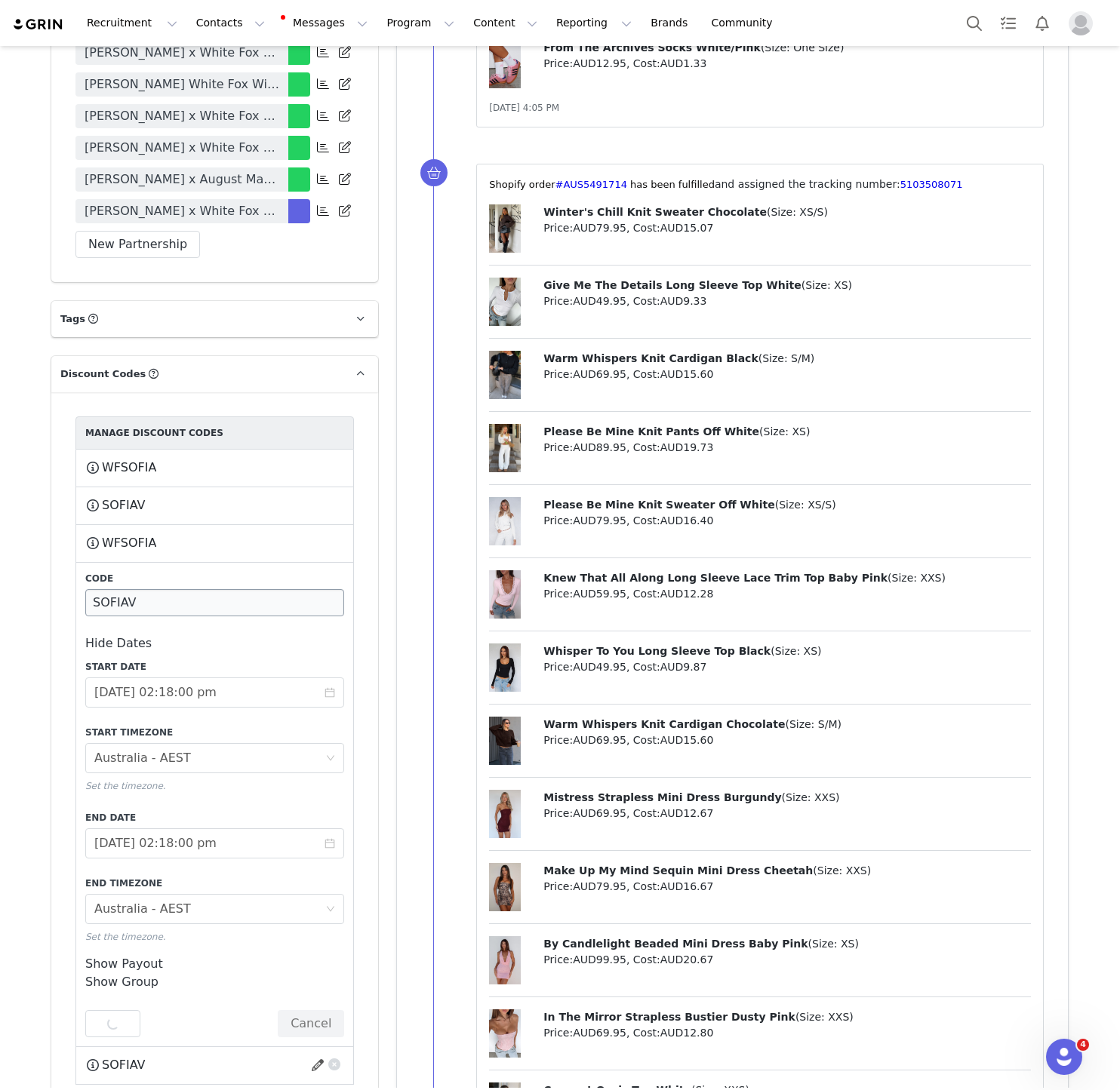
drag, startPoint x: 94, startPoint y: 1007, endPoint x: 306, endPoint y: 588, distance: 469.6
click at [299, 591] on div "Code SOFIAV Hide Dates Start Date 2024-08-08 02:18:00 pm Start Timezone Timezon…" at bounding box center [214, 805] width 259 height 466
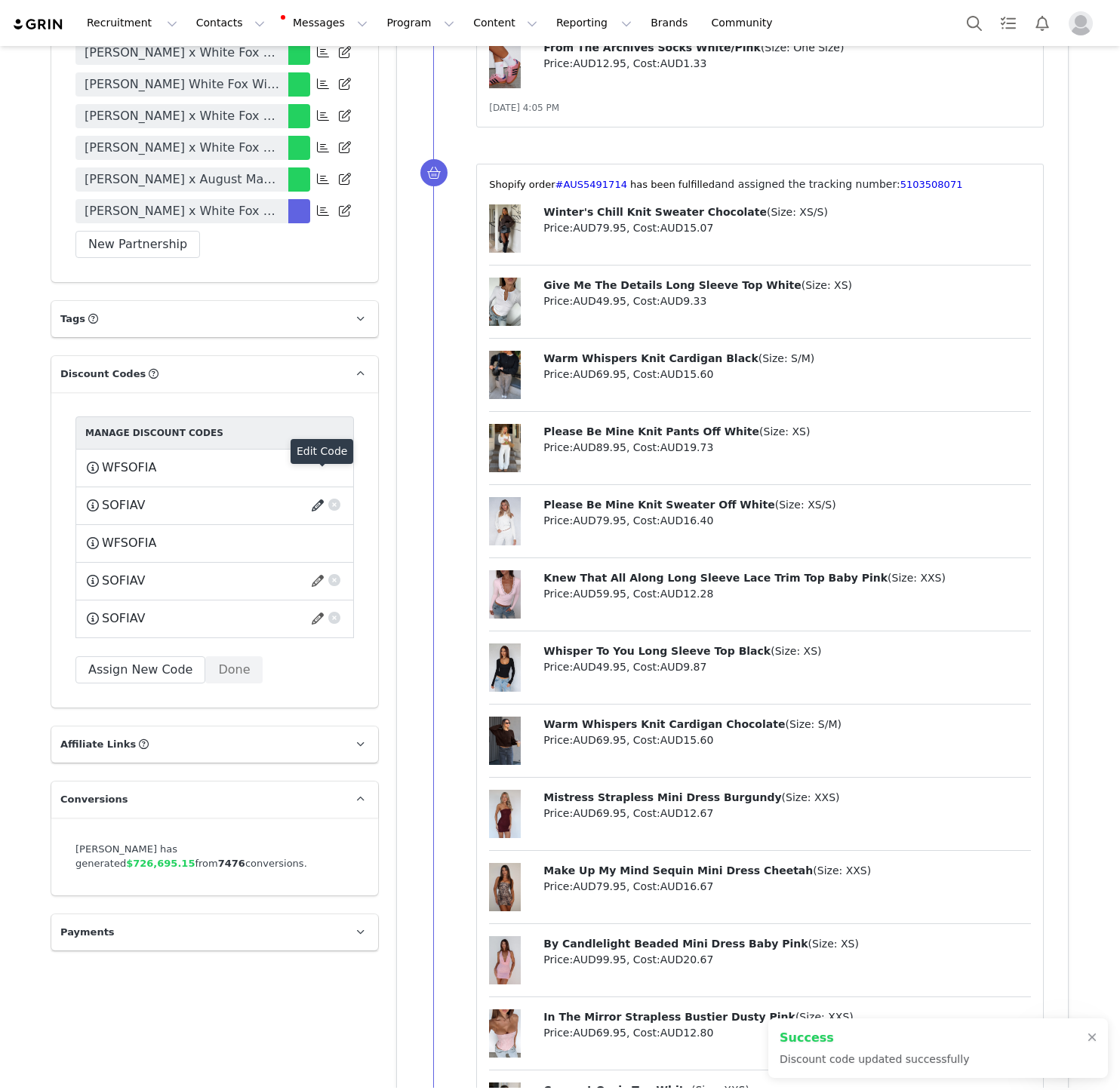
click at [313, 494] on button "button" at bounding box center [320, 505] width 20 height 24
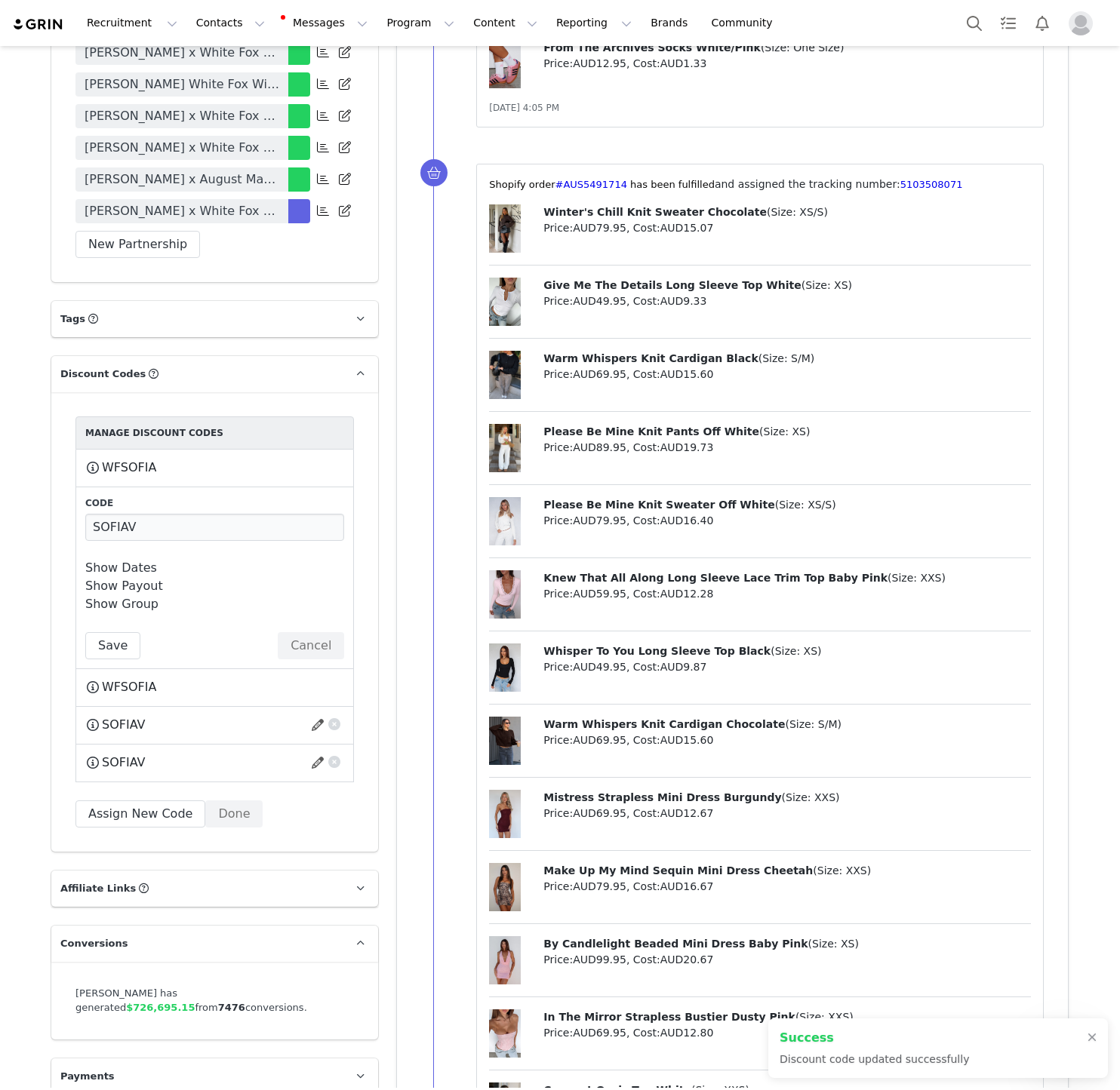
click at [93, 560] on link "Show Dates" at bounding box center [121, 567] width 72 height 14
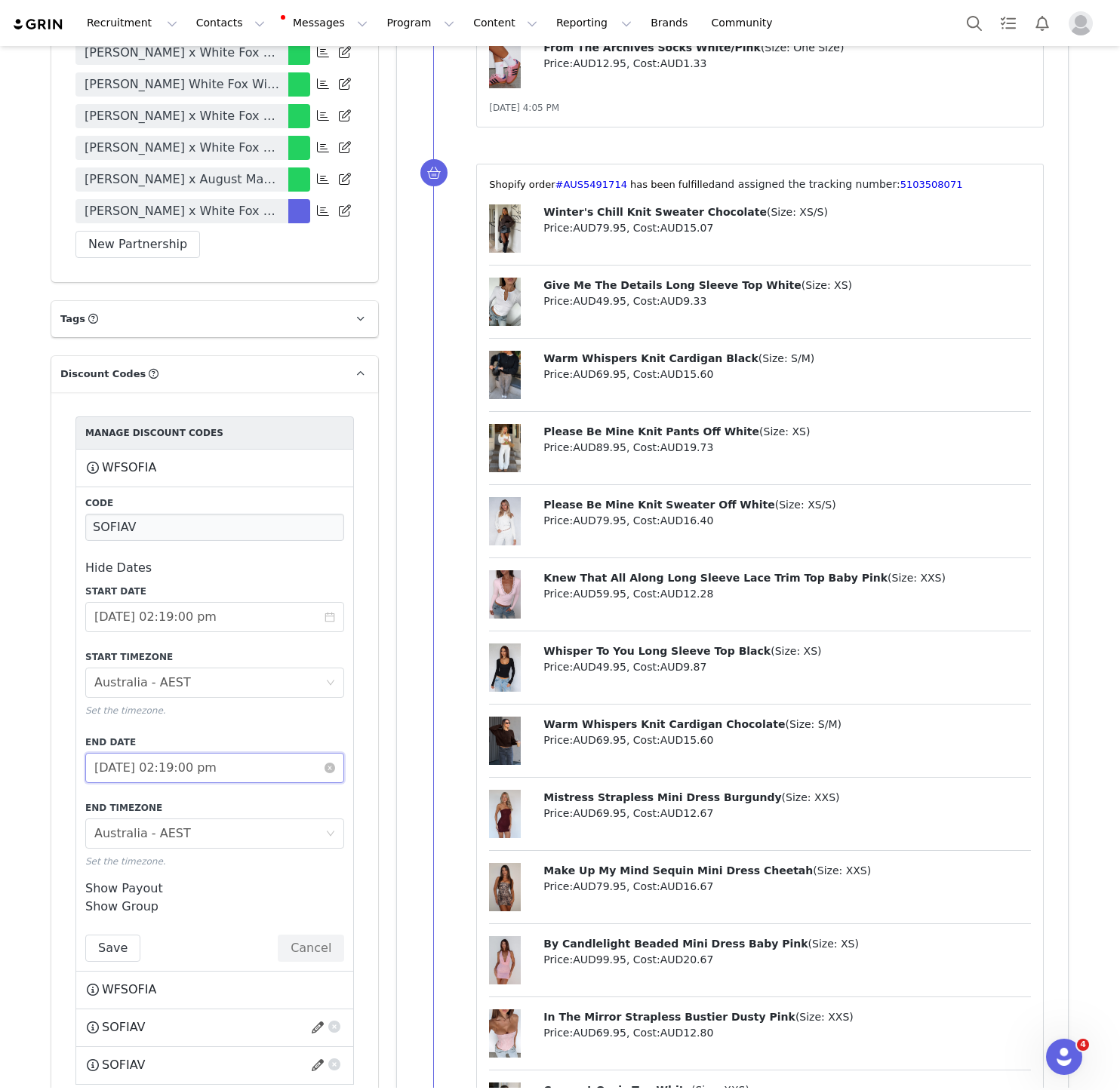
click at [190, 756] on input "2025-07-28 02:19:00 pm" at bounding box center [214, 768] width 259 height 30
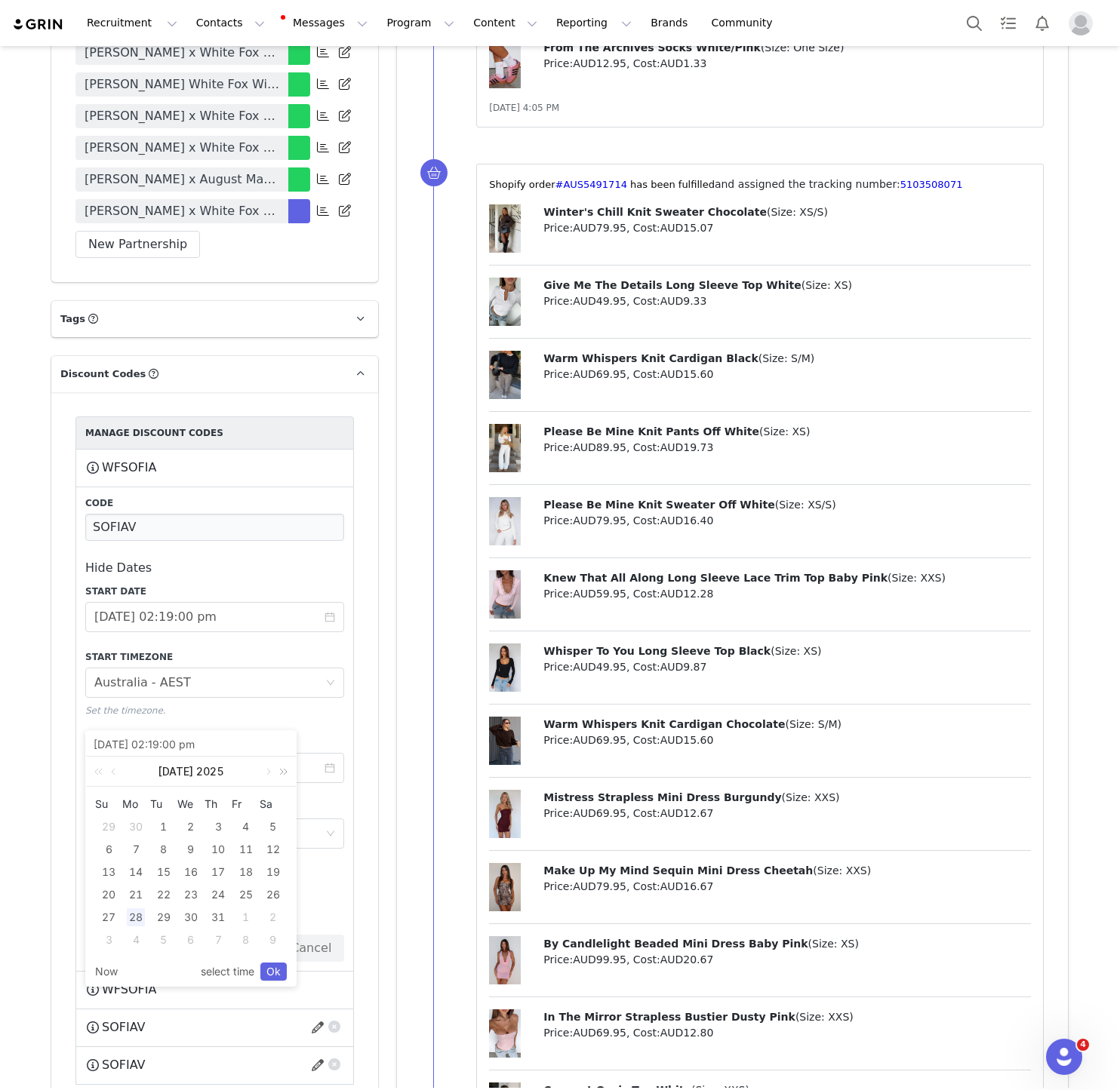
click at [287, 775] on link at bounding box center [280, 771] width 19 height 30
click at [275, 974] on link "Ok" at bounding box center [273, 971] width 26 height 18
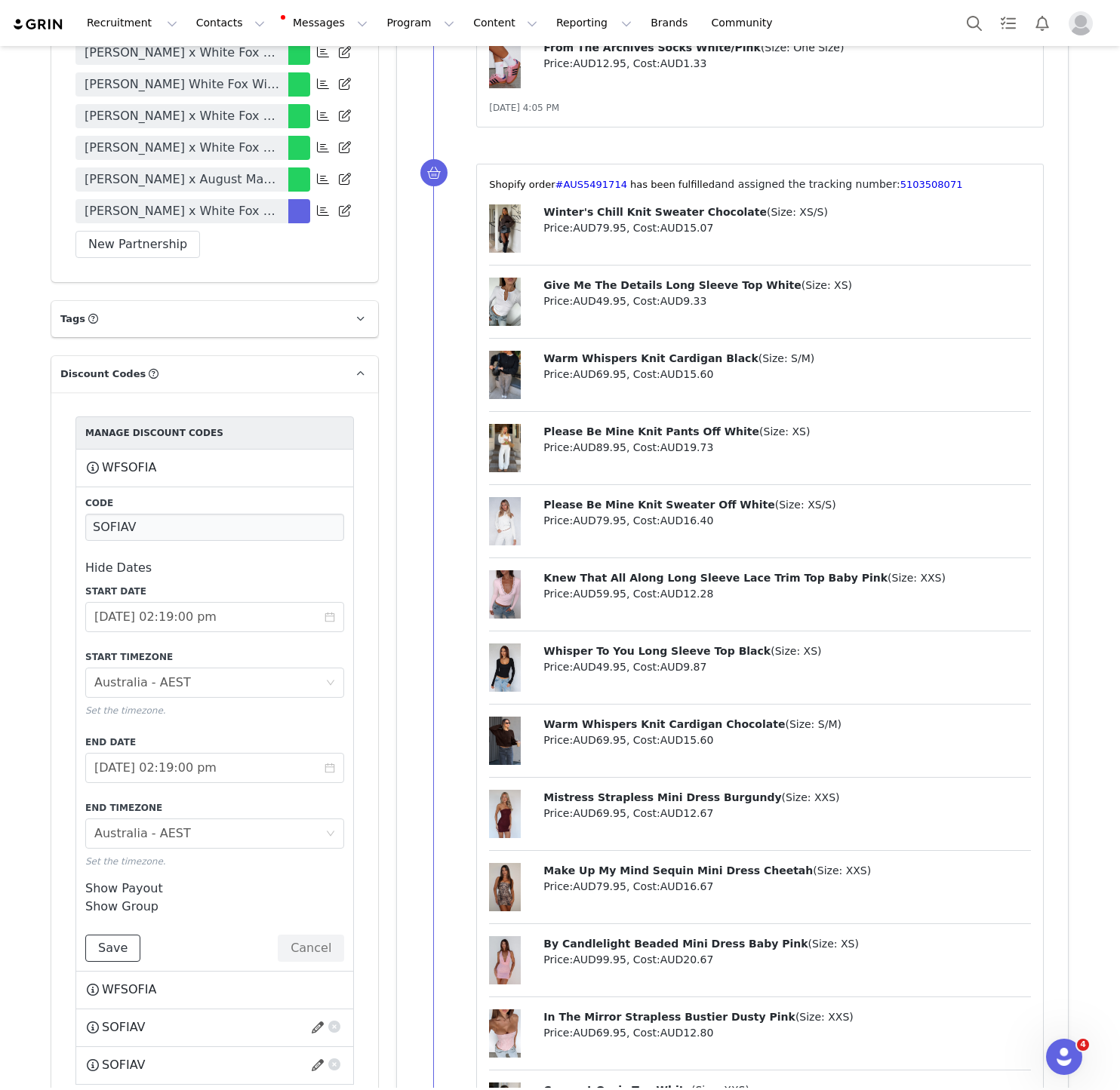
click at [90, 935] on button "Save" at bounding box center [112, 948] width 55 height 27
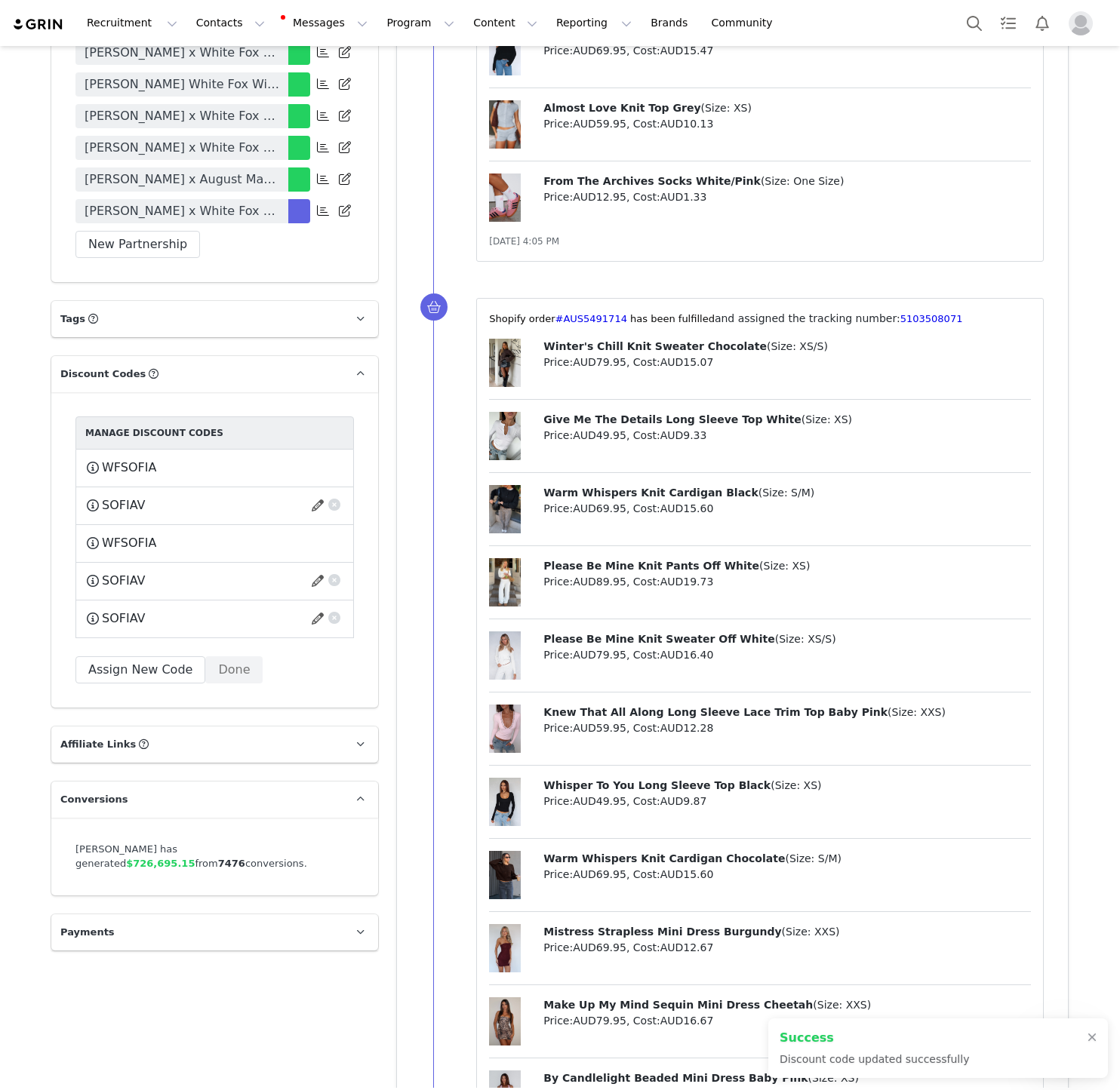
click at [522, 652] on div "Please Be Mine Knit Sweater Off White ( Size: XS/S ) Price: AUD79.95 , Cost: AU…" at bounding box center [760, 662] width 542 height 61
click at [231, 667] on div "Manage Discount Codes WFSOFIA This code will no longer be usable and any revenu…" at bounding box center [214, 550] width 327 height 315
click at [219, 656] on button "Done" at bounding box center [234, 669] width 57 height 27
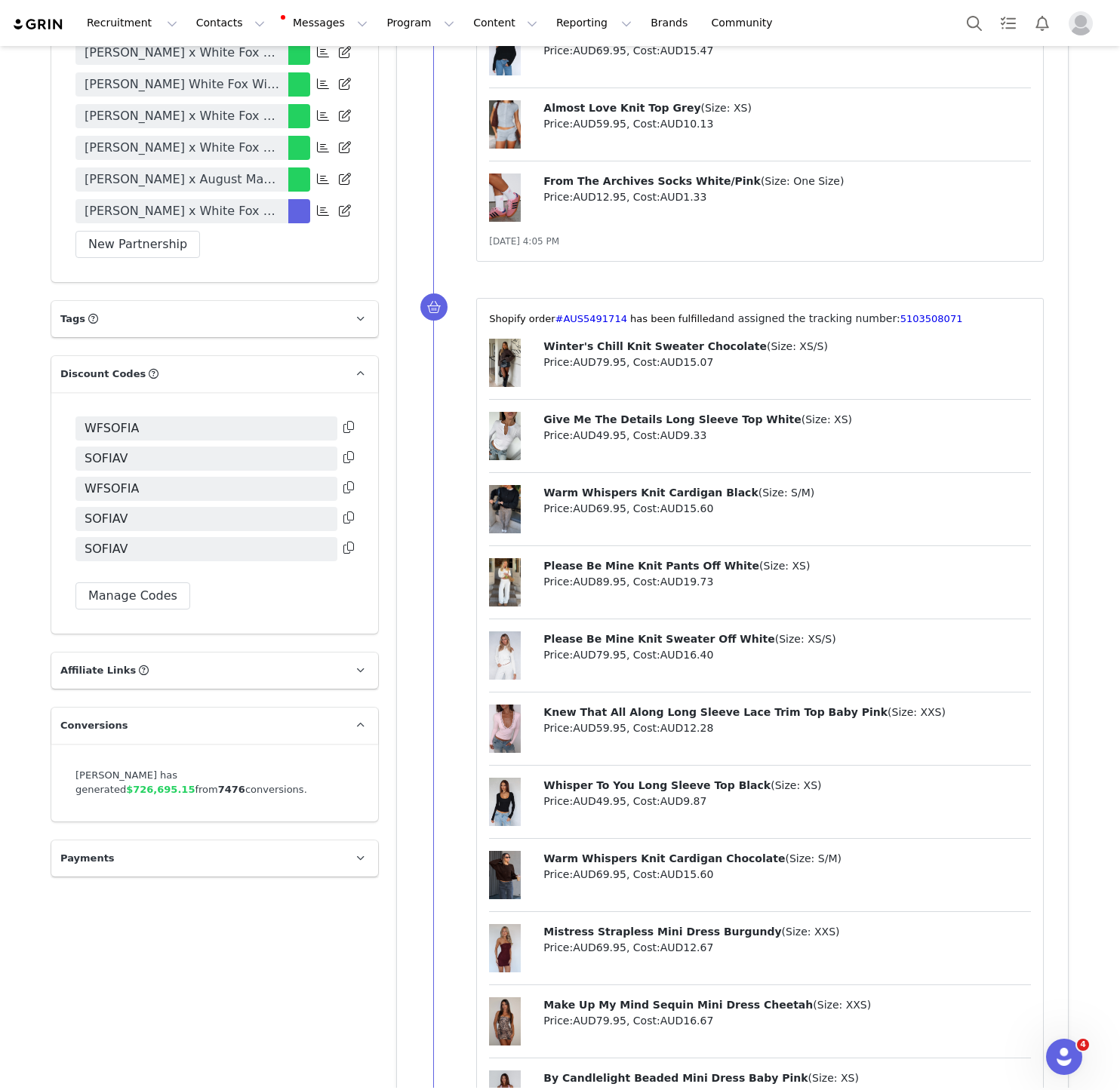
click at [167, 202] on span "[PERSON_NAME] x White Fox 6 Months" at bounding box center [182, 211] width 195 height 18
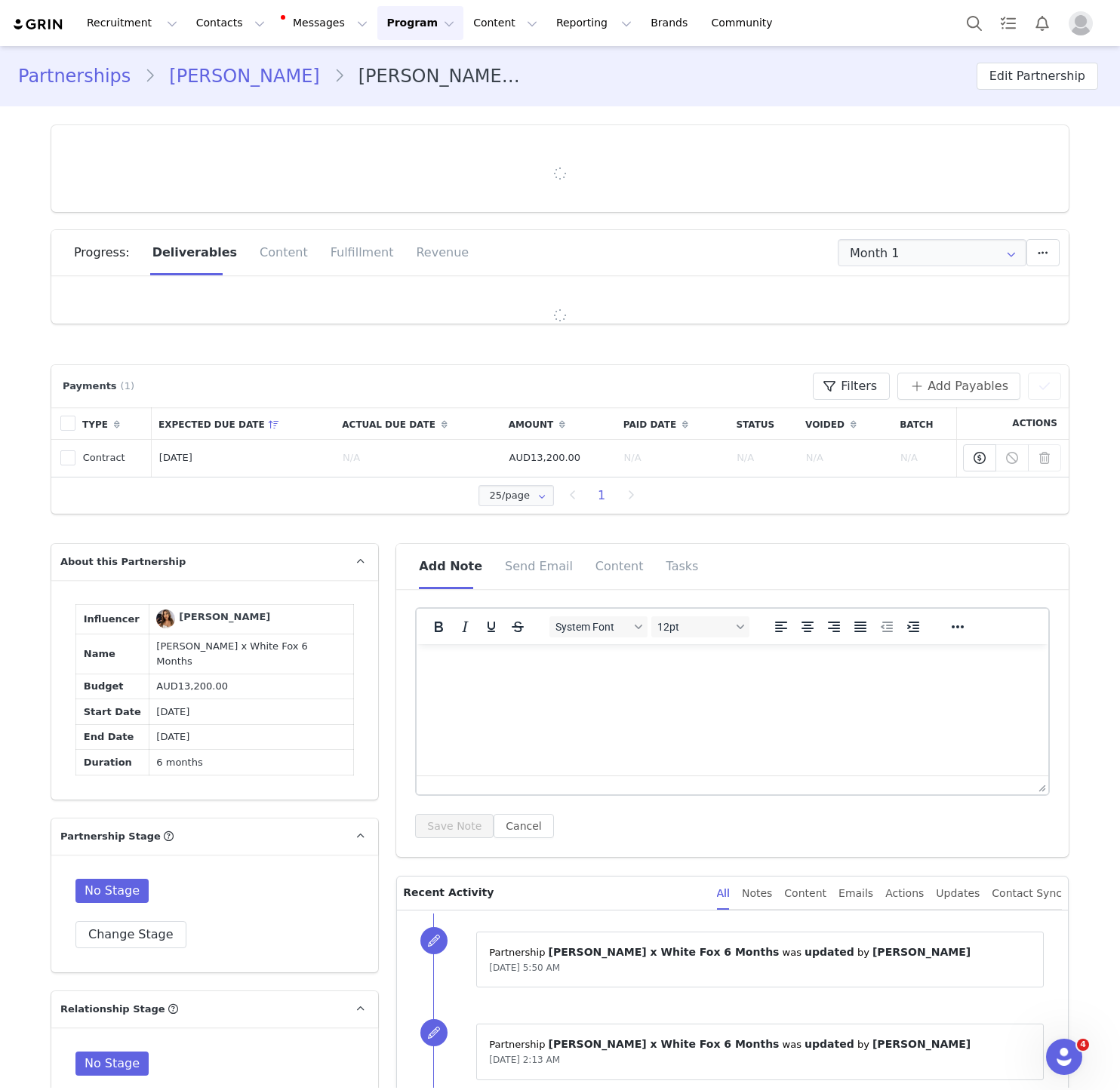
type input "+1 ([GEOGRAPHIC_DATA])"
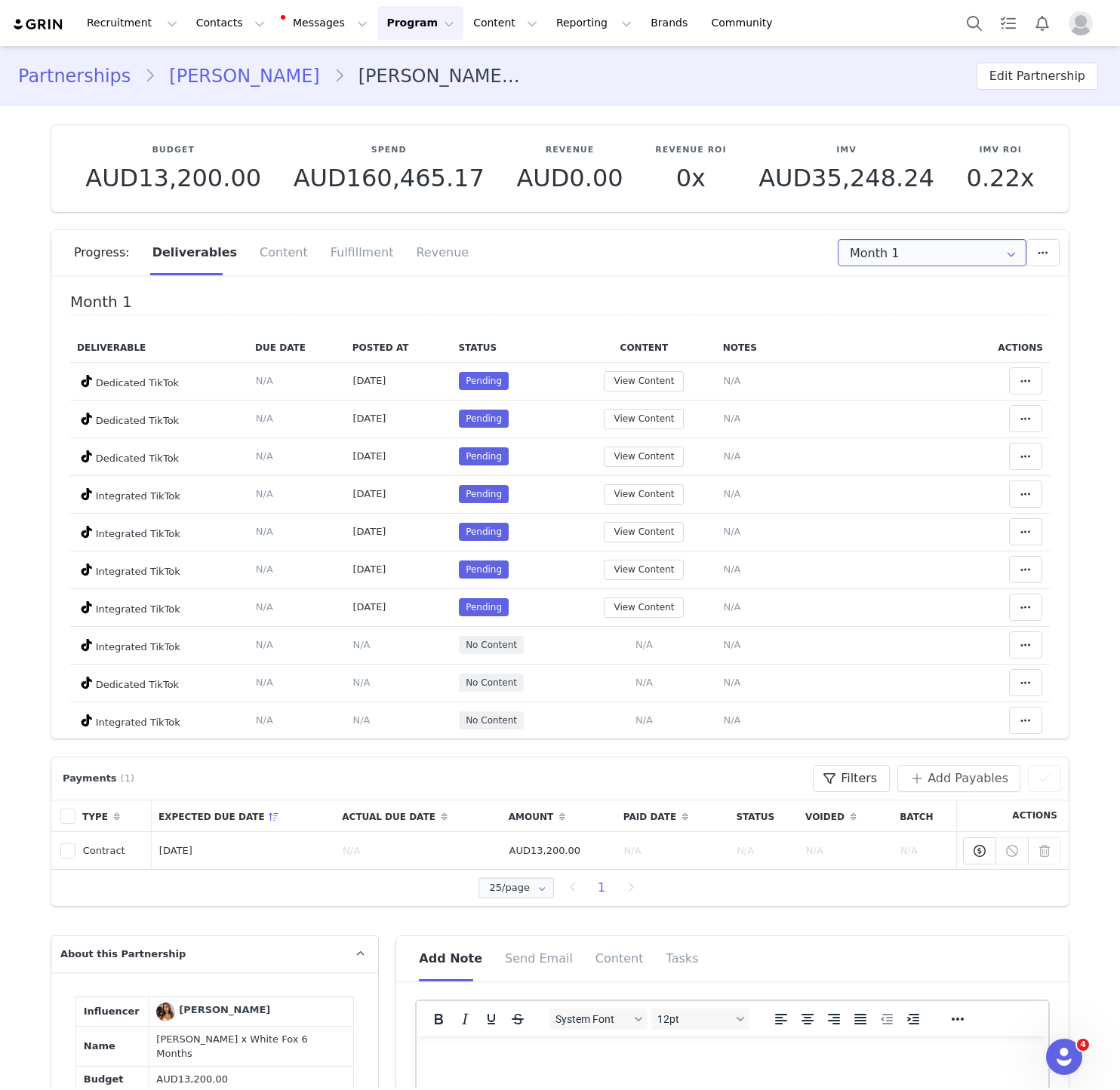
click at [833, 250] on input "Month 1" at bounding box center [931, 252] width 189 height 27
click at [833, 319] on span "Month 2" at bounding box center [874, 319] width 43 height 25
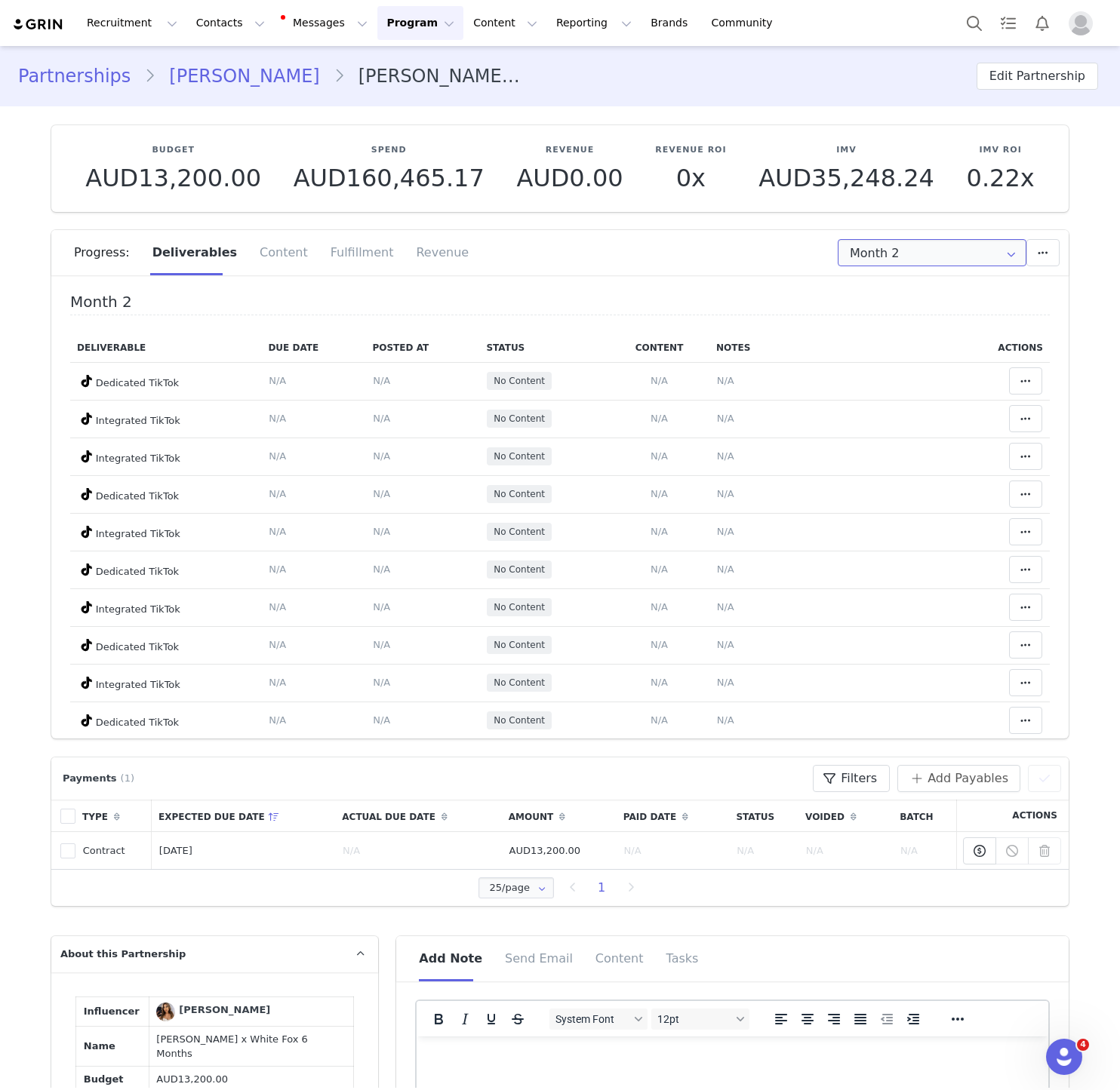
click at [833, 253] on input "Month 2" at bounding box center [931, 252] width 189 height 27
click at [833, 300] on li "Month 1 Aug 10th - Sep 9th" at bounding box center [931, 292] width 187 height 25
type input "Month 1"
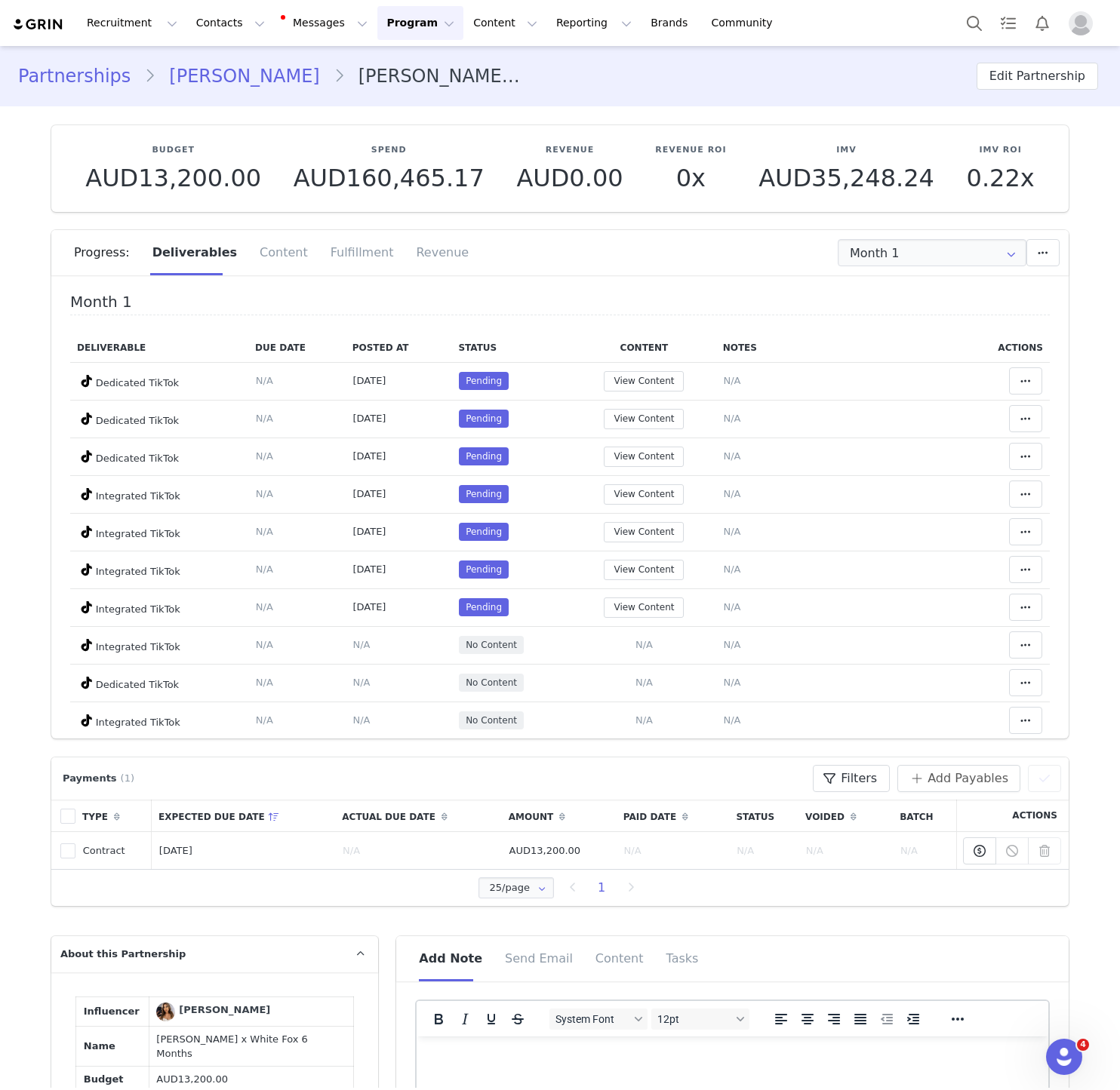
click at [833, 61] on div "Partnerships Sofia Valladares Sofia Valladares x White Fox 6 Months Edit Partne…" at bounding box center [560, 76] width 1120 height 51
click at [833, 67] on button "Edit Partnership" at bounding box center [1037, 76] width 121 height 27
select select
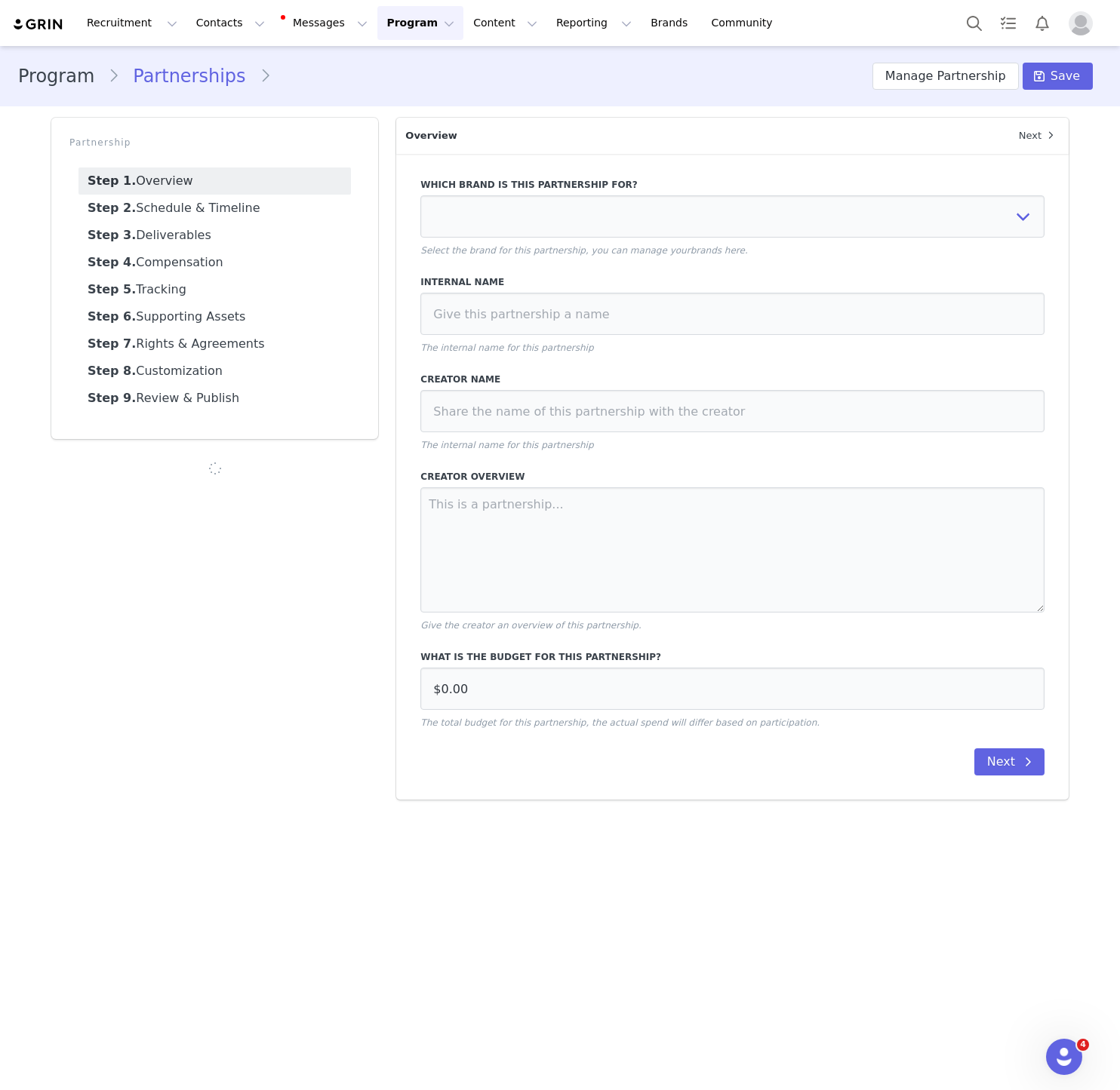
type input "AUD13,200.00"
select select "701c8572-30a2-4a58-9392-cbbd93bb676d"
type input "[PERSON_NAME] x White Fox 6 Months"
type textarea "12 x Dedicated TikTok Video 12 x Integrated TikTok Video"
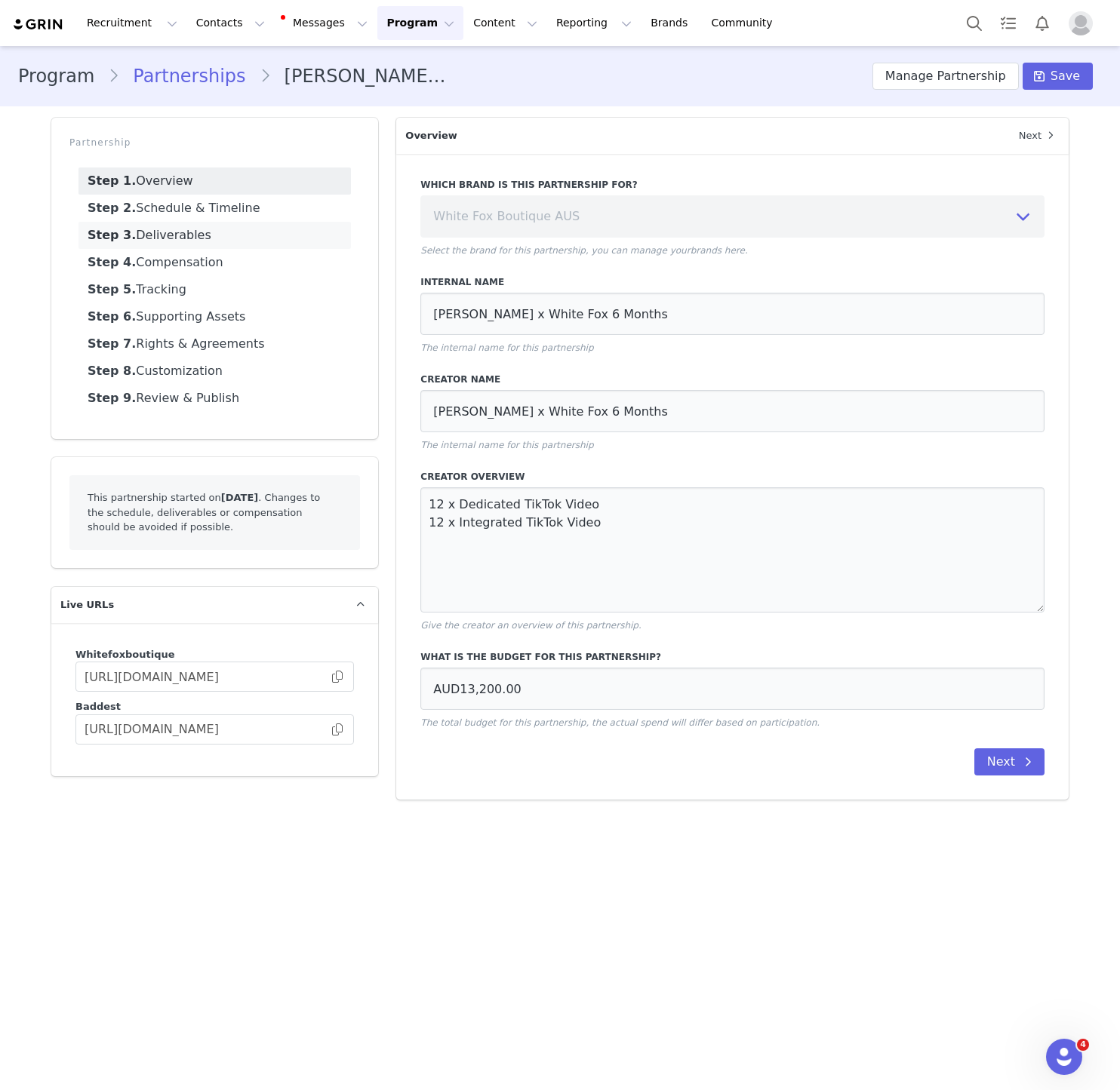
click at [192, 244] on link "Step 3. Deliverables" at bounding box center [214, 235] width 272 height 27
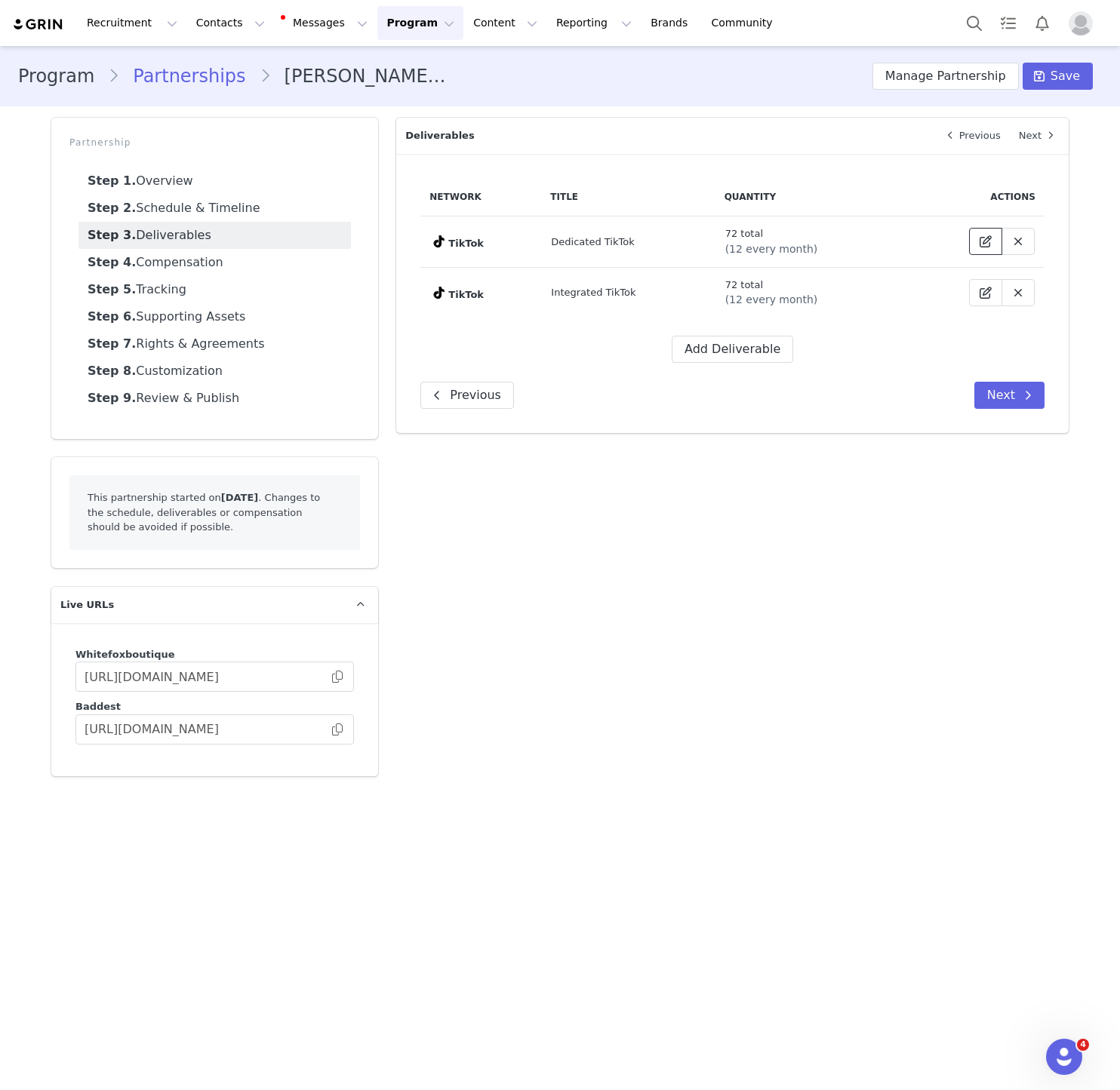
click at [833, 245] on span at bounding box center [985, 242] width 18 height 18
select select "9"
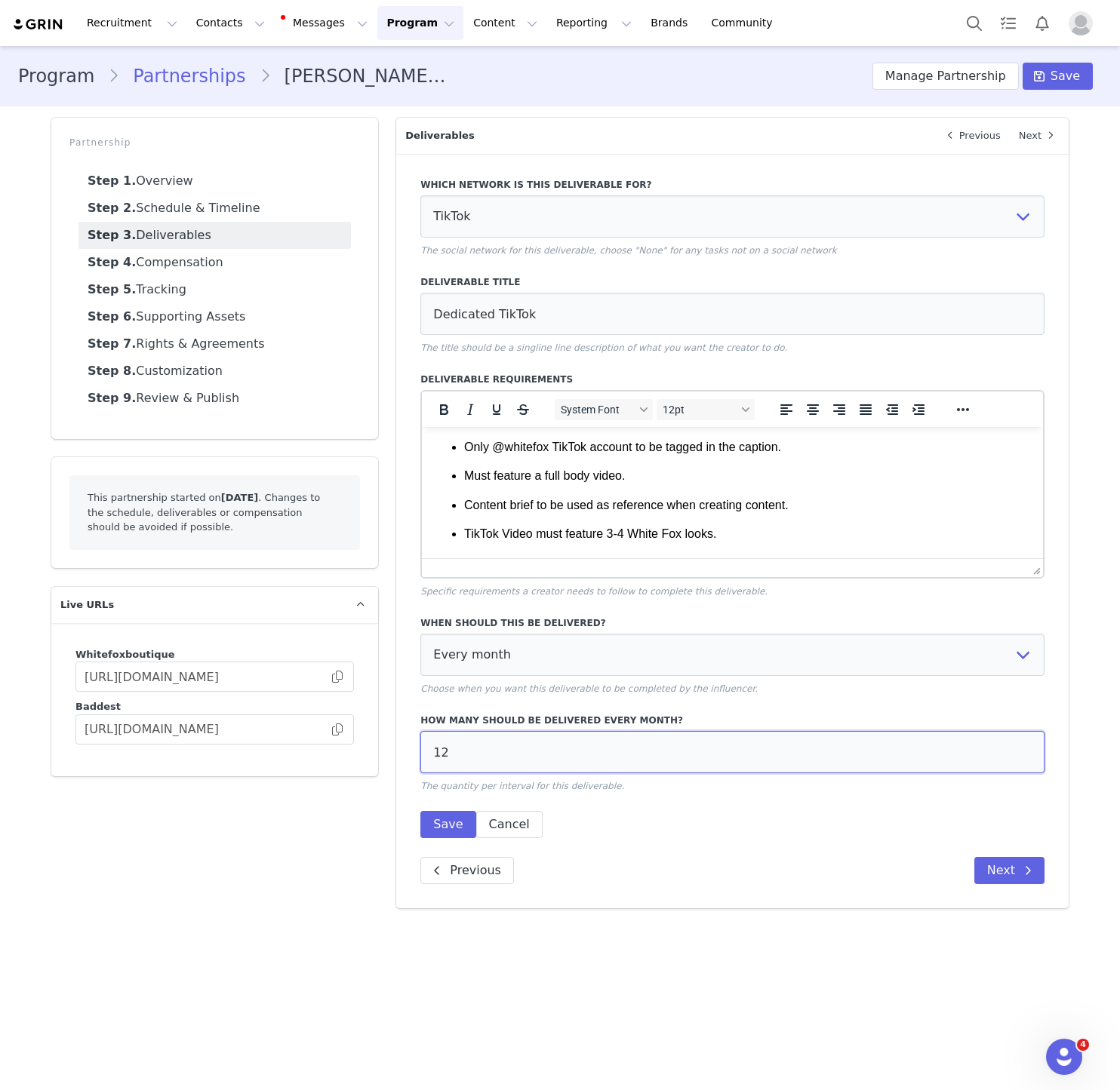
click at [506, 754] on input "12" at bounding box center [732, 752] width 624 height 42
type input "2"
click at [450, 824] on button "Save" at bounding box center [447, 824] width 55 height 27
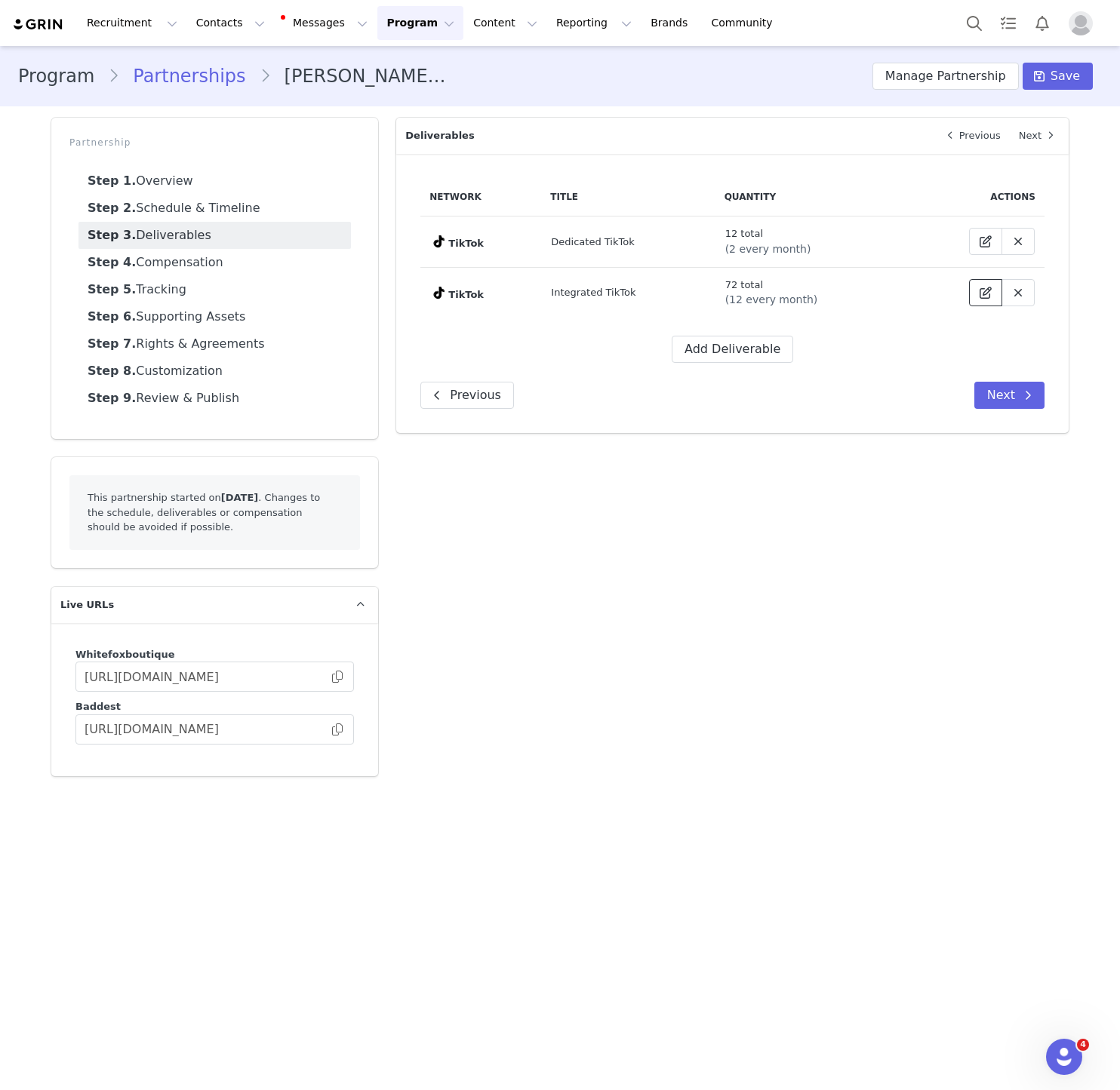
click at [833, 297] on span at bounding box center [985, 292] width 18 height 18
select select "9"
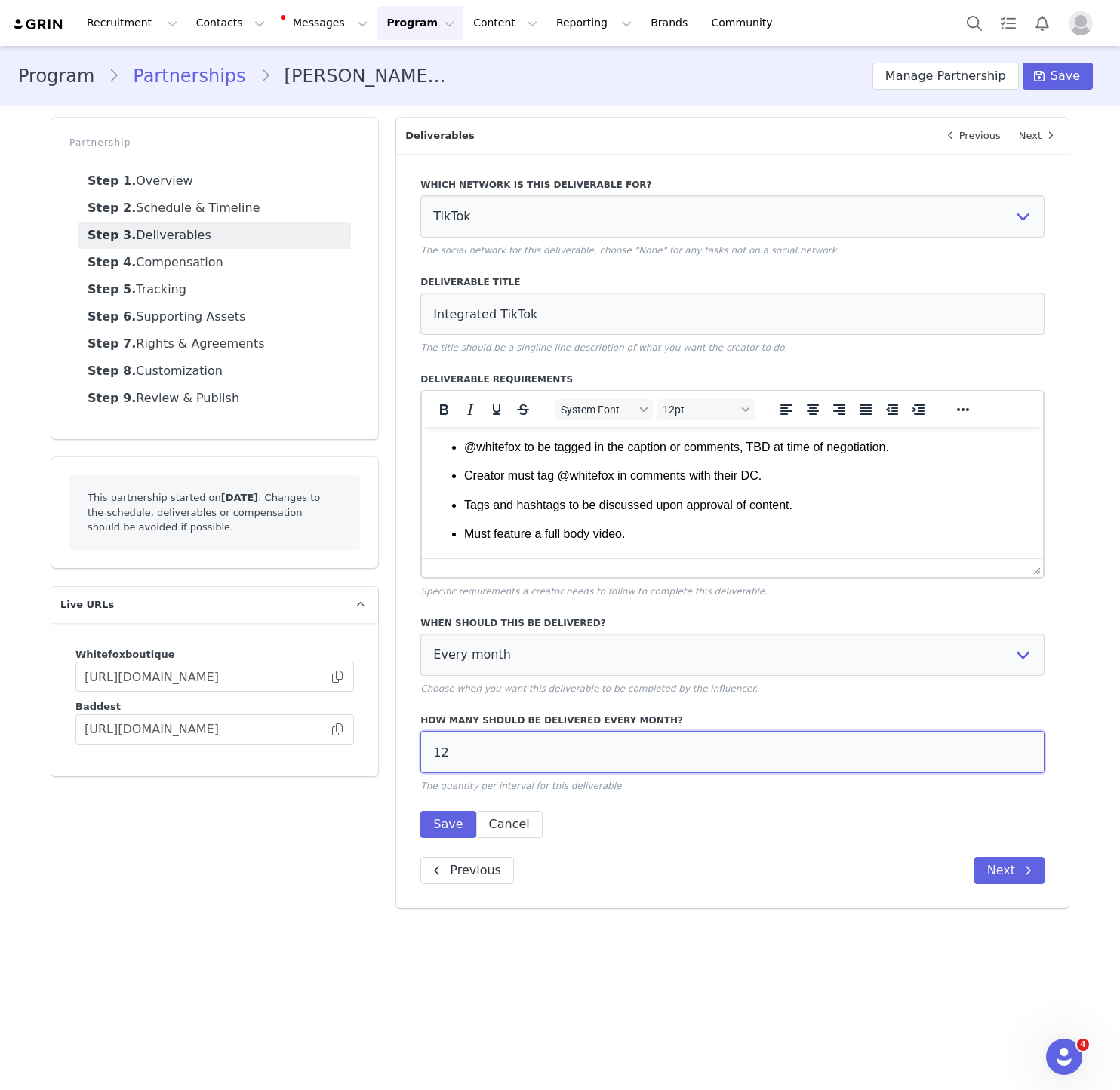
click at [448, 762] on input "12" at bounding box center [732, 752] width 624 height 42
type input "2"
click at [466, 832] on button "Save" at bounding box center [447, 824] width 55 height 27
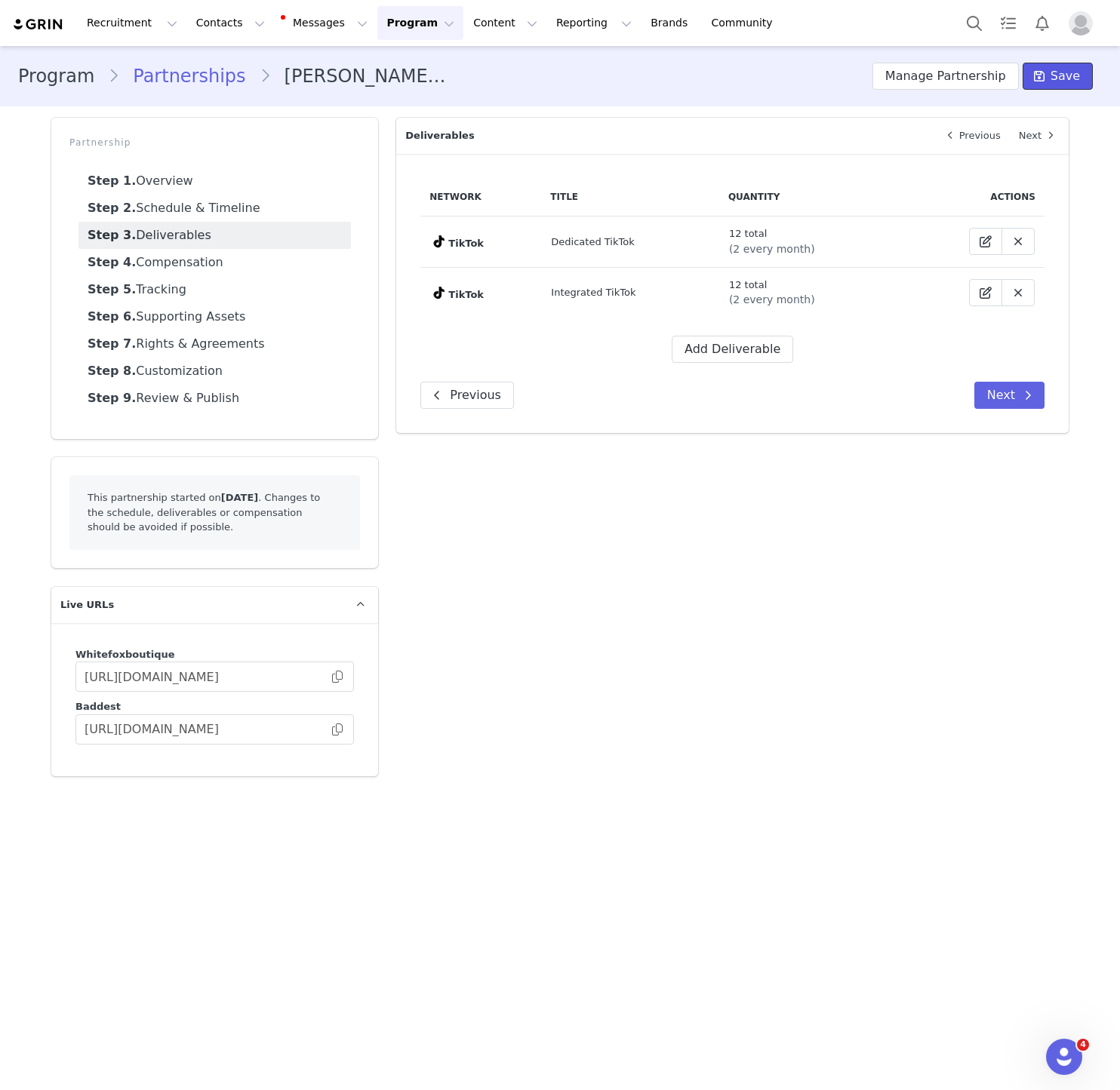
click at [833, 72] on span "Save" at bounding box center [1065, 76] width 29 height 18
click at [194, 14] on button "Contacts Contacts" at bounding box center [230, 23] width 87 height 34
click at [243, 66] on div "Creators" at bounding box center [235, 67] width 101 height 16
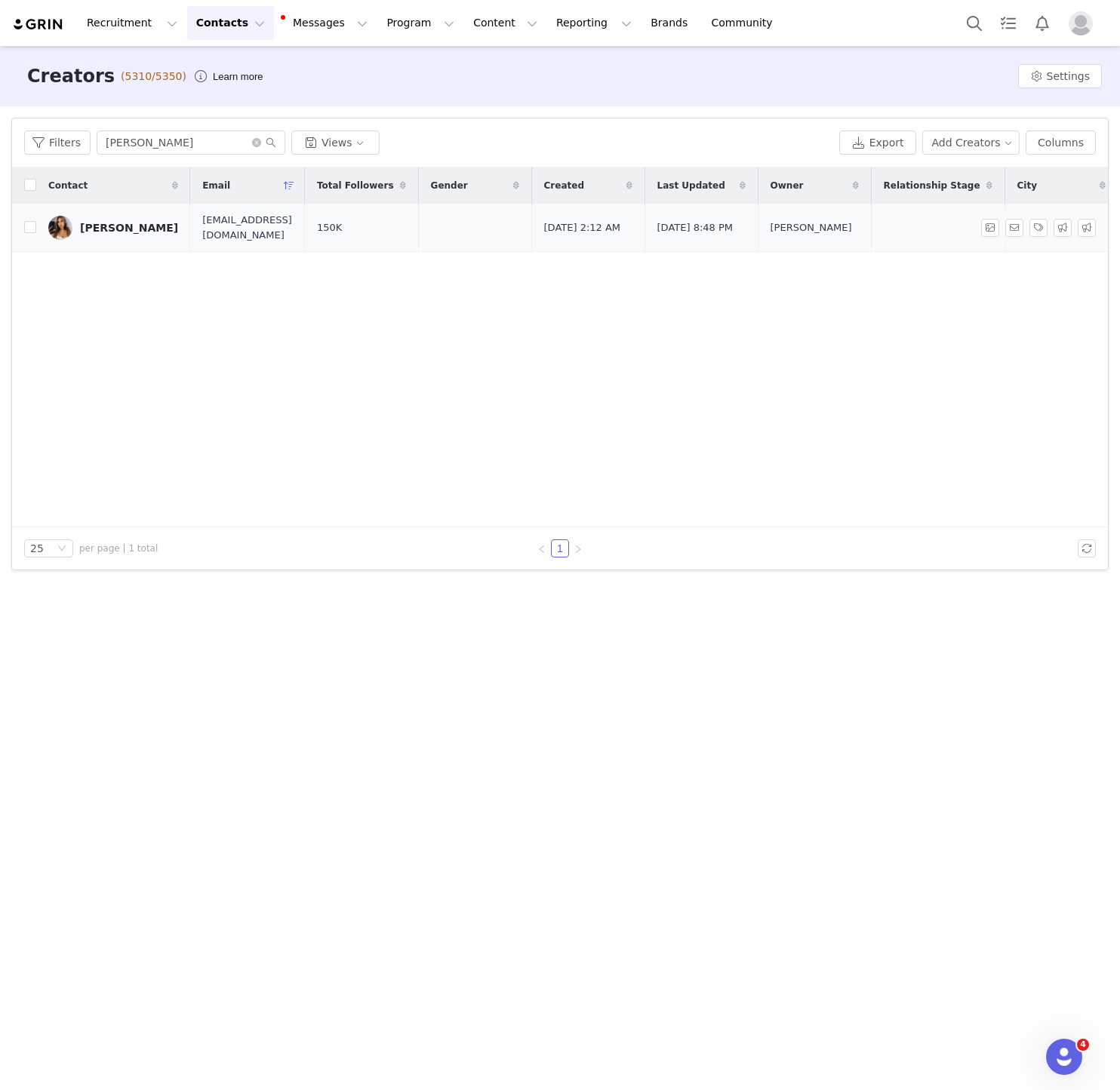
click at [161, 218] on link "[PERSON_NAME]" at bounding box center [113, 227] width 130 height 24
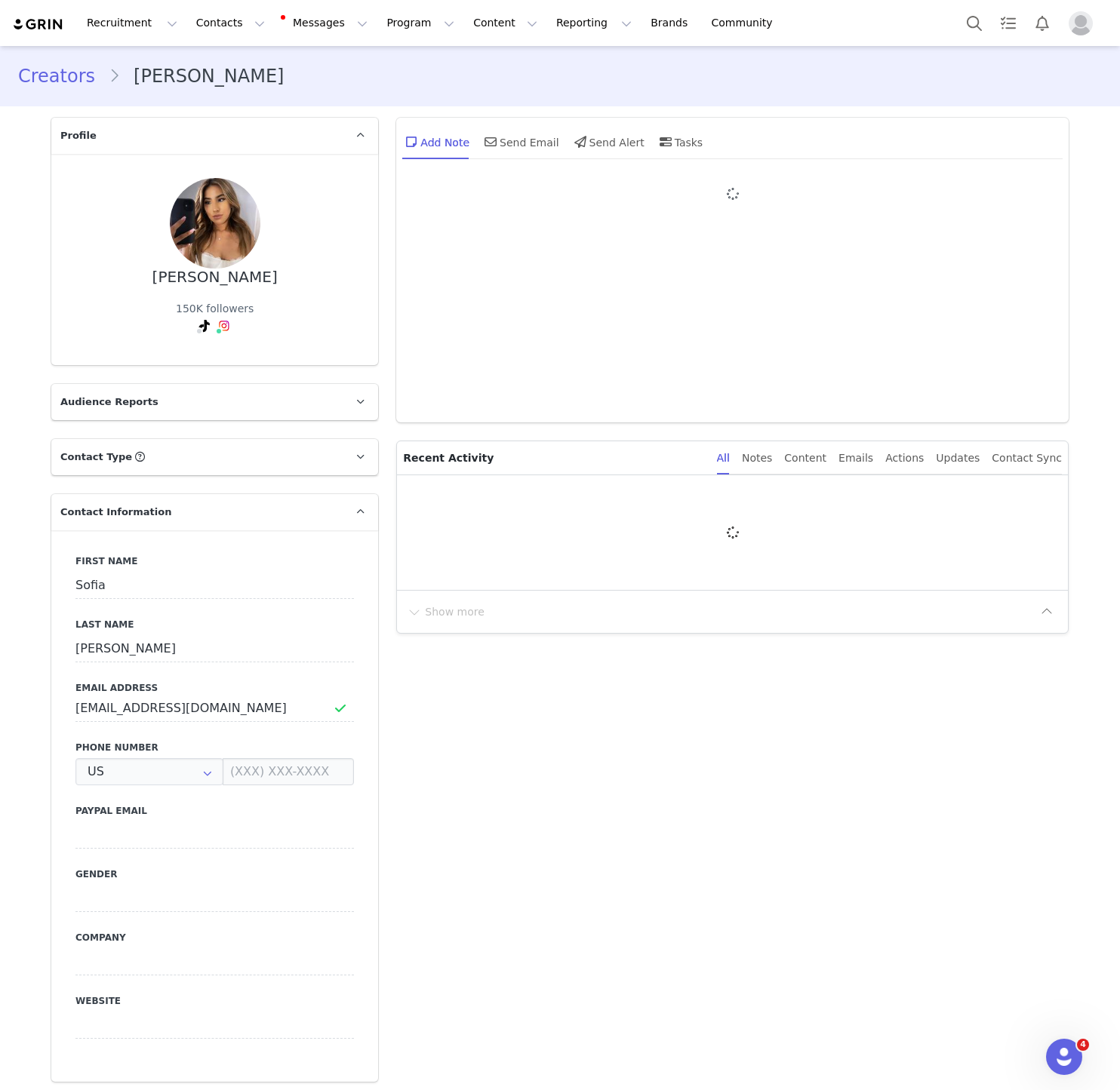
click at [105, 215] on main "Creators Sofia Valladares Profile Sofia Valladares 150K followers Audience Repo…" at bounding box center [560, 567] width 1120 height 1042
type input "+1 ([GEOGRAPHIC_DATA])"
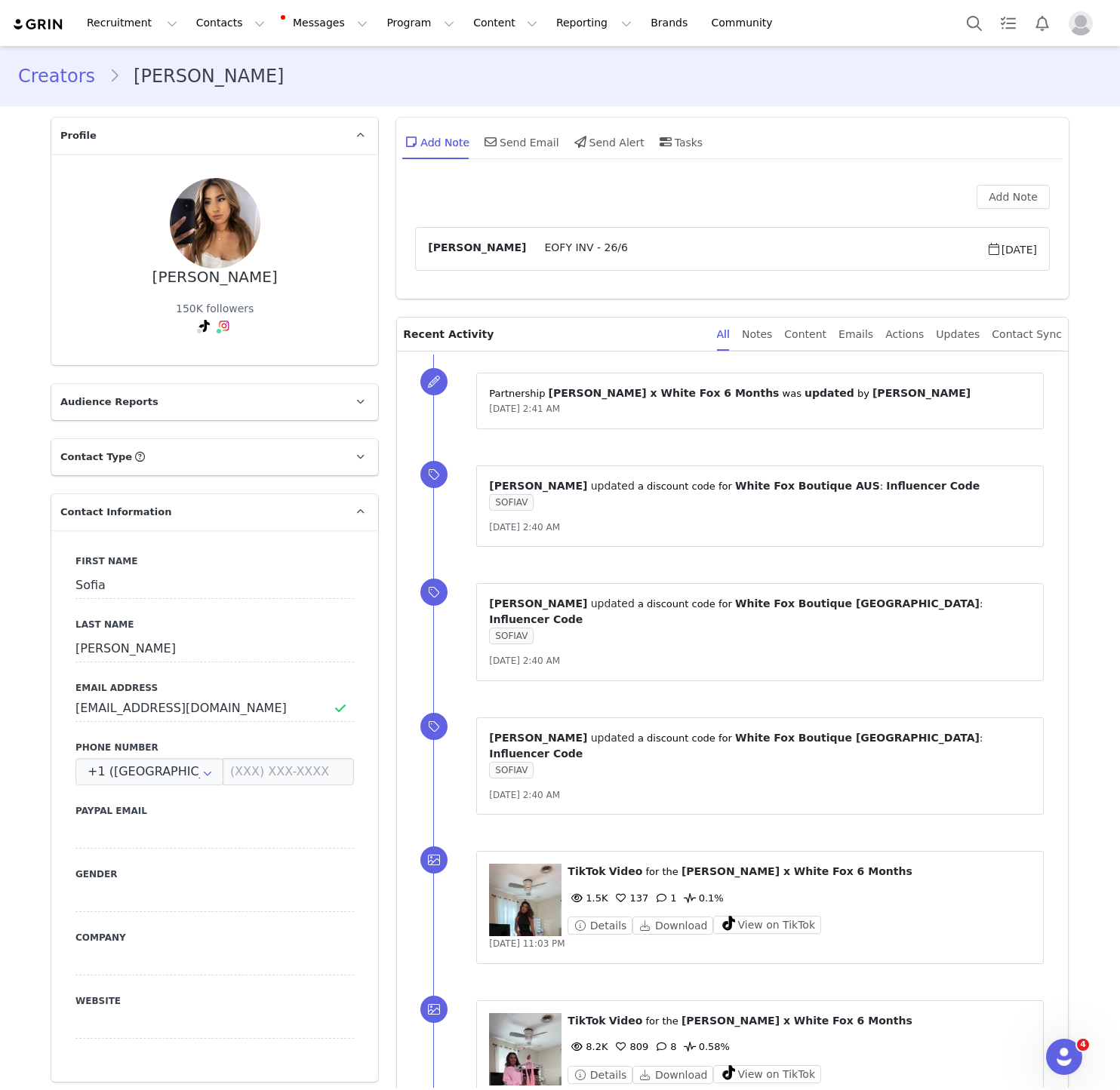
click at [148, 280] on div "Sofia Valladares 150K followers TikTok ( @sofiavalladarres ) — Personal/Creator…" at bounding box center [214, 260] width 278 height 163
drag, startPoint x: 148, startPoint y: 280, endPoint x: 259, endPoint y: 280, distance: 111.0
click at [259, 280] on div "Sofia Valladares 150K followers TikTok ( @sofiavalladarres ) — Personal/Creator…" at bounding box center [214, 260] width 278 height 163
copy div "[PERSON_NAME]"
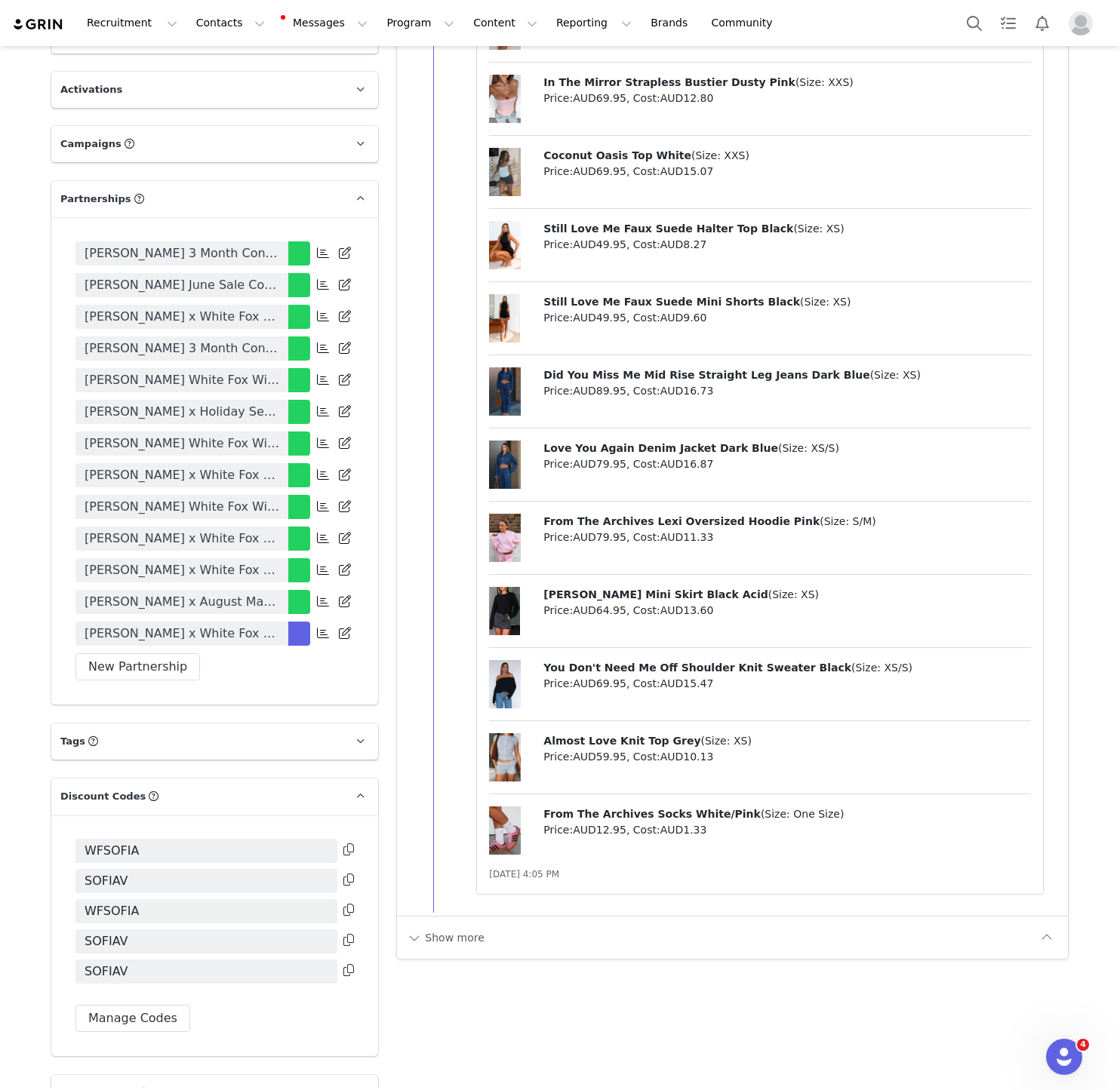
scroll to position [2512, 0]
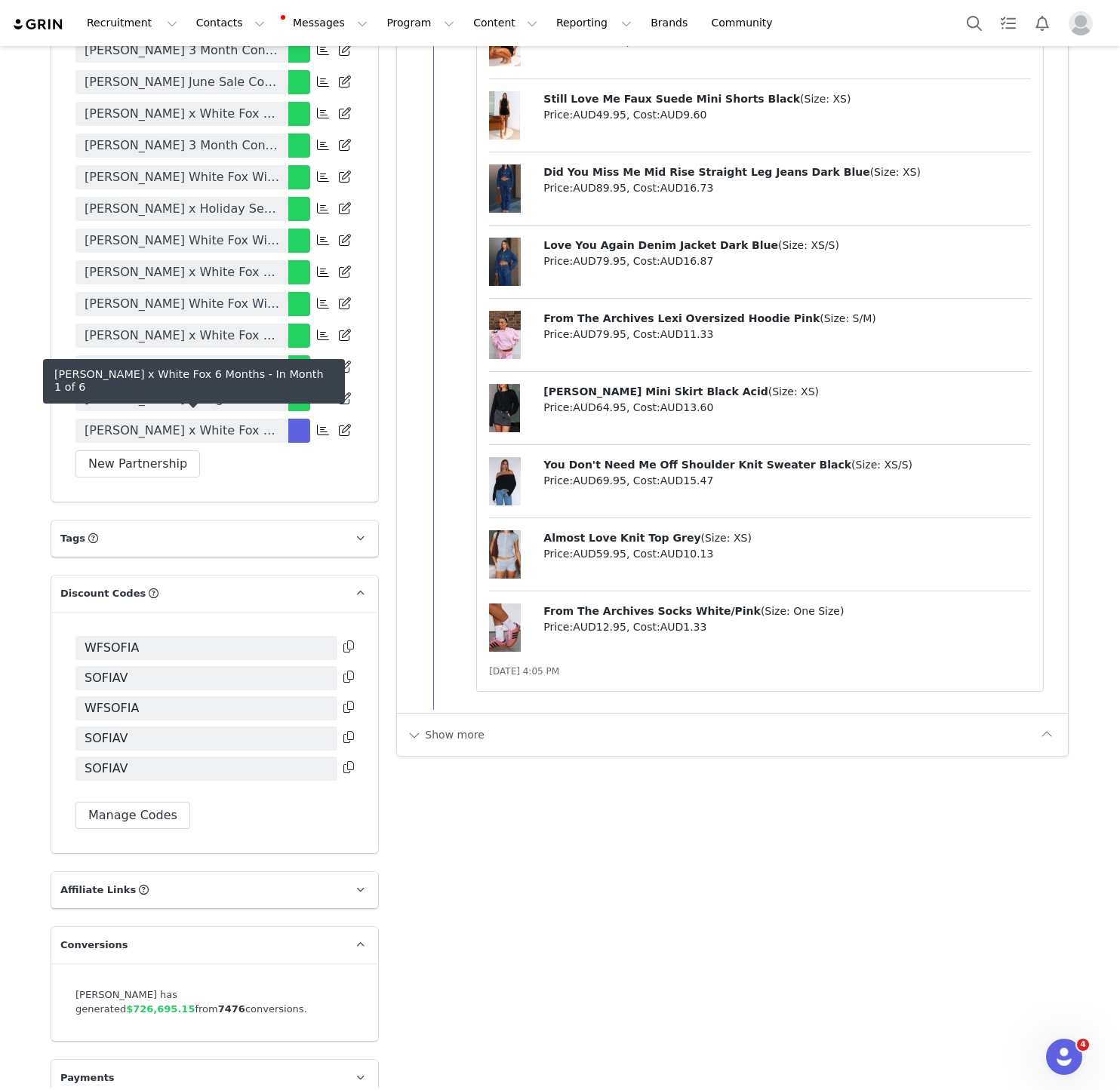
click at [249, 423] on div "Sofia Valladarres 3 Month Contract May - June 24' Sofia Valladares June Sale Co…" at bounding box center [214, 257] width 327 height 487
click at [249, 422] on link "[PERSON_NAME] x White Fox 6 Months" at bounding box center [182, 430] width 213 height 24
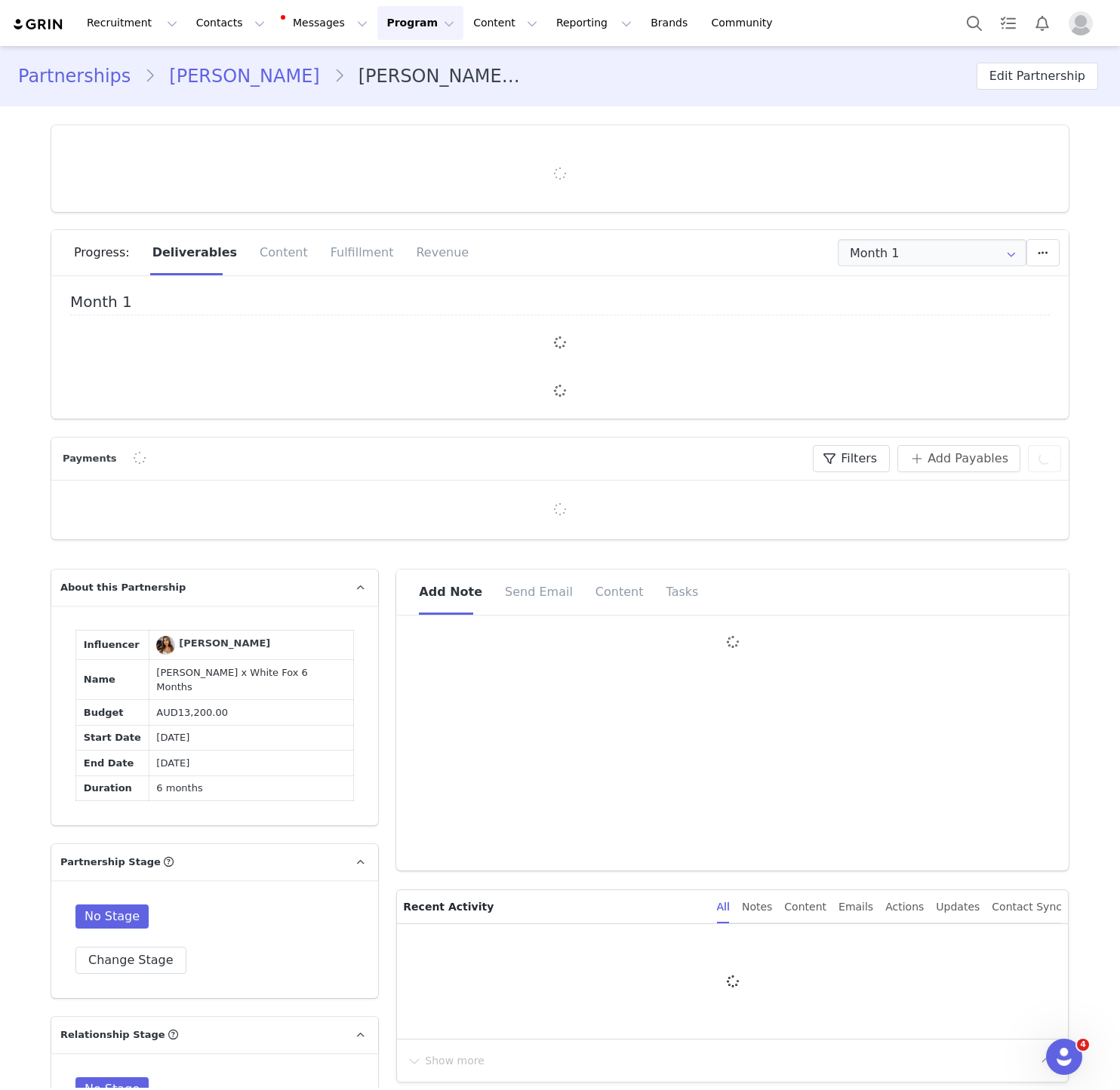
type input "+1 ([GEOGRAPHIC_DATA])"
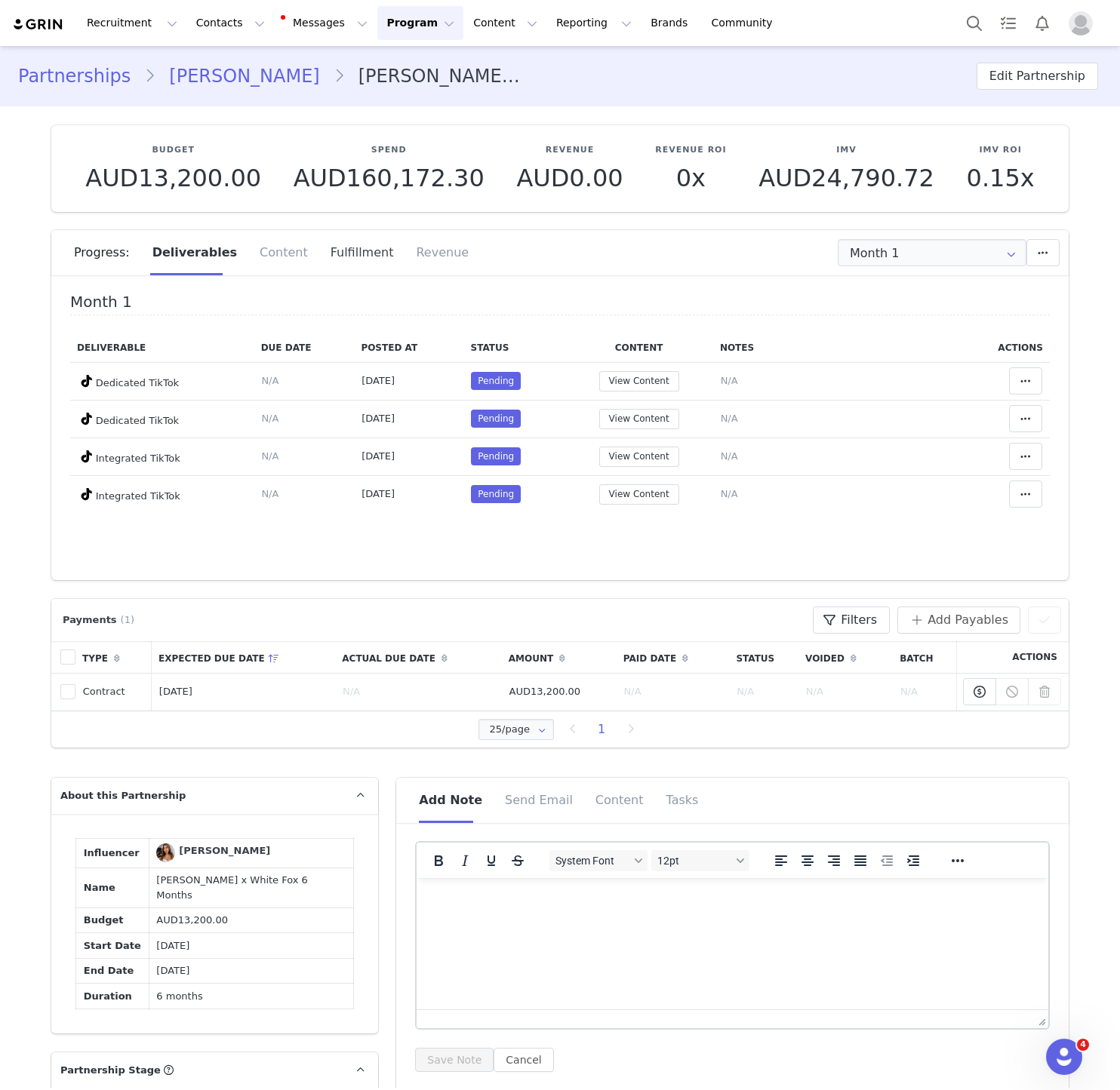
click at [360, 256] on div "Fulfillment" at bounding box center [362, 253] width 86 height 46
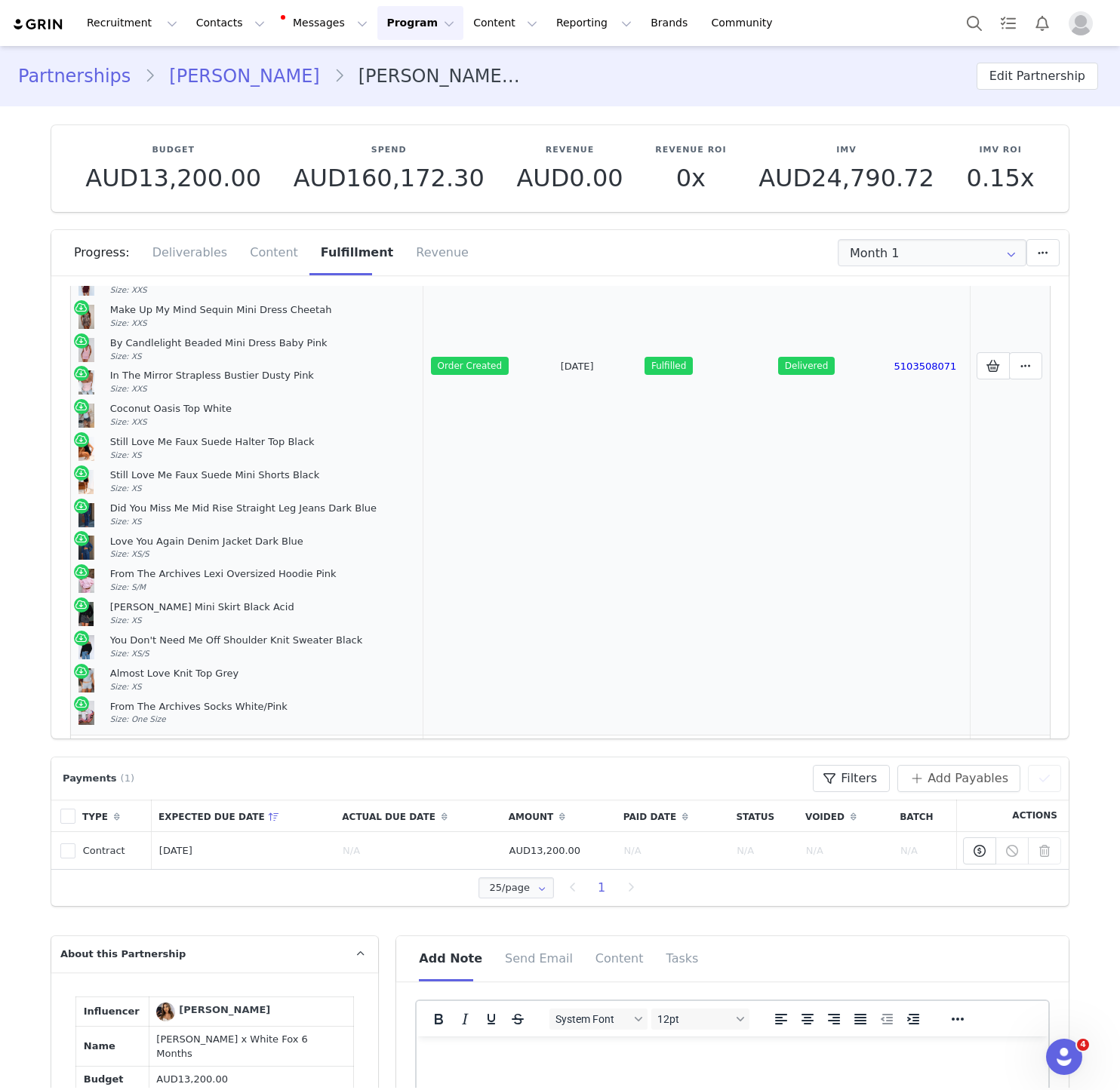
scroll to position [399, 0]
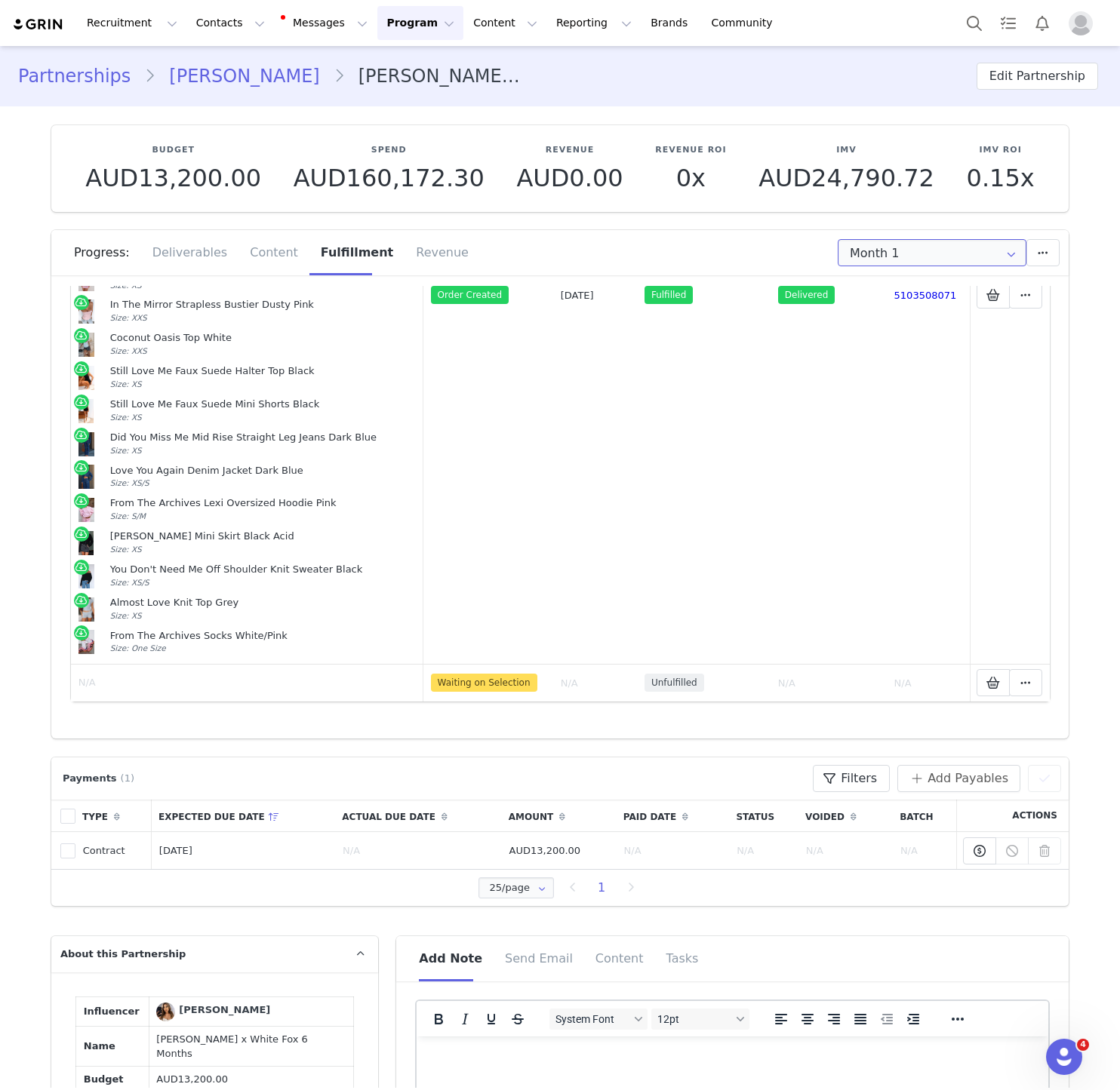
click at [833, 257] on input "Month 1" at bounding box center [931, 252] width 189 height 27
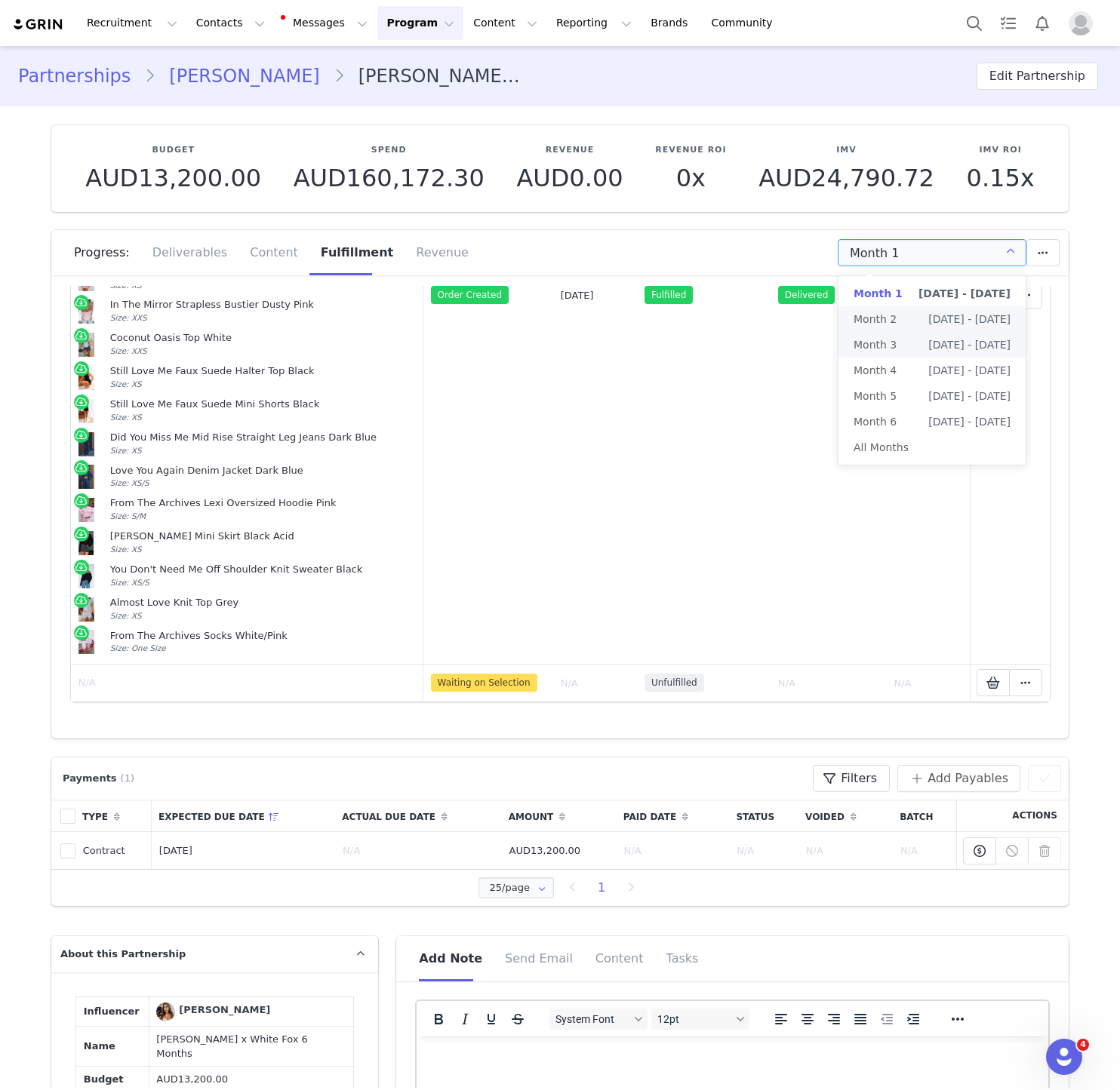
click at [833, 328] on span "Month 2" at bounding box center [874, 319] width 43 height 25
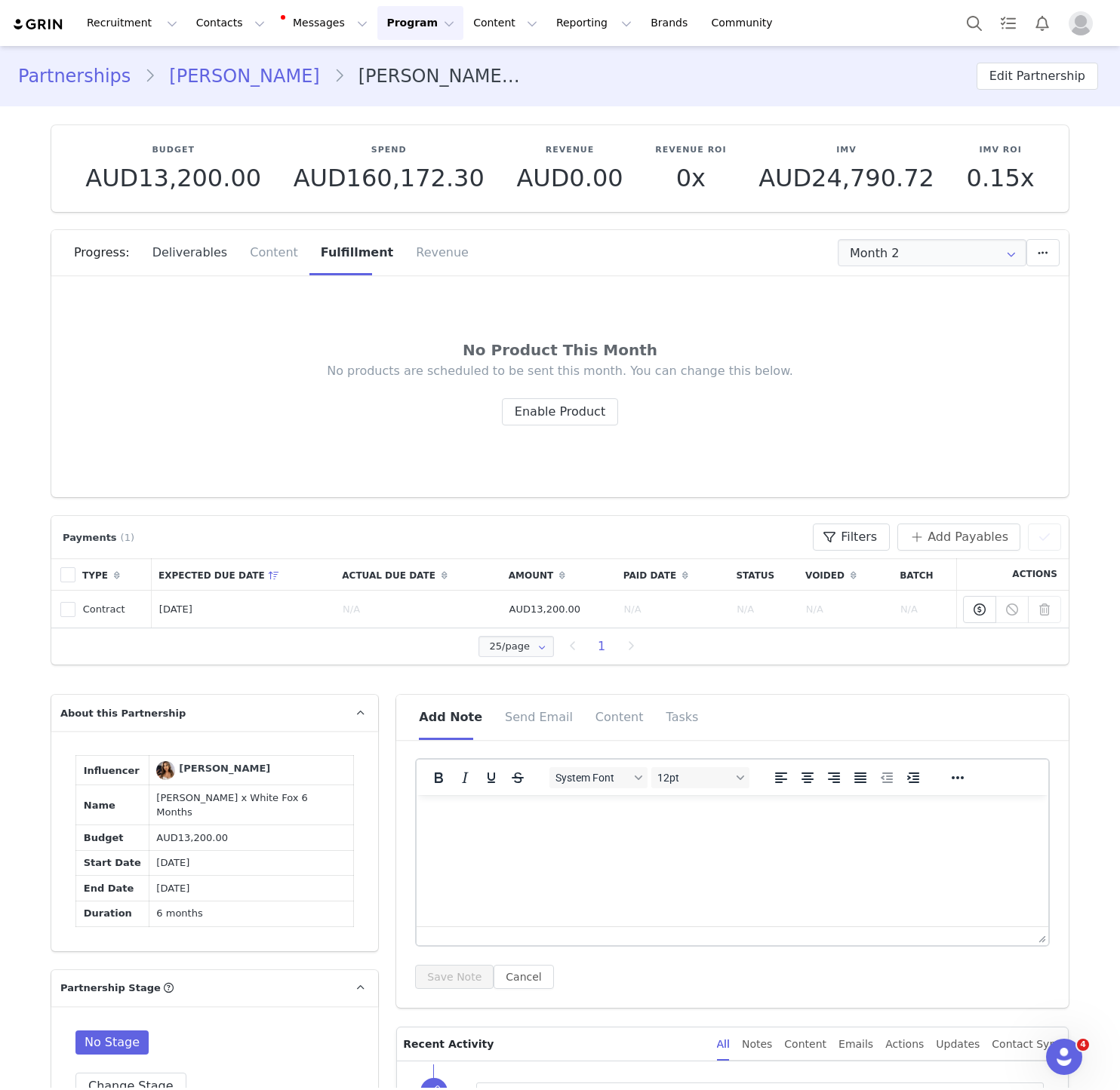
click at [157, 264] on div "Deliverables" at bounding box center [191, 253] width 98 height 46
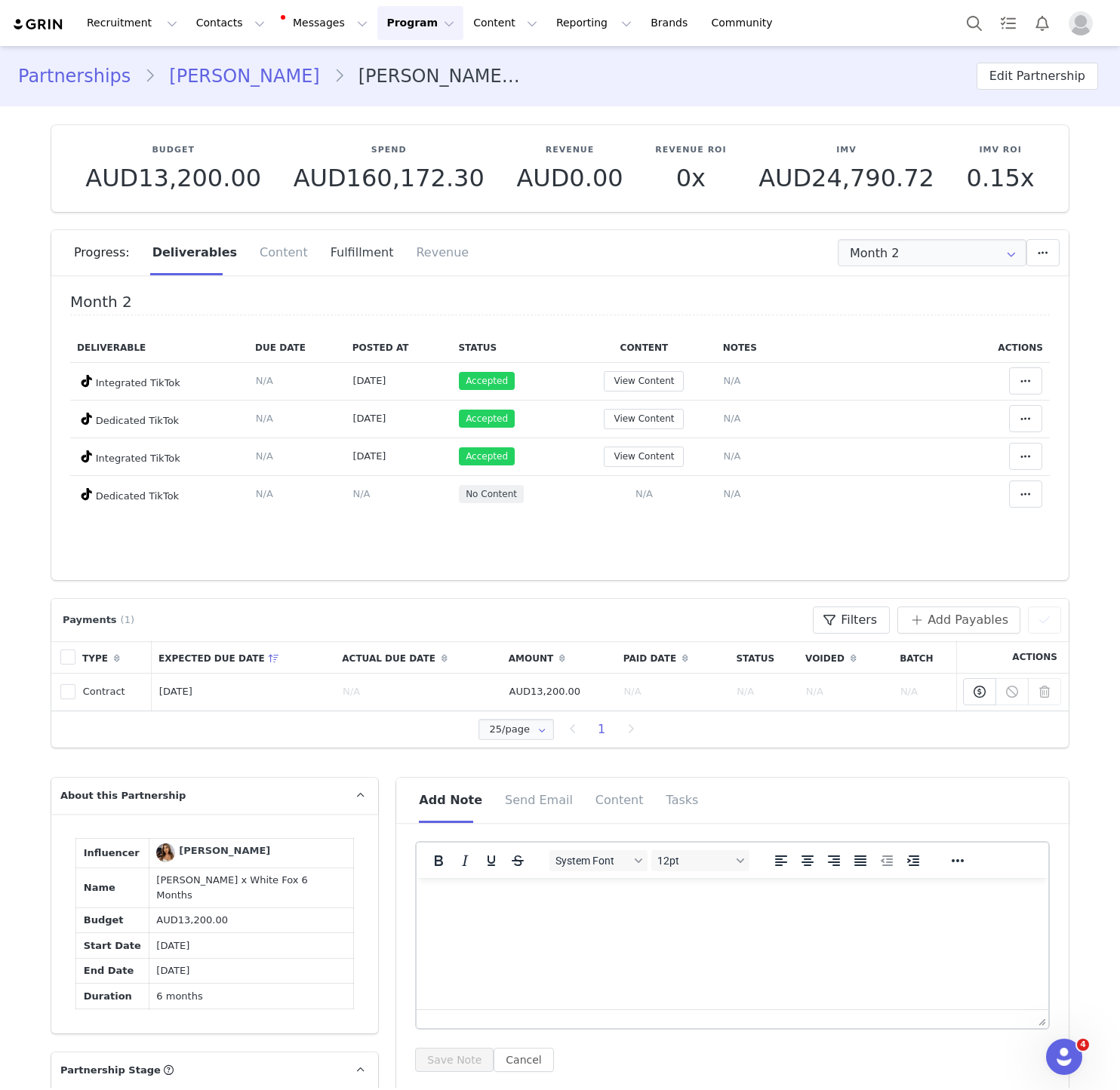
click at [345, 246] on div "Fulfillment" at bounding box center [362, 253] width 86 height 46
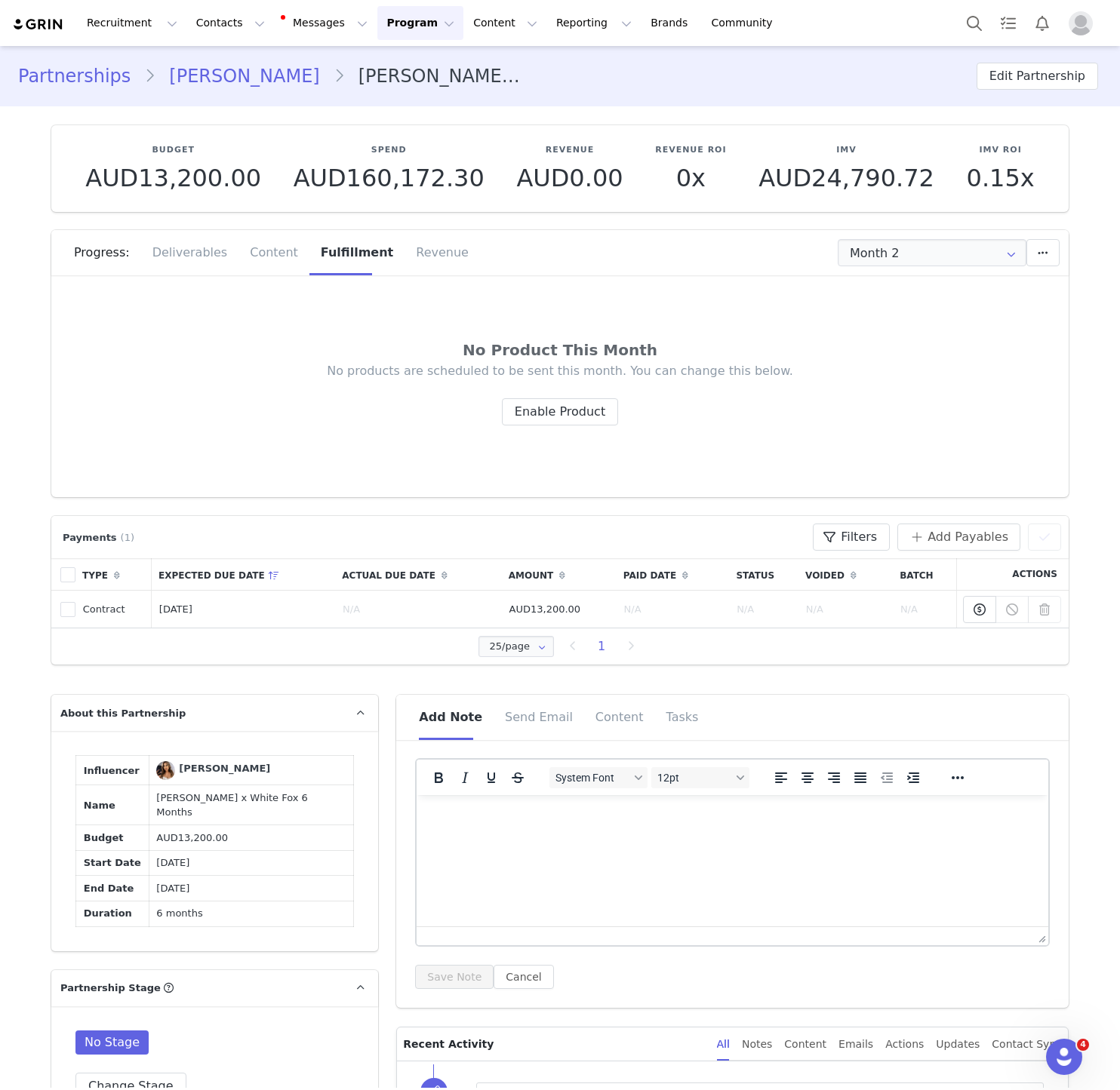
click at [833, 266] on div "Progress: Deliverables Content Fulfillment Revenue" at bounding box center [571, 253] width 994 height 46
click at [833, 256] on input "Month 2" at bounding box center [931, 252] width 189 height 27
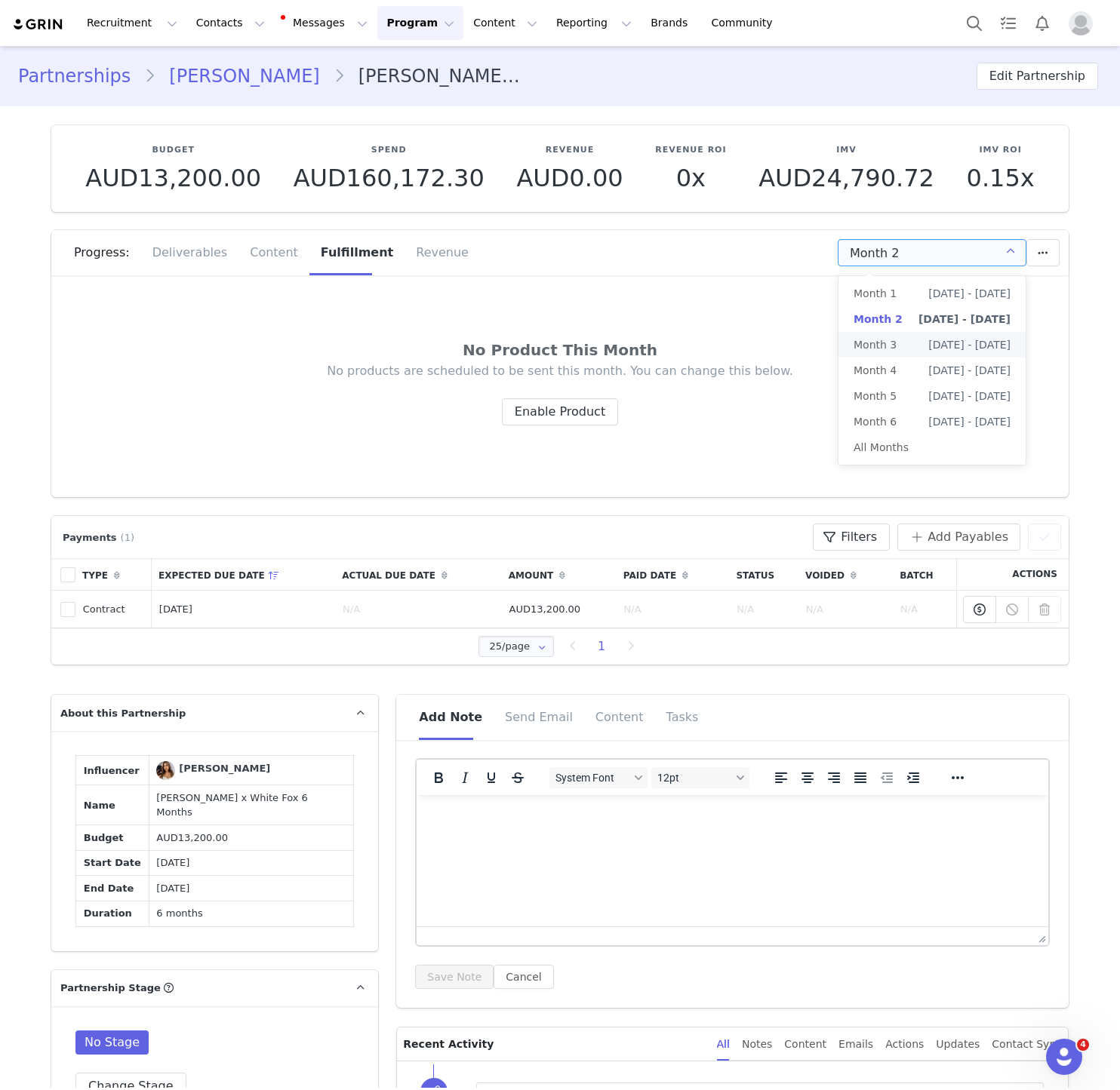
click at [833, 337] on span "Oct 10th - Nov 9th" at bounding box center [969, 344] width 83 height 25
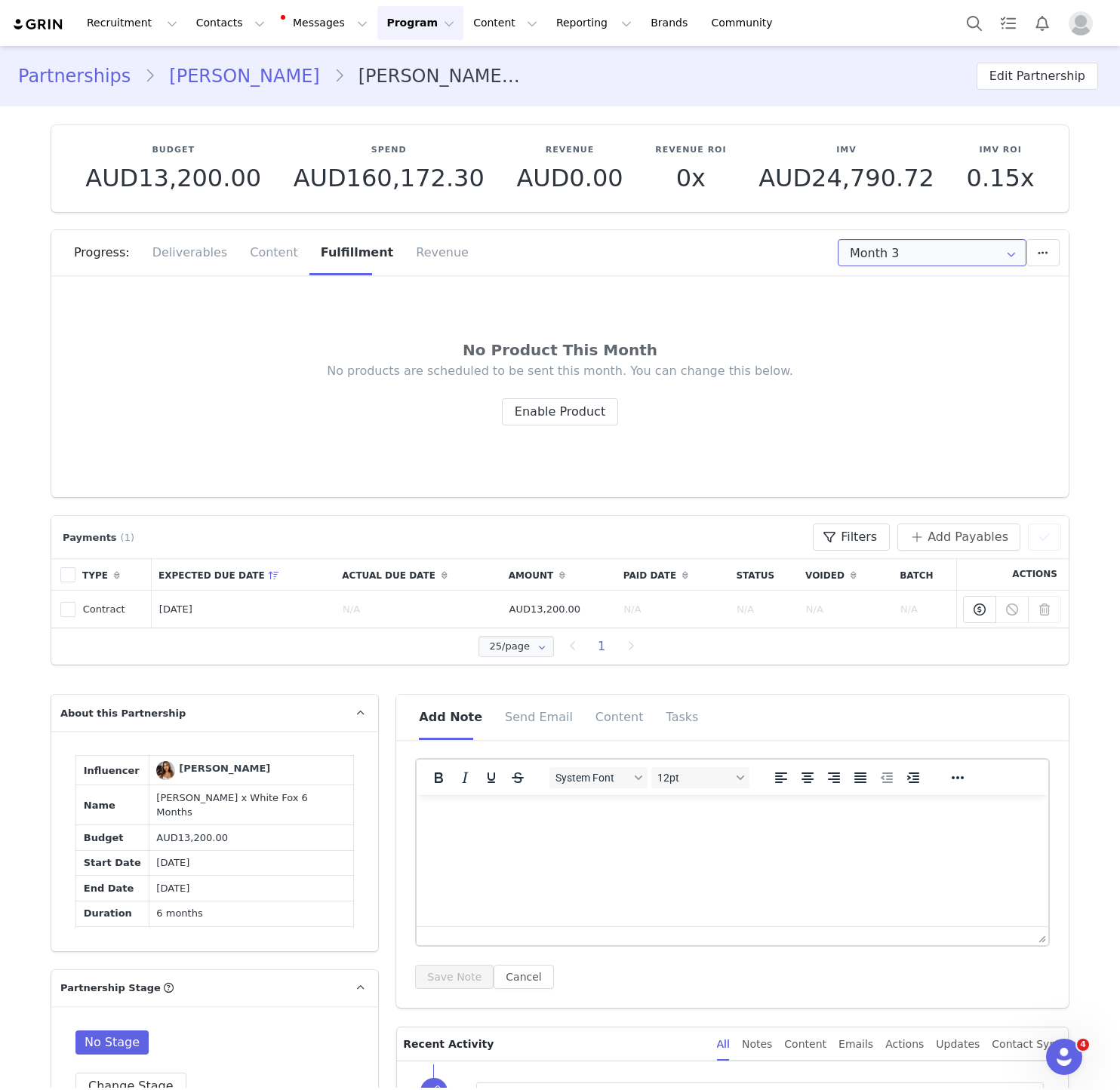
click at [833, 239] on input "Month 3" at bounding box center [931, 252] width 189 height 27
click at [833, 283] on span "Month 1" at bounding box center [874, 292] width 43 height 25
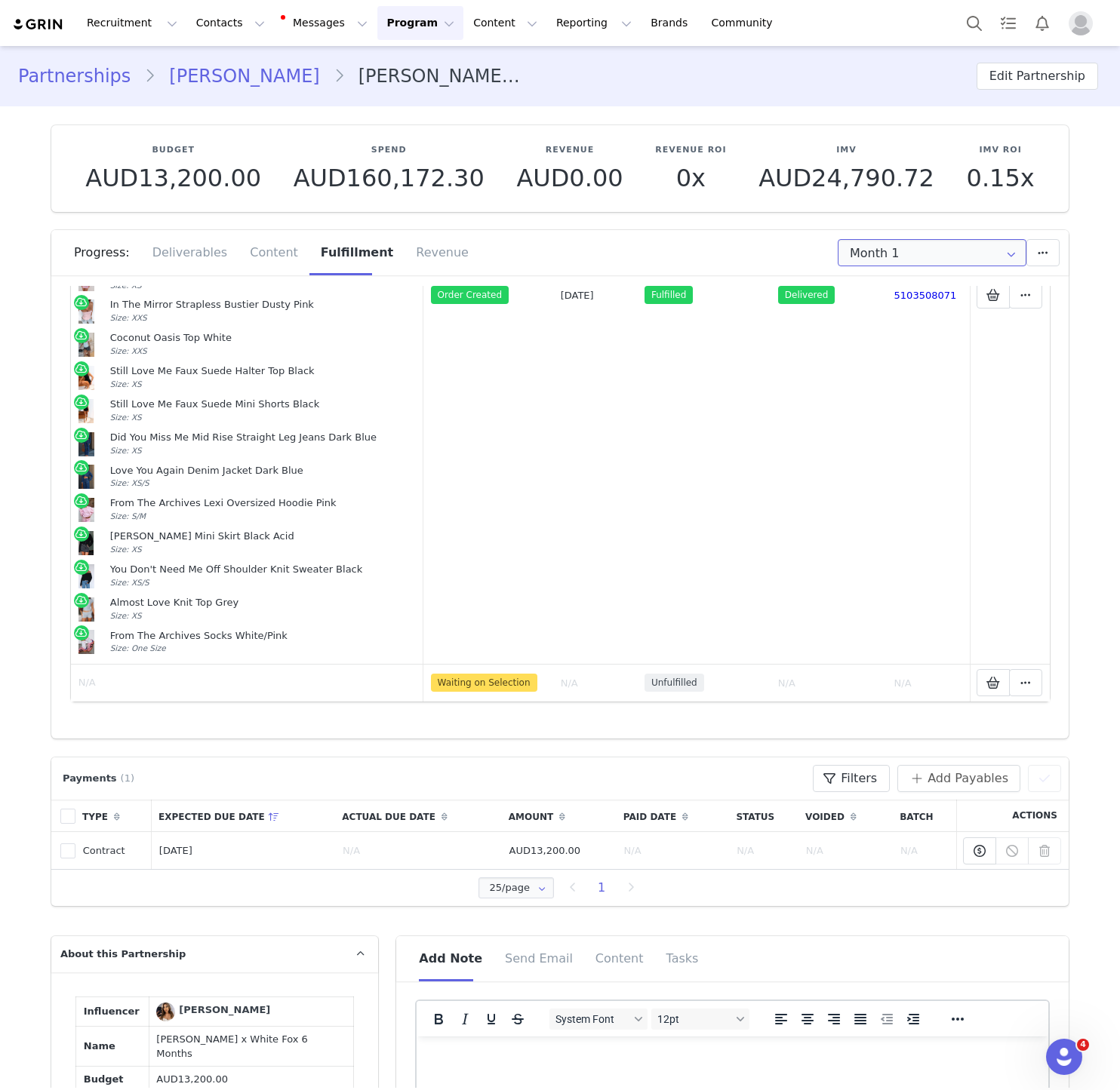
click at [833, 240] on input "Month 1" at bounding box center [931, 252] width 189 height 27
click at [833, 319] on li "Month 2 Sep 10th - Oct 9th" at bounding box center [931, 319] width 187 height 25
type input "Month 2"
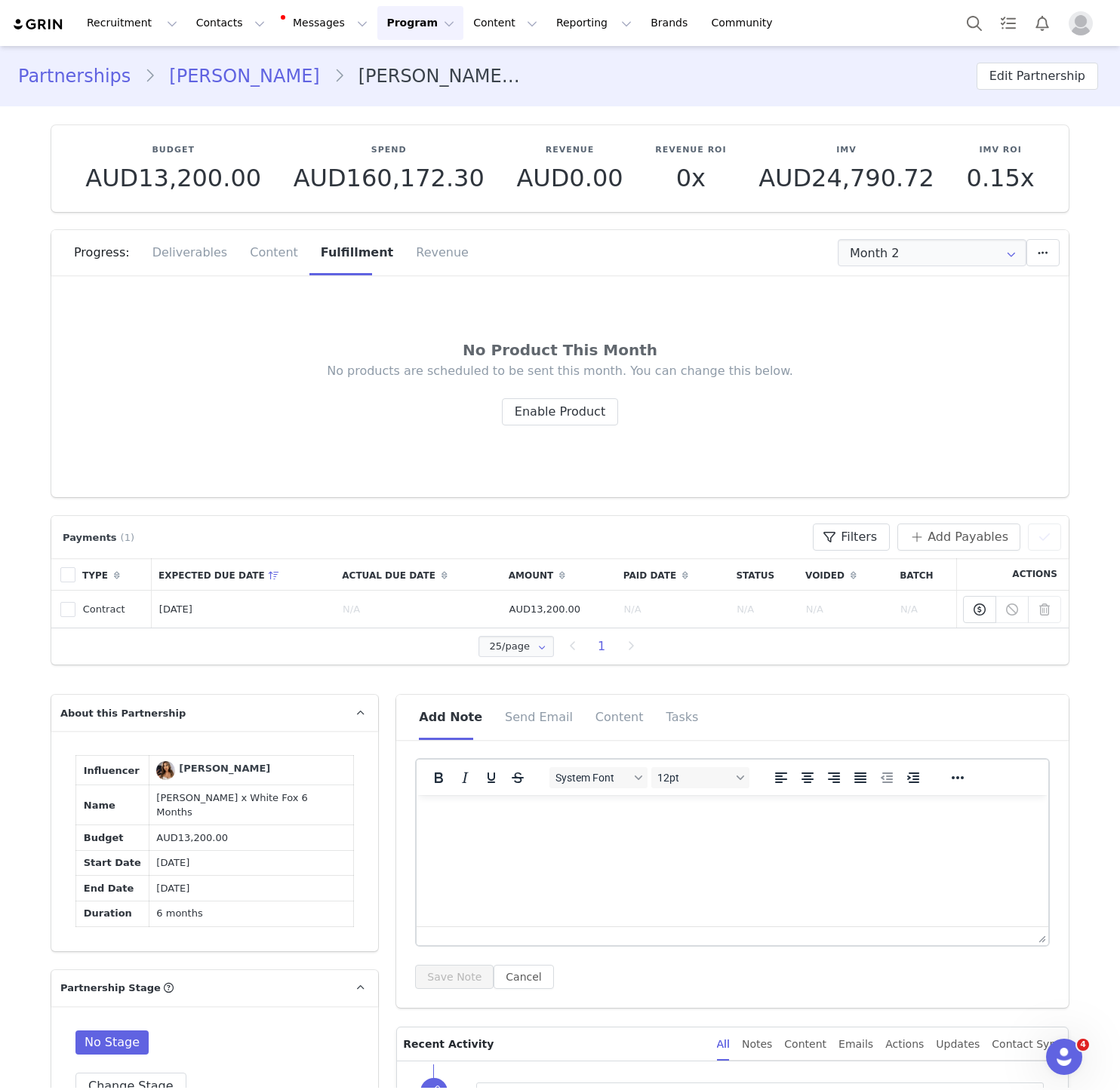
click at [205, 76] on link "[PERSON_NAME]" at bounding box center [244, 76] width 177 height 27
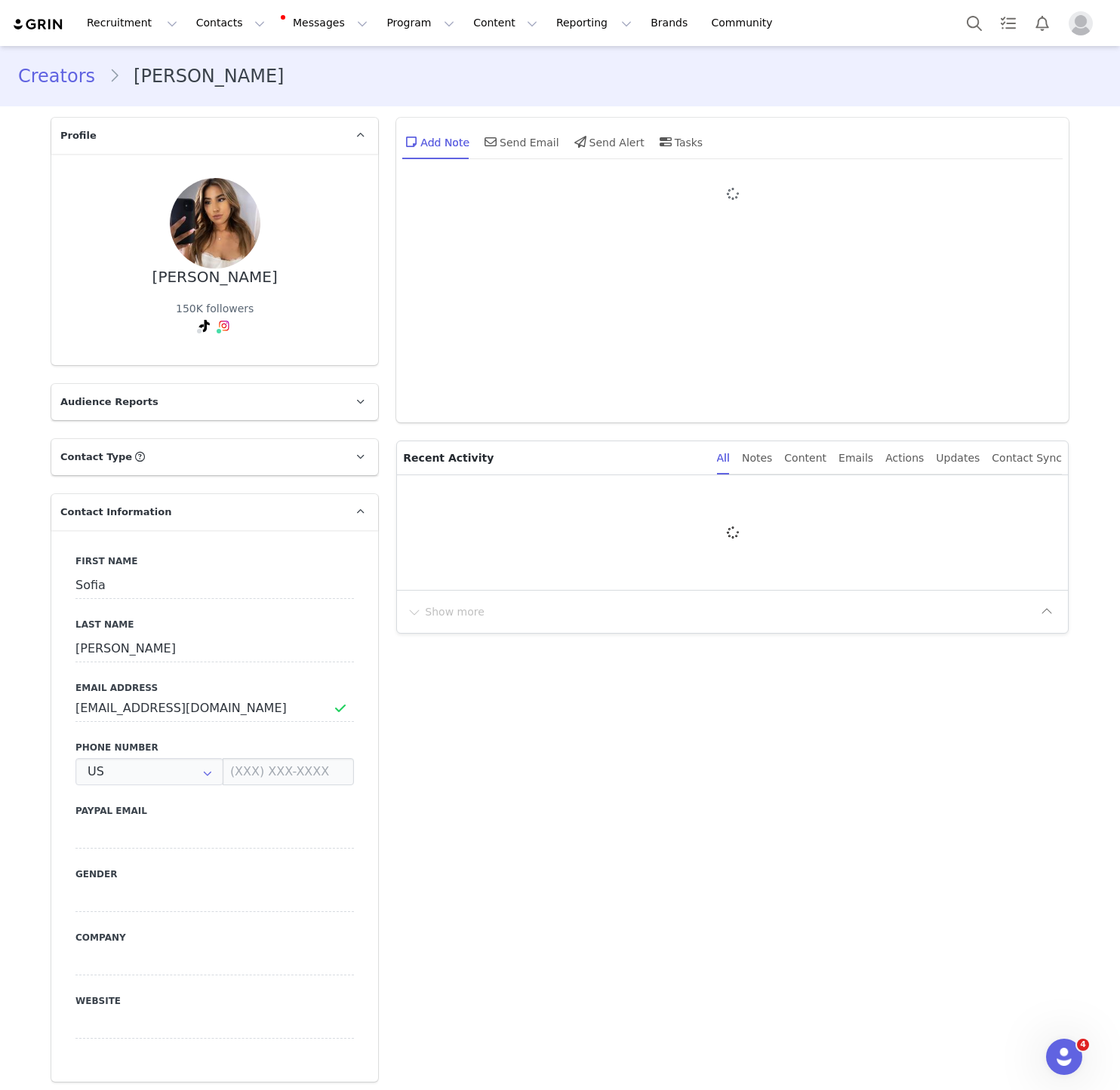
type input "+1 ([GEOGRAPHIC_DATA])"
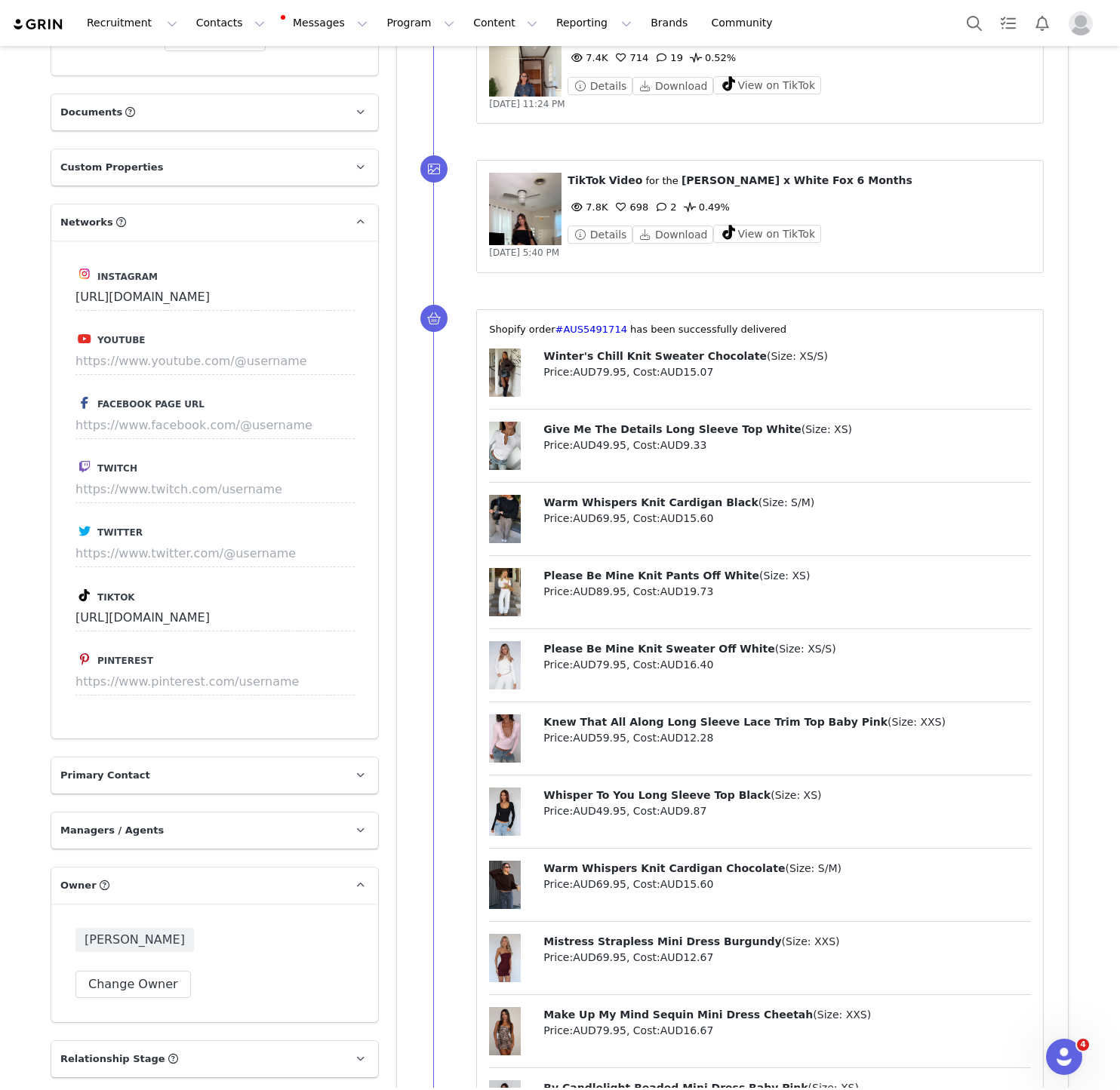
scroll to position [2114, 0]
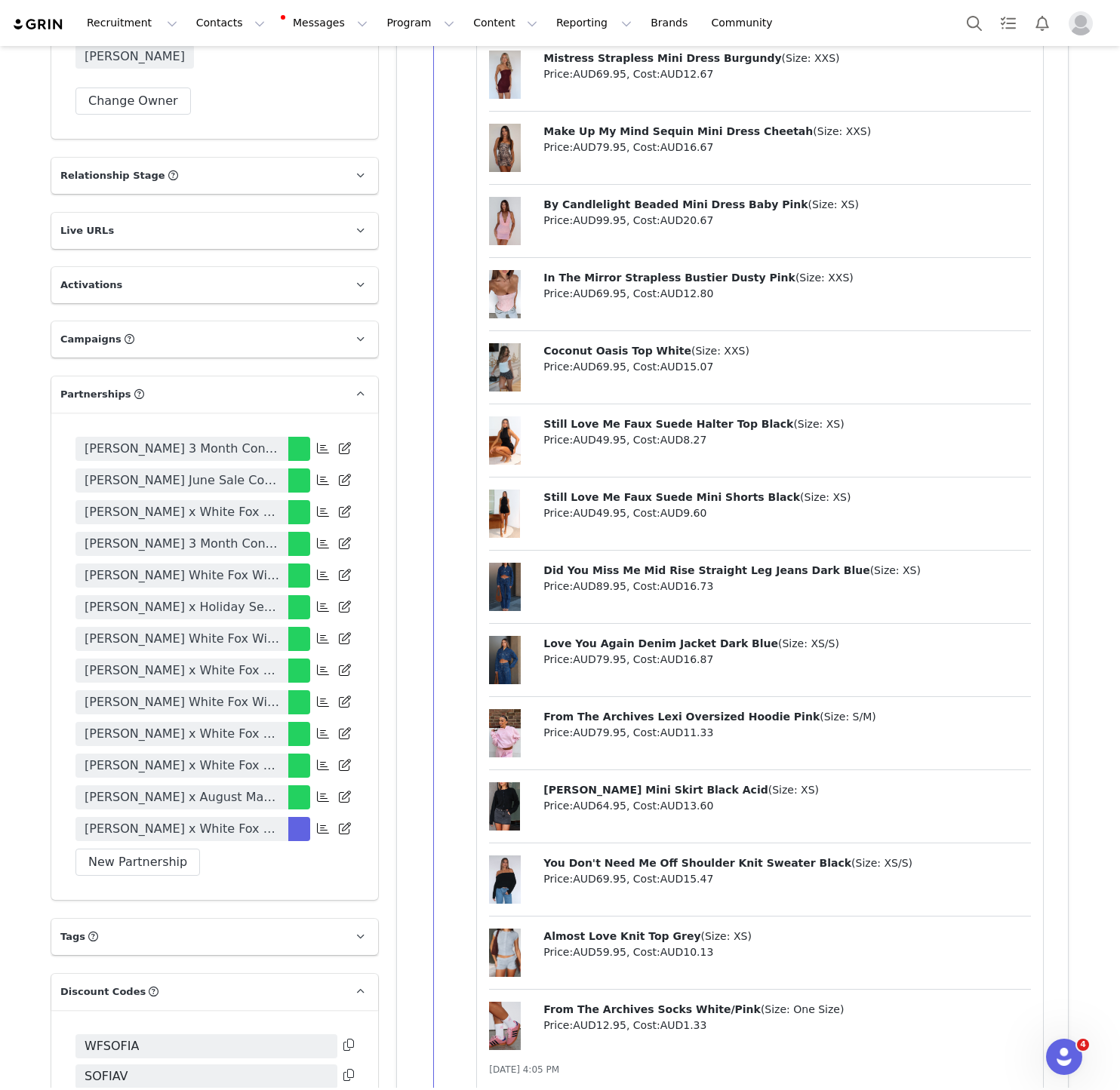
click at [170, 213] on p "Live URLs" at bounding box center [196, 230] width 291 height 36
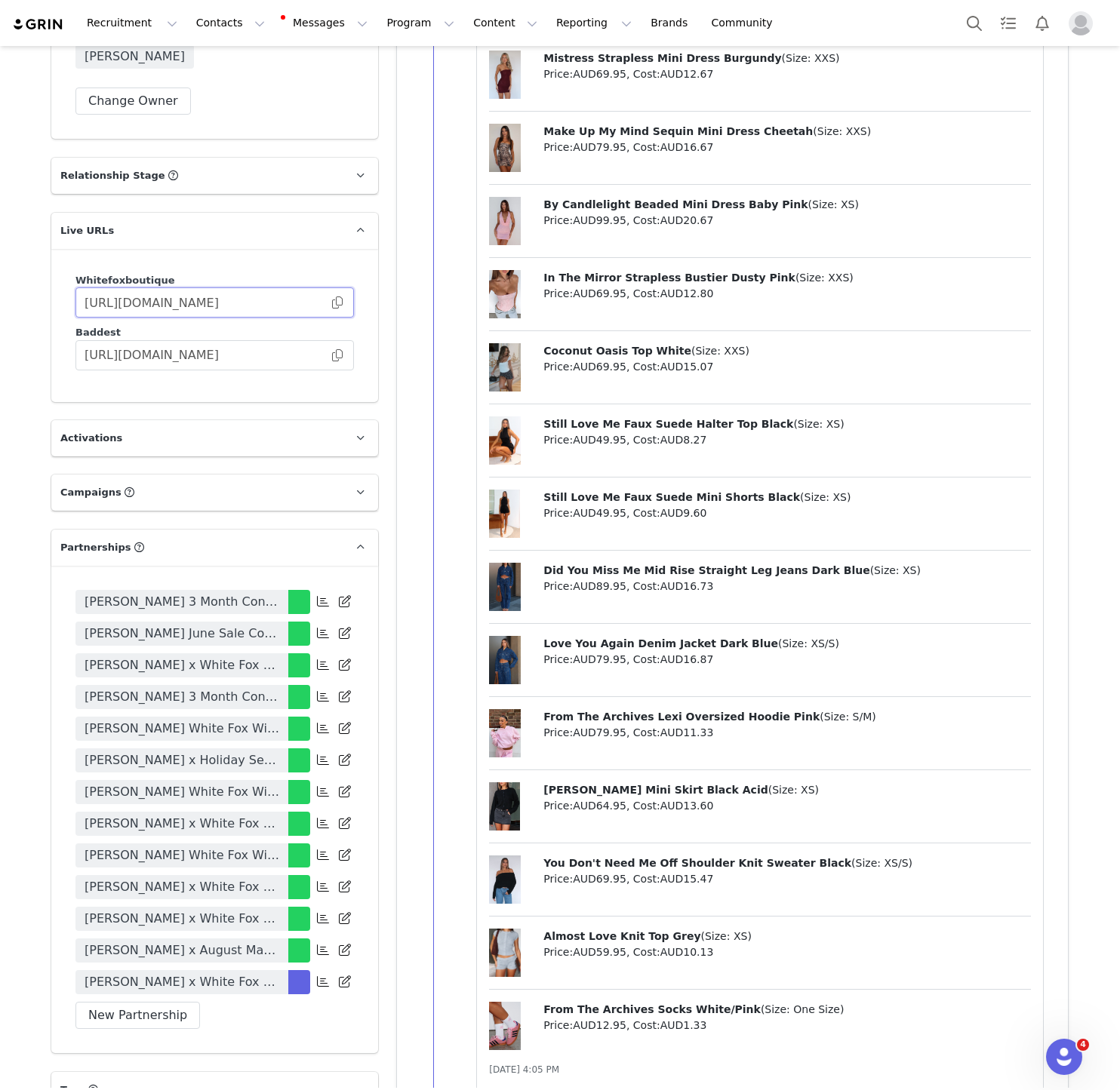
click at [346, 287] on input "[URL][DOMAIN_NAME]" at bounding box center [214, 302] width 278 height 30
click at [339, 302] on span at bounding box center [336, 302] width 15 height 0
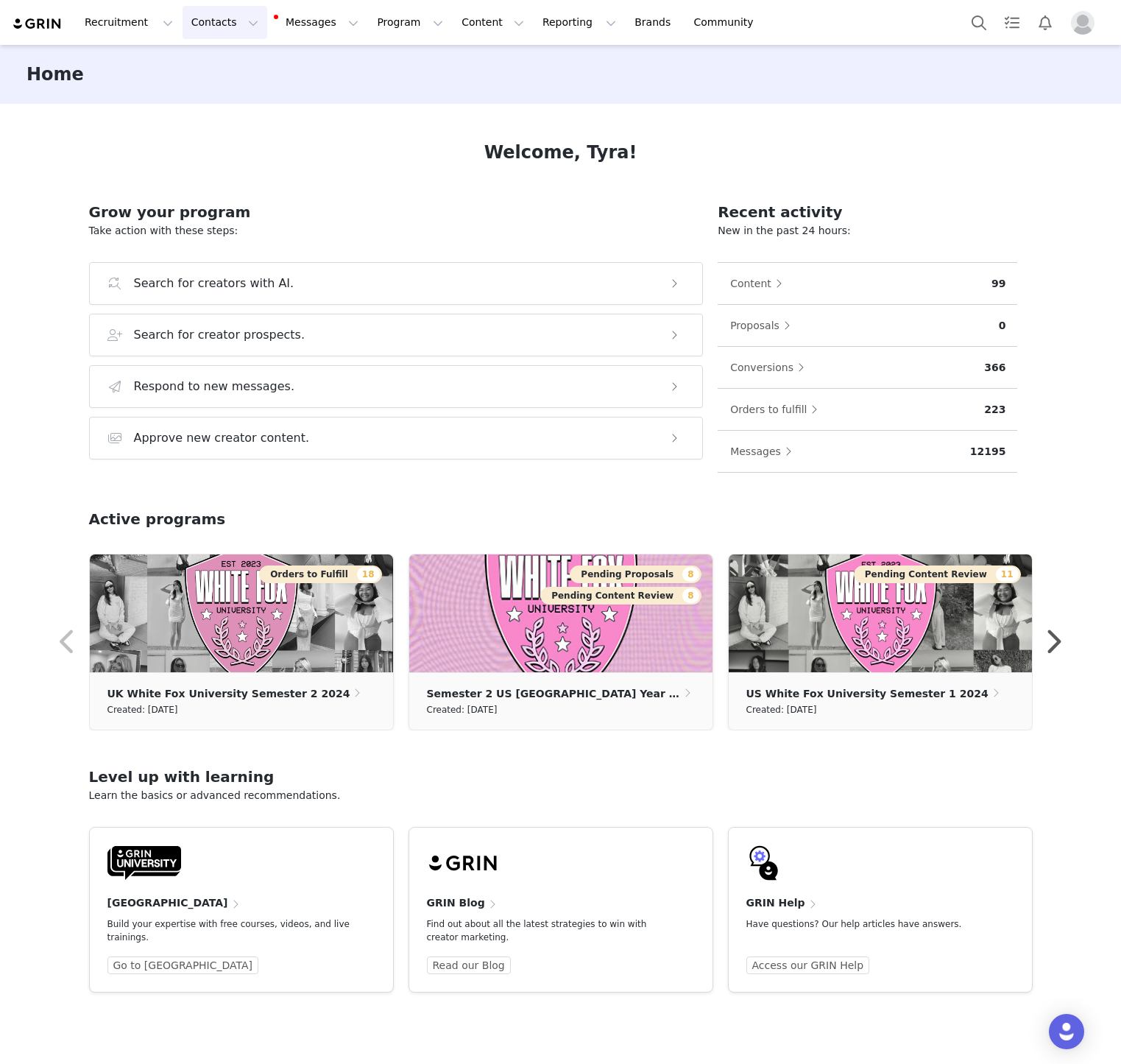
click at [236, 21] on button "Contacts Contacts" at bounding box center [225, 22] width 85 height 33
click at [231, 45] on div "Creators Prospects Applicants" at bounding box center [230, 92] width 117 height 95
click at [231, 55] on link "Creators" at bounding box center [231, 65] width 117 height 27
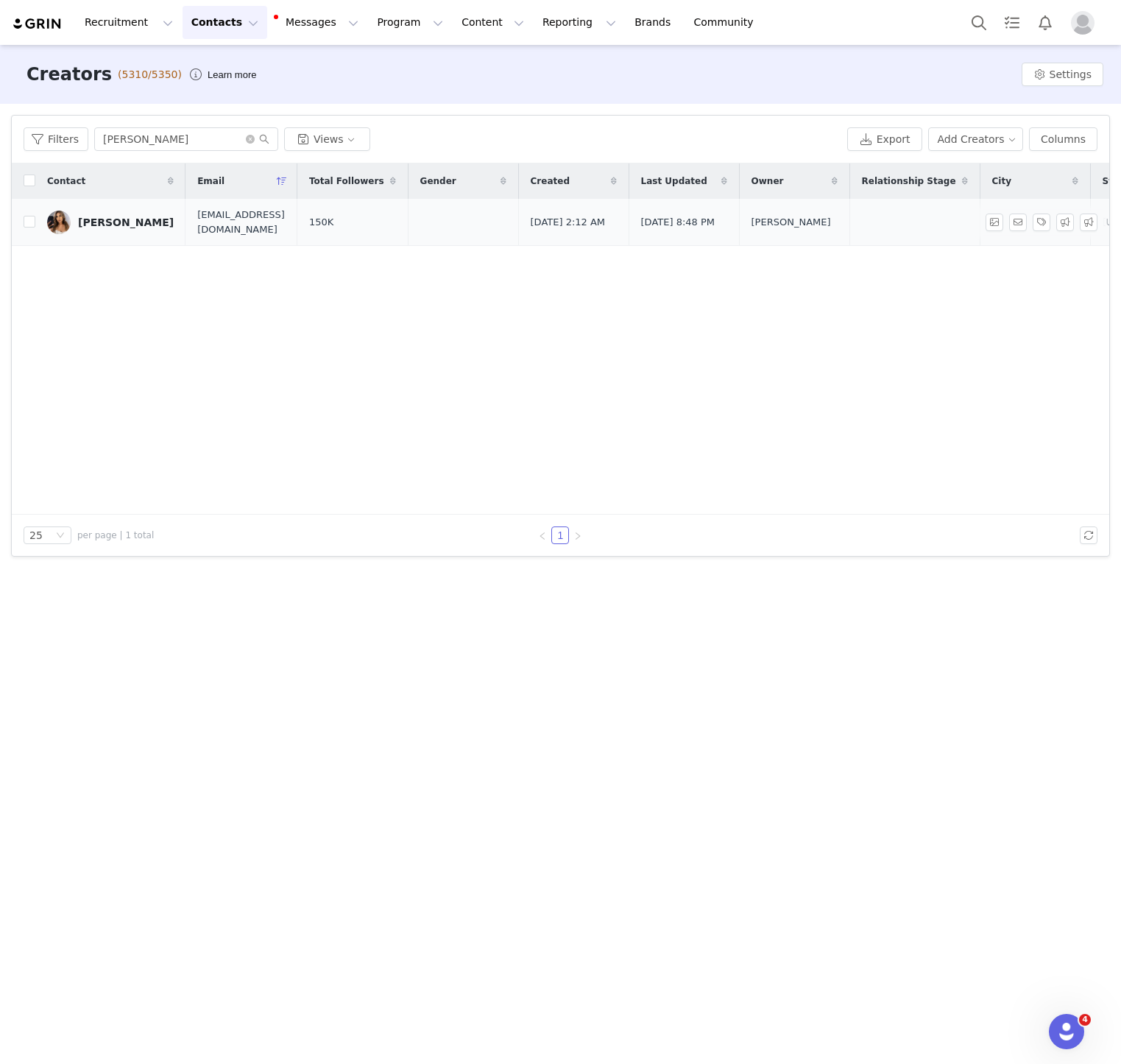
click at [127, 222] on div "[PERSON_NAME]" at bounding box center [126, 223] width 96 height 12
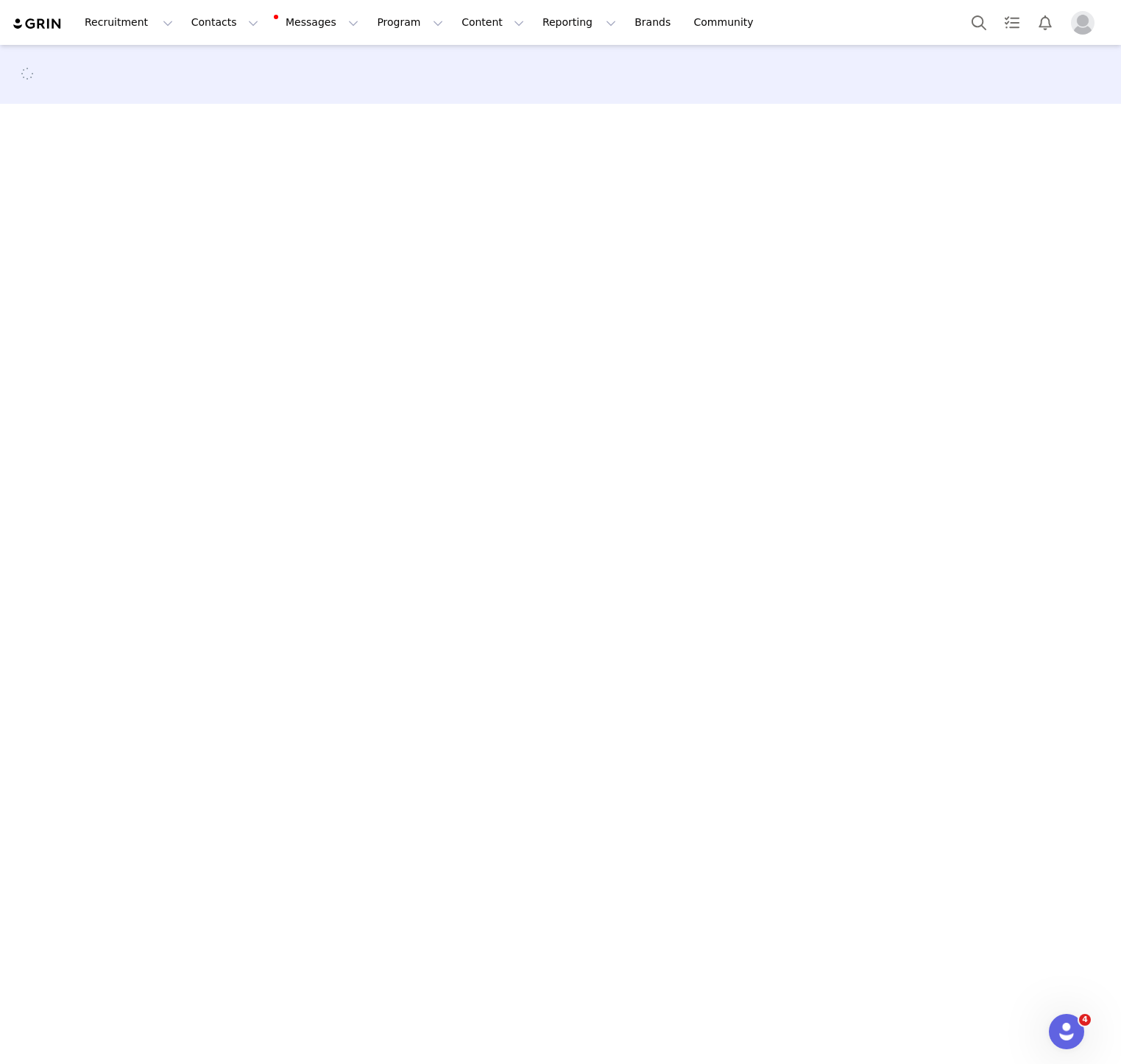
click at [45, 81] on div at bounding box center [560, 75] width 1086 height 22
click at [45, 71] on div at bounding box center [560, 75] width 1086 height 22
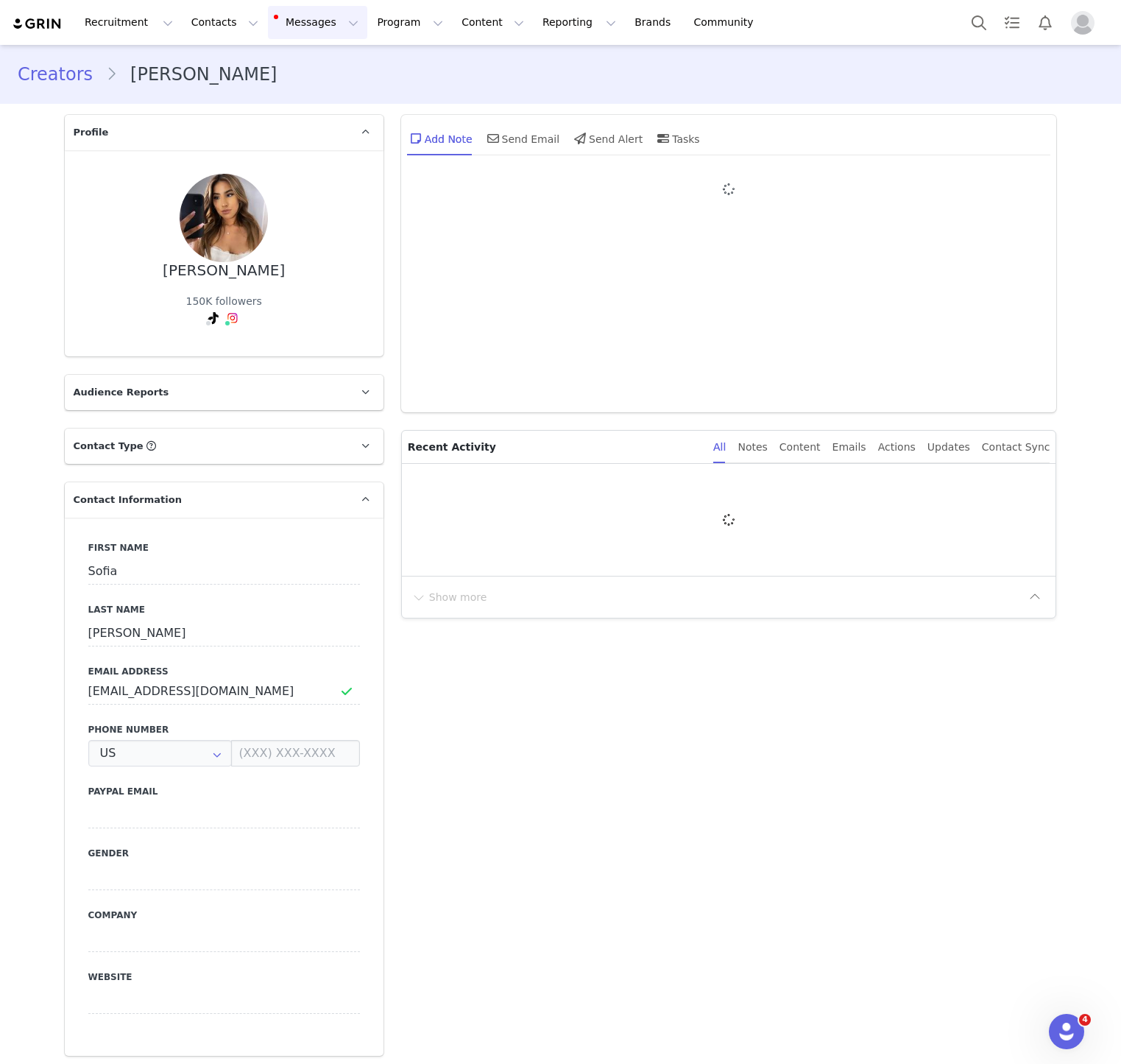
type input "+1 ([GEOGRAPHIC_DATA])"
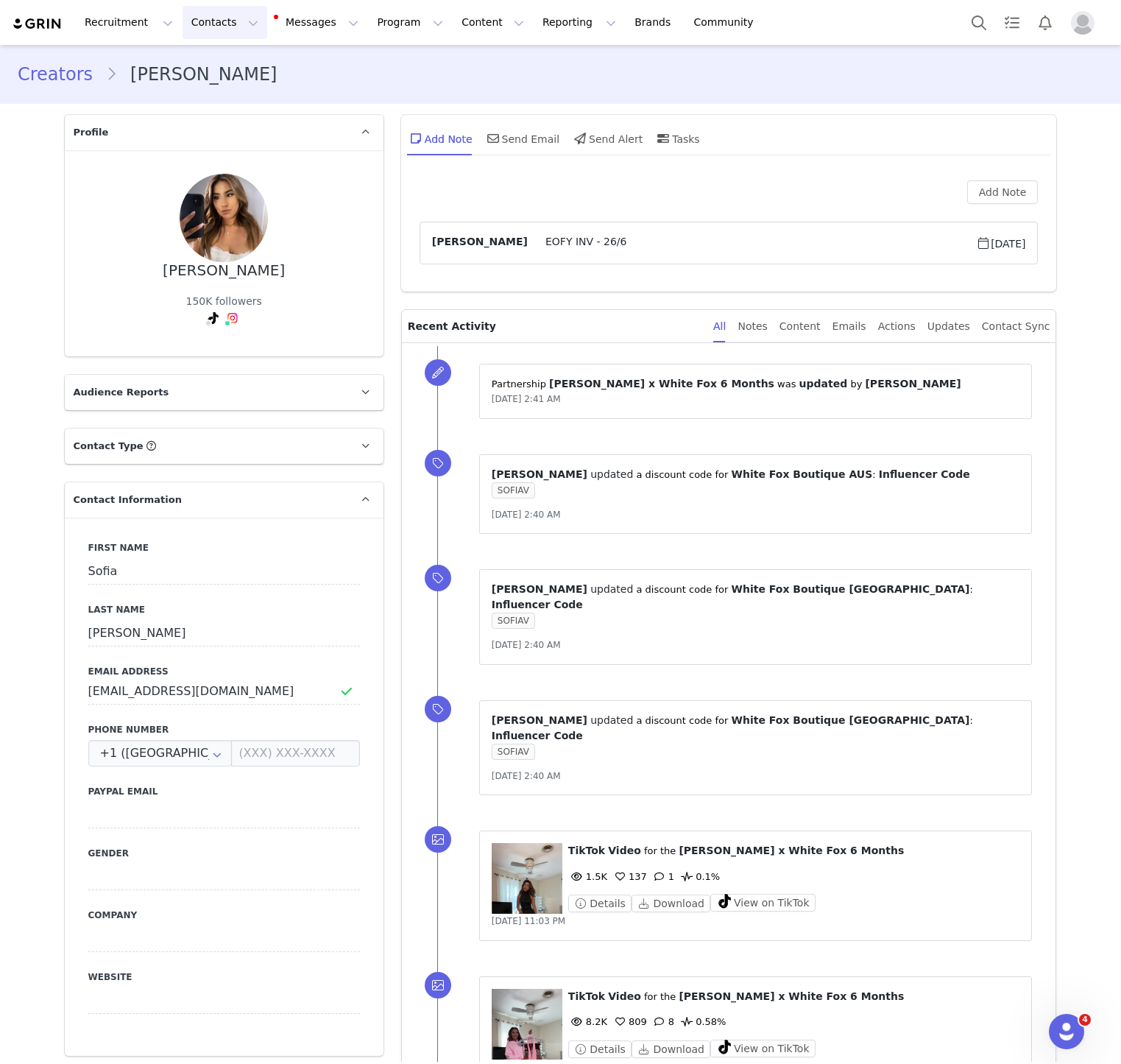
click at [183, 29] on button "Contacts Contacts" at bounding box center [225, 22] width 85 height 33
click at [200, 68] on p "Creators" at bounding box center [207, 65] width 45 height 15
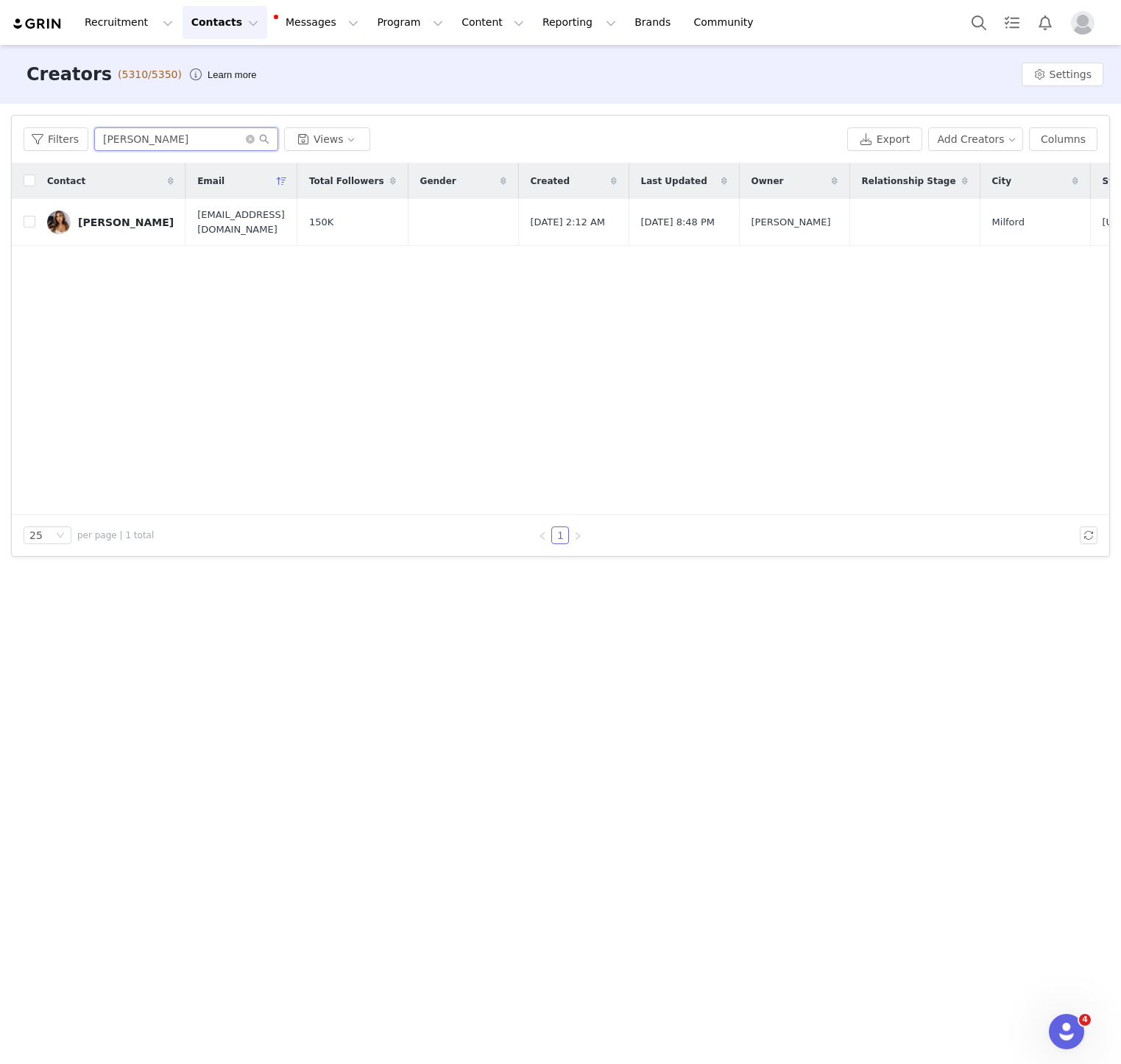
click at [168, 139] on input "[PERSON_NAME]" at bounding box center [186, 139] width 184 height 23
paste input "[PERSON_NAME]"
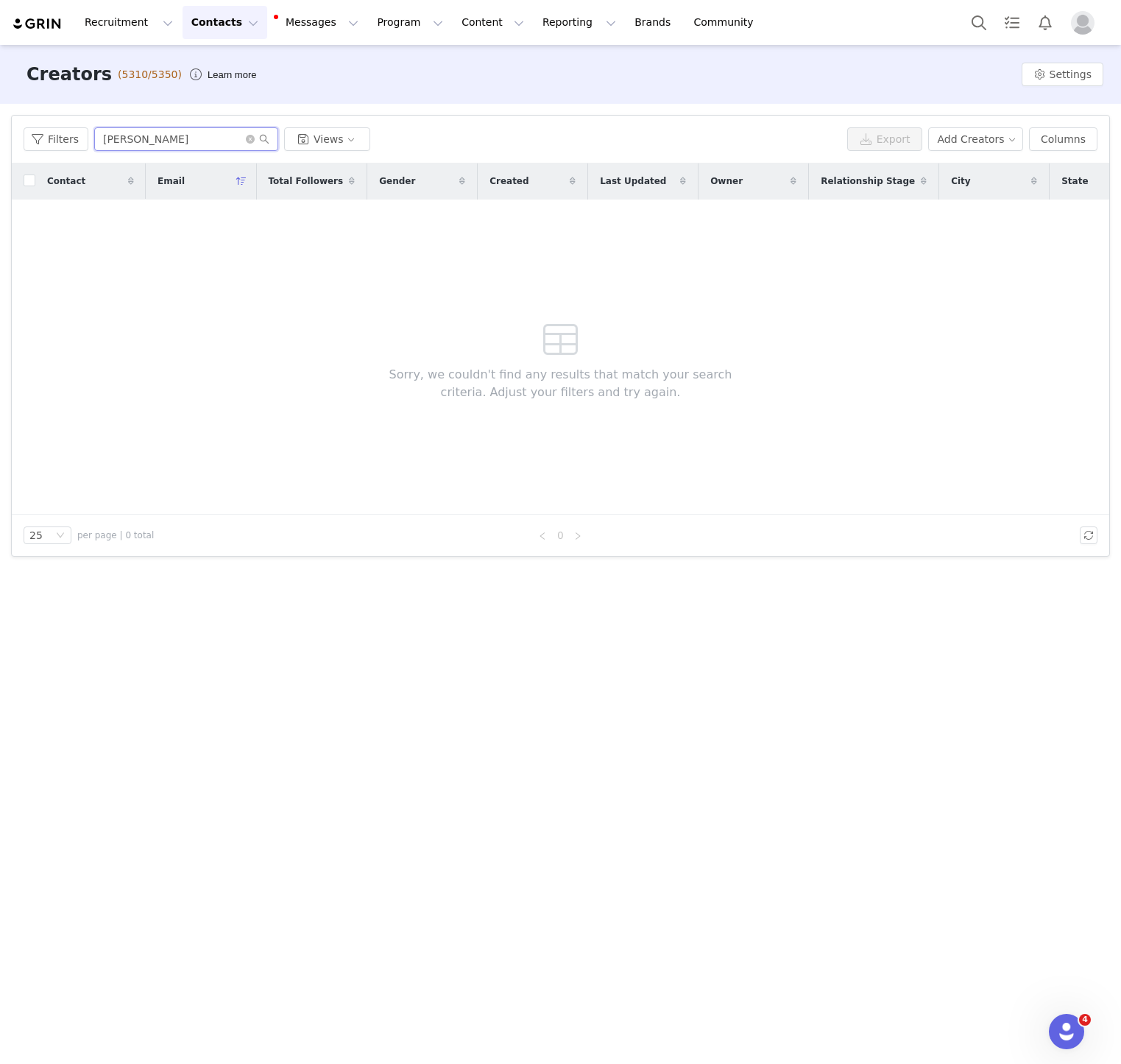
click at [105, 138] on input "[PERSON_NAME]" at bounding box center [186, 139] width 184 height 23
click at [131, 138] on input "[PERSON_NAME]" at bounding box center [186, 139] width 184 height 23
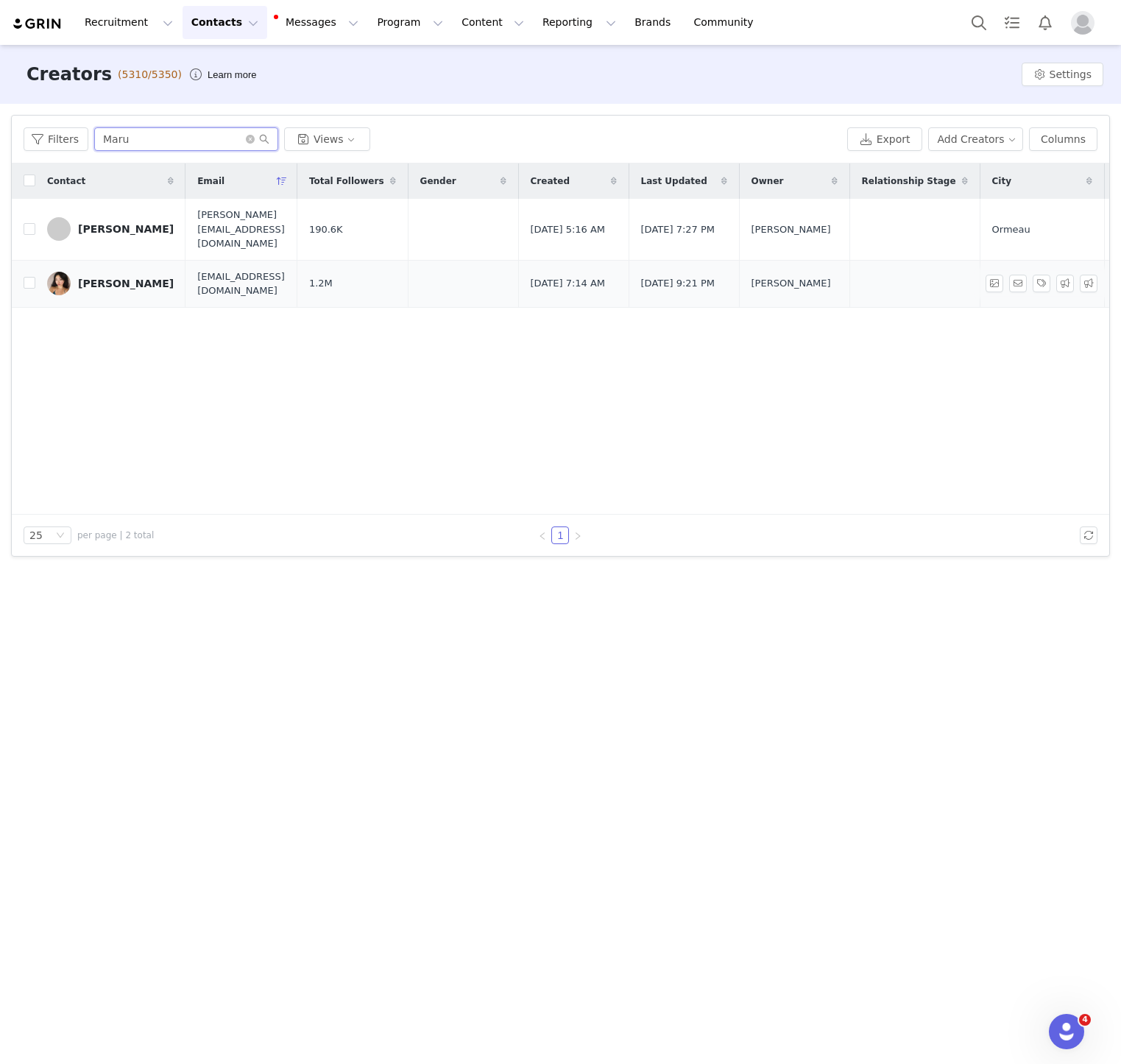
type input "Maru"
click at [111, 278] on div "[PERSON_NAME]" at bounding box center [126, 284] width 96 height 12
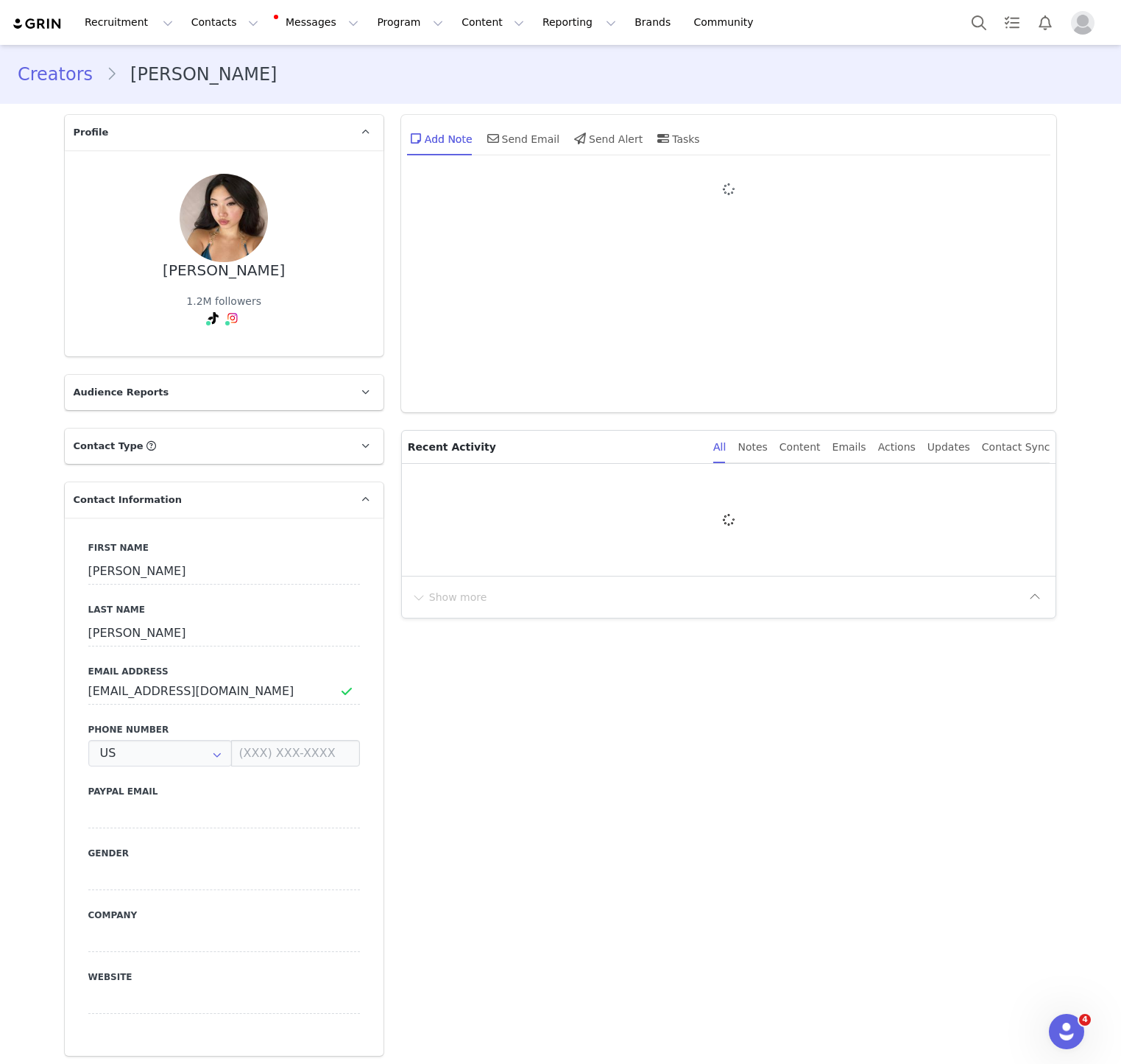
type input "+1 ([GEOGRAPHIC_DATA])"
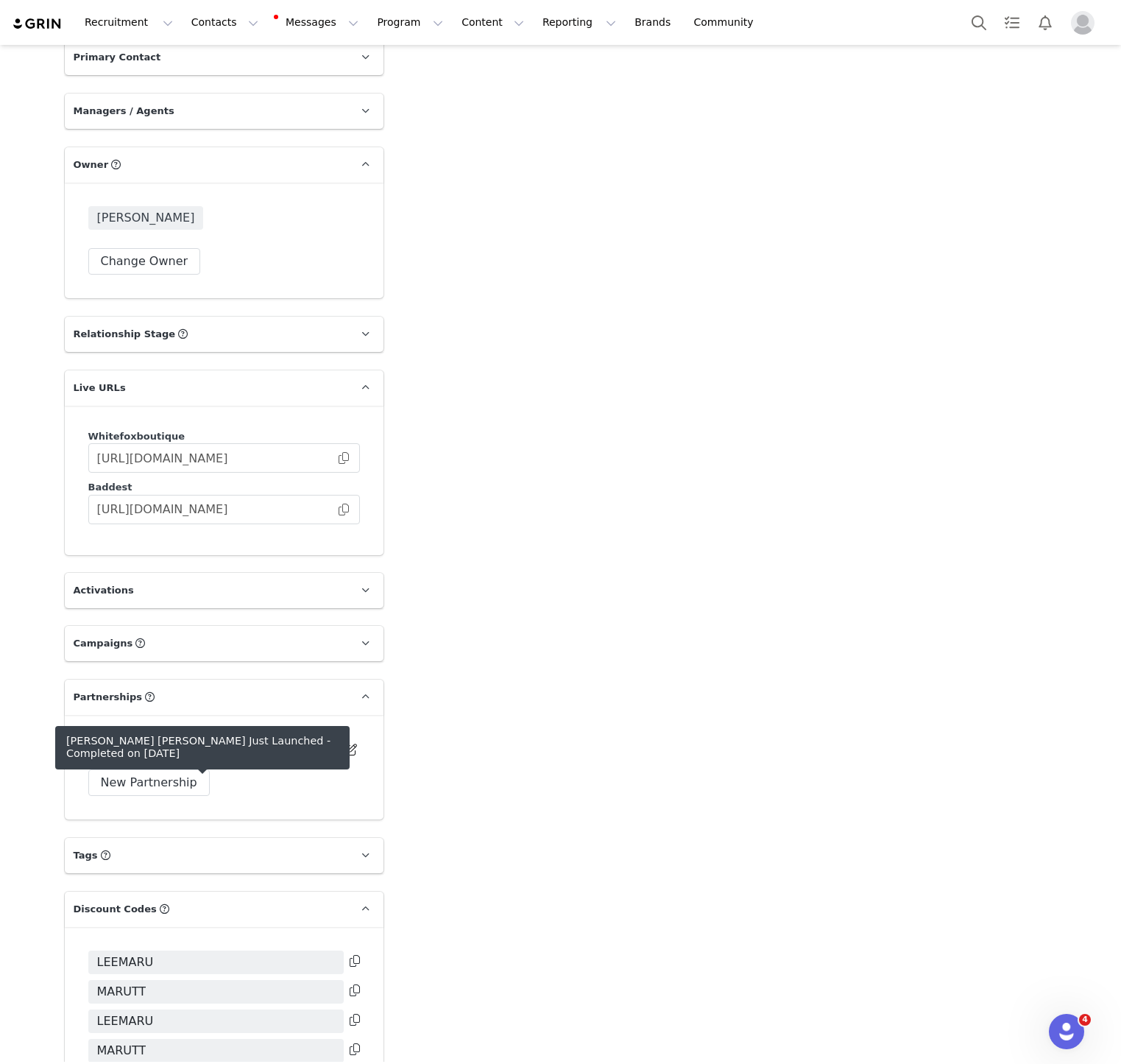
scroll to position [1688, 0]
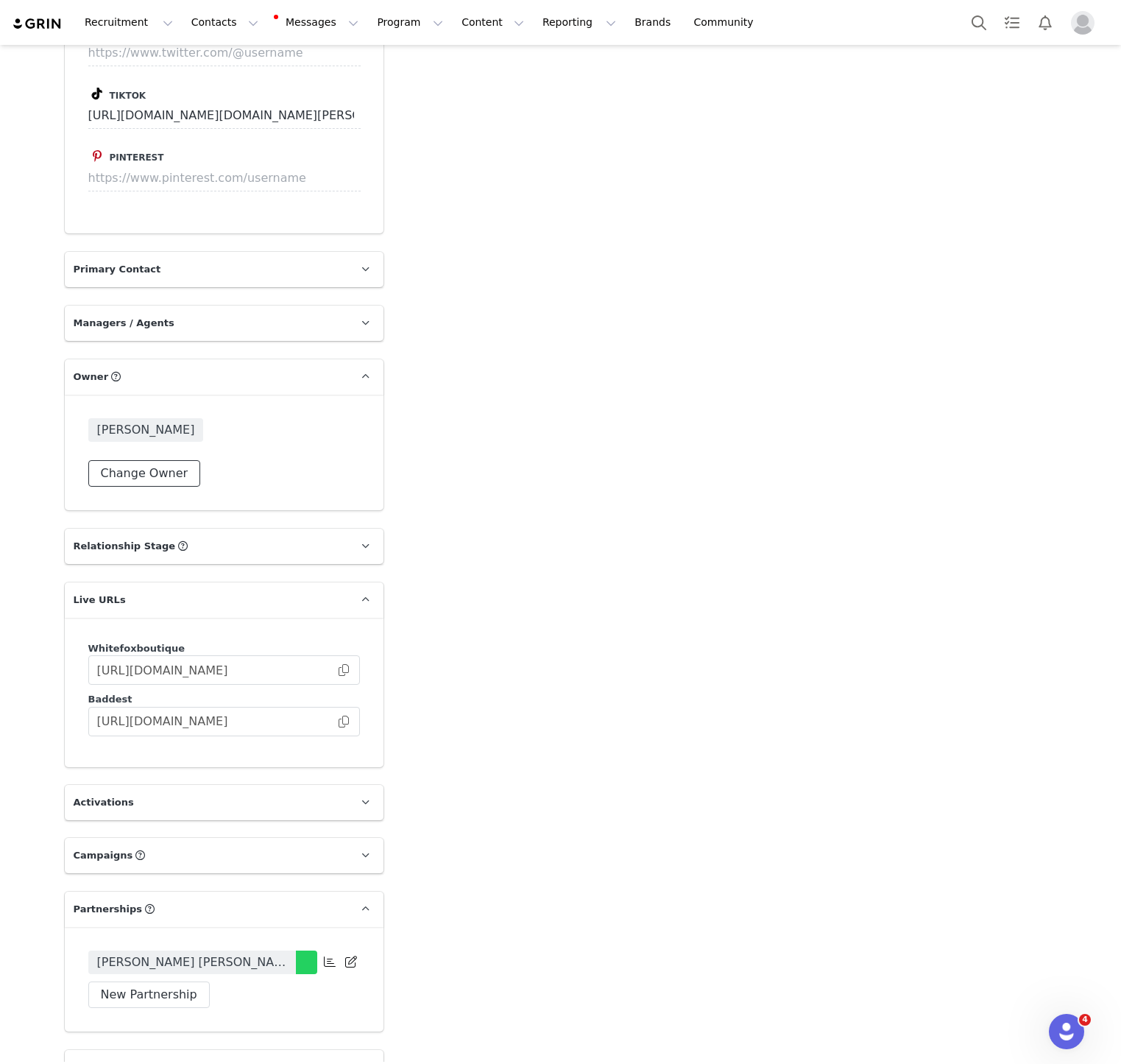
click at [133, 460] on button "Change Owner" at bounding box center [144, 473] width 112 height 27
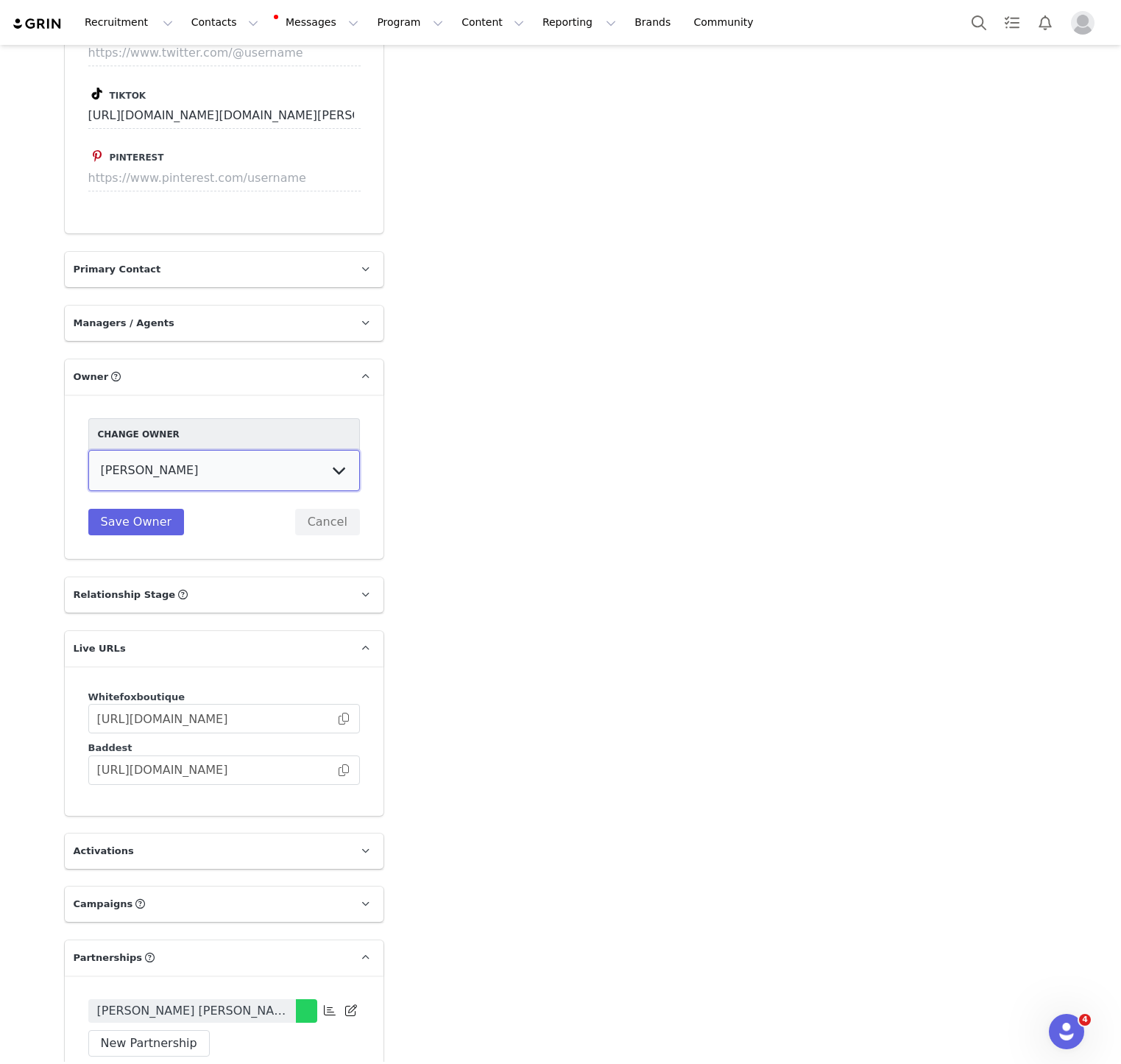
click at [285, 467] on select "[PERSON_NAME] Jaz Yap [PERSON_NAME] [PERSON_NAME] [PERSON_NAME] [PERSON_NAME] […" at bounding box center [224, 471] width 272 height 41
select select "5ad2fc0f-2018-41a7-a88f-84c84f6bab54"
click at [88, 450] on select "[PERSON_NAME] Jaz Yap [PERSON_NAME] [PERSON_NAME] [PERSON_NAME] [PERSON_NAME] […" at bounding box center [224, 471] width 272 height 41
click at [135, 508] on button "Save Owner" at bounding box center [136, 521] width 97 height 27
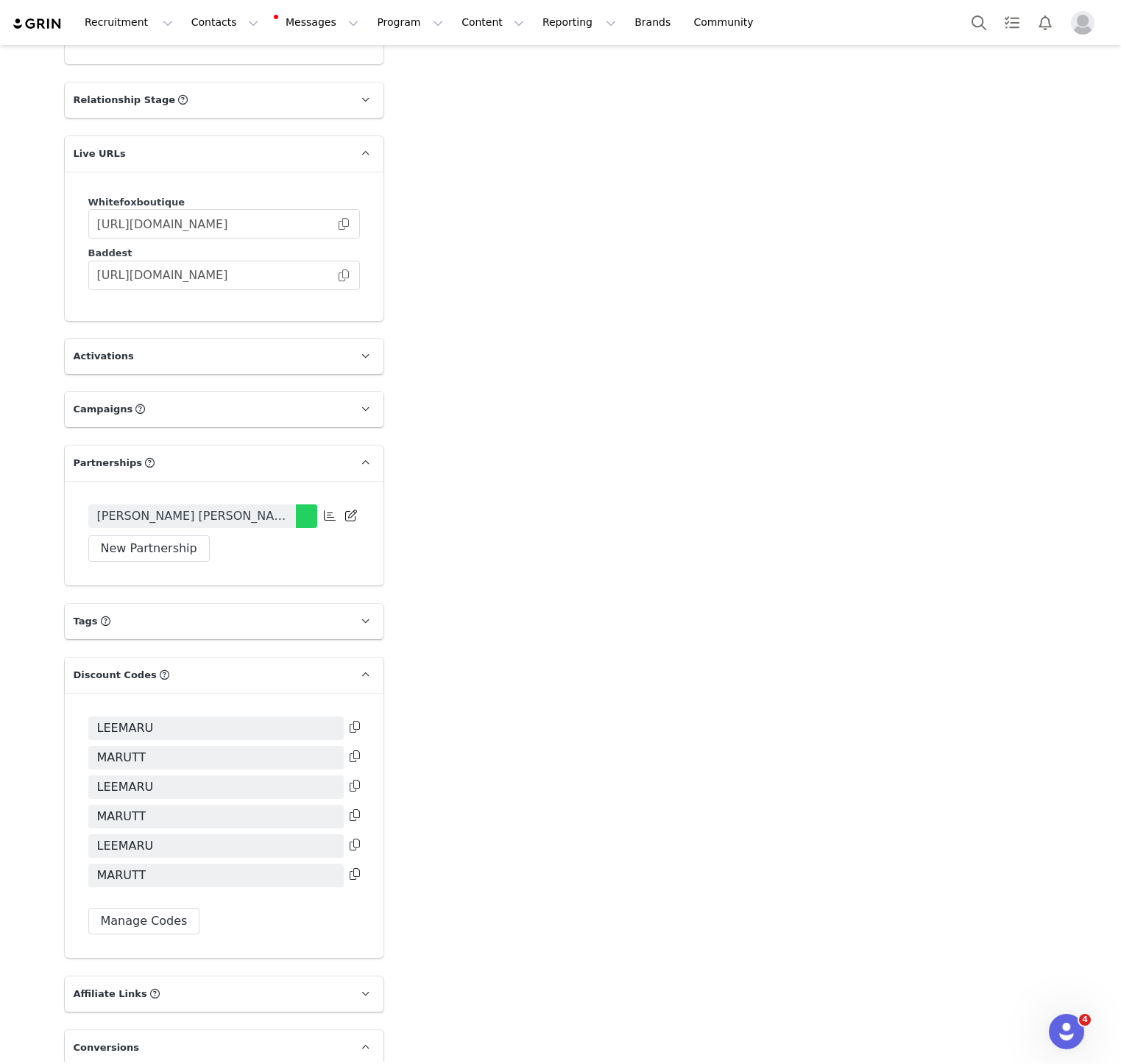
scroll to position [2171, 0]
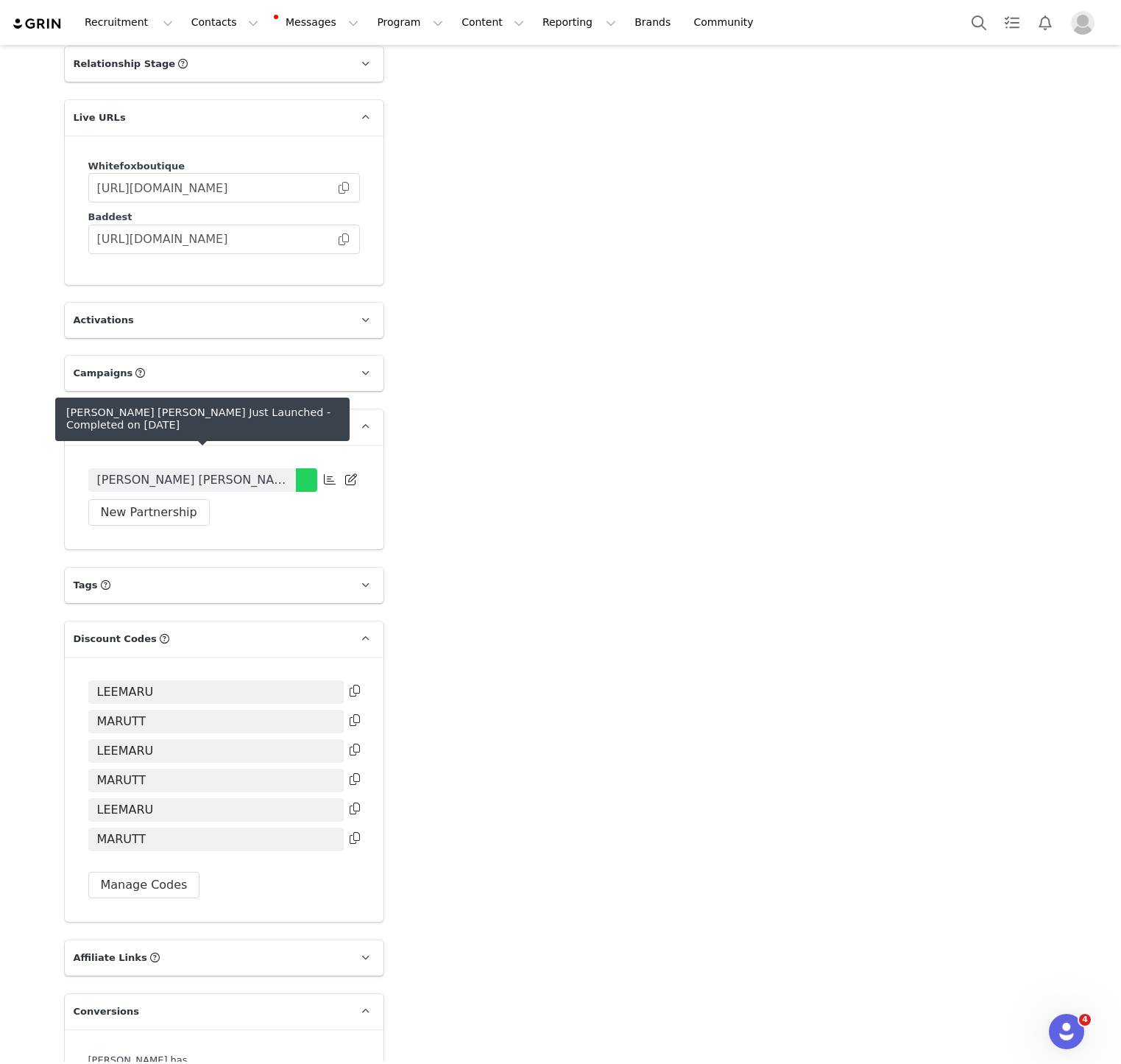
click at [200, 472] on link "[PERSON_NAME] [PERSON_NAME] Just Launched" at bounding box center [192, 479] width 207 height 23
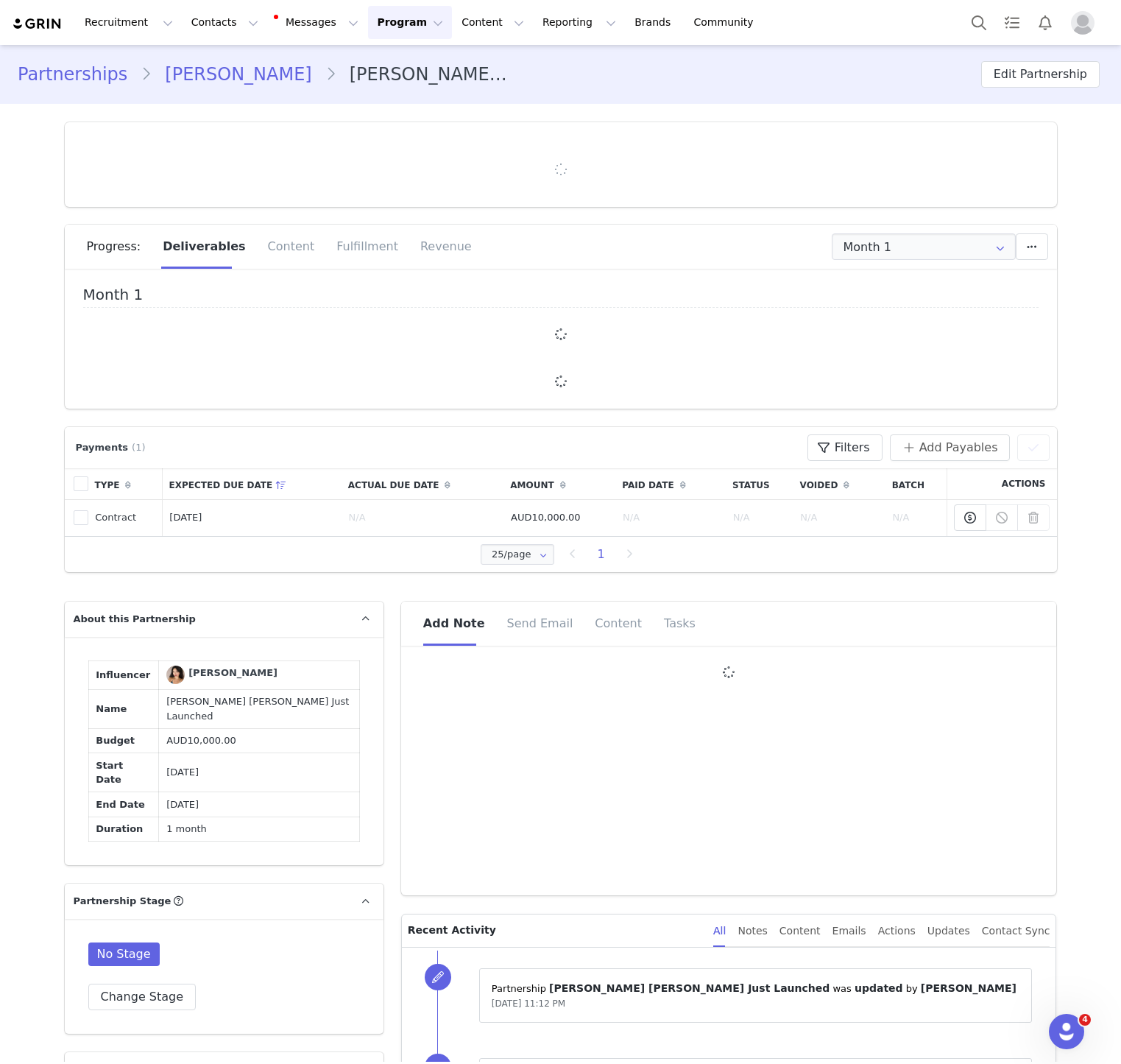
type input "+1 ([GEOGRAPHIC_DATA])"
